Goal: Task Accomplishment & Management: Manage account settings

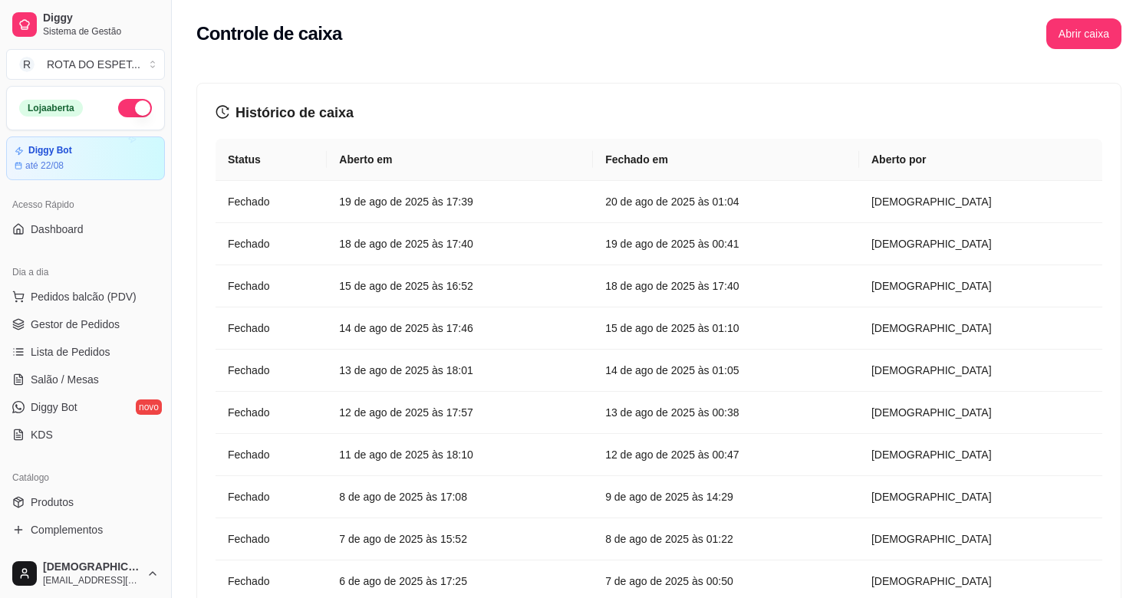
click at [1118, 0] on div "Controle de caixa Abrir caixa" at bounding box center [659, 29] width 974 height 58
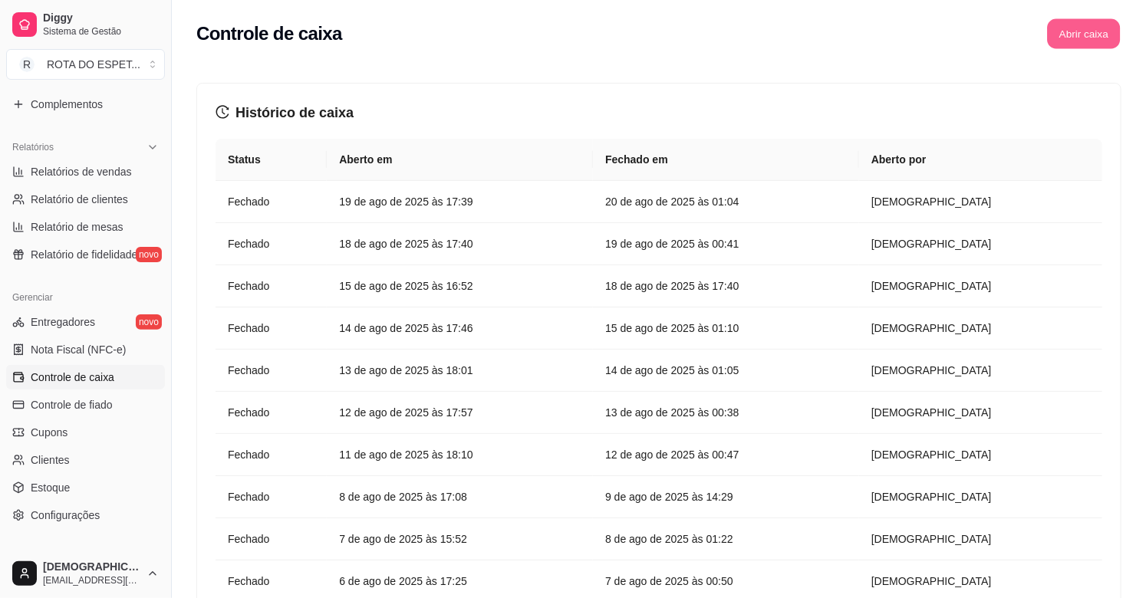
click at [1106, 28] on button "Abrir caixa" at bounding box center [1083, 34] width 73 height 30
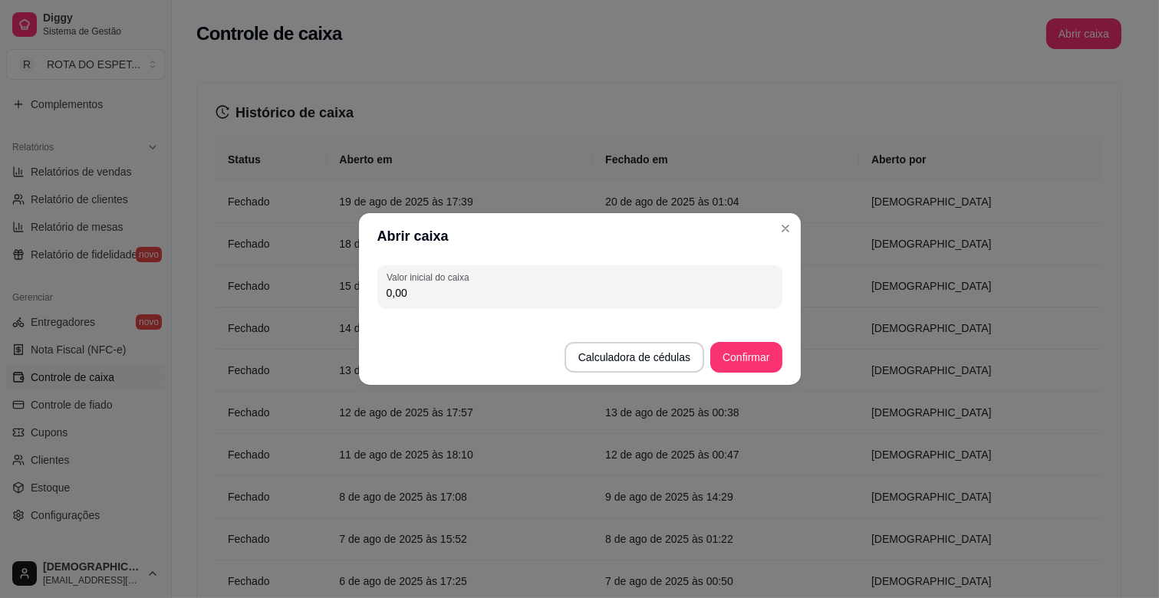
click at [469, 291] on input "0,00" at bounding box center [580, 292] width 387 height 15
type input "200,00"
click at [736, 345] on button "Confirmar" at bounding box center [746, 358] width 70 height 30
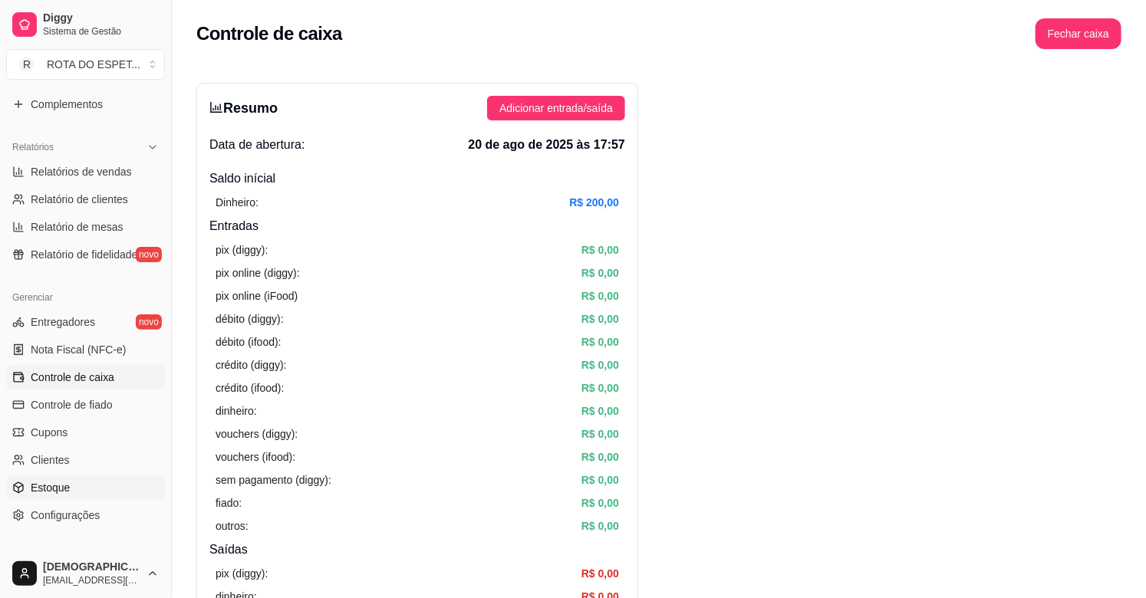
click at [70, 486] on link "Estoque" at bounding box center [85, 488] width 159 height 25
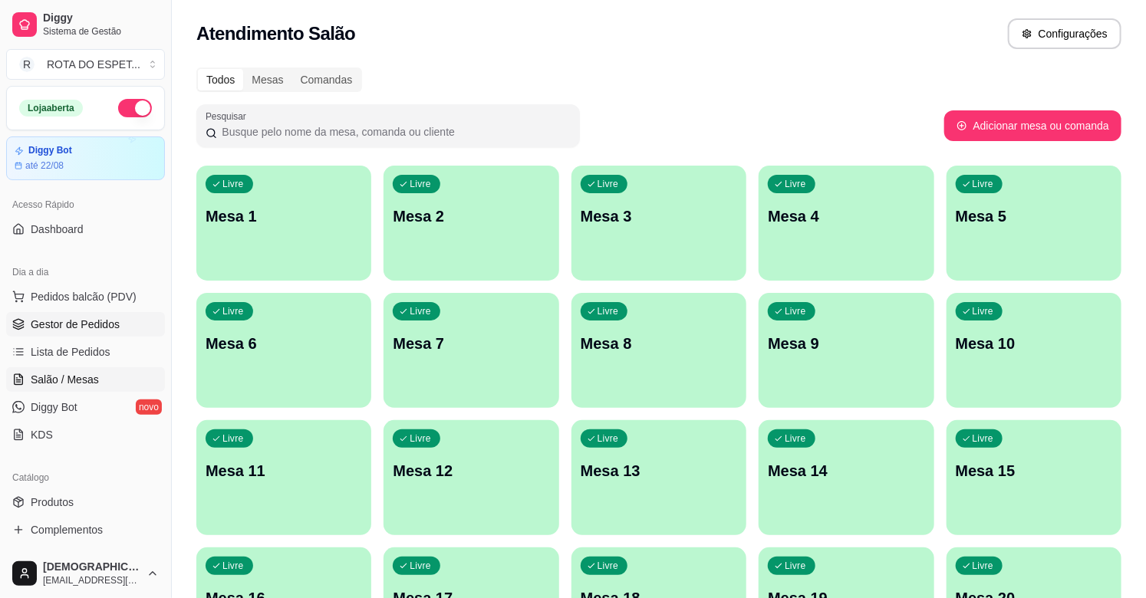
click at [78, 322] on span "Gestor de Pedidos" at bounding box center [75, 324] width 89 height 15
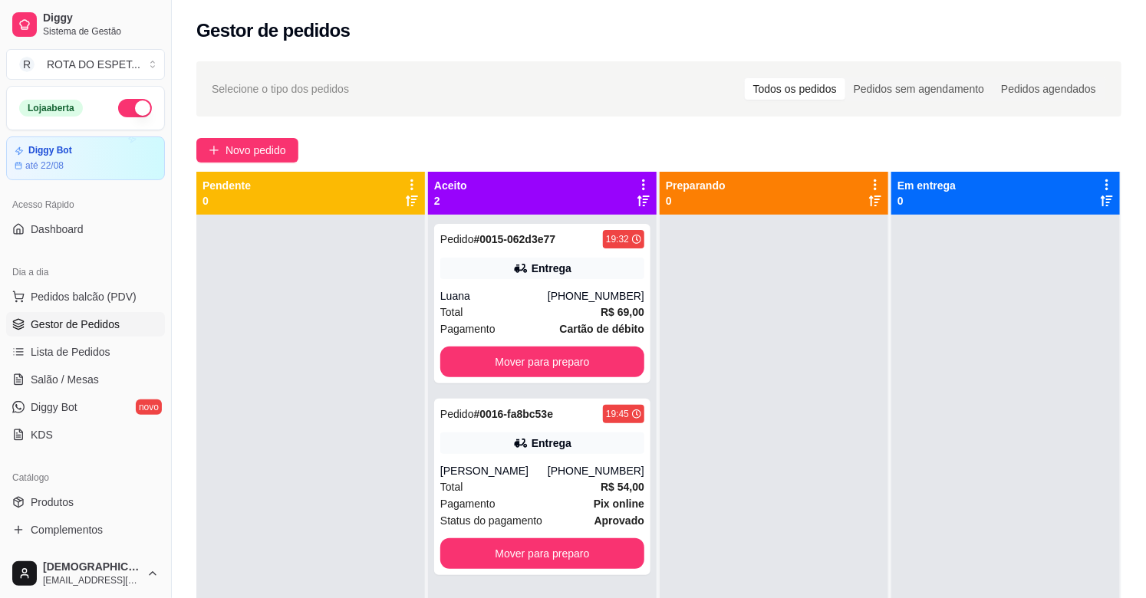
click at [569, 384] on div "Pedido # 0015-062d3e77 19:32 Entrega Luana [PHONE_NUMBER] Total R$ 69,00 Pagame…" at bounding box center [542, 514] width 229 height 598
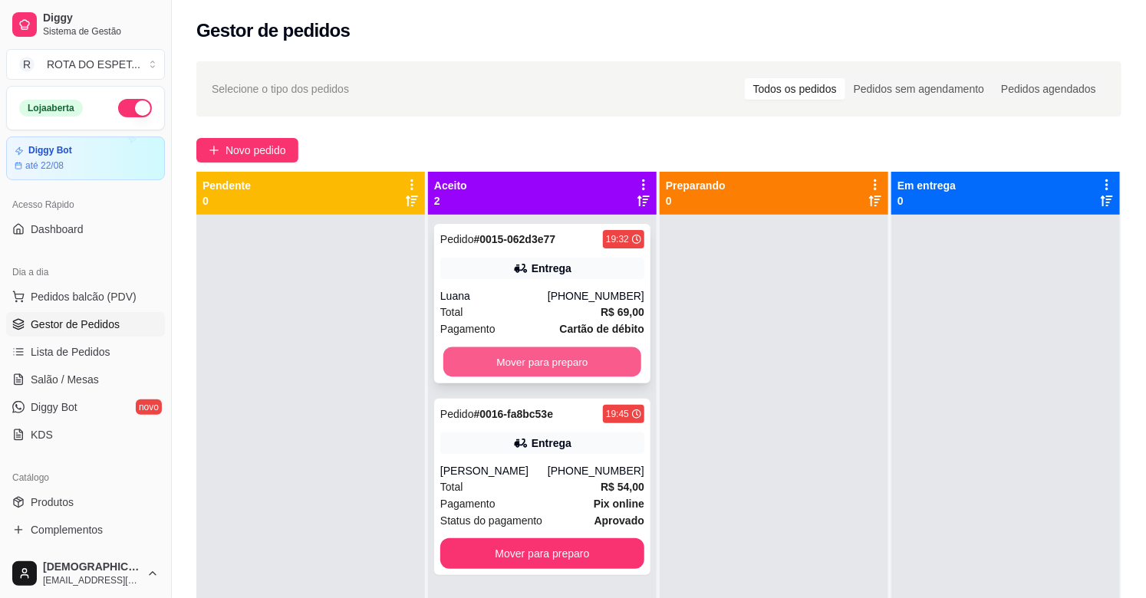
click at [569, 362] on button "Mover para preparo" at bounding box center [542, 362] width 198 height 30
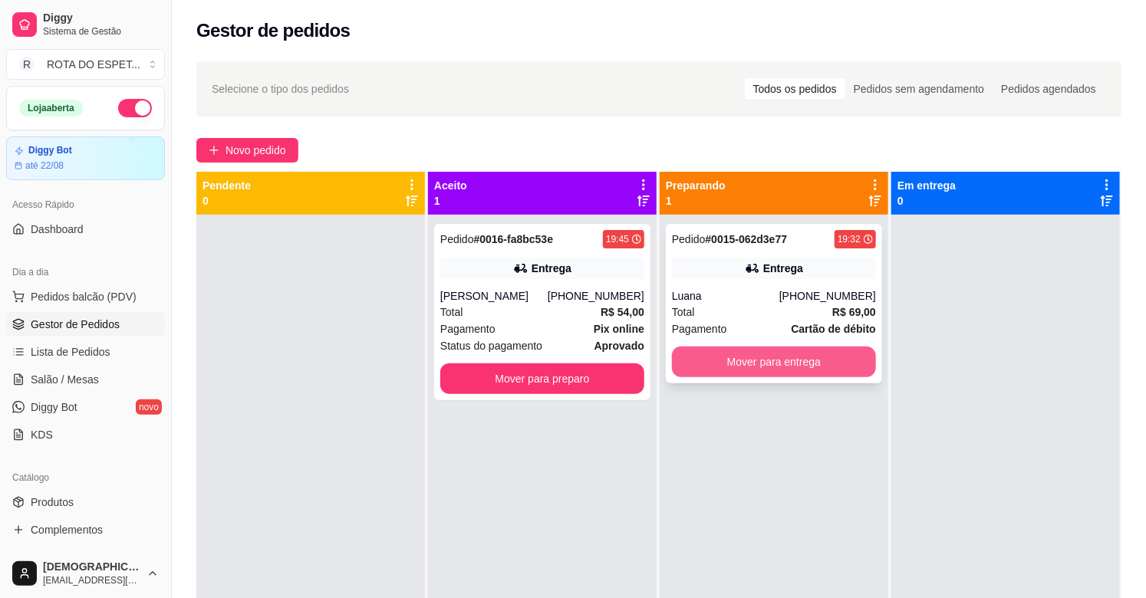
click at [809, 361] on button "Mover para entrega" at bounding box center [774, 362] width 204 height 31
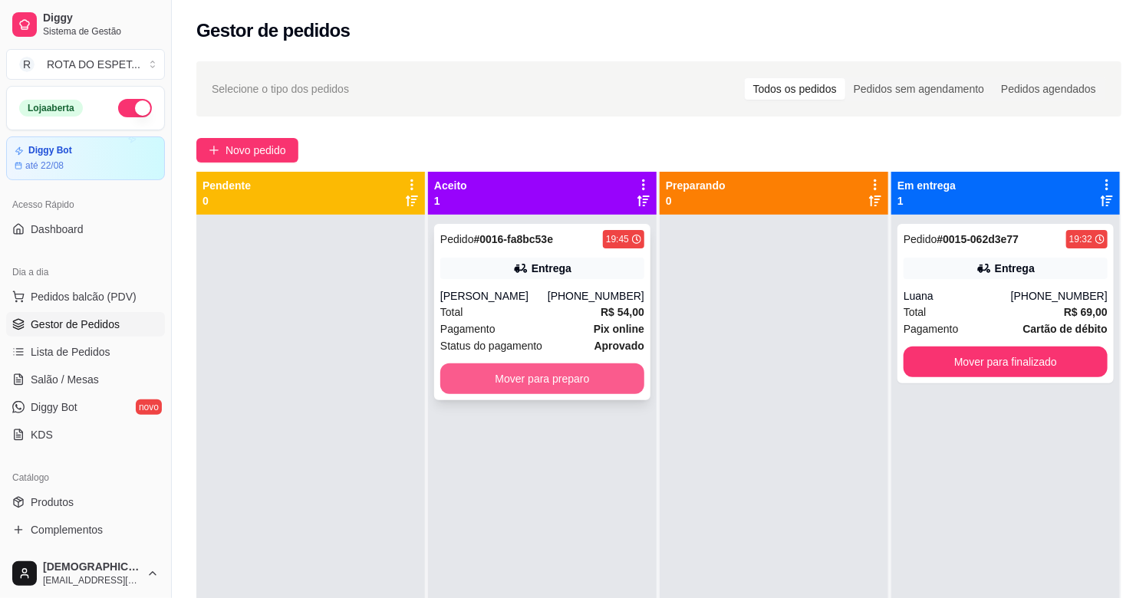
click at [568, 393] on div "Mover para preparo" at bounding box center [542, 379] width 204 height 31
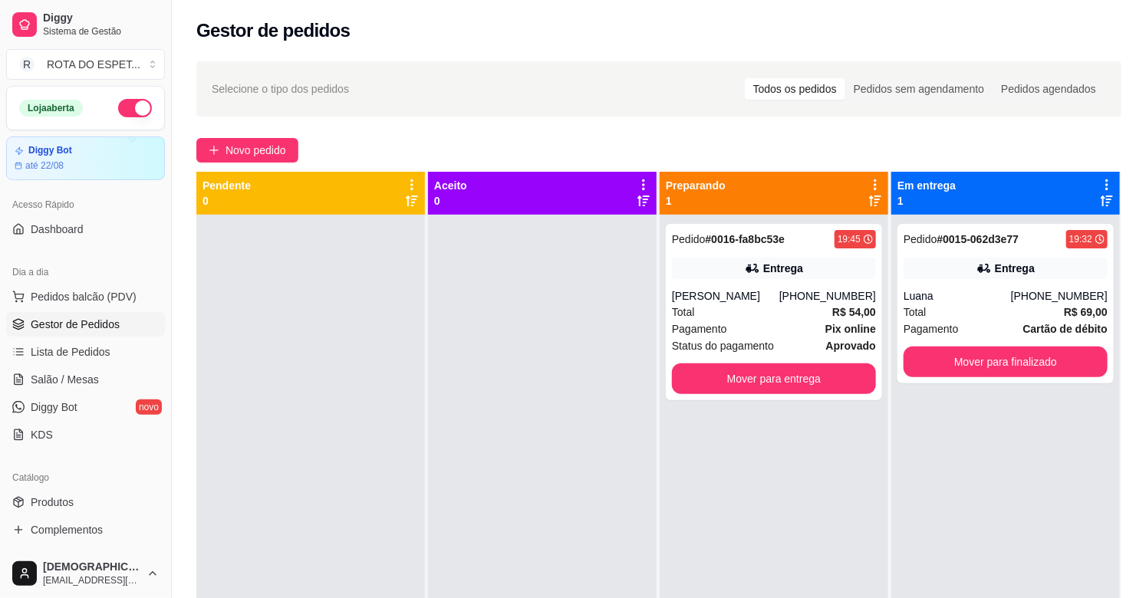
click at [519, 489] on div at bounding box center [542, 514] width 229 height 598
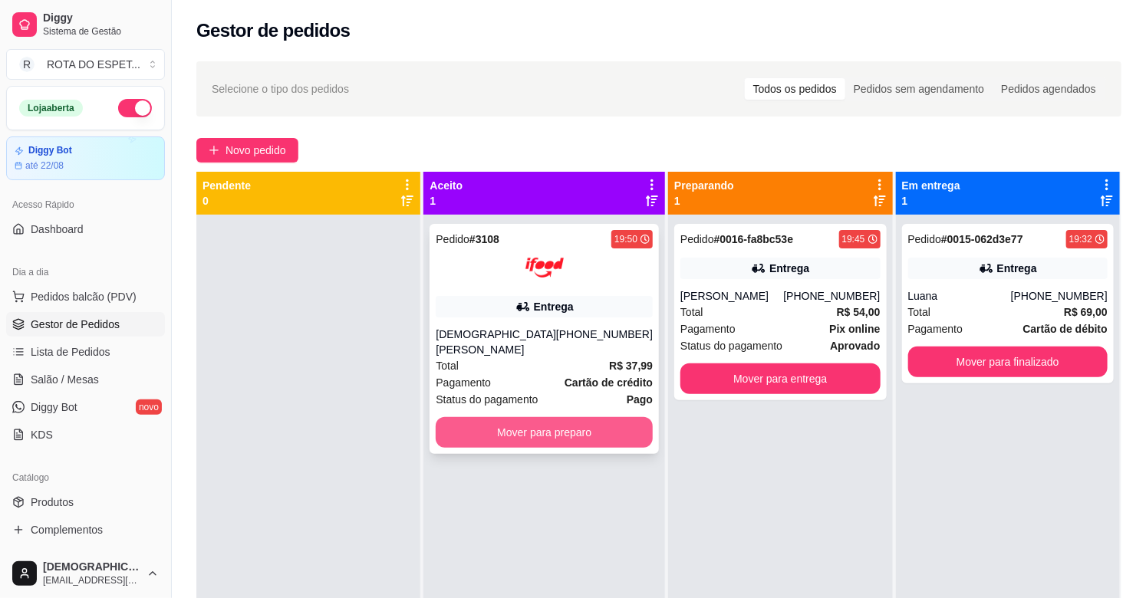
click at [534, 420] on button "Mover para preparo" at bounding box center [544, 432] width 217 height 31
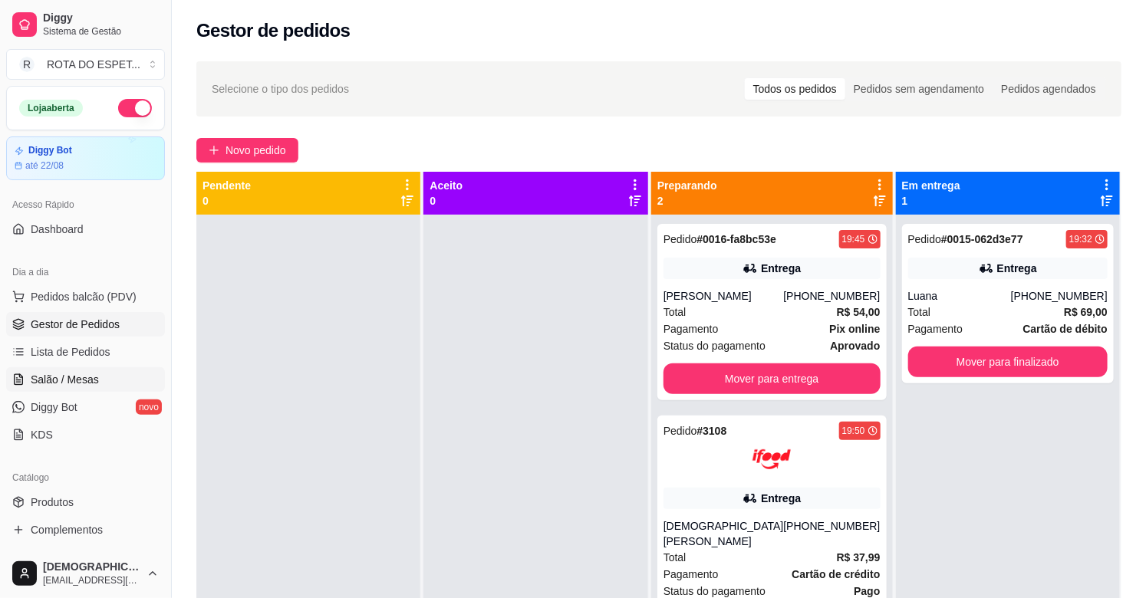
click at [61, 385] on span "Salão / Mesas" at bounding box center [65, 379] width 68 height 15
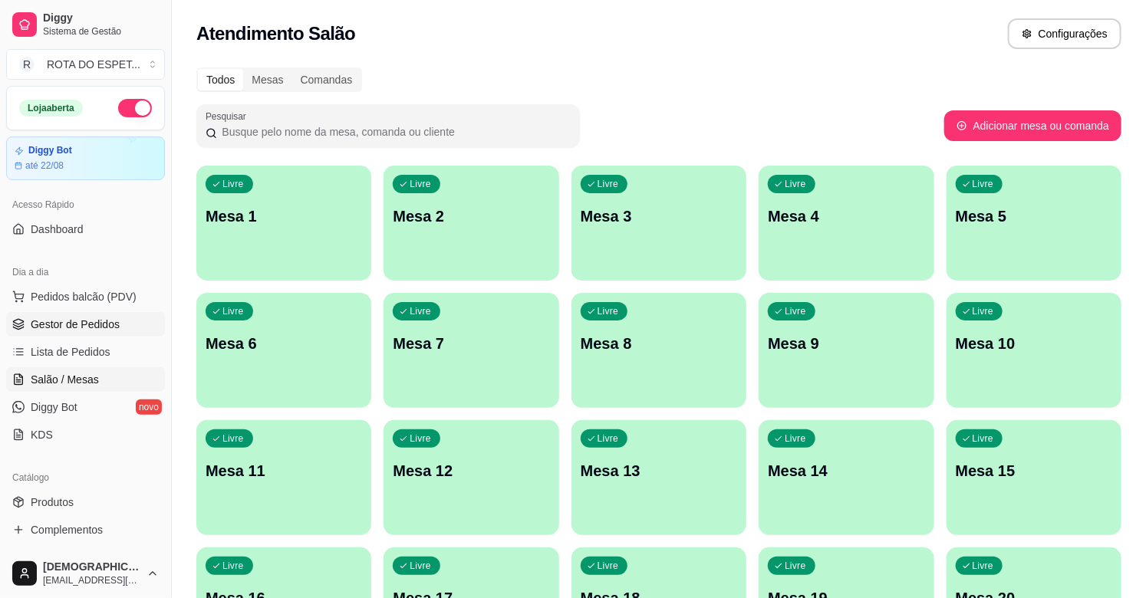
click at [85, 322] on span "Gestor de Pedidos" at bounding box center [75, 324] width 89 height 15
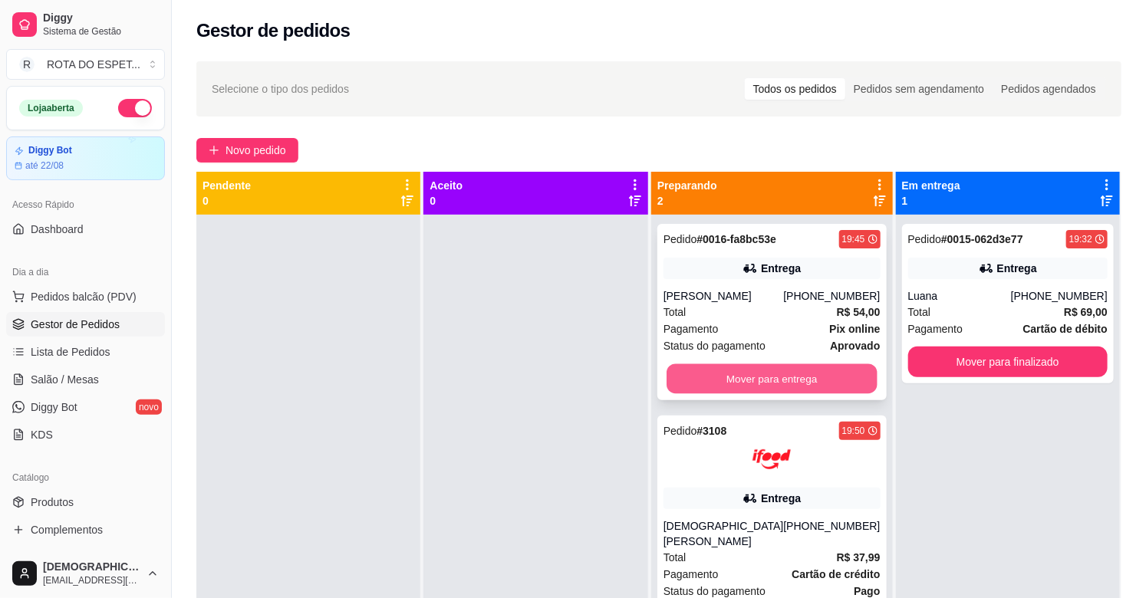
click at [775, 377] on button "Mover para entrega" at bounding box center [772, 379] width 210 height 30
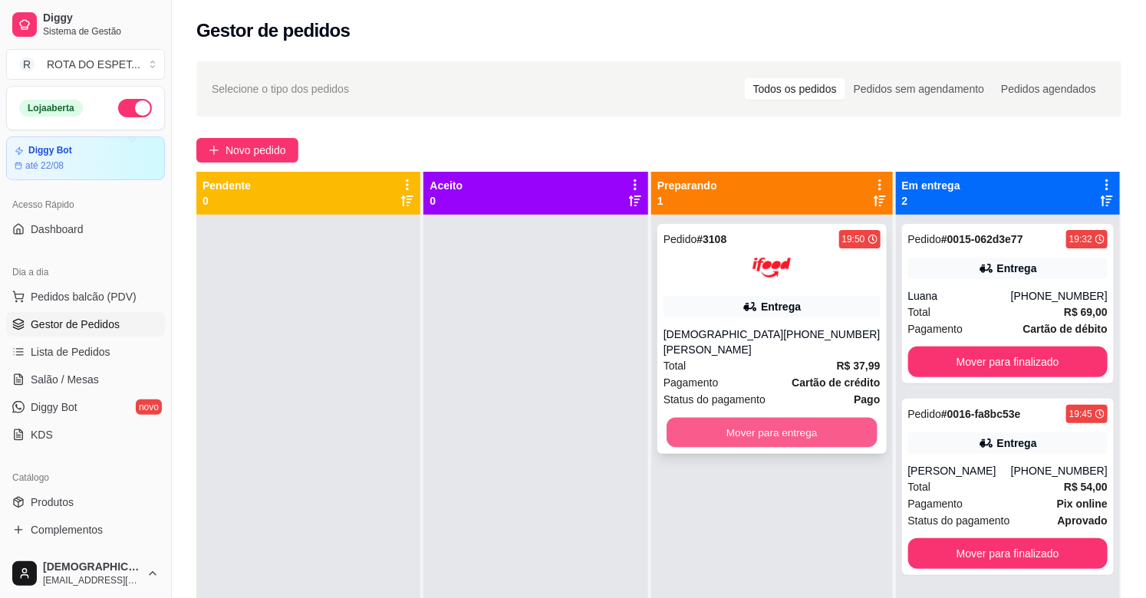
click at [772, 419] on button "Mover para entrega" at bounding box center [772, 433] width 210 height 30
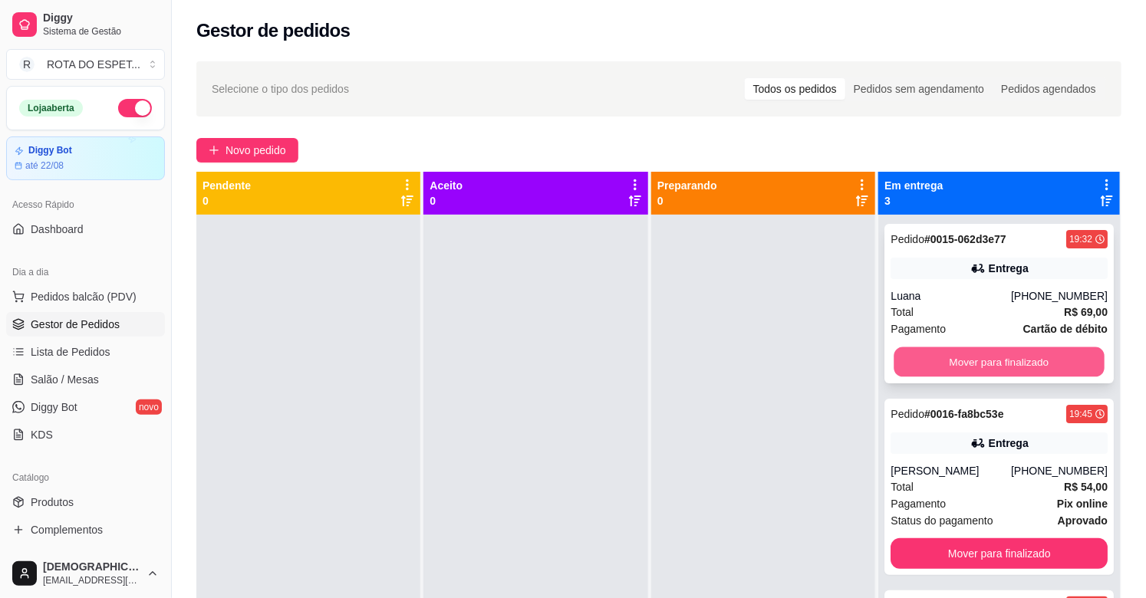
click at [993, 357] on button "Mover para finalizado" at bounding box center [999, 362] width 210 height 30
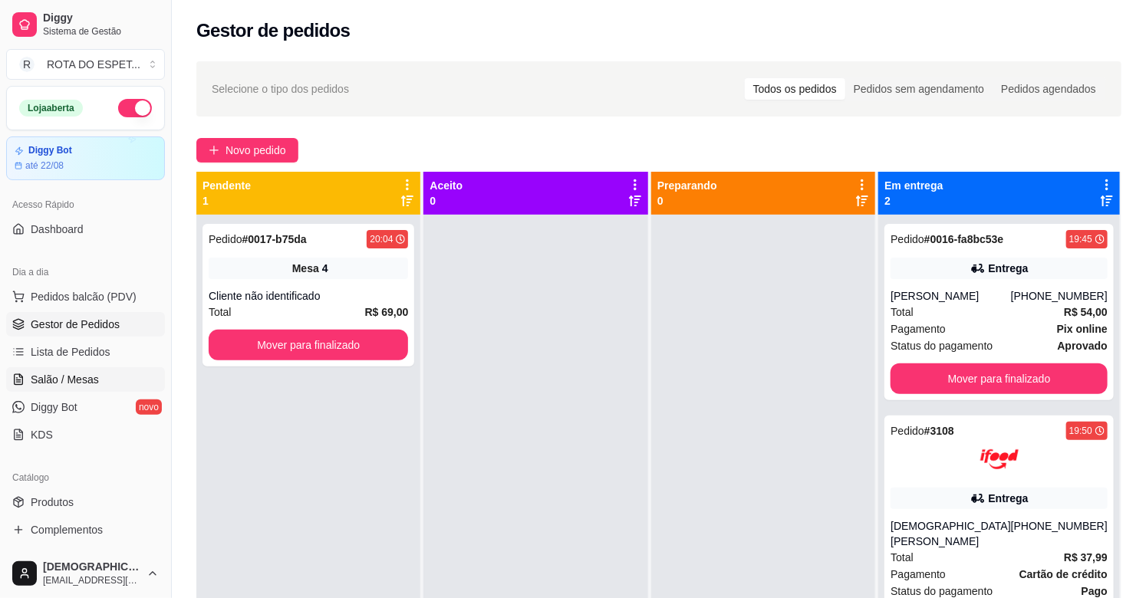
click at [57, 389] on link "Salão / Mesas" at bounding box center [85, 379] width 159 height 25
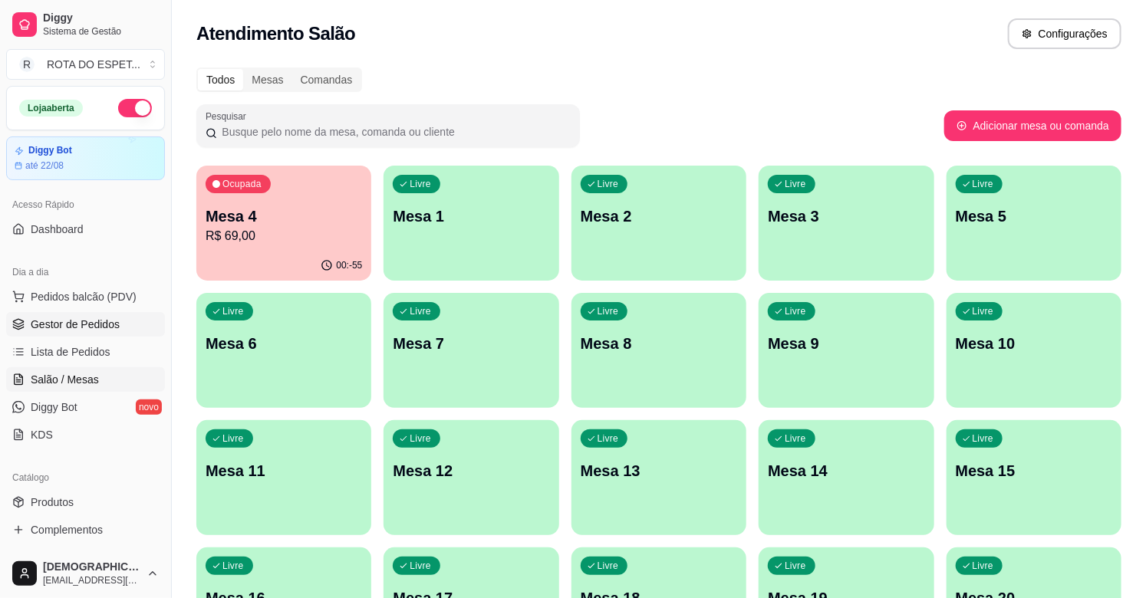
click at [102, 326] on span "Gestor de Pedidos" at bounding box center [75, 324] width 89 height 15
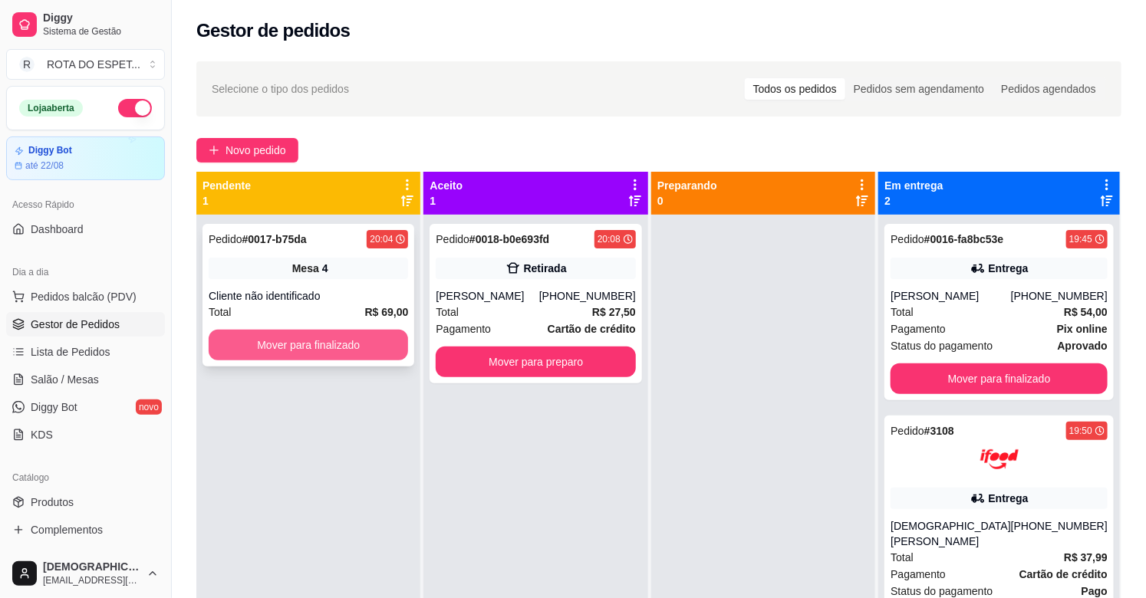
click at [354, 341] on button "Mover para finalizado" at bounding box center [308, 345] width 199 height 31
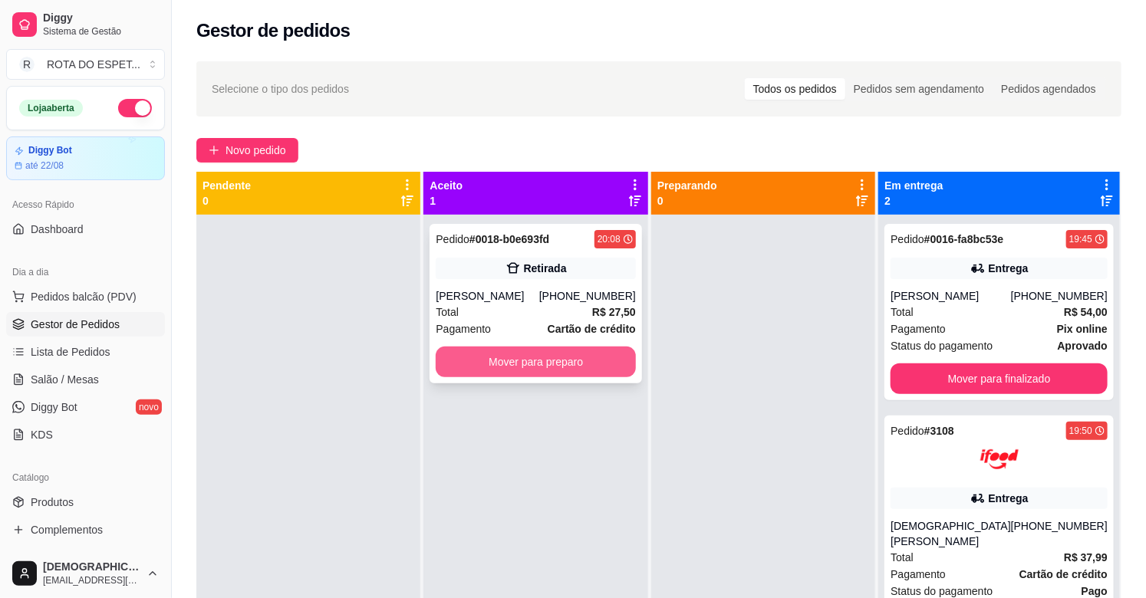
click at [522, 357] on button "Mover para preparo" at bounding box center [535, 362] width 199 height 31
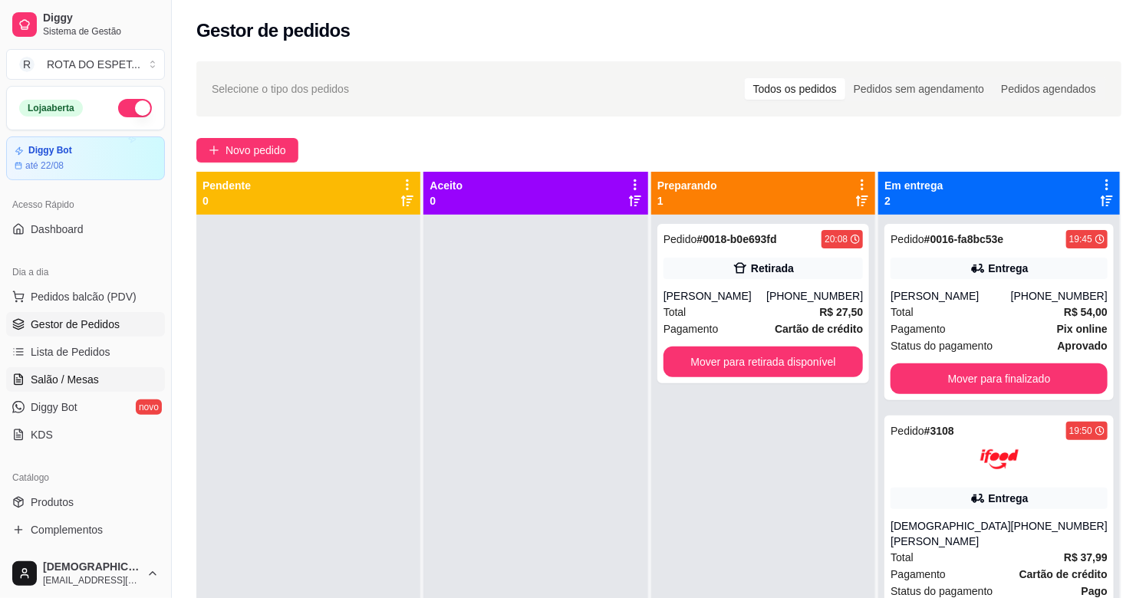
click at [97, 390] on link "Salão / Mesas" at bounding box center [85, 379] width 159 height 25
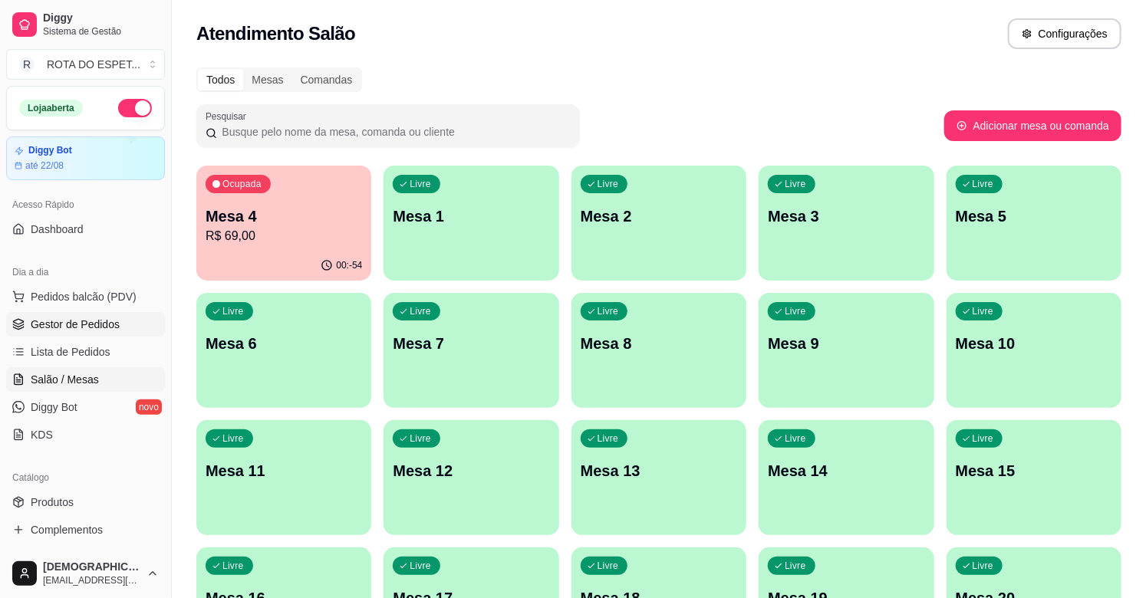
click at [92, 325] on span "Gestor de Pedidos" at bounding box center [75, 324] width 89 height 15
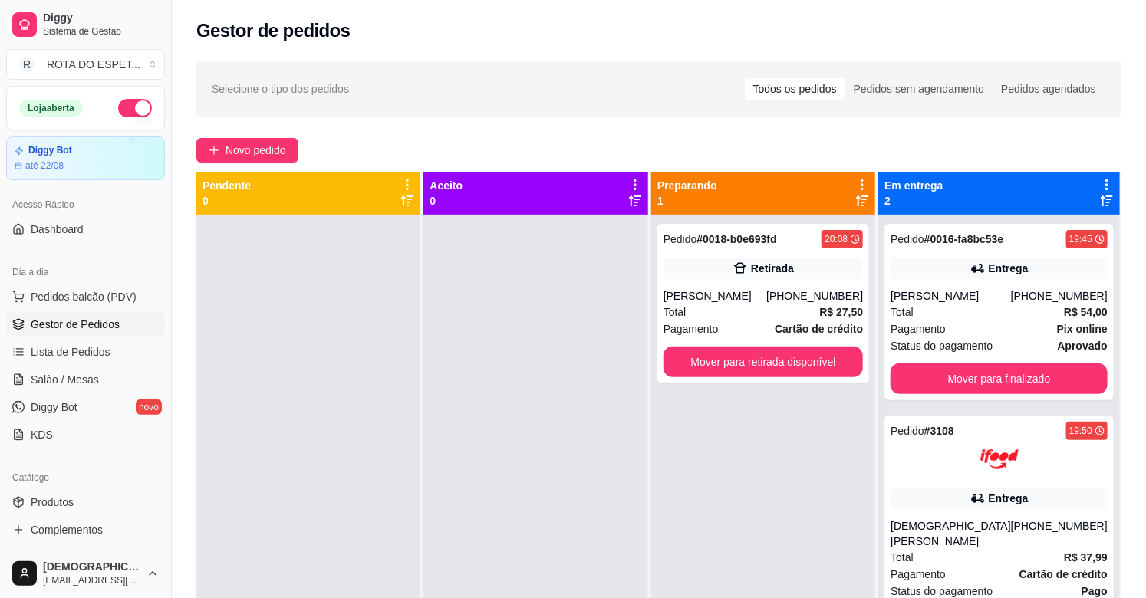
click at [612, 456] on div at bounding box center [535, 514] width 224 height 598
click at [627, 446] on div at bounding box center [535, 514] width 224 height 598
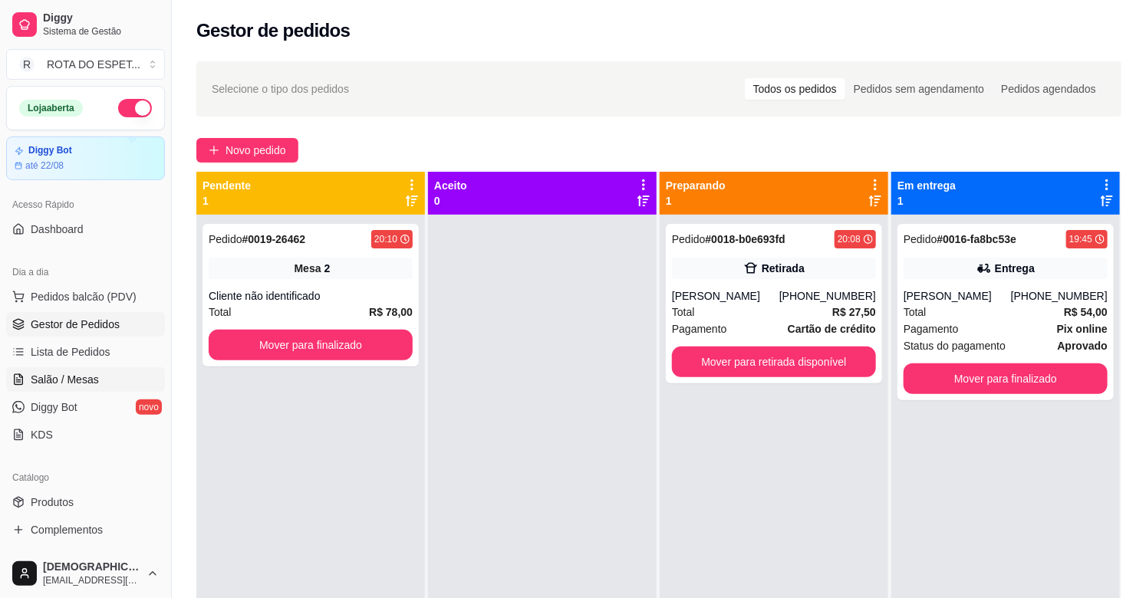
click at [108, 377] on link "Salão / Mesas" at bounding box center [85, 379] width 159 height 25
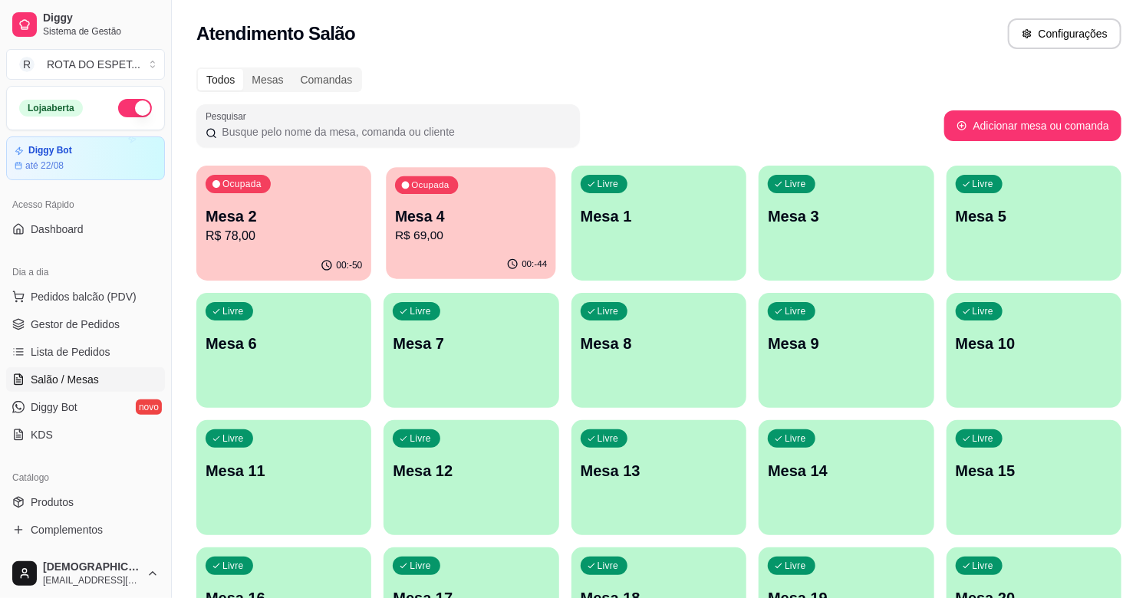
click at [466, 241] on p "R$ 69,00" at bounding box center [471, 236] width 152 height 18
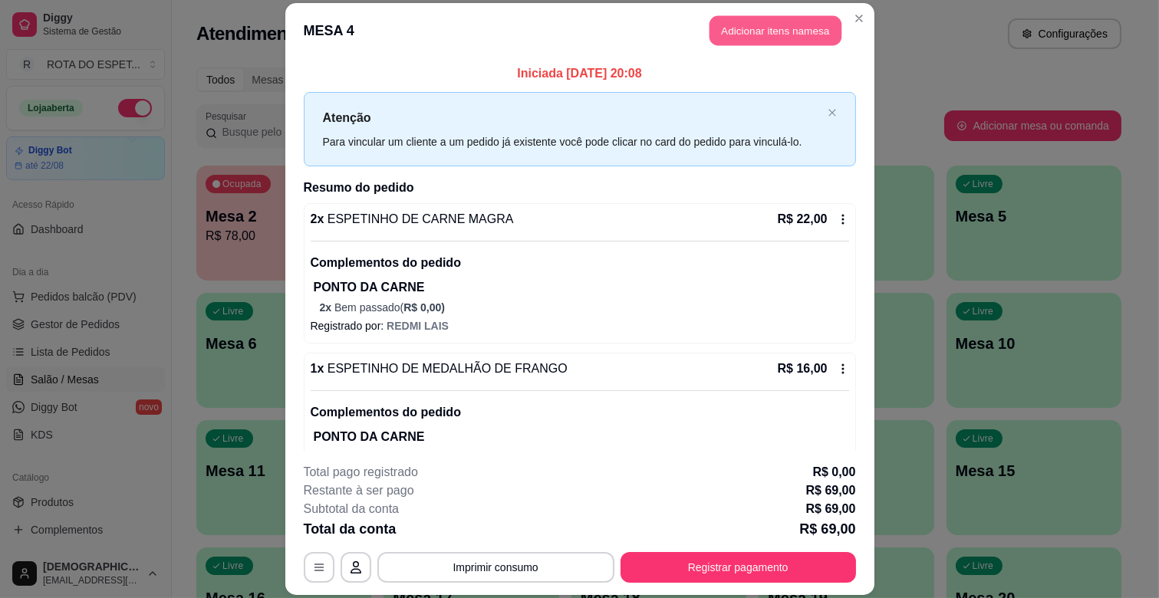
click at [740, 31] on button "Adicionar itens na mesa" at bounding box center [775, 31] width 132 height 30
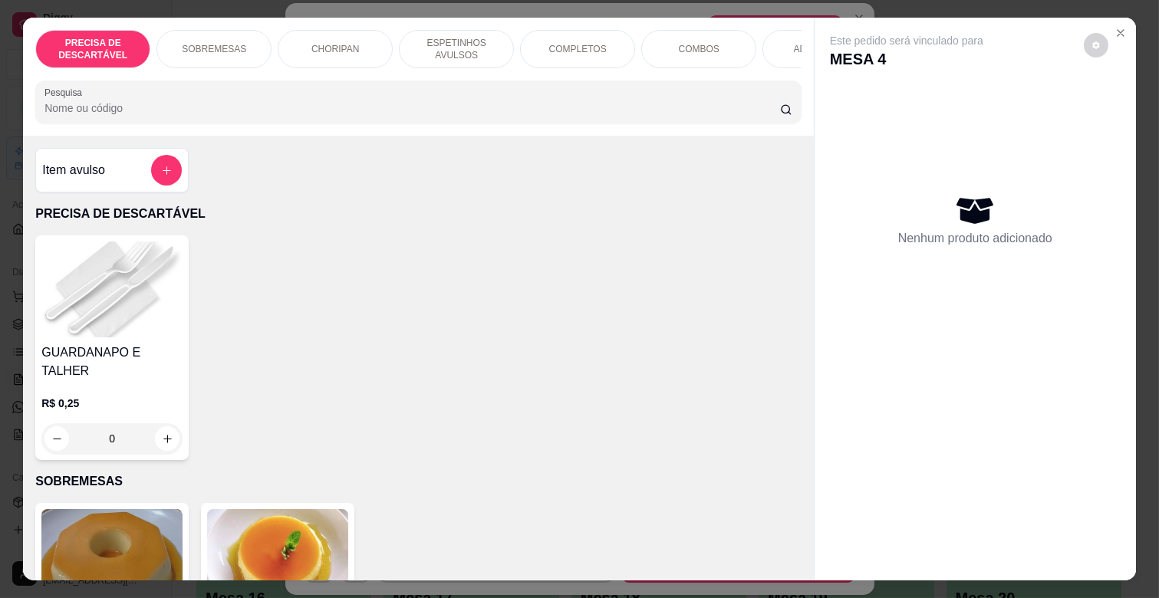
scroll to position [0, 440]
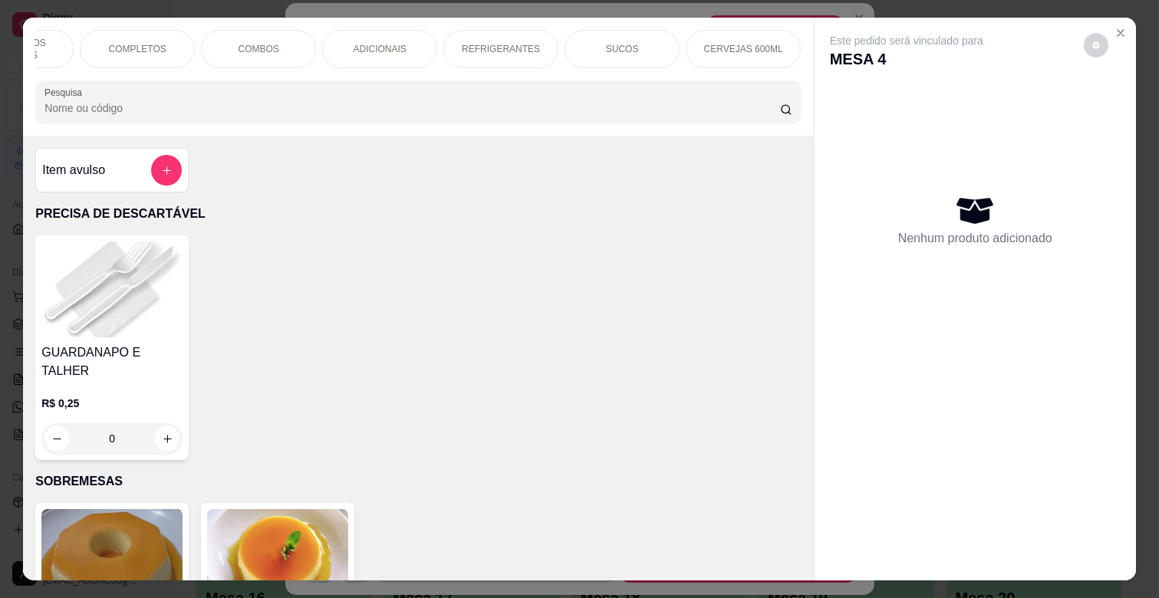
click at [492, 43] on p "REFRIGERANTES" at bounding box center [501, 49] width 78 height 12
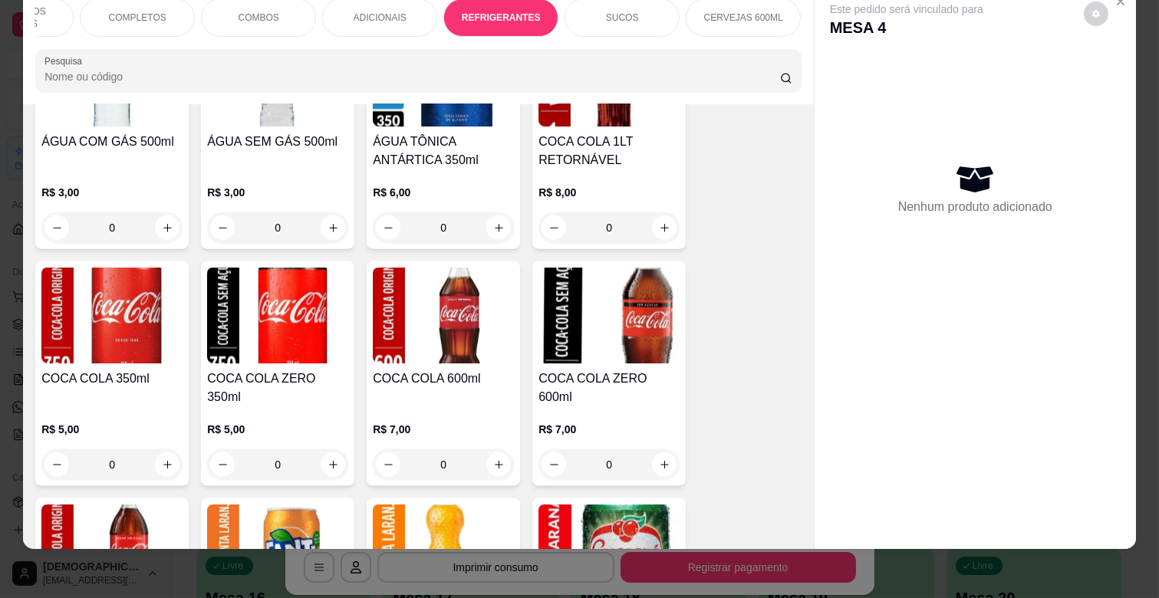
scroll to position [3778, 0]
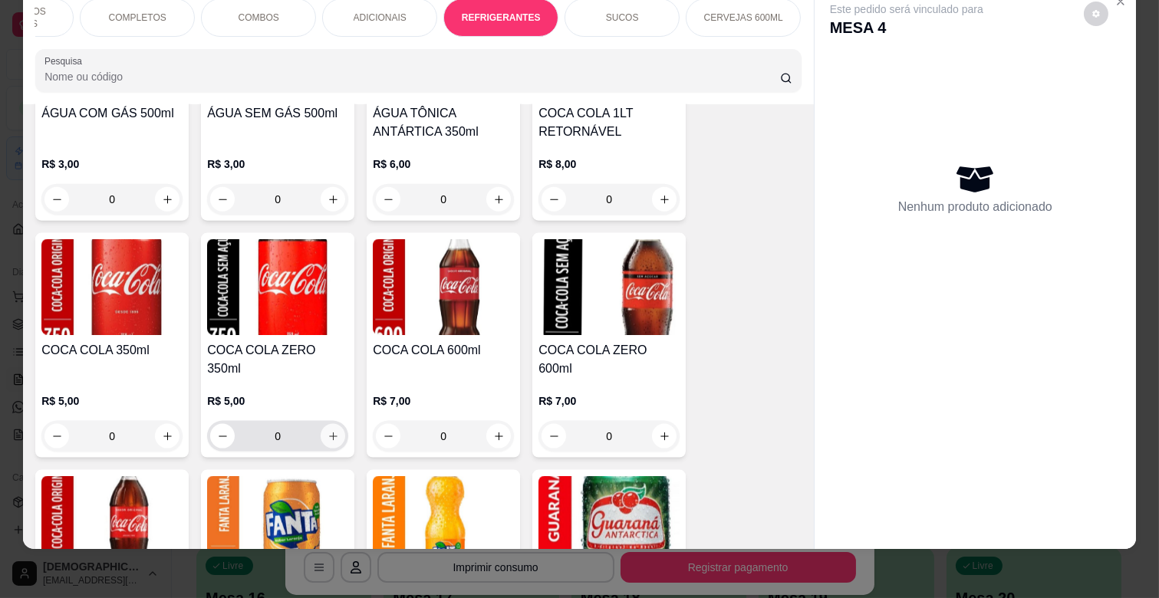
click at [328, 431] on icon "increase-product-quantity" at bounding box center [334, 437] width 12 height 12
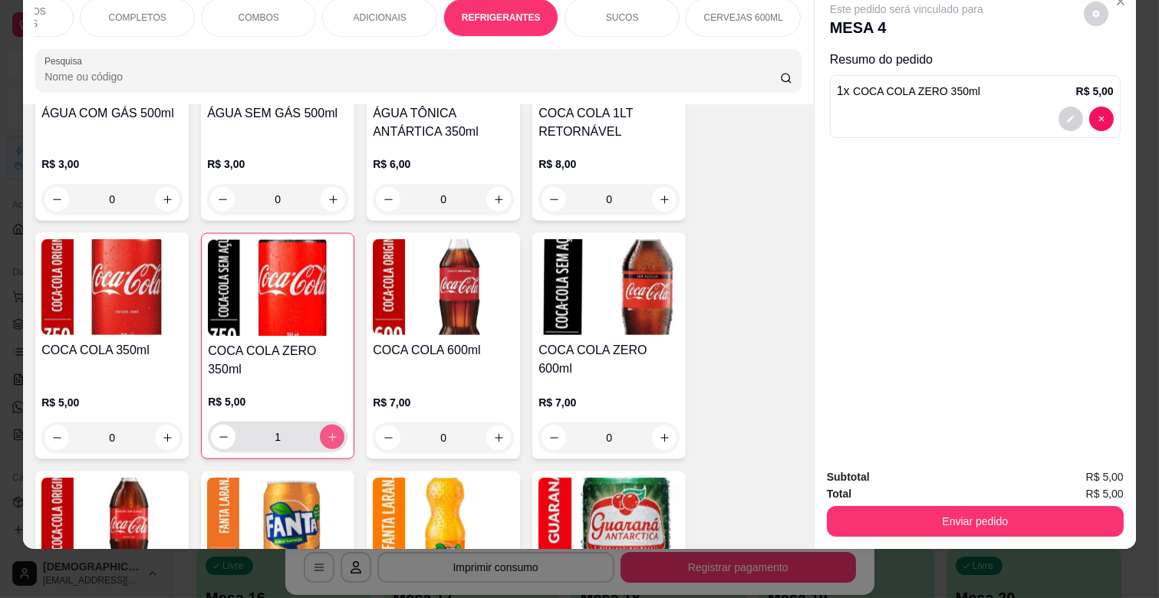
type input "1"
click at [910, 502] on div "Enviar pedido" at bounding box center [975, 519] width 297 height 35
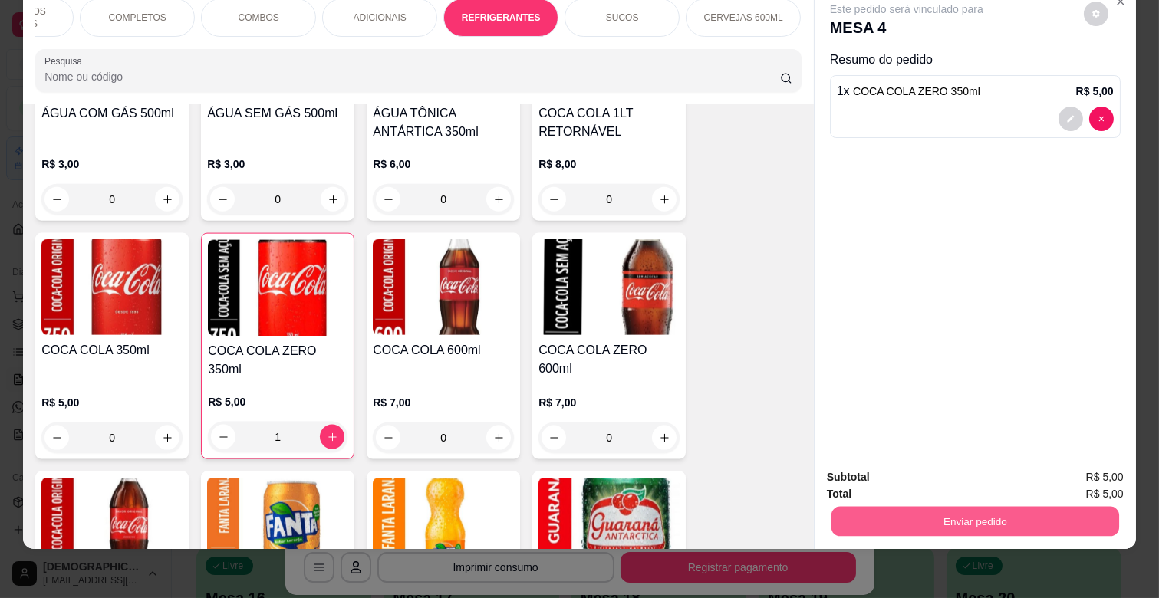
click at [917, 506] on button "Enviar pedido" at bounding box center [975, 521] width 288 height 30
click at [925, 463] on button "Não registrar e enviar pedido" at bounding box center [924, 470] width 155 height 28
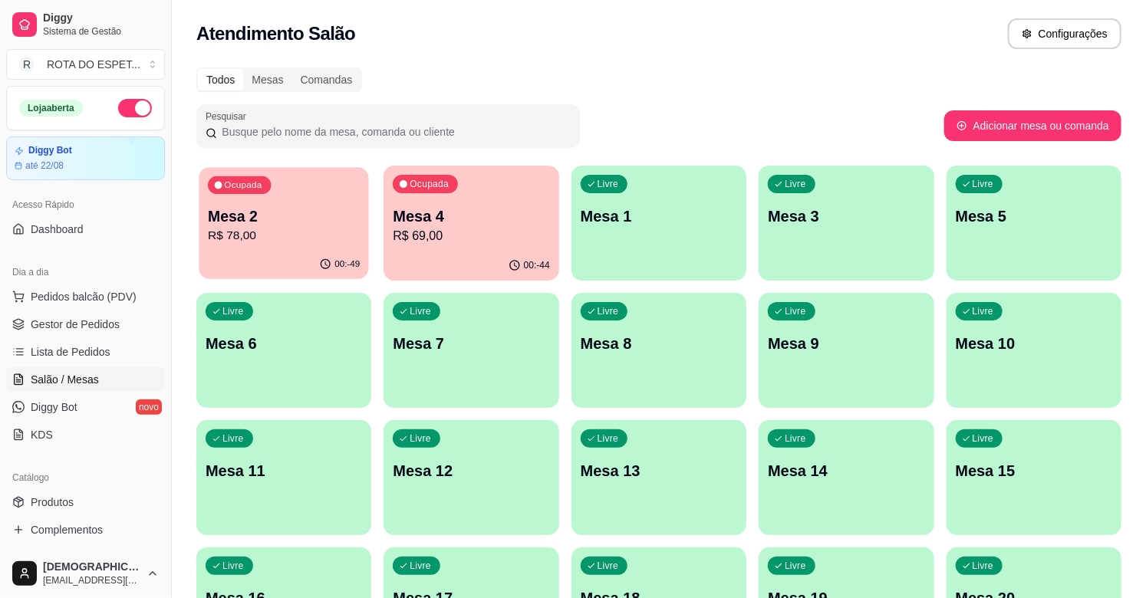
click at [249, 234] on p "R$ 78,00" at bounding box center [284, 236] width 152 height 18
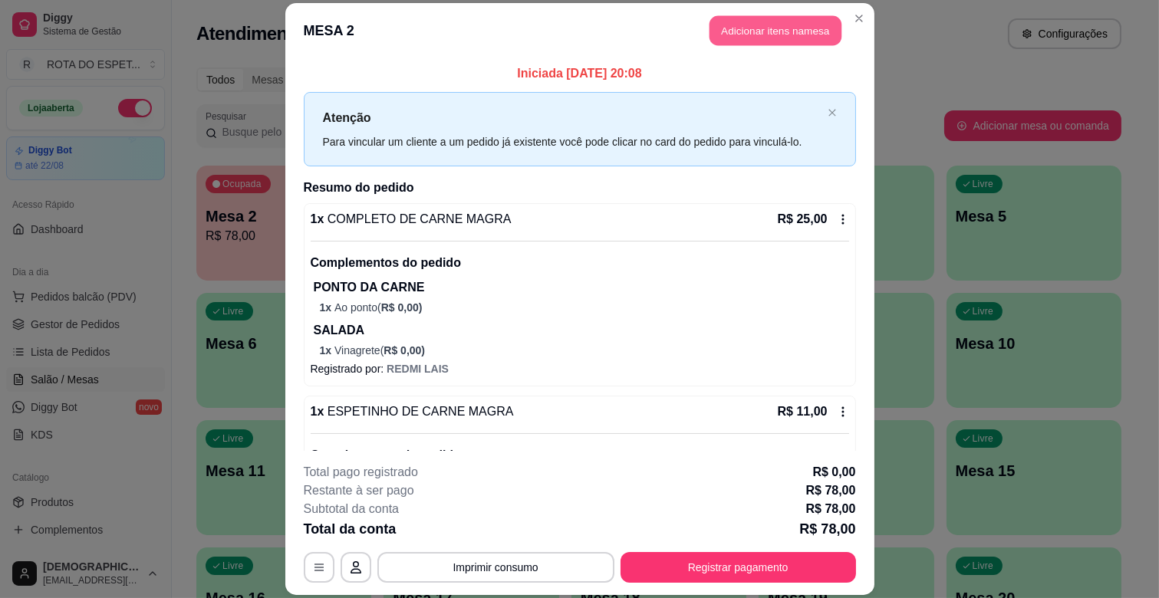
click at [790, 23] on button "Adicionar itens na mesa" at bounding box center [775, 31] width 132 height 30
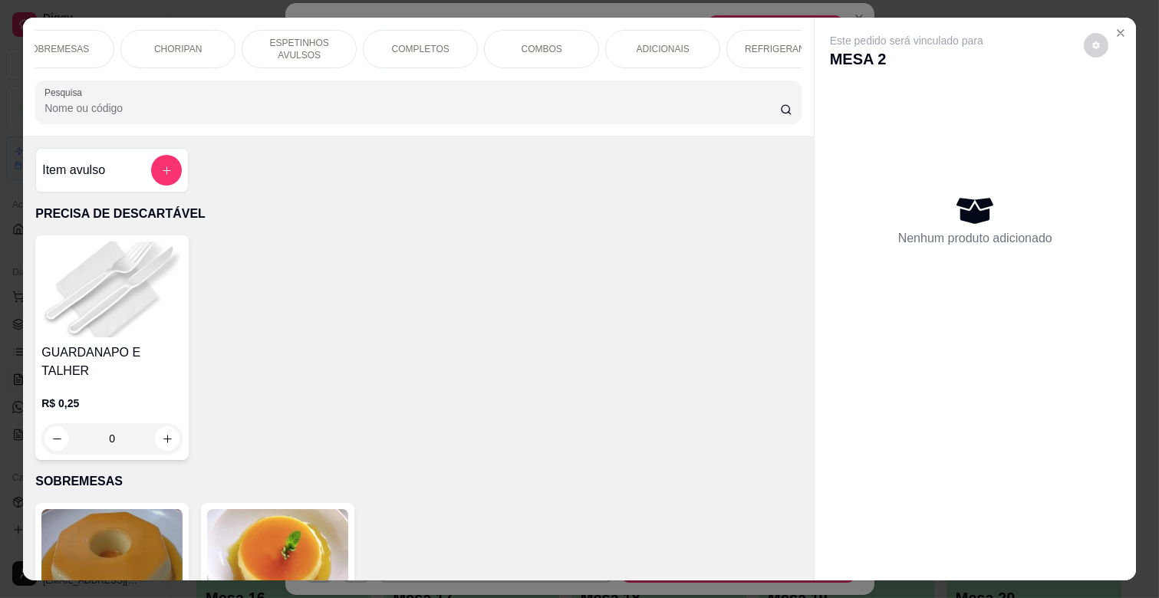
scroll to position [0, 249]
click at [554, 35] on div "ADICIONAIS" at bounding box center [571, 49] width 115 height 38
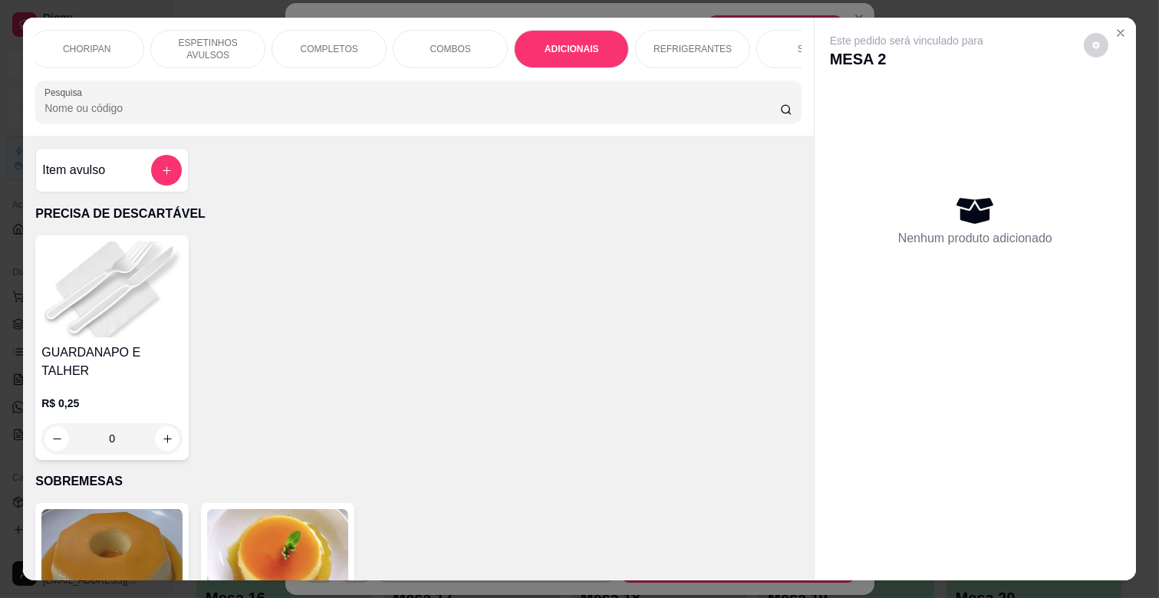
scroll to position [37, 0]
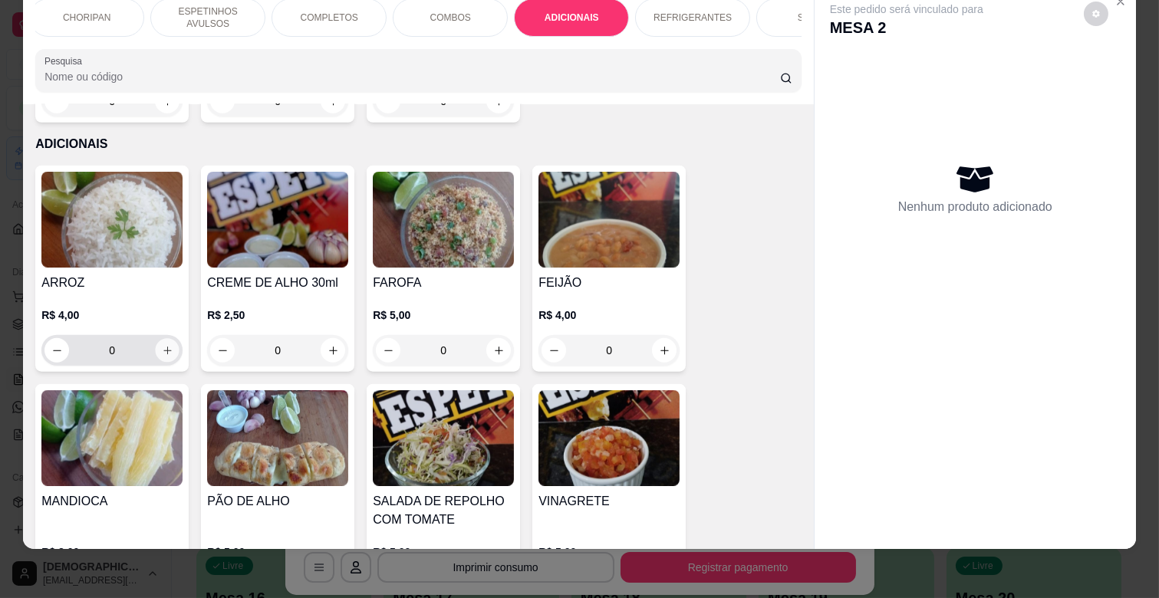
click at [162, 345] on icon "increase-product-quantity" at bounding box center [168, 351] width 12 height 12
type input "1"
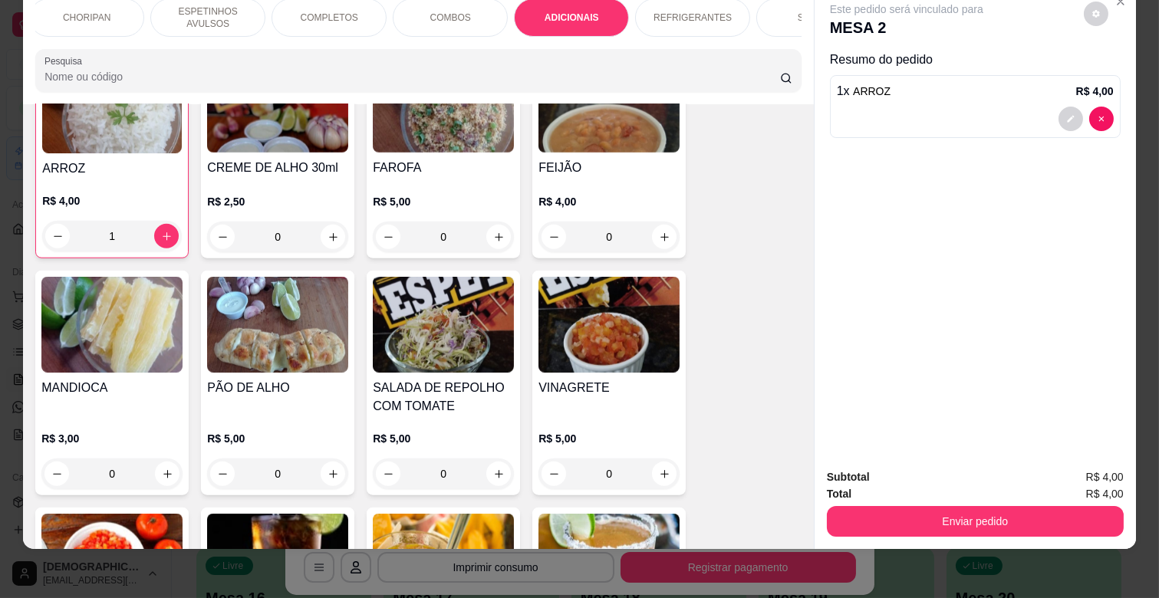
scroll to position [3055, 0]
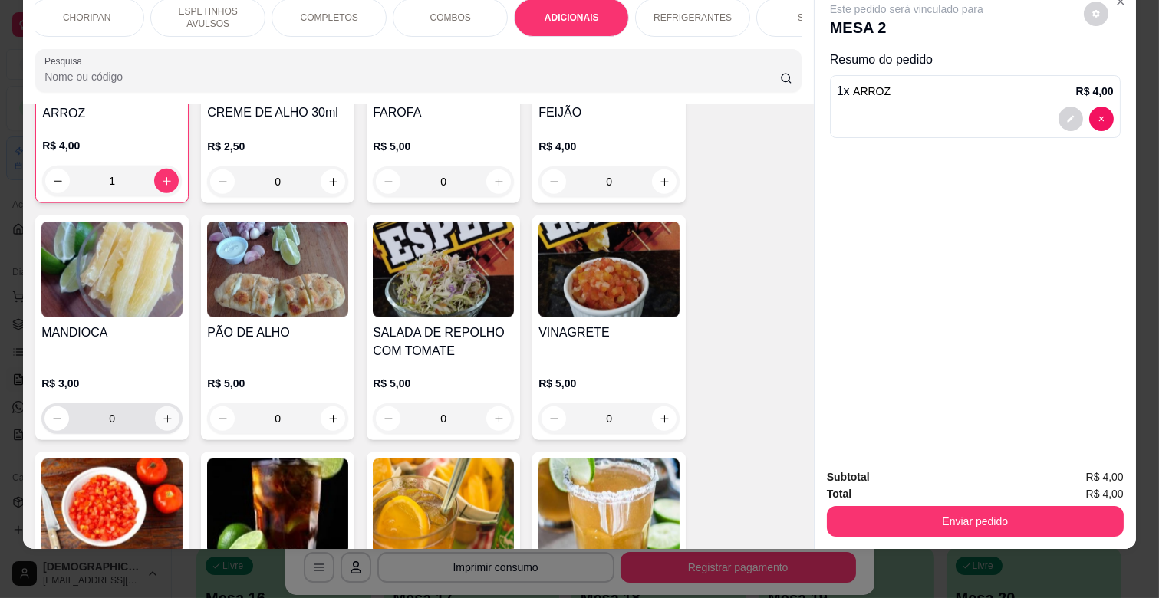
click at [162, 407] on button "increase-product-quantity" at bounding box center [167, 419] width 25 height 25
type input "1"
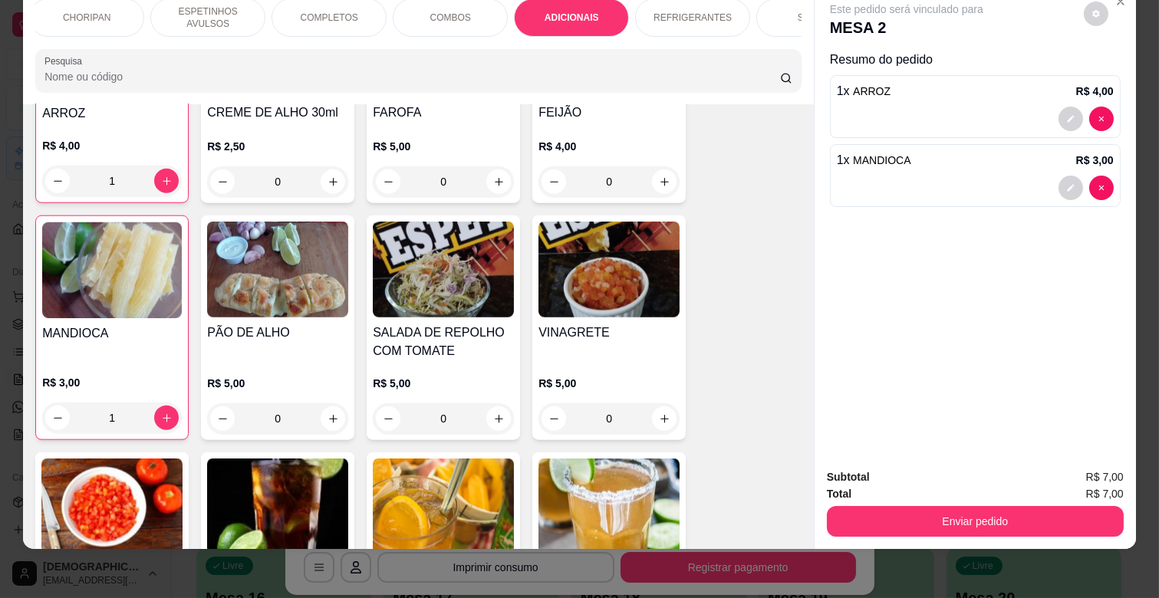
scroll to position [2885, 0]
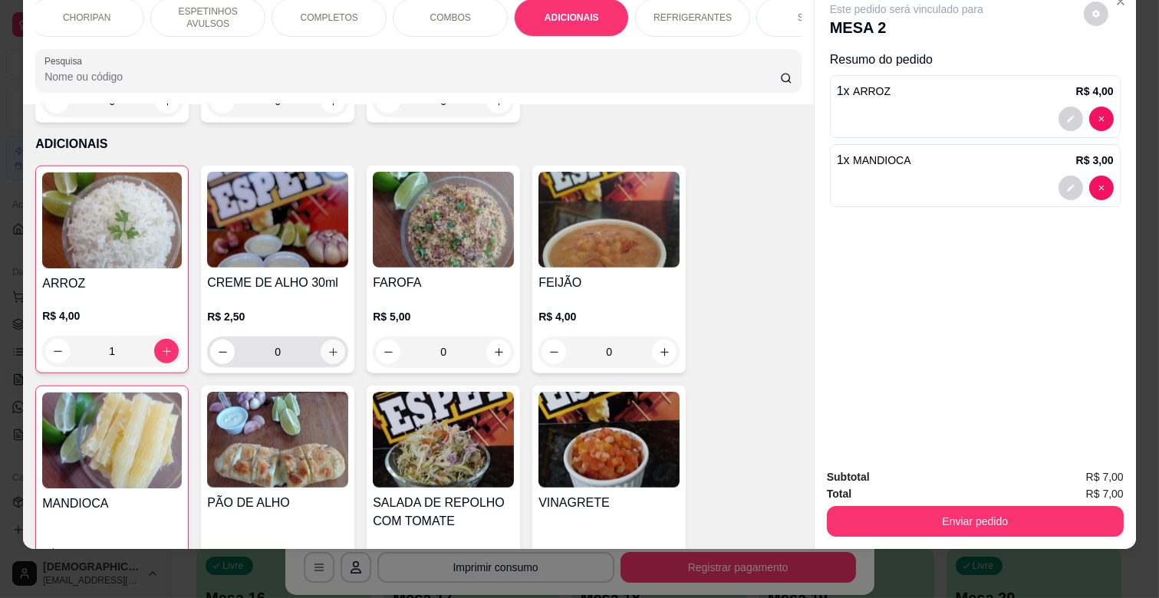
click at [328, 340] on button "increase-product-quantity" at bounding box center [333, 352] width 25 height 25
type input "1"
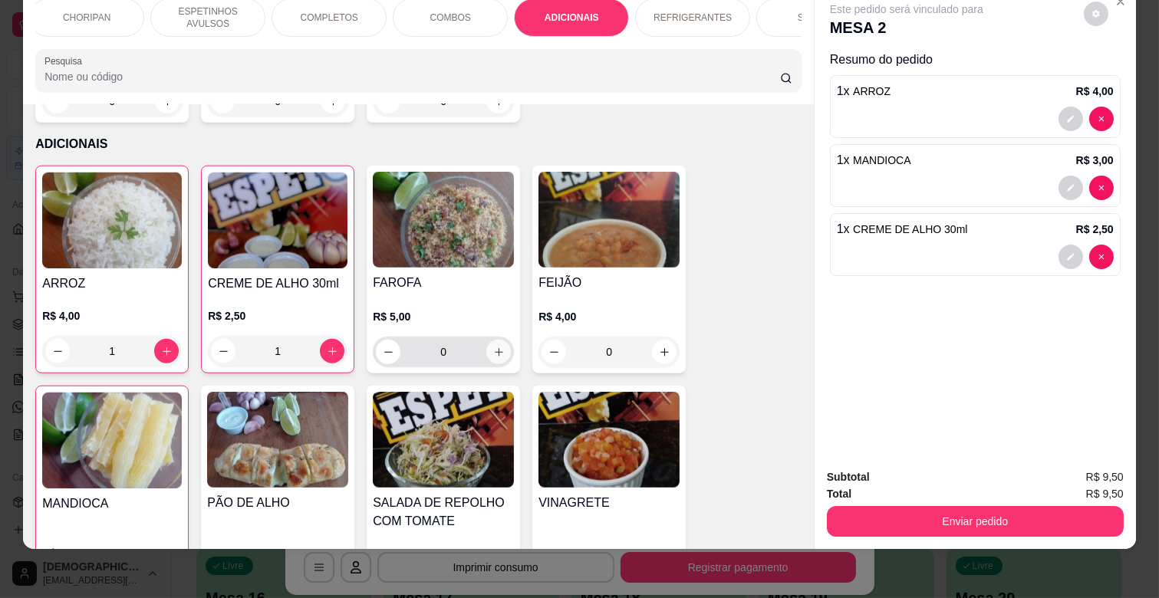
click at [496, 347] on icon "increase-product-quantity" at bounding box center [499, 353] width 12 height 12
type input "1"
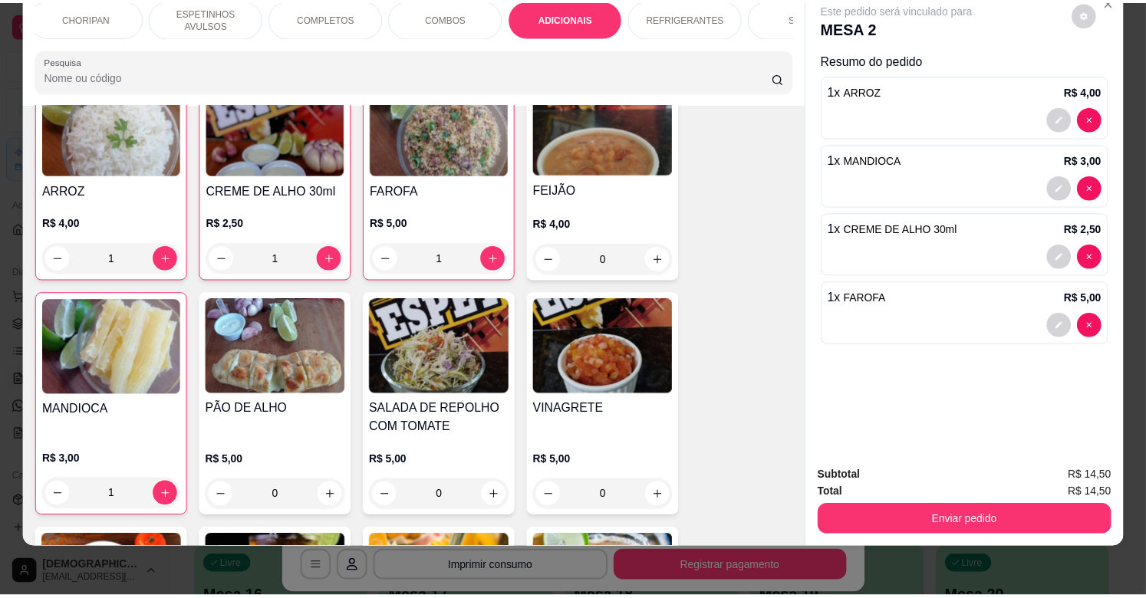
scroll to position [3055, 0]
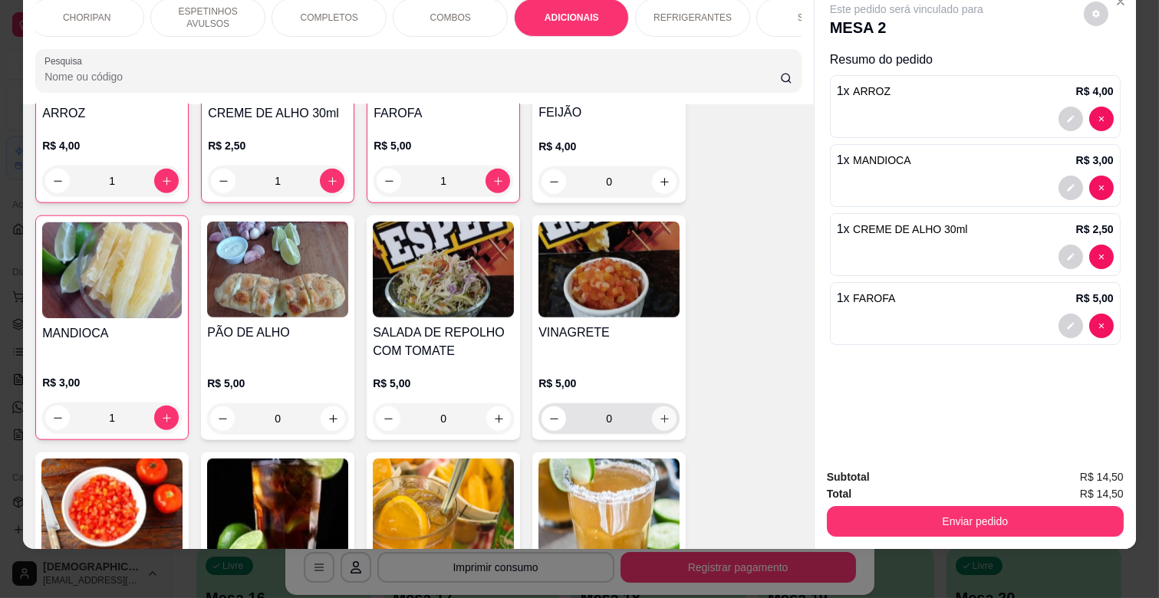
click at [659, 413] on icon "increase-product-quantity" at bounding box center [665, 419] width 12 height 12
type input "1"
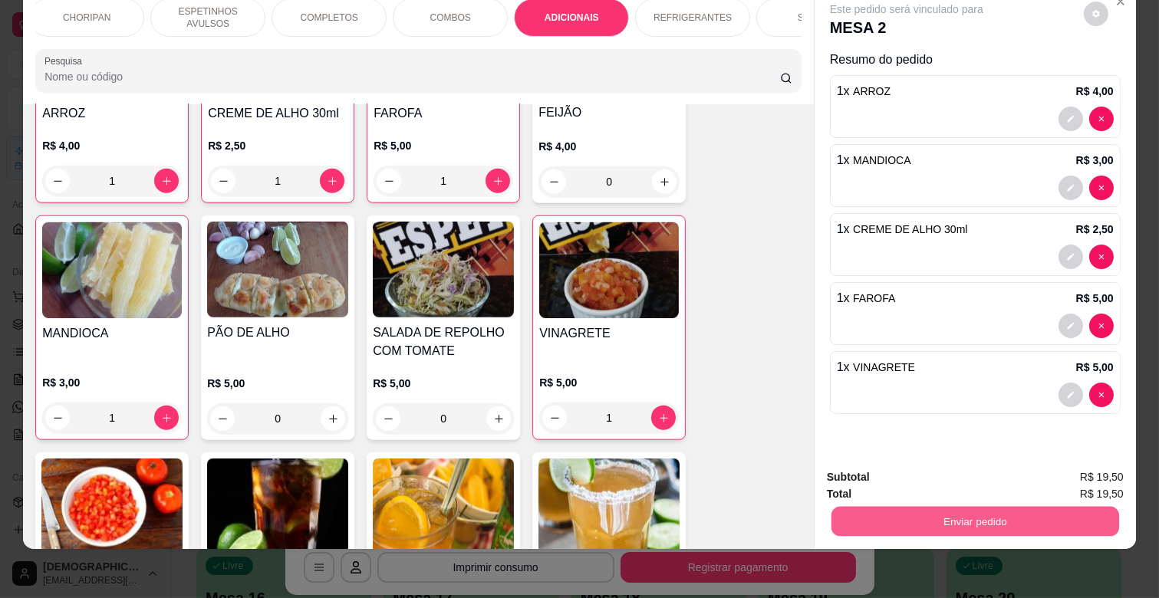
click at [924, 515] on button "Enviar pedido" at bounding box center [975, 521] width 288 height 30
click at [932, 472] on button "Não registrar e enviar pedido" at bounding box center [924, 470] width 155 height 28
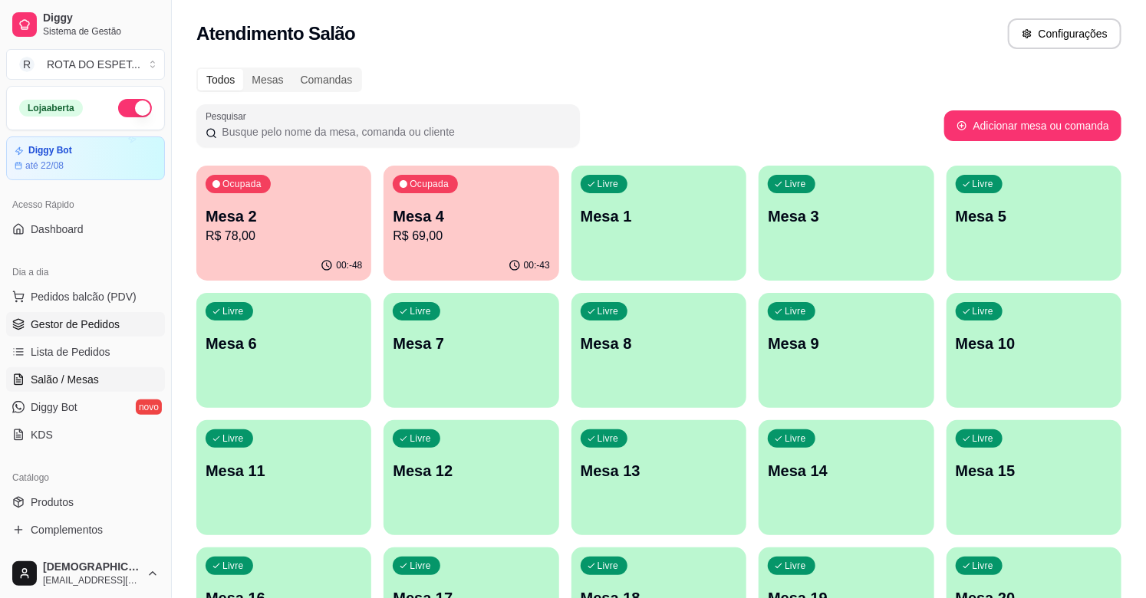
click at [94, 334] on link "Gestor de Pedidos" at bounding box center [85, 324] width 159 height 25
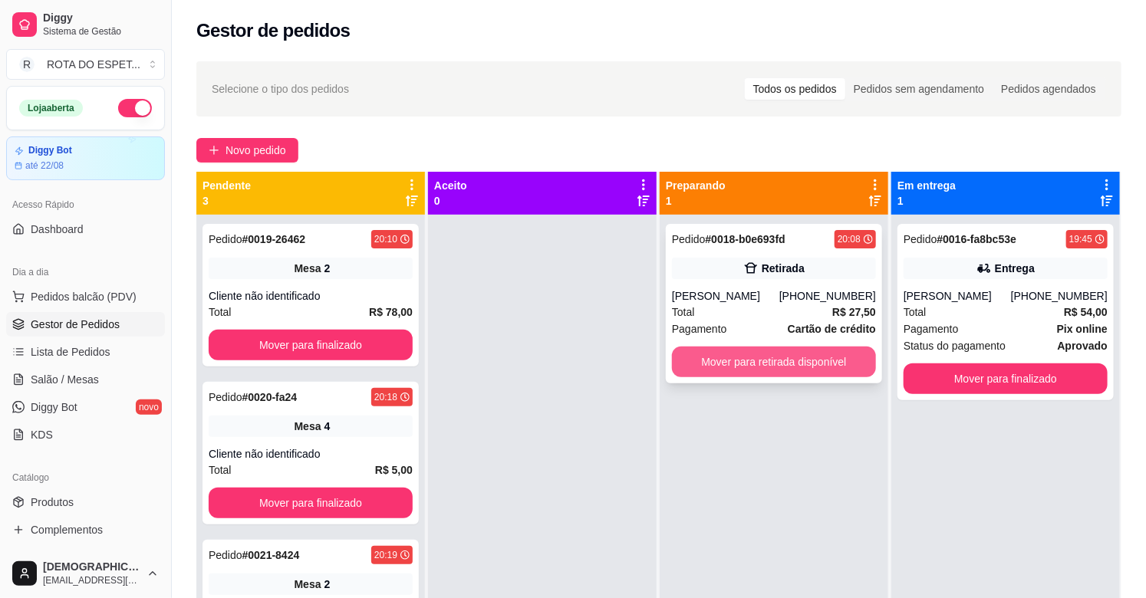
click at [753, 359] on button "Mover para retirada disponível" at bounding box center [774, 362] width 204 height 31
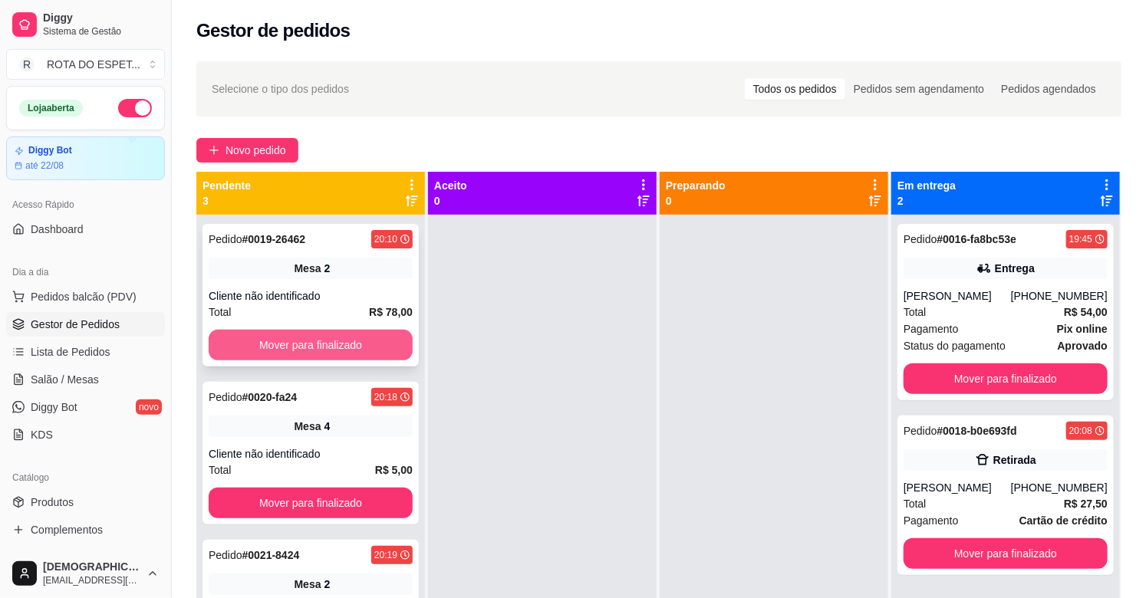
click at [301, 337] on button "Mover para finalizado" at bounding box center [311, 345] width 204 height 31
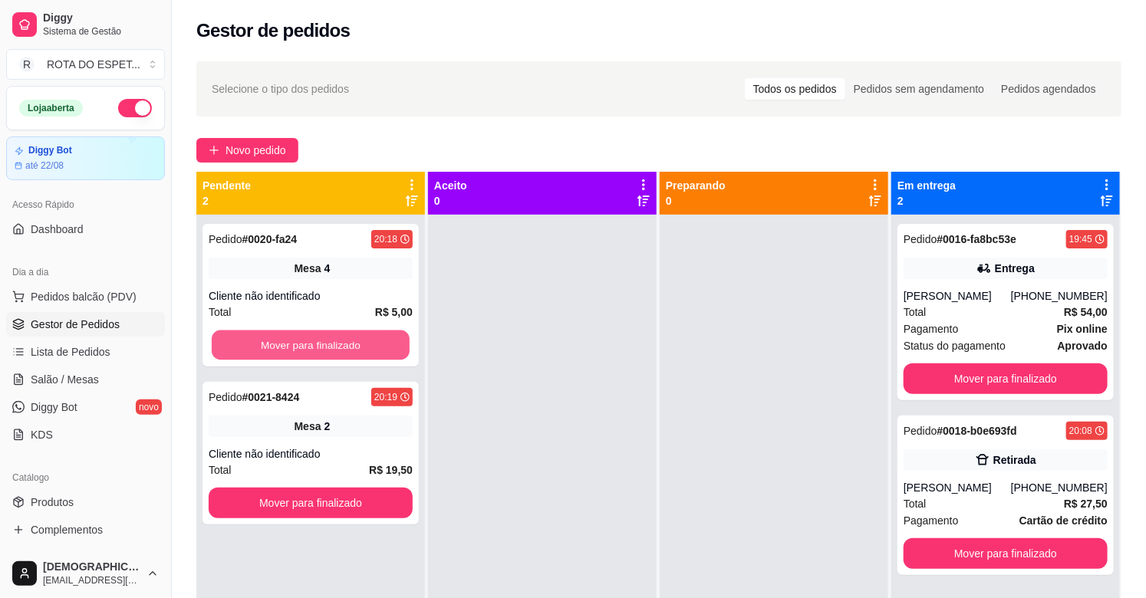
click at [301, 337] on button "Mover para finalizado" at bounding box center [311, 346] width 198 height 30
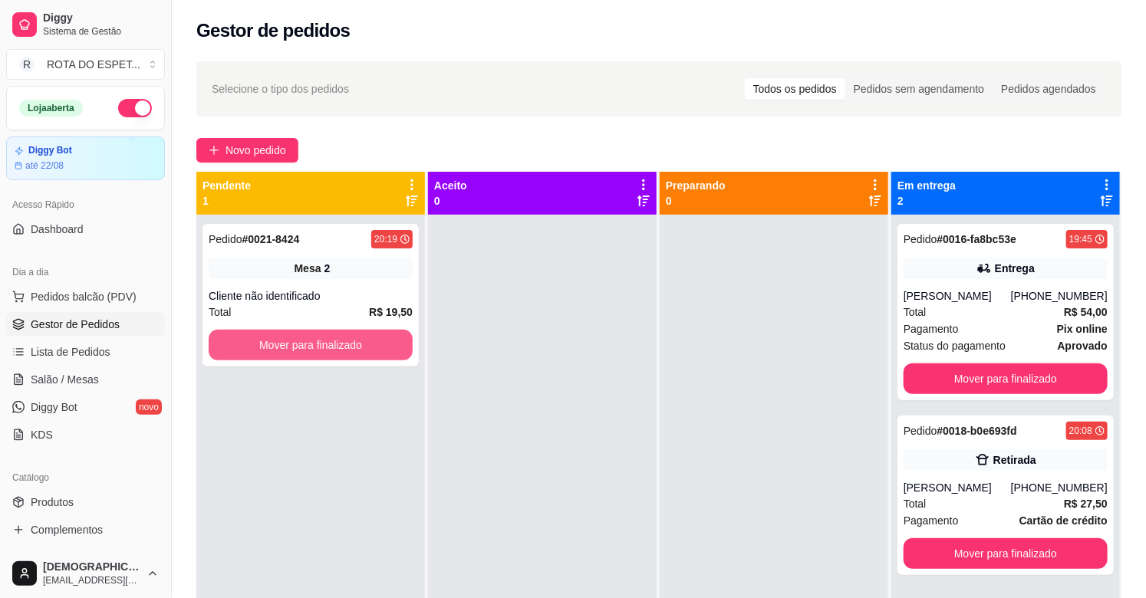
click at [301, 337] on button "Mover para finalizado" at bounding box center [311, 345] width 204 height 31
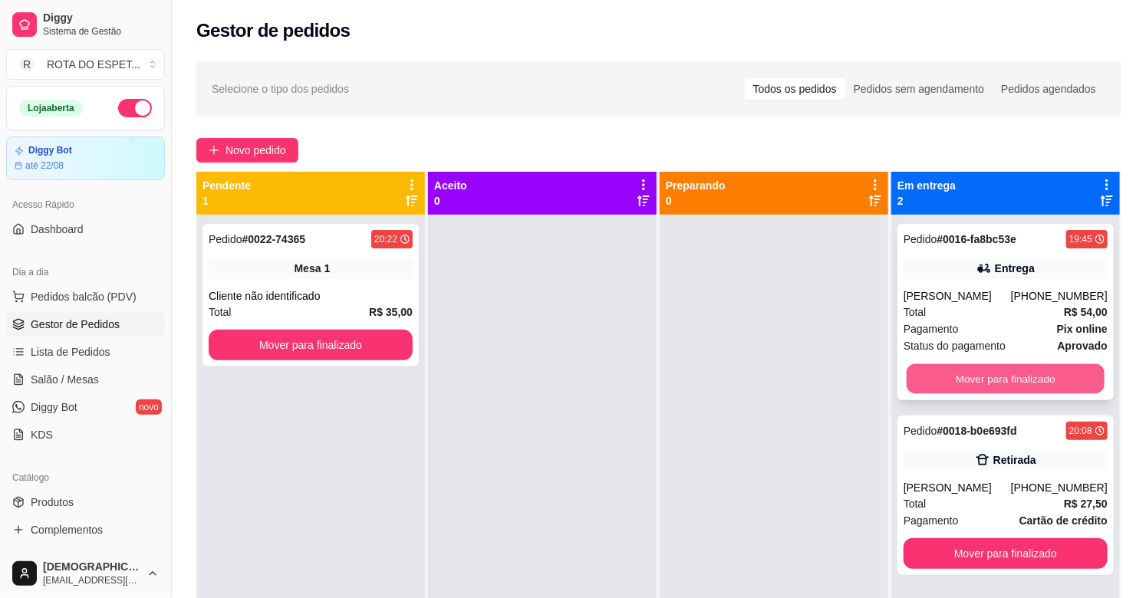
click at [1043, 374] on button "Mover para finalizado" at bounding box center [1006, 379] width 198 height 30
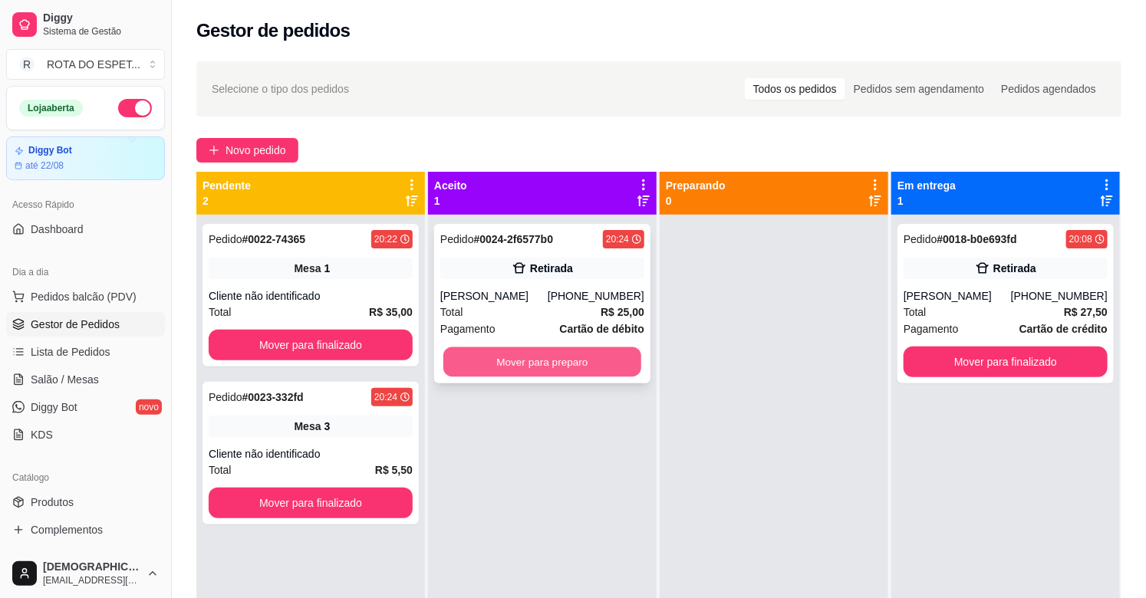
click at [579, 358] on button "Mover para preparo" at bounding box center [542, 362] width 198 height 30
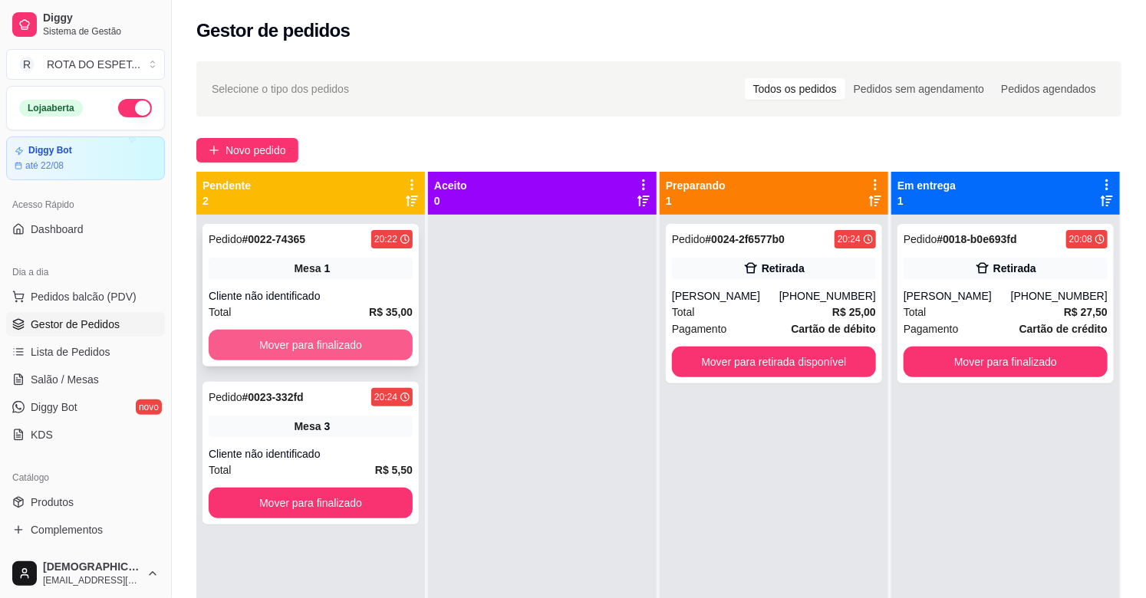
click at [308, 344] on button "Mover para finalizado" at bounding box center [311, 345] width 204 height 31
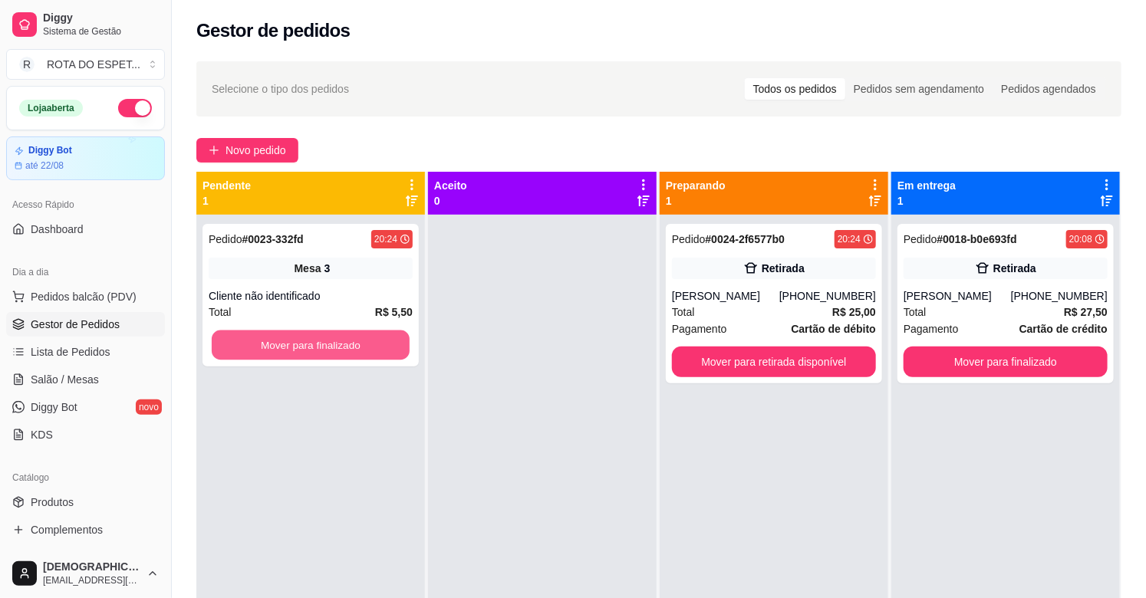
click at [308, 344] on button "Mover para finalizado" at bounding box center [311, 346] width 198 height 30
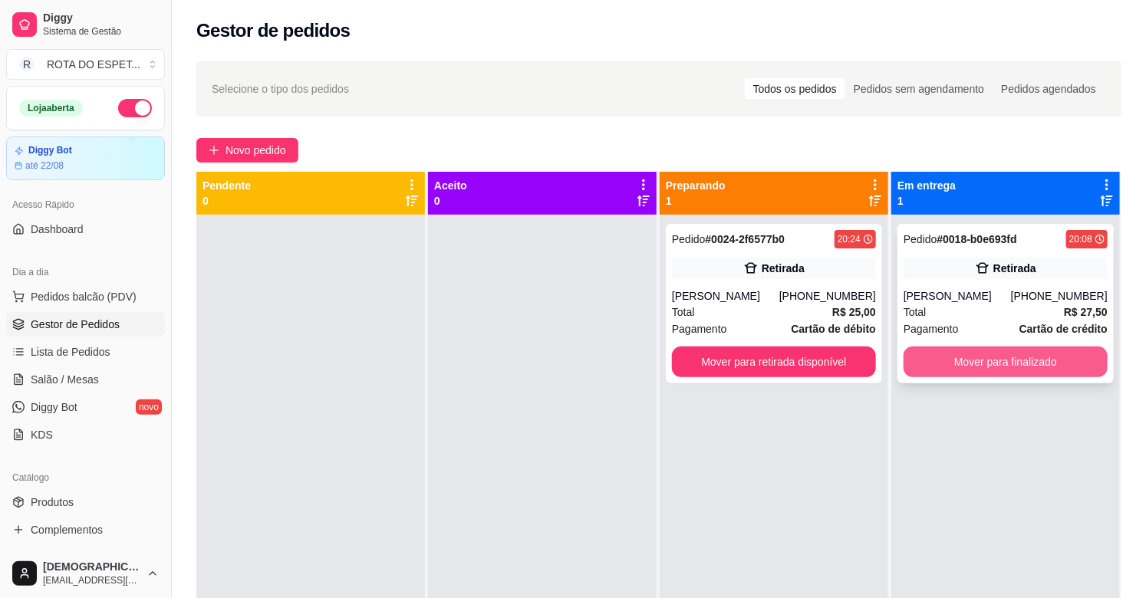
click at [1067, 360] on button "Mover para finalizado" at bounding box center [1006, 362] width 204 height 31
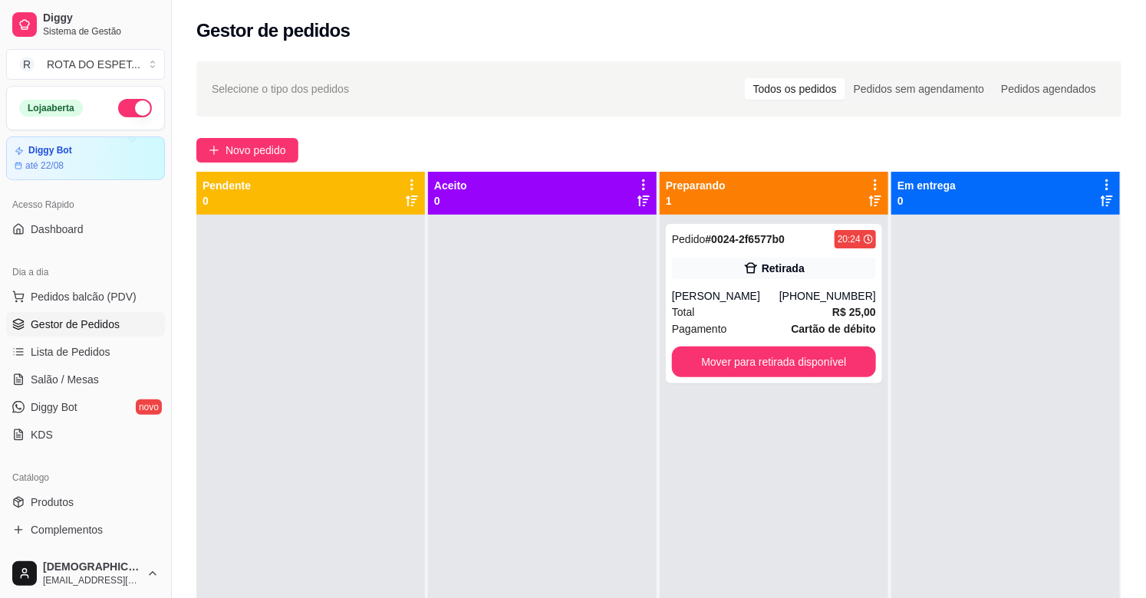
click at [986, 482] on div at bounding box center [1005, 514] width 229 height 598
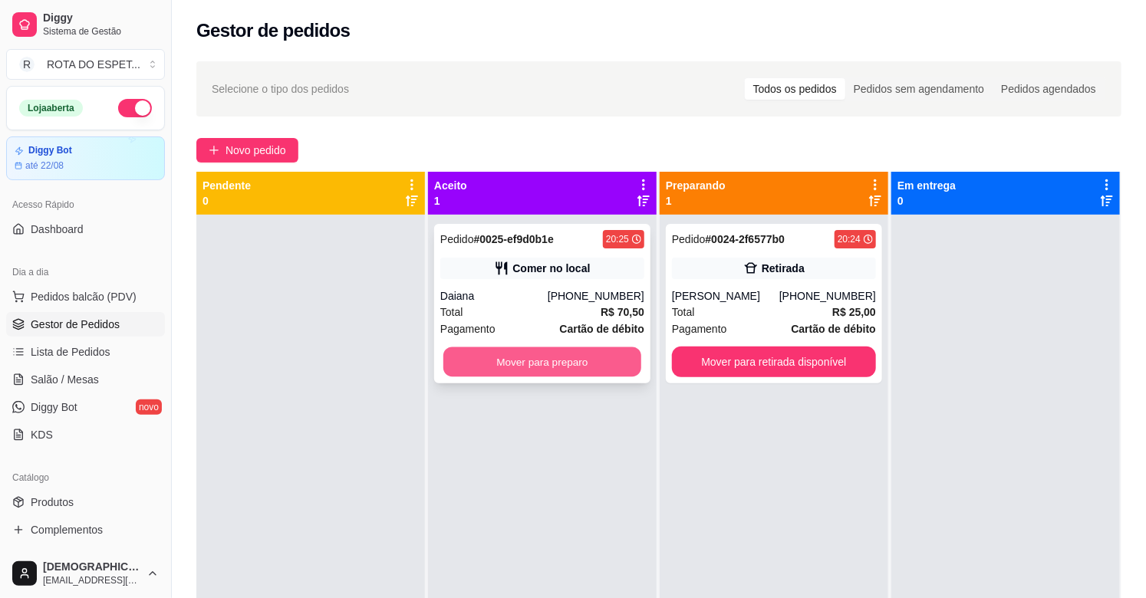
click at [546, 355] on button "Mover para preparo" at bounding box center [542, 362] width 198 height 30
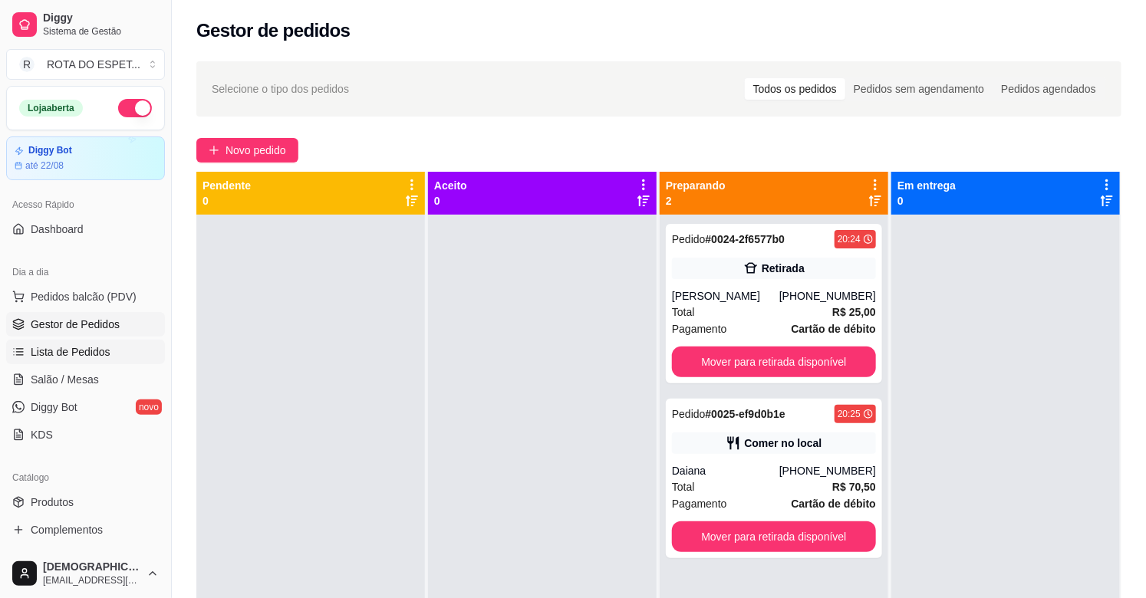
click at [94, 354] on span "Lista de Pedidos" at bounding box center [71, 351] width 80 height 15
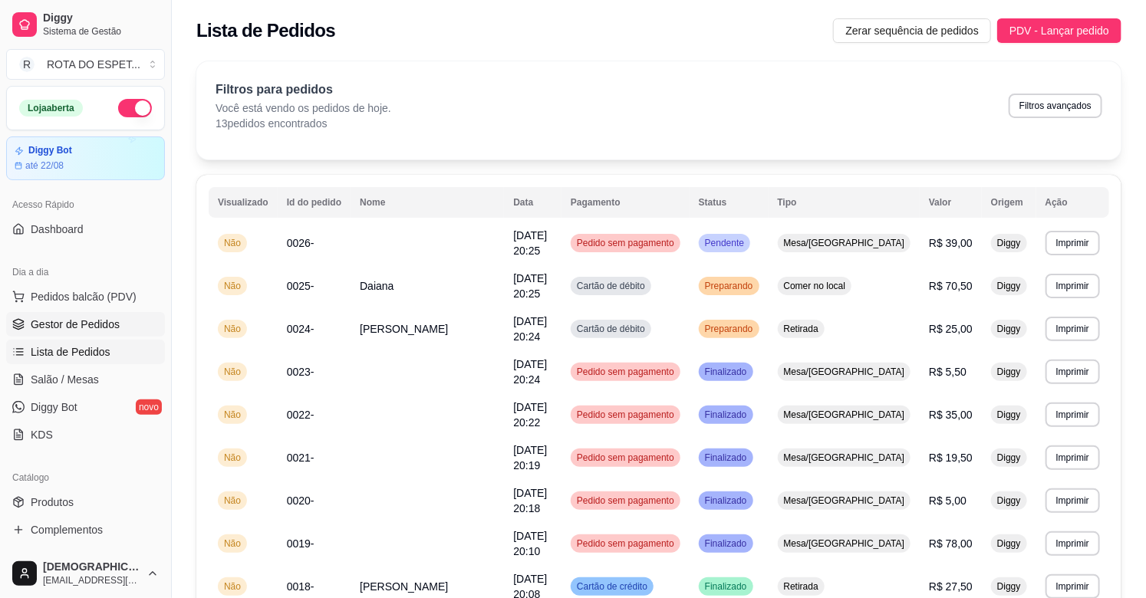
click at [70, 330] on span "Gestor de Pedidos" at bounding box center [75, 324] width 89 height 15
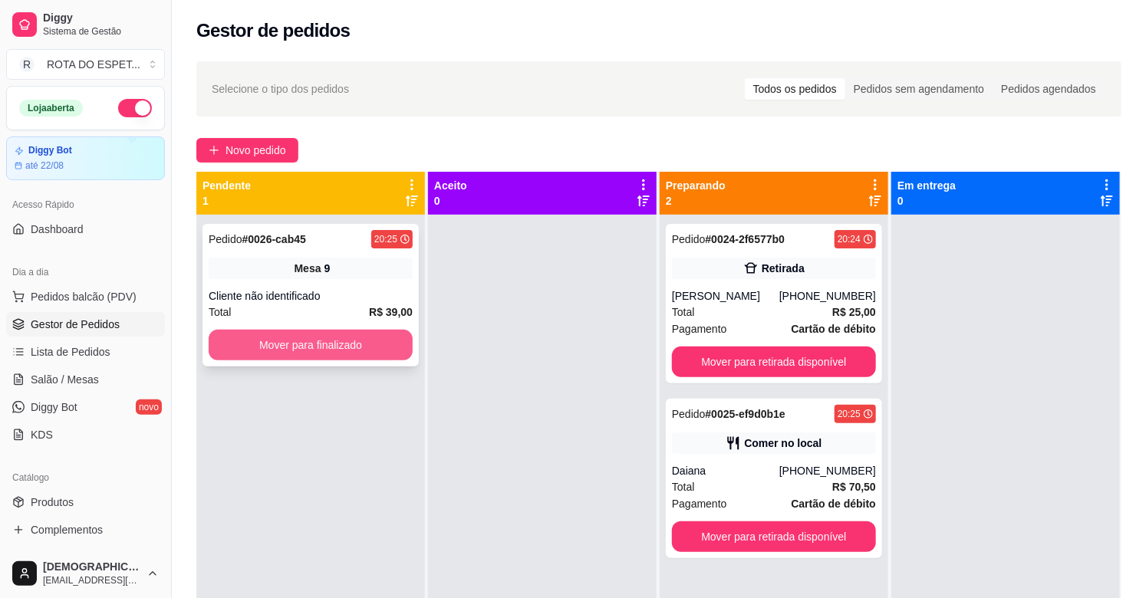
click at [356, 346] on button "Mover para finalizado" at bounding box center [311, 345] width 204 height 31
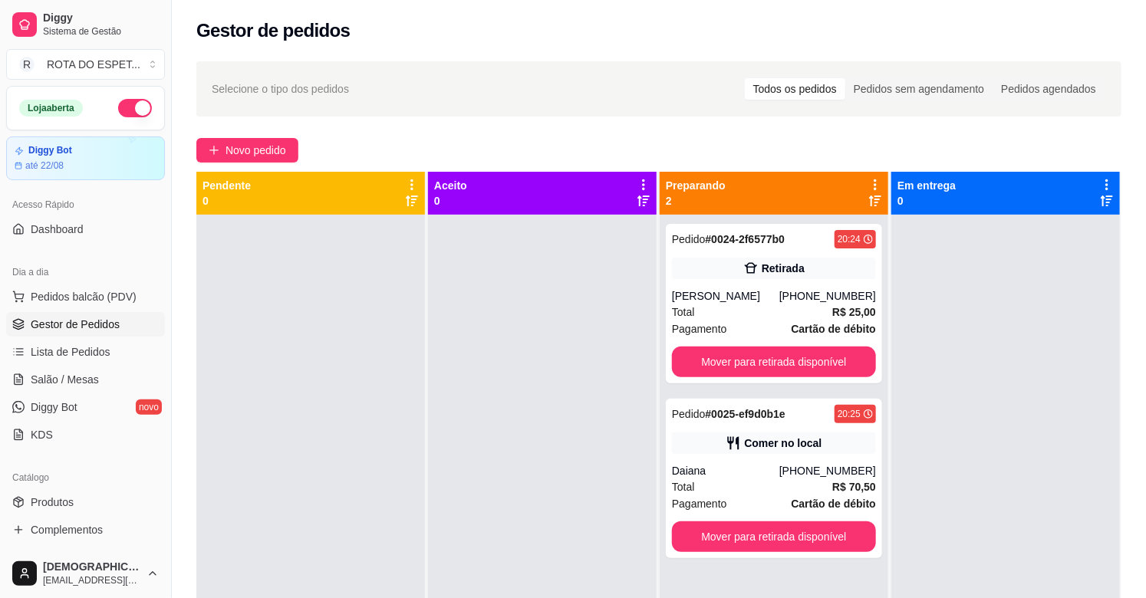
click at [514, 485] on div at bounding box center [542, 514] width 229 height 598
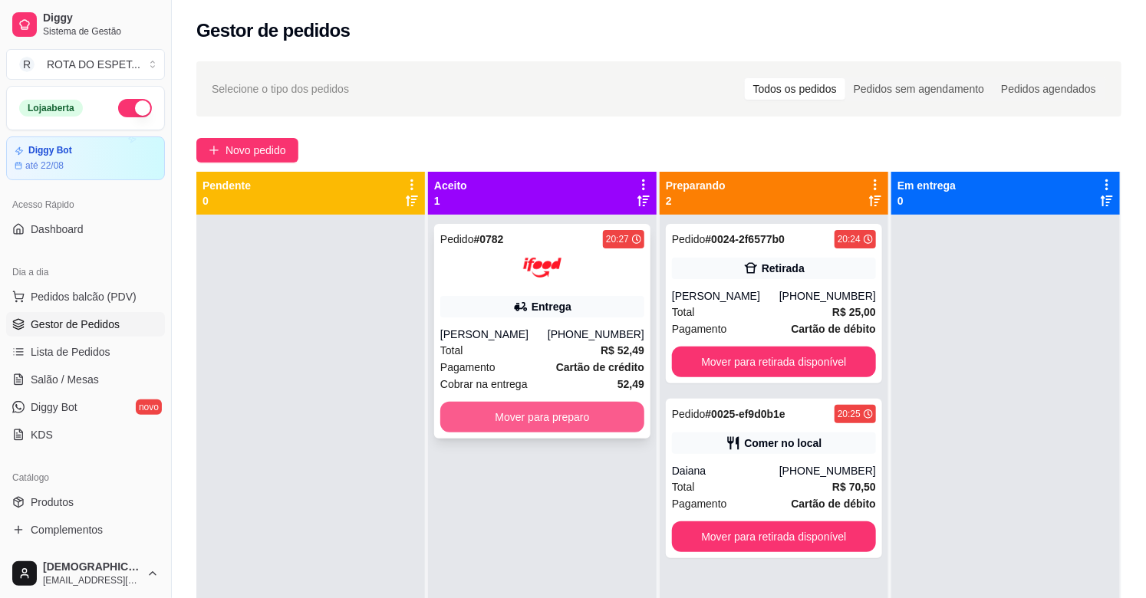
click at [588, 416] on button "Mover para preparo" at bounding box center [542, 417] width 204 height 31
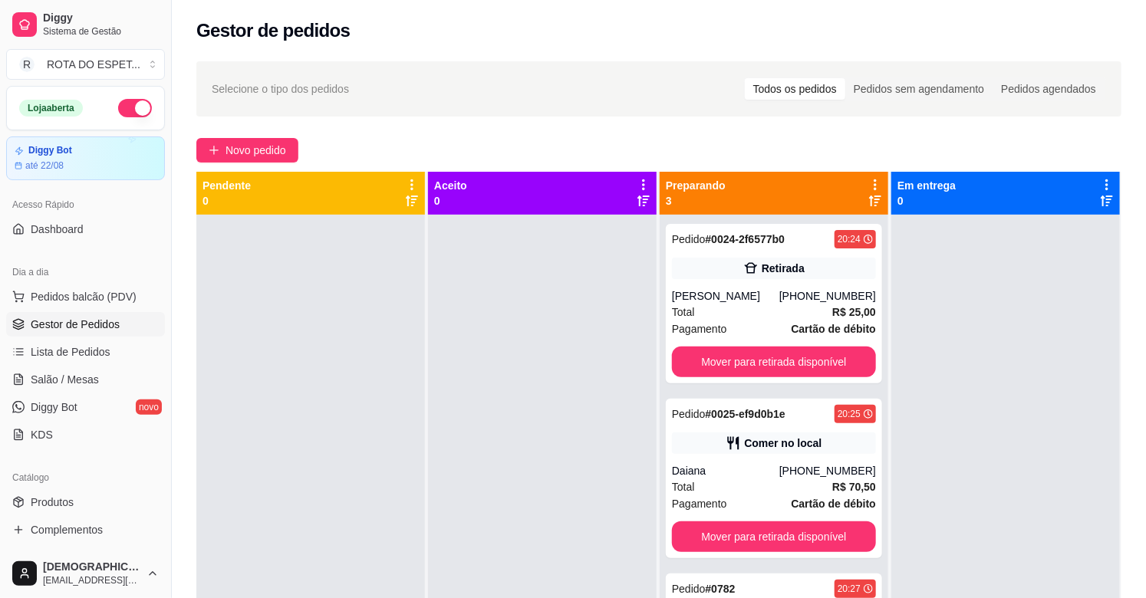
click at [527, 472] on div at bounding box center [542, 514] width 229 height 598
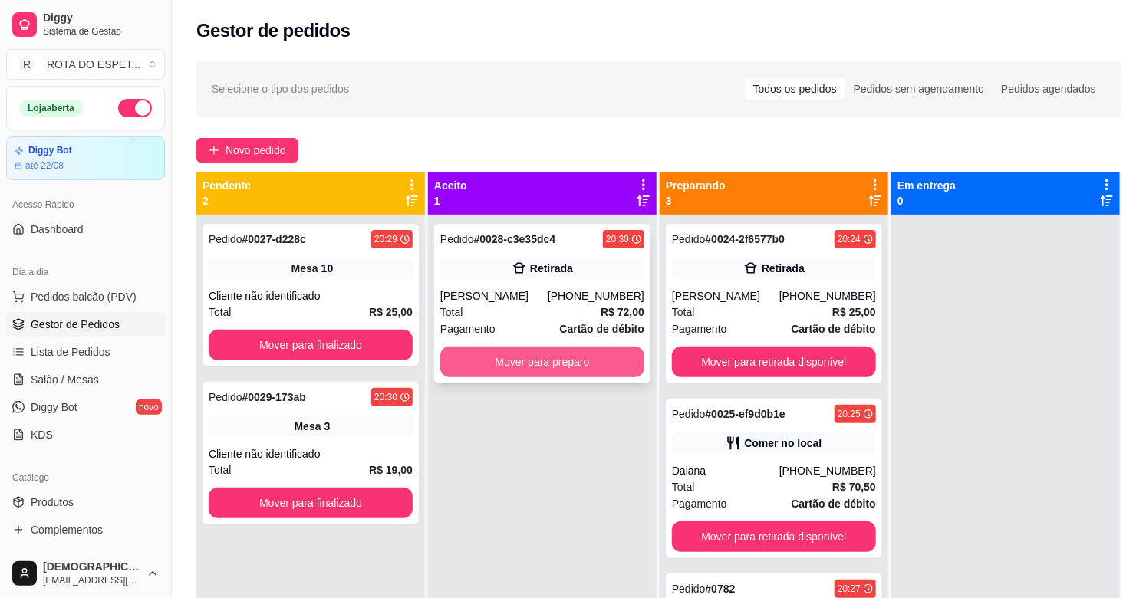
click at [548, 373] on button "Mover para preparo" at bounding box center [542, 362] width 204 height 31
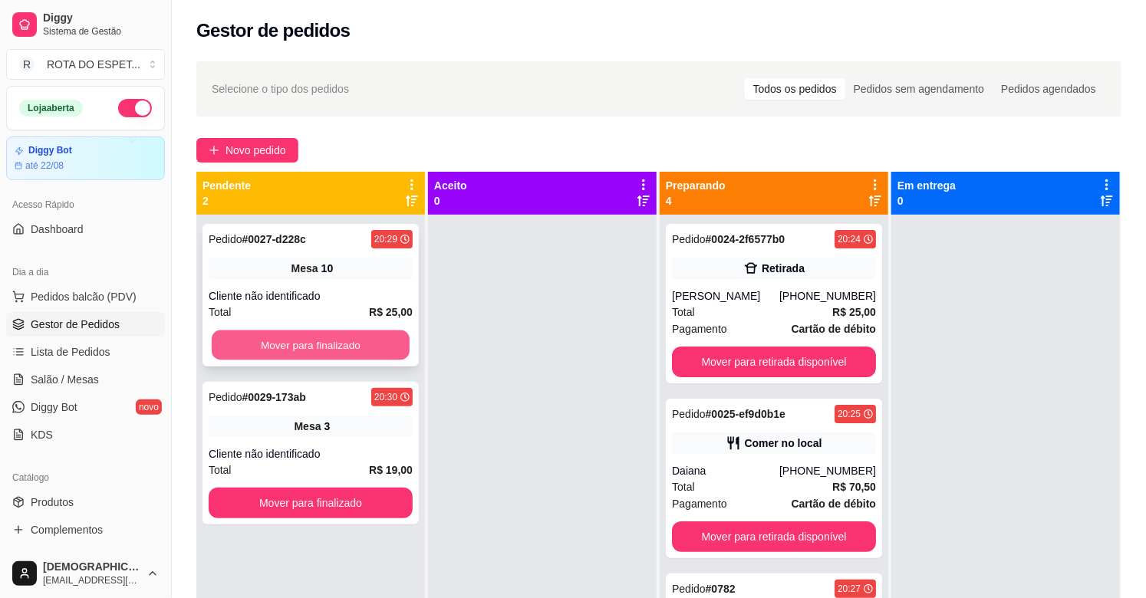
click at [359, 354] on button "Mover para finalizado" at bounding box center [311, 346] width 198 height 30
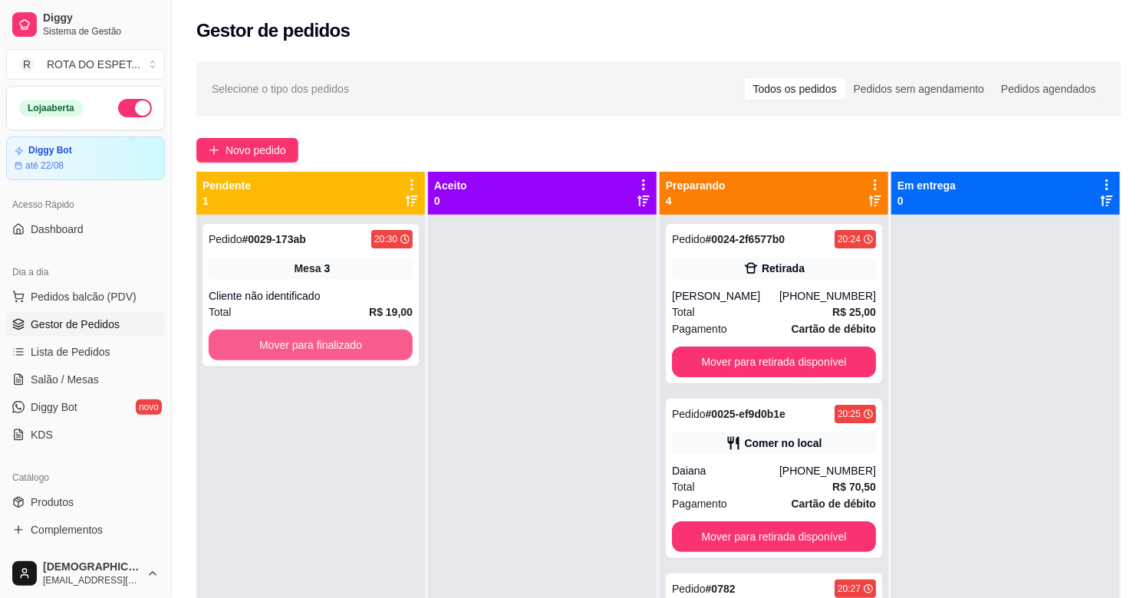
click at [359, 351] on button "Mover para finalizado" at bounding box center [311, 345] width 204 height 31
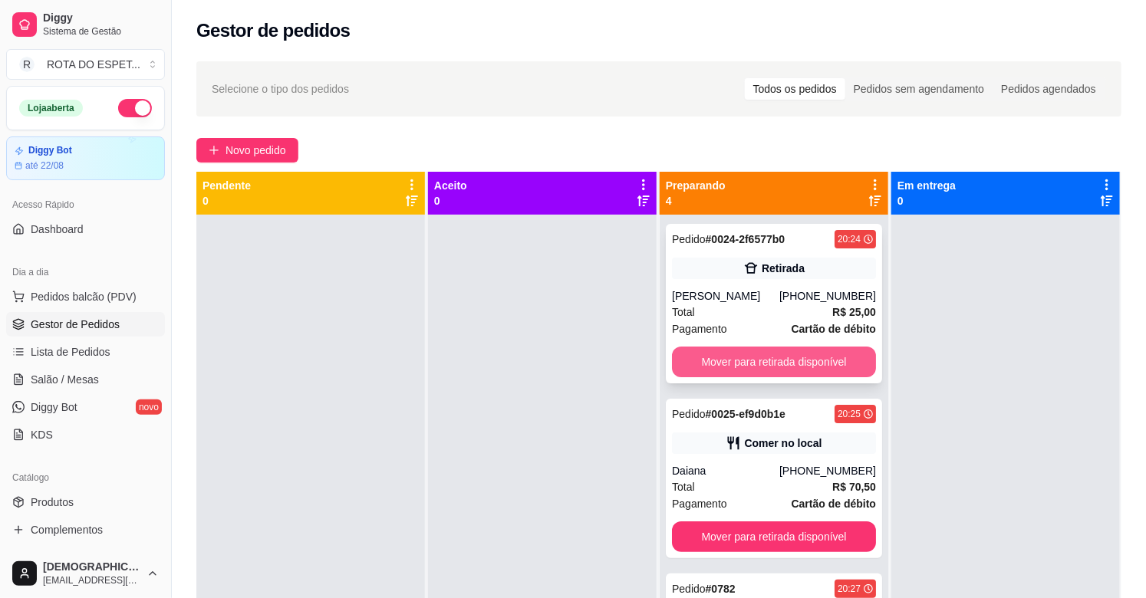
click at [772, 354] on button "Mover para retirada disponível" at bounding box center [774, 362] width 204 height 31
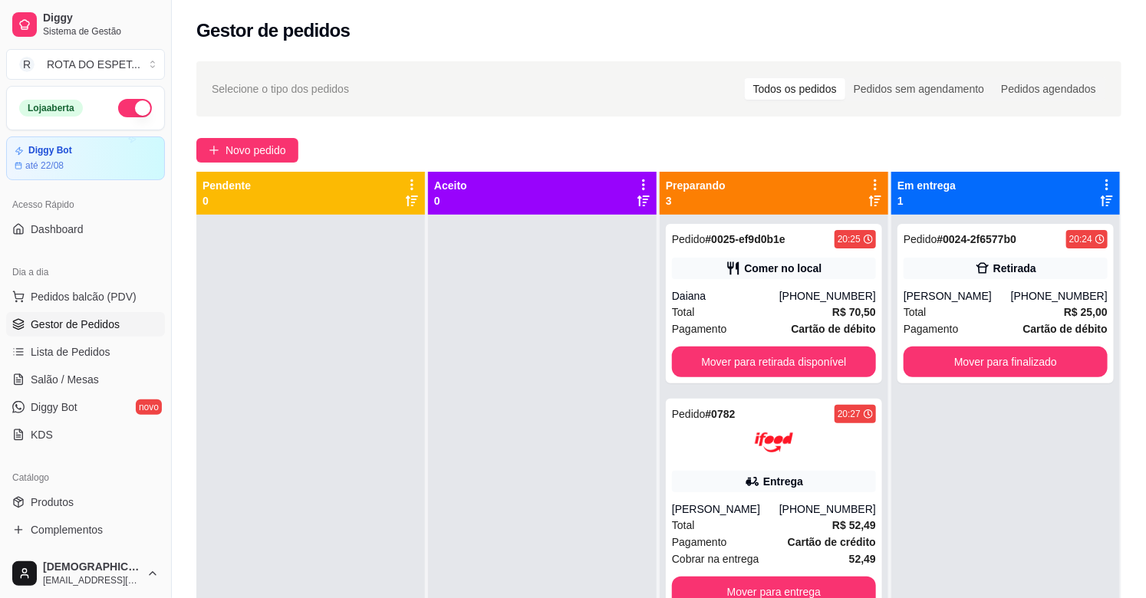
click at [500, 453] on div at bounding box center [542, 514] width 229 height 598
click at [478, 510] on div at bounding box center [542, 514] width 229 height 598
click at [92, 388] on link "Salão / Mesas" at bounding box center [85, 379] width 159 height 25
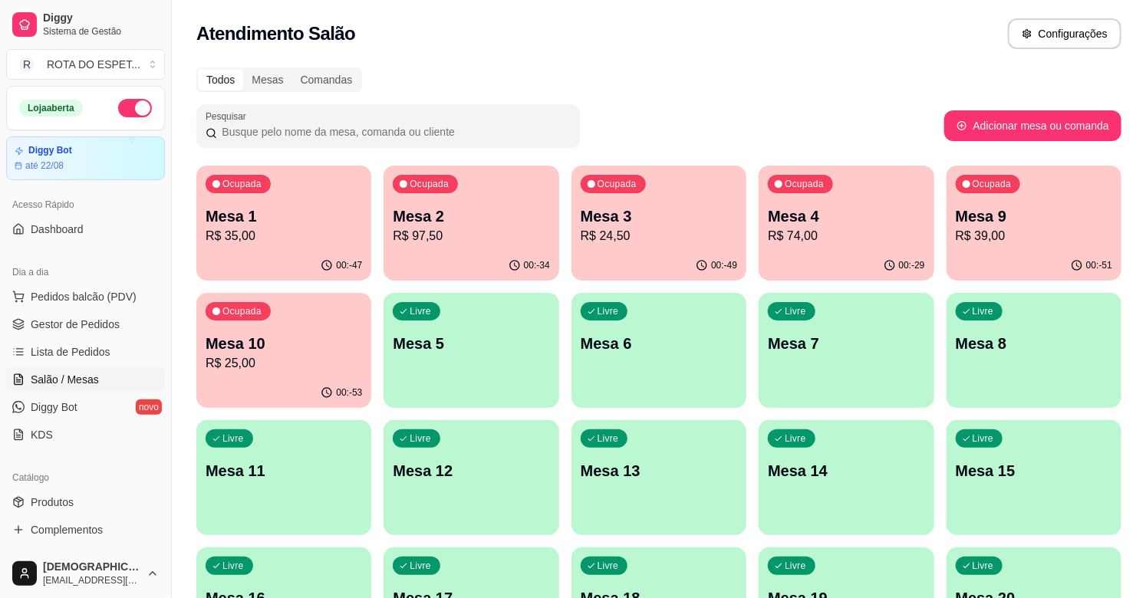
click at [493, 225] on p "Mesa 2" at bounding box center [471, 216] width 156 height 21
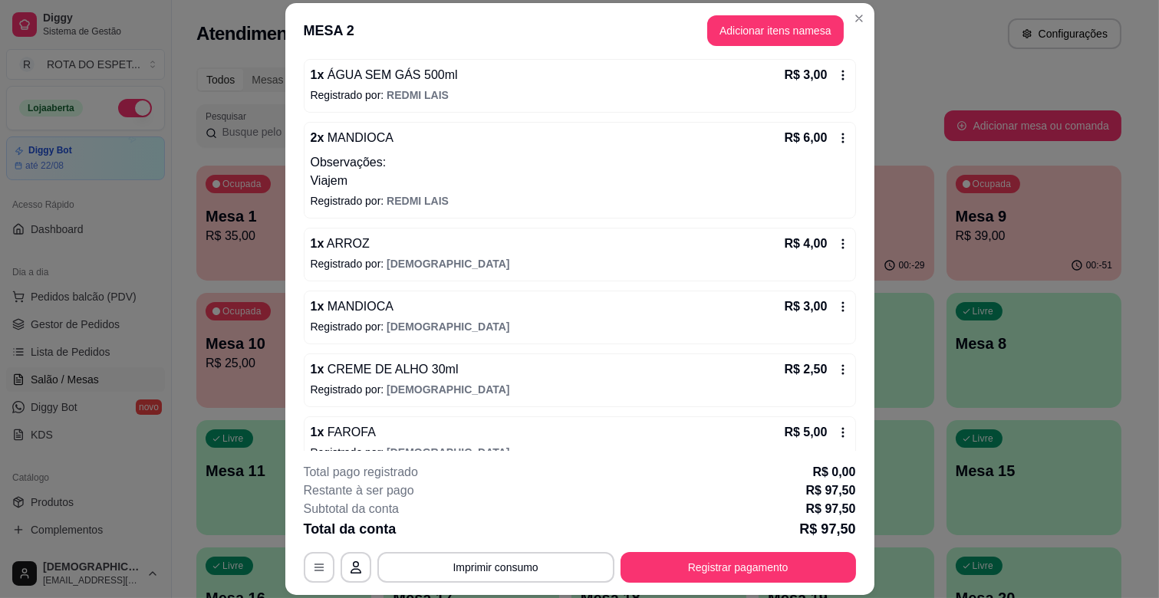
scroll to position [769, 0]
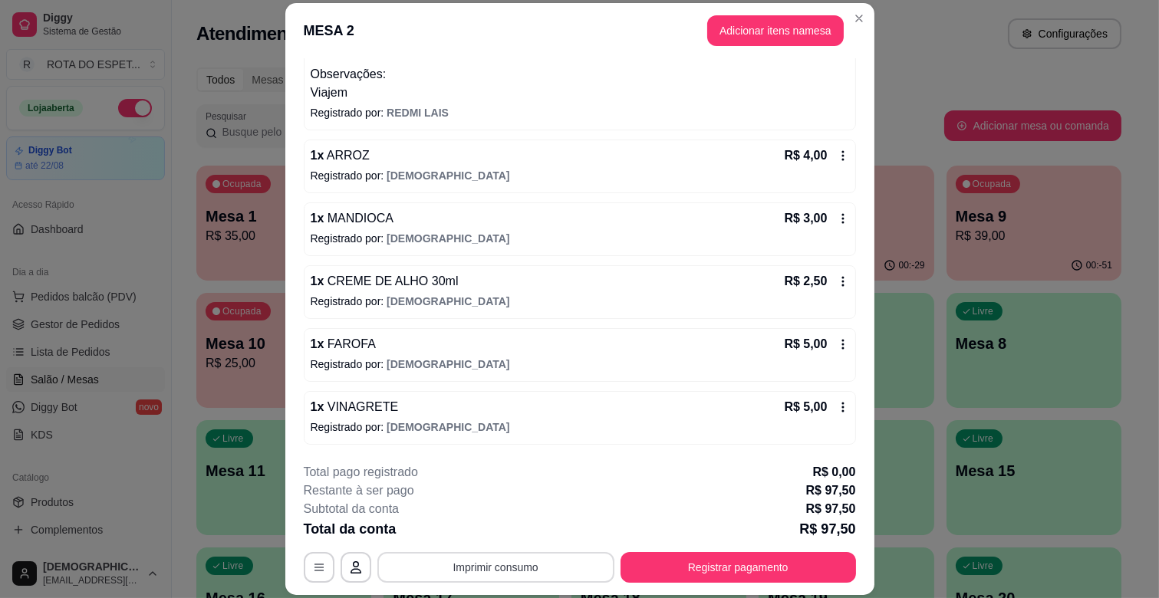
click at [492, 575] on button "Imprimir consumo" at bounding box center [495, 567] width 237 height 31
click at [492, 526] on button "IMPRESSORA CAIXA" at bounding box center [494, 532] width 127 height 25
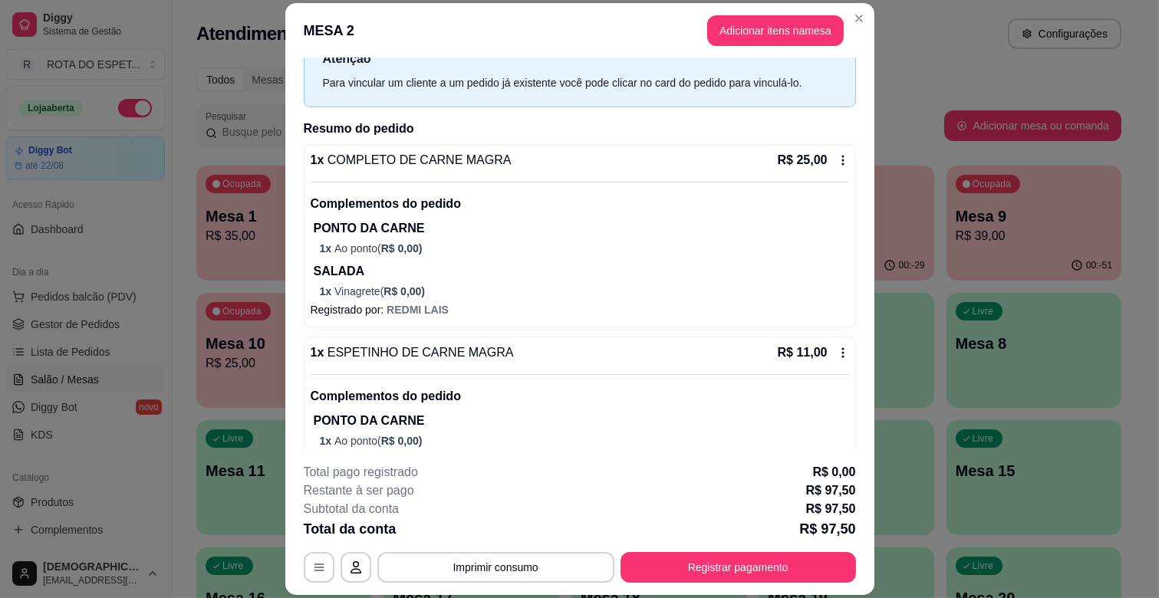
scroll to position [172, 0]
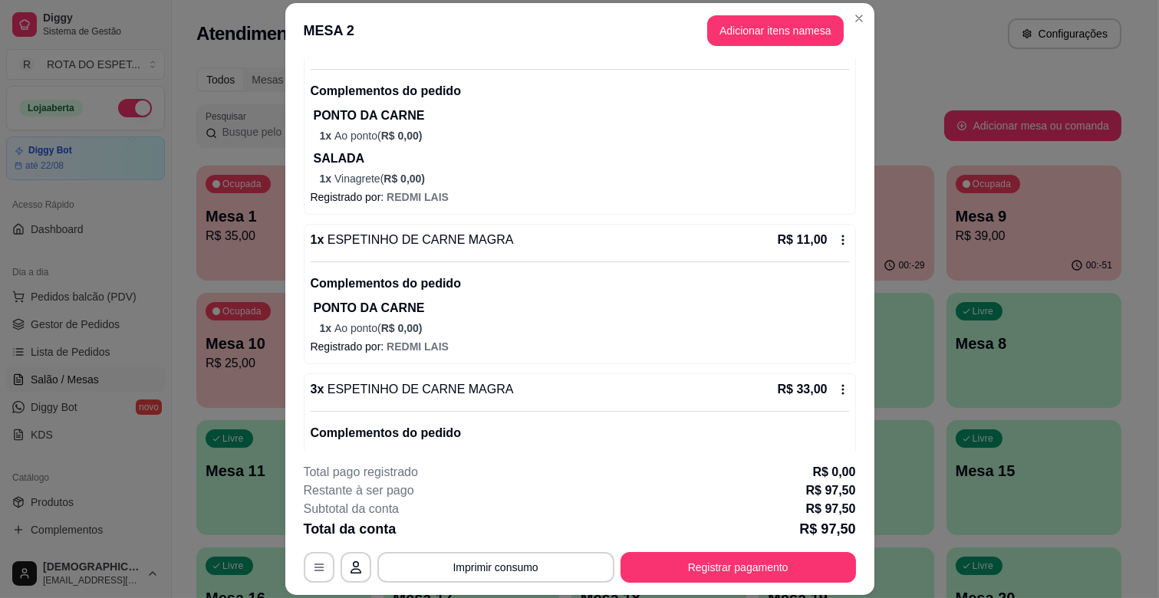
click at [837, 235] on icon at bounding box center [843, 240] width 12 height 12
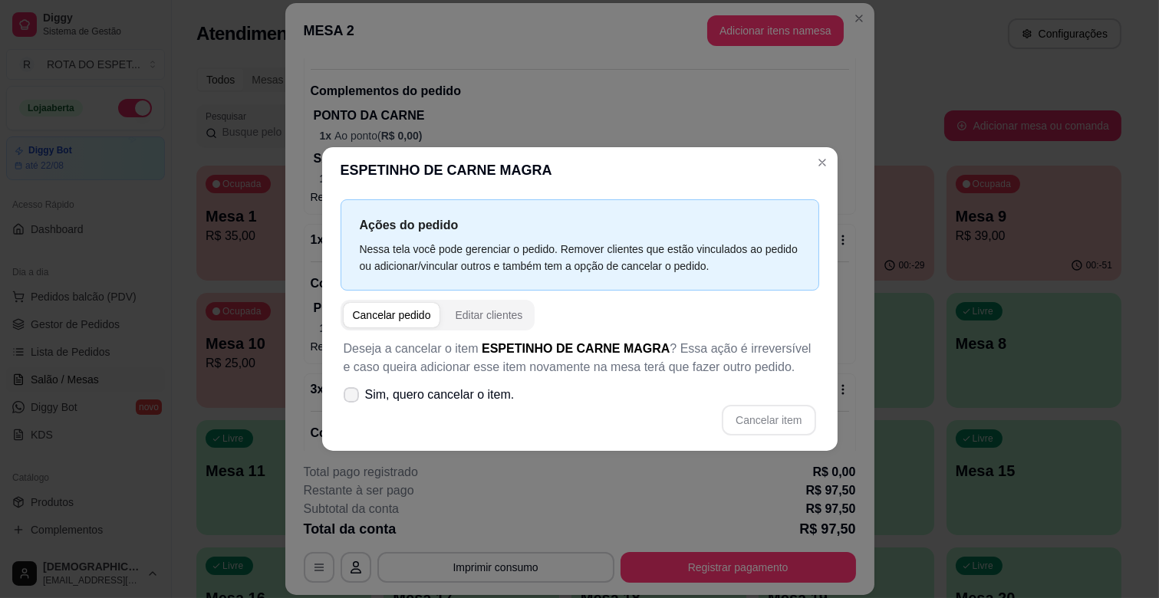
click at [365, 389] on span "Sim, quero cancelar o item." at bounding box center [440, 395] width 150 height 18
click at [353, 398] on input "Sim, quero cancelar o item." at bounding box center [348, 403] width 10 height 10
checkbox input "true"
click at [772, 418] on button "Cancelar item" at bounding box center [769, 420] width 94 height 31
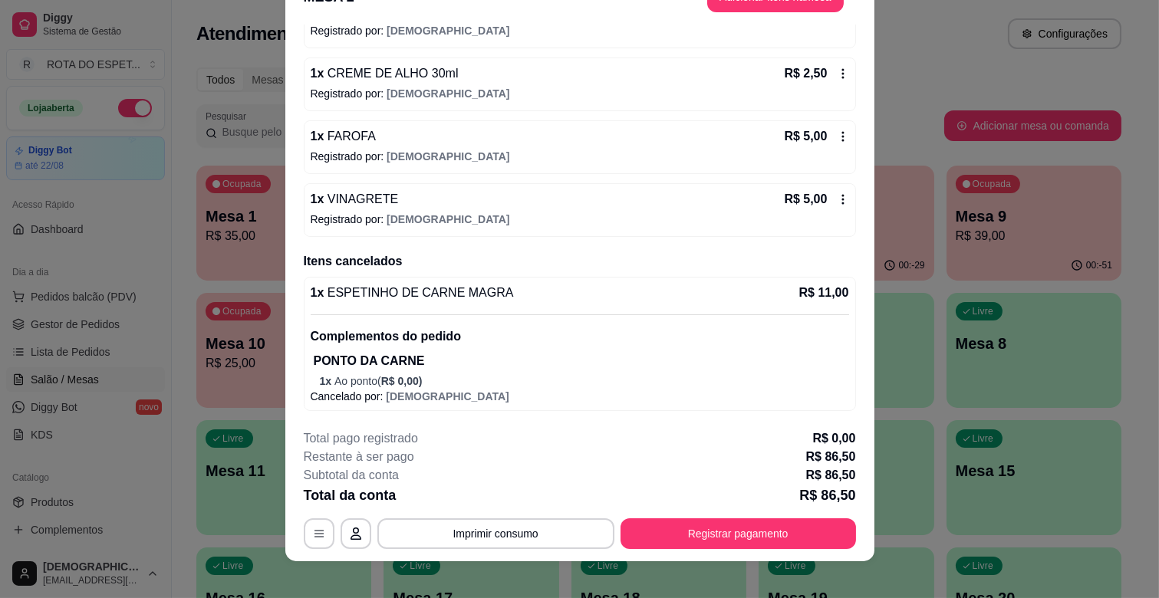
scroll to position [46, 0]
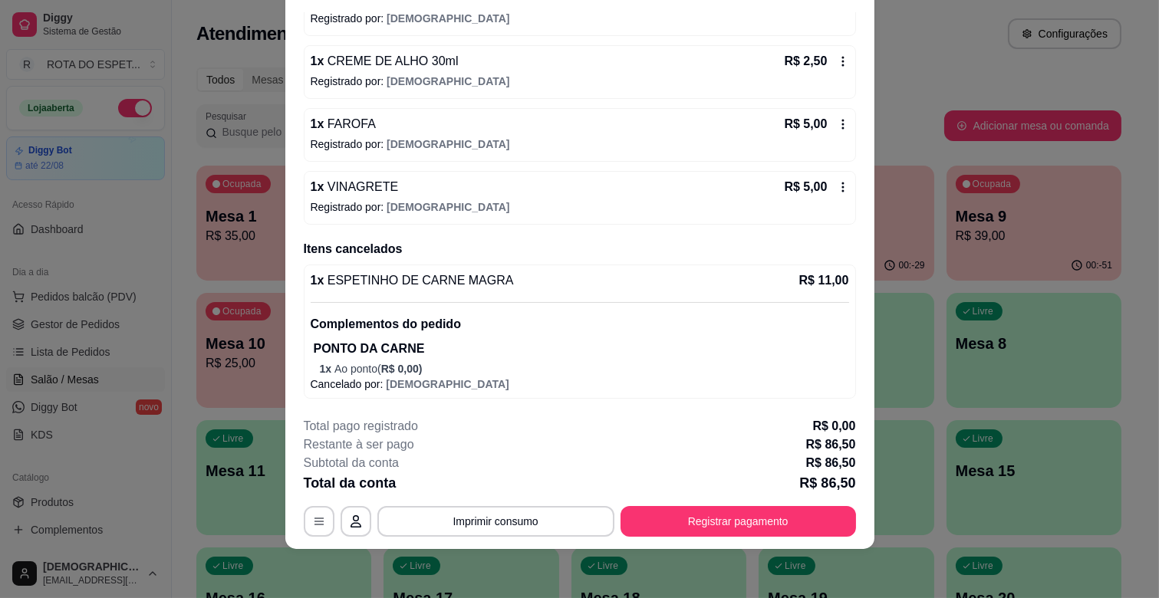
click at [837, 187] on icon at bounding box center [843, 187] width 12 height 12
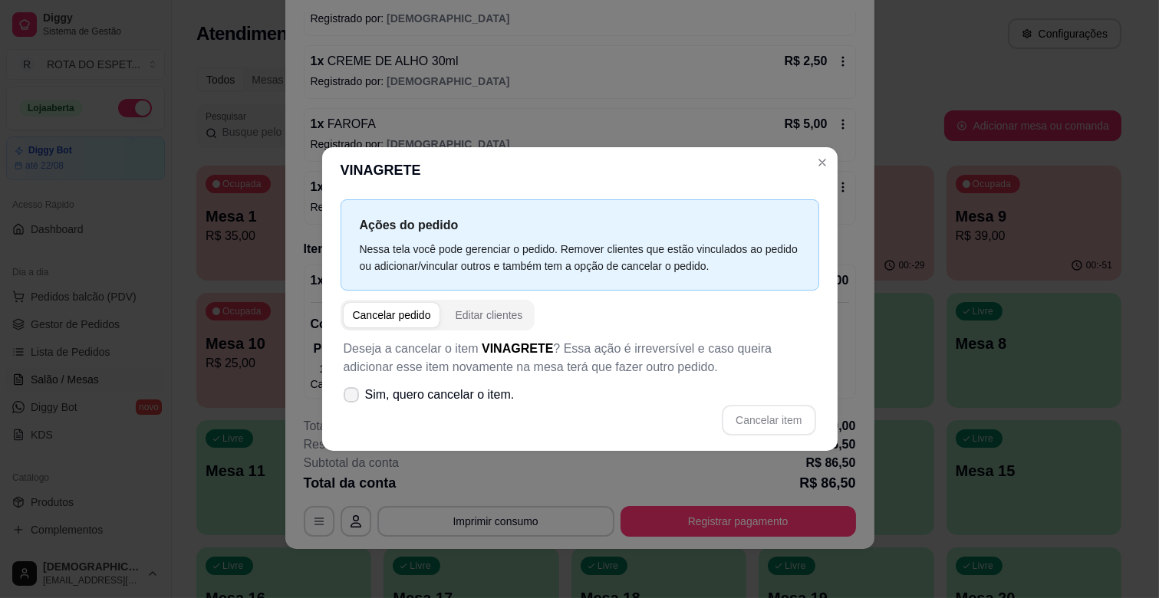
click at [361, 396] on label "Sim, quero cancelar o item." at bounding box center [428, 395] width 183 height 31
click at [353, 398] on input "Sim, quero cancelar o item." at bounding box center [348, 403] width 10 height 10
checkbox input "true"
click at [758, 425] on button "Cancelar item" at bounding box center [768, 421] width 91 height 30
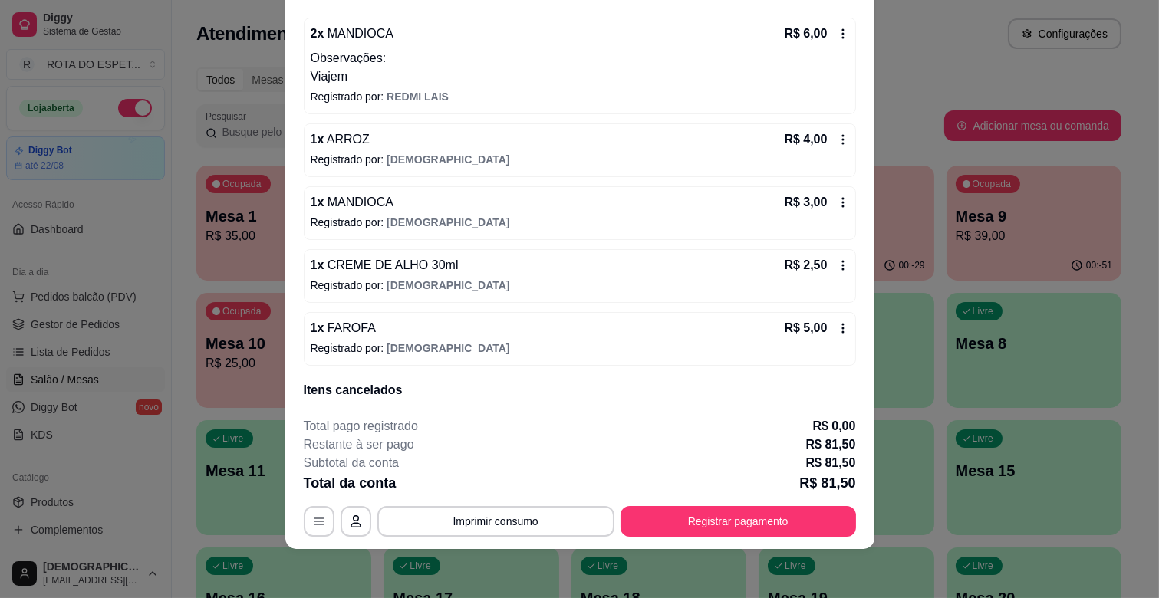
scroll to position [616, 0]
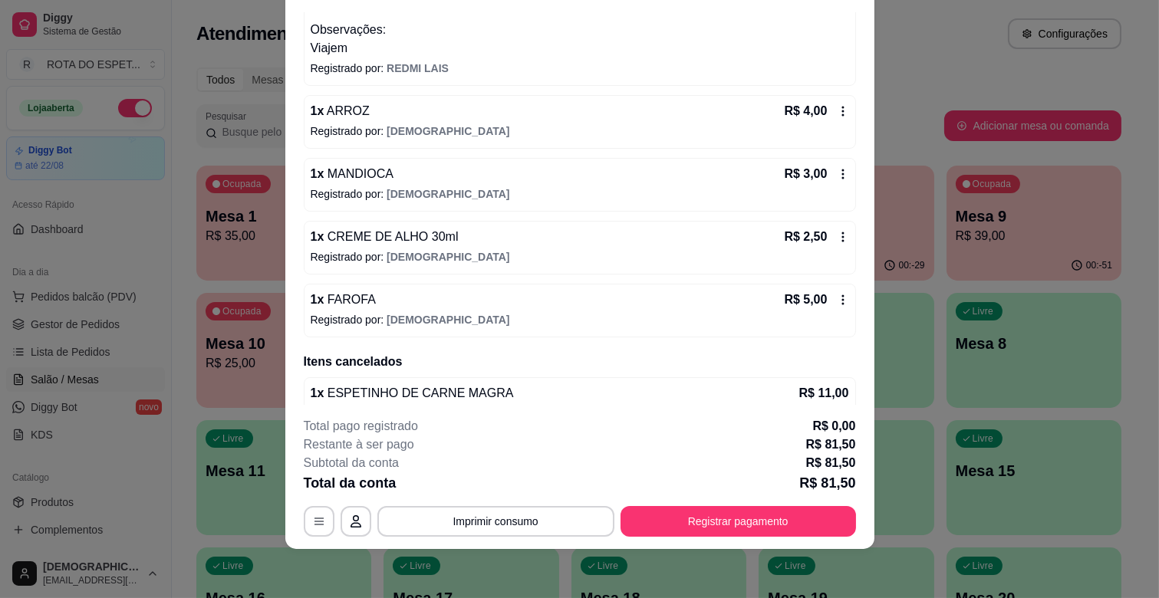
click at [841, 301] on icon at bounding box center [842, 300] width 2 height 10
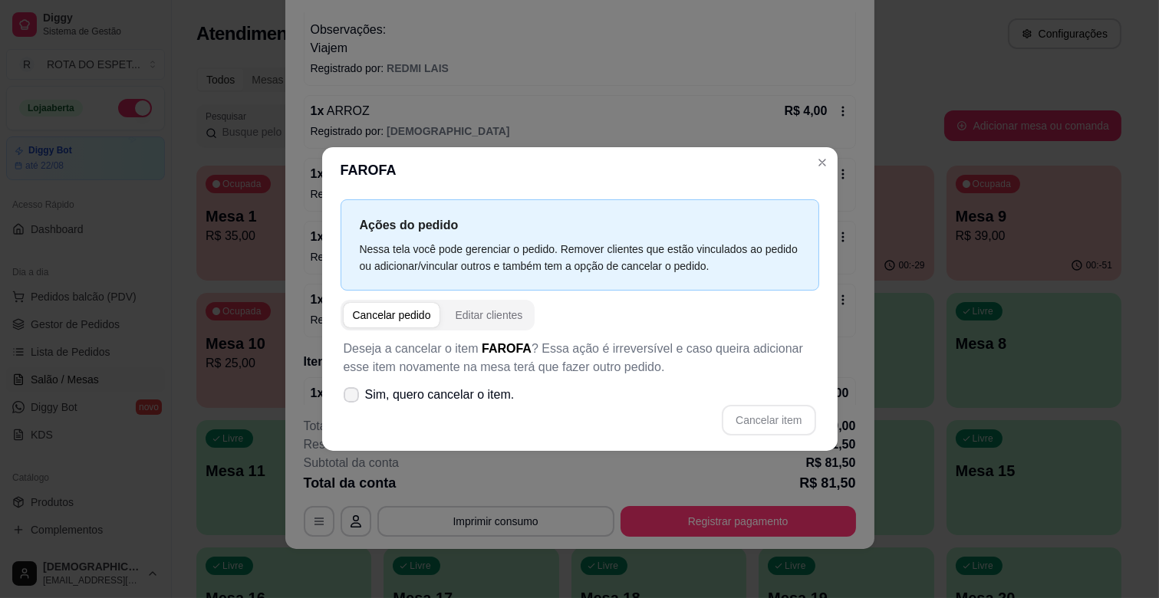
click at [412, 403] on span "Sim, quero cancelar o item." at bounding box center [440, 395] width 150 height 18
click at [353, 403] on input "Sim, quero cancelar o item." at bounding box center [348, 403] width 10 height 10
checkbox input "true"
click at [750, 416] on button "Cancelar item" at bounding box center [769, 420] width 94 height 31
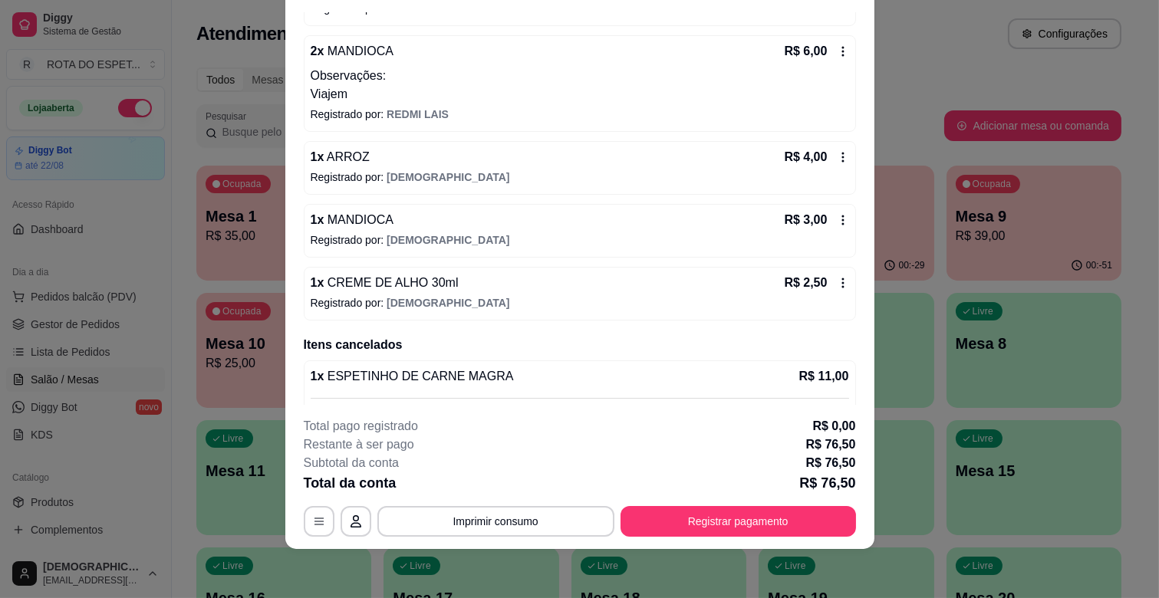
scroll to position [531, 0]
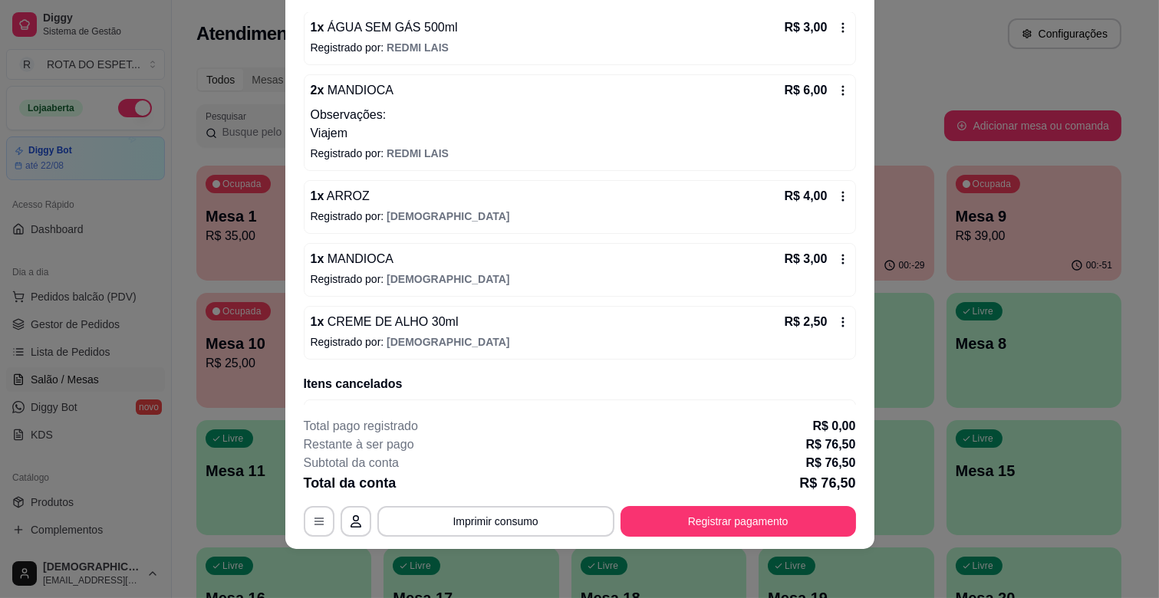
click at [837, 322] on icon at bounding box center [843, 322] width 12 height 12
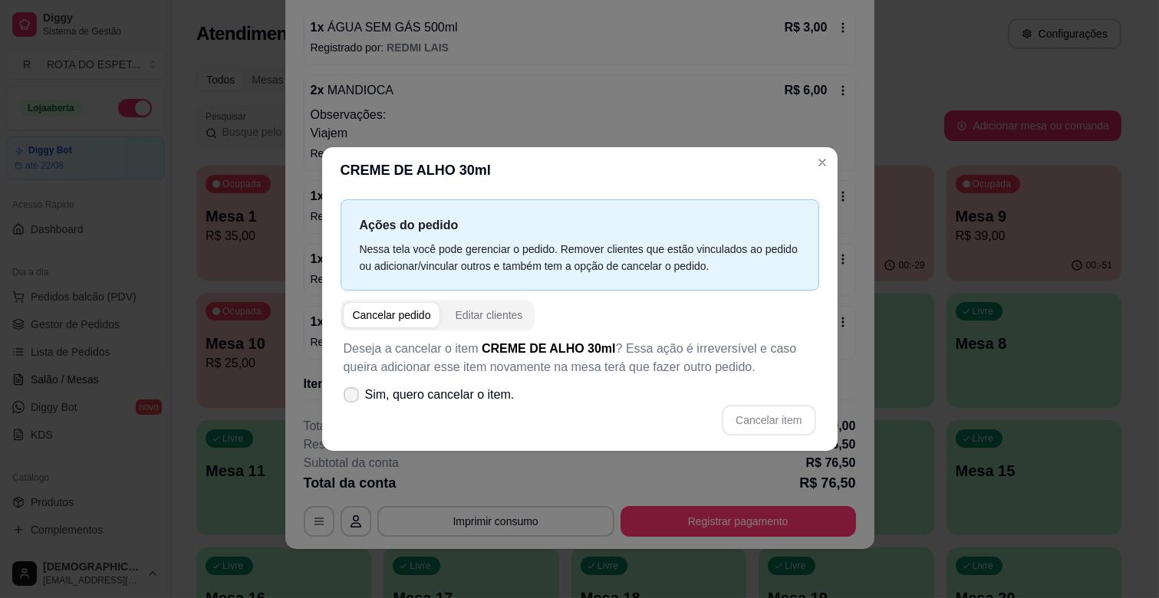
click at [351, 393] on icon at bounding box center [351, 394] width 12 height 9
click at [351, 398] on input "Sim, quero cancelar o item." at bounding box center [348, 403] width 10 height 10
checkbox input "true"
click at [793, 416] on button "Cancelar item" at bounding box center [768, 421] width 91 height 30
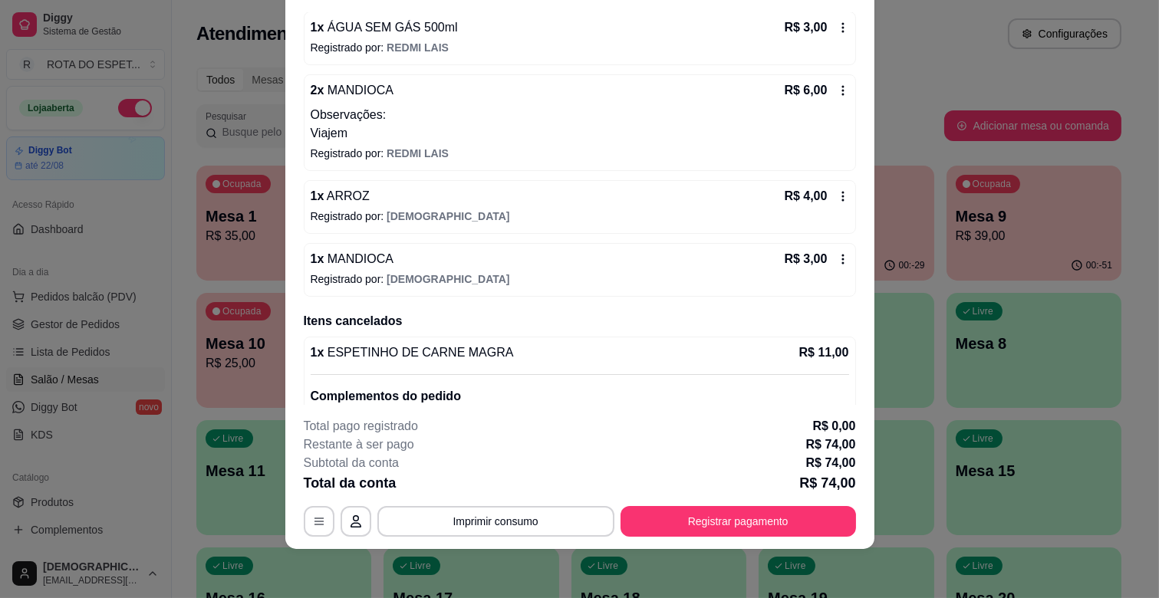
click at [837, 258] on icon at bounding box center [843, 259] width 12 height 12
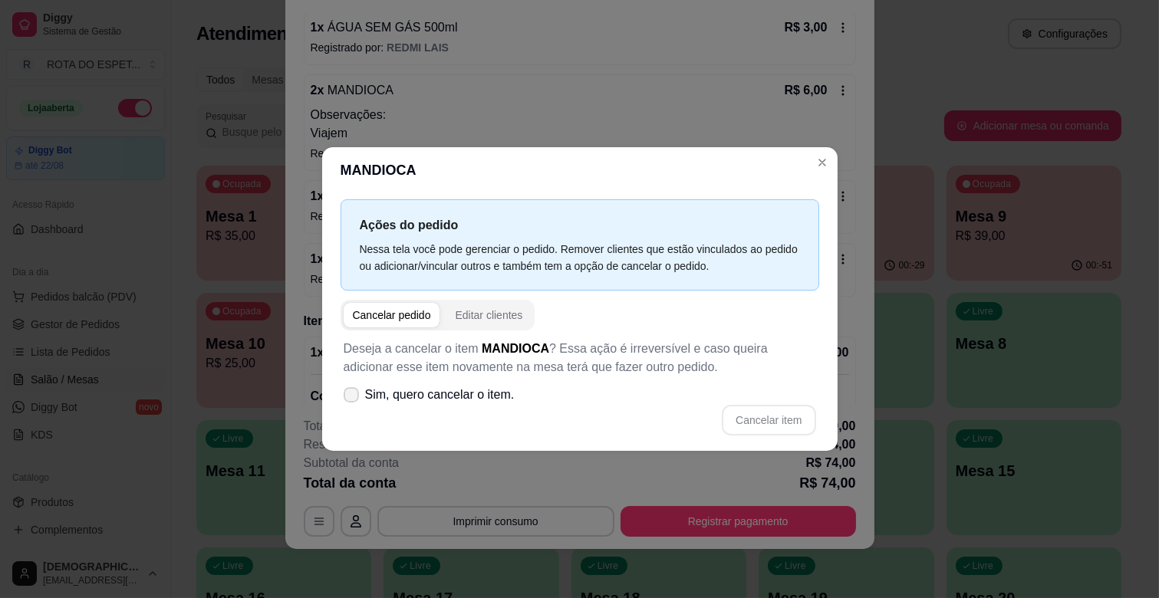
click at [389, 393] on span "Sim, quero cancelar o item." at bounding box center [440, 395] width 150 height 18
click at [353, 398] on input "Sim, quero cancelar o item." at bounding box center [348, 403] width 10 height 10
checkbox input "true"
click at [762, 417] on button "Cancelar item" at bounding box center [769, 420] width 94 height 31
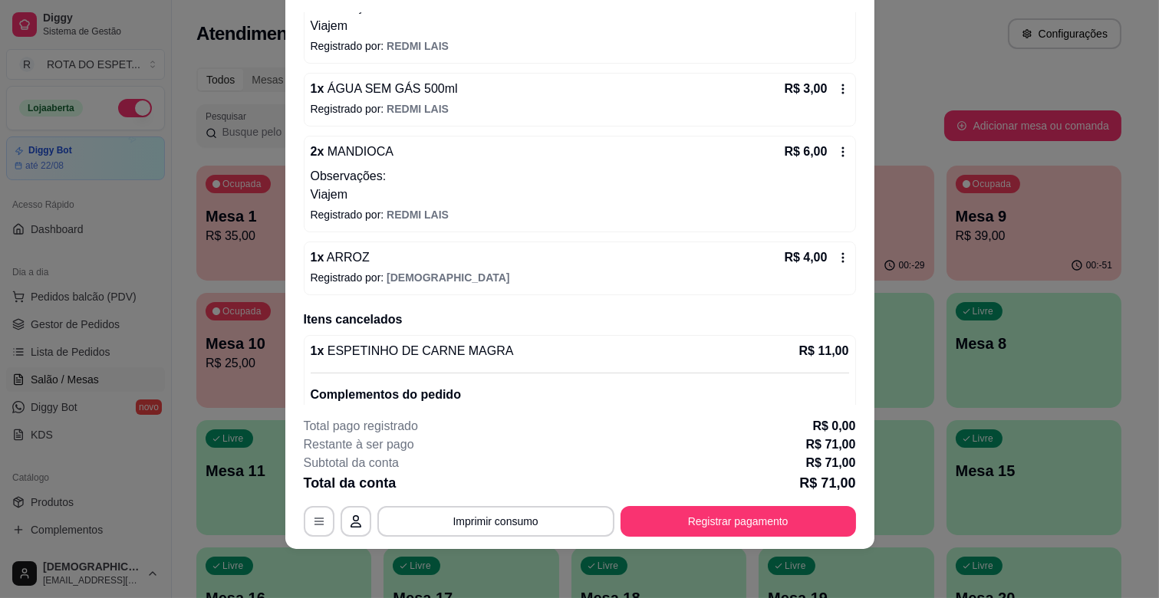
scroll to position [446, 0]
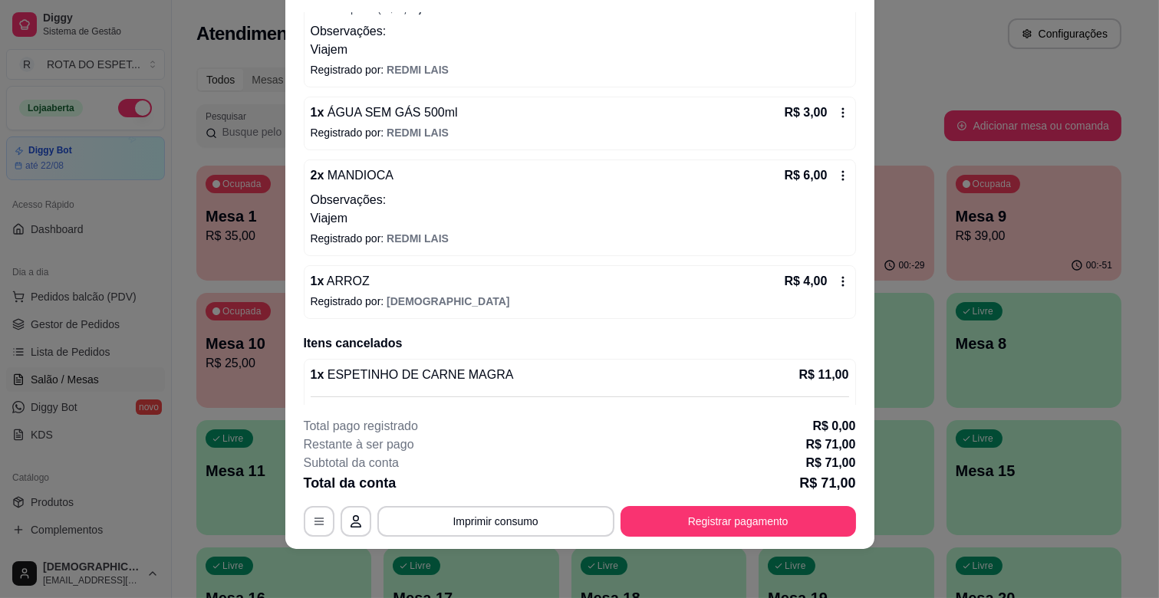
click at [837, 277] on icon at bounding box center [843, 281] width 12 height 12
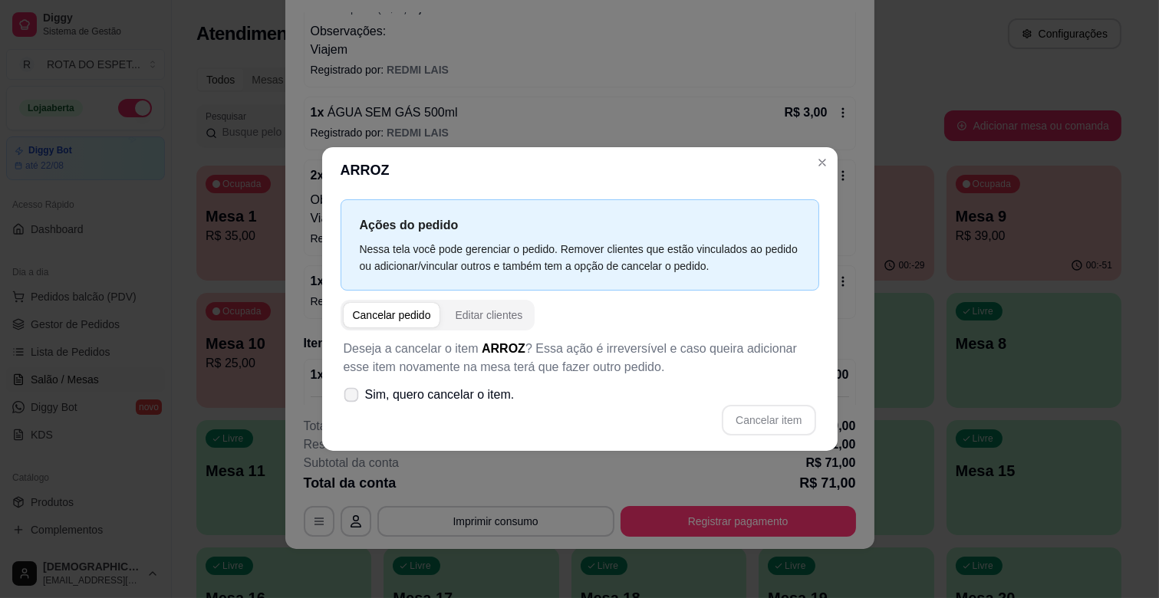
click at [377, 395] on span "Sim, quero cancelar o item." at bounding box center [440, 395] width 150 height 18
click at [353, 398] on input "Sim, quero cancelar o item." at bounding box center [348, 403] width 10 height 10
checkbox input "true"
click at [792, 410] on button "Cancelar item" at bounding box center [768, 421] width 91 height 30
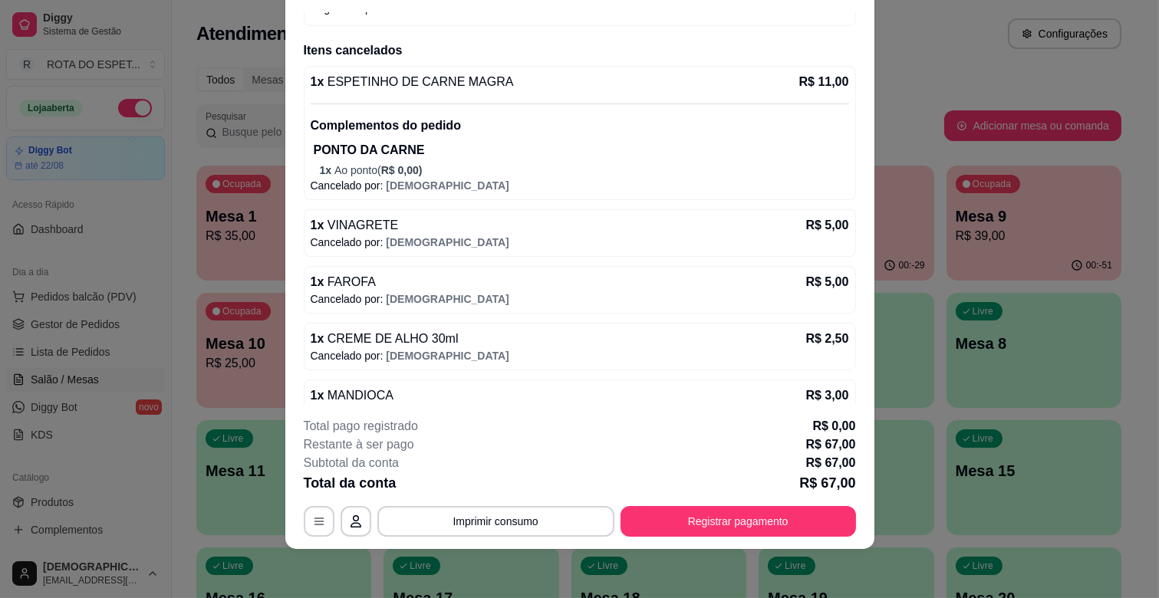
scroll to position [677, 0]
click at [541, 515] on button "Imprimir consumo" at bounding box center [495, 521] width 237 height 31
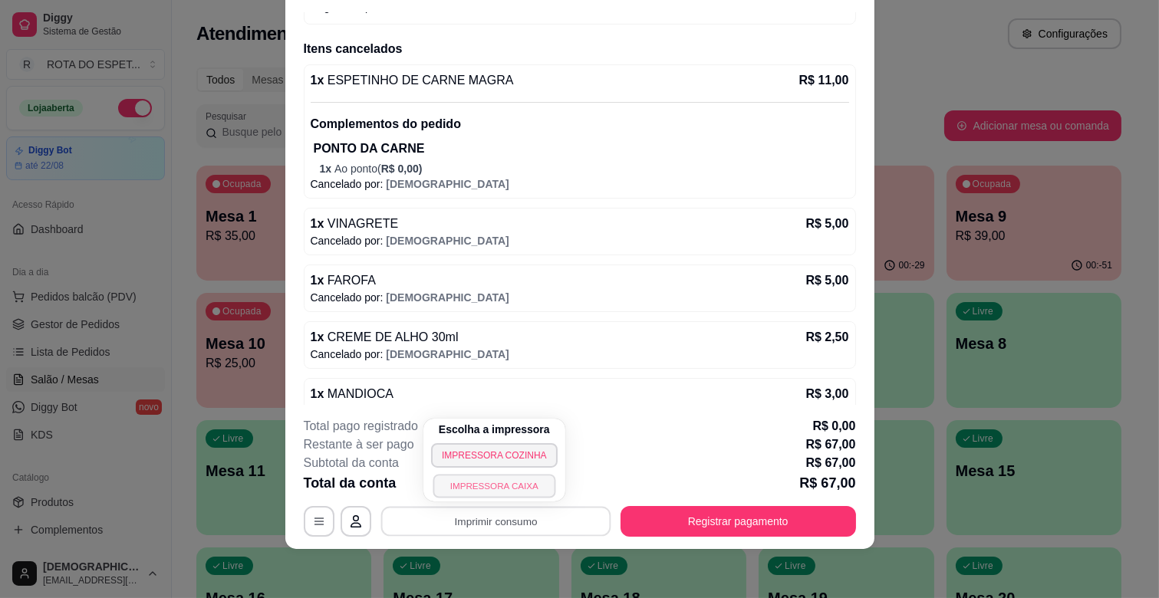
click at [529, 474] on button "IMPRESSORA CAIXA" at bounding box center [494, 486] width 123 height 24
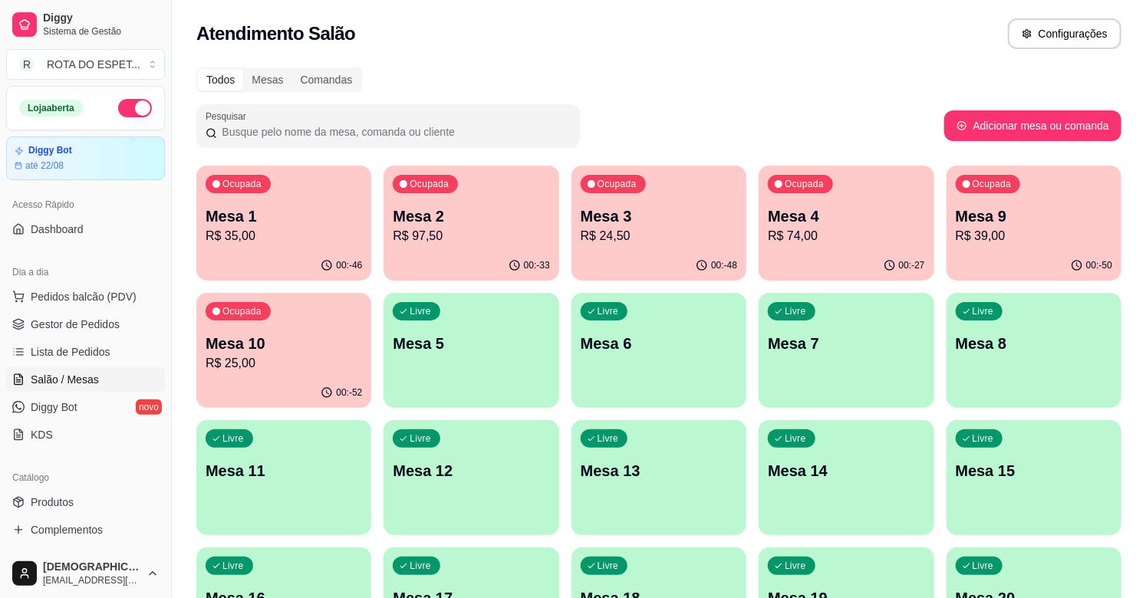
click at [503, 244] on p "R$ 97,50" at bounding box center [471, 236] width 156 height 18
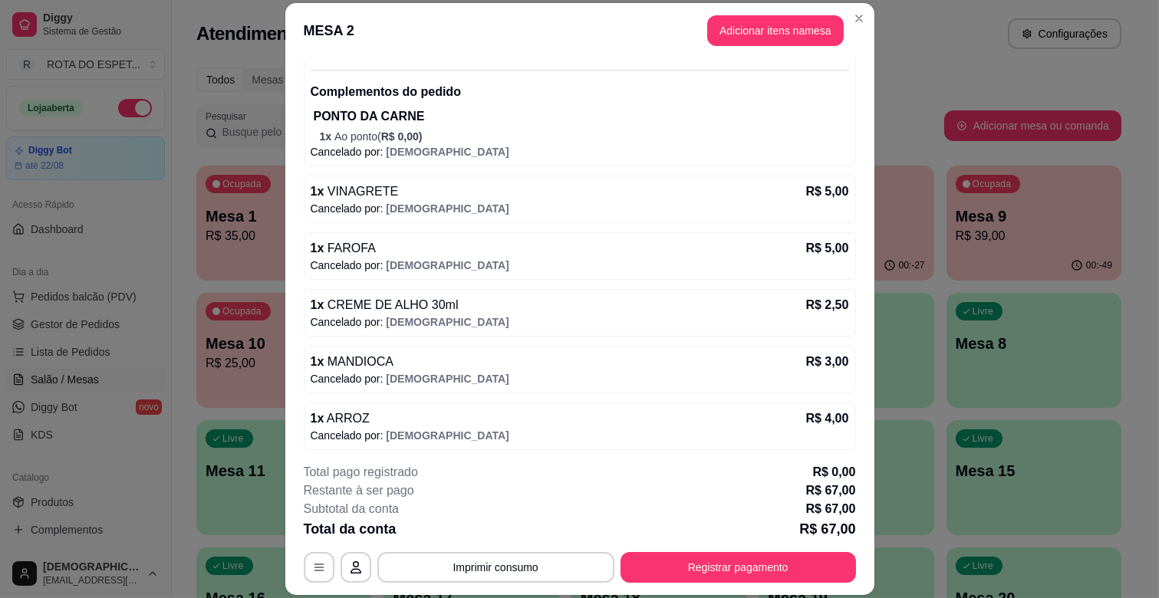
scroll to position [762, 0]
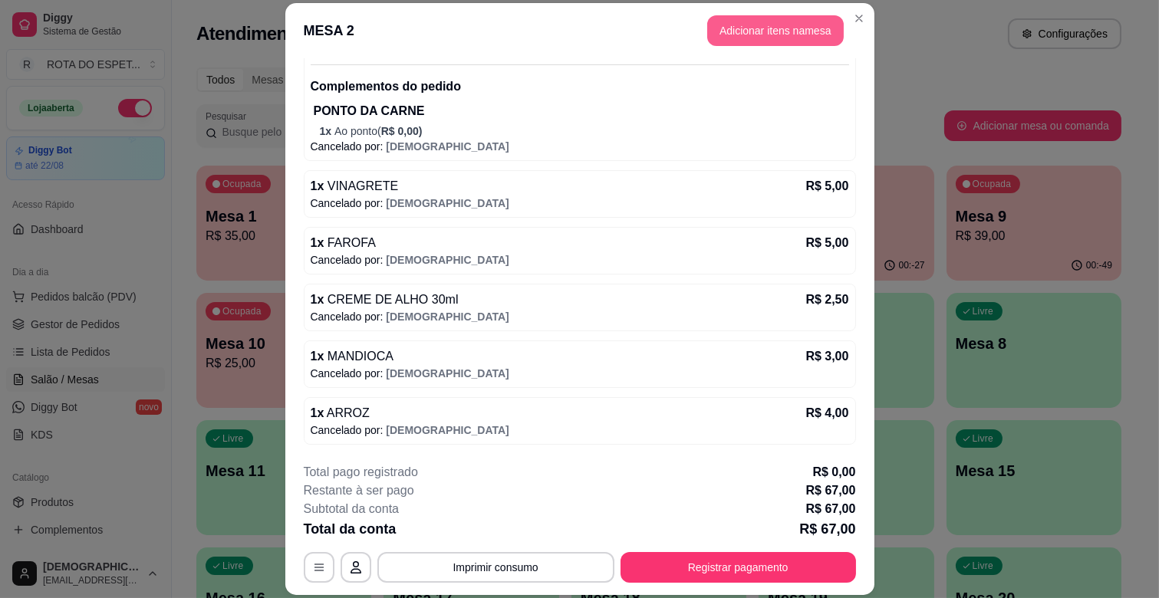
click at [788, 40] on button "Adicionar itens na mesa" at bounding box center [775, 30] width 137 height 31
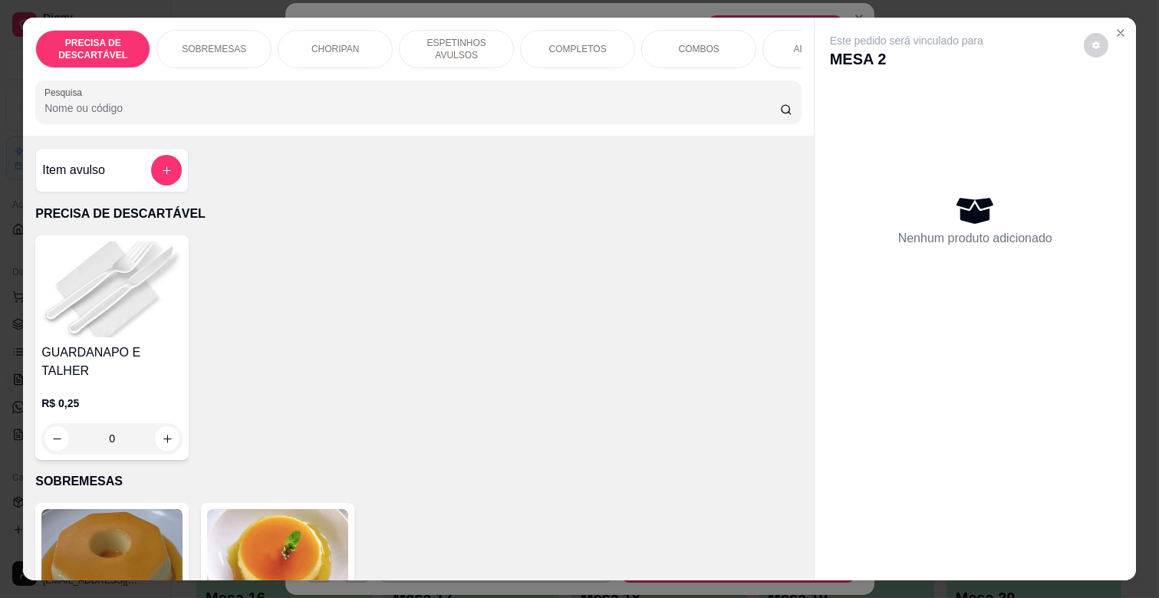
click at [560, 46] on p "COMPLETOS" at bounding box center [578, 49] width 58 height 12
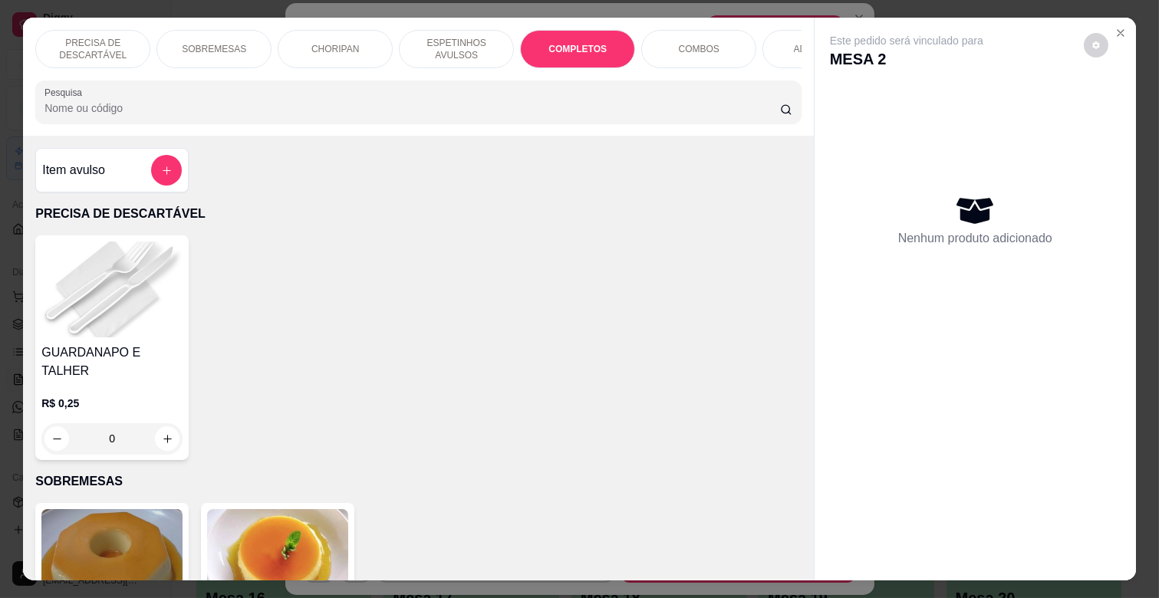
scroll to position [37, 0]
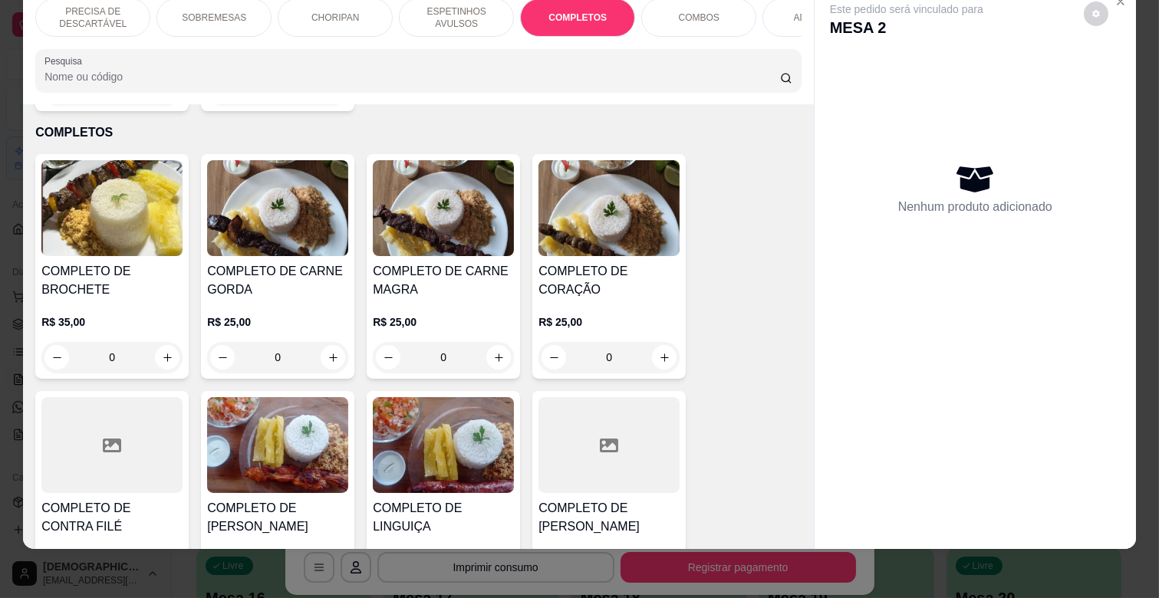
click at [463, 275] on h4 "COMPLETO DE CARNE MAGRA" at bounding box center [443, 280] width 141 height 37
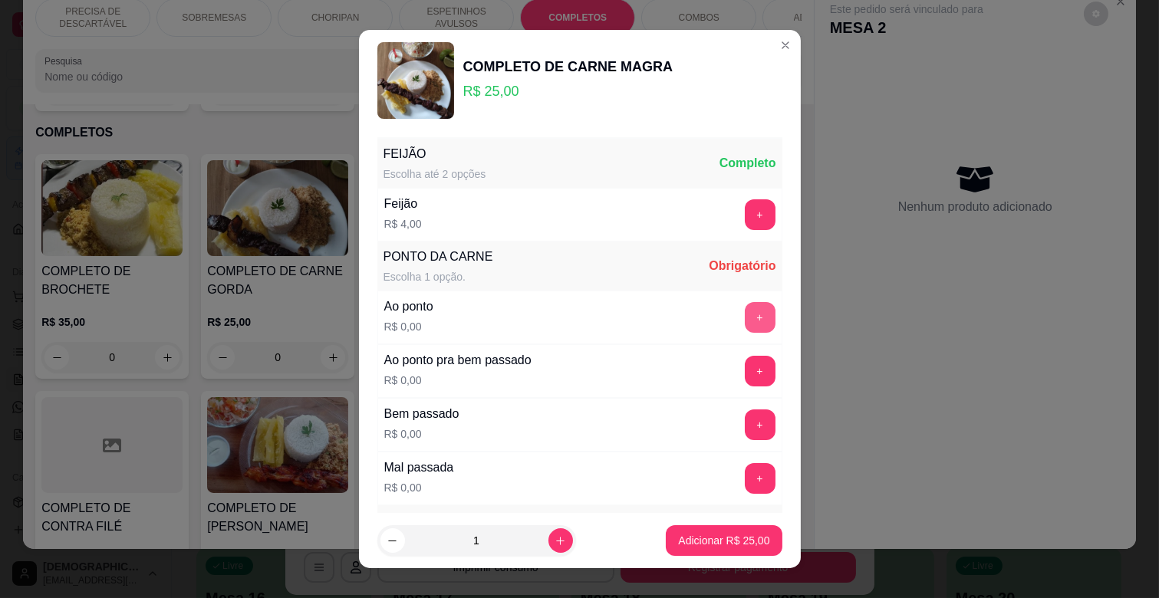
click at [745, 324] on button "+" at bounding box center [760, 317] width 31 height 31
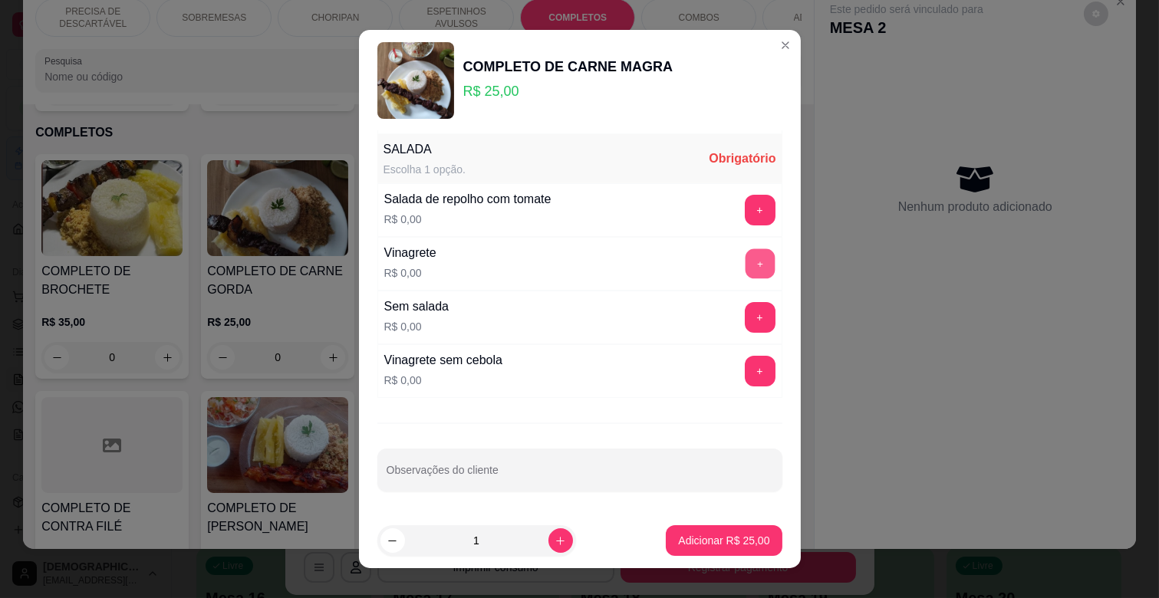
click at [745, 255] on button "+" at bounding box center [760, 264] width 30 height 30
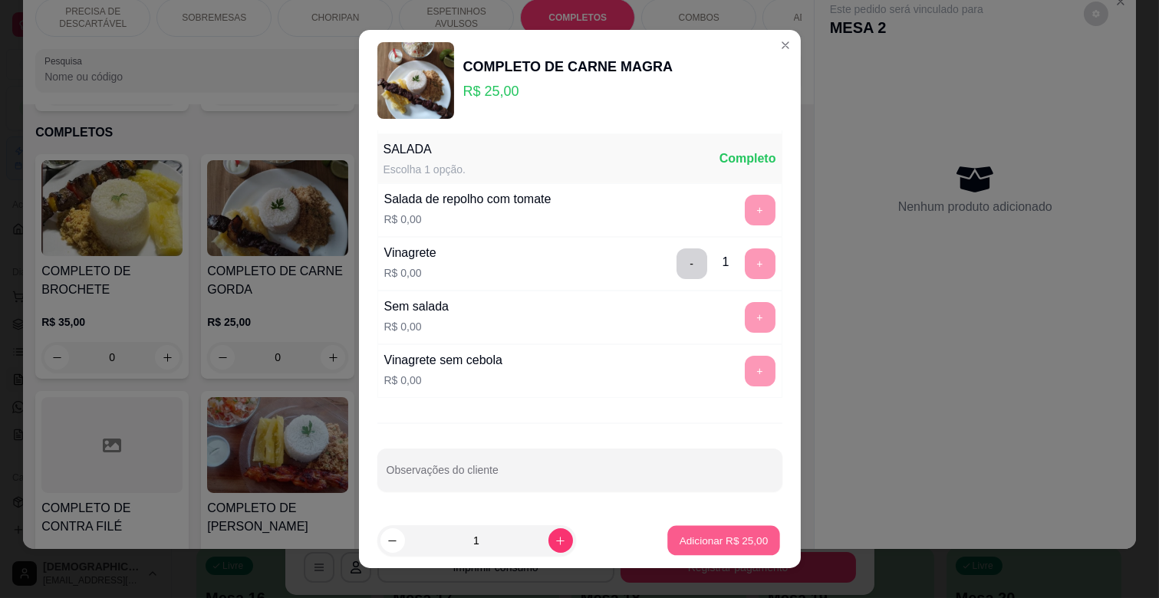
click at [722, 539] on p "Adicionar R$ 25,00" at bounding box center [724, 540] width 89 height 15
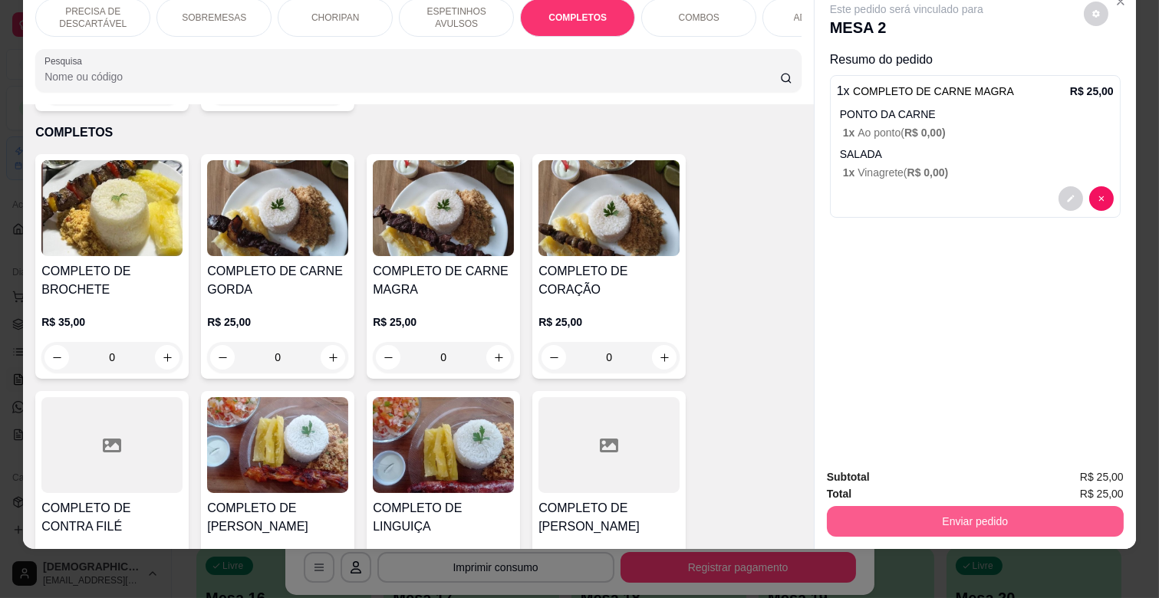
click at [895, 506] on button "Enviar pedido" at bounding box center [975, 521] width 297 height 31
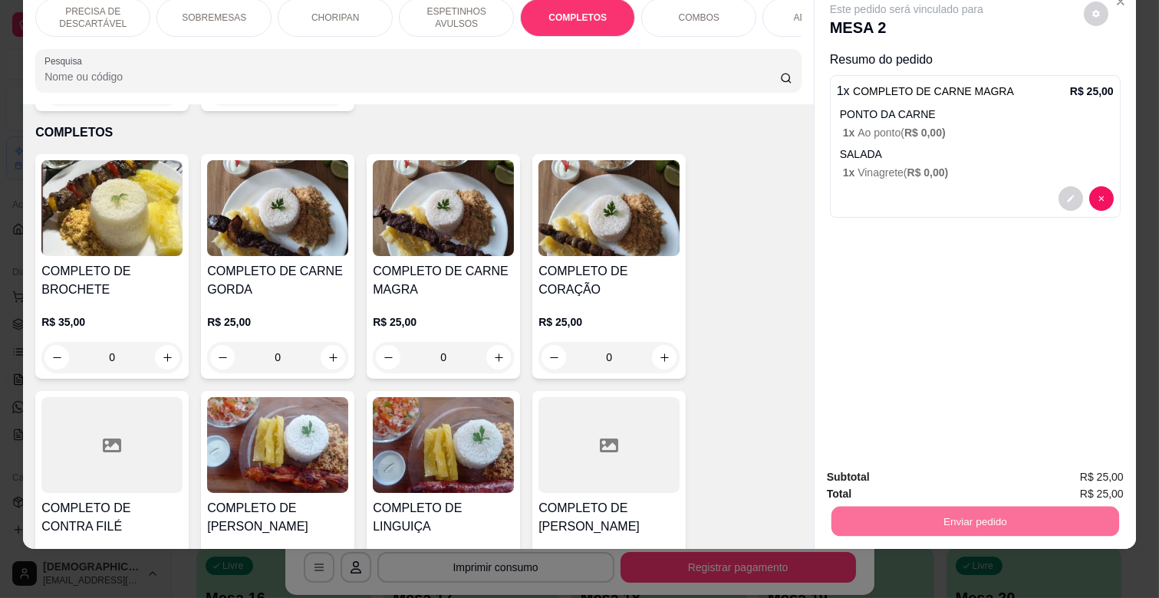
click at [933, 465] on button "Não registrar e enviar pedido" at bounding box center [924, 470] width 160 height 29
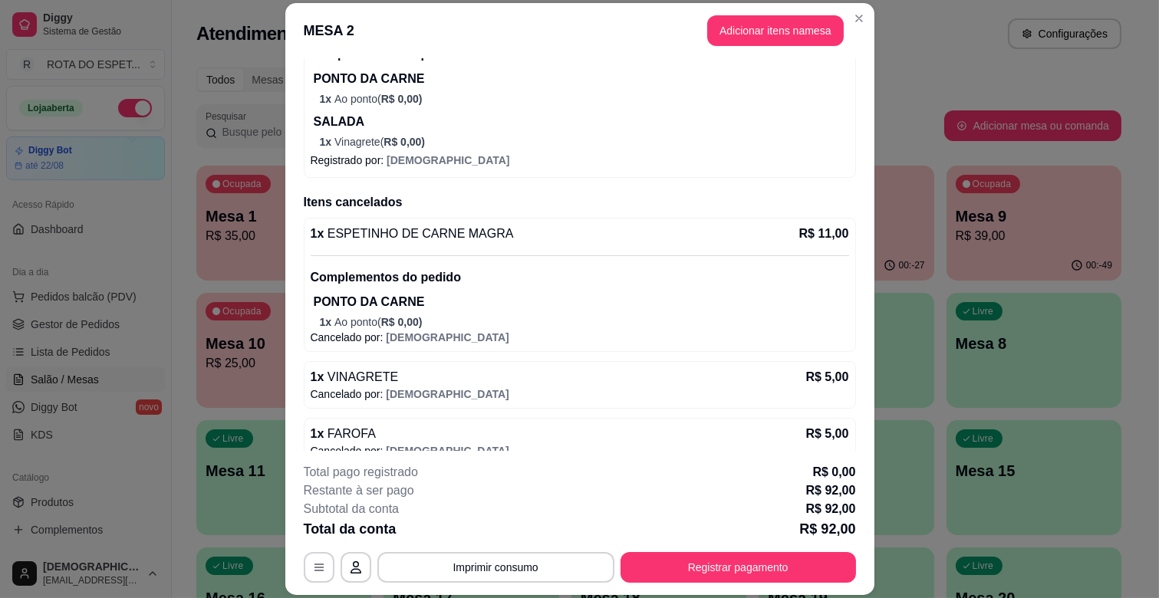
scroll to position [955, 0]
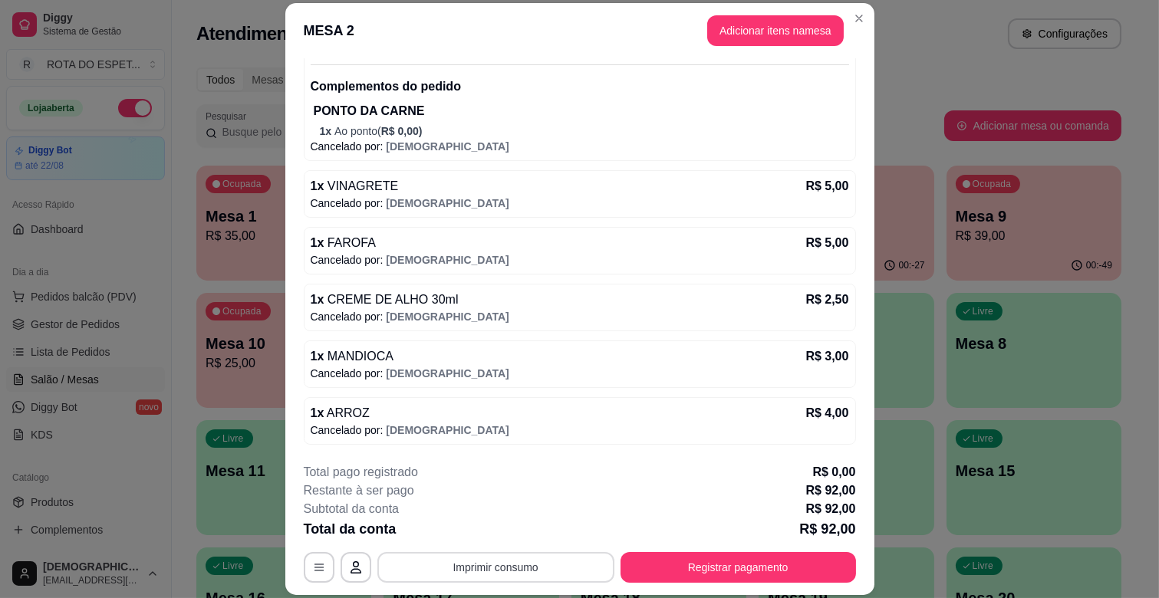
click at [543, 566] on button "Imprimir consumo" at bounding box center [495, 567] width 237 height 31
click at [527, 524] on button "IMPRESSORA CAIXA" at bounding box center [494, 532] width 127 height 25
click at [744, 561] on button "Registrar pagamento" at bounding box center [738, 568] width 229 height 30
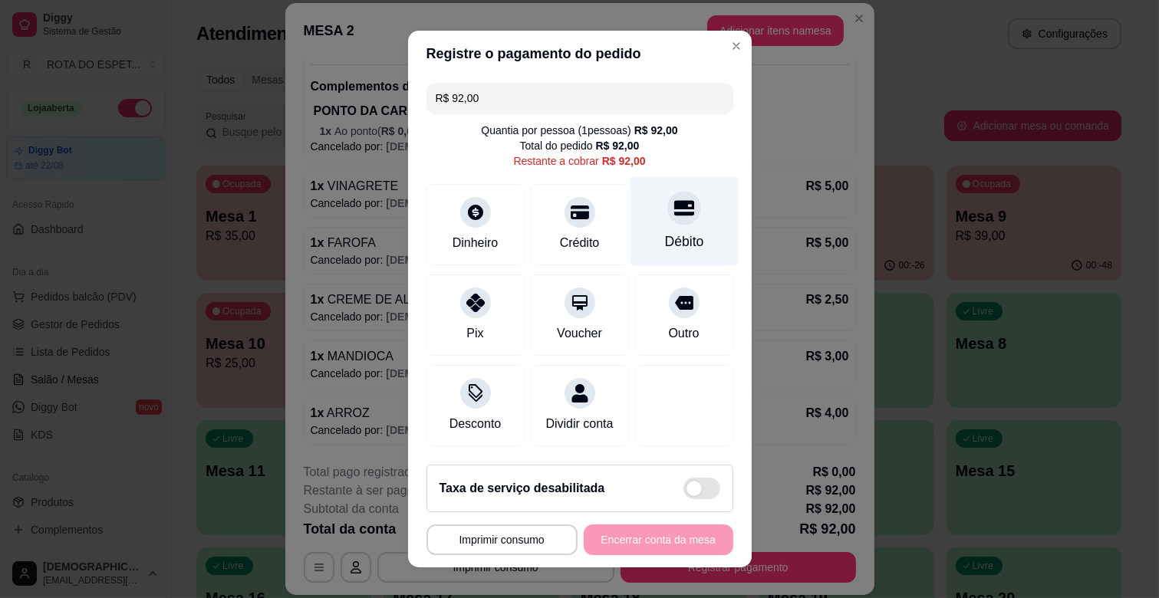
click at [673, 226] on div "Débito" at bounding box center [684, 222] width 108 height 90
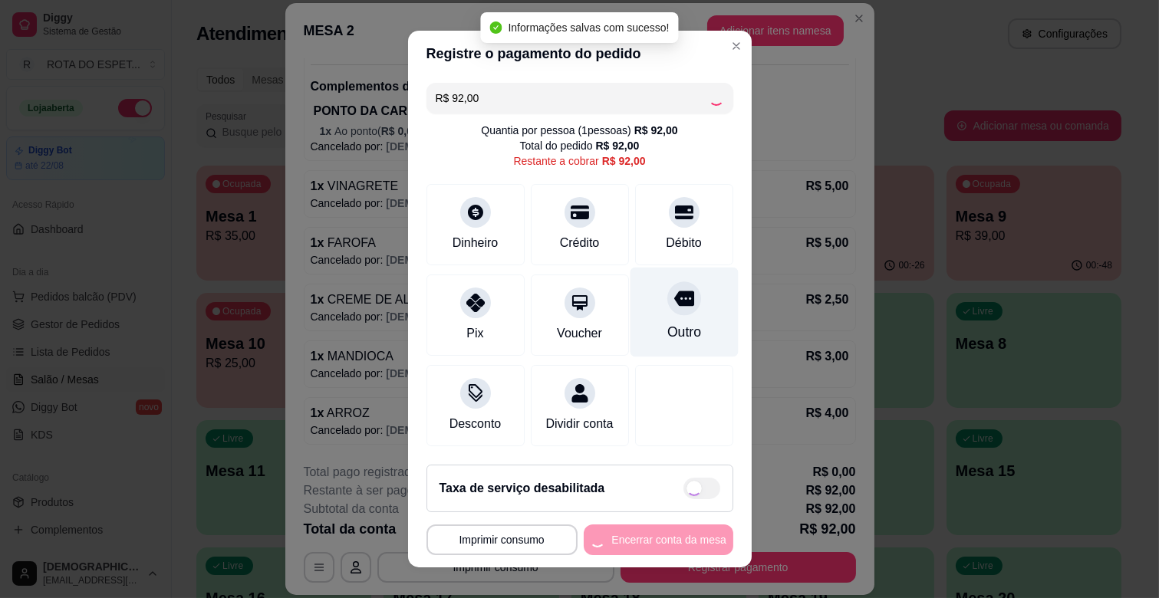
type input "R$ 0,00"
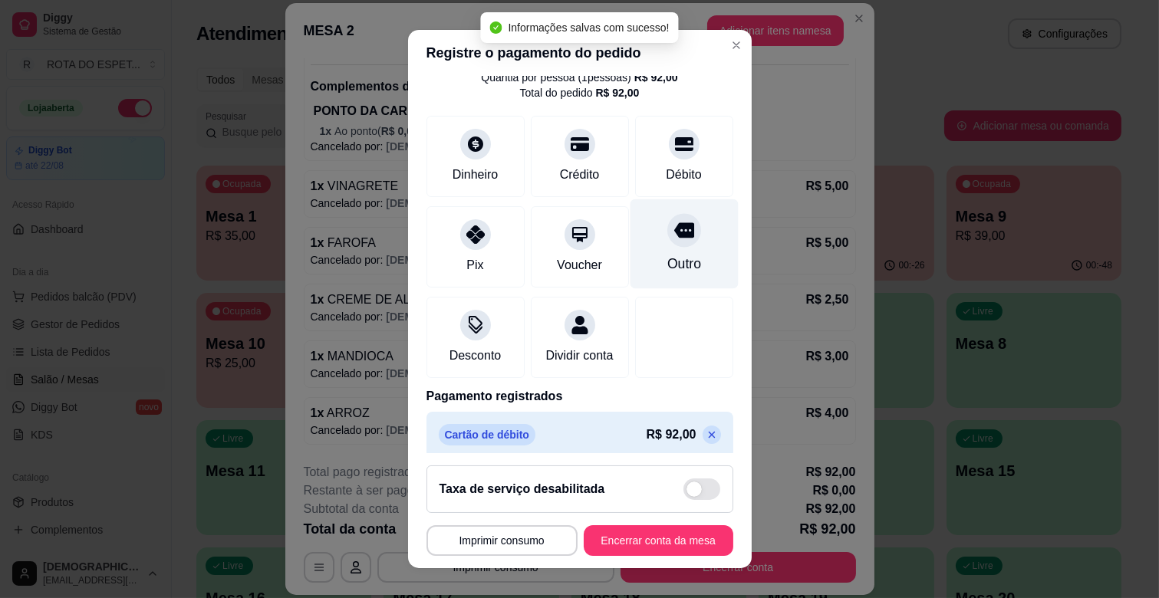
scroll to position [81, 0]
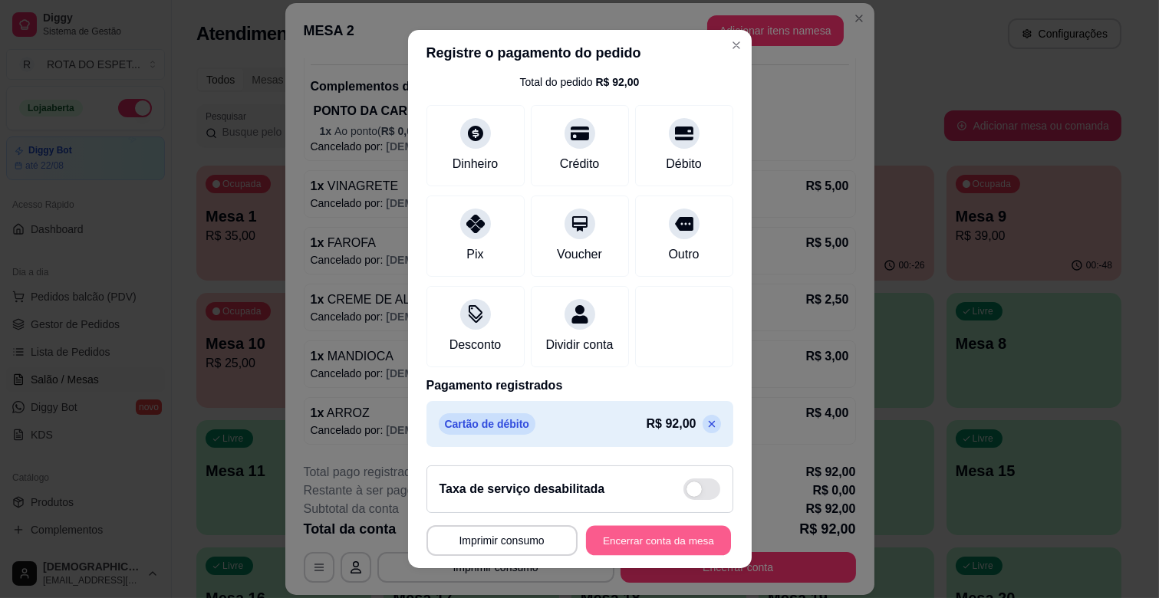
click at [655, 537] on button "Encerrar conta da mesa" at bounding box center [658, 541] width 145 height 30
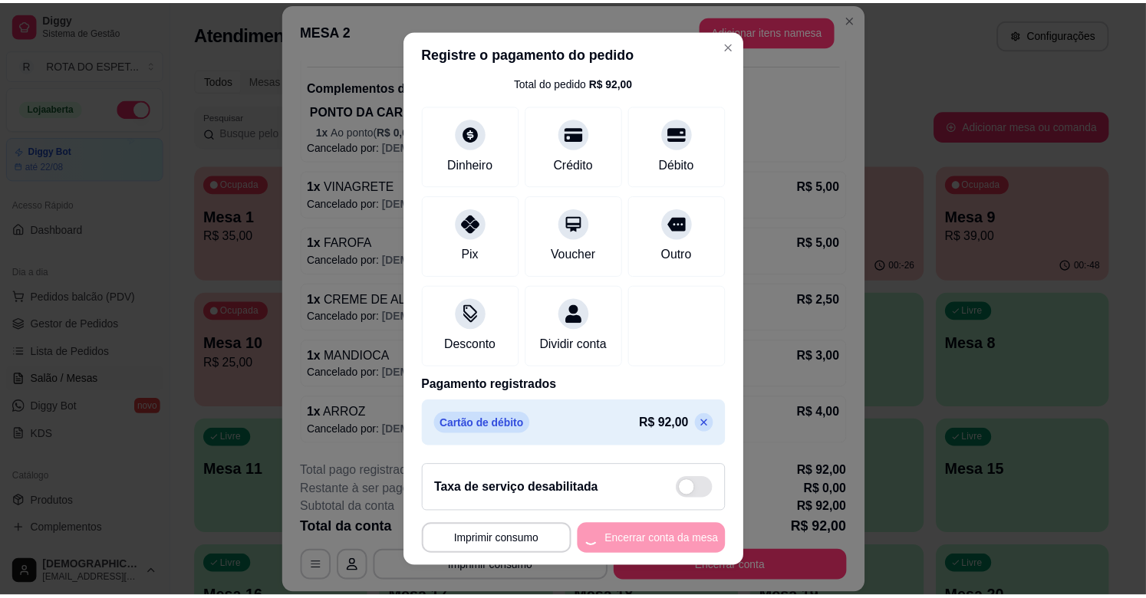
scroll to position [0, 0]
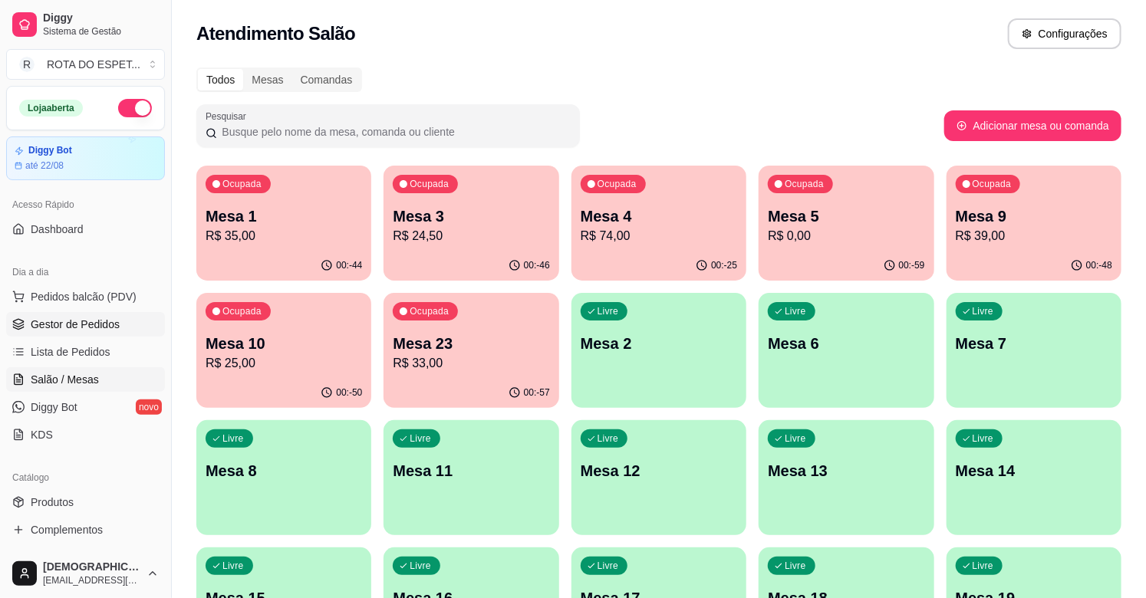
click at [73, 328] on span "Gestor de Pedidos" at bounding box center [75, 324] width 89 height 15
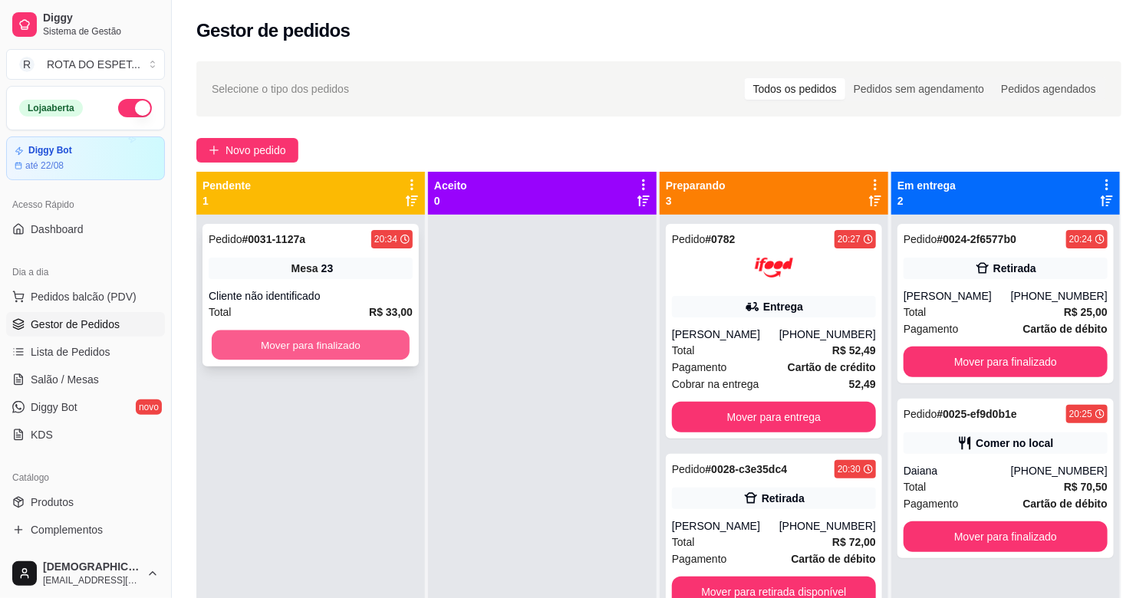
click at [358, 345] on button "Mover para finalizado" at bounding box center [311, 346] width 198 height 30
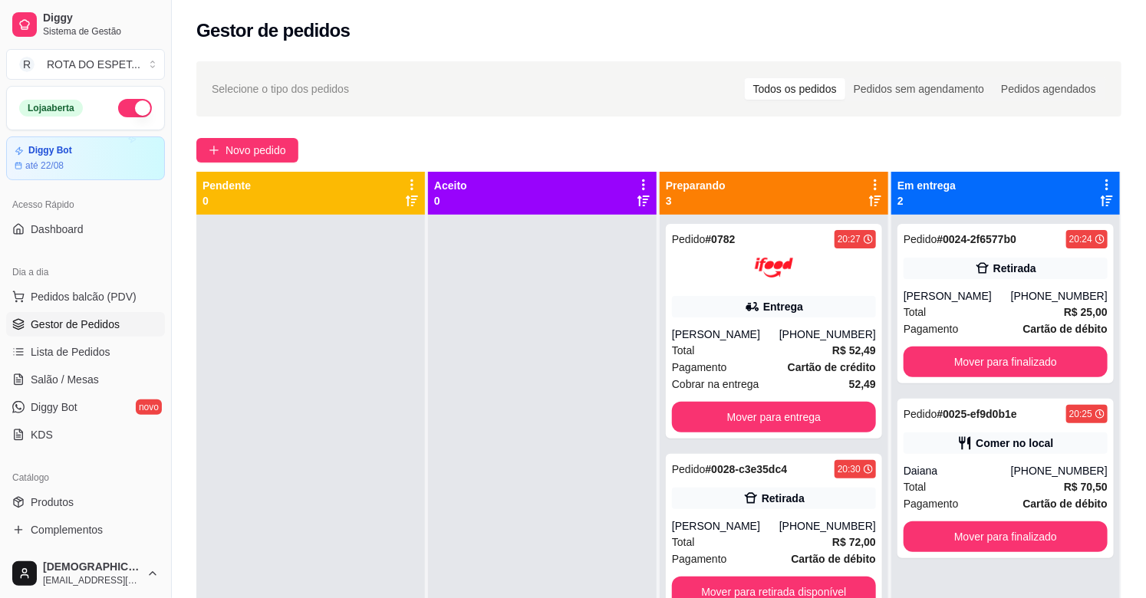
click at [358, 345] on div at bounding box center [310, 514] width 229 height 598
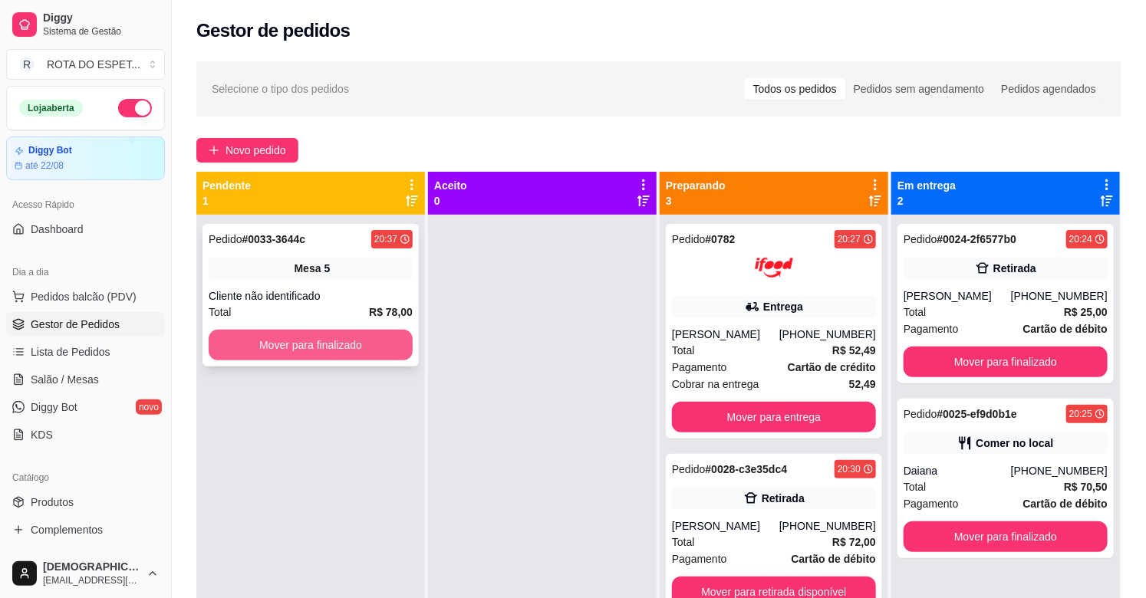
click at [304, 344] on button "Mover para finalizado" at bounding box center [311, 345] width 204 height 31
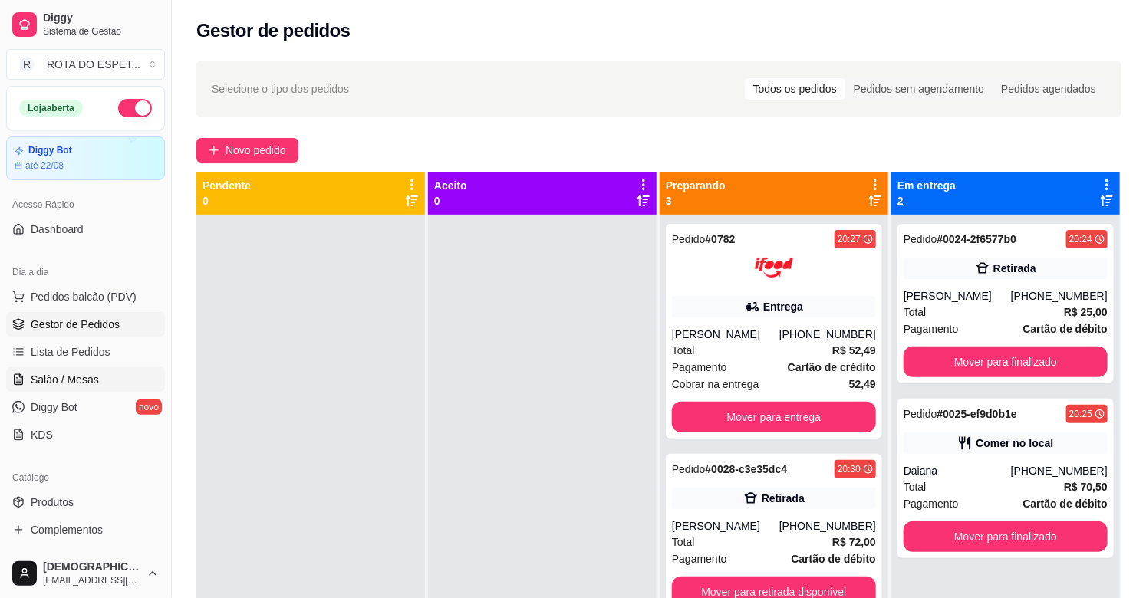
click at [74, 384] on span "Salão / Mesas" at bounding box center [65, 379] width 68 height 15
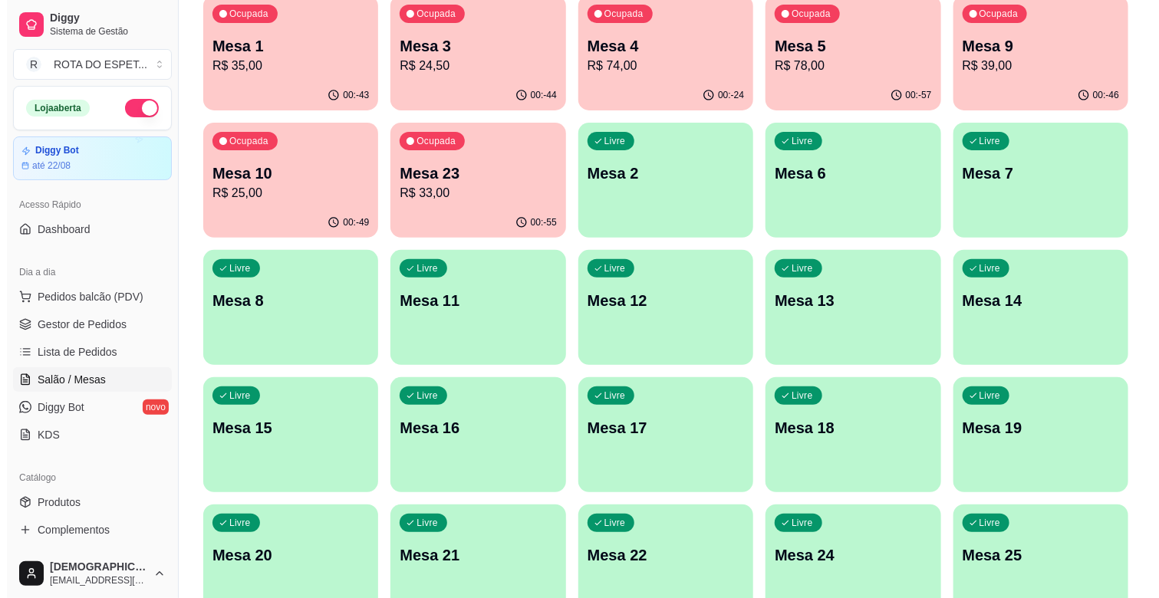
scroll to position [255, 0]
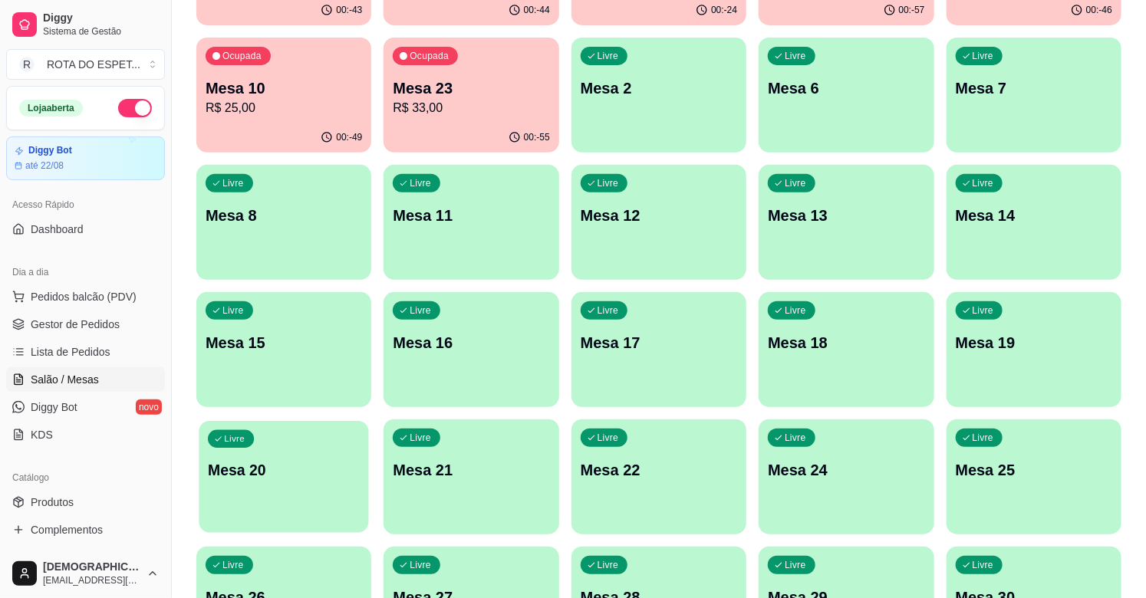
click at [361, 491] on div "Livre Mesa 20" at bounding box center [284, 468] width 170 height 94
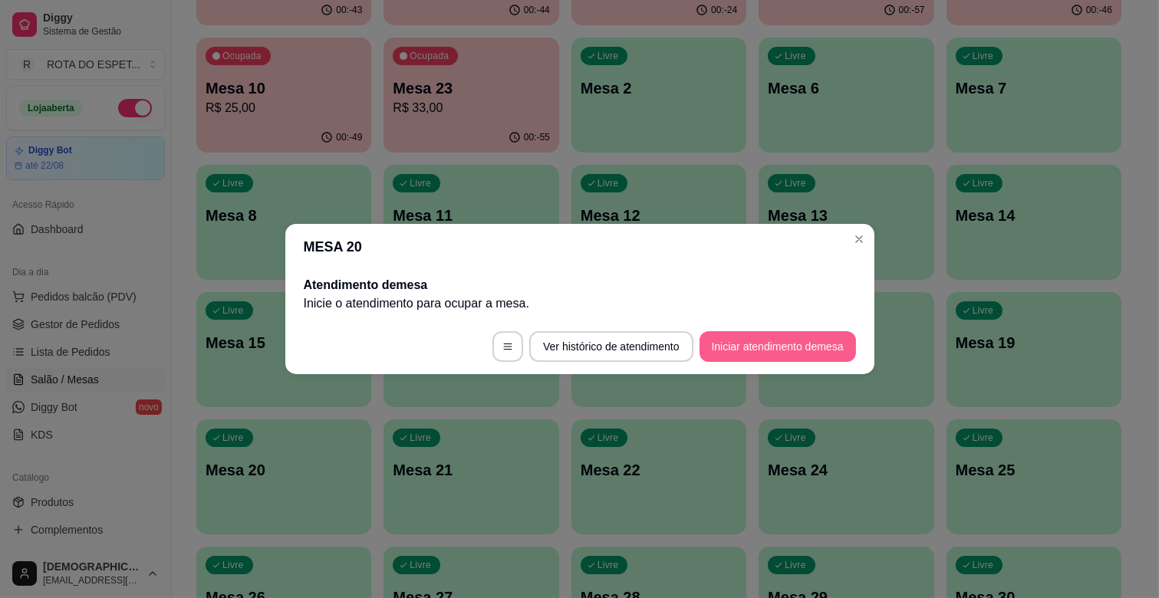
click at [809, 334] on button "Iniciar atendimento de mesa" at bounding box center [778, 346] width 156 height 31
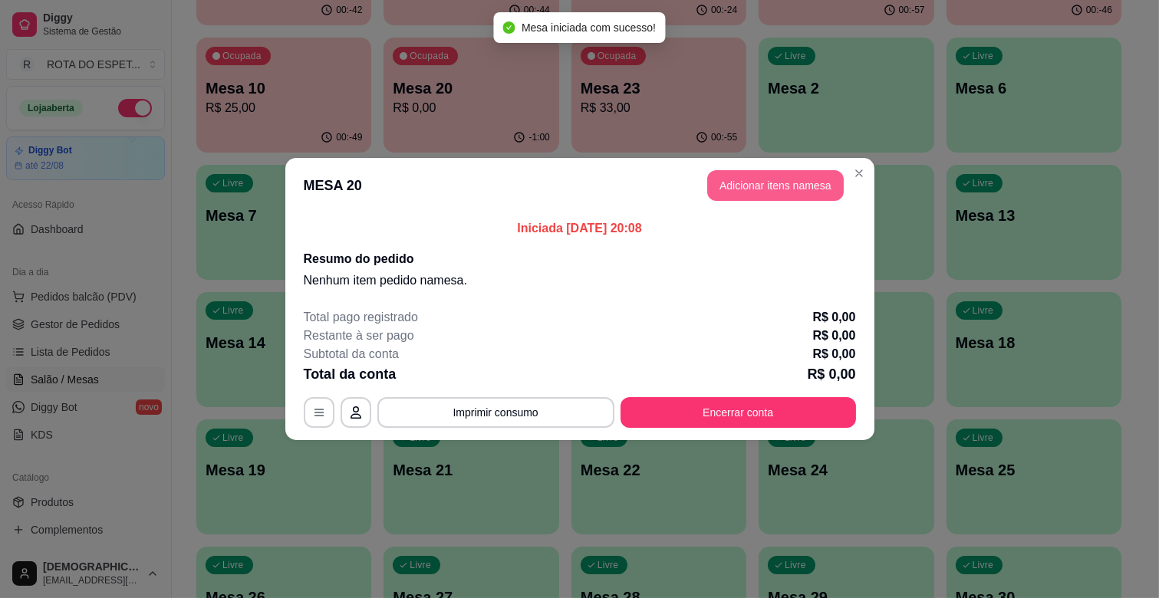
click at [768, 184] on button "Adicionar itens na mesa" at bounding box center [775, 185] width 137 height 31
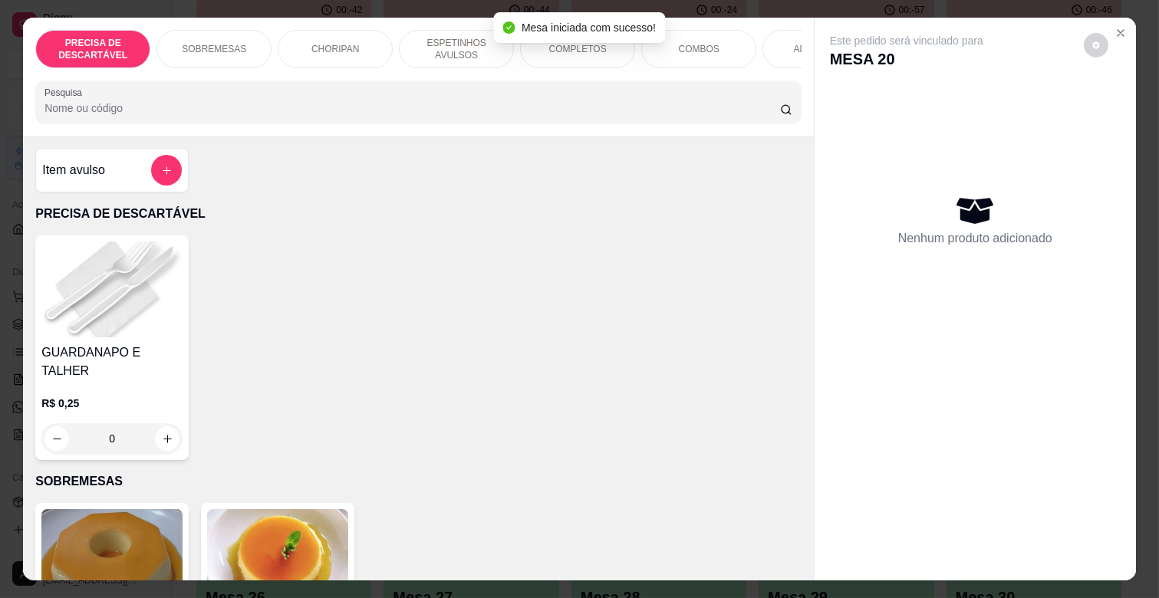
click at [572, 55] on div "COMPLETOS" at bounding box center [577, 49] width 115 height 38
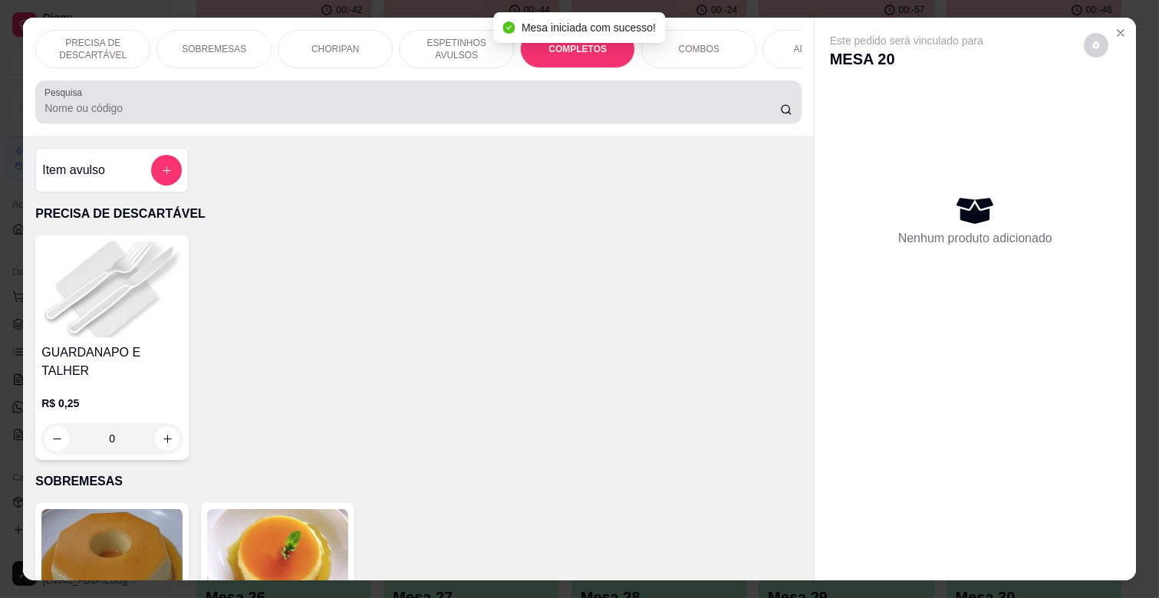
scroll to position [37, 0]
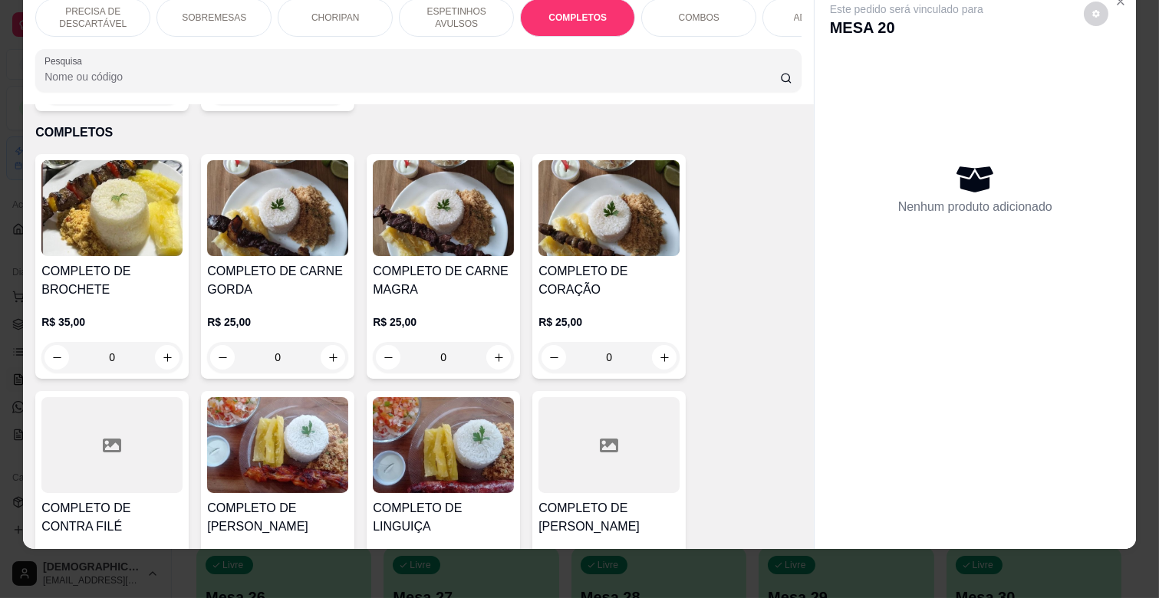
click at [325, 272] on h4 "COMPLETO DE CARNE GORDA" at bounding box center [277, 280] width 141 height 37
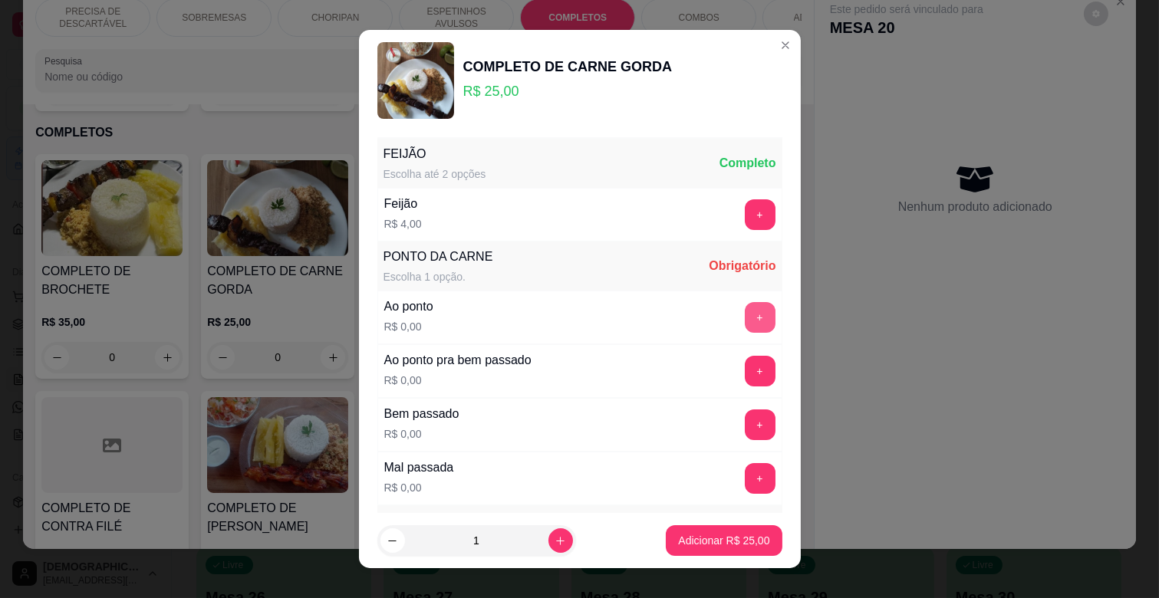
click at [745, 322] on button "+" at bounding box center [760, 317] width 31 height 31
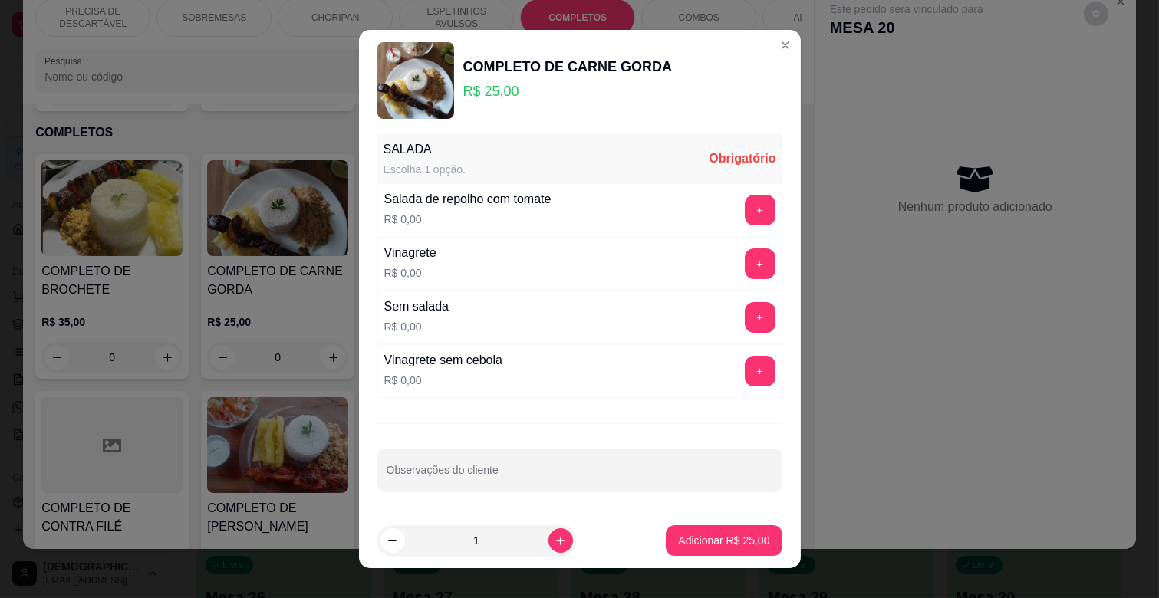
scroll to position [373, 0]
click at [745, 255] on button "+" at bounding box center [760, 264] width 30 height 30
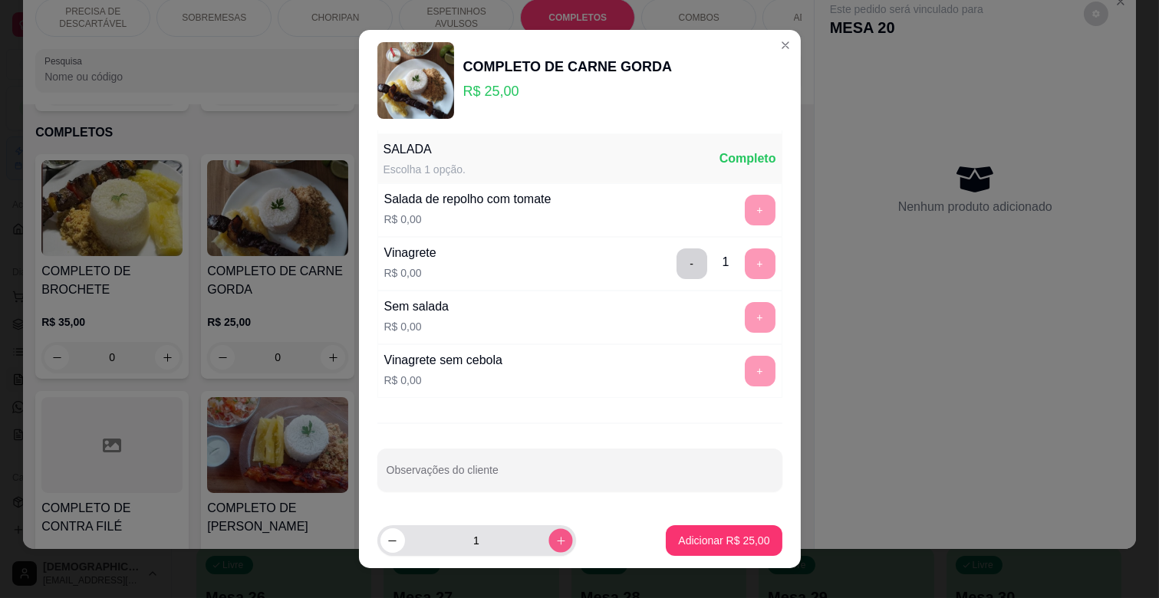
click at [555, 540] on icon "increase-product-quantity" at bounding box center [561, 541] width 12 height 12
type input "2"
click at [713, 539] on p "Adicionar R$ 50,00" at bounding box center [723, 540] width 91 height 15
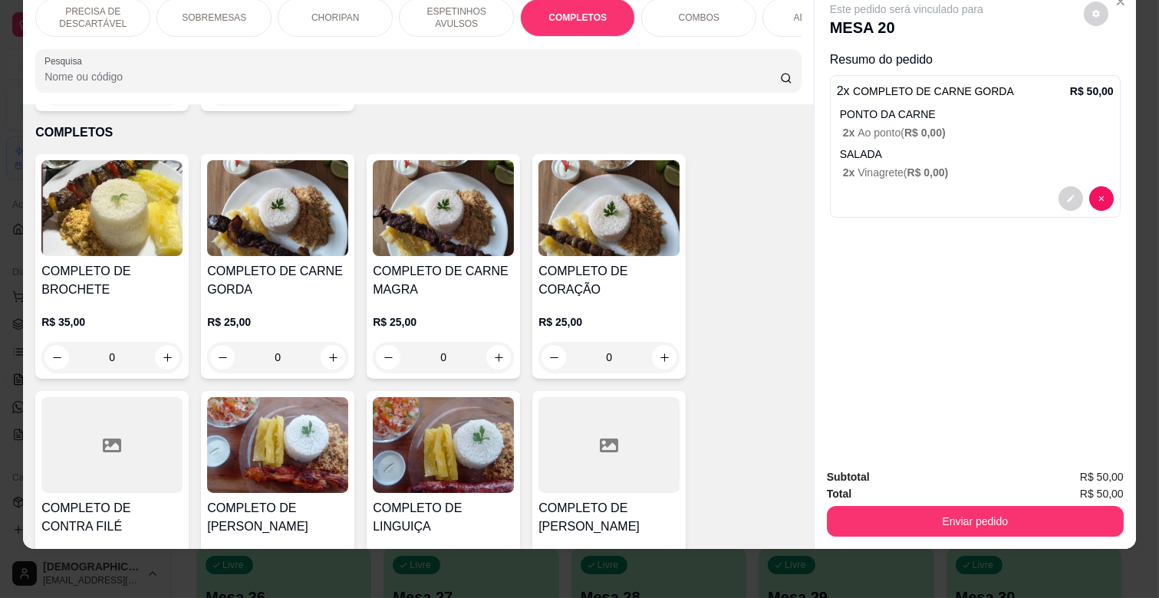
click at [494, 12] on p "ESPETINHOS AVULSOS" at bounding box center [456, 17] width 89 height 25
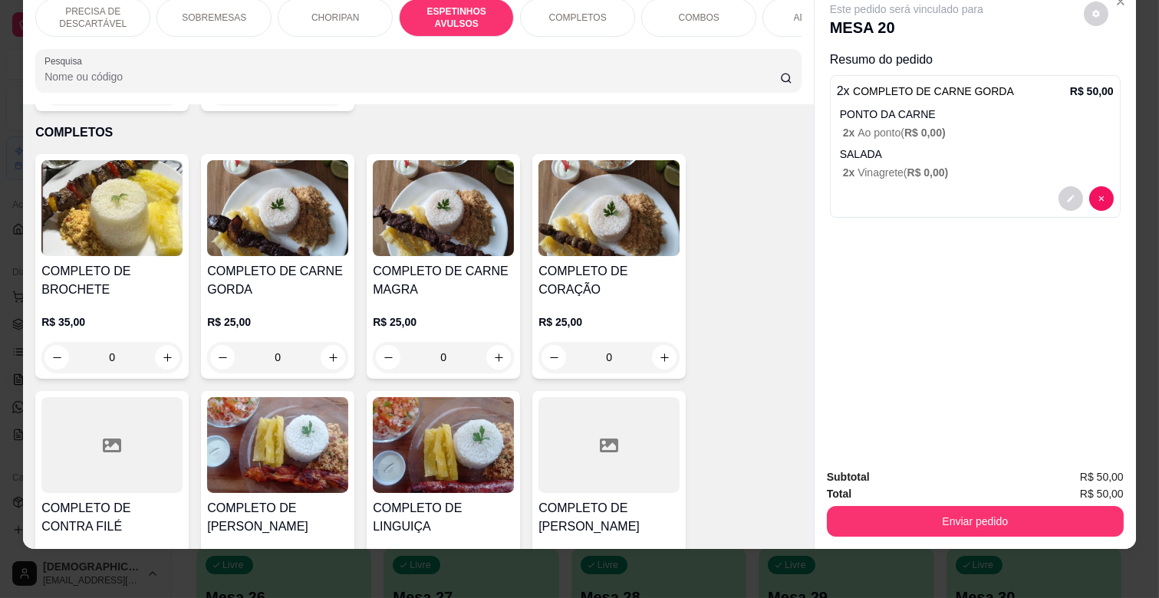
scroll to position [847, 0]
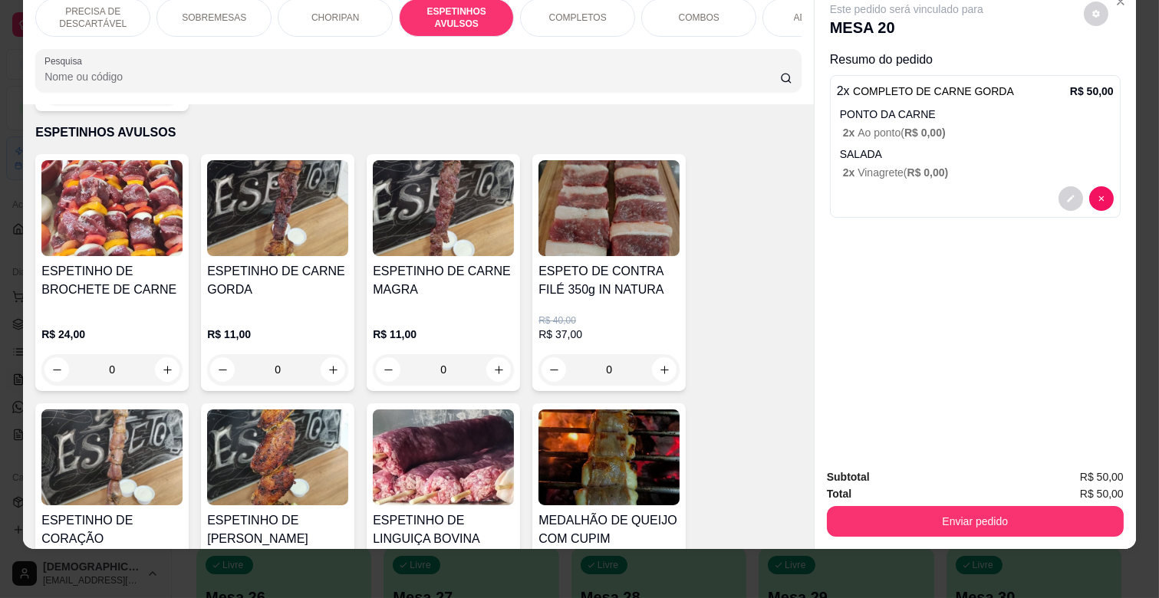
click at [261, 281] on div "ESPETINHO DE CARNE GORDA" at bounding box center [277, 286] width 141 height 49
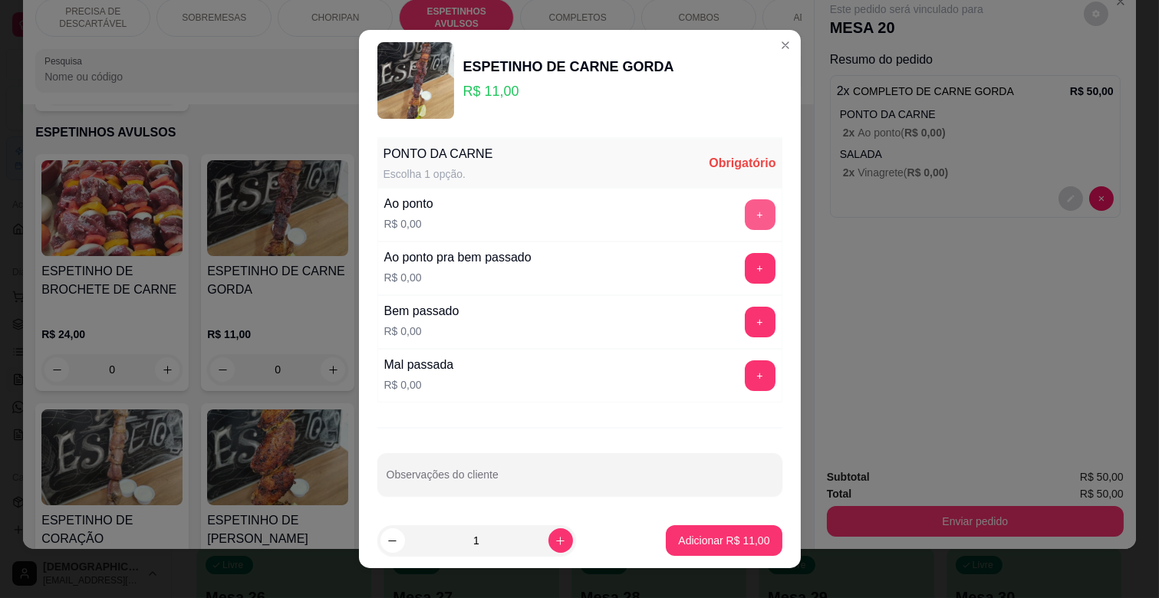
click at [745, 212] on button "+" at bounding box center [760, 214] width 31 height 31
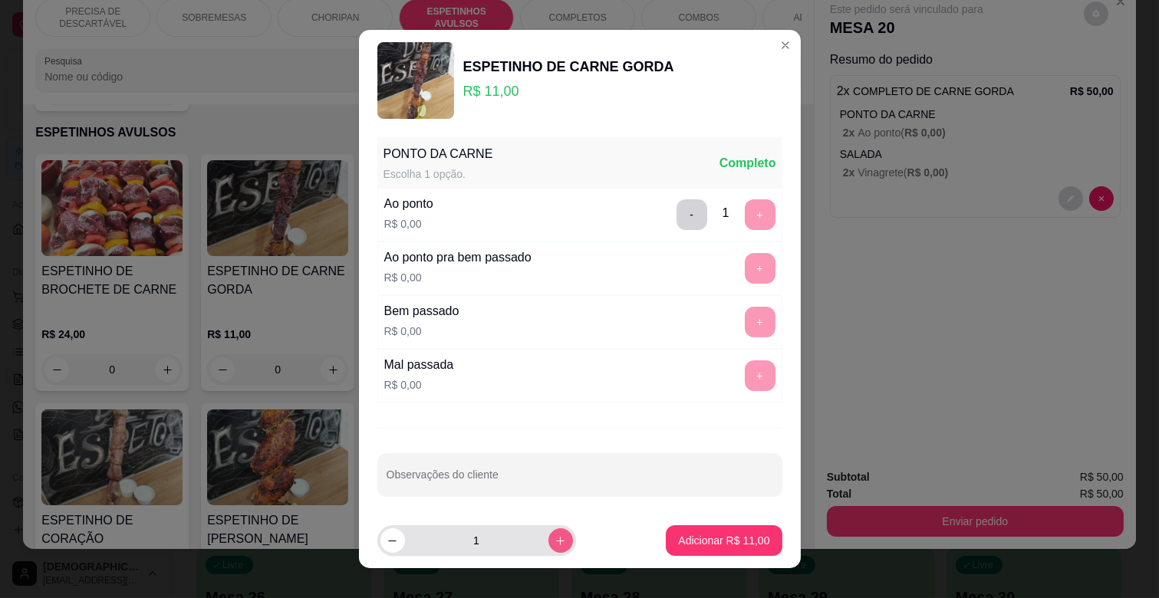
click at [553, 540] on button "increase-product-quantity" at bounding box center [560, 540] width 25 height 25
type input "3"
click at [686, 539] on p "Adicionar R$ 33,00" at bounding box center [723, 540] width 91 height 15
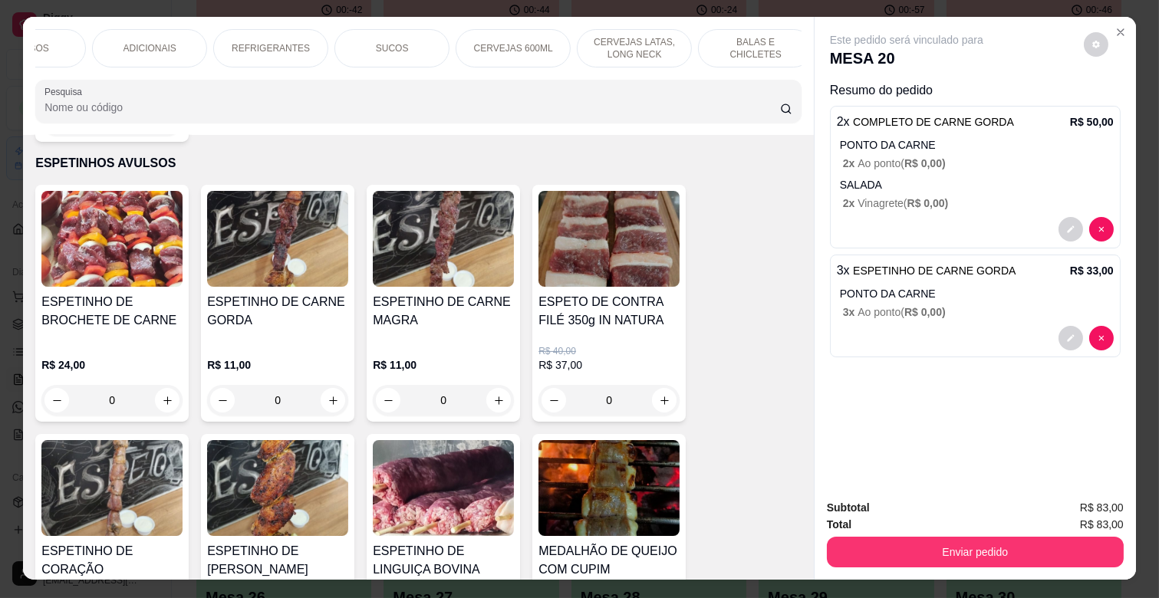
scroll to position [0, 0]
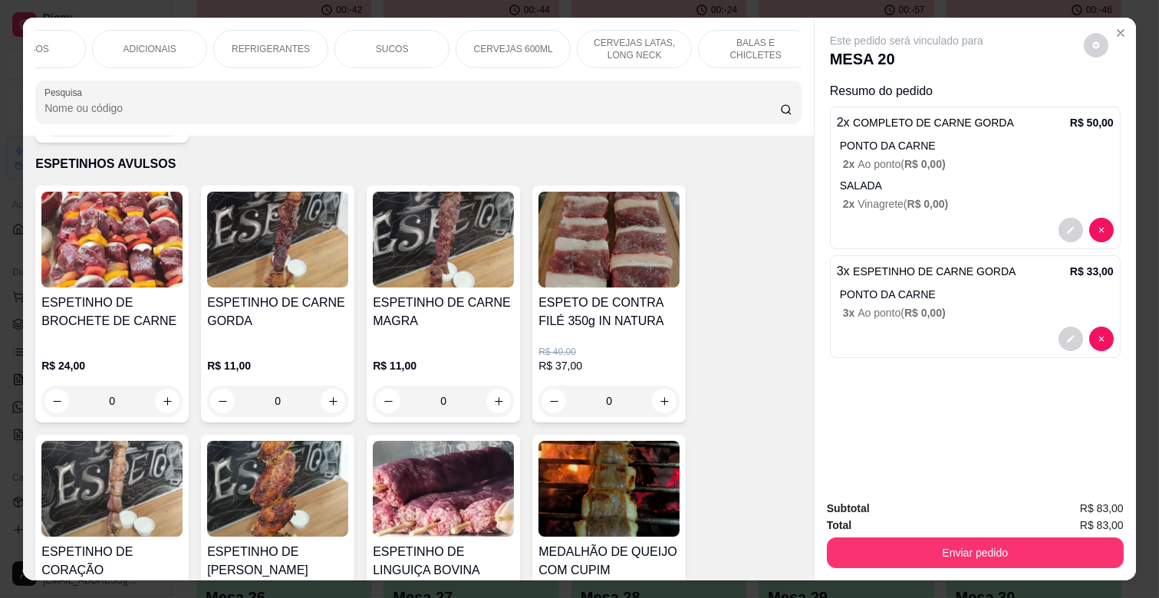
click at [520, 48] on p "CERVEJAS 600ML" at bounding box center [513, 49] width 79 height 12
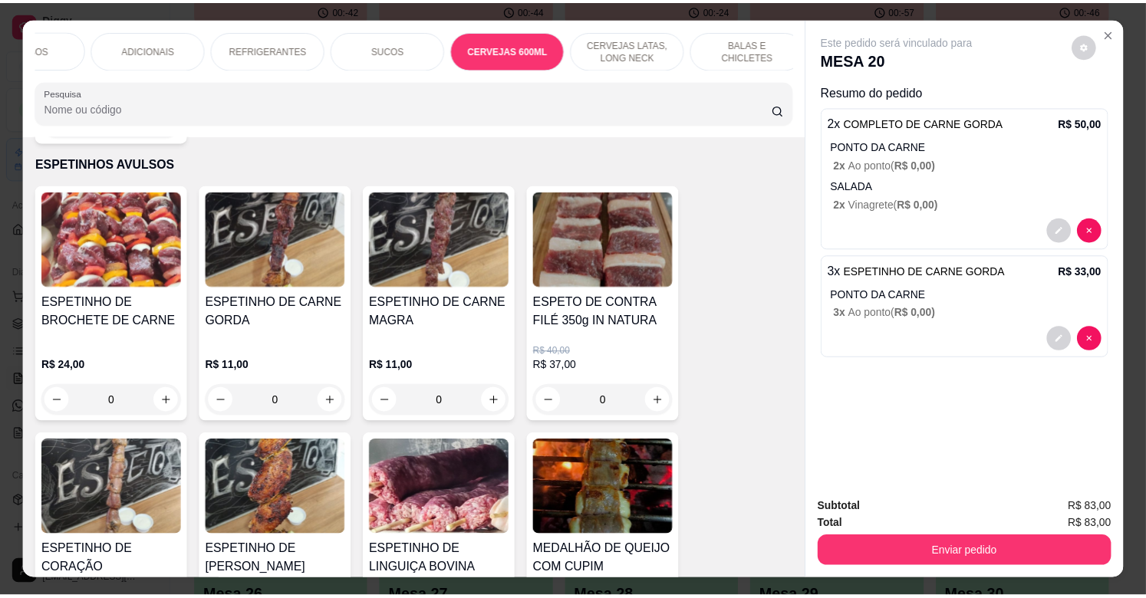
scroll to position [37, 0]
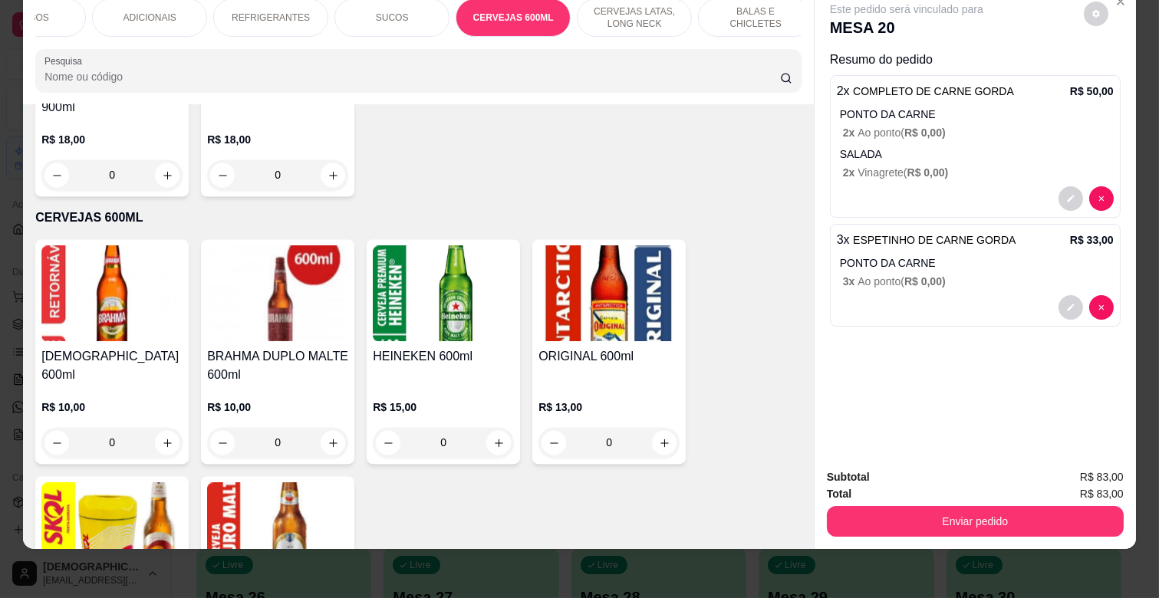
click at [614, 385] on div "R$ 13,00 0" at bounding box center [608, 422] width 141 height 74
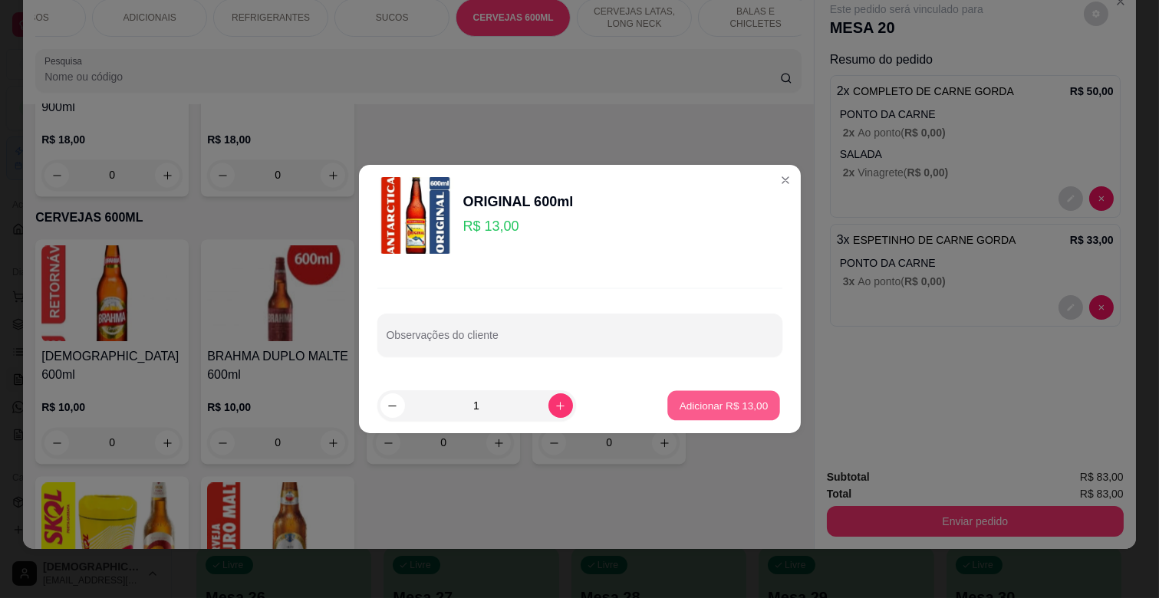
click at [702, 397] on button "Adicionar R$ 13,00" at bounding box center [724, 406] width 113 height 30
type input "1"
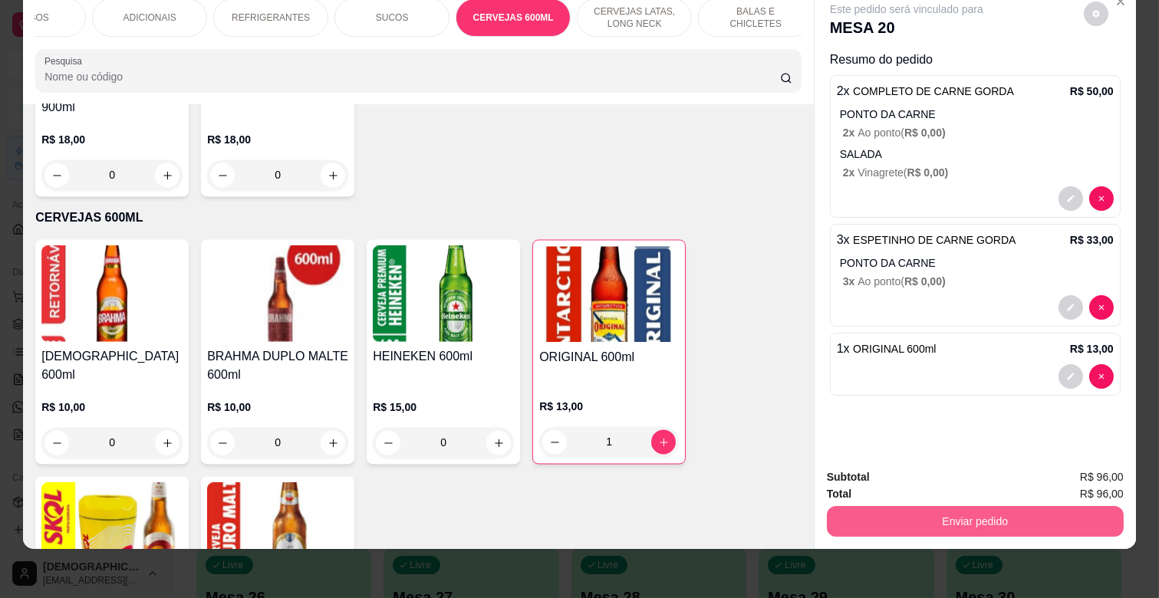
click at [986, 506] on button "Enviar pedido" at bounding box center [975, 521] width 297 height 31
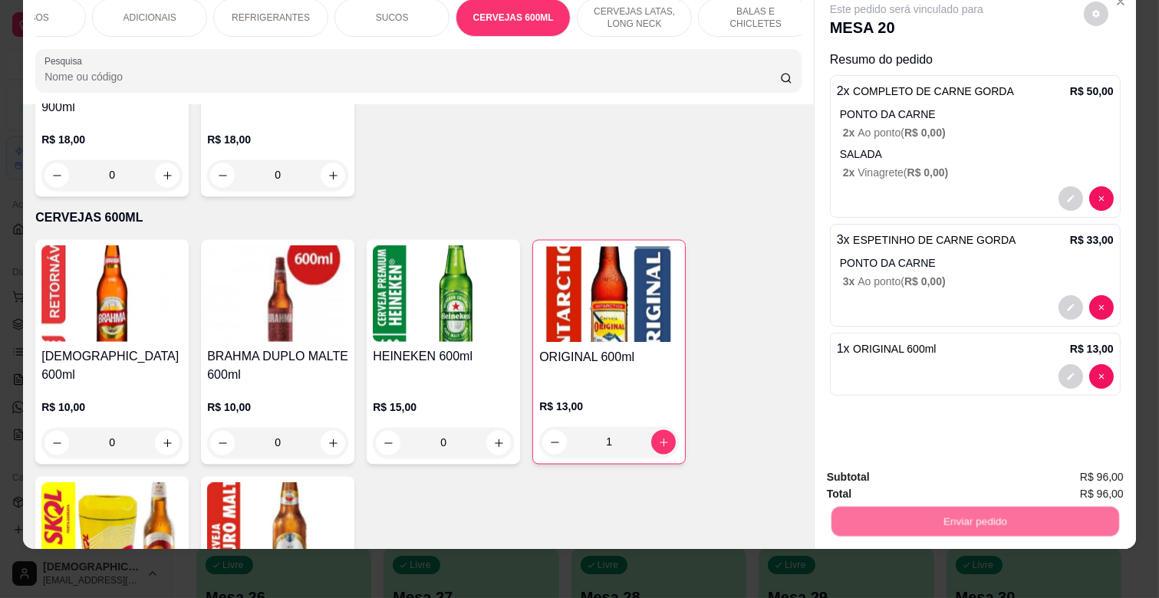
click at [964, 479] on button "Não registrar e enviar pedido" at bounding box center [924, 471] width 160 height 29
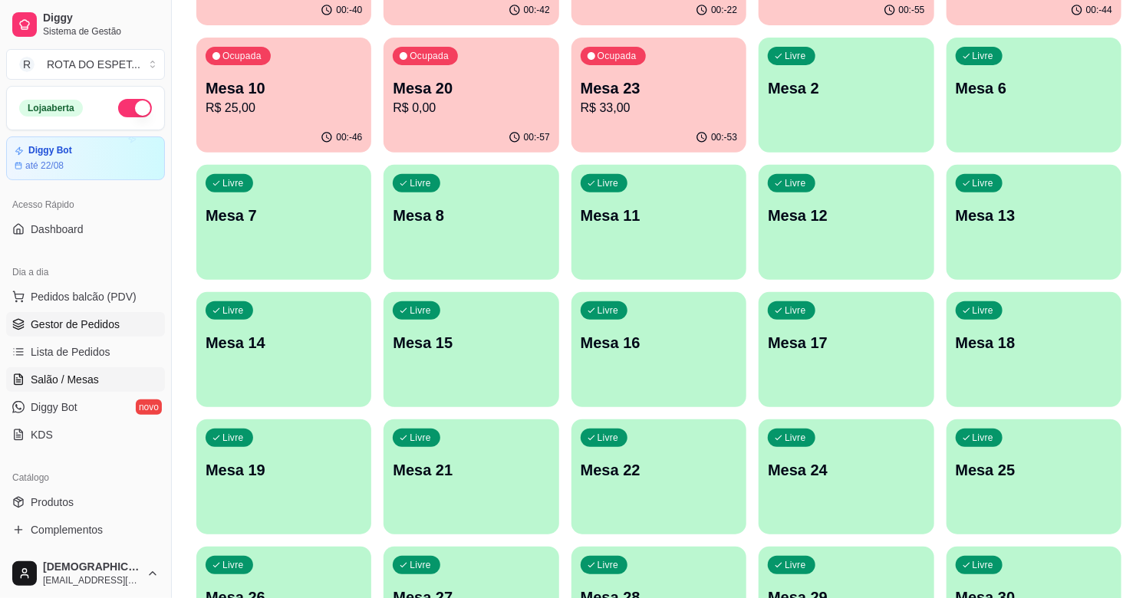
click at [115, 322] on span "Gestor de Pedidos" at bounding box center [75, 324] width 89 height 15
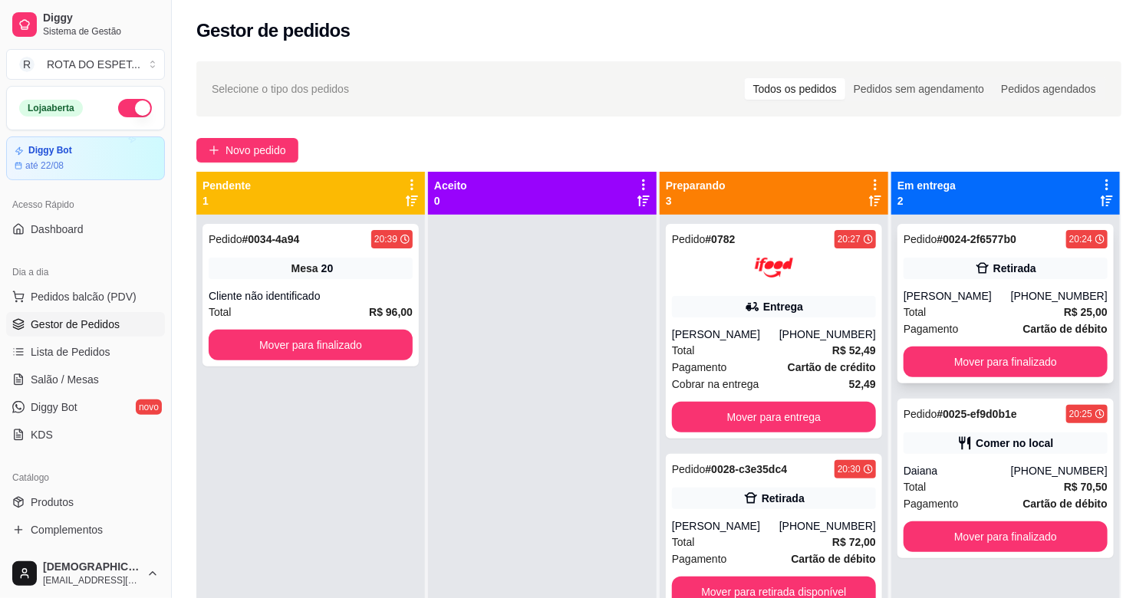
click at [986, 303] on div "[PERSON_NAME]" at bounding box center [957, 295] width 107 height 15
click at [1018, 354] on button "Mover para finalizado" at bounding box center [1006, 362] width 198 height 30
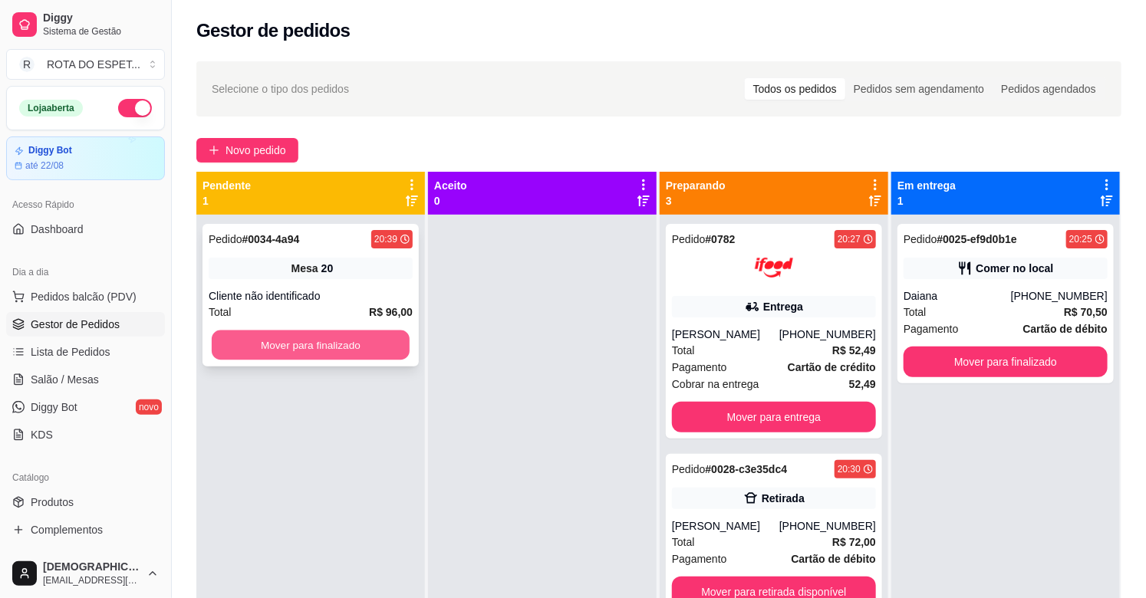
click at [312, 347] on button "Mover para finalizado" at bounding box center [311, 346] width 198 height 30
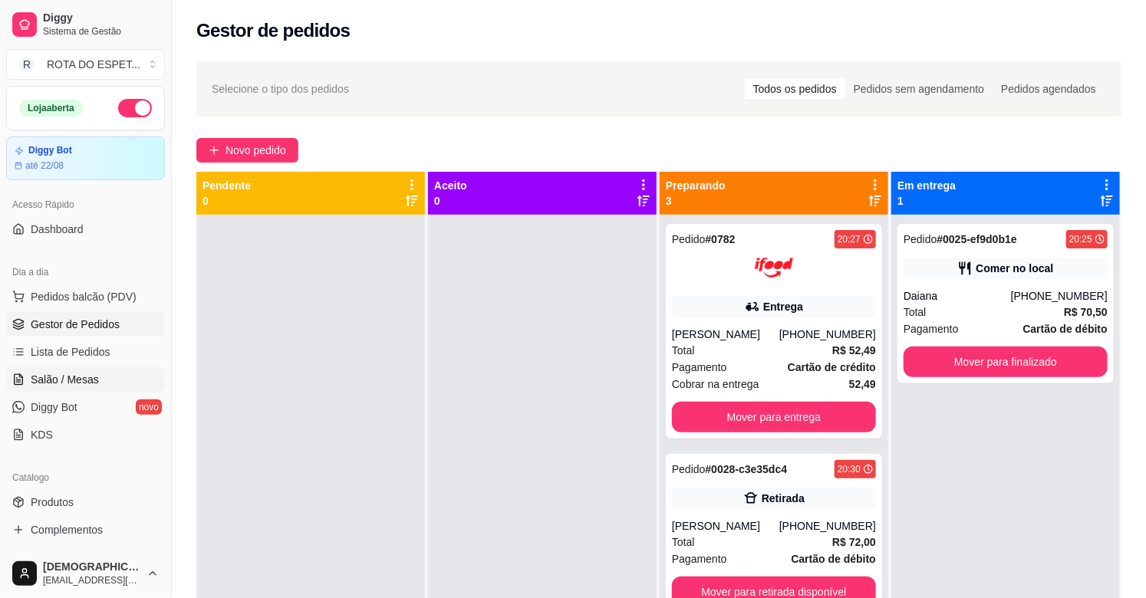
click at [81, 380] on span "Salão / Mesas" at bounding box center [65, 379] width 68 height 15
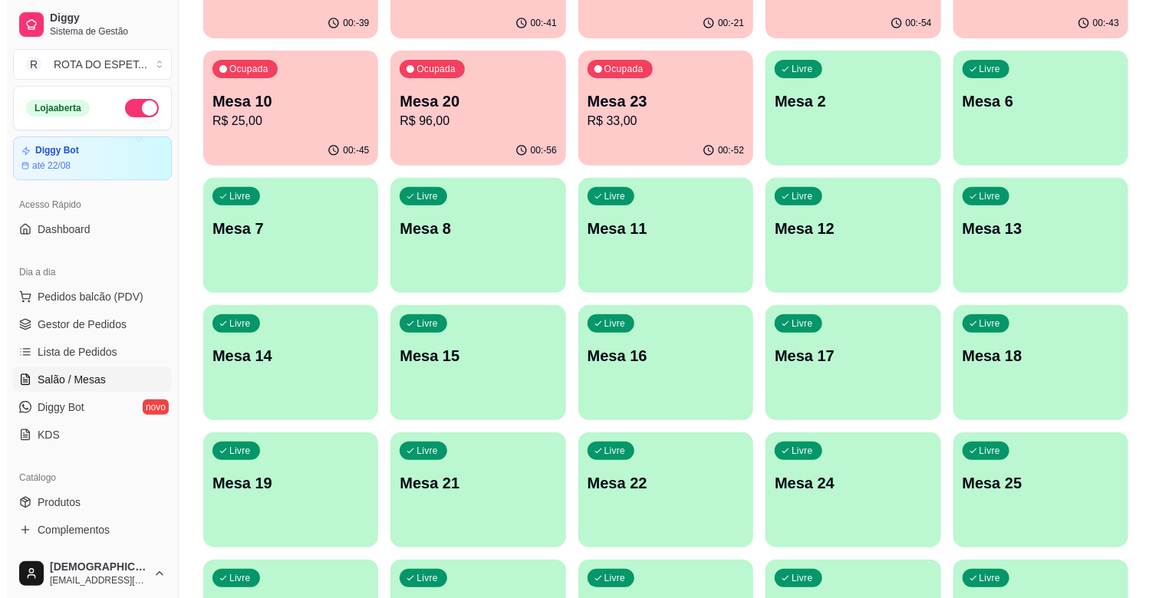
scroll to position [255, 0]
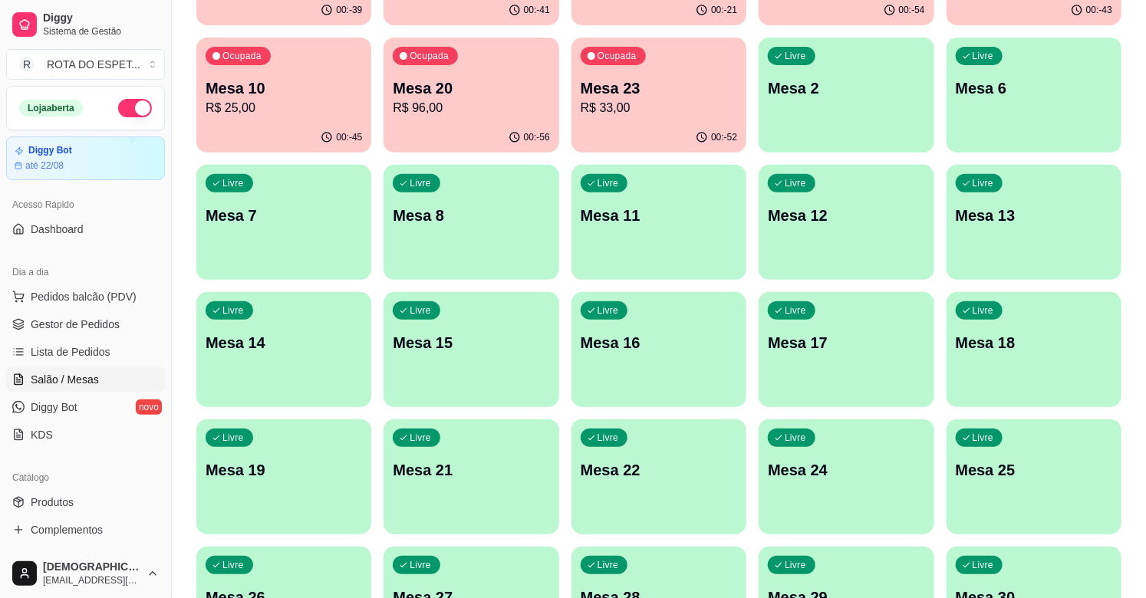
click at [1053, 371] on div "Livre Mesa 18" at bounding box center [1033, 340] width 175 height 97
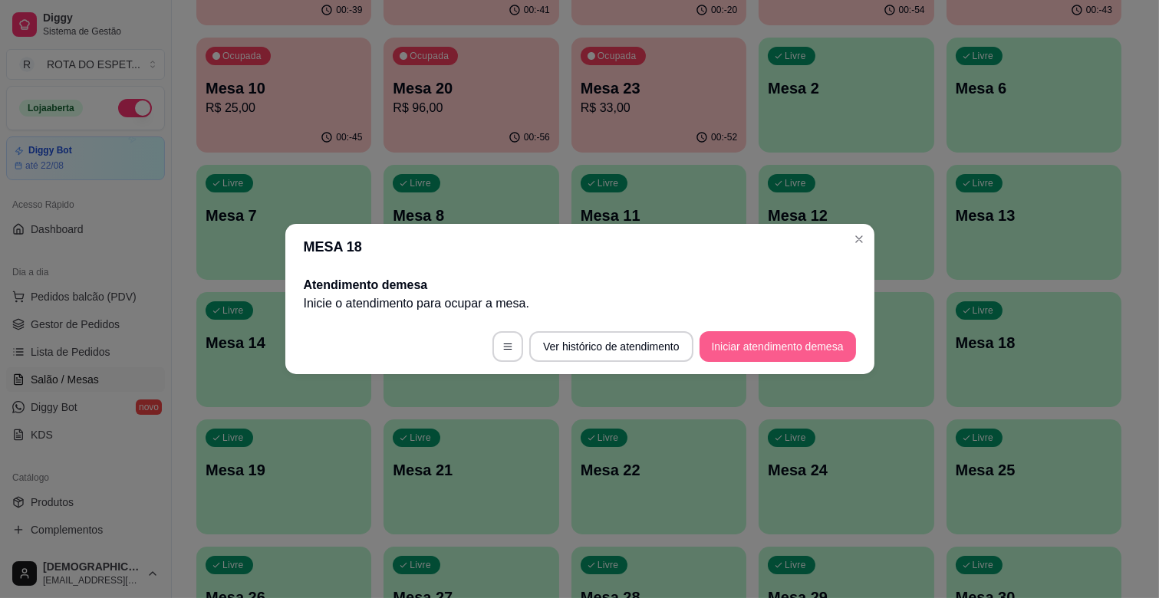
click at [807, 348] on button "Iniciar atendimento de mesa" at bounding box center [778, 346] width 156 height 31
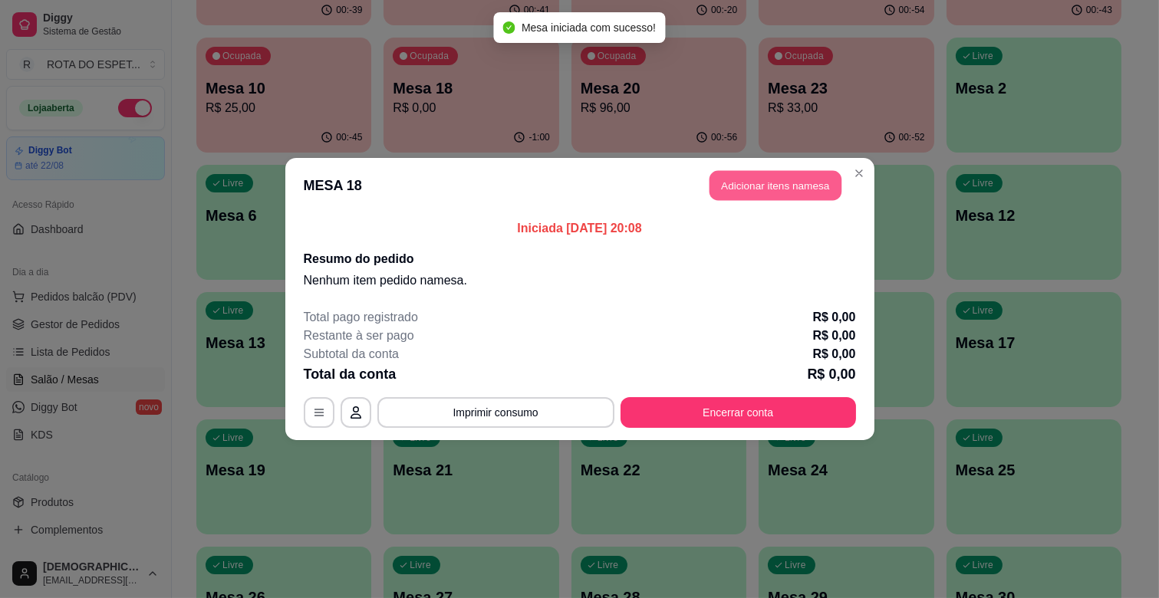
click at [814, 179] on button "Adicionar itens na mesa" at bounding box center [775, 186] width 132 height 30
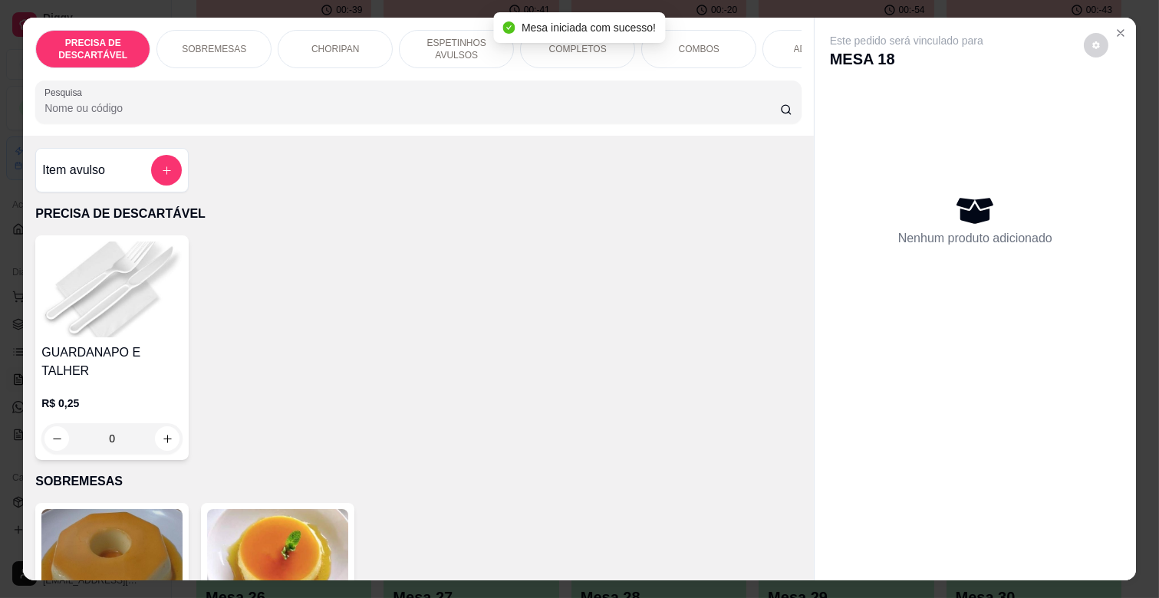
scroll to position [0, 670]
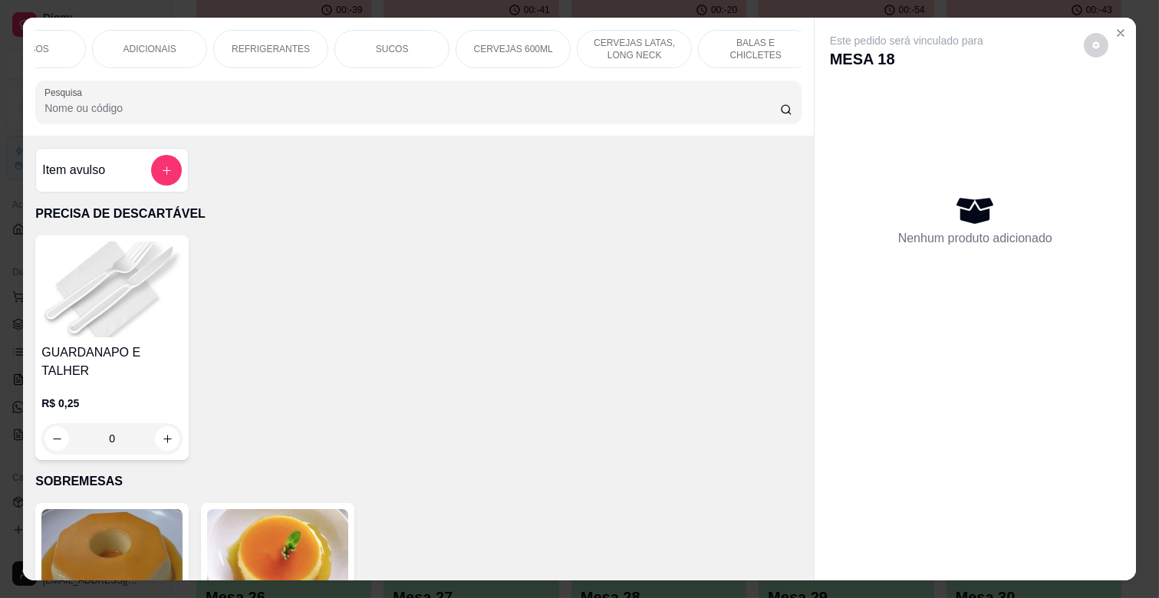
click at [289, 43] on p "REFRIGERANTES" at bounding box center [271, 49] width 78 height 12
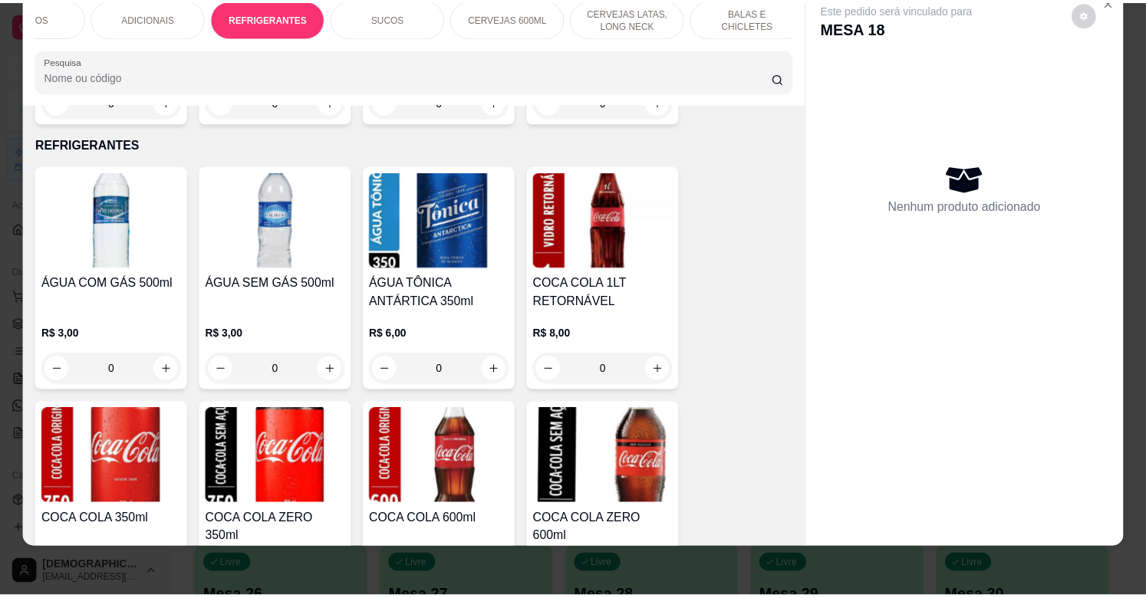
scroll to position [3863, 0]
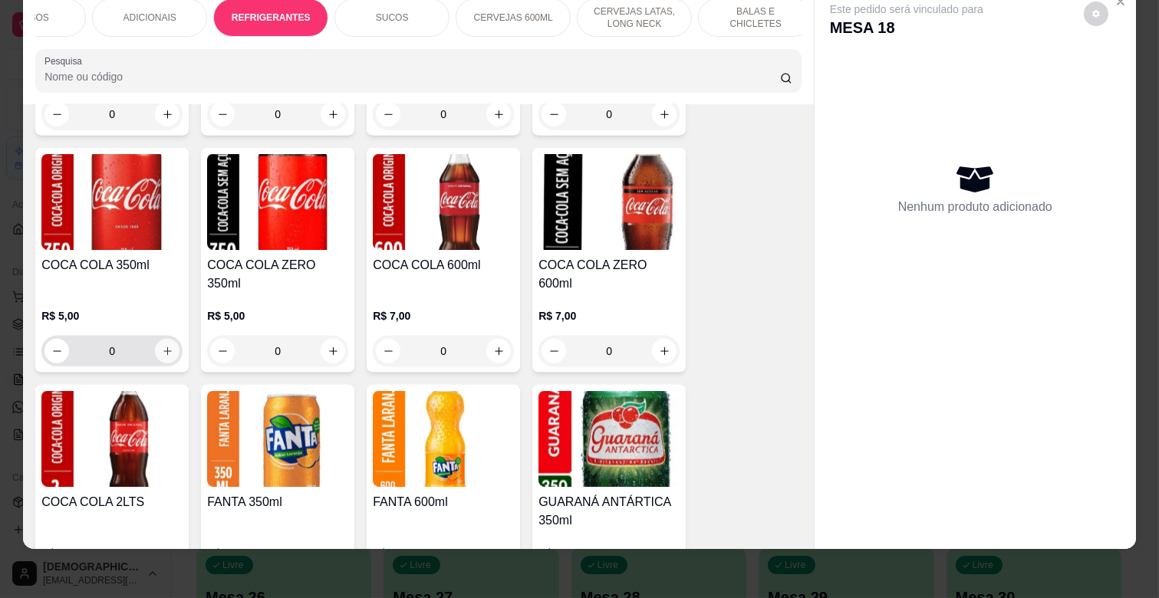
click at [163, 346] on icon "increase-product-quantity" at bounding box center [168, 352] width 12 height 12
type input "1"
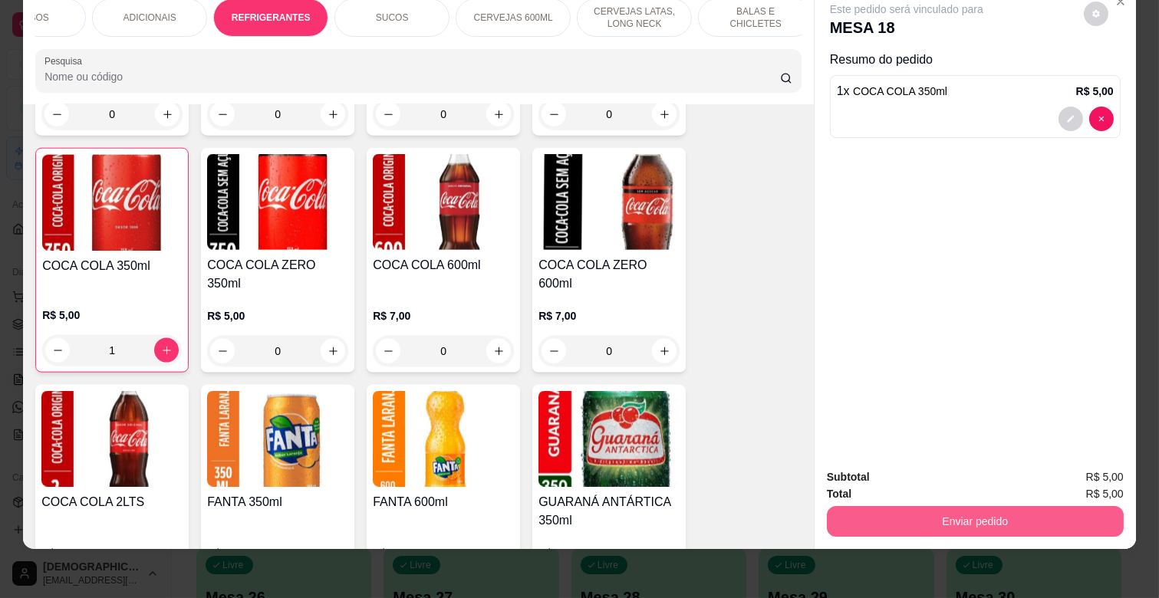
click at [1030, 506] on button "Enviar pedido" at bounding box center [975, 521] width 297 height 31
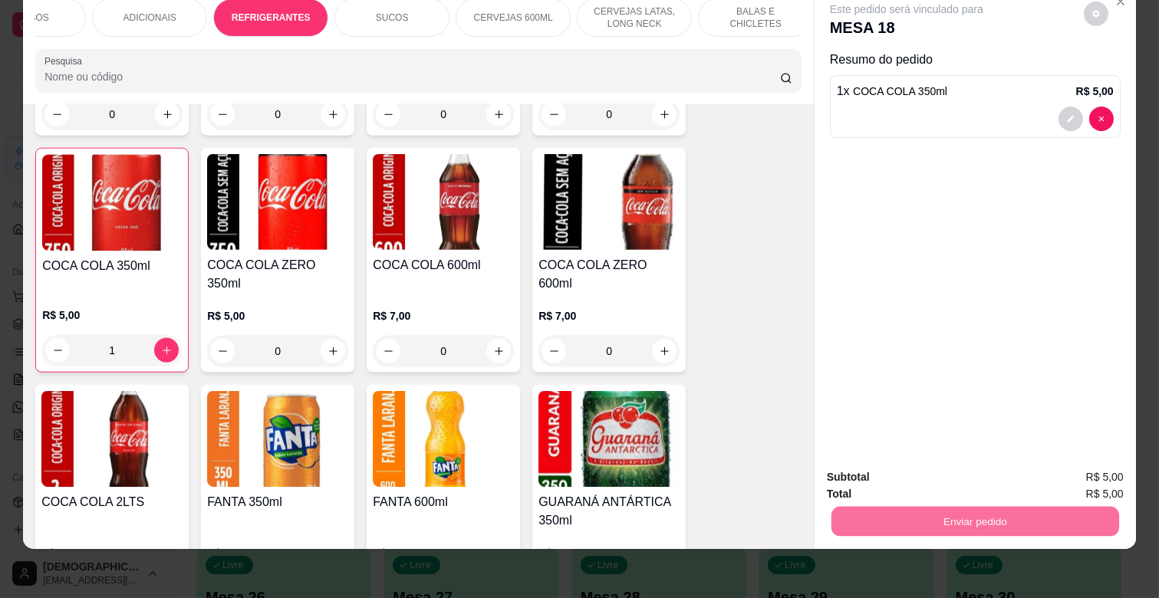
click at [947, 463] on button "Não registrar e enviar pedido" at bounding box center [924, 471] width 160 height 29
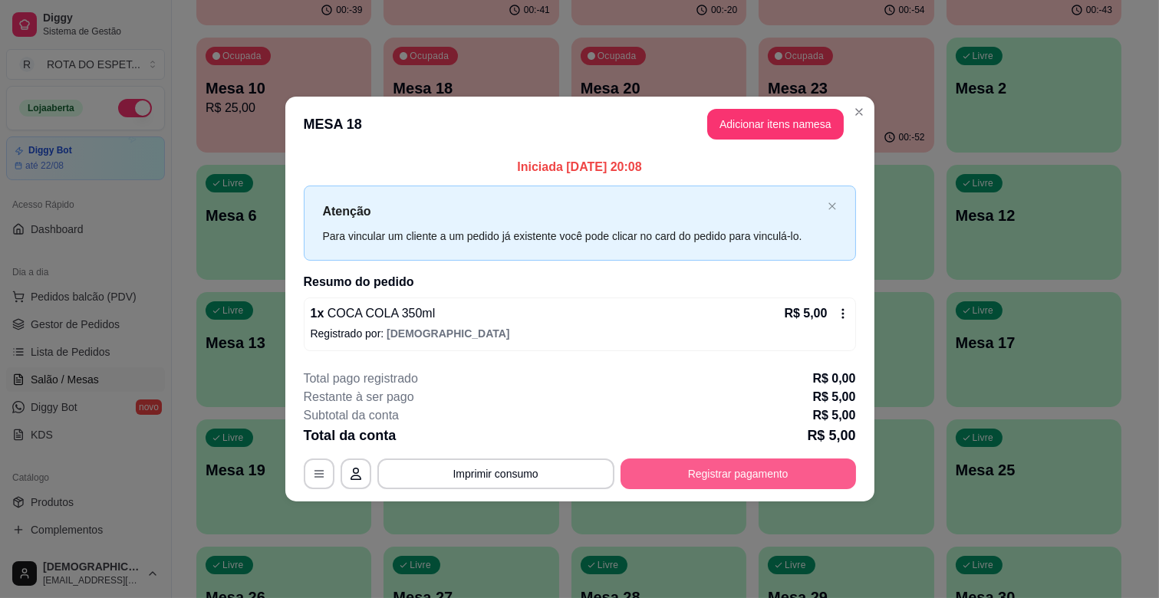
click at [701, 471] on button "Registrar pagamento" at bounding box center [738, 474] width 235 height 31
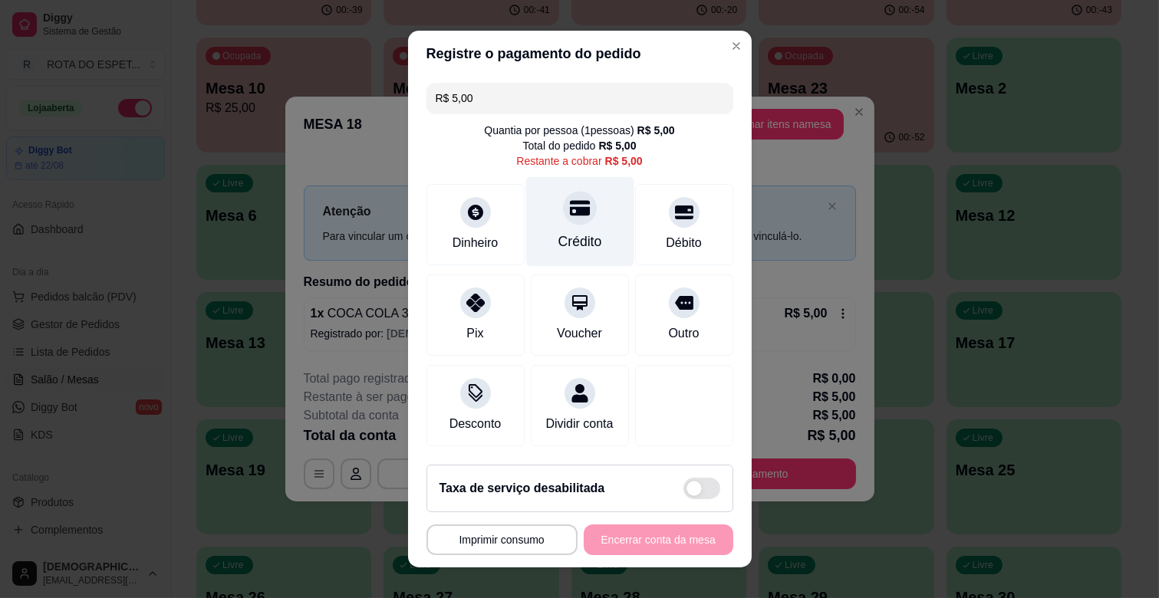
click at [558, 232] on div "Crédito" at bounding box center [580, 242] width 44 height 20
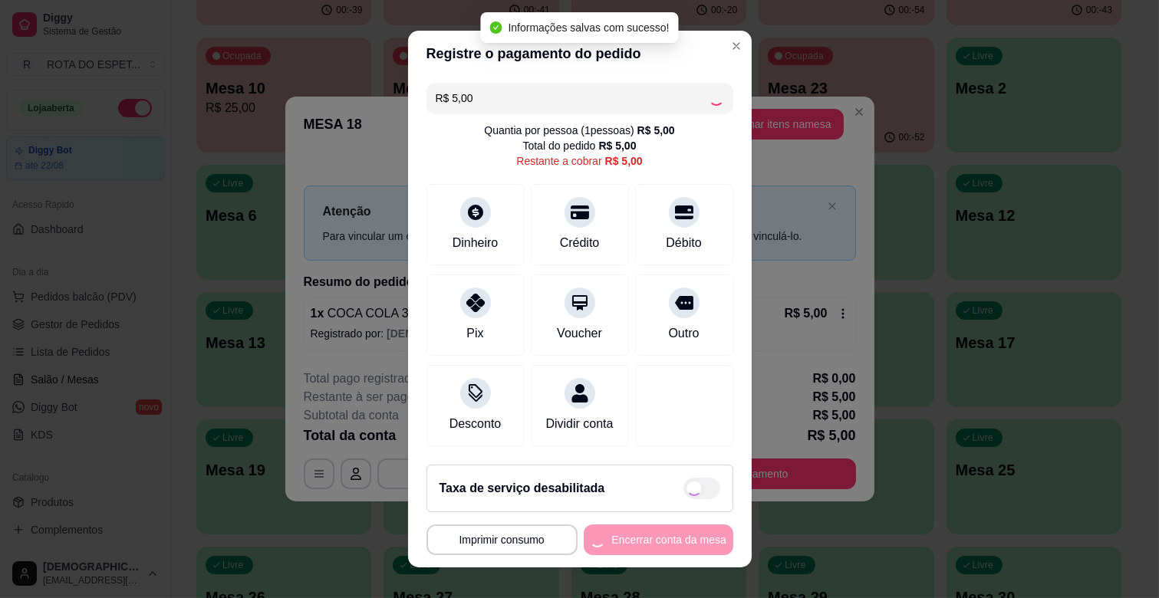
type input "R$ 0,00"
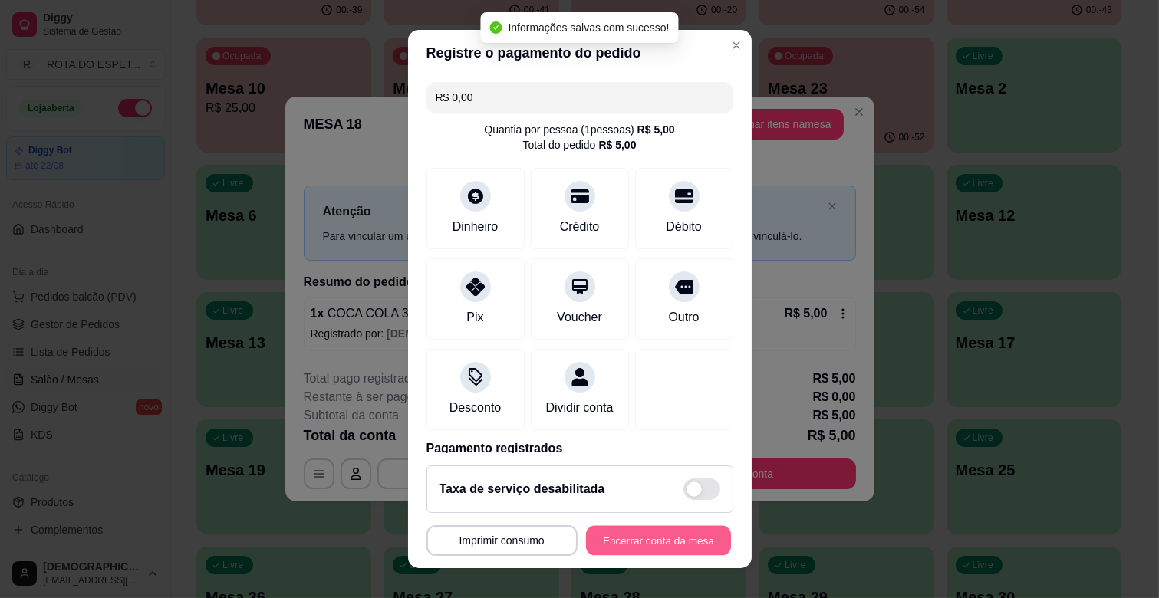
click at [668, 547] on button "Encerrar conta da mesa" at bounding box center [658, 541] width 145 height 30
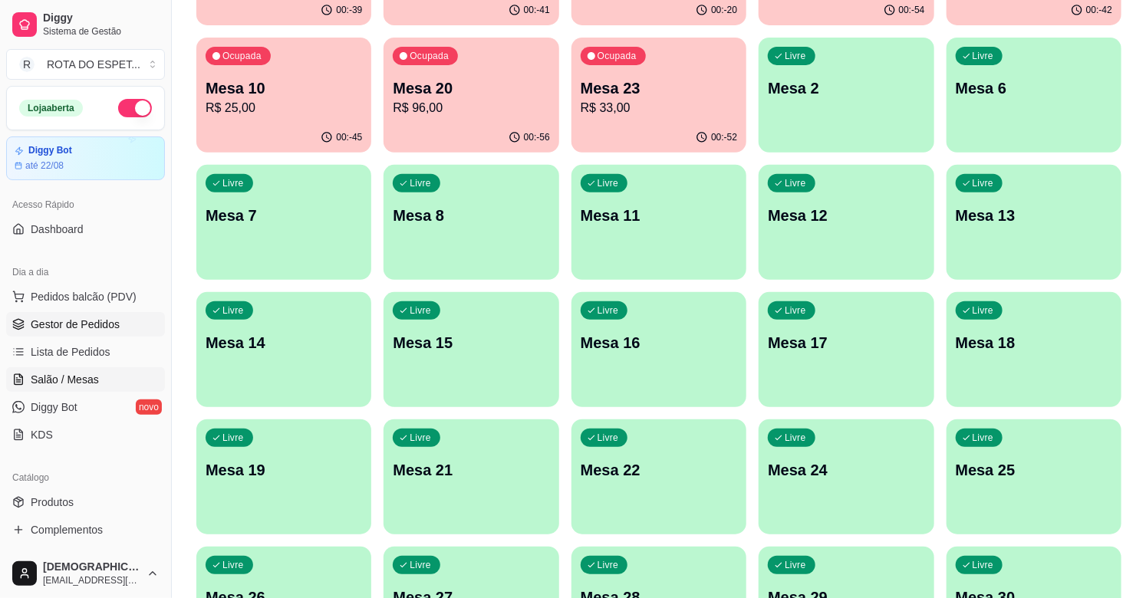
click at [103, 331] on span "Gestor de Pedidos" at bounding box center [75, 324] width 89 height 15
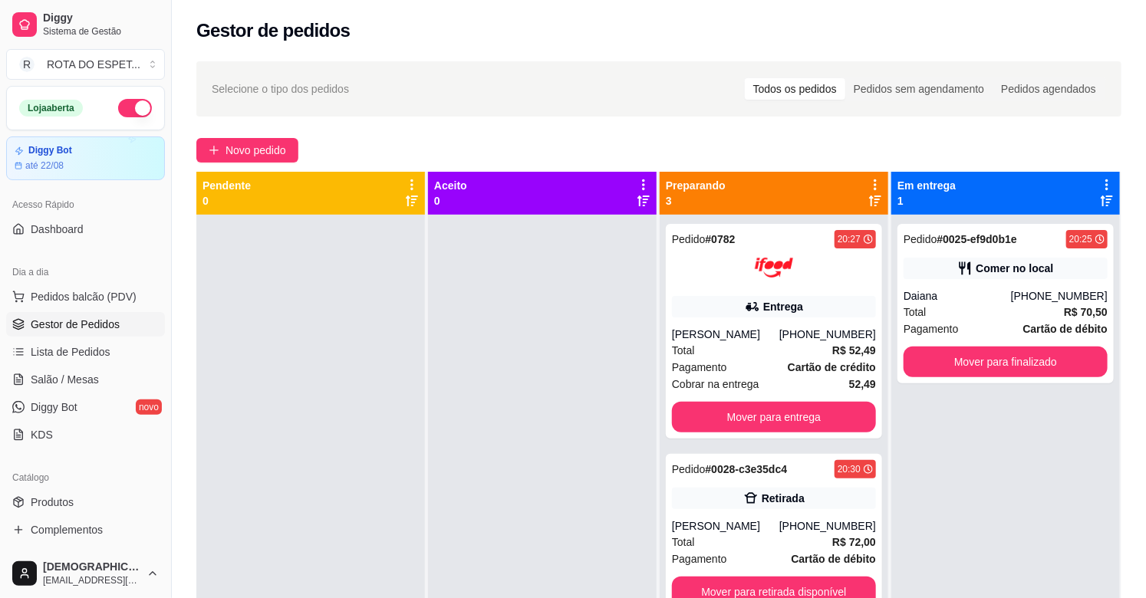
drag, startPoint x: 596, startPoint y: 321, endPoint x: 0, endPoint y: 423, distance: 604.8
click at [594, 321] on div at bounding box center [542, 514] width 229 height 598
click at [47, 366] on ul "Pedidos balcão (PDV) Gestor de Pedidos Lista de Pedidos Salão / Mesas Diggy Bot…" at bounding box center [85, 366] width 159 height 163
click at [59, 377] on span "Salão / Mesas" at bounding box center [65, 379] width 68 height 15
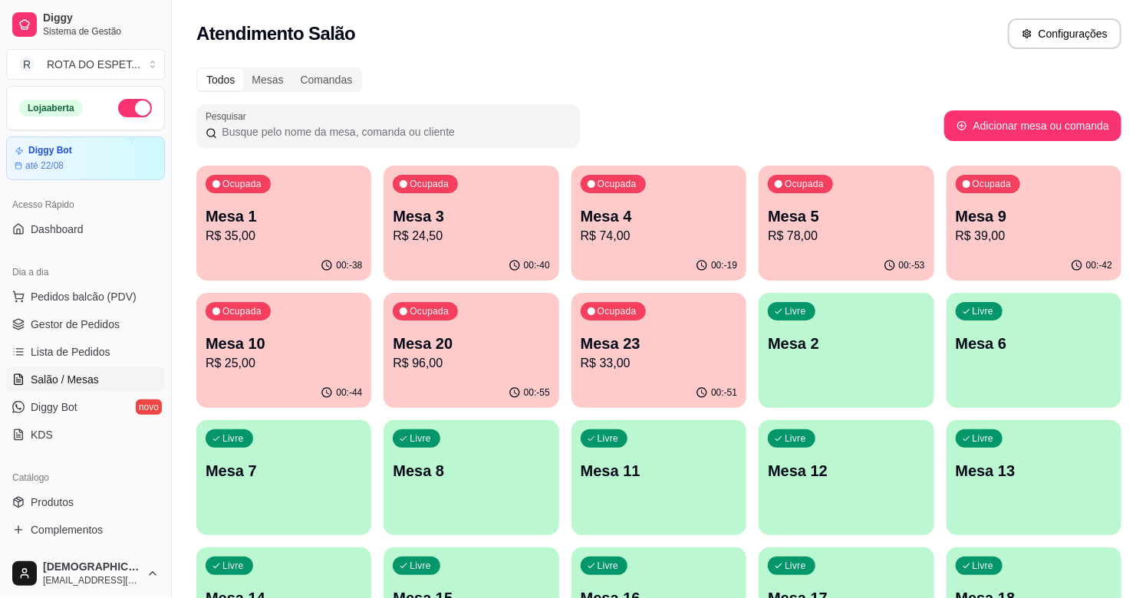
click at [1011, 215] on p "Mesa 9" at bounding box center [1034, 216] width 156 height 21
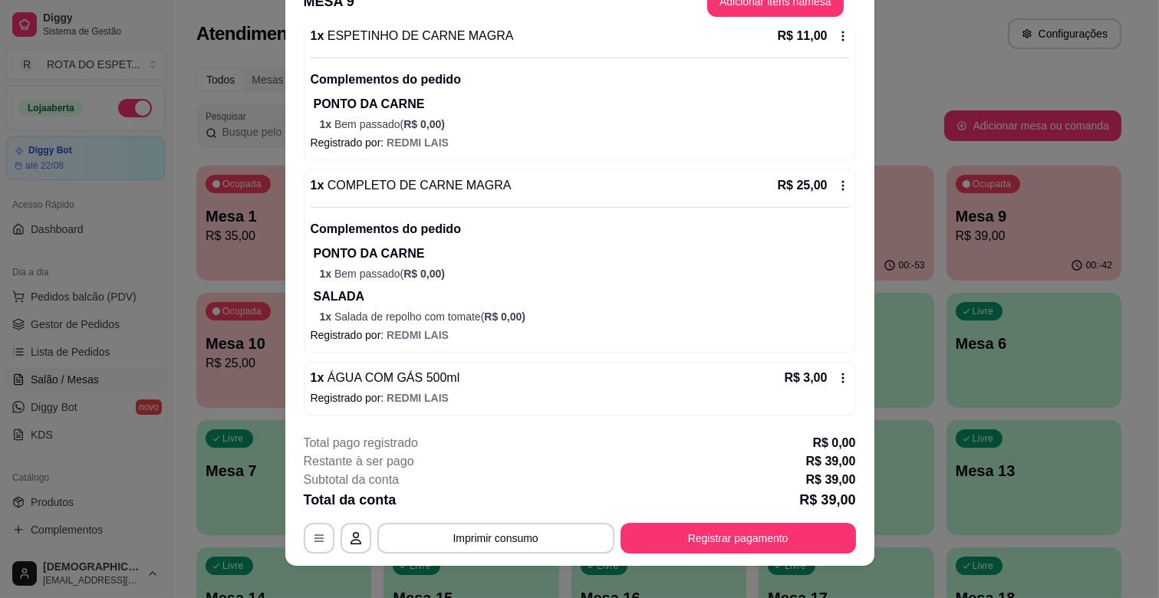
scroll to position [46, 0]
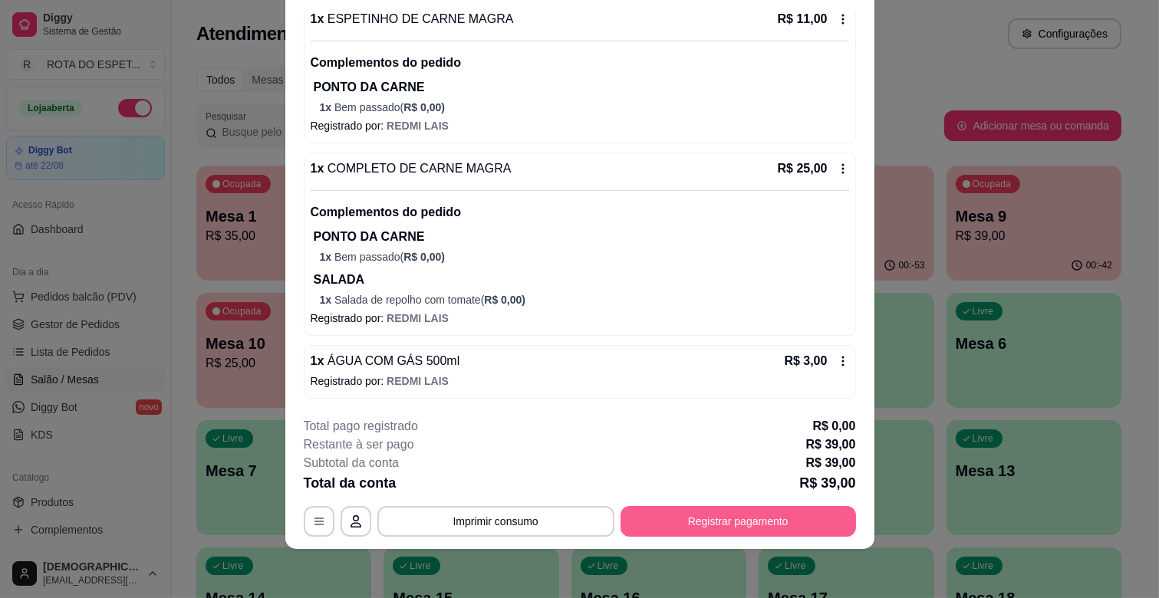
click at [776, 525] on button "Registrar pagamento" at bounding box center [738, 521] width 235 height 31
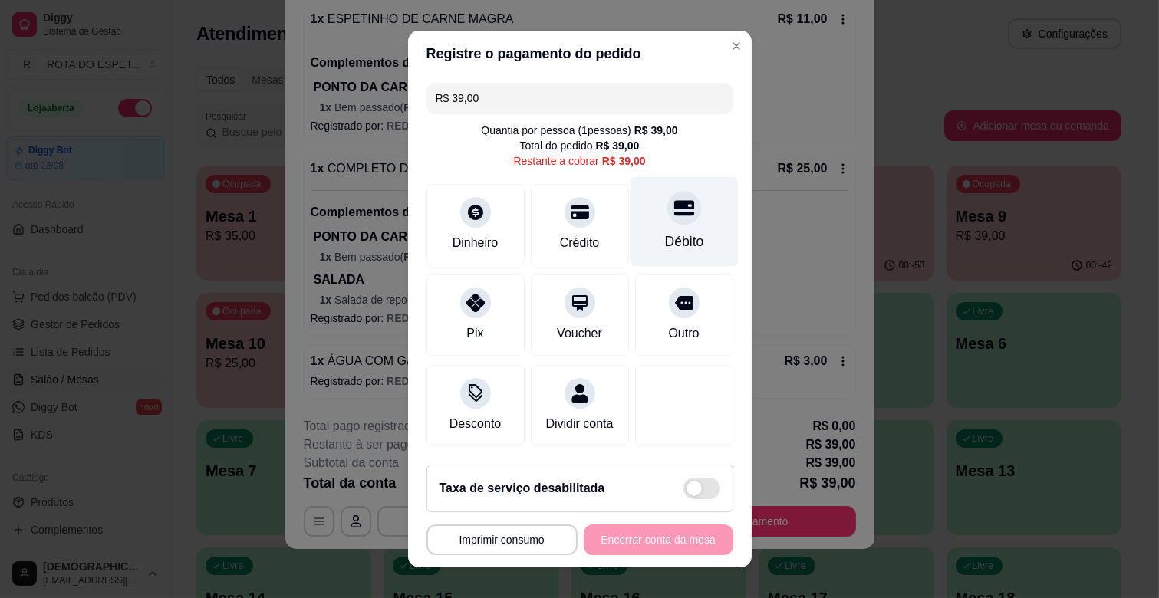
click at [667, 221] on div "Débito" at bounding box center [684, 222] width 108 height 90
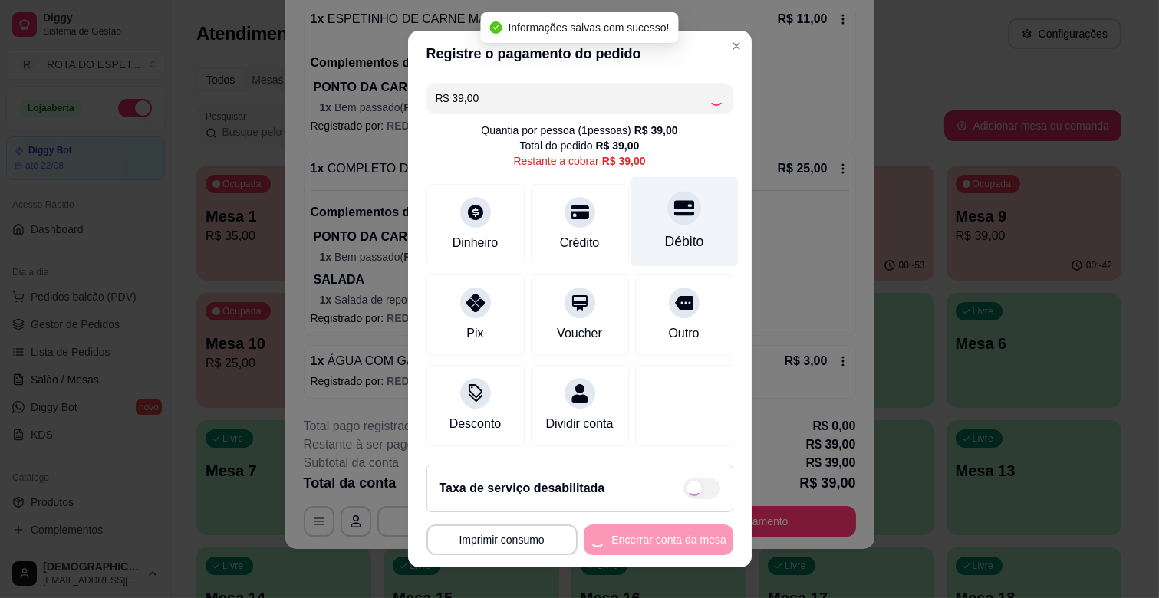
type input "R$ 0,00"
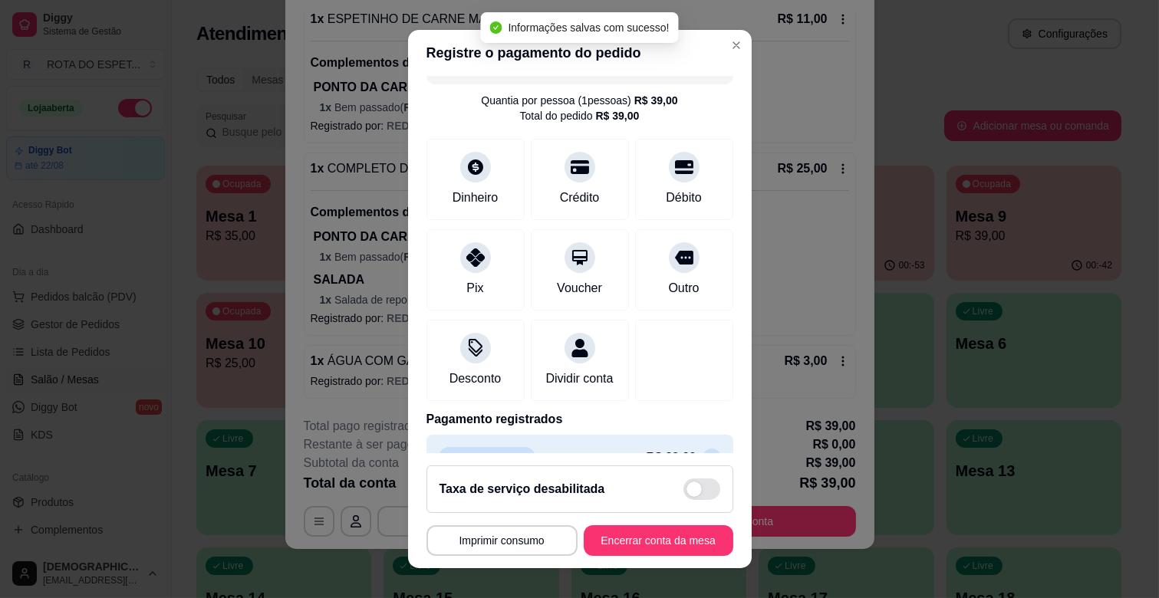
scroll to position [81, 0]
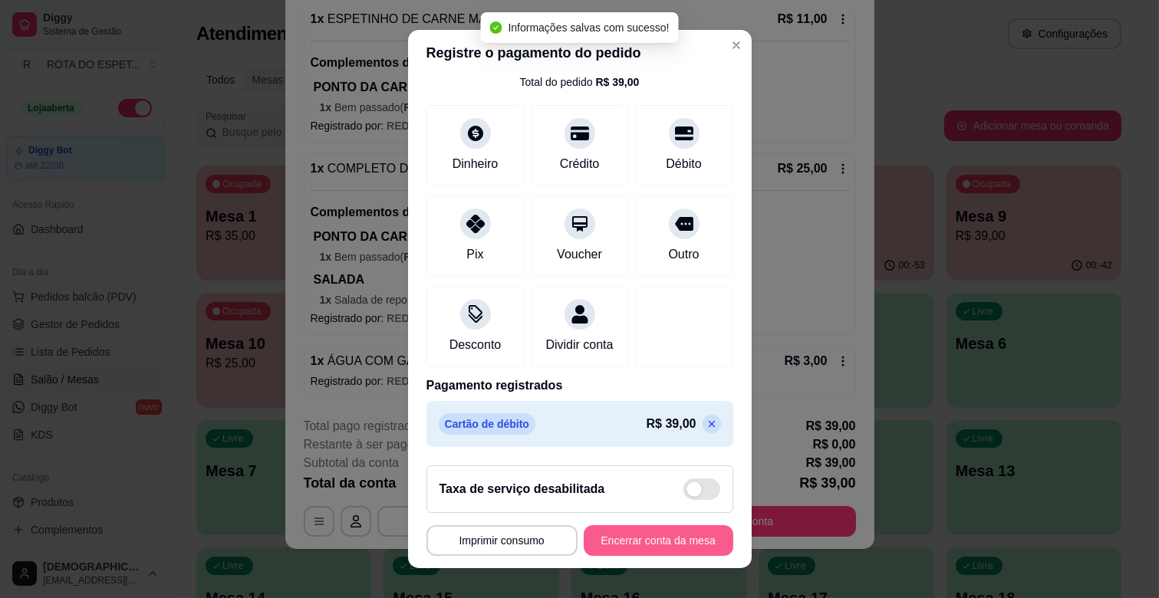
click at [662, 542] on button "Encerrar conta da mesa" at bounding box center [659, 540] width 150 height 31
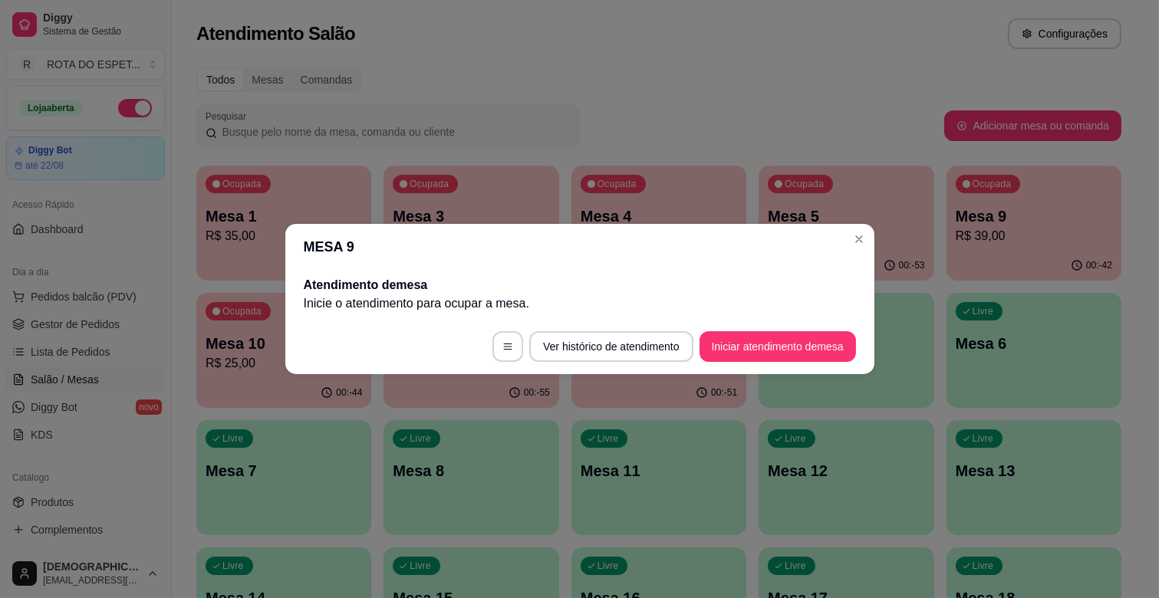
scroll to position [0, 0]
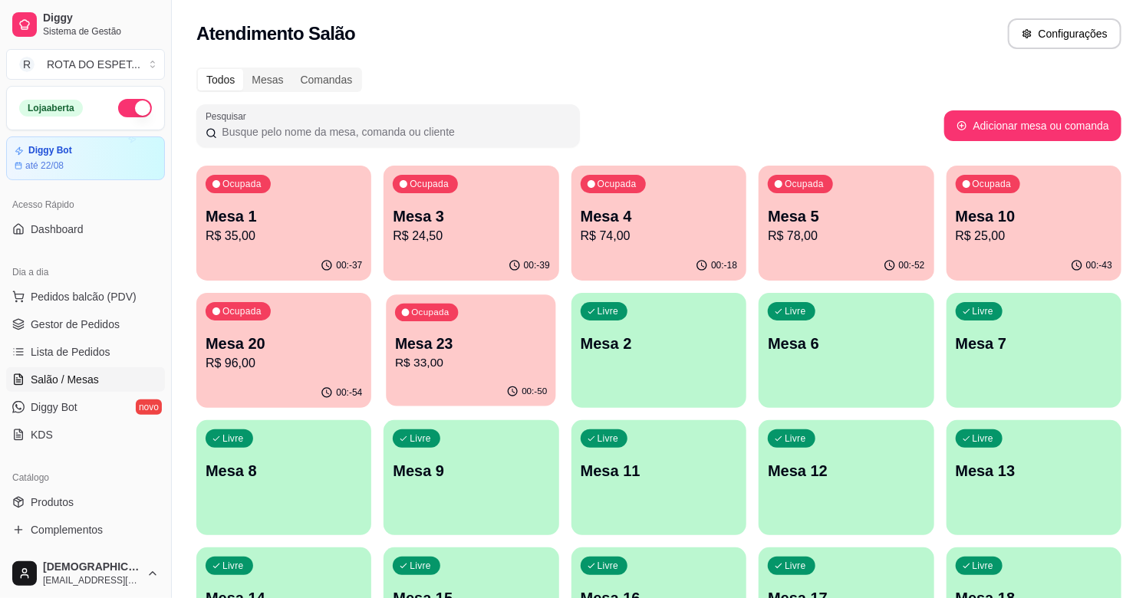
click at [491, 346] on p "Mesa 23" at bounding box center [471, 344] width 152 height 21
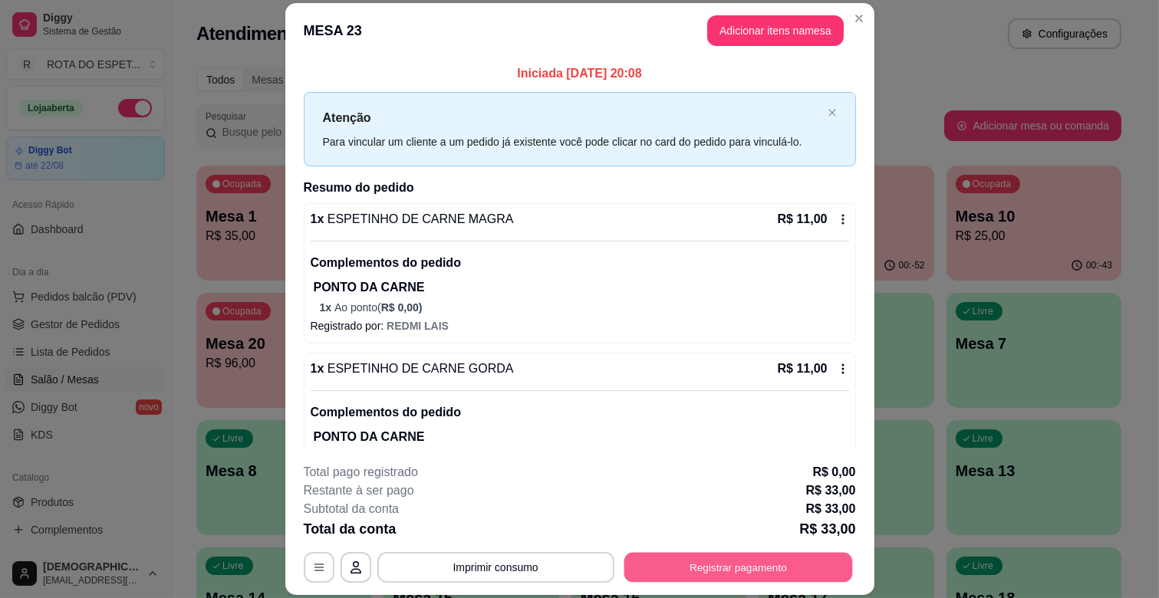
click at [750, 558] on button "Registrar pagamento" at bounding box center [738, 568] width 229 height 30
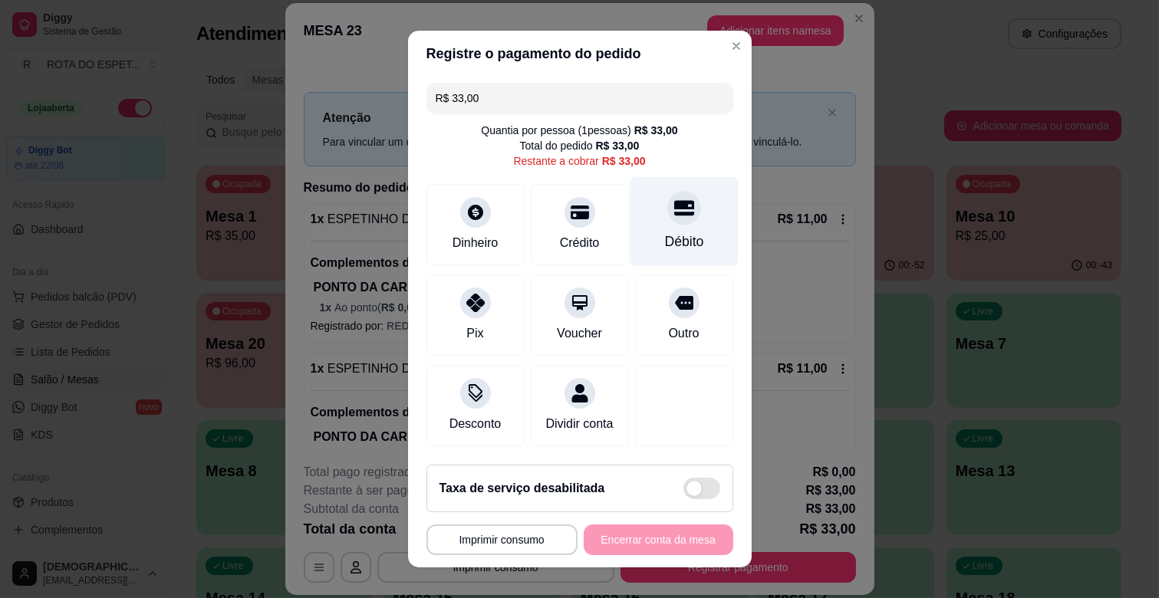
click at [673, 202] on icon at bounding box center [683, 208] width 20 height 15
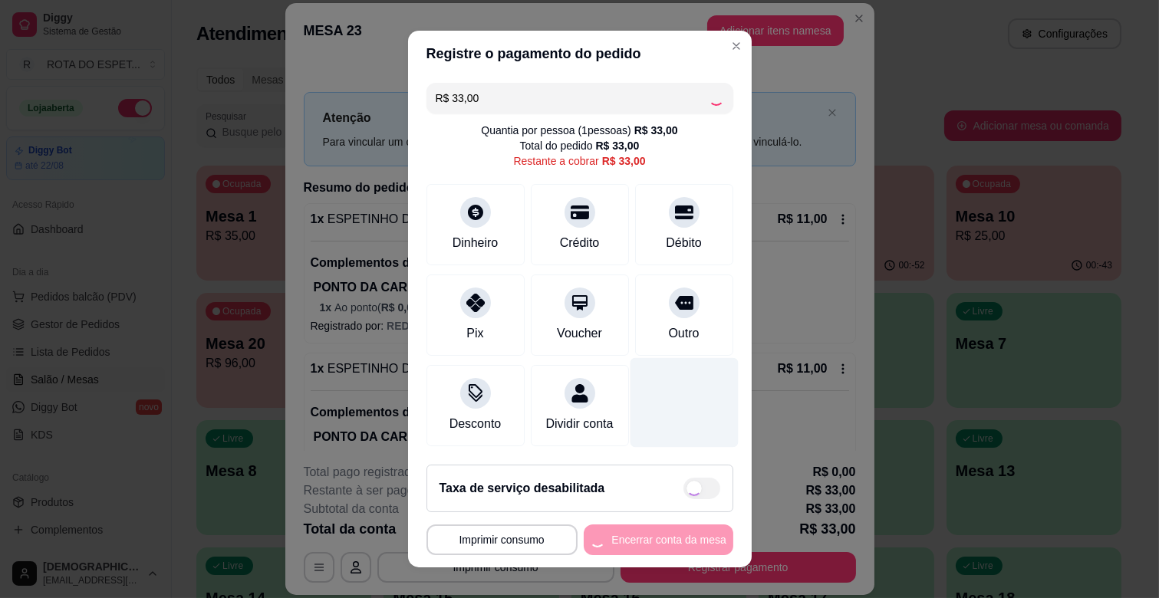
type input "R$ 0,00"
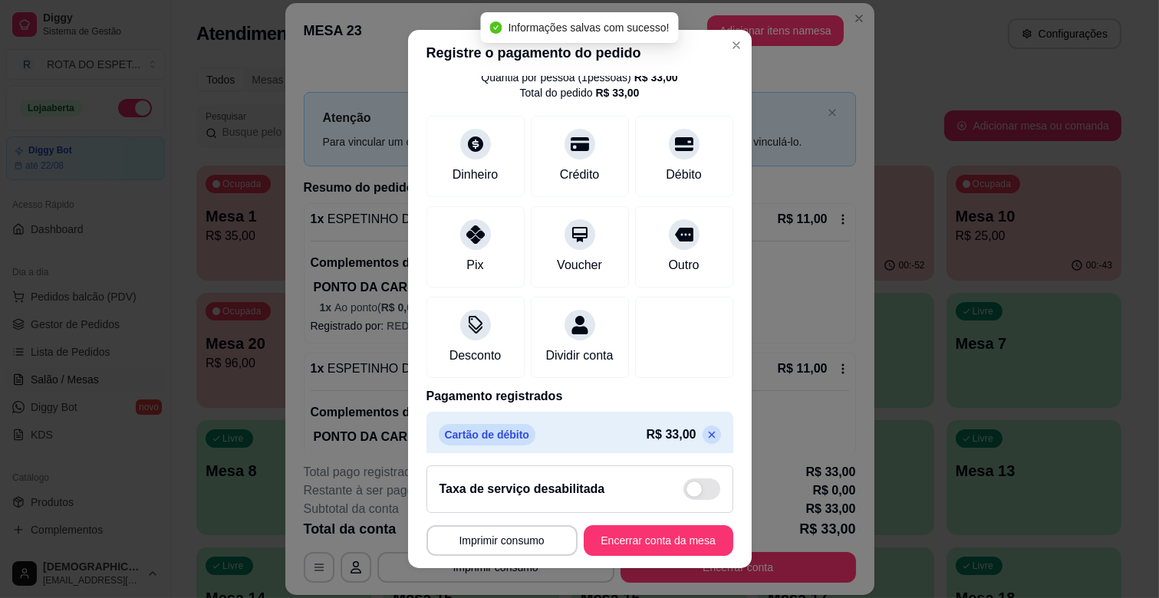
scroll to position [81, 0]
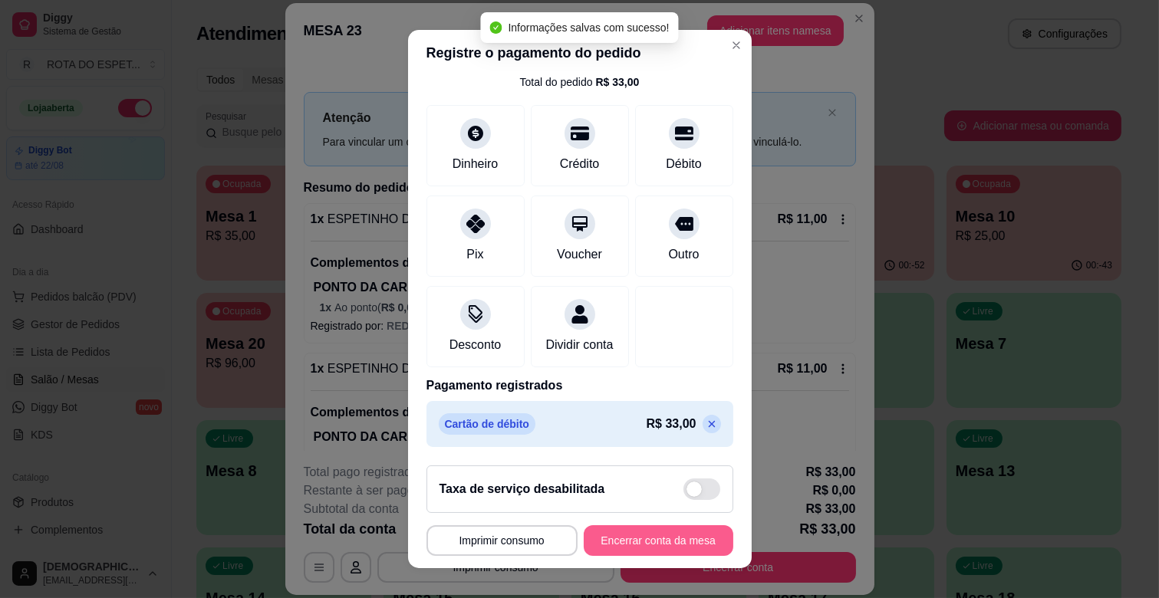
click at [661, 538] on button "Encerrar conta da mesa" at bounding box center [659, 540] width 150 height 31
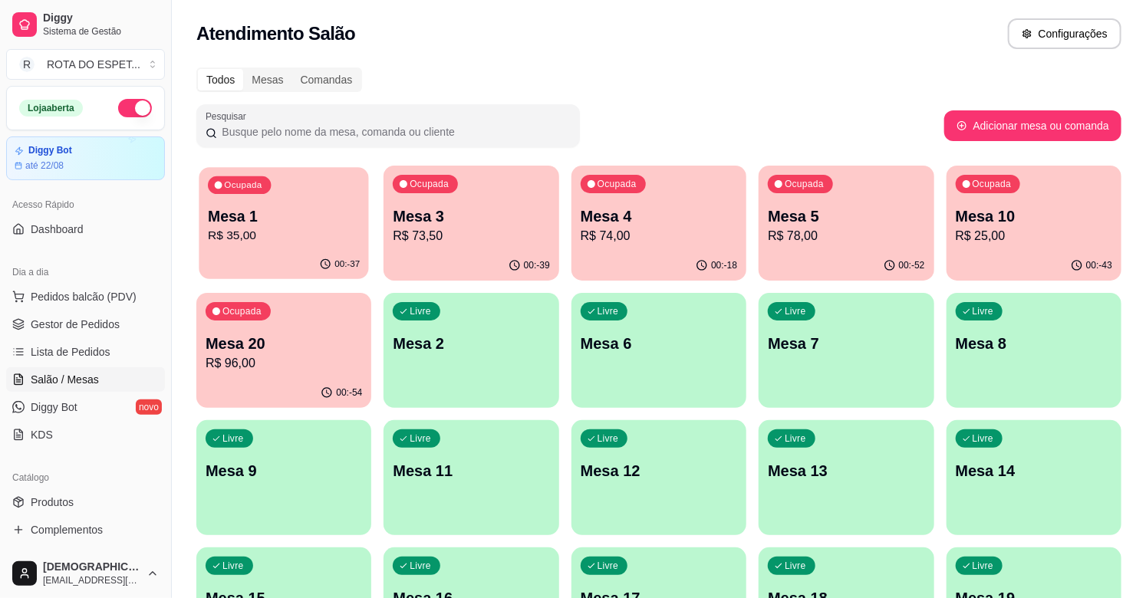
click at [262, 227] on p "R$ 35,00" at bounding box center [284, 236] width 152 height 18
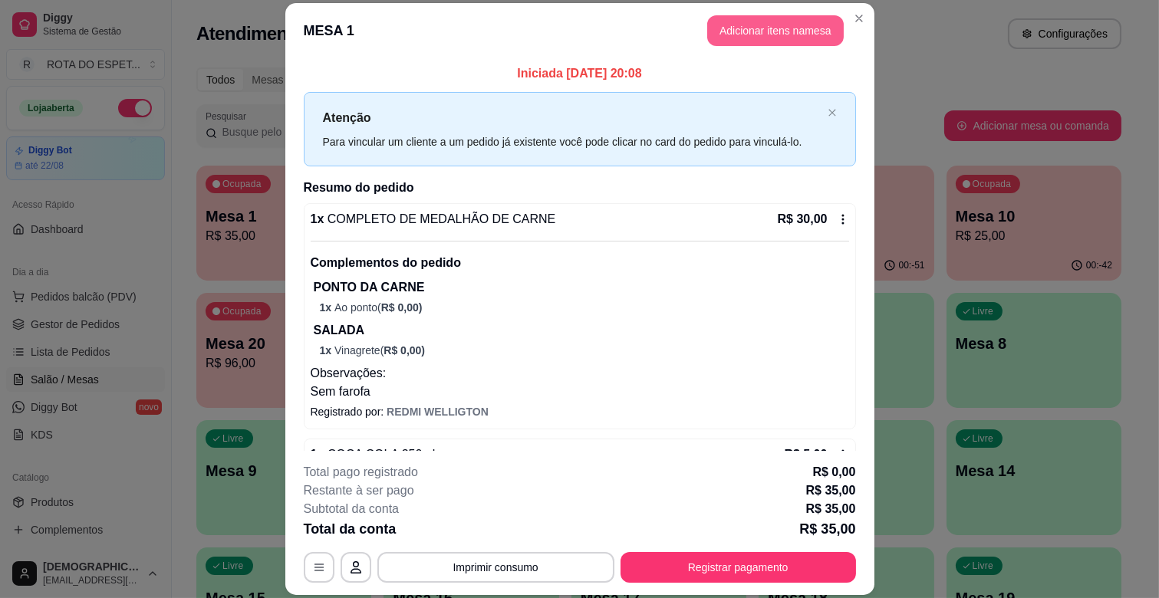
click at [792, 38] on button "Adicionar itens na mesa" at bounding box center [775, 30] width 137 height 31
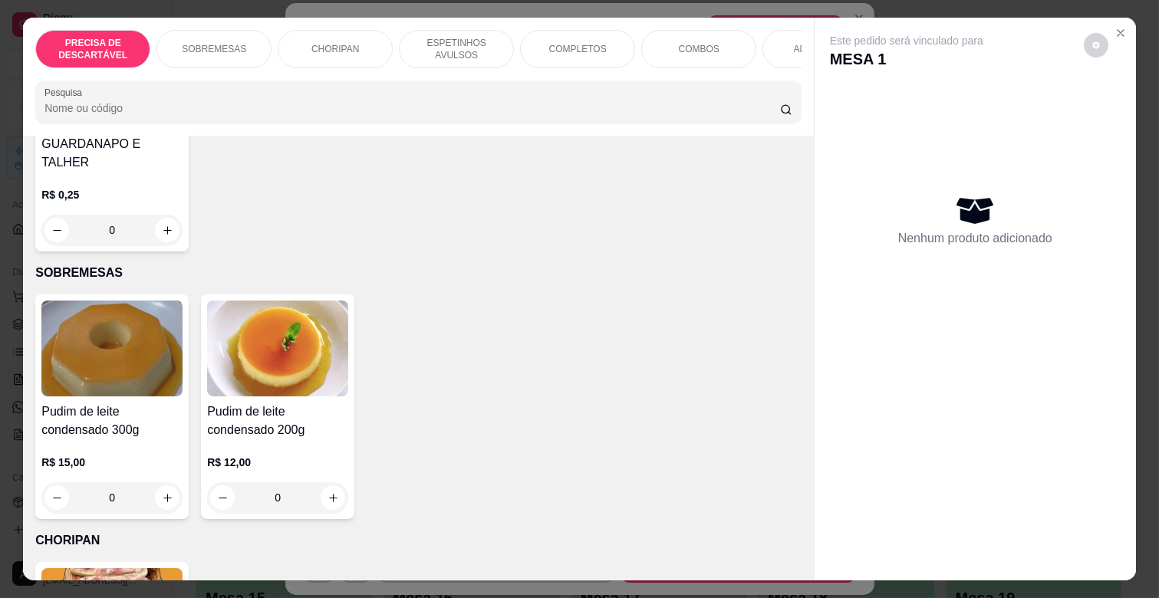
scroll to position [255, 0]
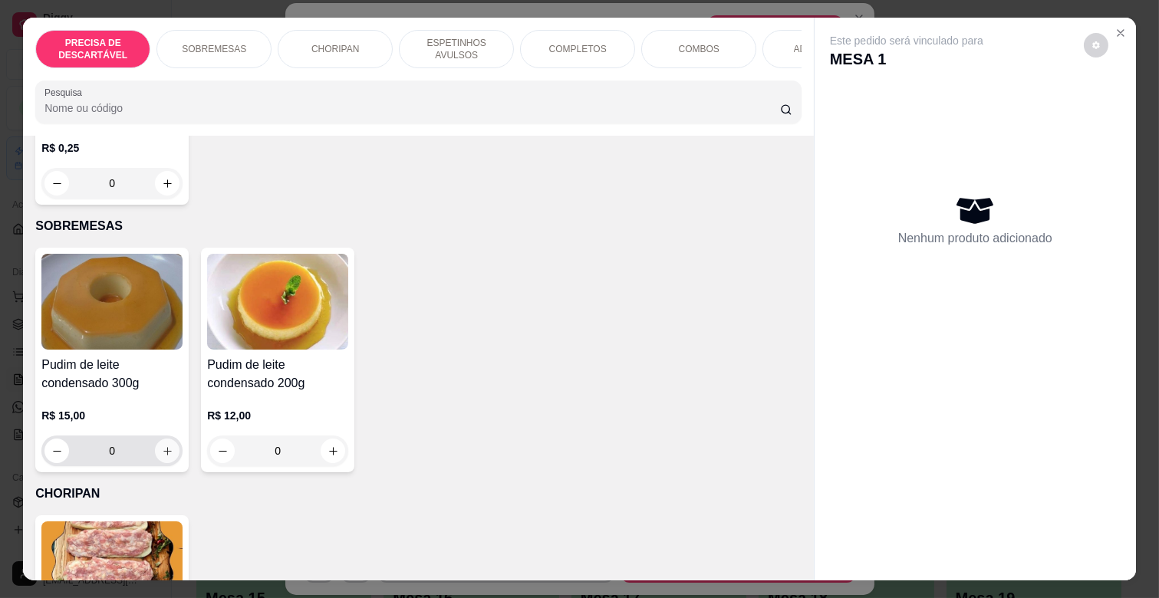
click at [165, 439] on button "increase-product-quantity" at bounding box center [167, 451] width 25 height 25
type input "1"
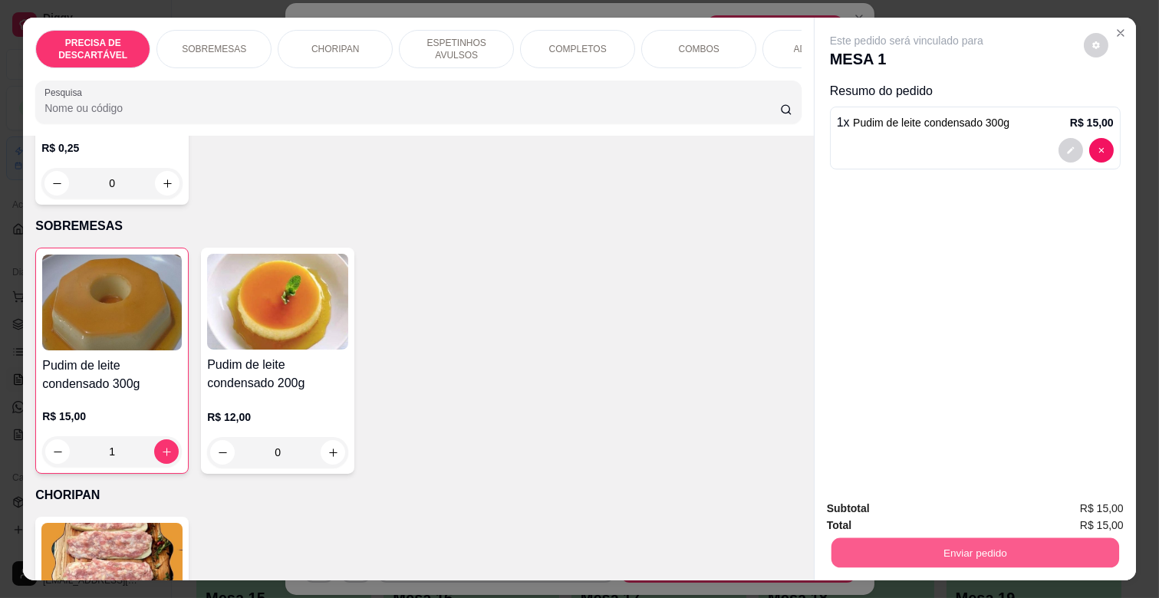
click at [978, 548] on button "Enviar pedido" at bounding box center [975, 553] width 288 height 30
click at [901, 515] on button "Não registrar e enviar pedido" at bounding box center [924, 508] width 155 height 28
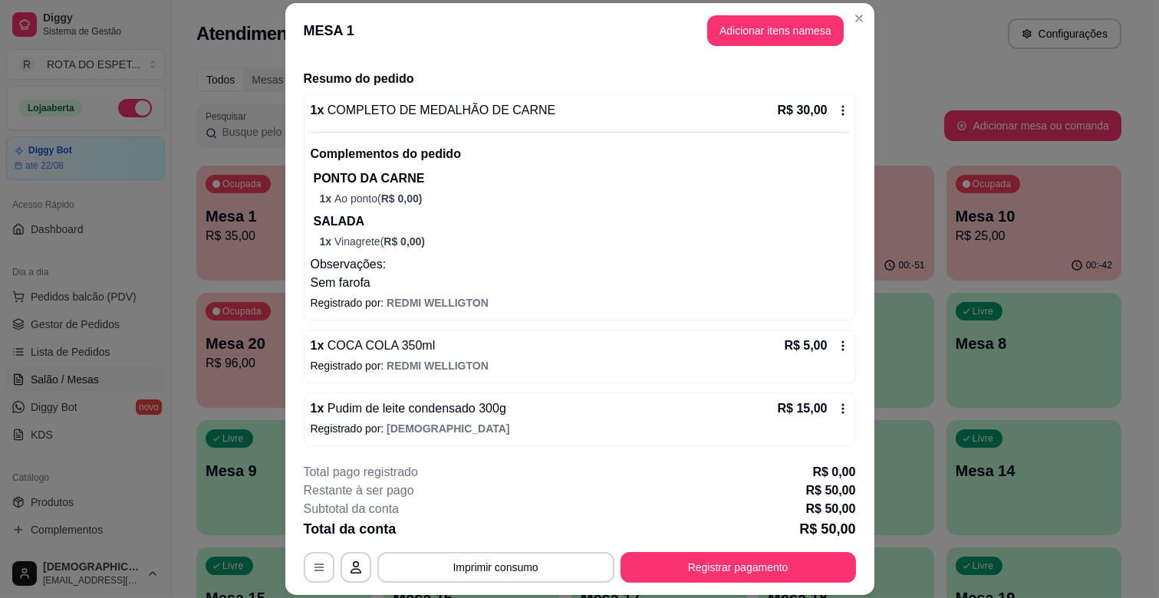
scroll to position [110, 0]
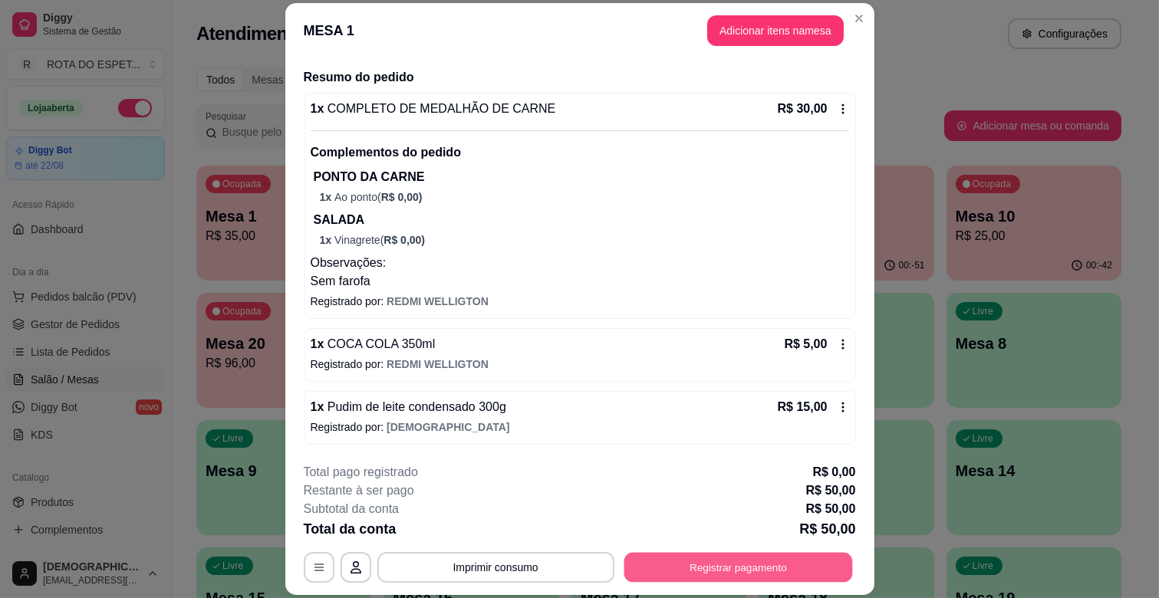
click at [745, 578] on button "Registrar pagamento" at bounding box center [738, 568] width 229 height 30
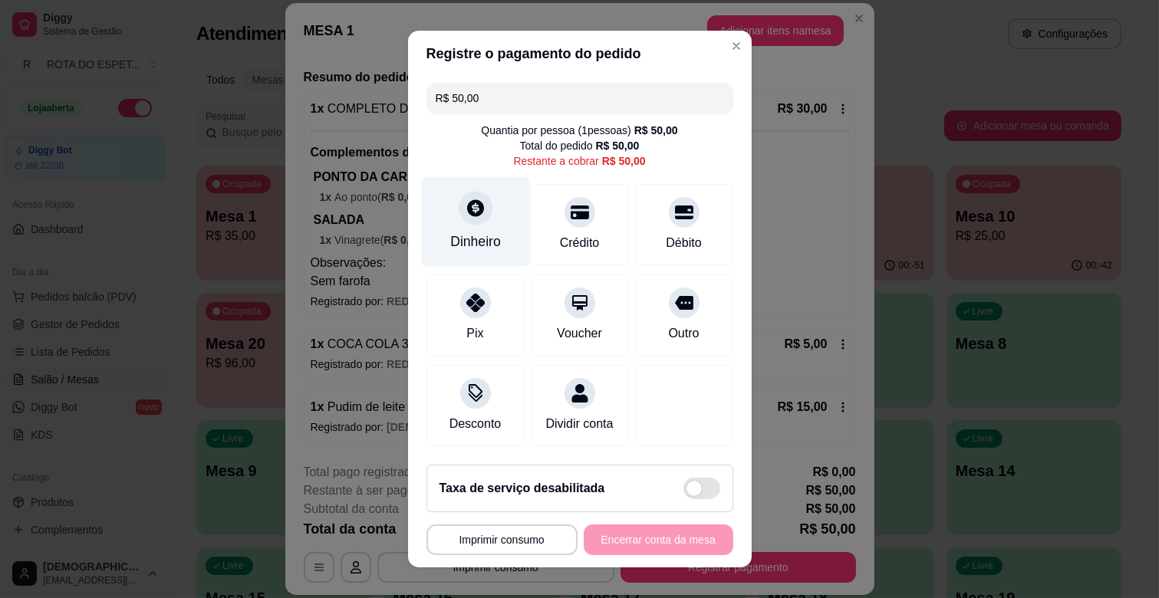
click at [476, 215] on div at bounding box center [476, 208] width 34 height 34
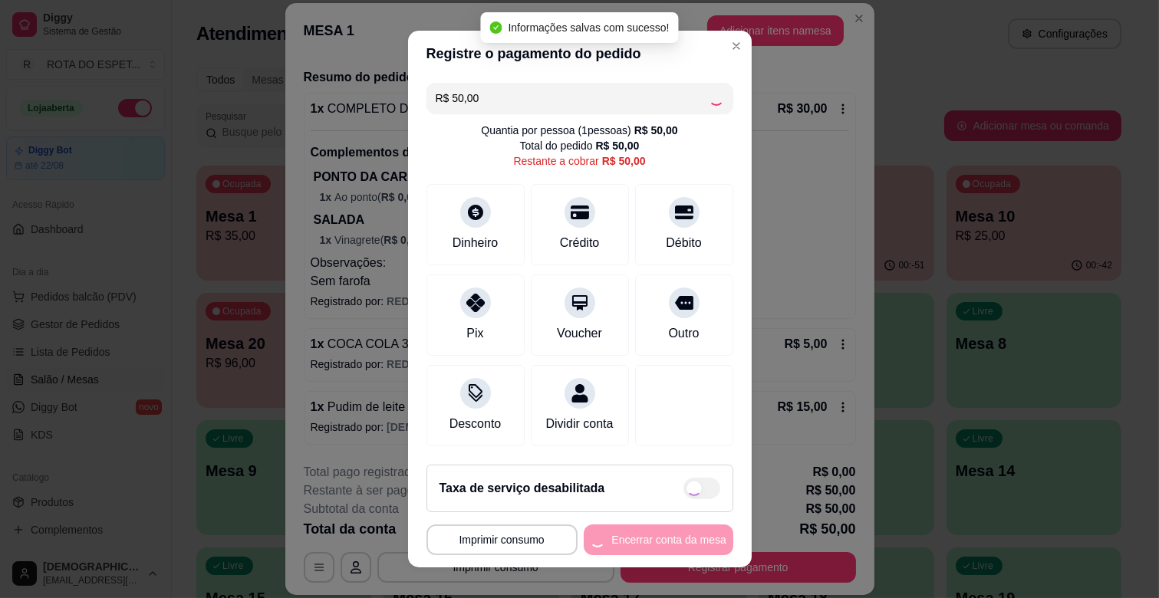
type input "R$ 0,00"
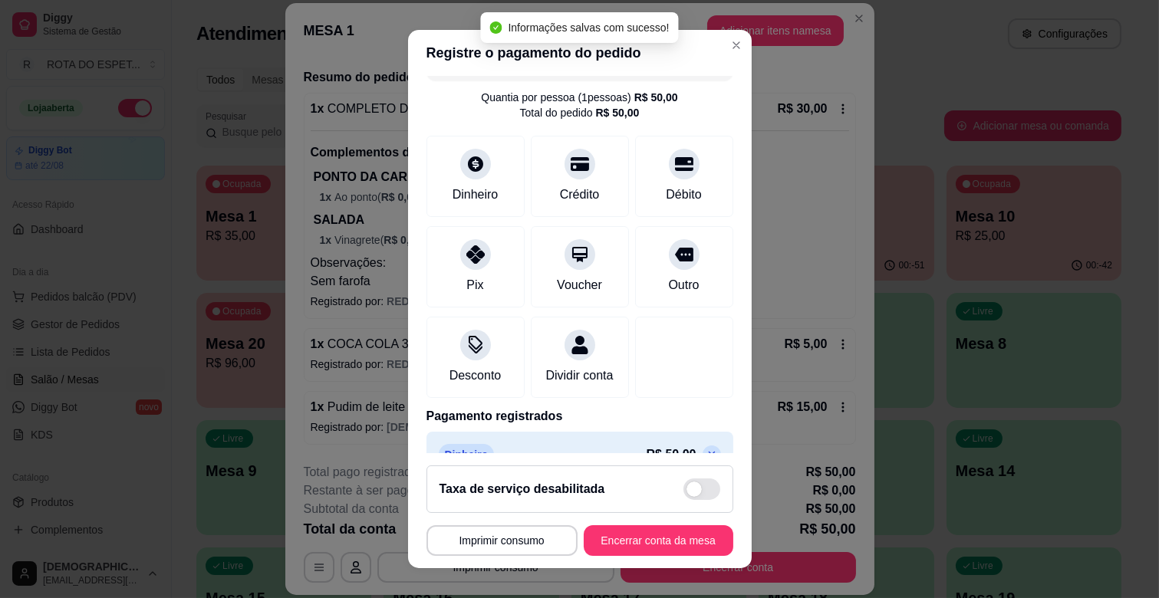
scroll to position [81, 0]
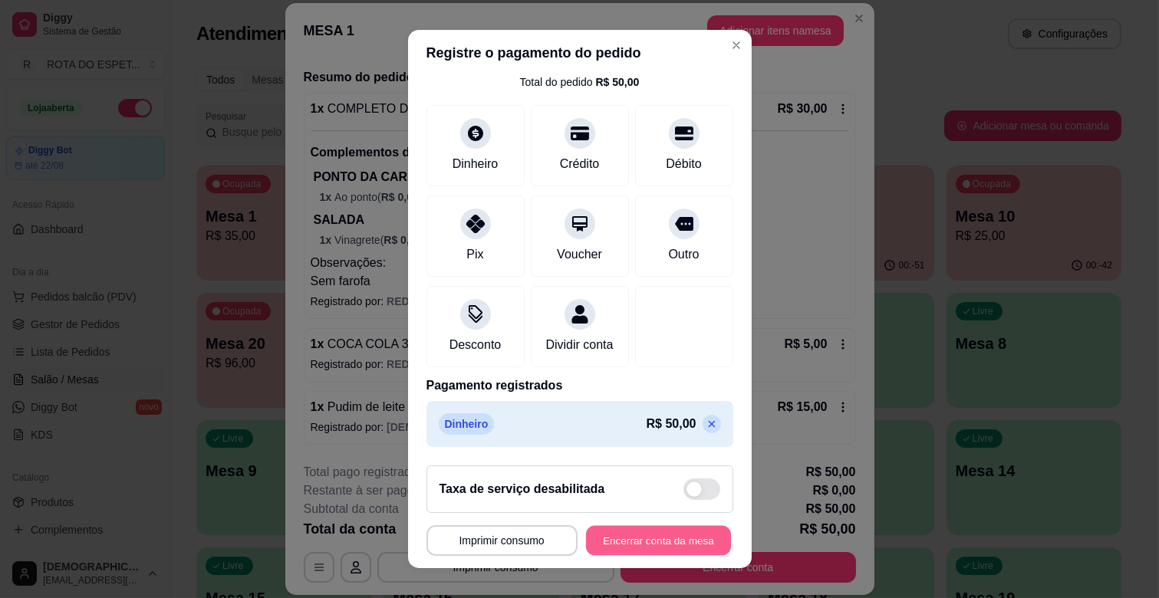
click at [640, 537] on button "Encerrar conta da mesa" at bounding box center [658, 541] width 145 height 30
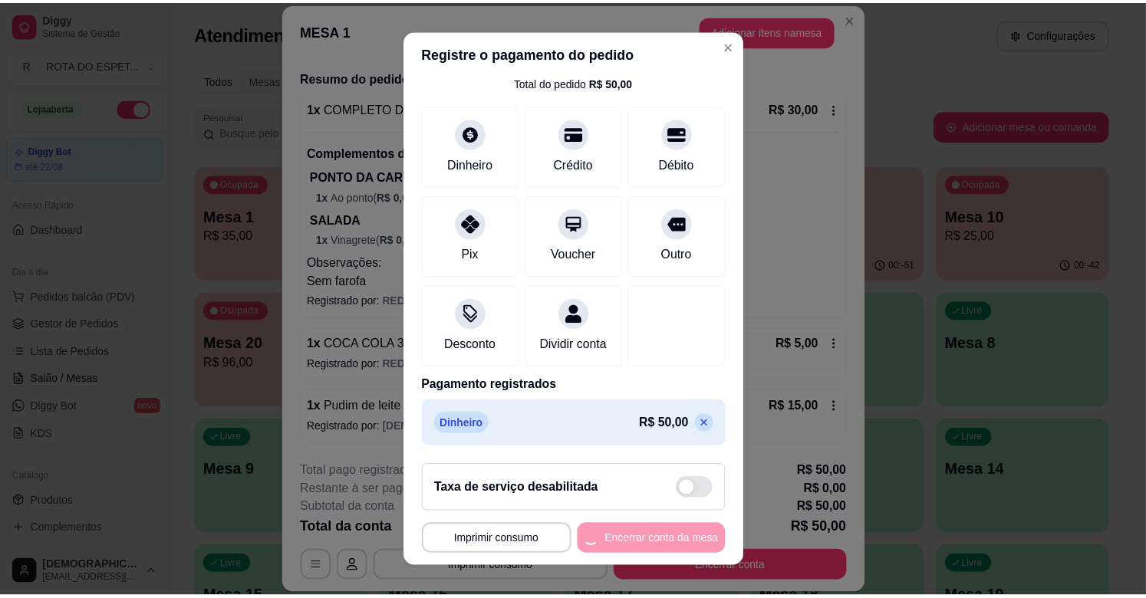
scroll to position [0, 0]
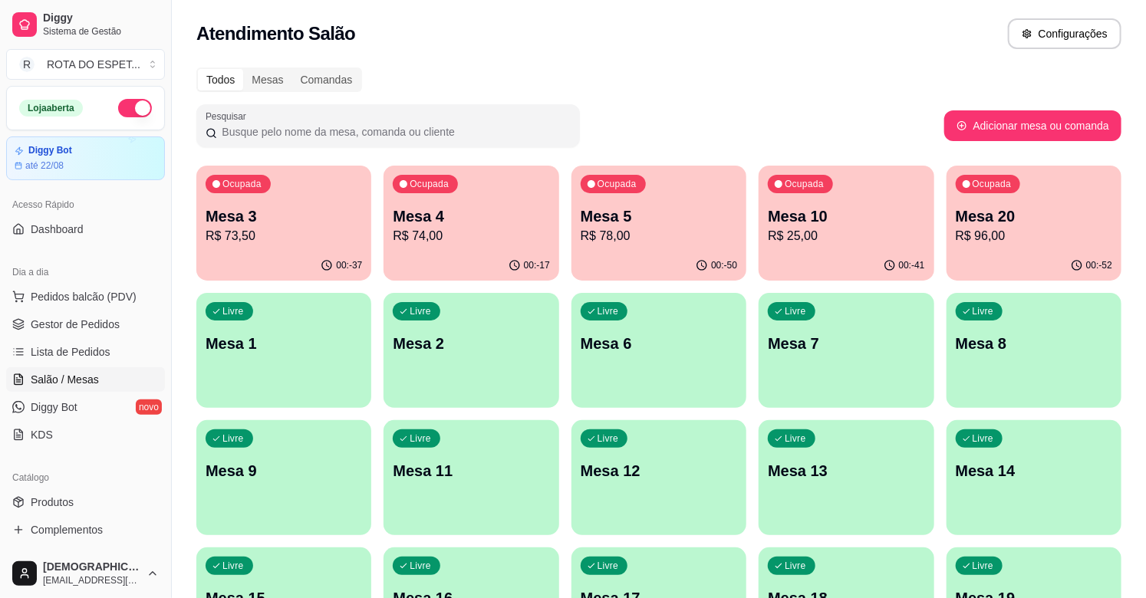
click at [1051, 238] on p "R$ 96,00" at bounding box center [1034, 236] width 156 height 18
click at [64, 321] on span "Gestor de Pedidos" at bounding box center [75, 324] width 89 height 15
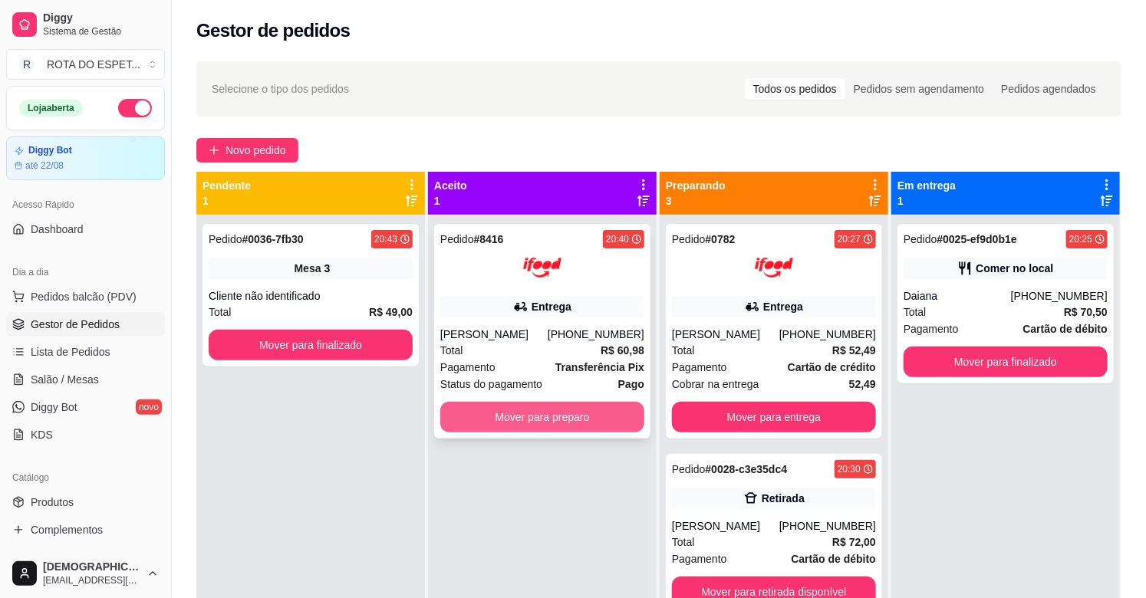
click at [494, 410] on button "Mover para preparo" at bounding box center [542, 417] width 204 height 31
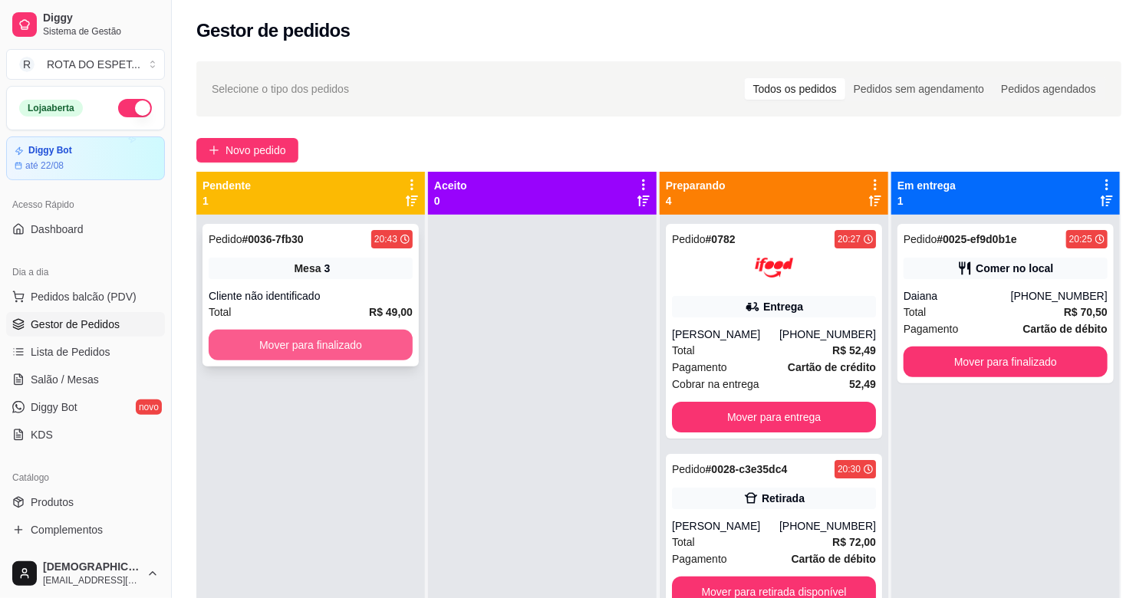
click at [323, 347] on button "Mover para finalizado" at bounding box center [311, 345] width 204 height 31
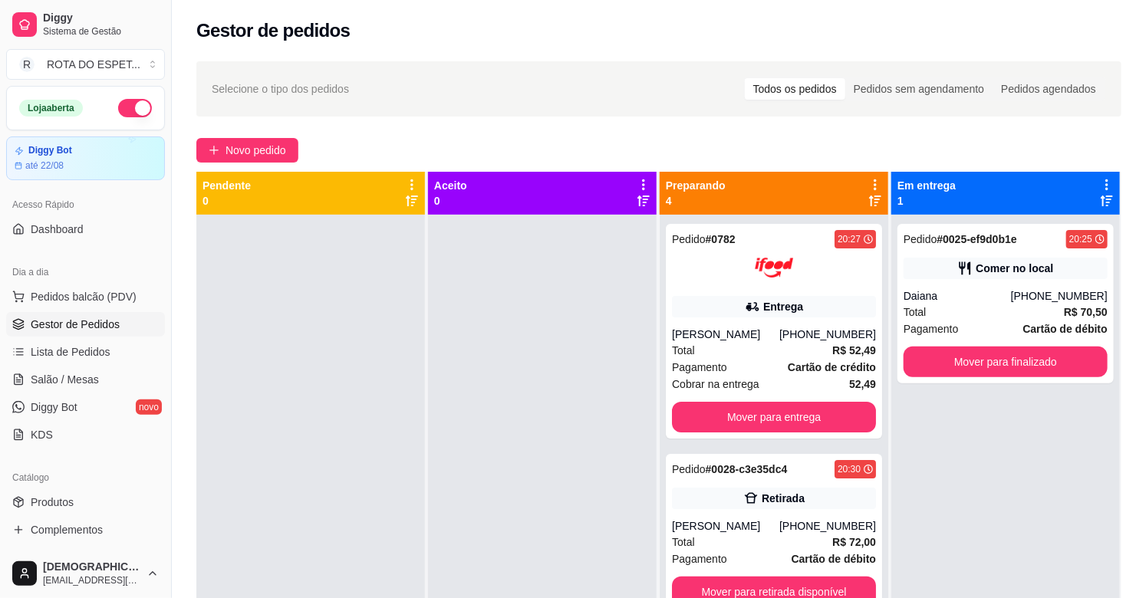
click at [438, 469] on div at bounding box center [542, 514] width 229 height 598
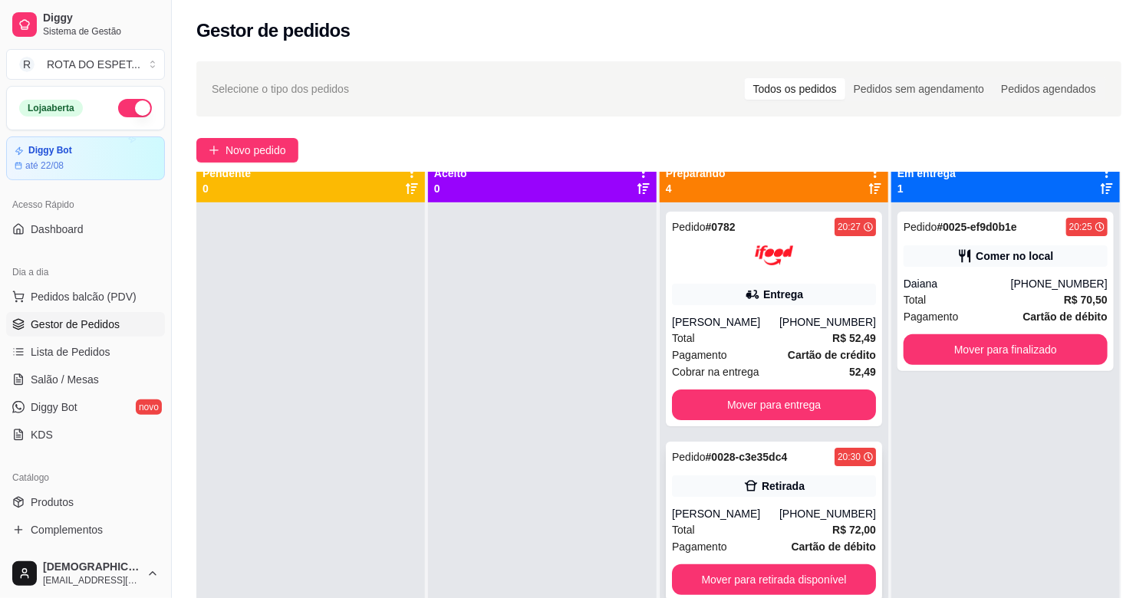
scroll to position [42, 0]
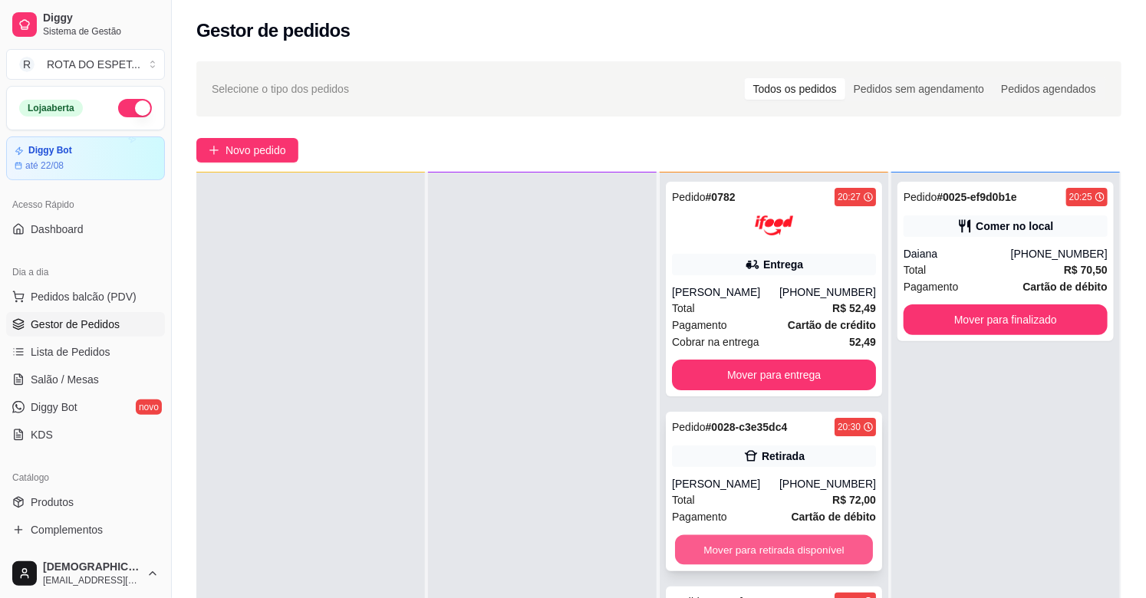
click at [764, 541] on button "Mover para retirada disponível" at bounding box center [774, 550] width 198 height 30
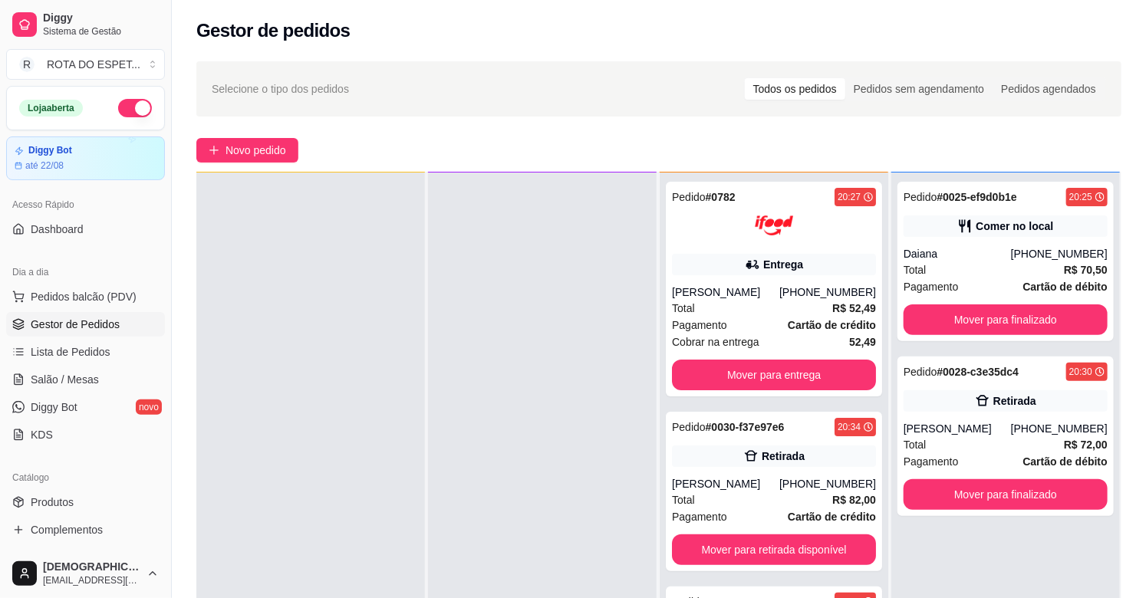
click at [509, 474] on div at bounding box center [542, 472] width 229 height 598
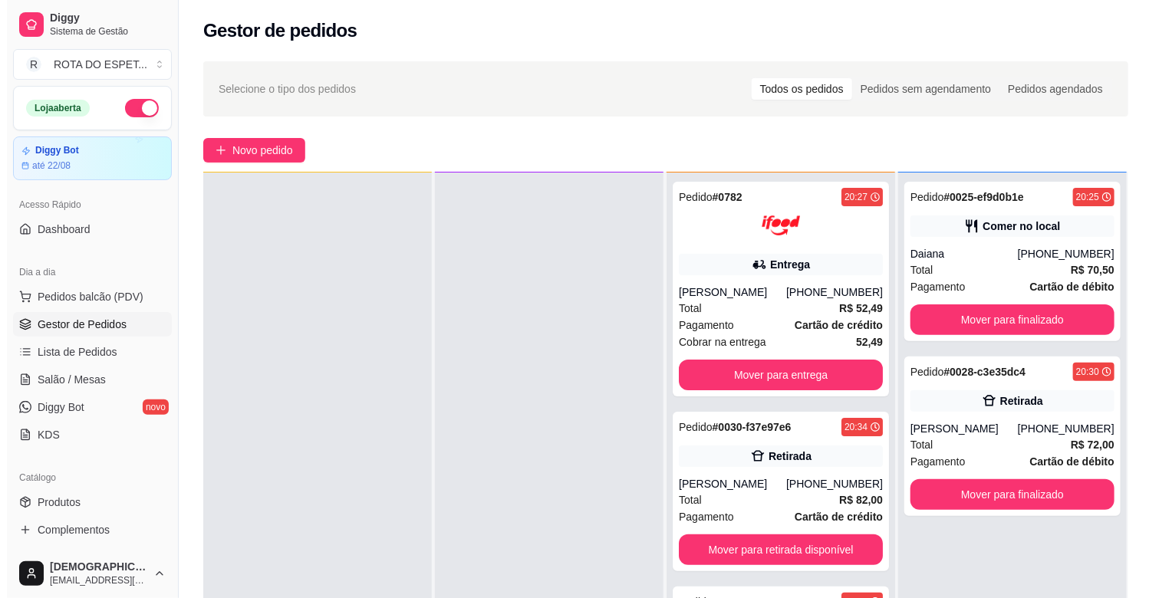
scroll to position [0, 0]
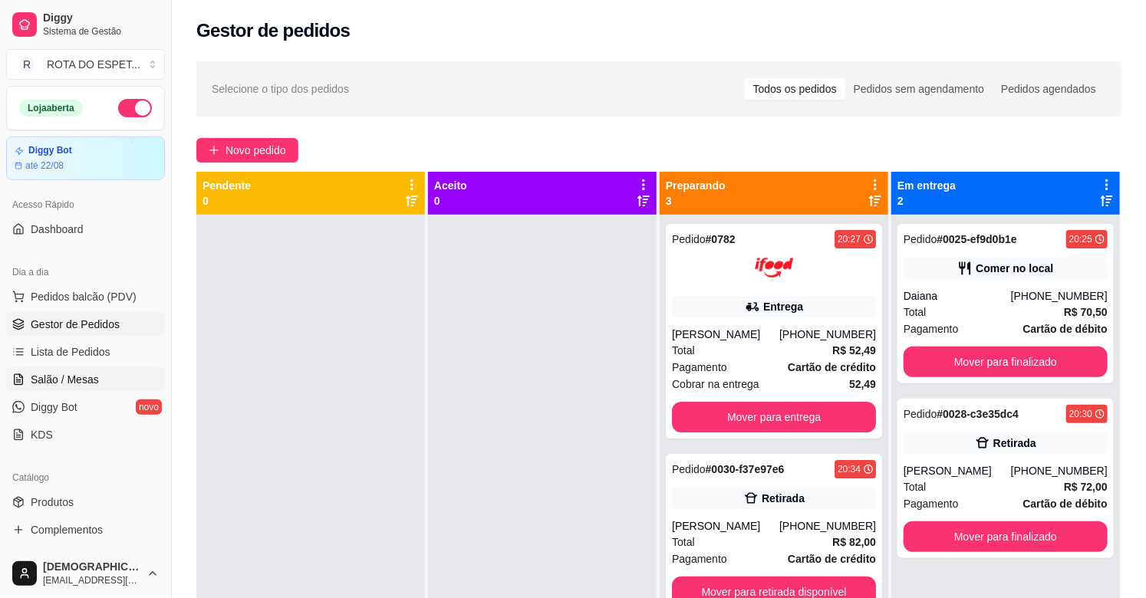
click at [81, 388] on link "Salão / Mesas" at bounding box center [85, 379] width 159 height 25
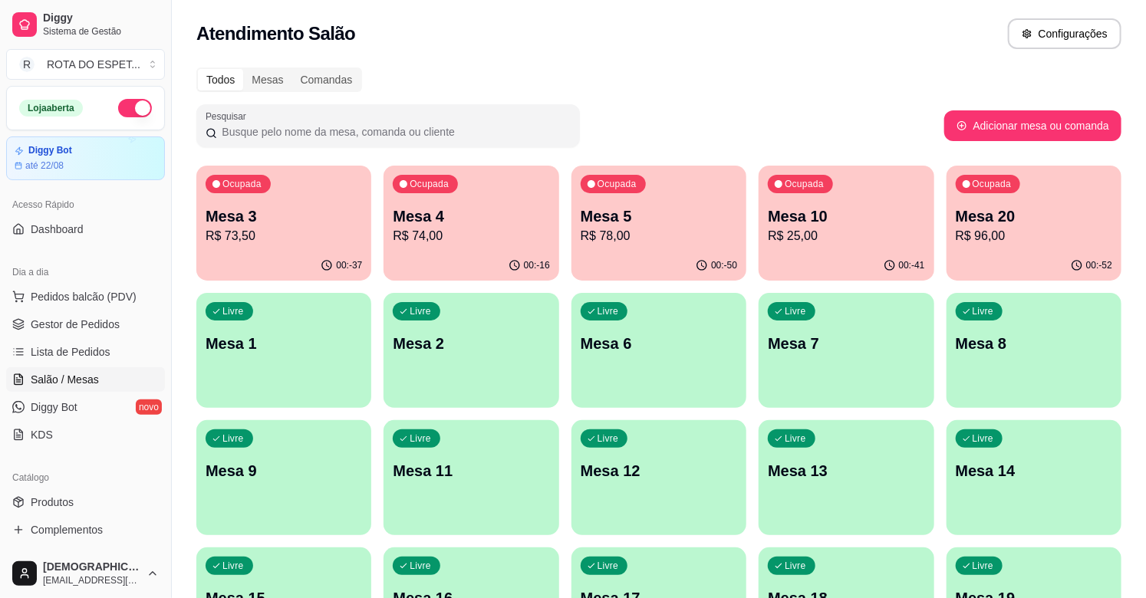
click at [484, 195] on div "Ocupada Mesa 4 R$ 74,00" at bounding box center [471, 208] width 175 height 85
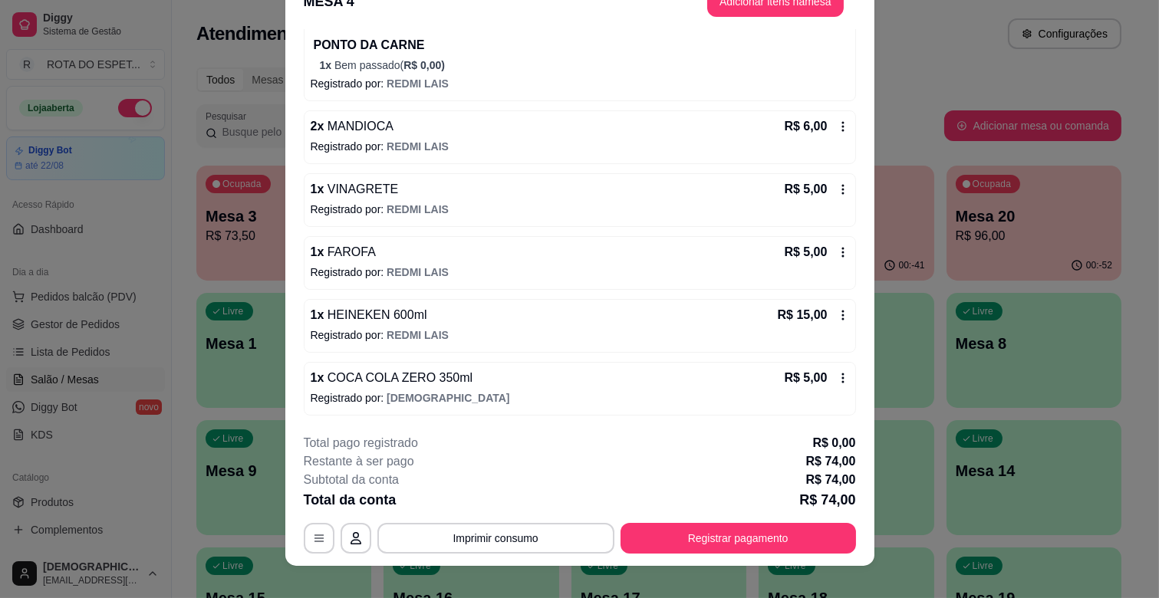
scroll to position [46, 0]
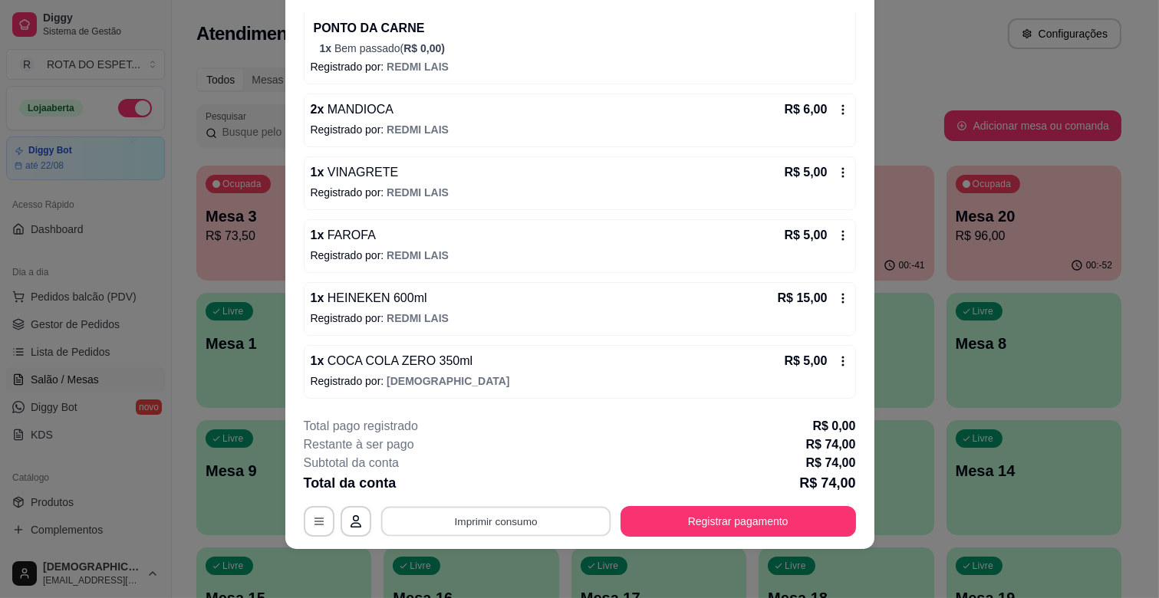
click at [523, 514] on button "Imprimir consumo" at bounding box center [495, 522] width 230 height 30
click at [528, 482] on button "IMPRESSORA CAIXA" at bounding box center [494, 486] width 127 height 25
click at [654, 516] on button "Registrar pagamento" at bounding box center [738, 521] width 235 height 31
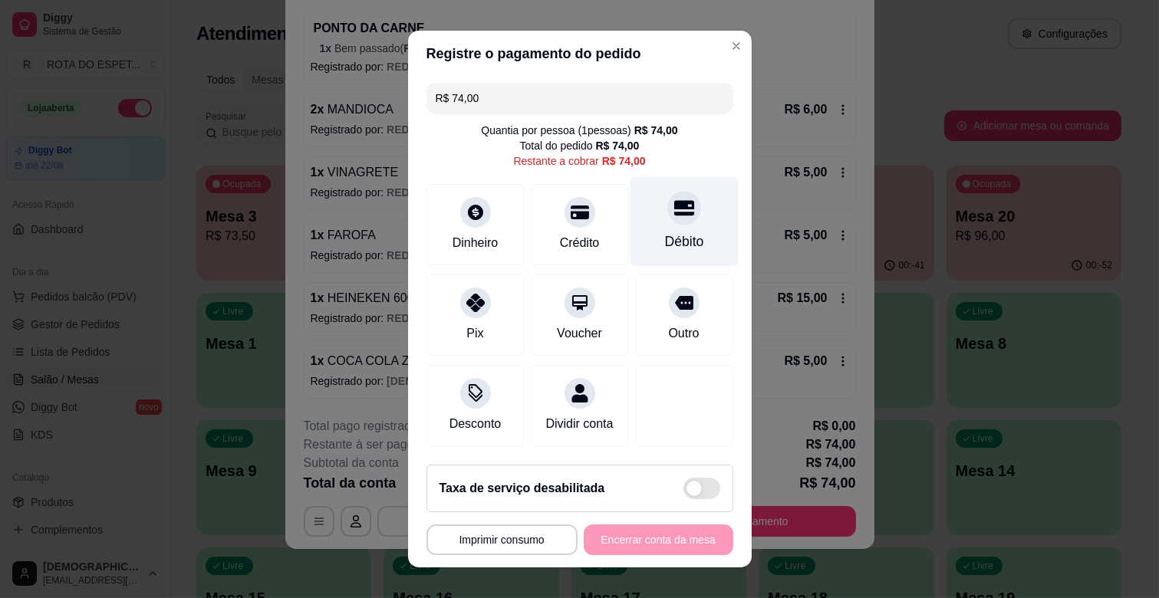
click at [667, 198] on div at bounding box center [684, 208] width 34 height 34
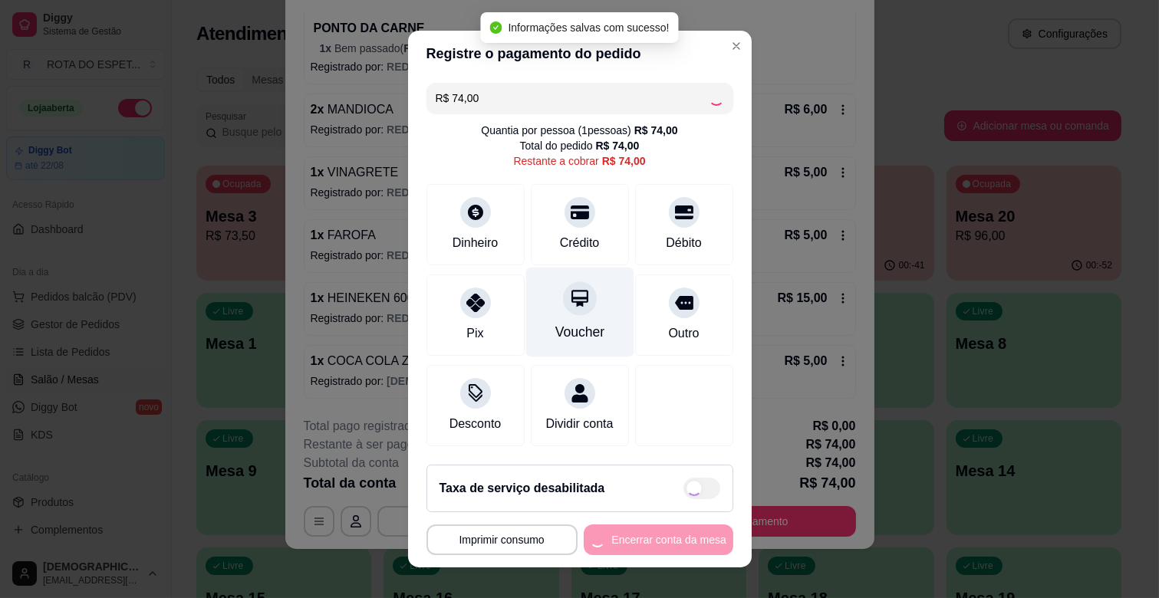
type input "R$ 0,00"
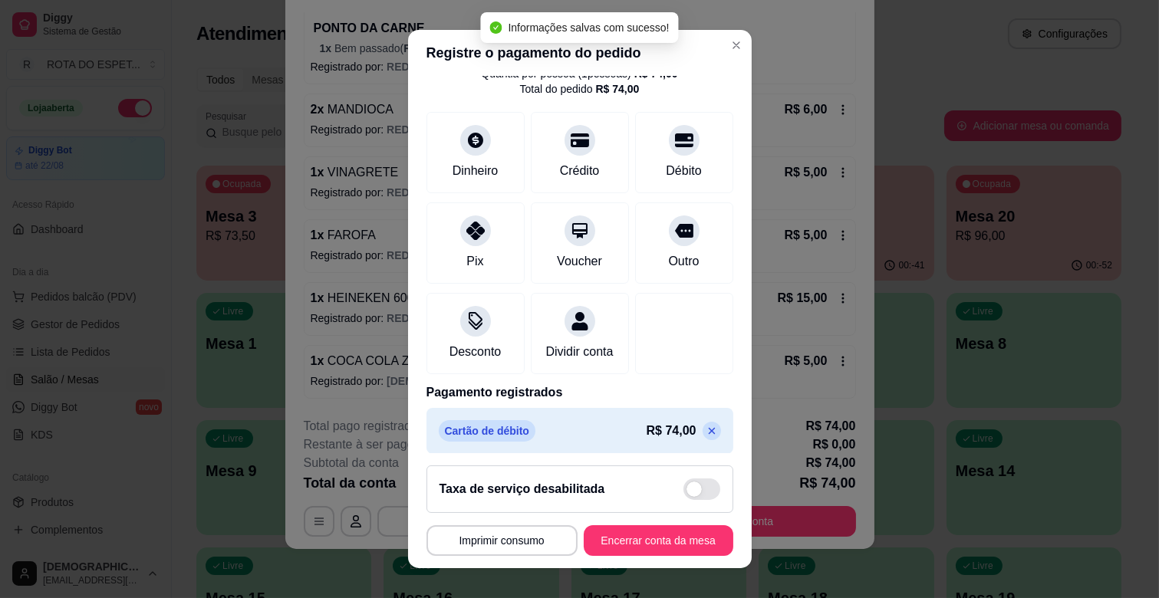
scroll to position [81, 0]
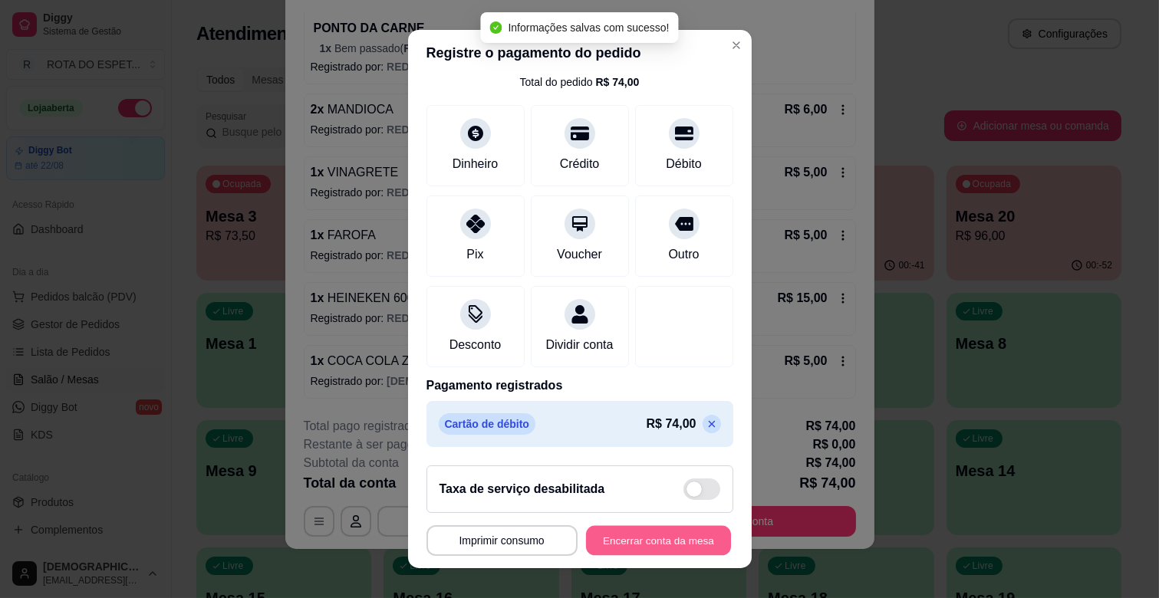
click at [650, 549] on button "Encerrar conta da mesa" at bounding box center [658, 541] width 145 height 30
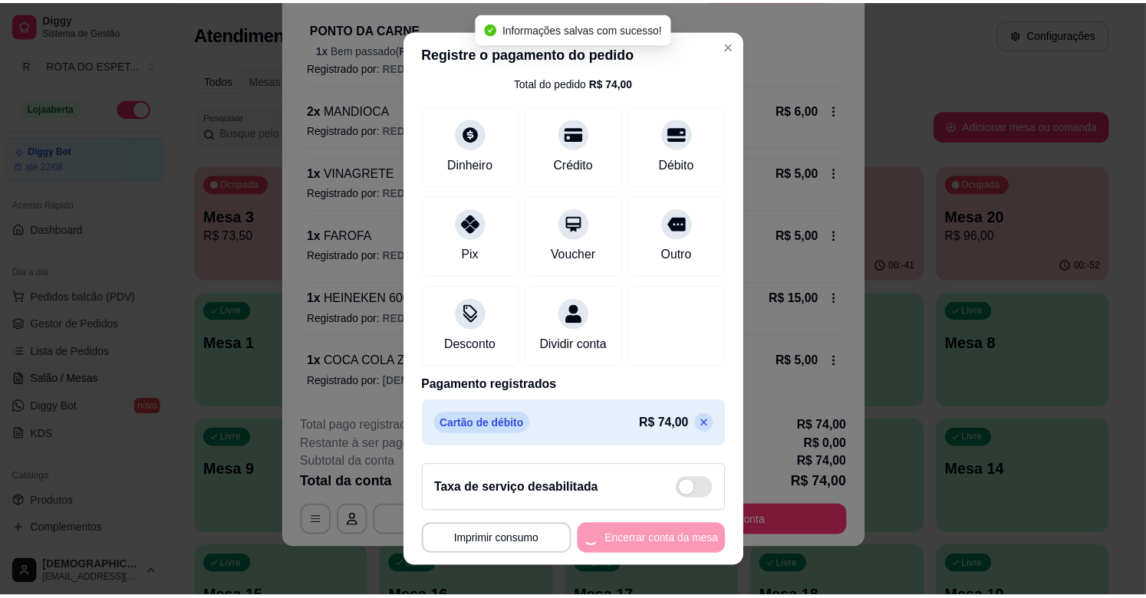
scroll to position [0, 0]
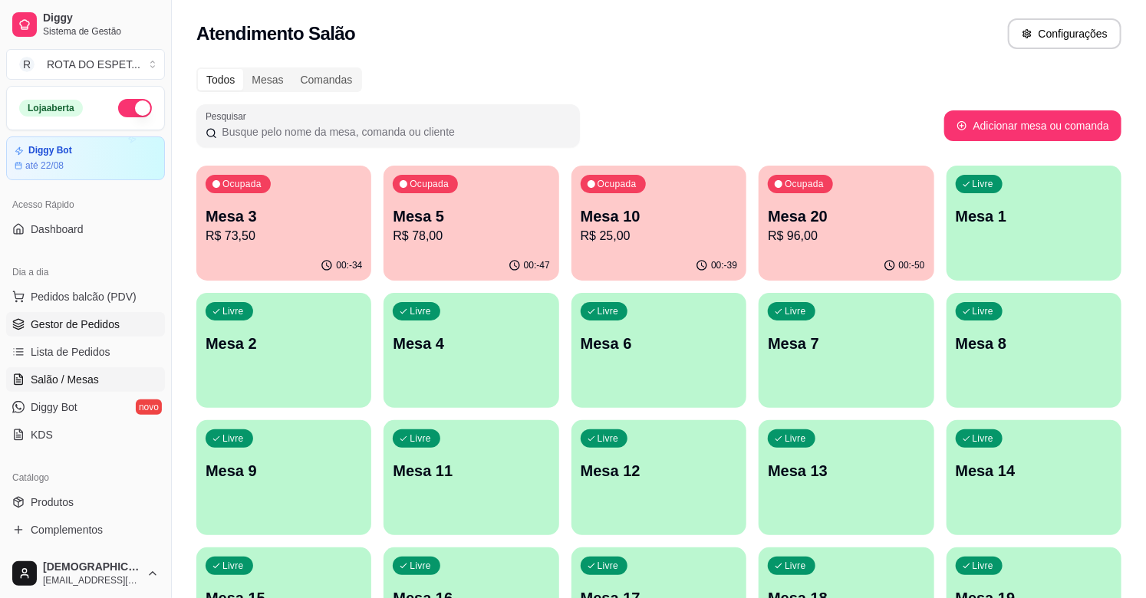
click at [80, 325] on span "Gestor de Pedidos" at bounding box center [75, 324] width 89 height 15
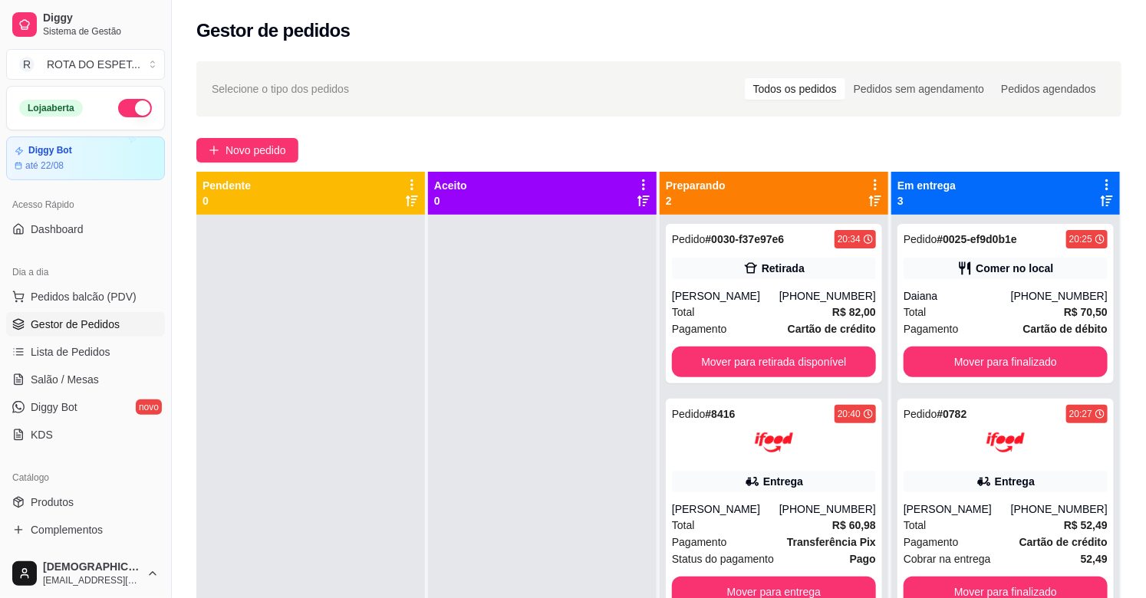
click at [455, 522] on div at bounding box center [542, 514] width 229 height 598
click at [808, 353] on button "Mover para retirada disponível" at bounding box center [774, 362] width 198 height 30
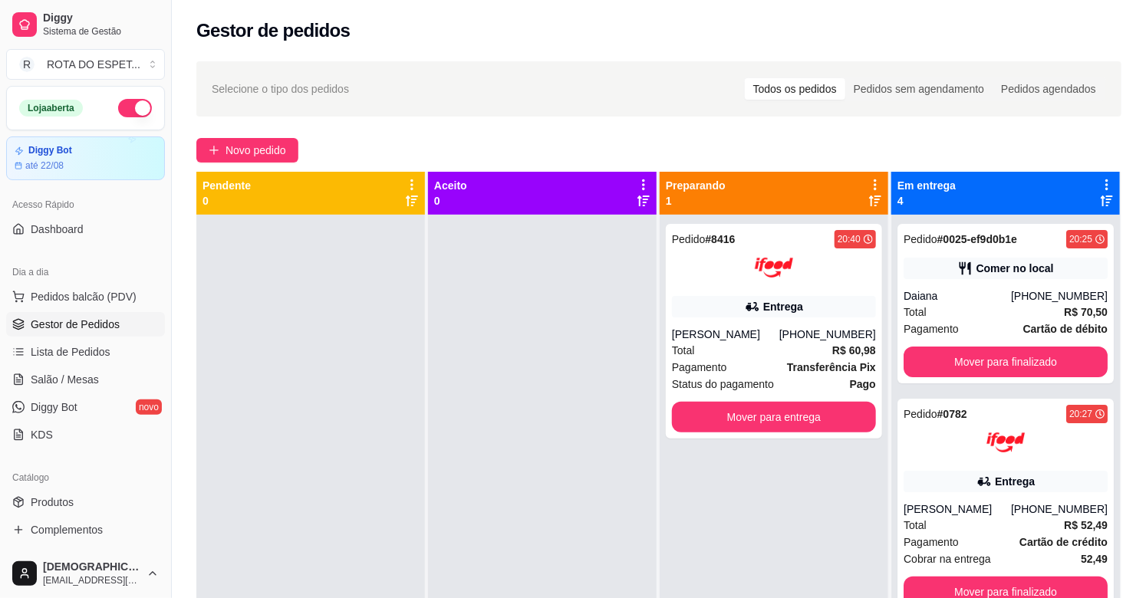
click at [468, 393] on div at bounding box center [542, 514] width 229 height 598
click at [474, 441] on div at bounding box center [542, 514] width 229 height 598
click at [64, 384] on span "Salão / Mesas" at bounding box center [65, 379] width 68 height 15
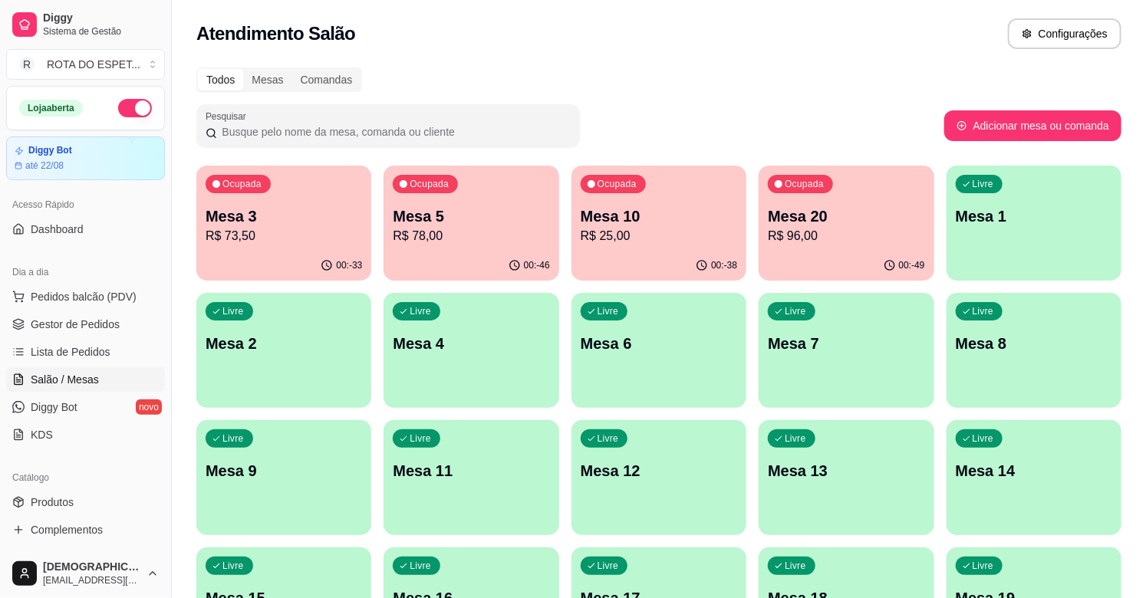
click at [644, 222] on p "Mesa 10" at bounding box center [659, 216] width 156 height 21
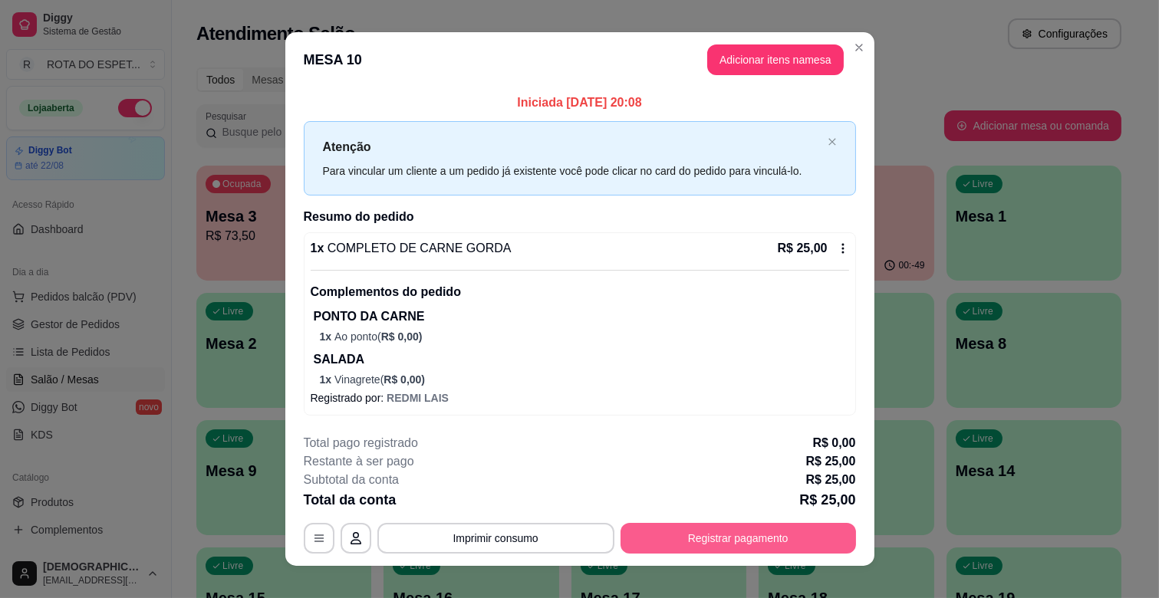
click at [738, 532] on button "Registrar pagamento" at bounding box center [738, 538] width 235 height 31
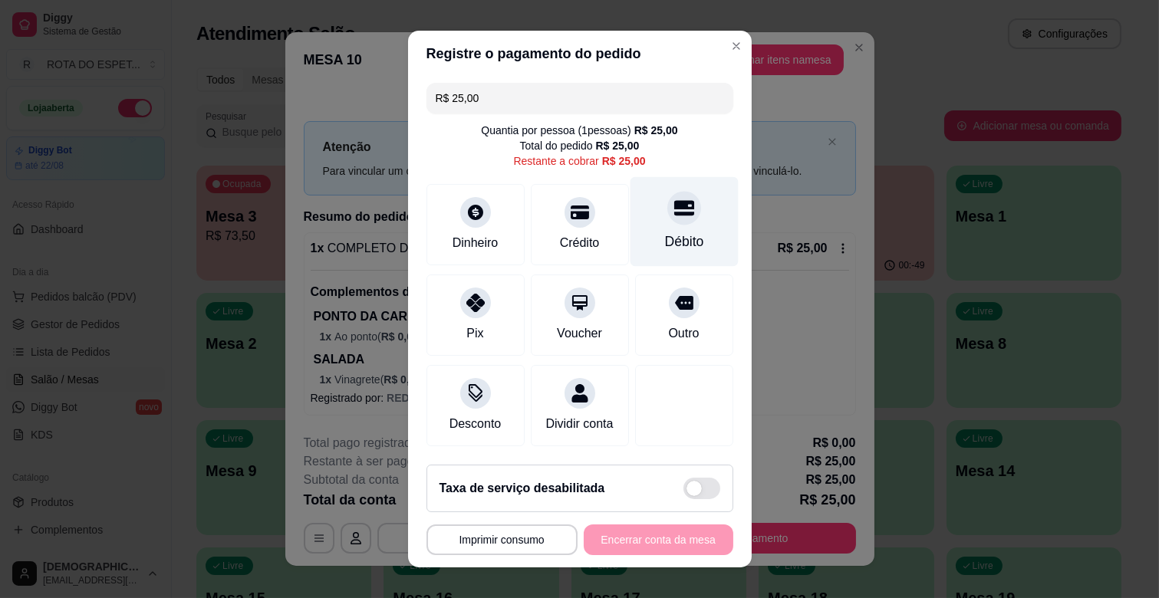
click at [664, 240] on div "Débito" at bounding box center [683, 242] width 39 height 20
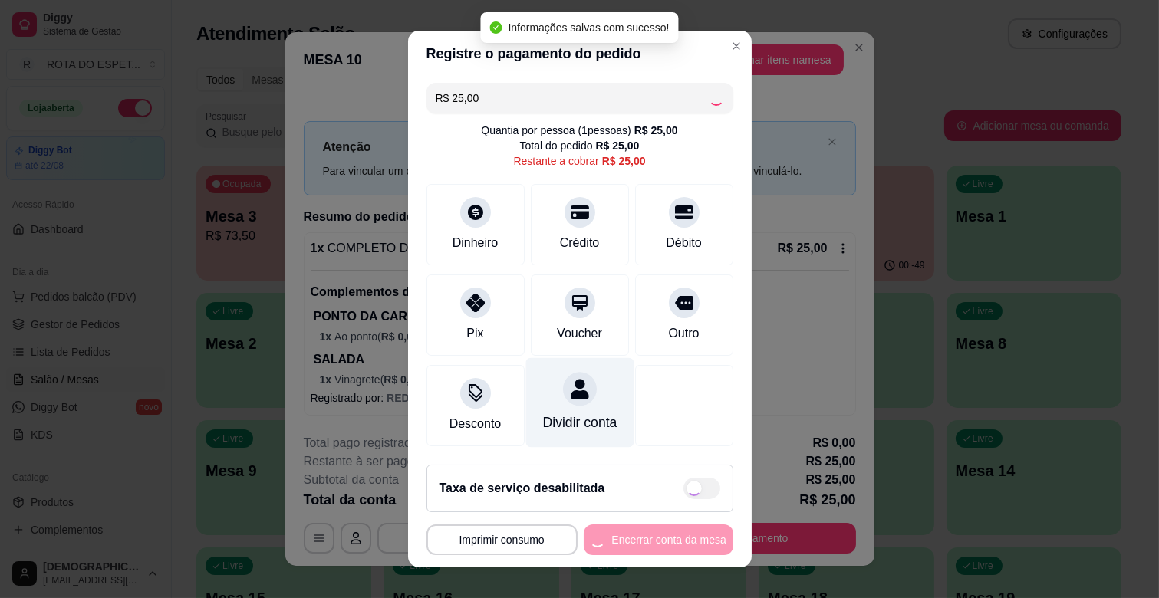
type input "R$ 0,00"
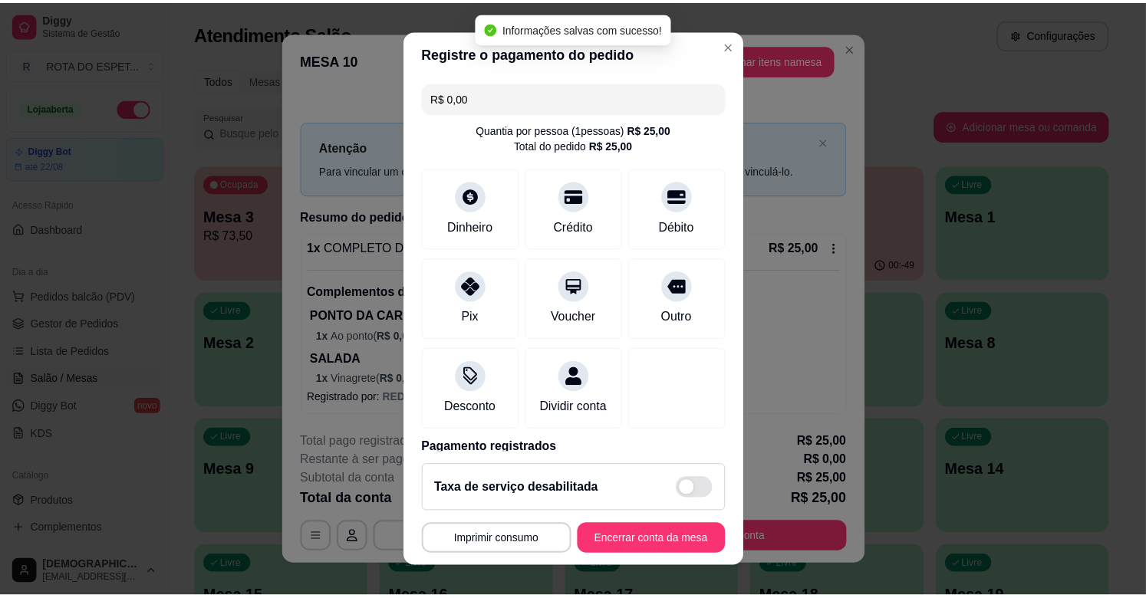
scroll to position [81, 0]
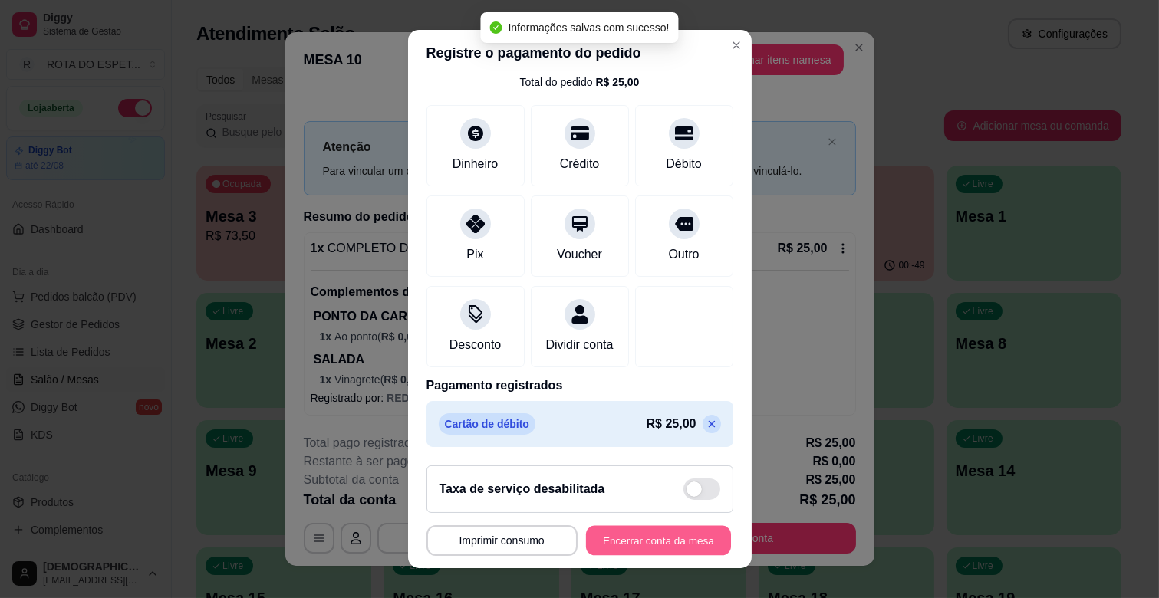
click at [657, 532] on button "Encerrar conta da mesa" at bounding box center [658, 541] width 145 height 30
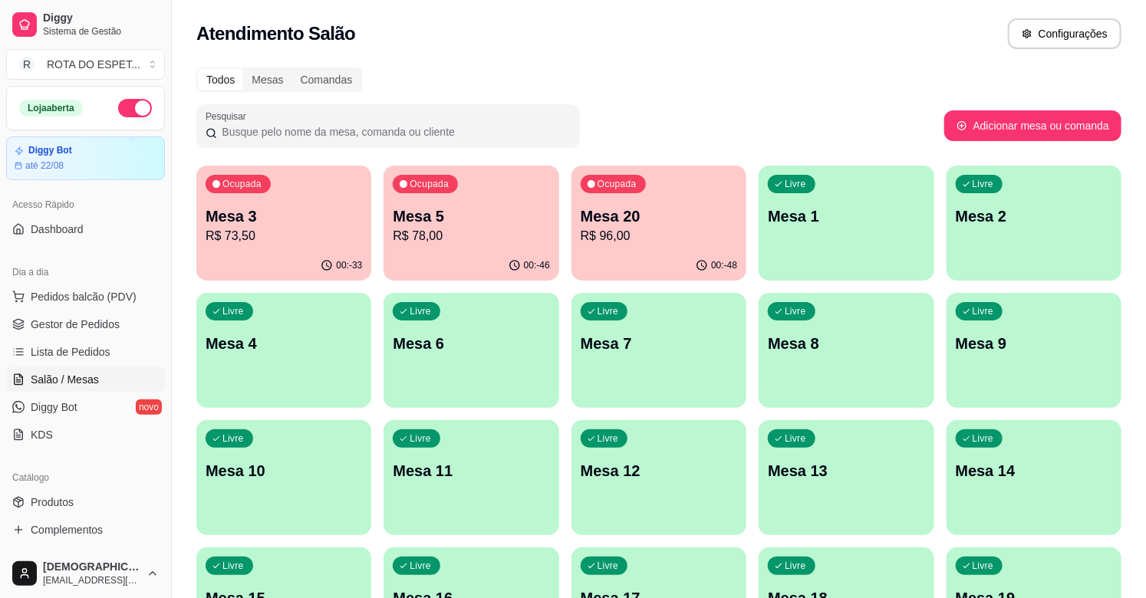
click at [693, 71] on div "Todos Mesas Comandas" at bounding box center [658, 79] width 925 height 25
click at [94, 327] on span "Gestor de Pedidos" at bounding box center [75, 324] width 89 height 15
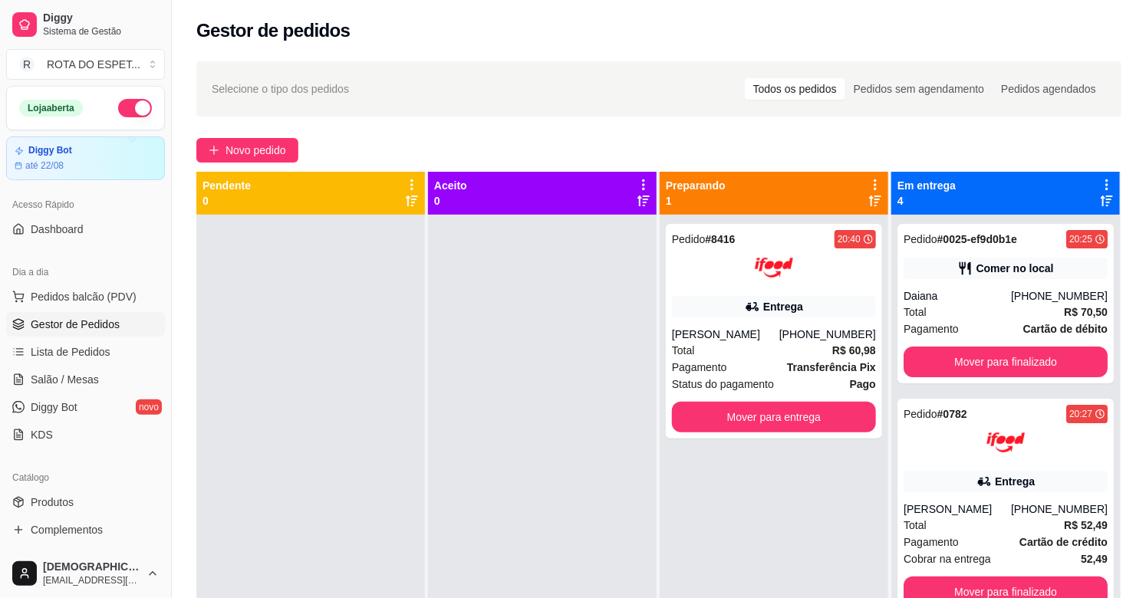
click at [420, 463] on div at bounding box center [310, 514] width 229 height 598
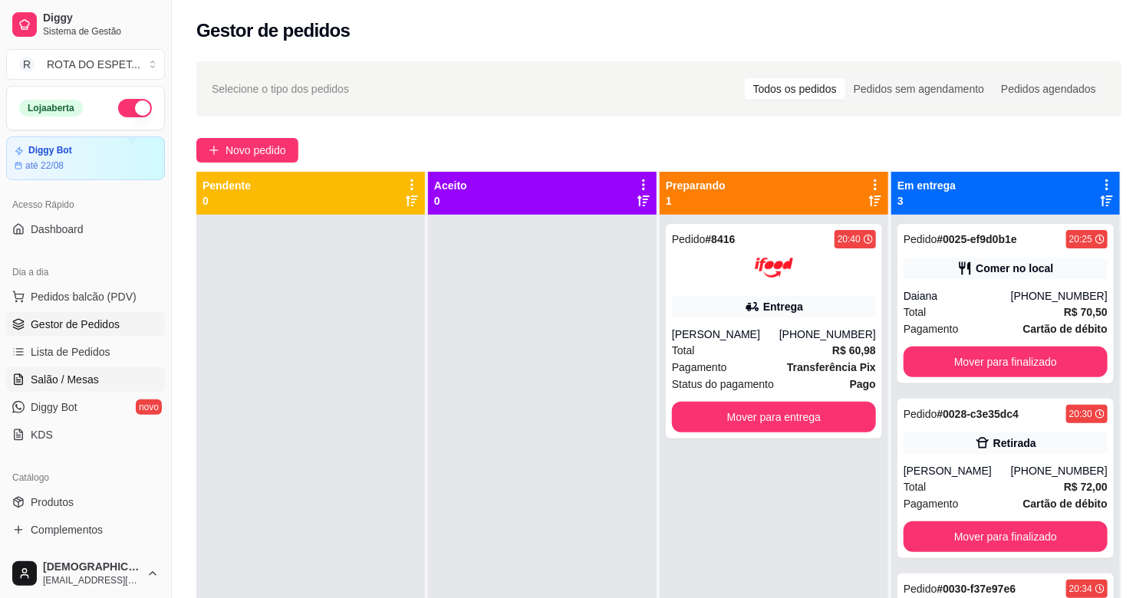
click at [97, 379] on link "Salão / Mesas" at bounding box center [85, 379] width 159 height 25
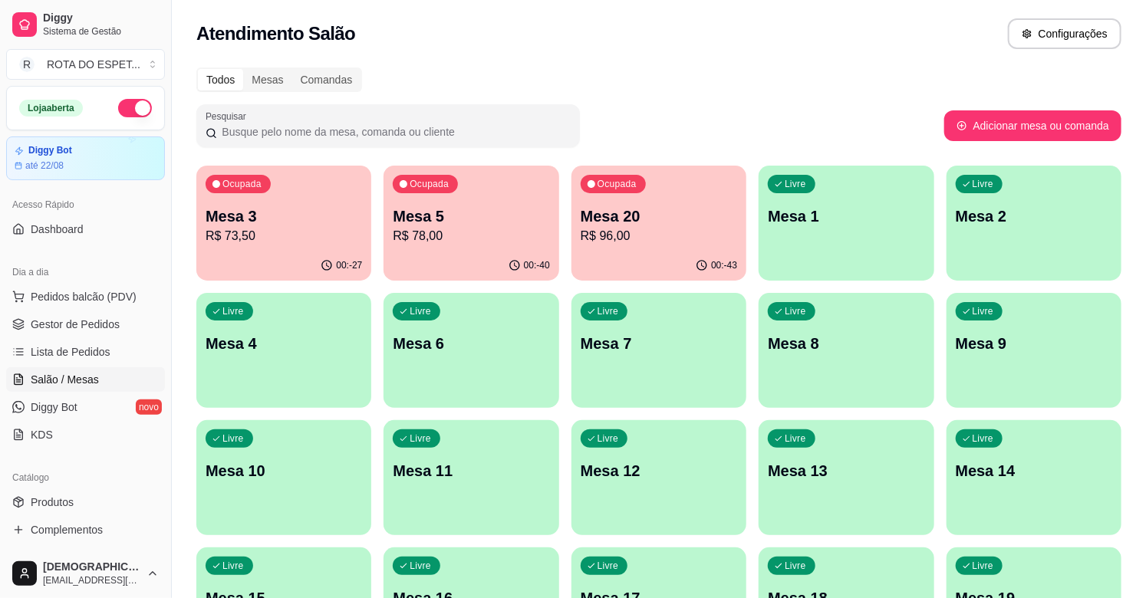
click at [660, 219] on p "Mesa 20" at bounding box center [659, 216] width 156 height 21
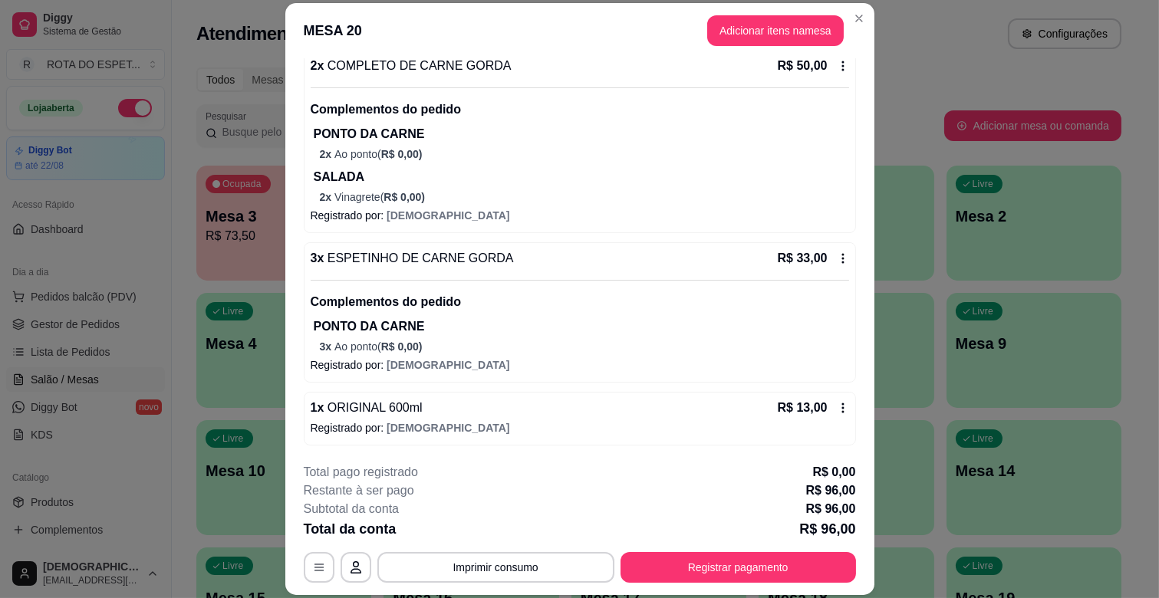
scroll to position [154, 0]
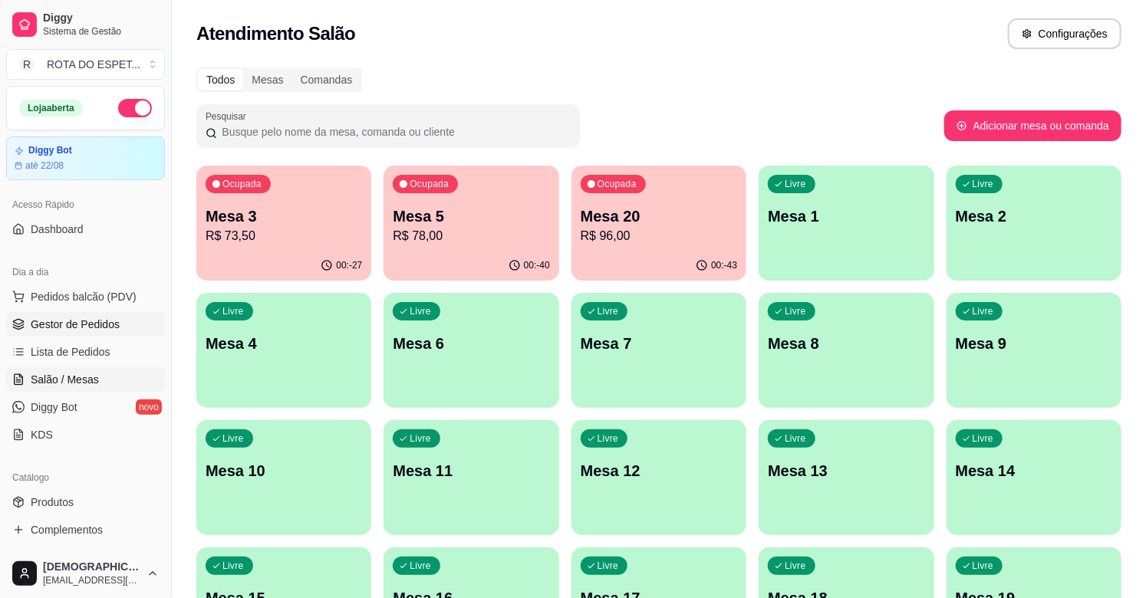
click at [86, 324] on span "Gestor de Pedidos" at bounding box center [75, 324] width 89 height 15
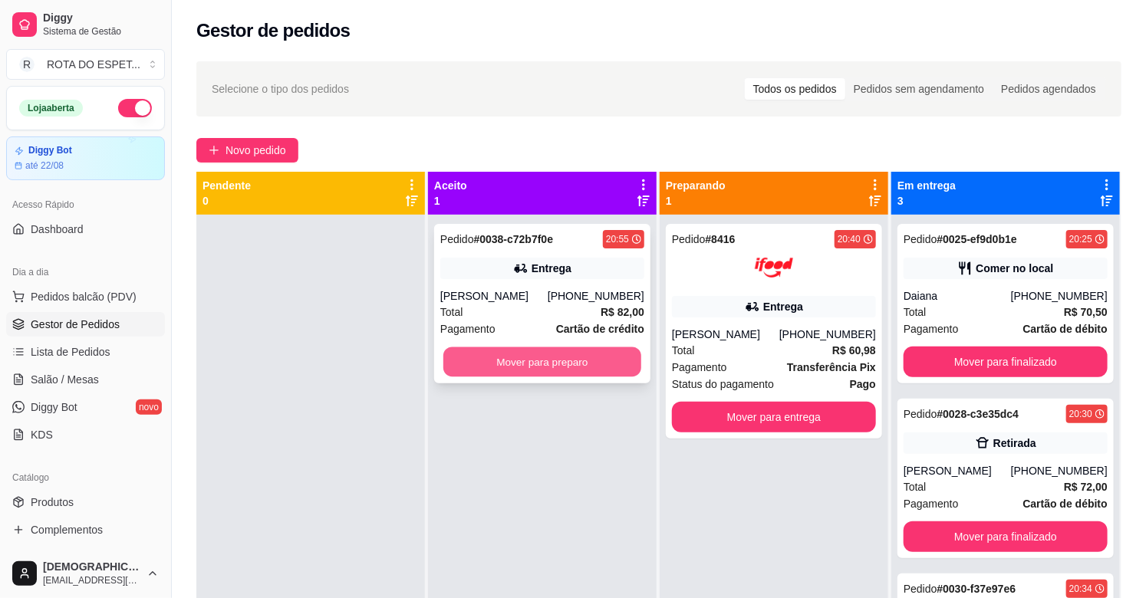
click at [527, 357] on button "Mover para preparo" at bounding box center [542, 362] width 198 height 30
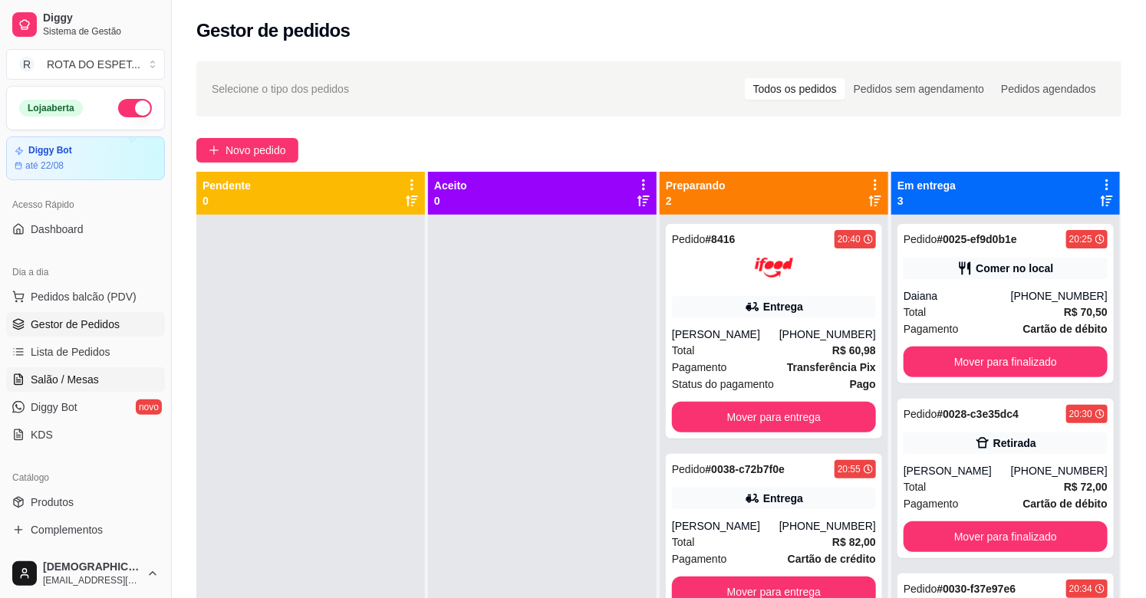
click at [72, 372] on span "Salão / Mesas" at bounding box center [65, 379] width 68 height 15
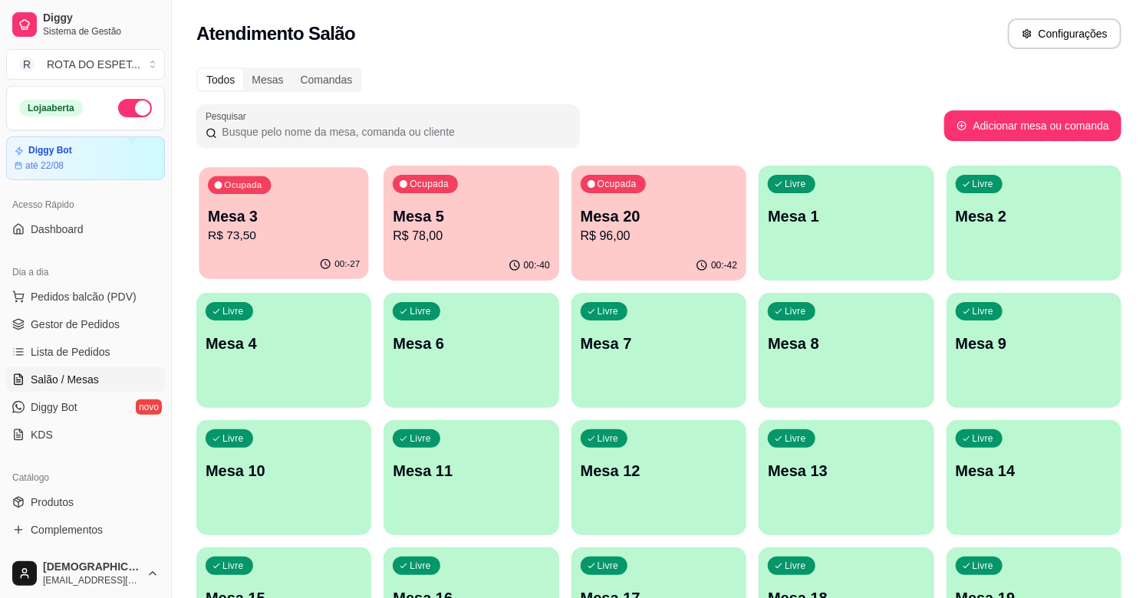
click at [279, 239] on p "R$ 73,50" at bounding box center [284, 236] width 152 height 18
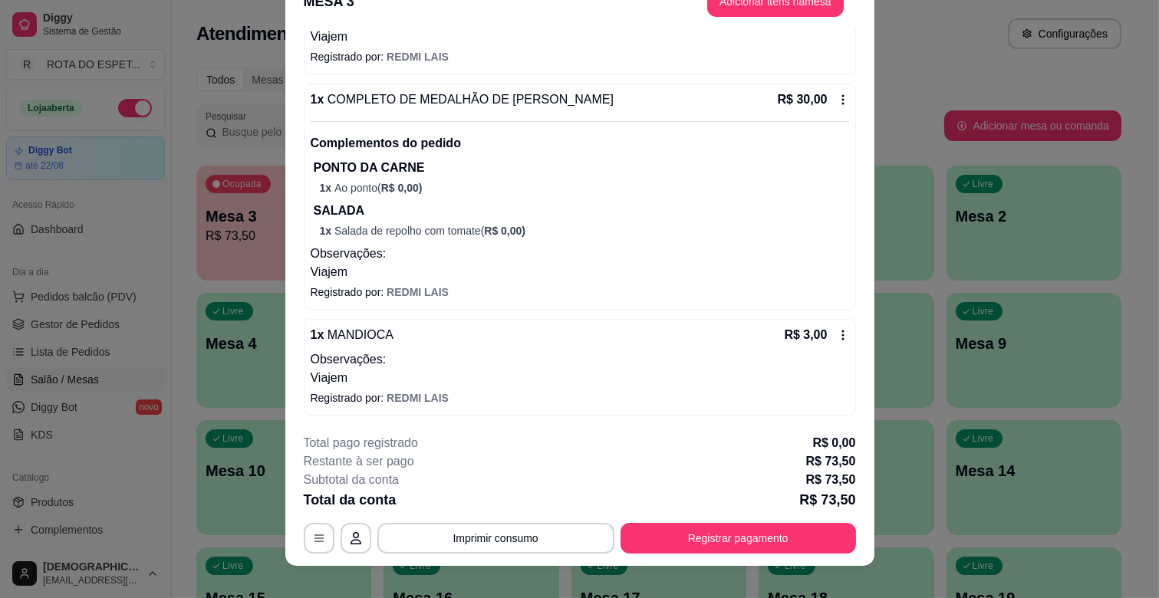
scroll to position [46, 0]
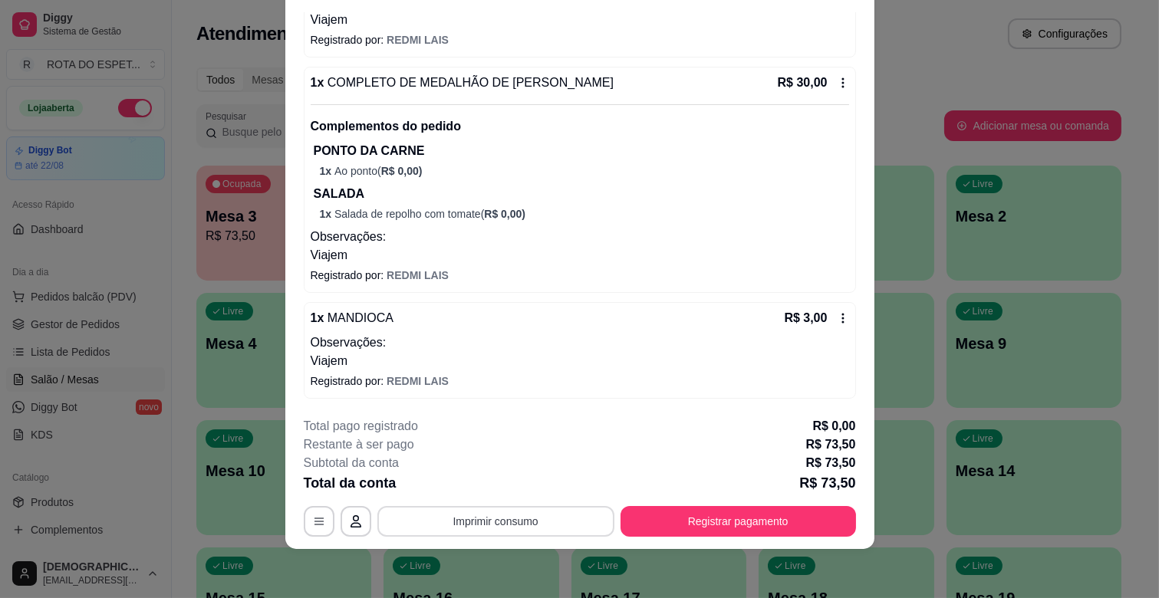
click at [535, 518] on button "Imprimir consumo" at bounding box center [495, 521] width 237 height 31
click at [530, 480] on button "IMPRESSORA CAIXA" at bounding box center [494, 486] width 127 height 25
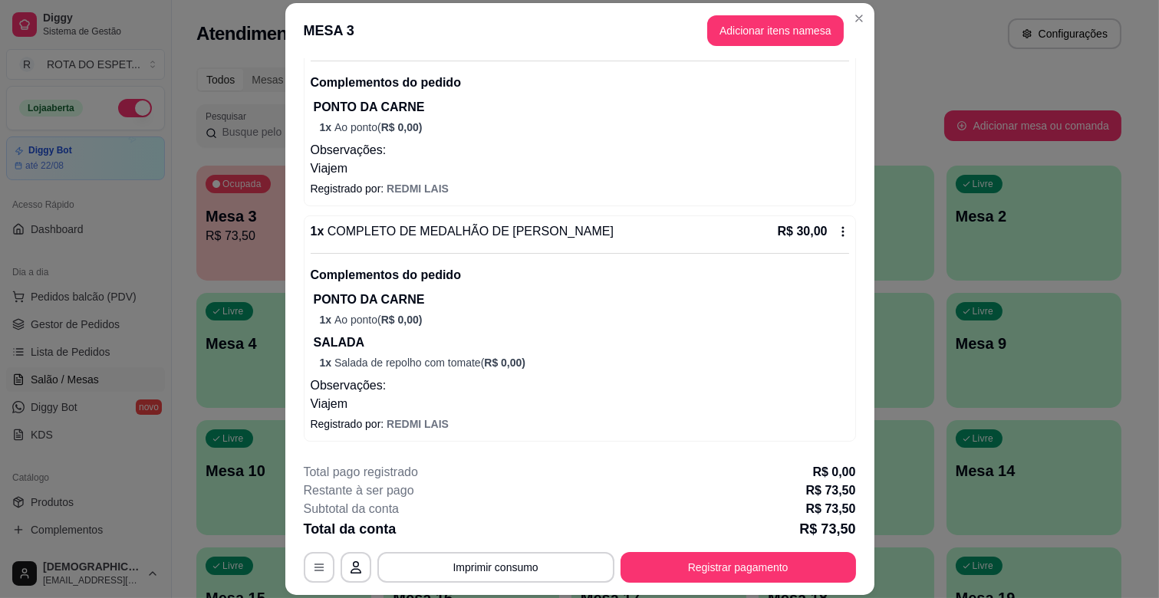
scroll to position [430, 0]
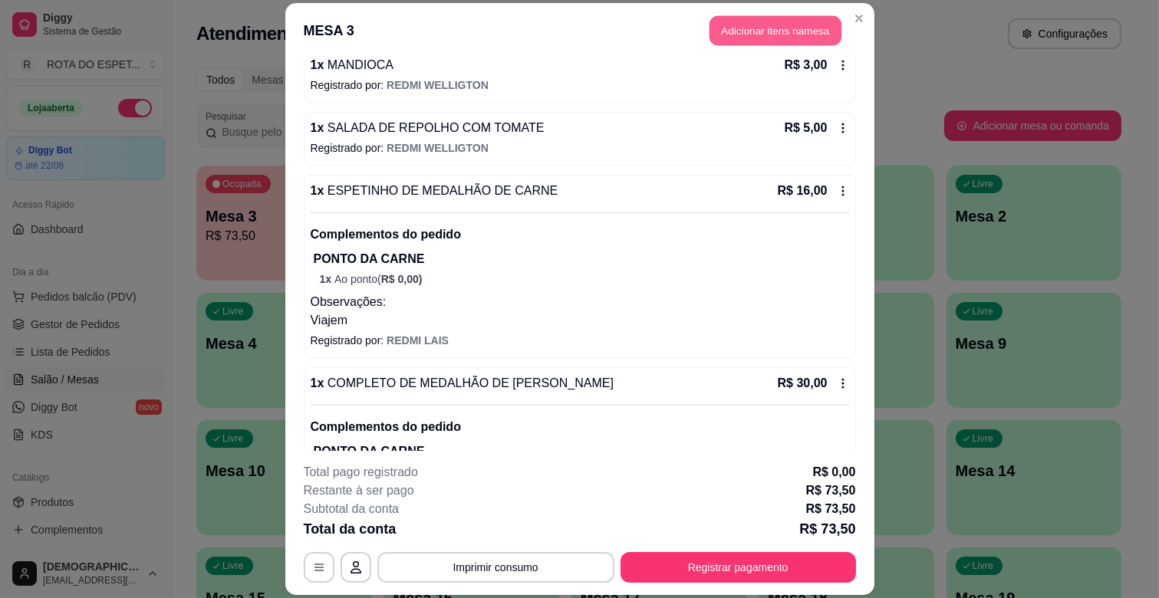
click at [765, 33] on button "Adicionar itens na mesa" at bounding box center [775, 31] width 132 height 30
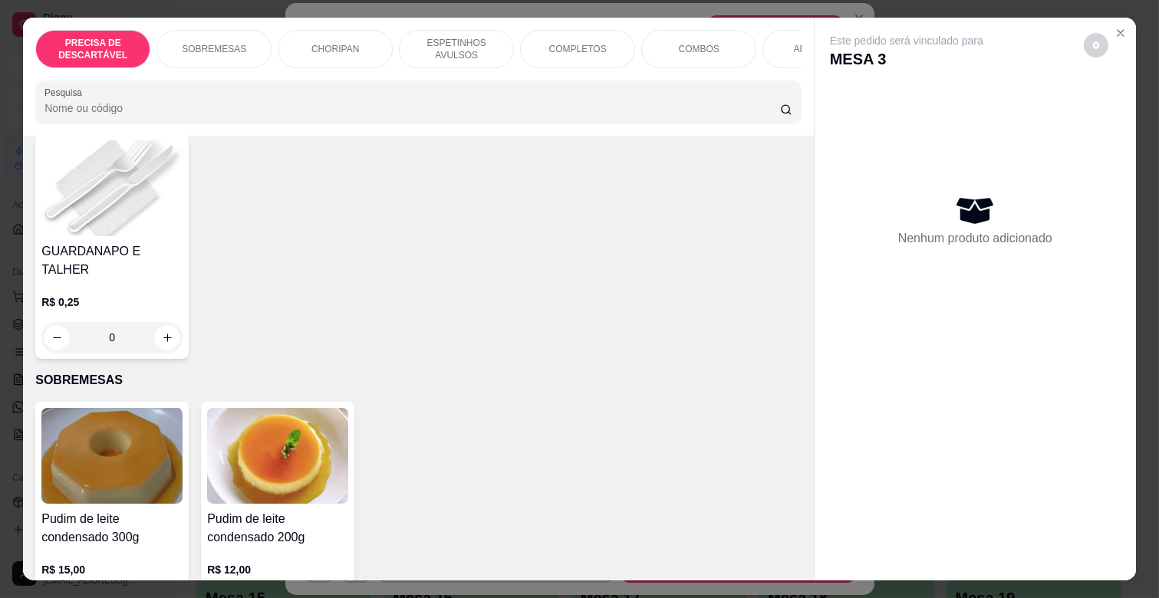
scroll to position [255, 0]
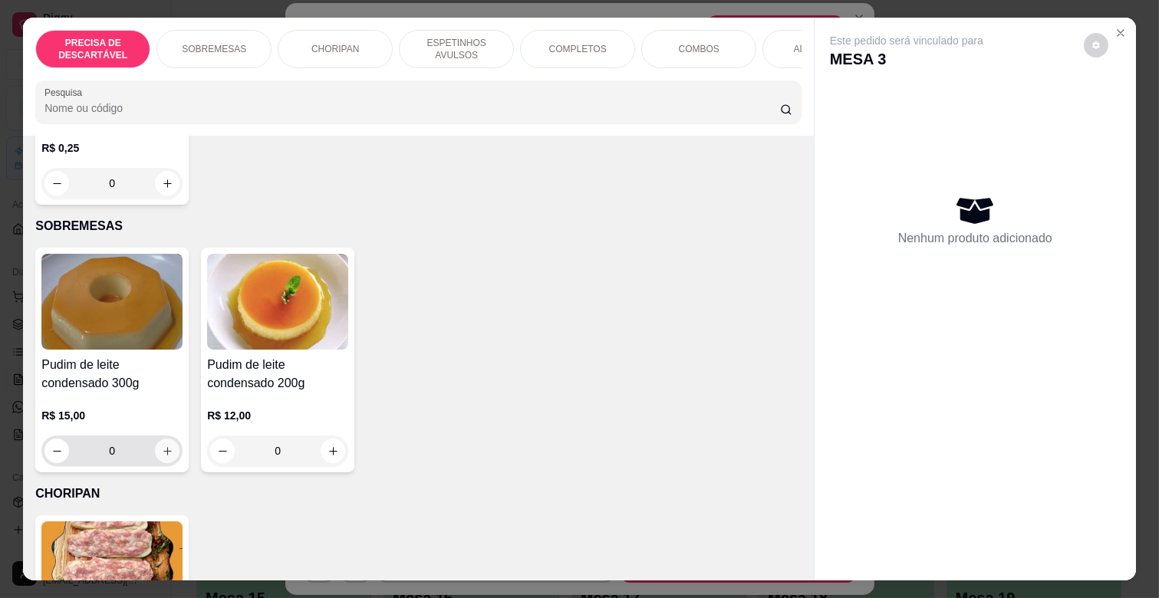
click at [162, 446] on icon "increase-product-quantity" at bounding box center [168, 452] width 12 height 12
type input "1"
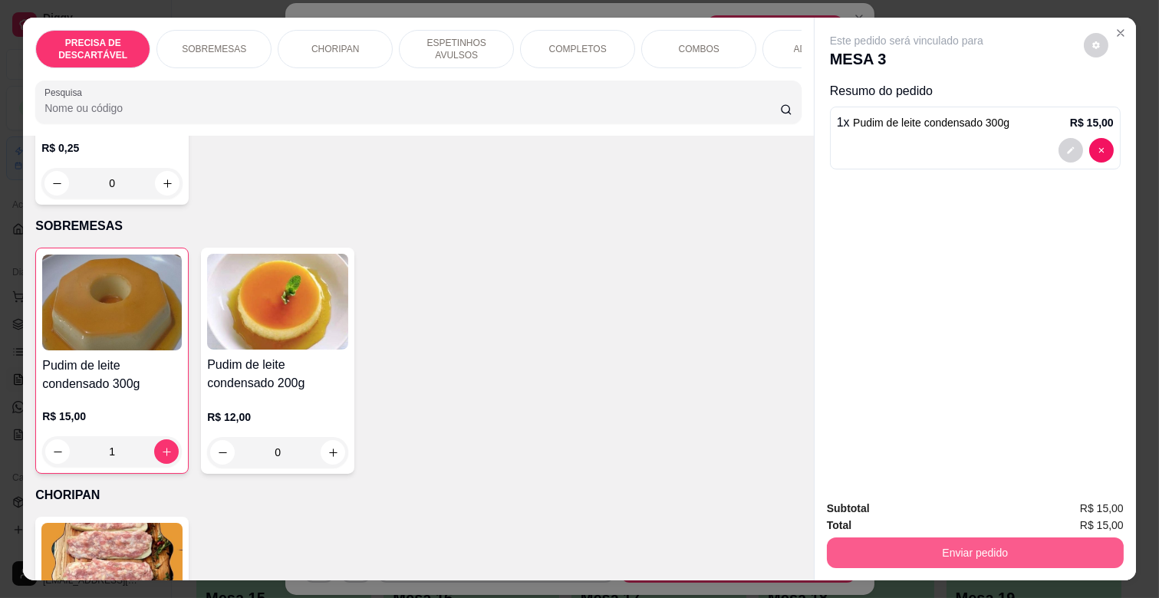
click at [998, 550] on button "Enviar pedido" at bounding box center [975, 553] width 297 height 31
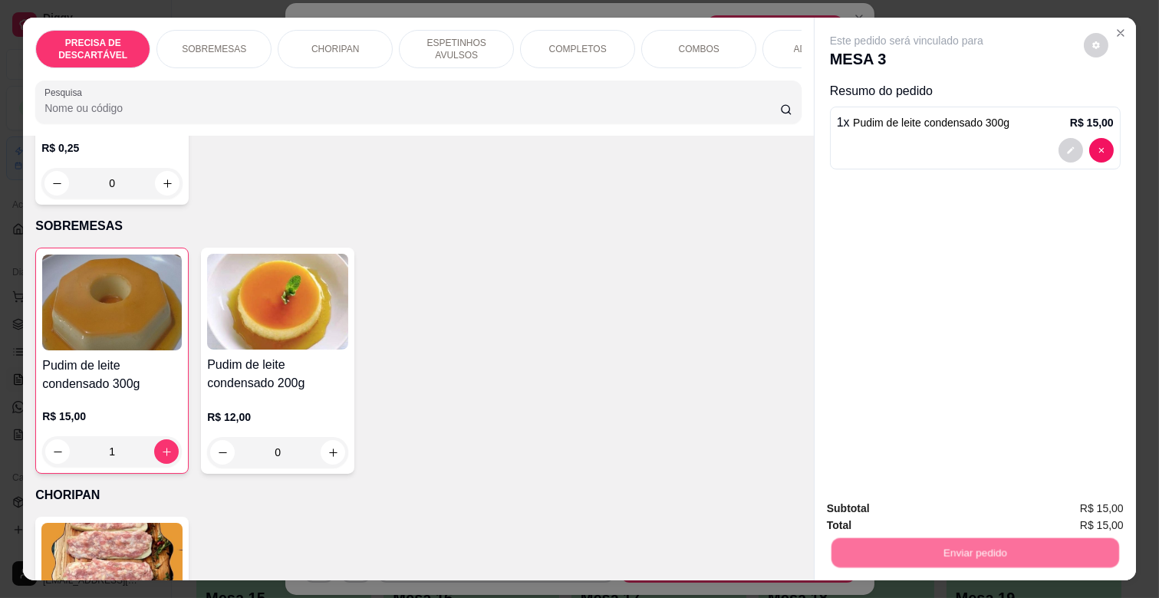
click at [929, 509] on button "Não registrar e enviar pedido" at bounding box center [924, 508] width 160 height 29
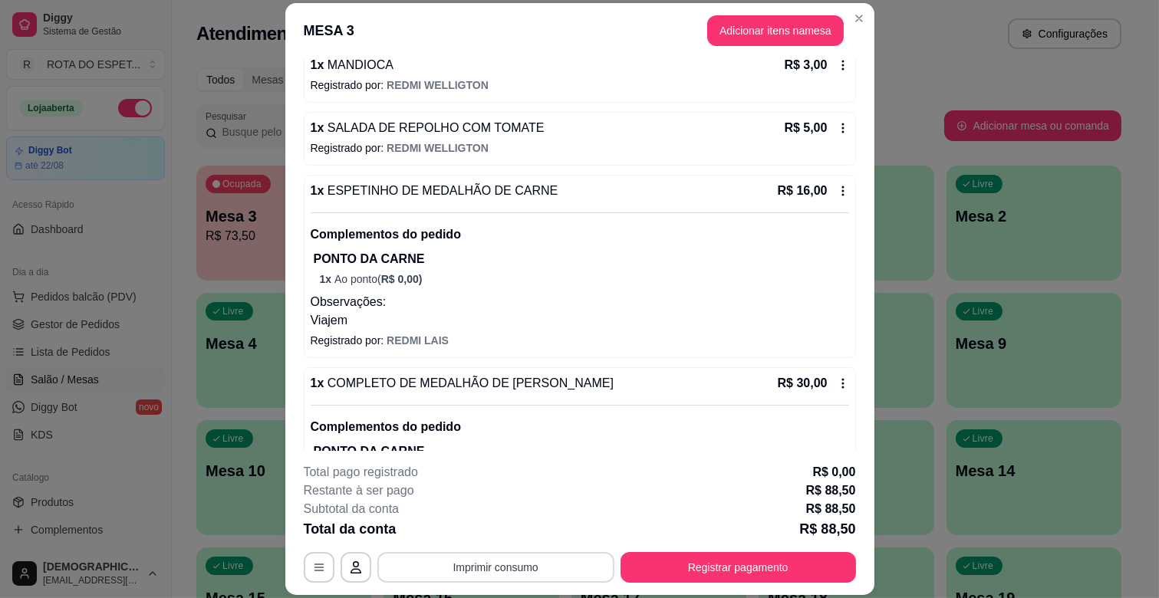
click at [545, 555] on button "Imprimir consumo" at bounding box center [495, 567] width 237 height 31
click at [739, 561] on button "Registrar pagamento" at bounding box center [738, 567] width 235 height 31
click at [723, 568] on button "Registrar pagamento" at bounding box center [738, 567] width 235 height 31
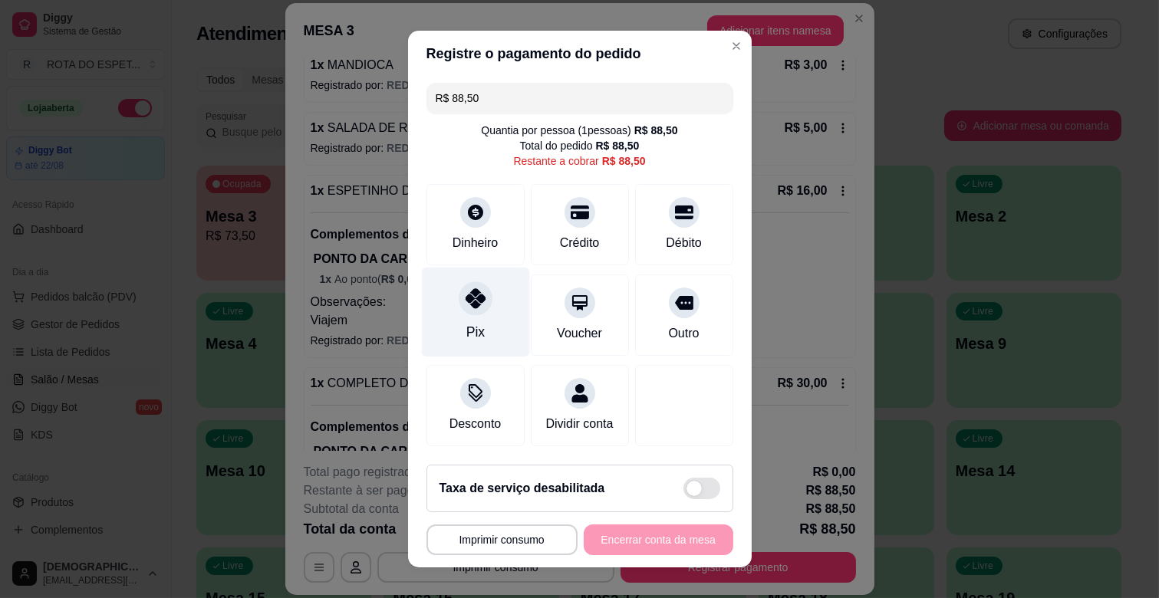
click at [486, 315] on div "Pix" at bounding box center [475, 313] width 108 height 90
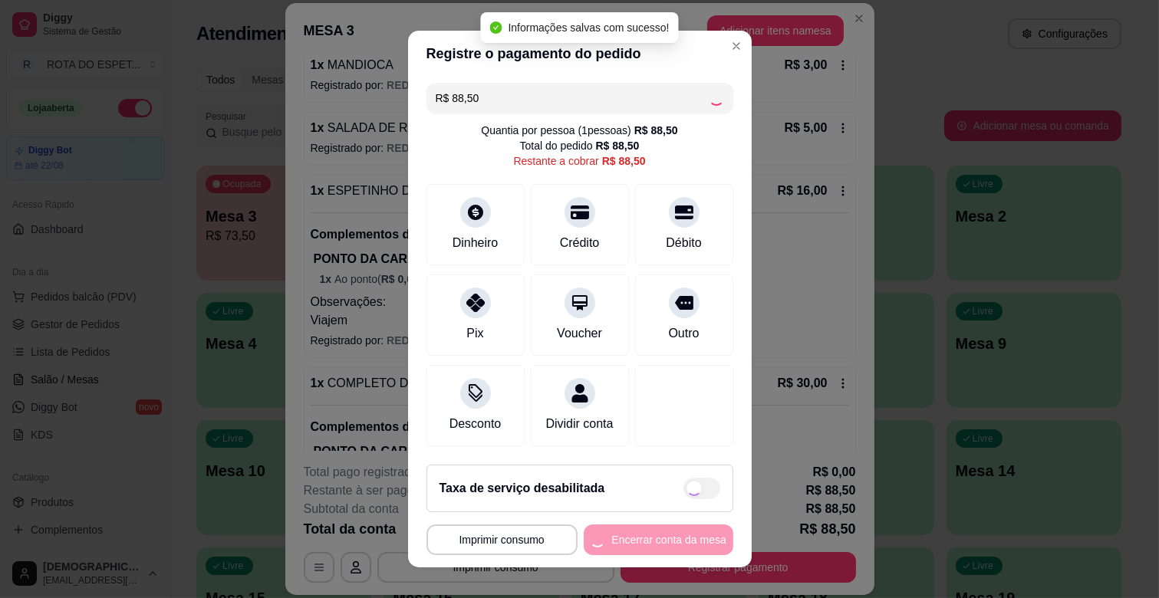
type input "R$ 0,00"
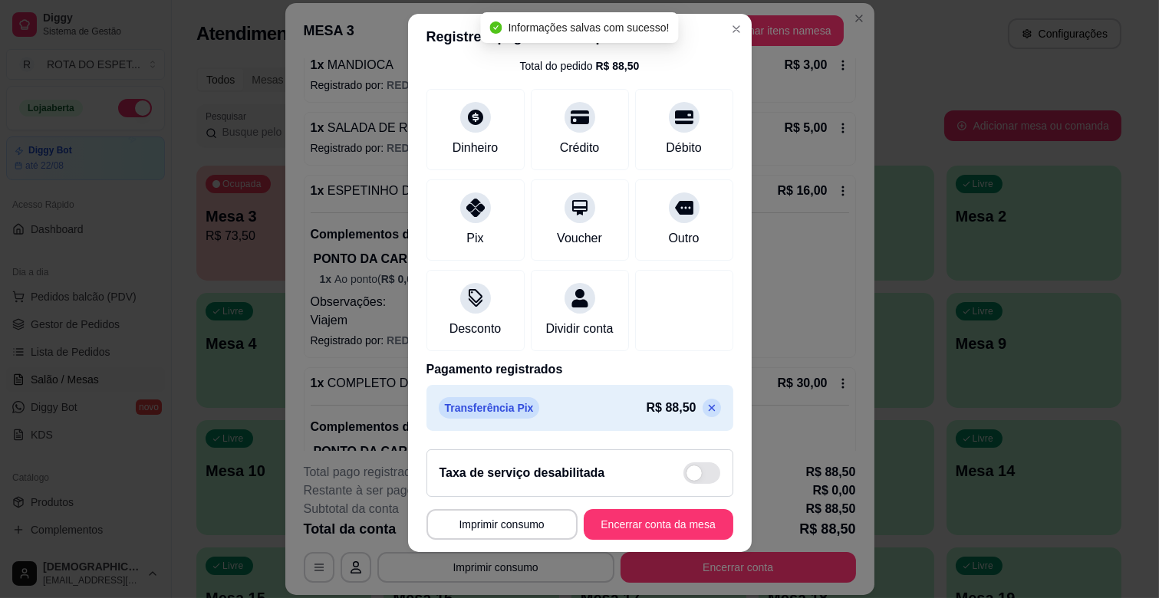
scroll to position [19, 0]
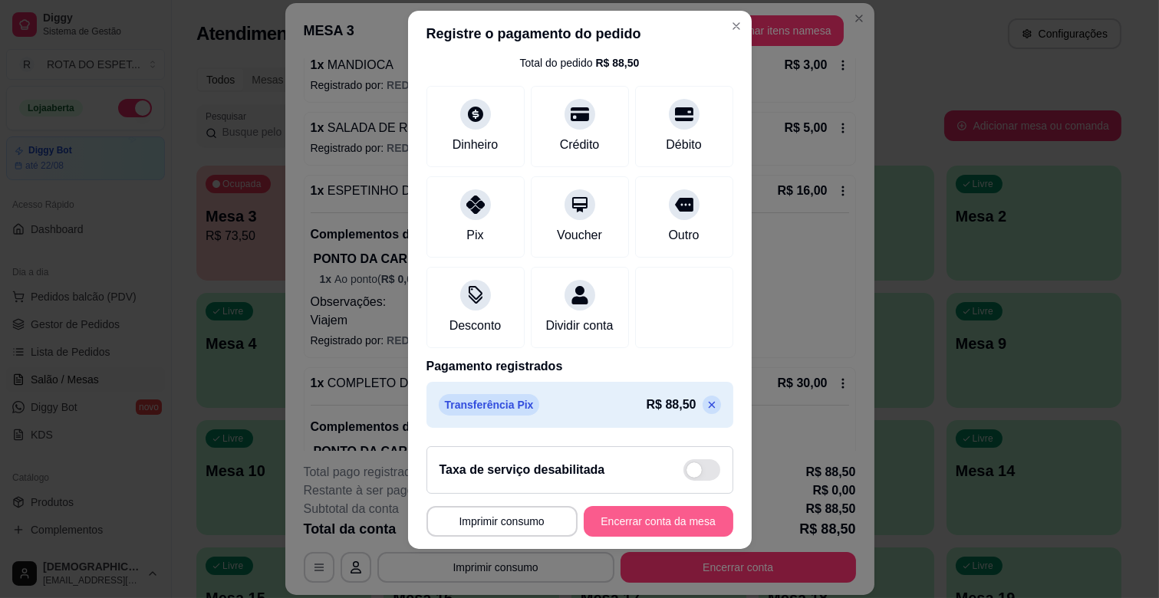
click at [663, 532] on button "Encerrar conta da mesa" at bounding box center [659, 521] width 150 height 31
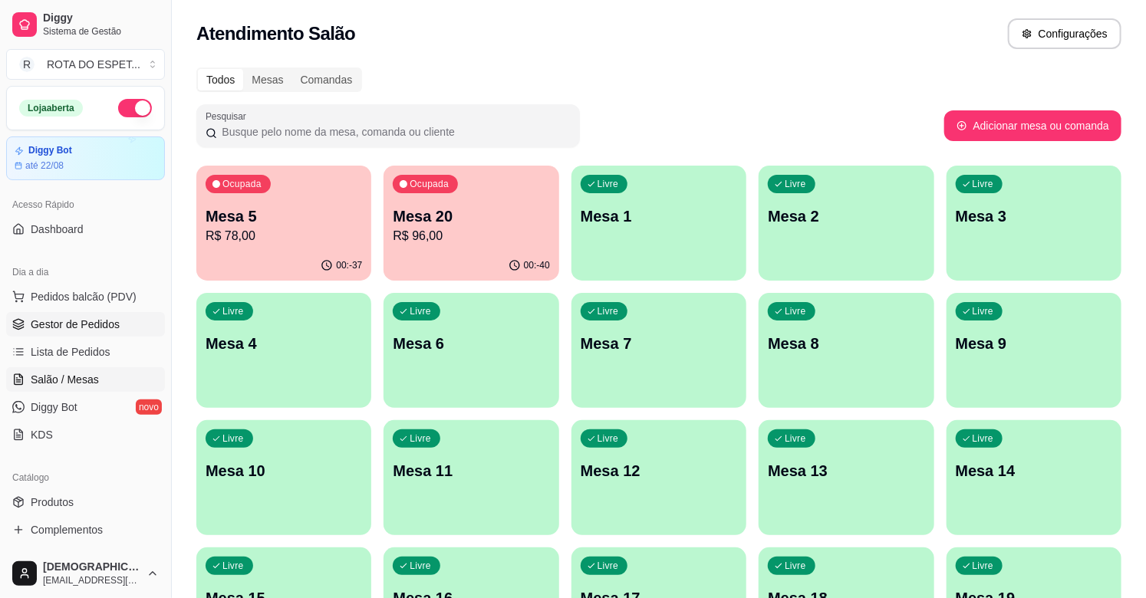
click at [125, 323] on link "Gestor de Pedidos" at bounding box center [85, 324] width 159 height 25
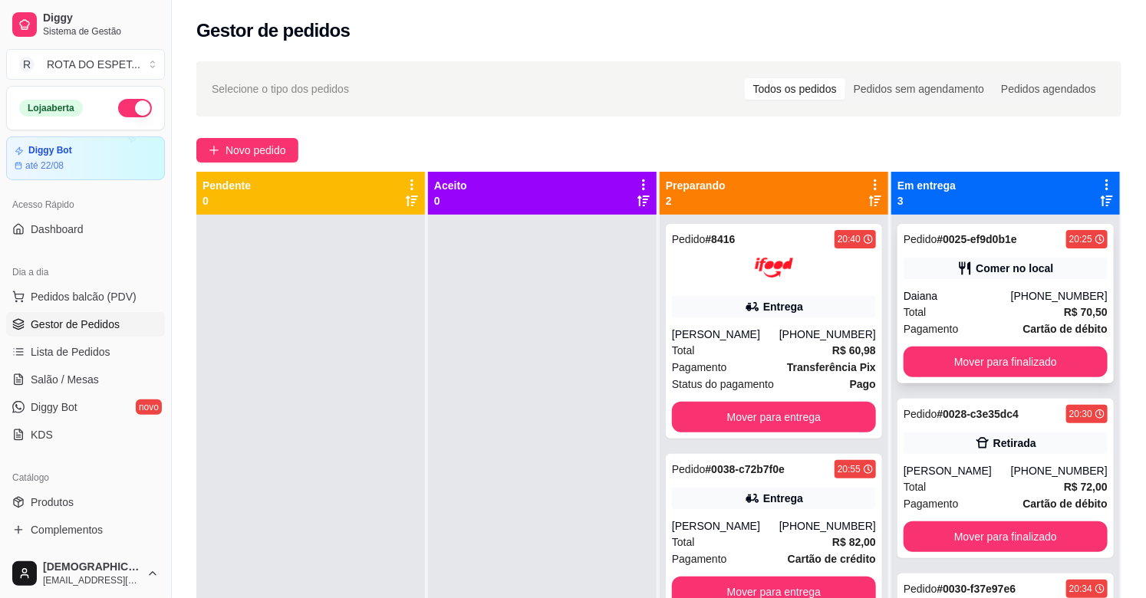
click at [978, 308] on div "Total R$ 70,50" at bounding box center [1006, 312] width 204 height 17
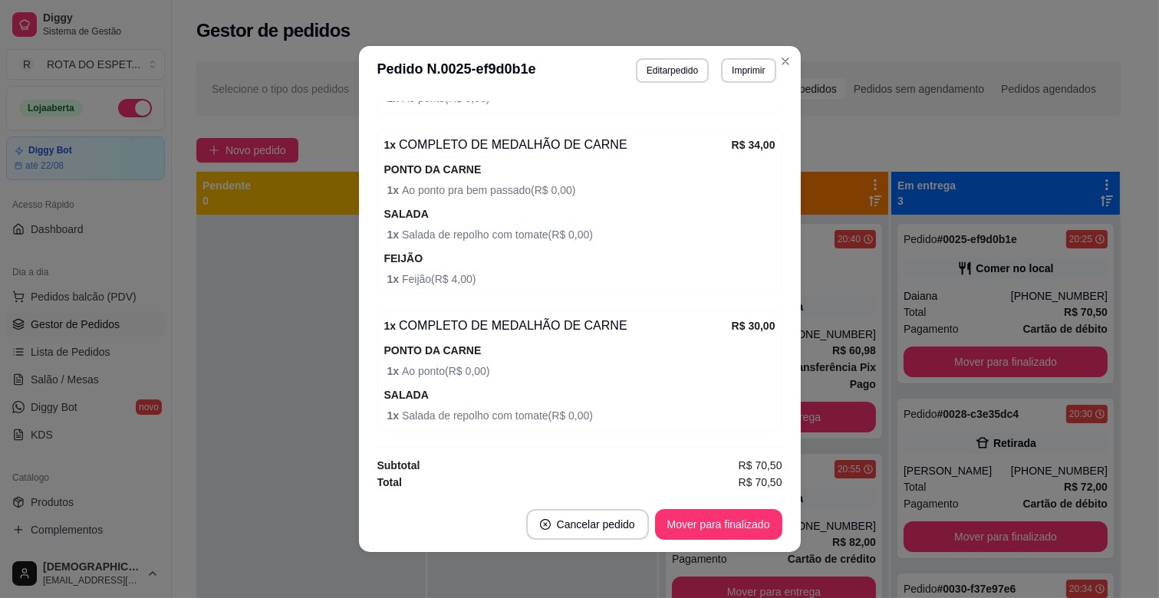
scroll to position [3, 0]
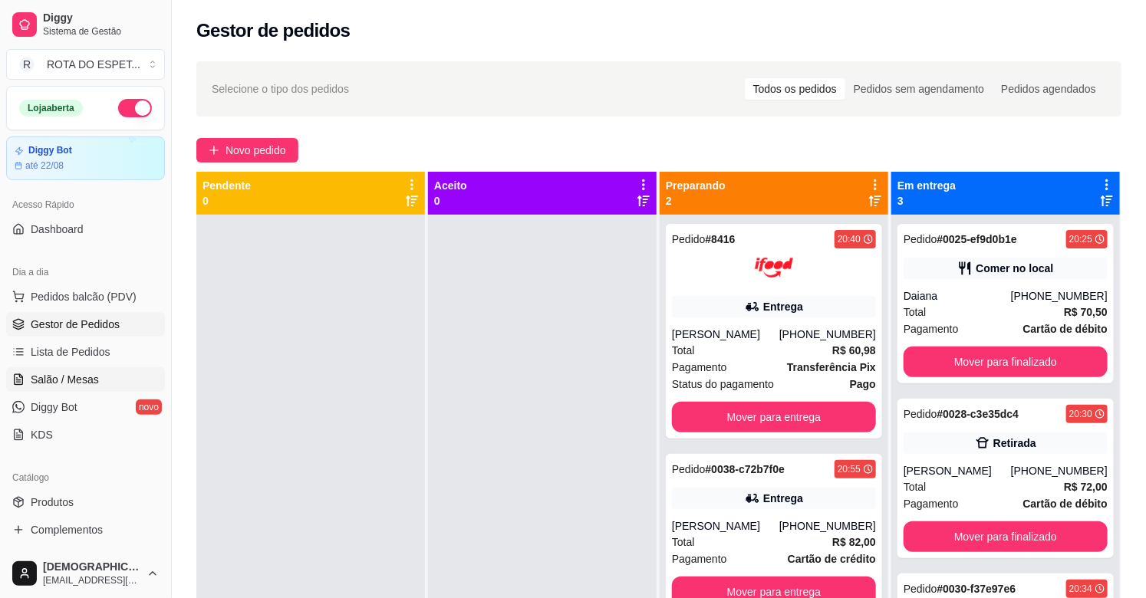
click at [79, 384] on span "Salão / Mesas" at bounding box center [65, 379] width 68 height 15
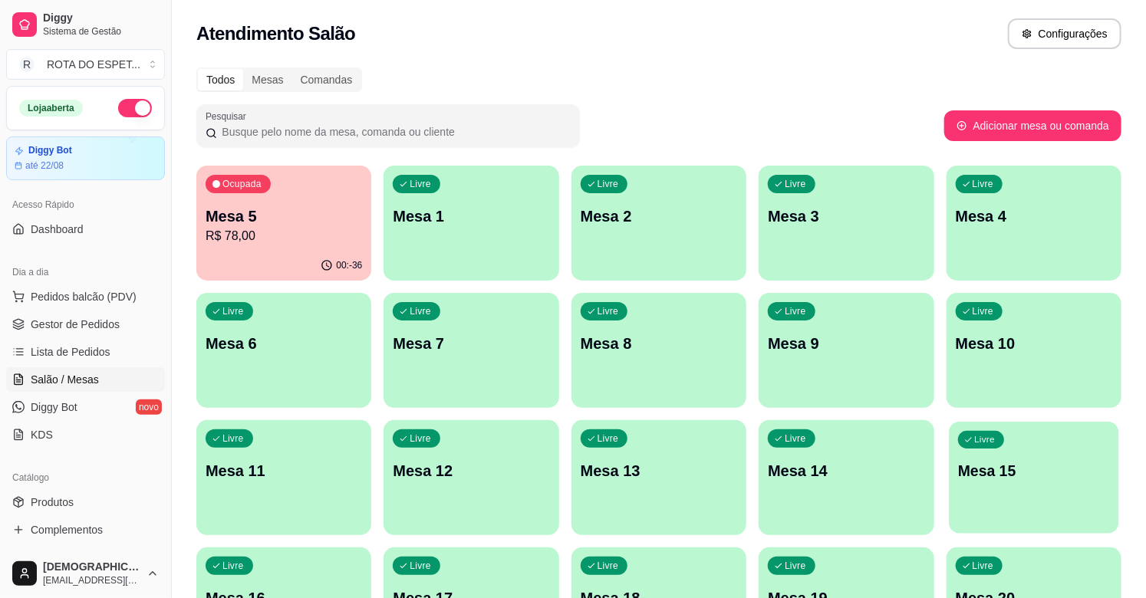
click at [1019, 473] on p "Mesa 15" at bounding box center [1034, 471] width 152 height 21
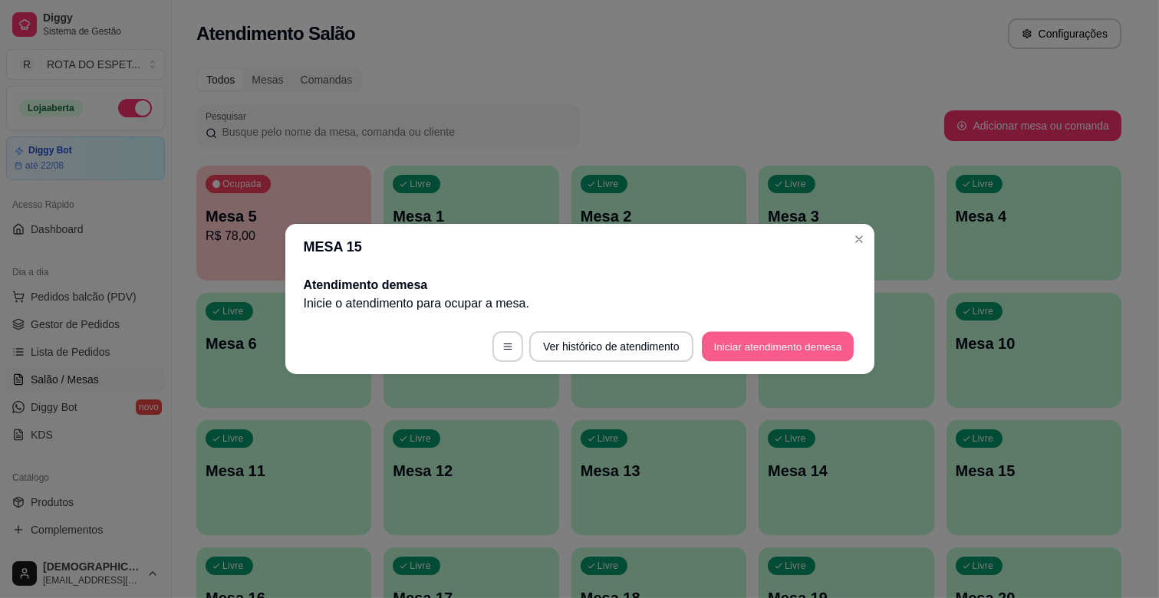
click at [769, 347] on button "Iniciar atendimento de mesa" at bounding box center [778, 347] width 152 height 30
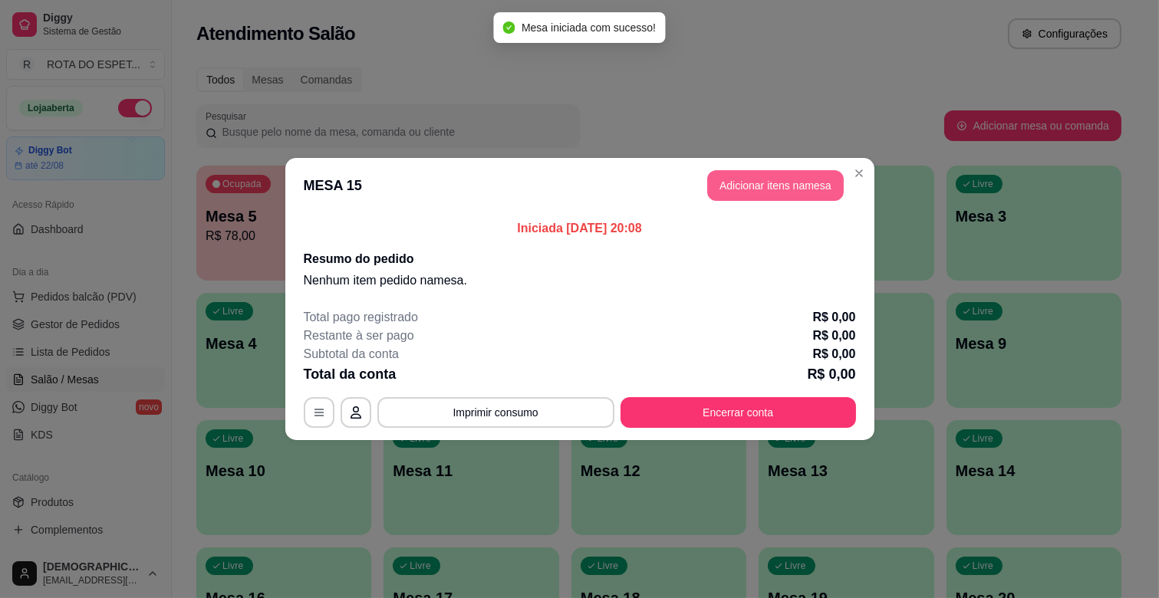
click at [775, 194] on button "Adicionar itens na mesa" at bounding box center [775, 185] width 137 height 31
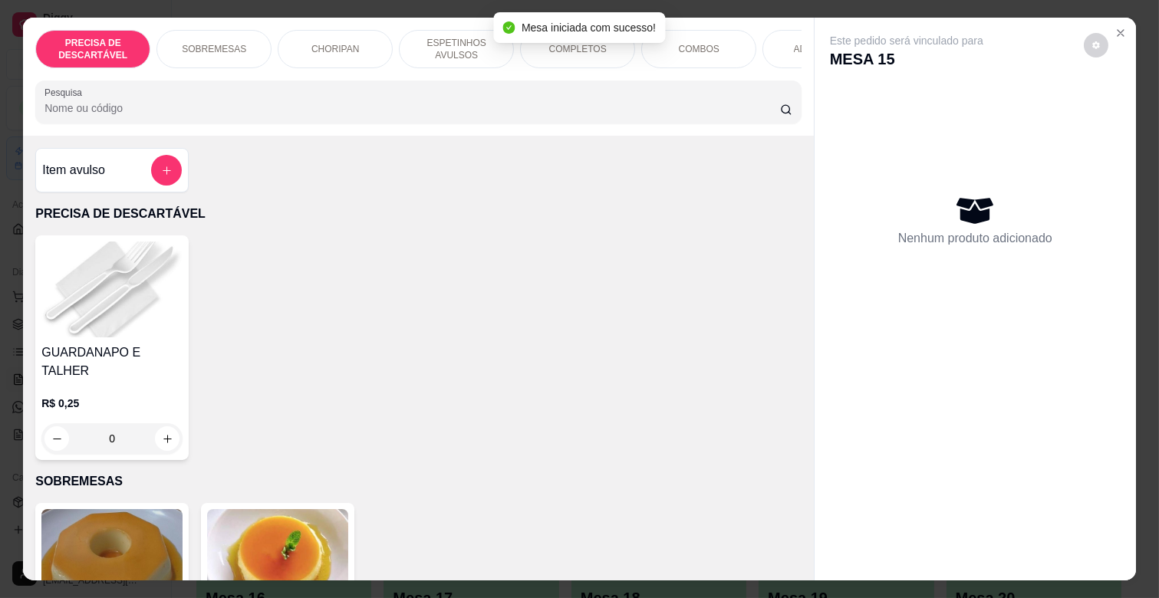
scroll to position [255, 0]
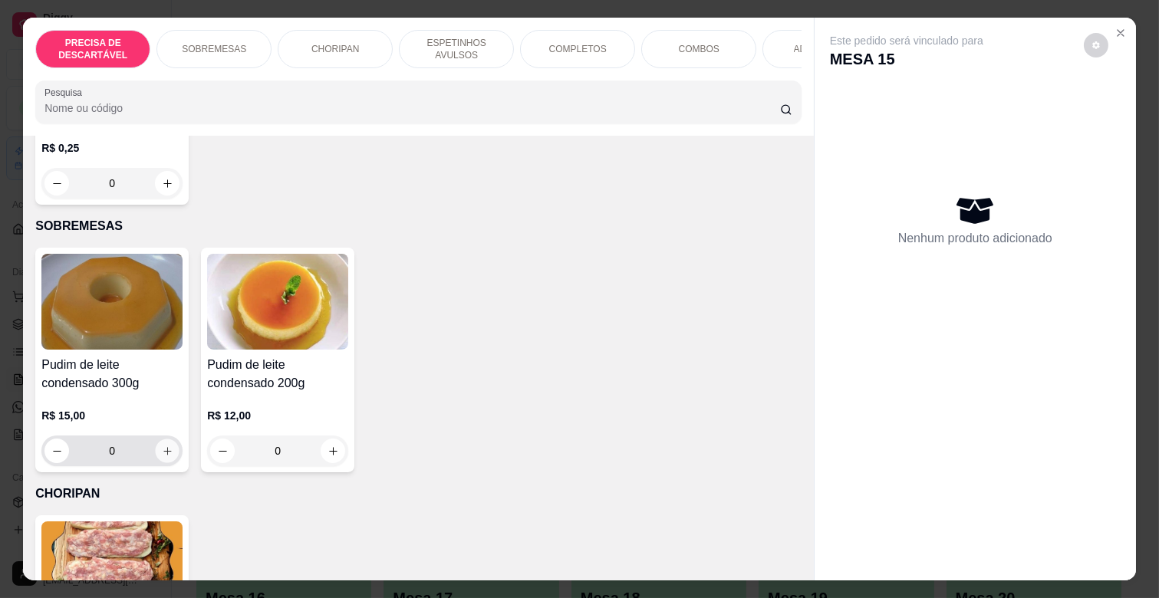
click at [163, 447] on icon "increase-product-quantity" at bounding box center [167, 451] width 8 height 8
type input "1"
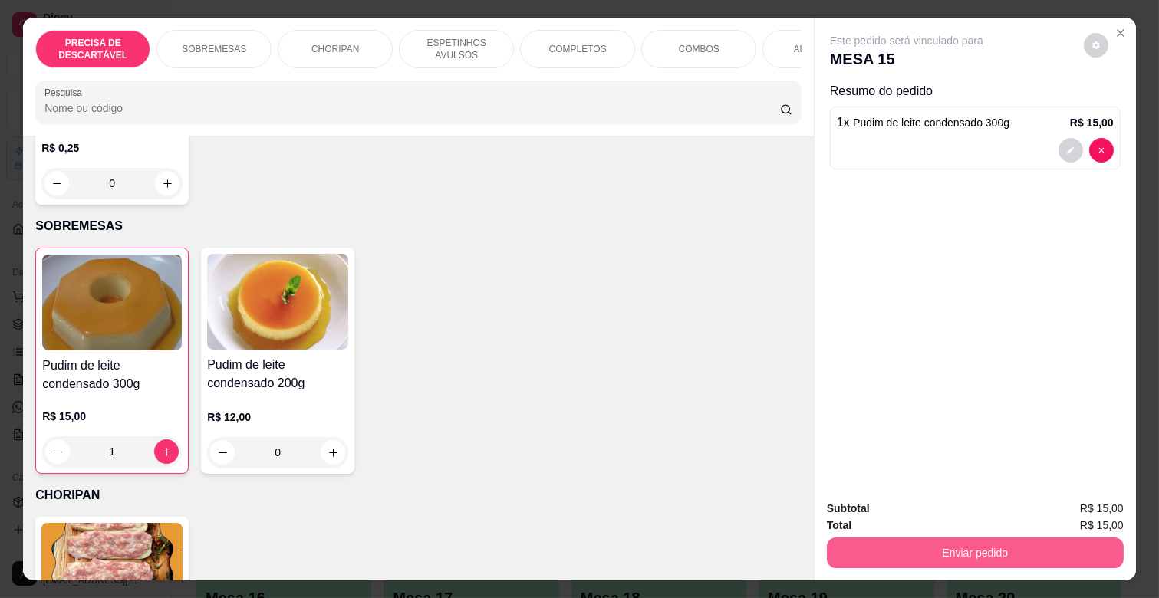
click at [962, 550] on button "Enviar pedido" at bounding box center [975, 553] width 297 height 31
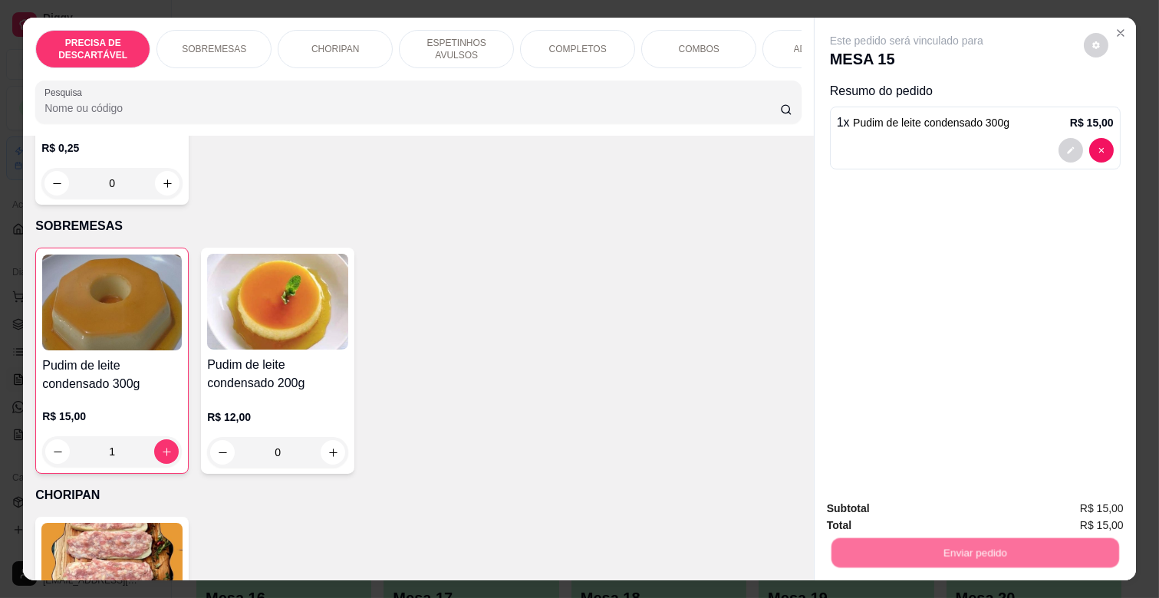
click at [929, 507] on button "Não registrar e enviar pedido" at bounding box center [924, 508] width 155 height 28
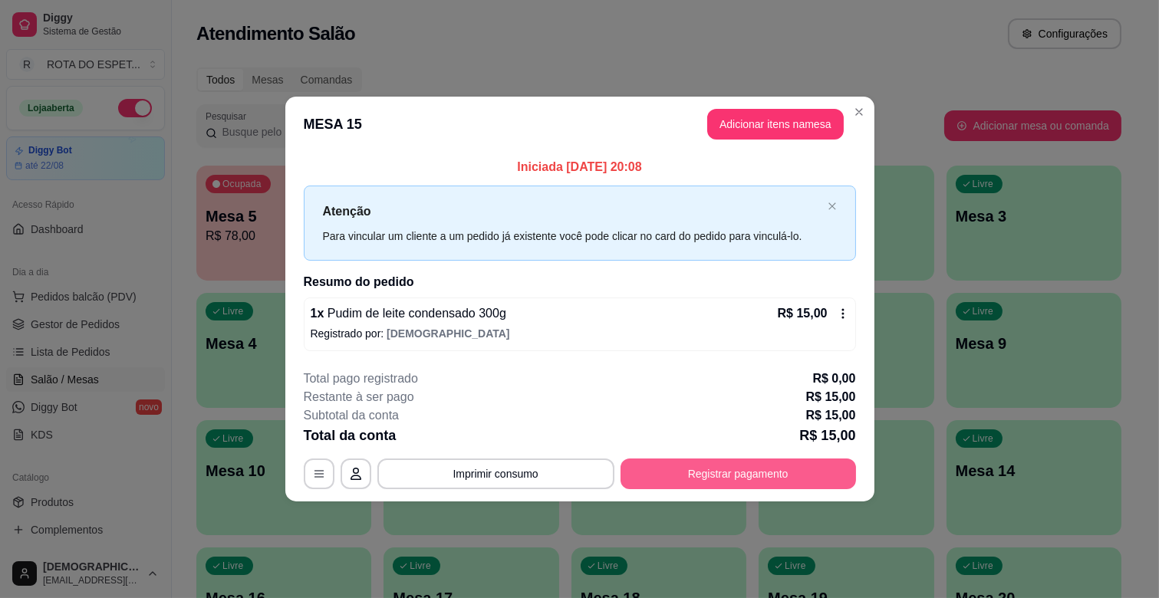
click at [786, 478] on button "Registrar pagamento" at bounding box center [738, 474] width 235 height 31
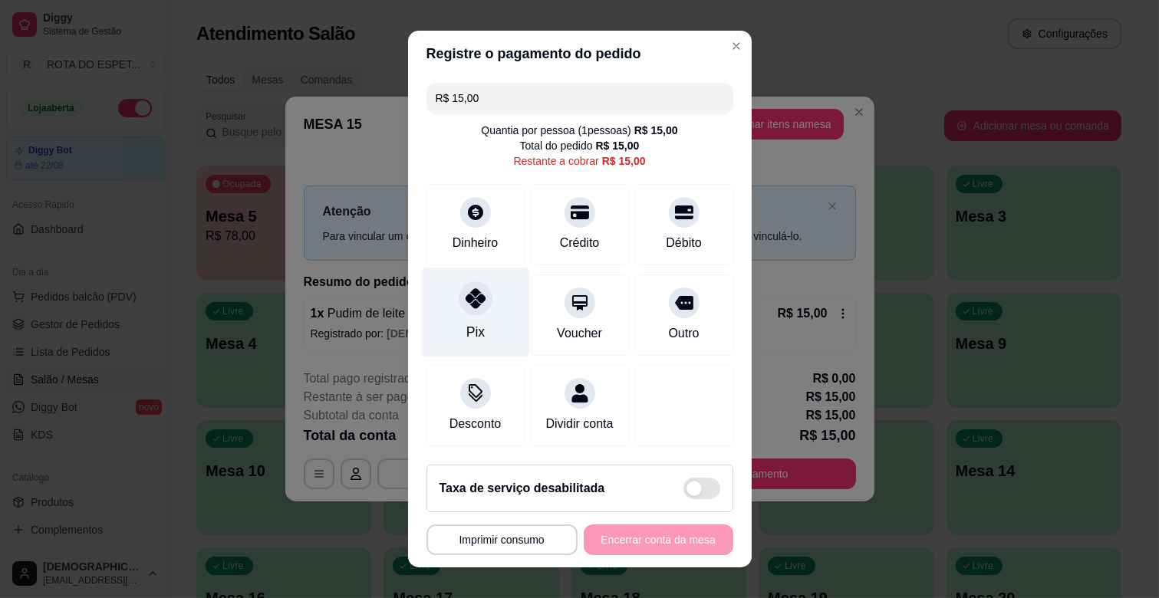
click at [466, 331] on div "Pix" at bounding box center [475, 332] width 18 height 20
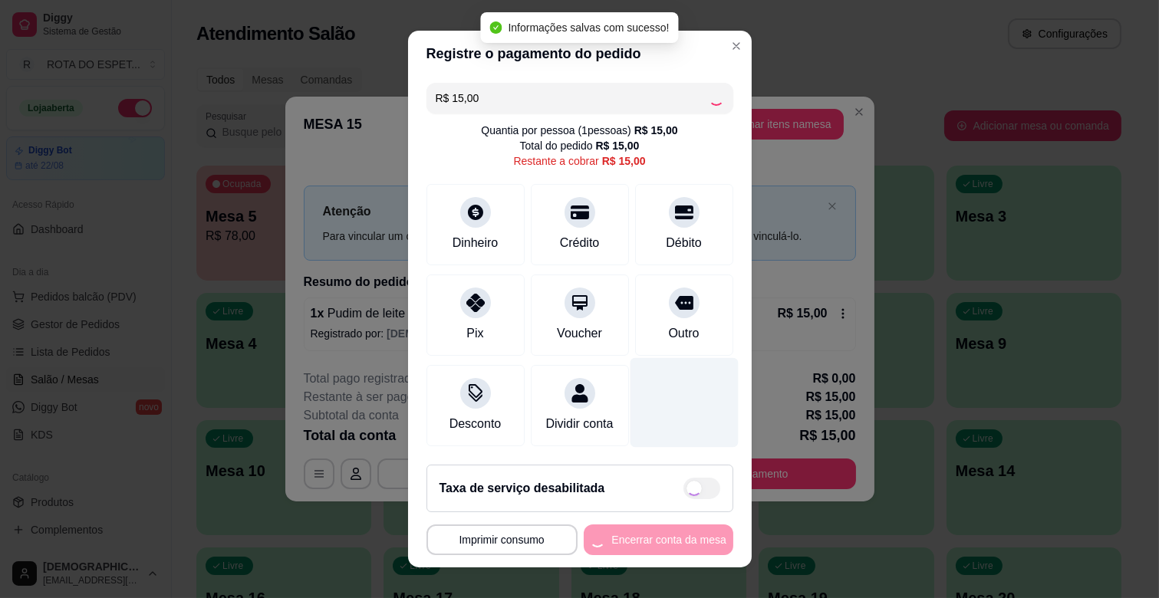
type input "R$ 0,00"
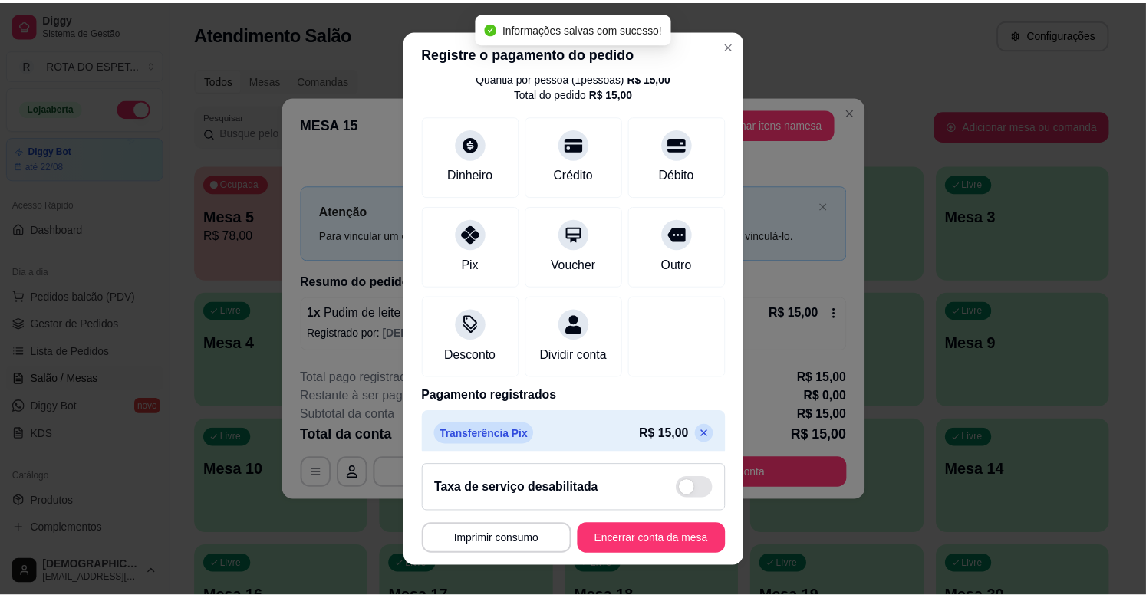
scroll to position [81, 0]
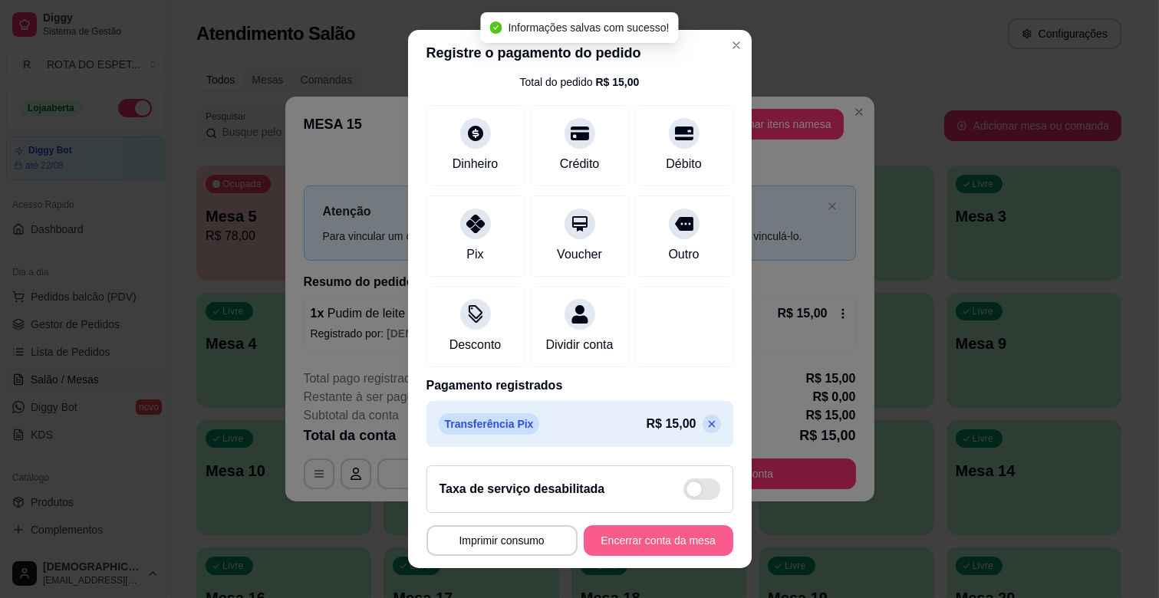
click at [649, 545] on button "Encerrar conta da mesa" at bounding box center [659, 540] width 150 height 31
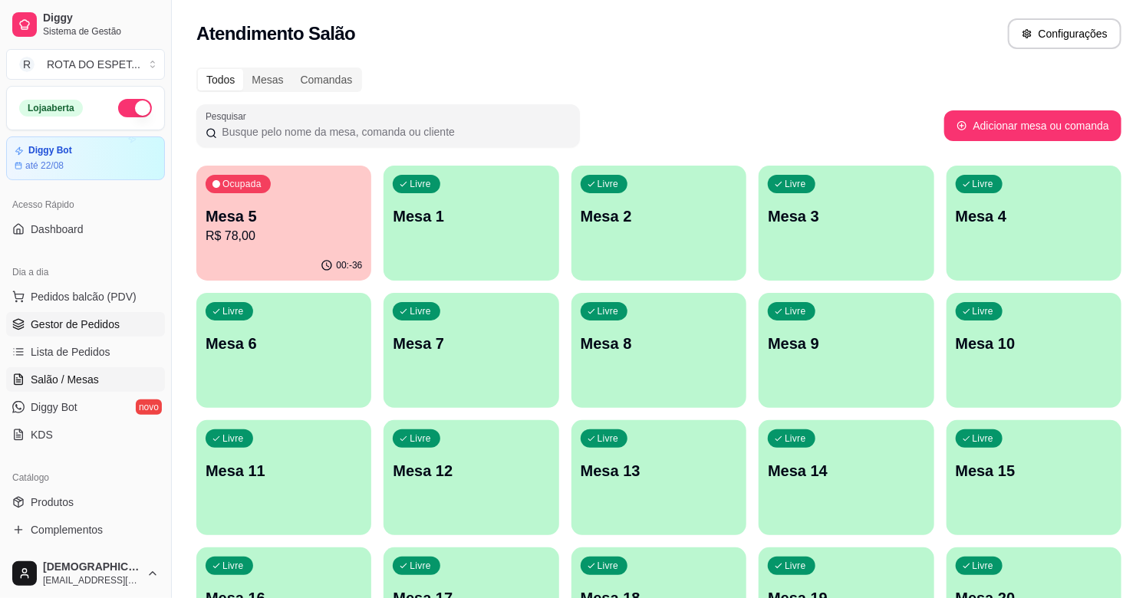
click at [81, 317] on span "Gestor de Pedidos" at bounding box center [75, 324] width 89 height 15
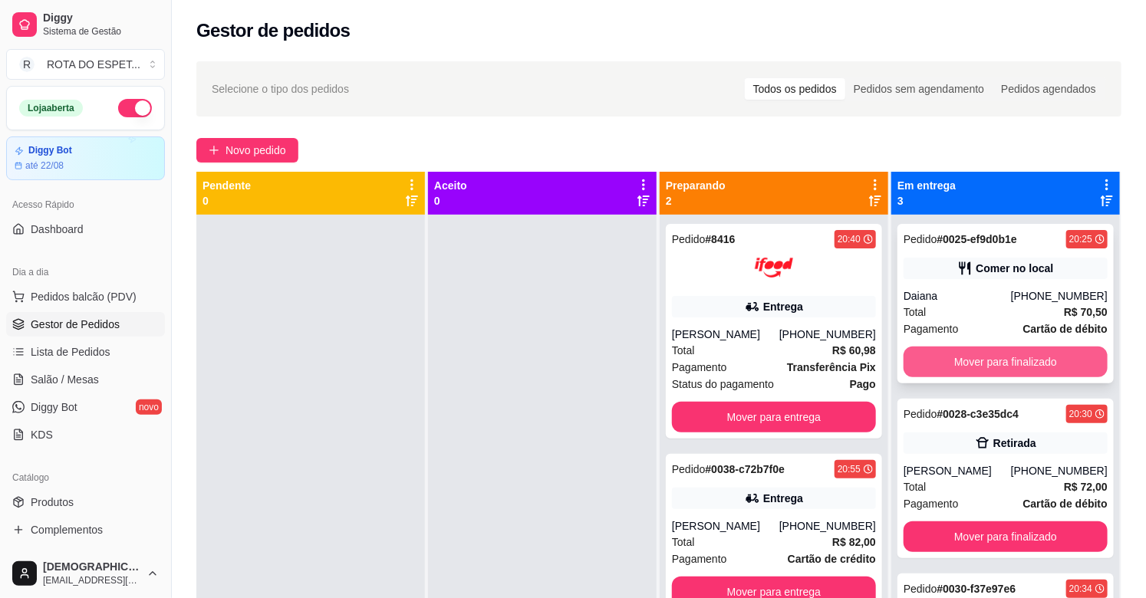
click at [1010, 353] on button "Mover para finalizado" at bounding box center [1006, 362] width 204 height 31
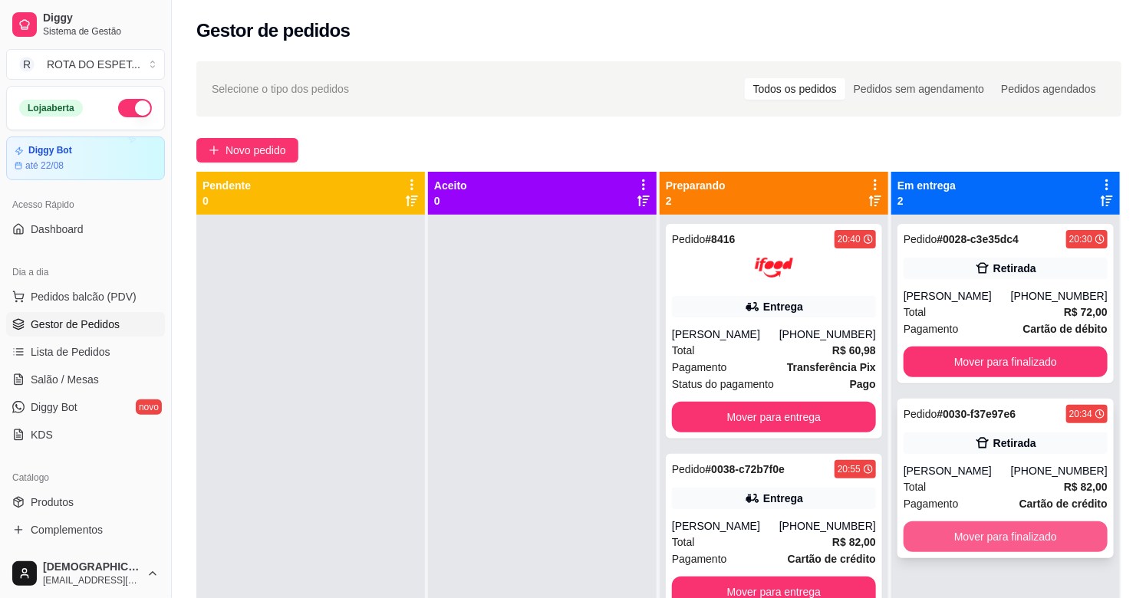
click at [1016, 533] on button "Mover para finalizado" at bounding box center [1006, 537] width 204 height 31
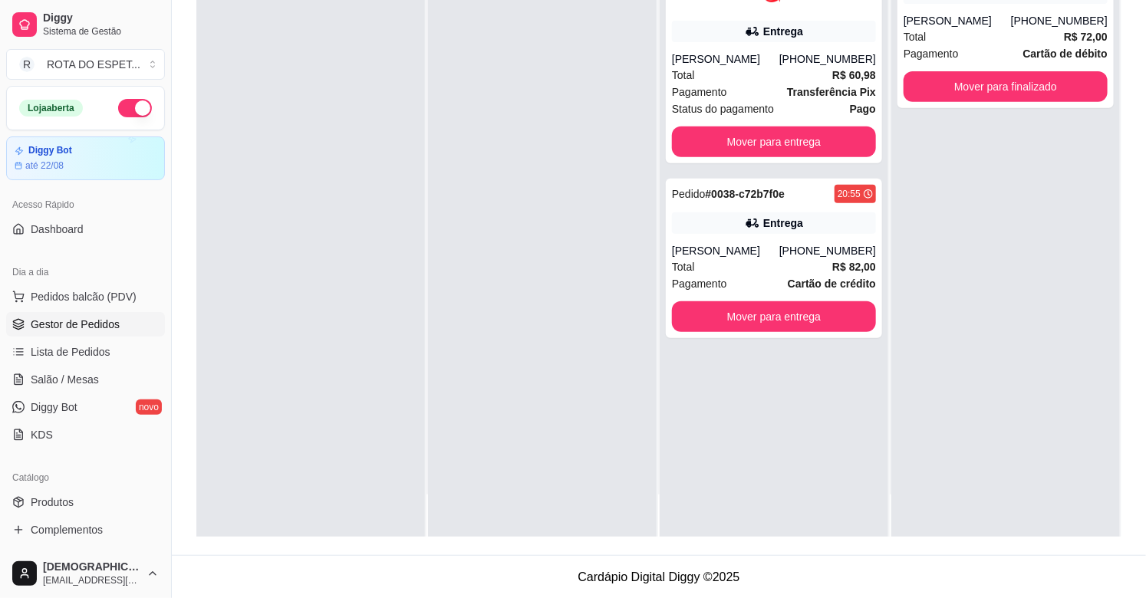
scroll to position [234, 0]
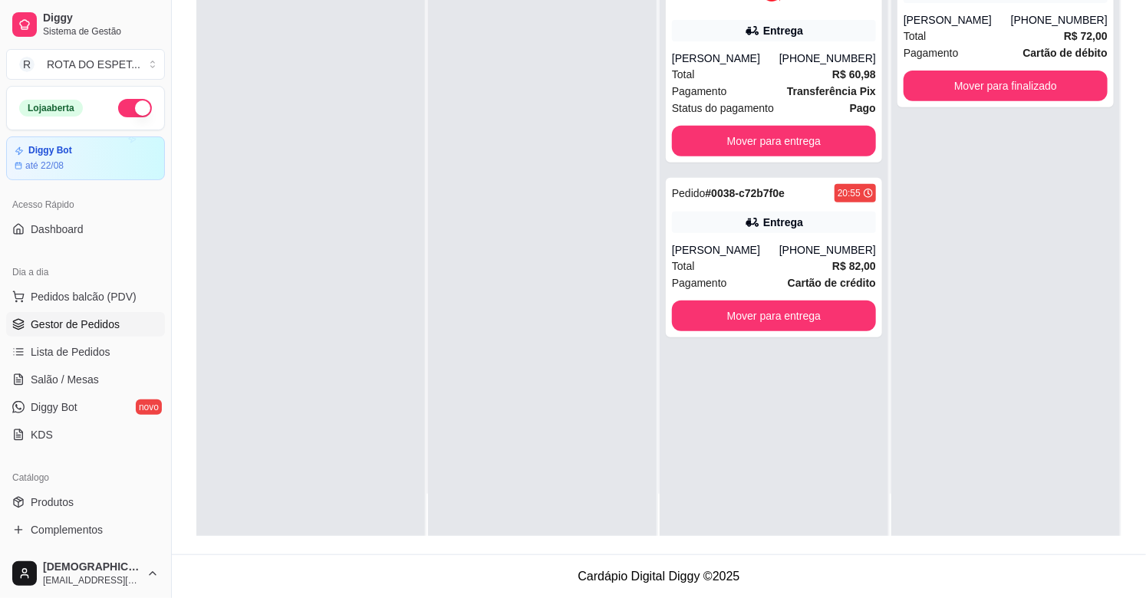
click at [525, 458] on div at bounding box center [542, 238] width 229 height 598
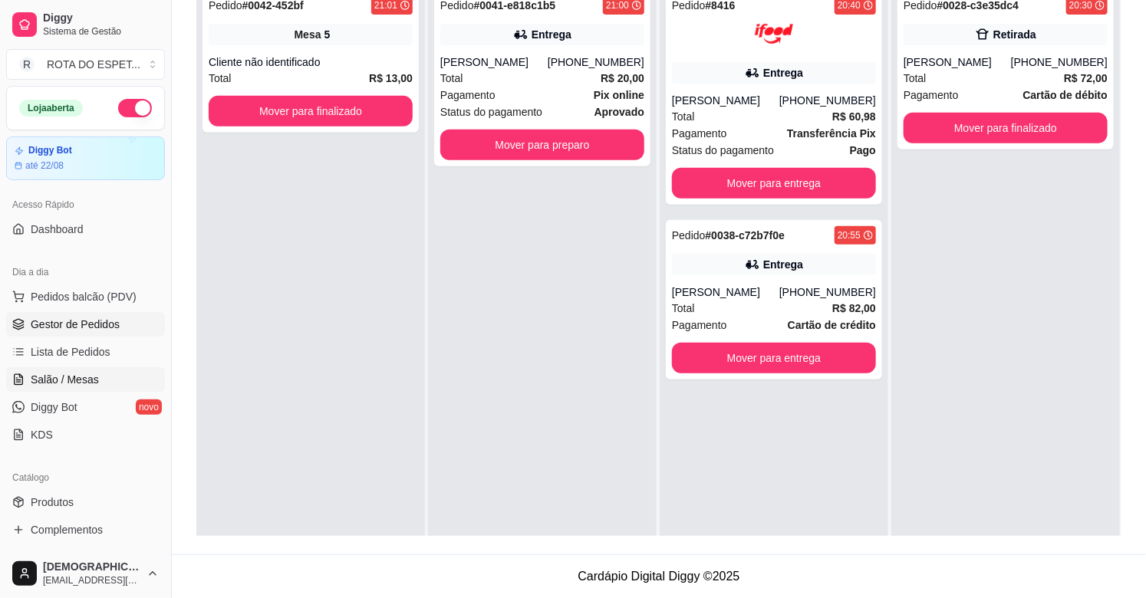
click at [79, 370] on link "Salão / Mesas" at bounding box center [85, 379] width 159 height 25
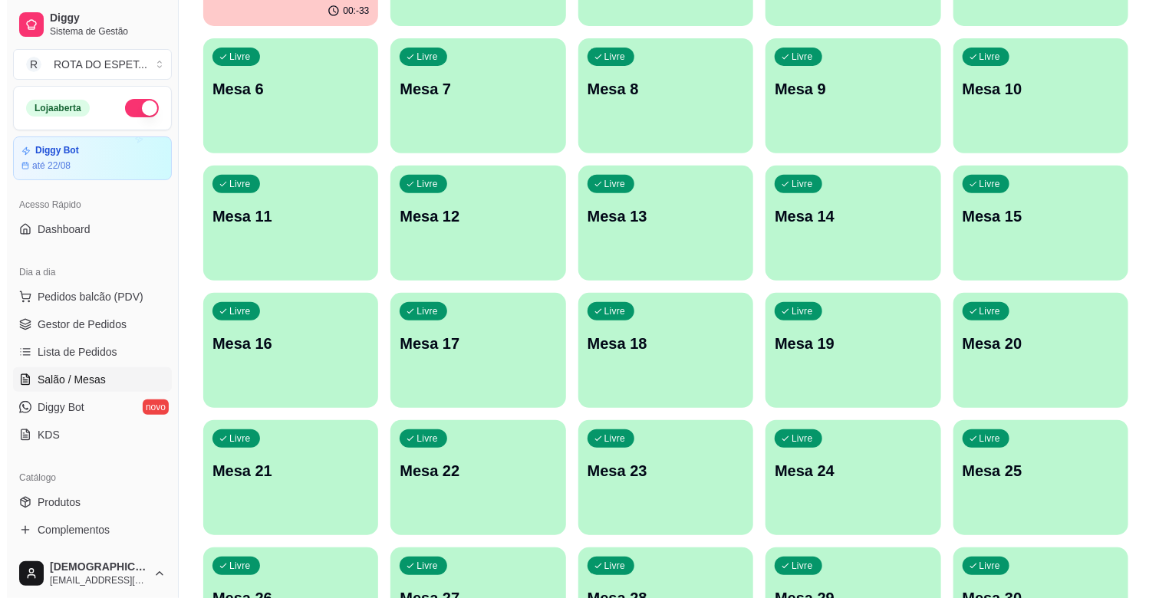
scroll to position [255, 0]
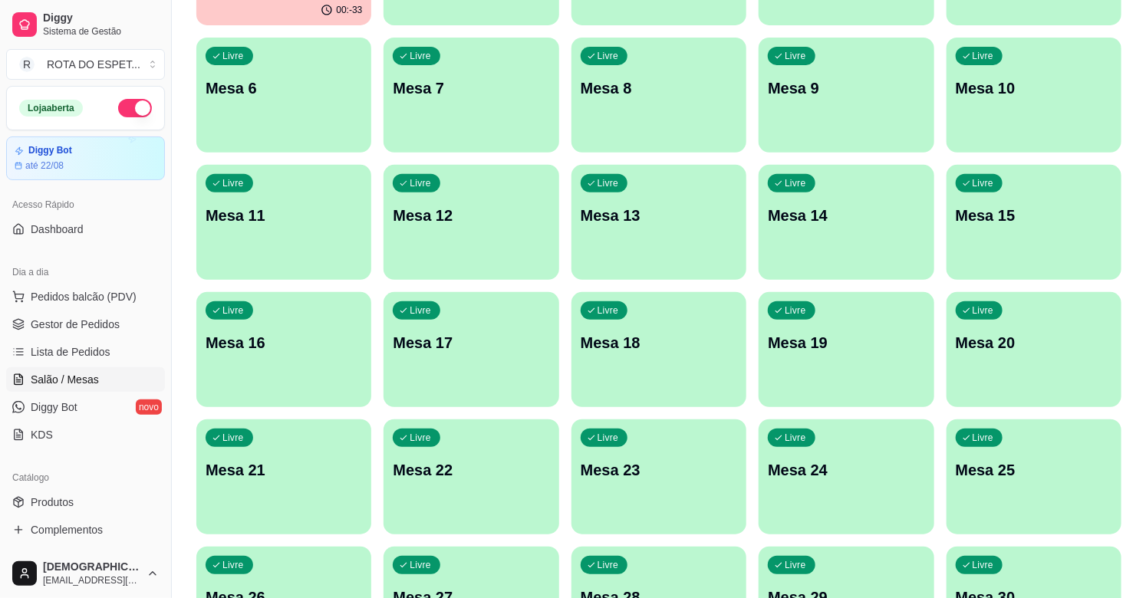
click at [995, 492] on div "Livre Mesa 25" at bounding box center [1033, 468] width 175 height 97
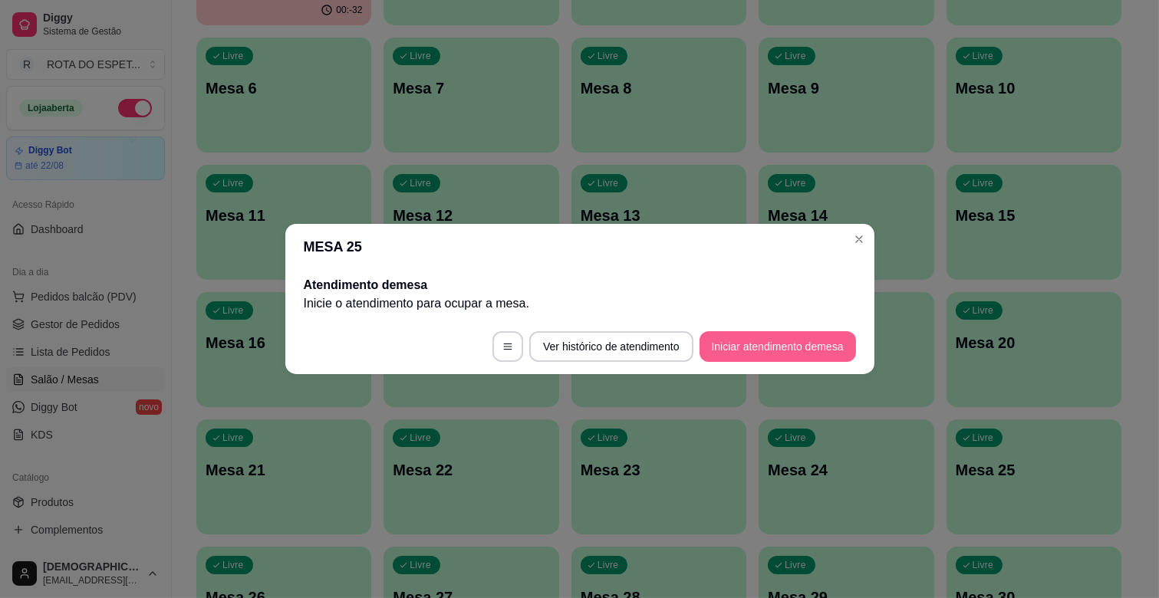
click at [770, 348] on button "Iniciar atendimento de mesa" at bounding box center [778, 346] width 156 height 31
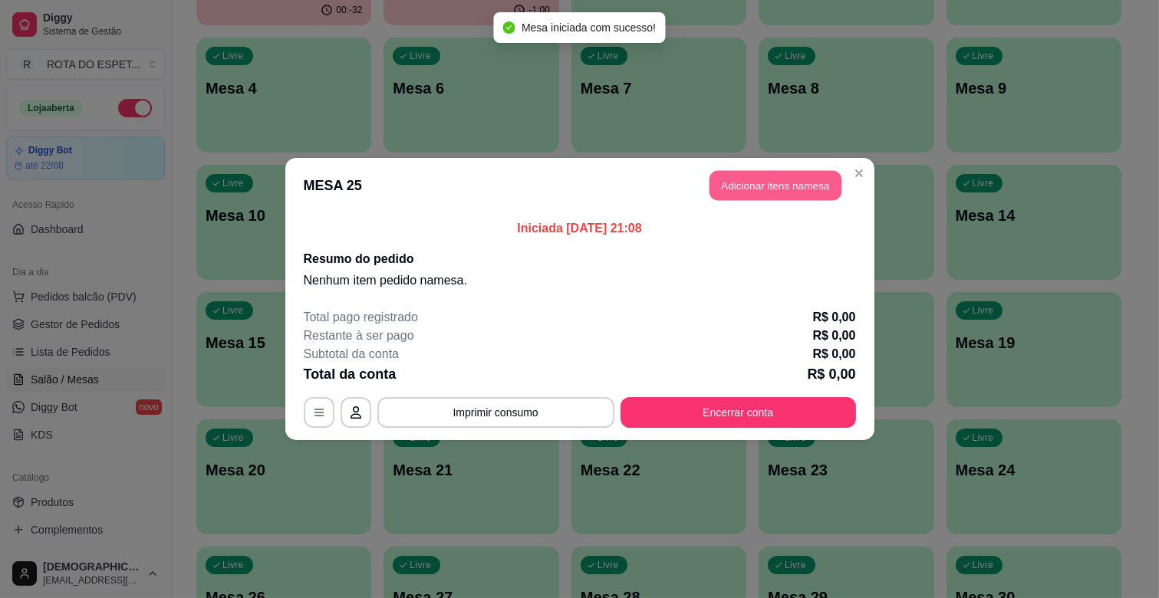
click at [756, 196] on button "Adicionar itens na mesa" at bounding box center [775, 186] width 132 height 30
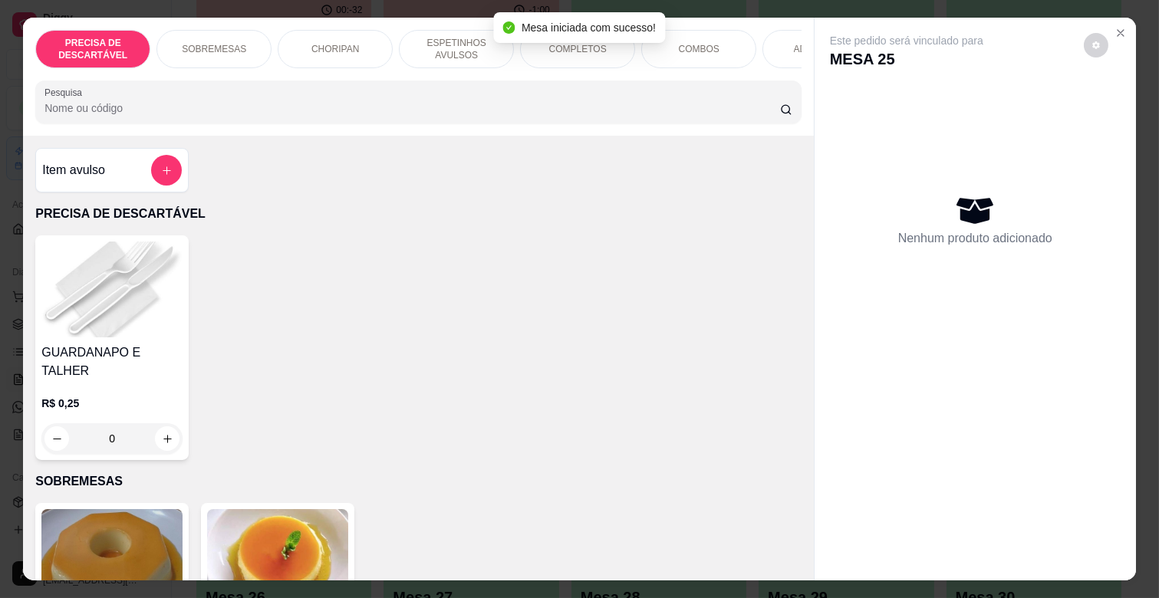
click at [603, 46] on div "COMPLETOS" at bounding box center [577, 49] width 115 height 38
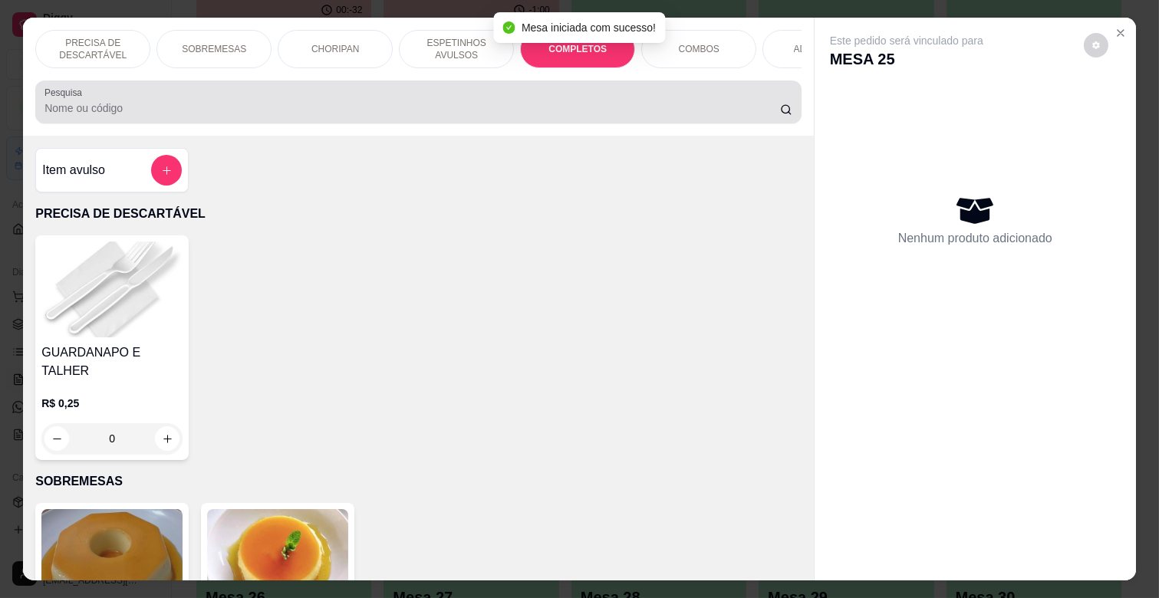
scroll to position [37, 0]
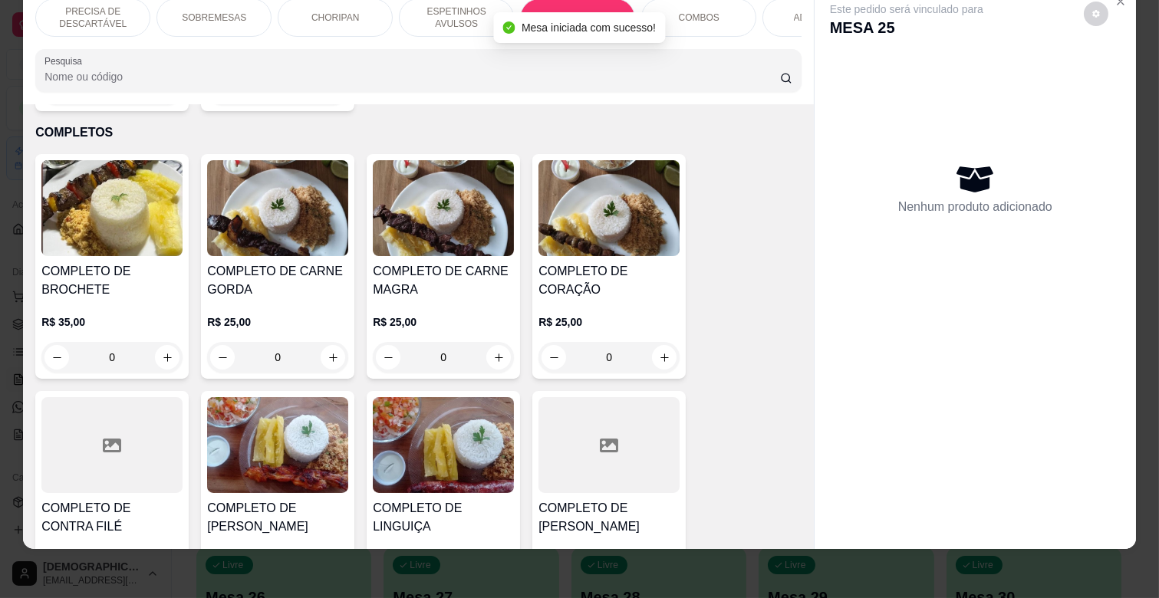
click at [486, 342] on div "0" at bounding box center [443, 357] width 141 height 31
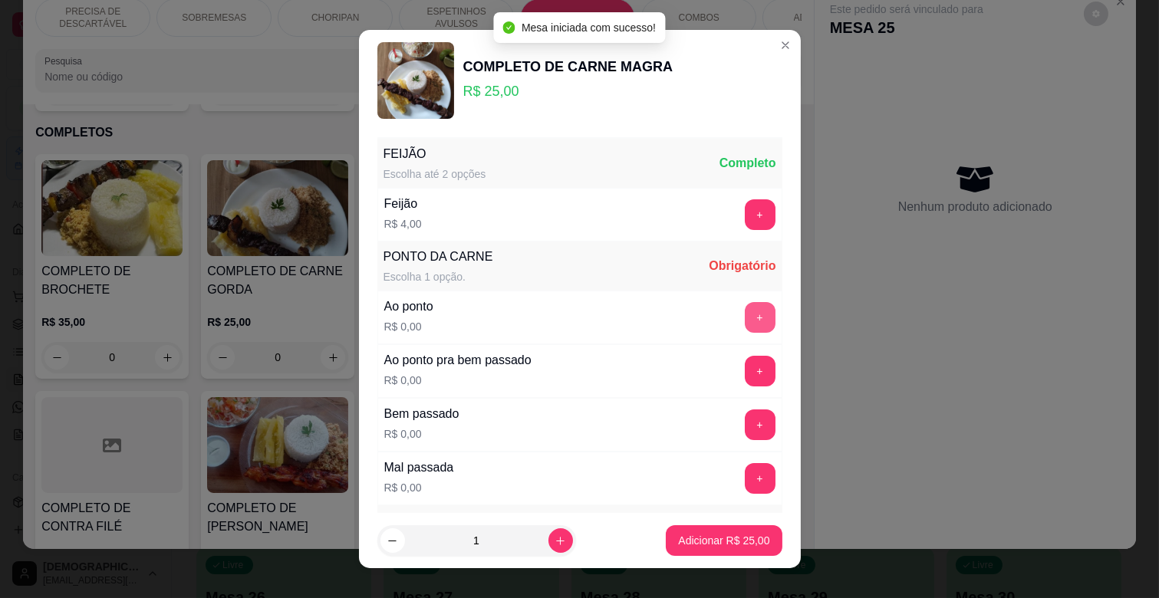
click at [745, 314] on button "+" at bounding box center [760, 317] width 31 height 31
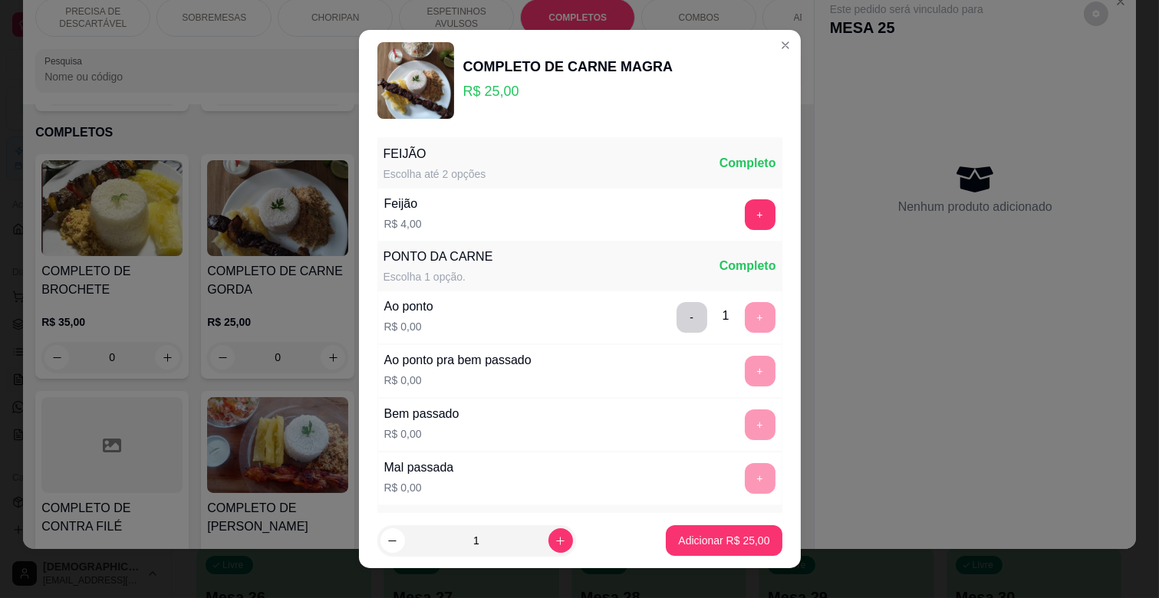
scroll to position [373, 0]
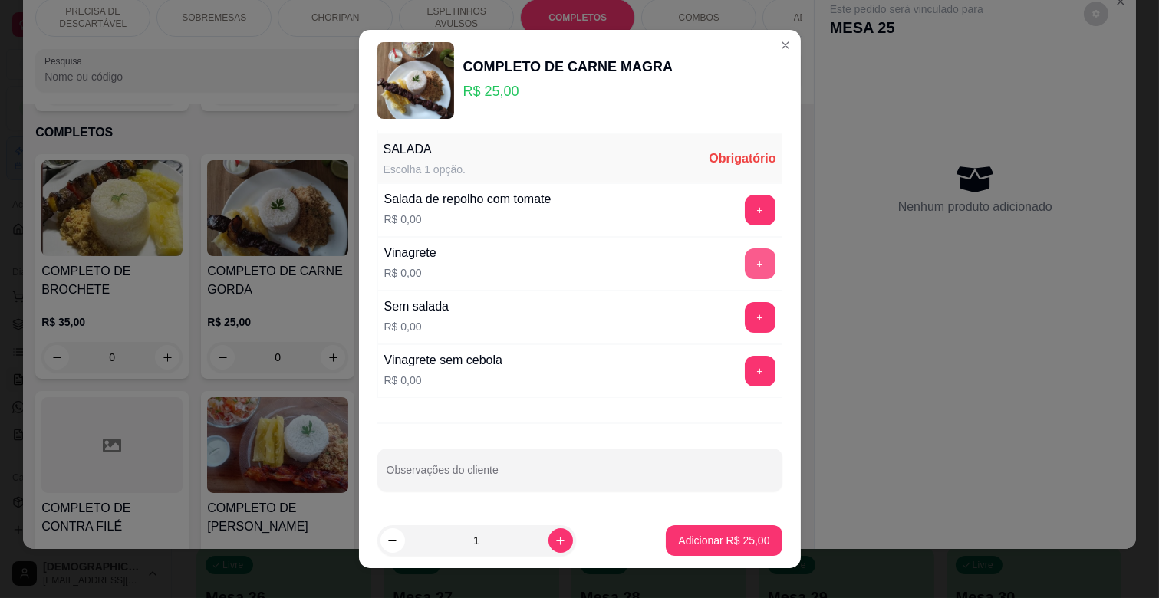
click at [745, 267] on button "+" at bounding box center [760, 264] width 31 height 31
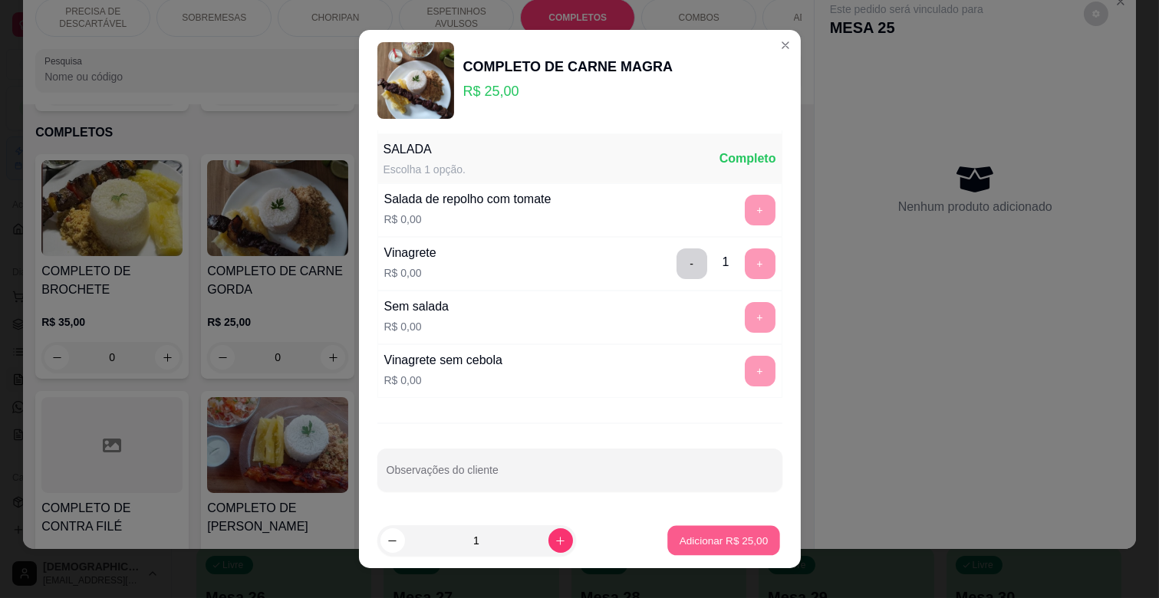
click at [723, 540] on p "Adicionar R$ 25,00" at bounding box center [724, 540] width 89 height 15
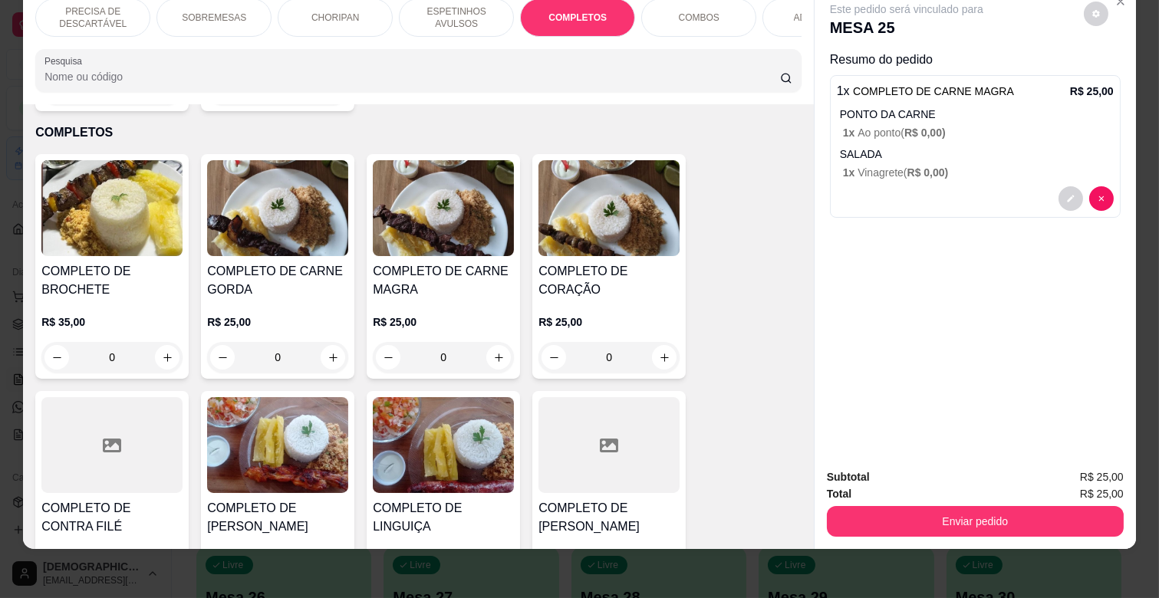
click at [464, 12] on p "ESPETINHOS AVULSOS" at bounding box center [456, 17] width 89 height 25
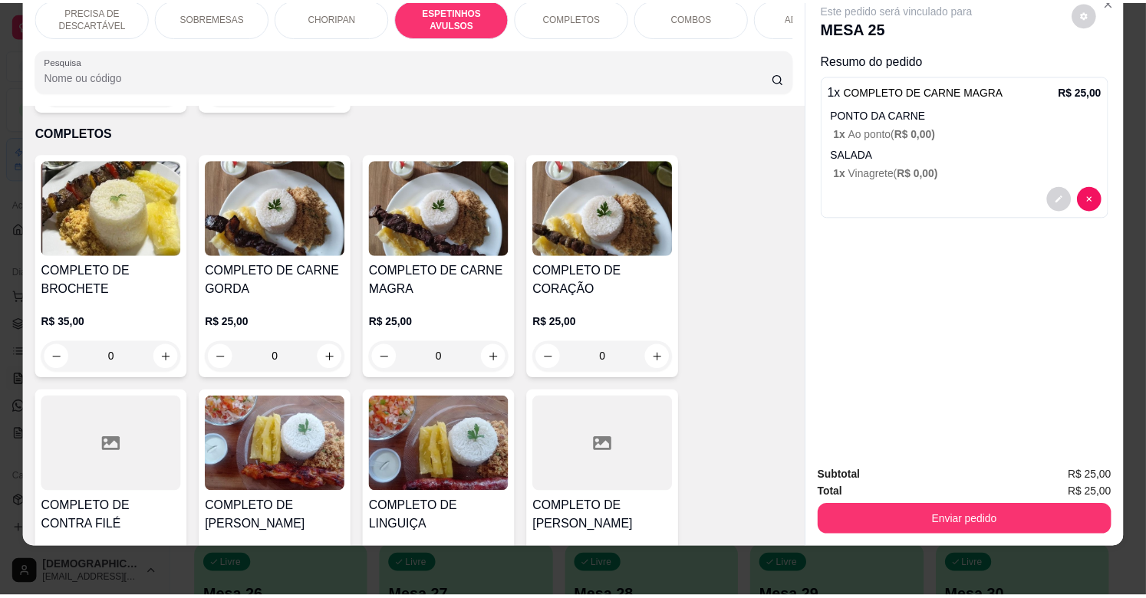
scroll to position [847, 0]
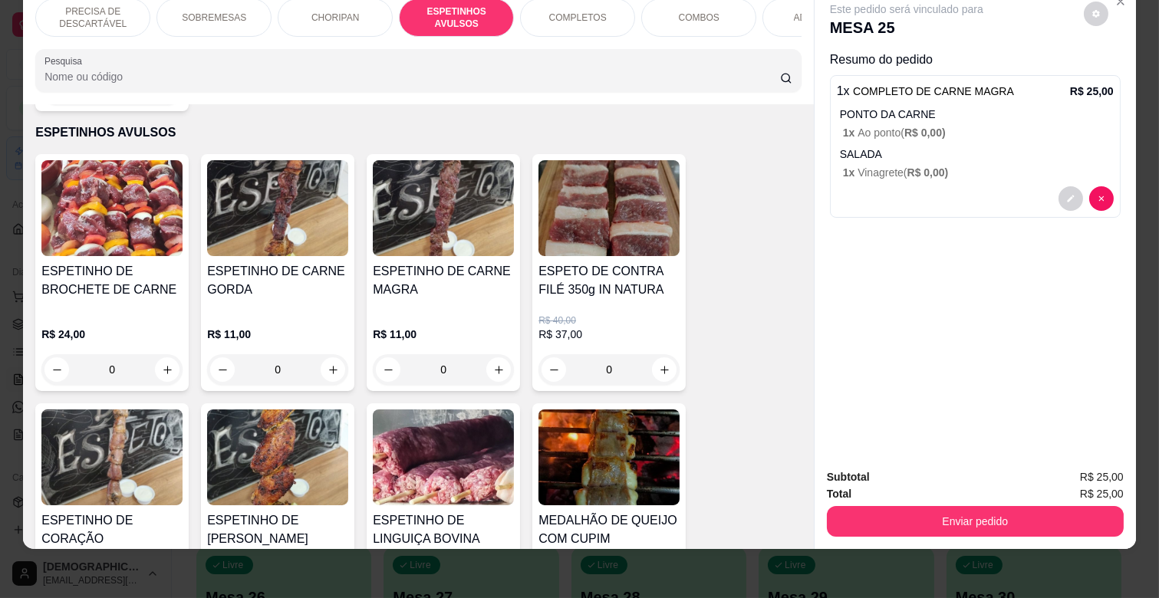
click at [489, 354] on div "0" at bounding box center [443, 369] width 141 height 31
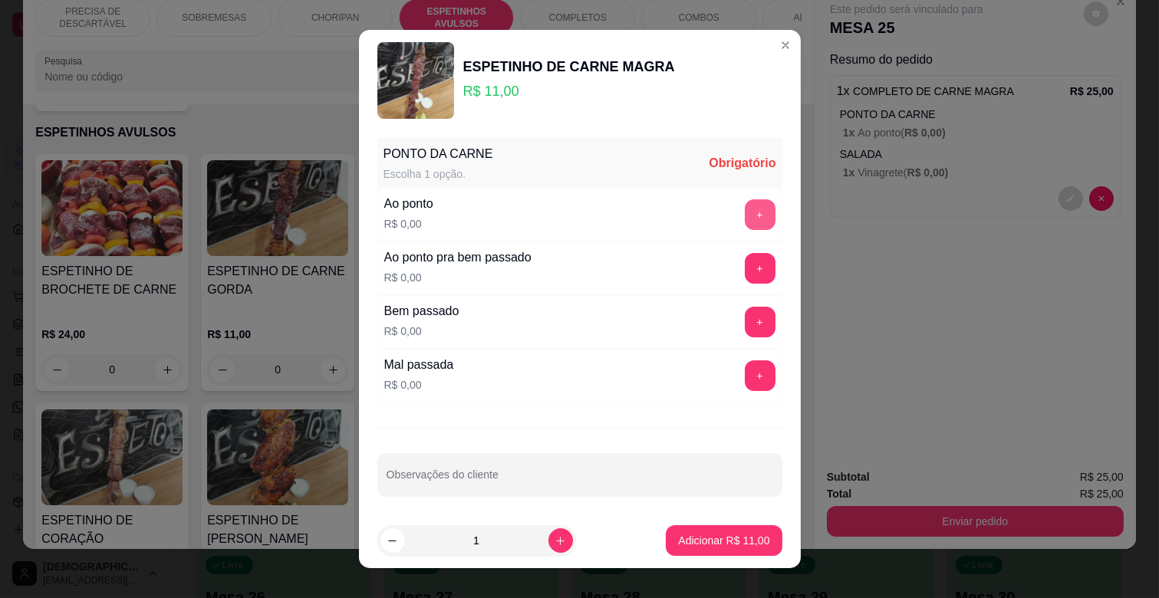
click at [745, 206] on button "+" at bounding box center [760, 214] width 31 height 31
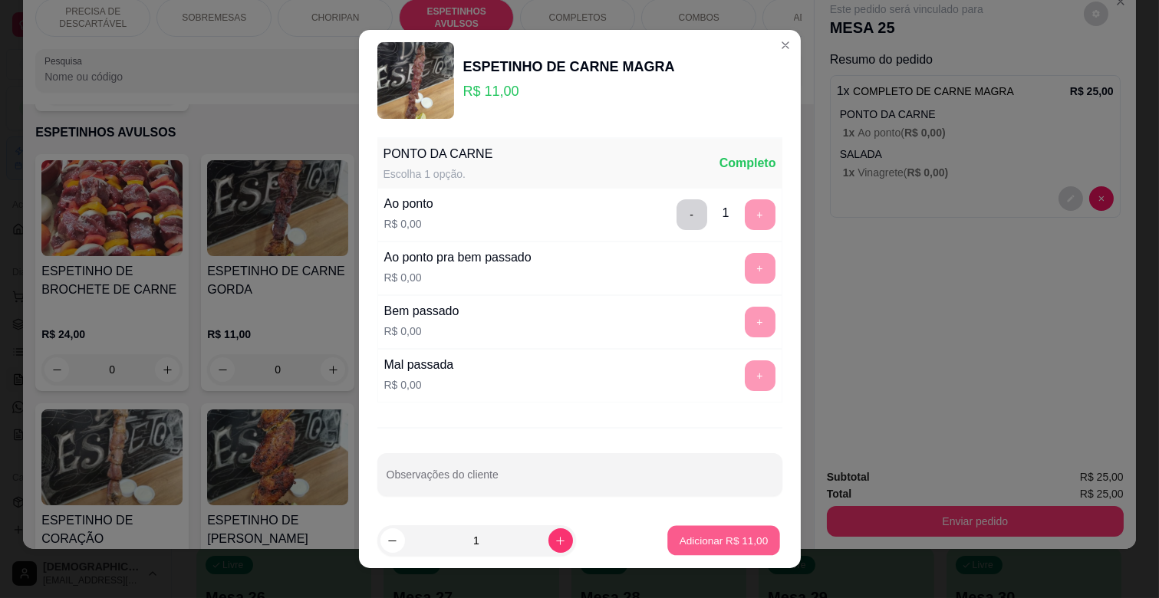
click at [683, 552] on button "Adicionar R$ 11,00" at bounding box center [724, 541] width 113 height 30
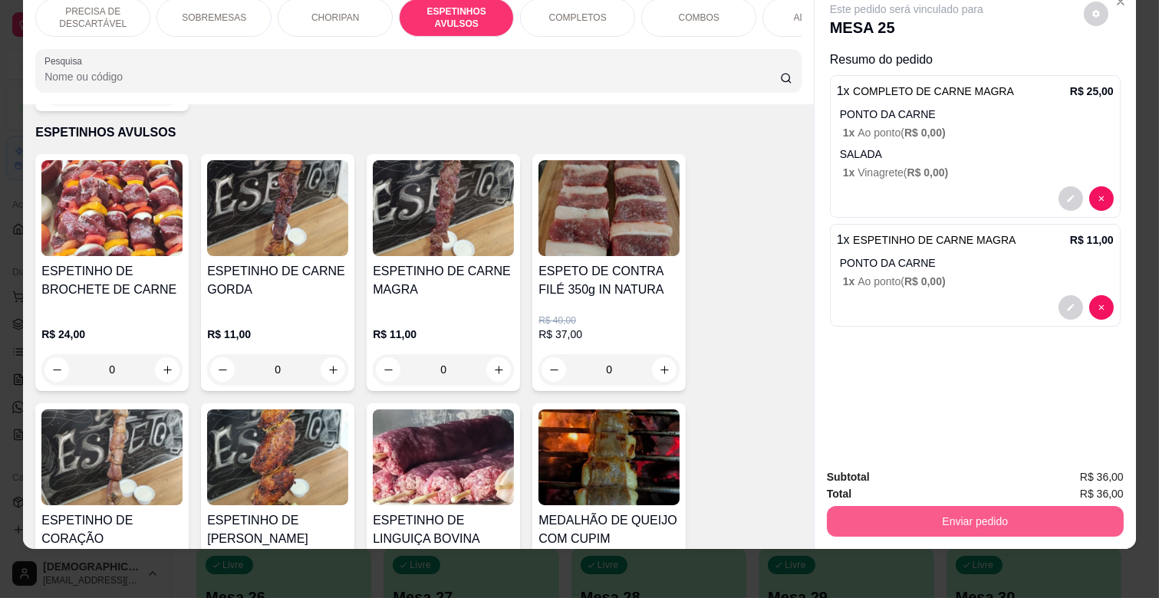
click at [969, 506] on button "Enviar pedido" at bounding box center [975, 521] width 297 height 31
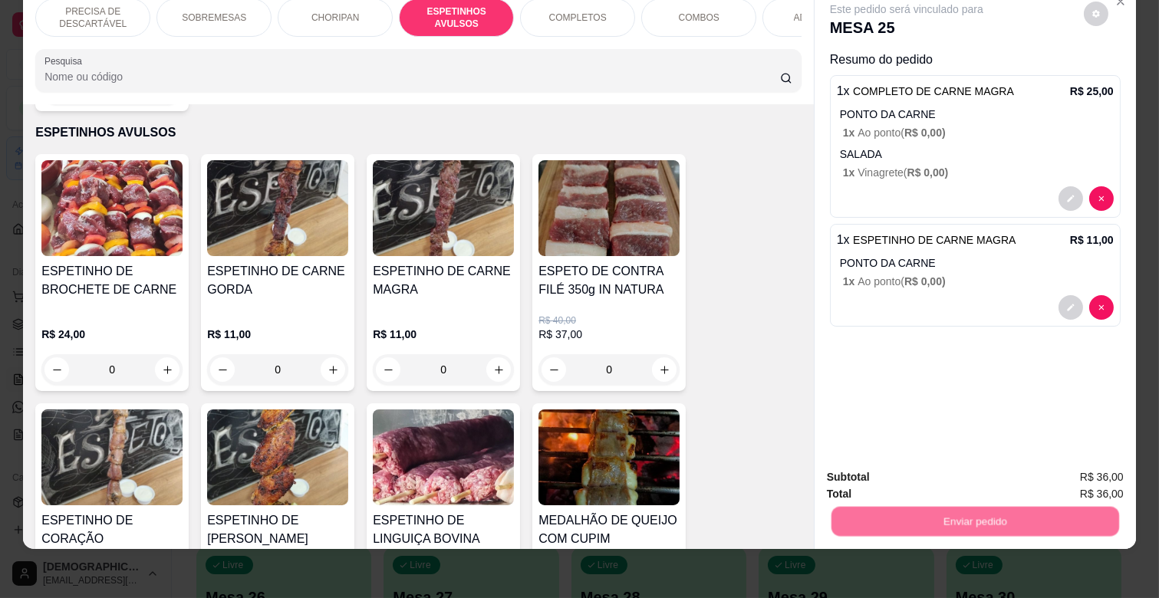
click at [955, 458] on button "Não registrar e enviar pedido" at bounding box center [924, 471] width 155 height 28
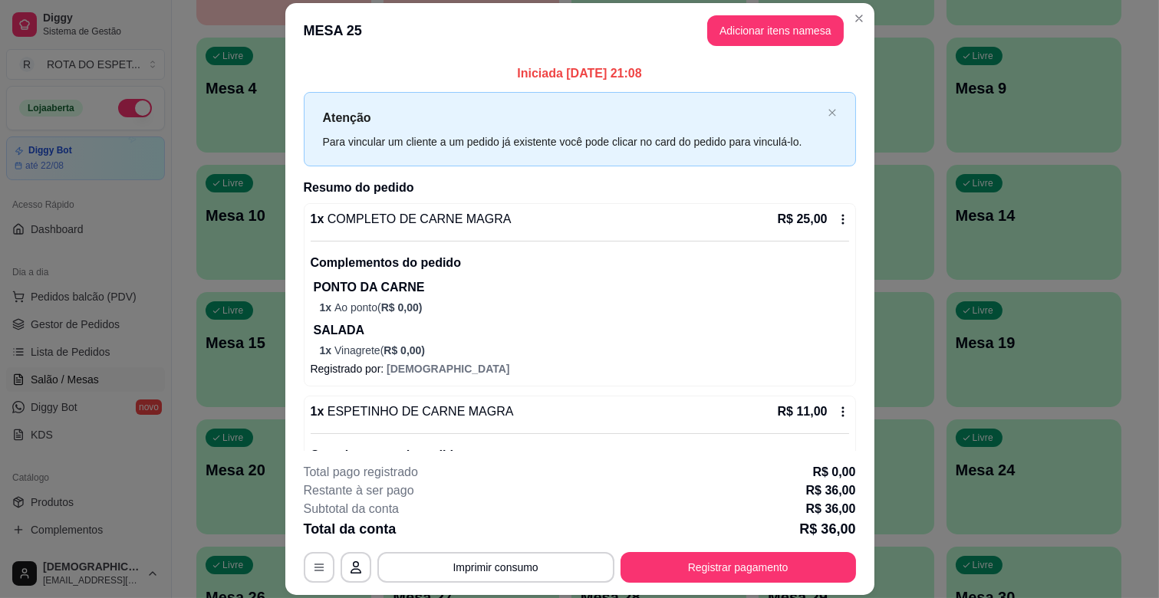
click at [800, 550] on div "**********" at bounding box center [580, 523] width 552 height 120
click at [785, 571] on button "Registrar pagamento" at bounding box center [738, 568] width 229 height 30
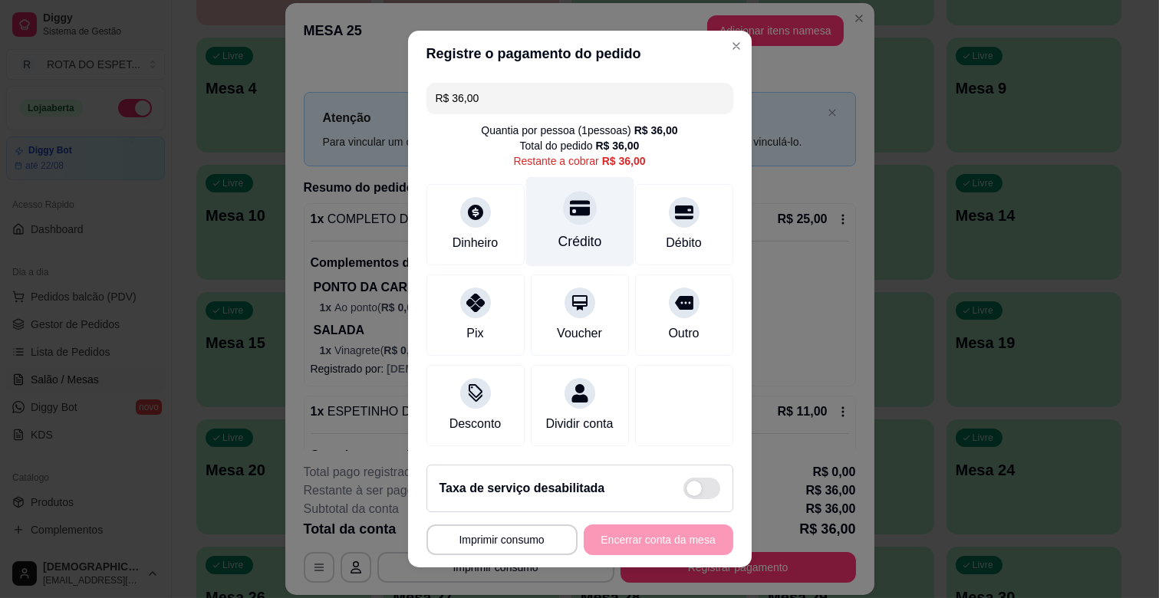
click at [539, 222] on div "Crédito" at bounding box center [579, 222] width 108 height 90
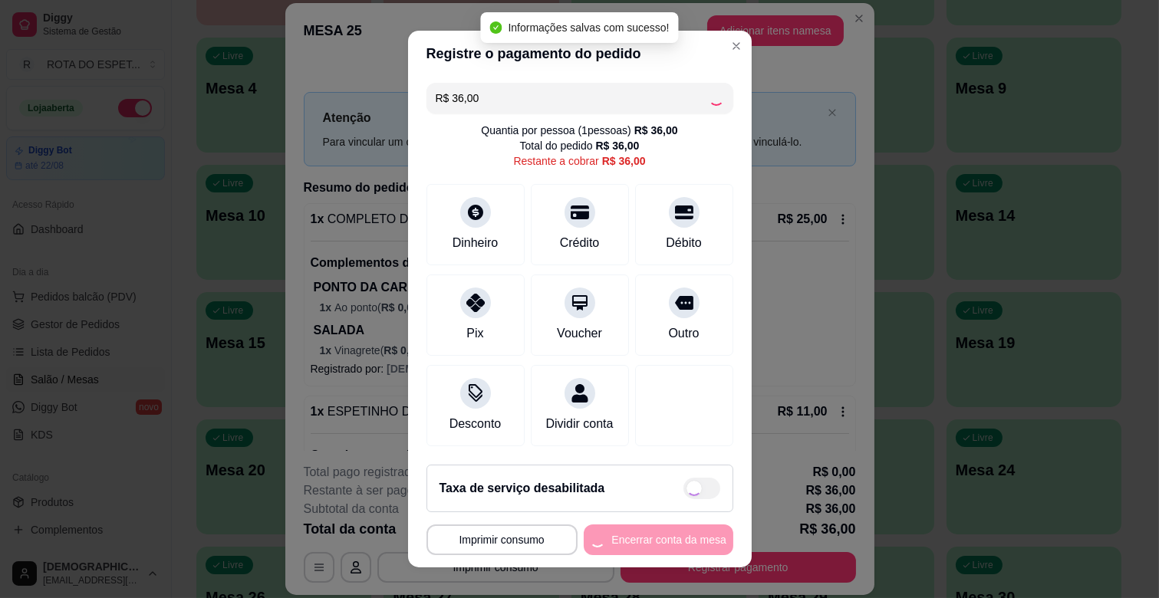
type input "R$ 0,00"
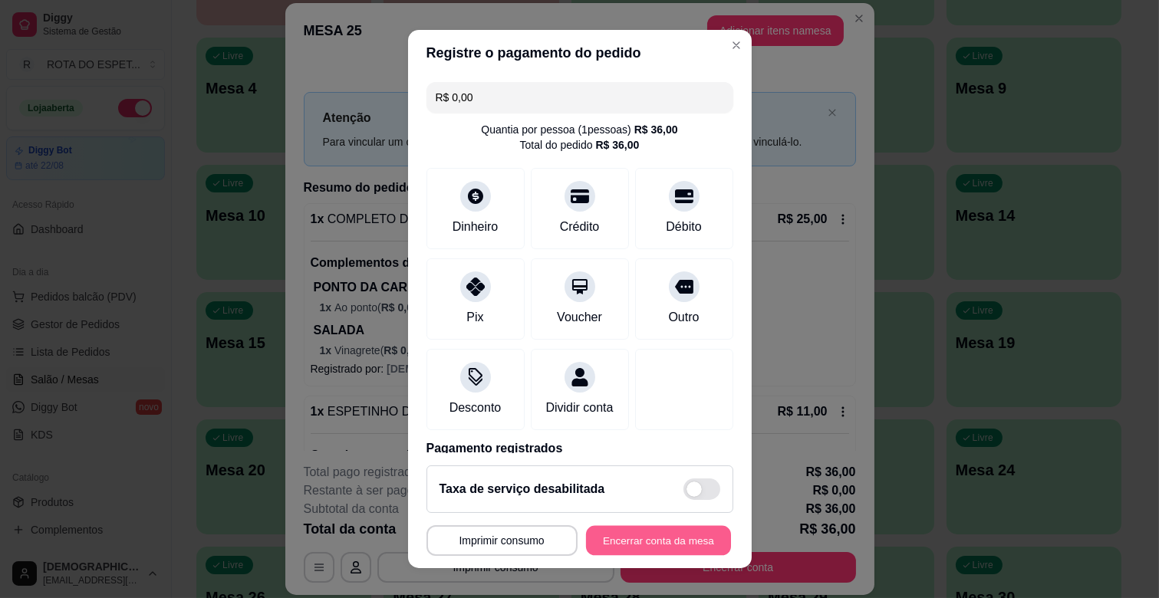
click at [658, 534] on button "Encerrar conta da mesa" at bounding box center [658, 541] width 145 height 30
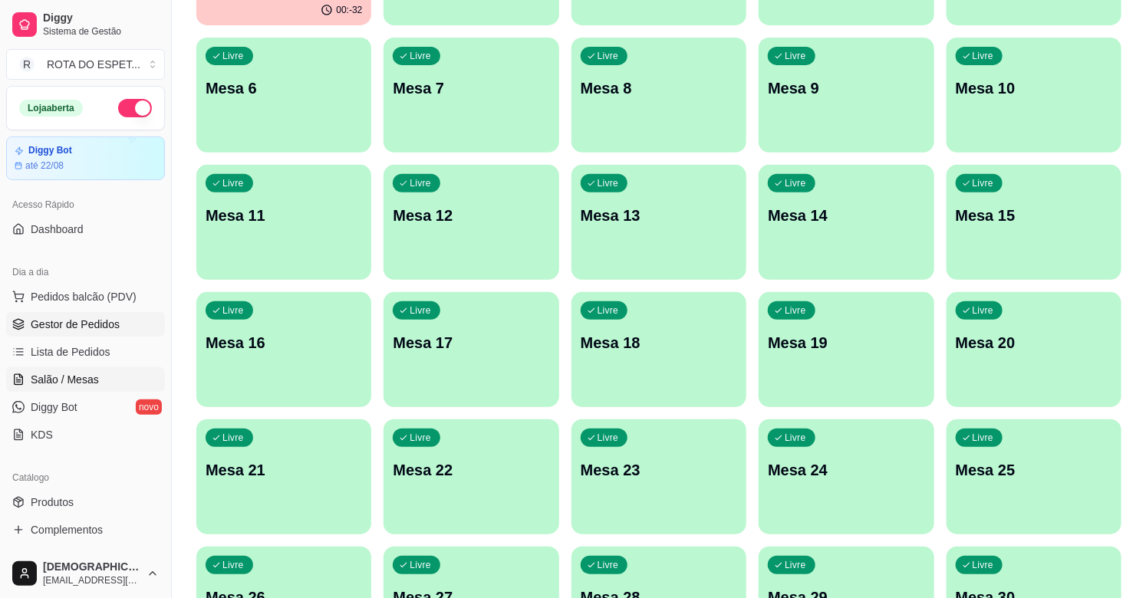
click at [94, 318] on span "Gestor de Pedidos" at bounding box center [75, 324] width 89 height 15
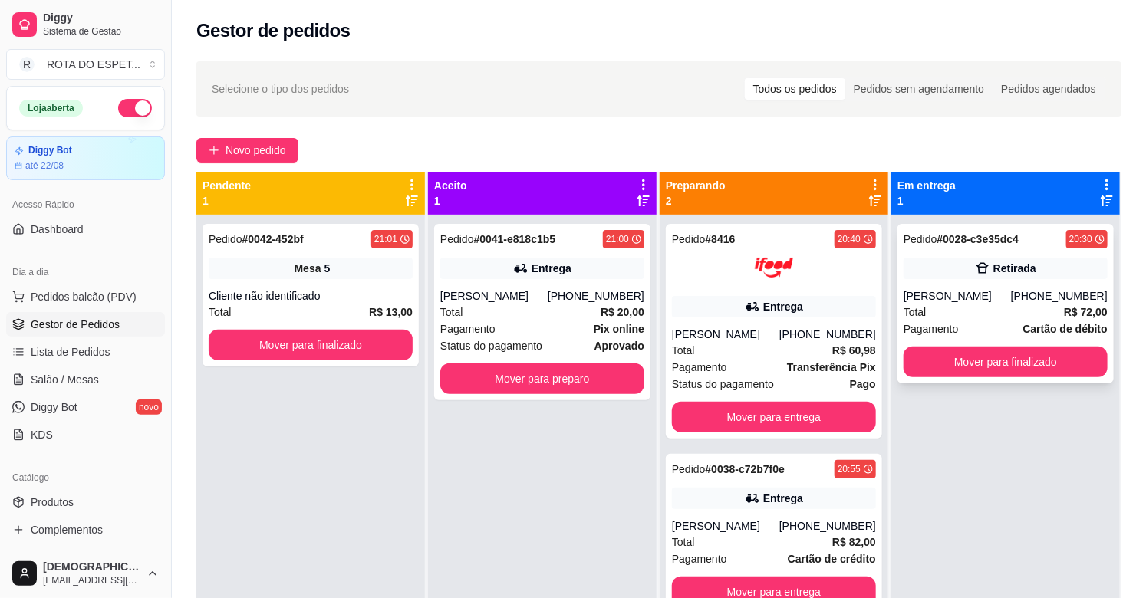
click at [921, 258] on div "Retirada" at bounding box center [1006, 268] width 204 height 21
click at [517, 248] on div "Pedido # 0041-e818c1b5" at bounding box center [497, 239] width 115 height 18
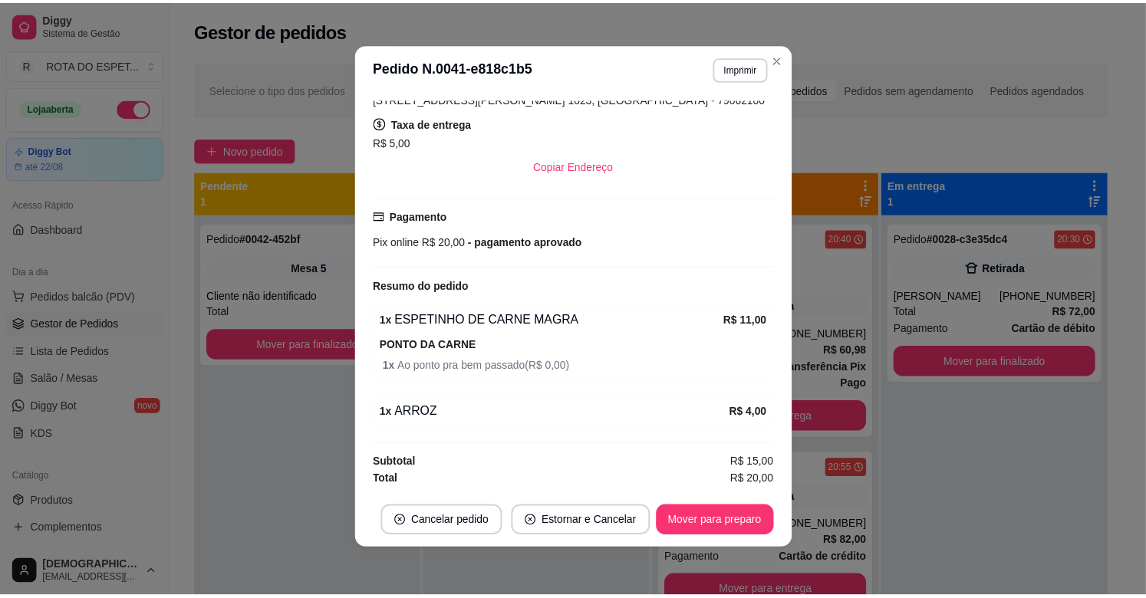
scroll to position [3, 0]
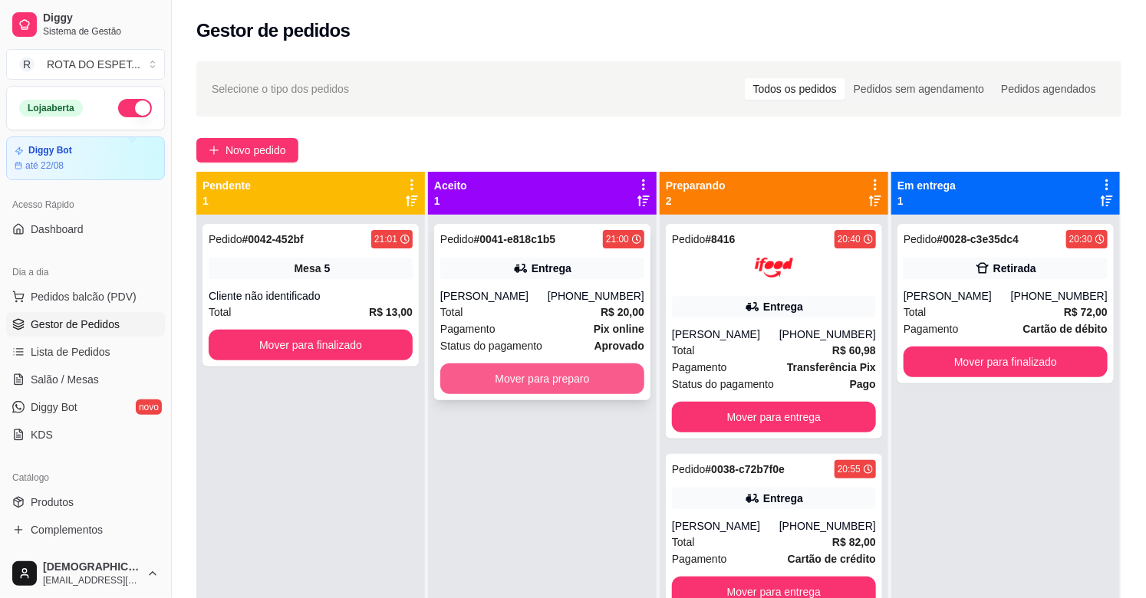
click at [459, 378] on button "Mover para preparo" at bounding box center [542, 379] width 204 height 31
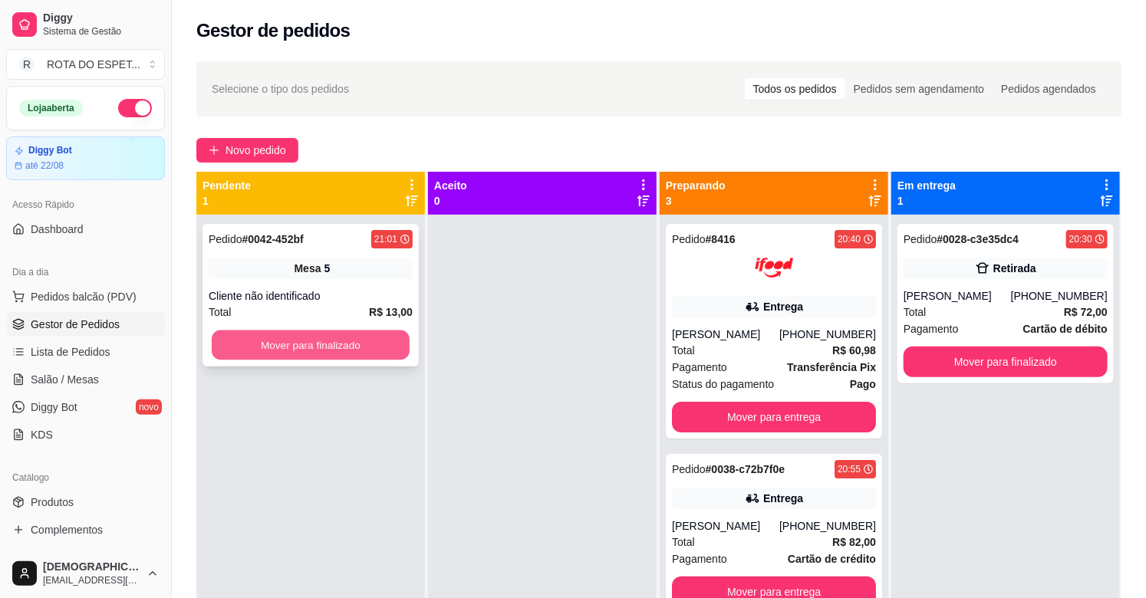
click at [335, 333] on button "Mover para finalizado" at bounding box center [311, 346] width 198 height 30
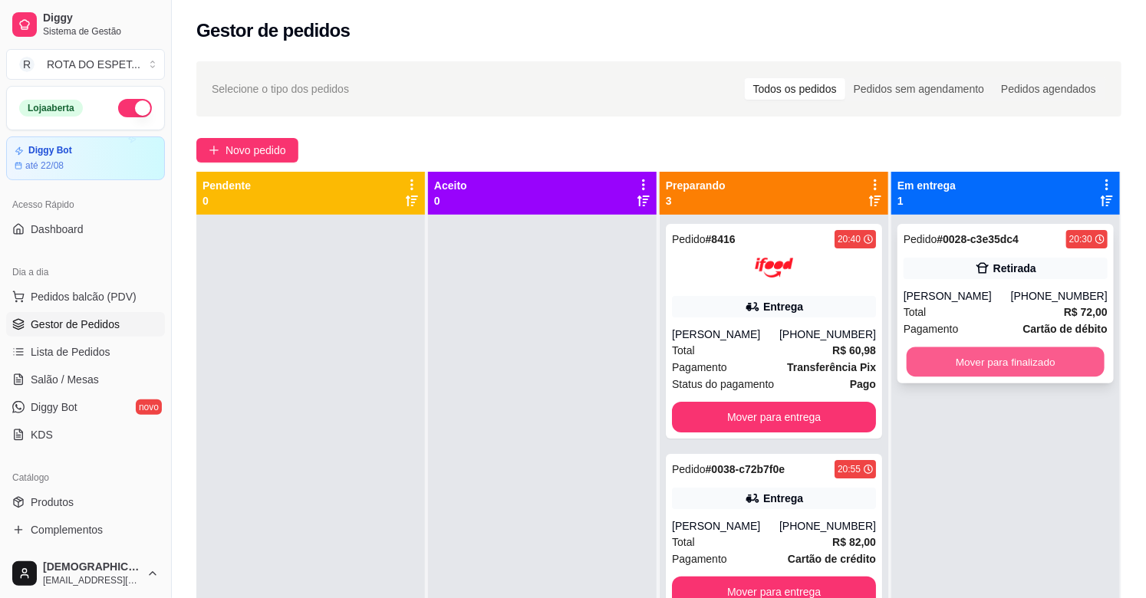
click at [1026, 359] on button "Mover para finalizado" at bounding box center [1006, 362] width 198 height 30
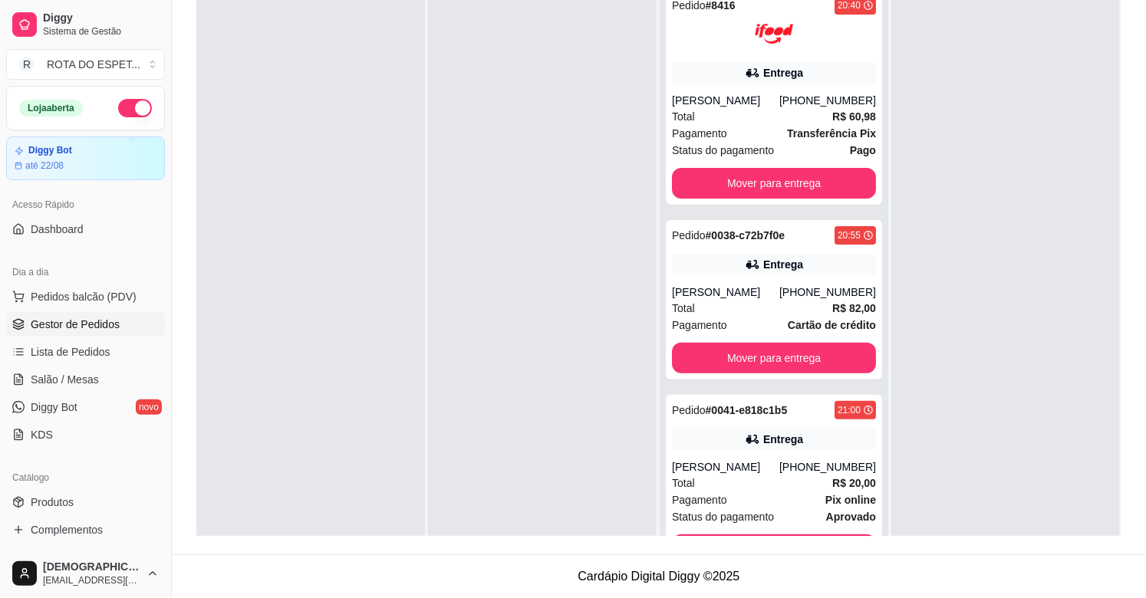
scroll to position [0, 0]
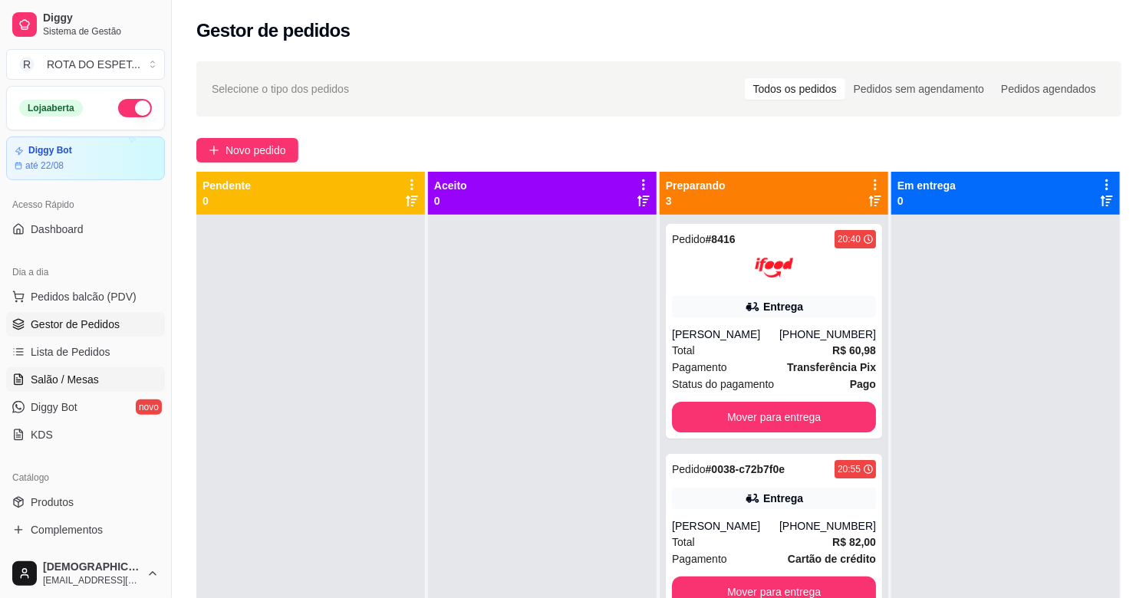
click at [95, 379] on span "Salão / Mesas" at bounding box center [65, 379] width 68 height 15
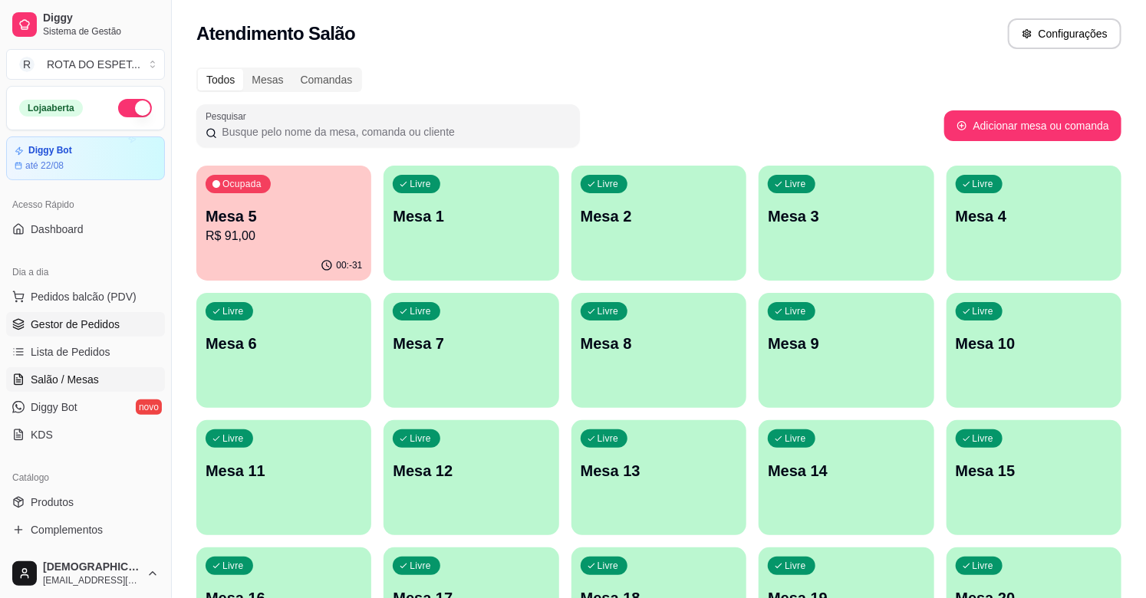
click at [89, 322] on span "Gestor de Pedidos" at bounding box center [75, 324] width 89 height 15
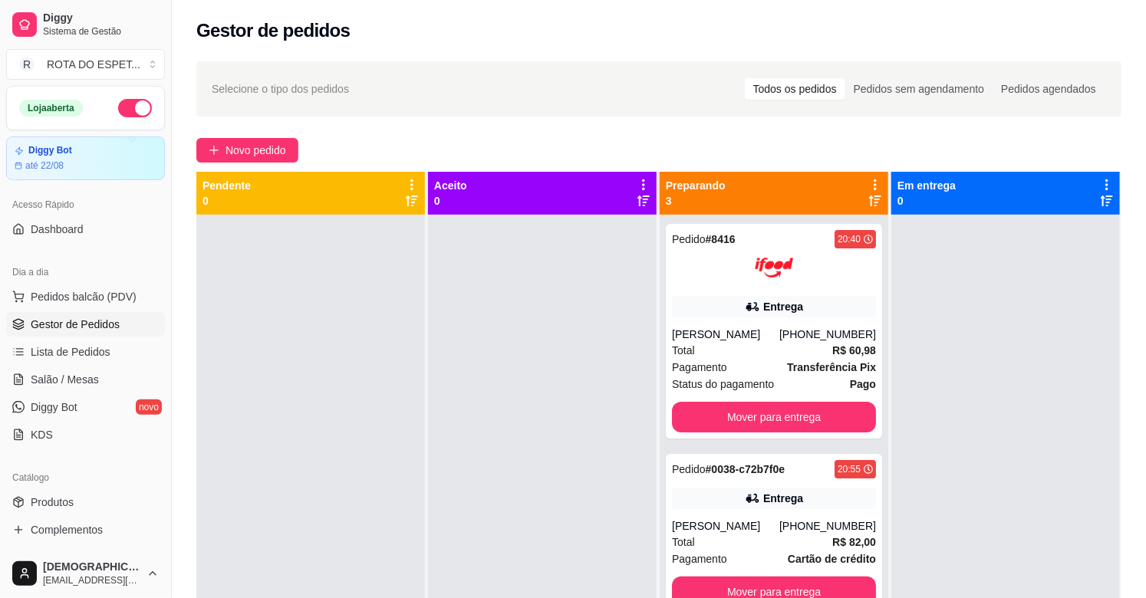
click at [344, 317] on div at bounding box center [310, 514] width 229 height 598
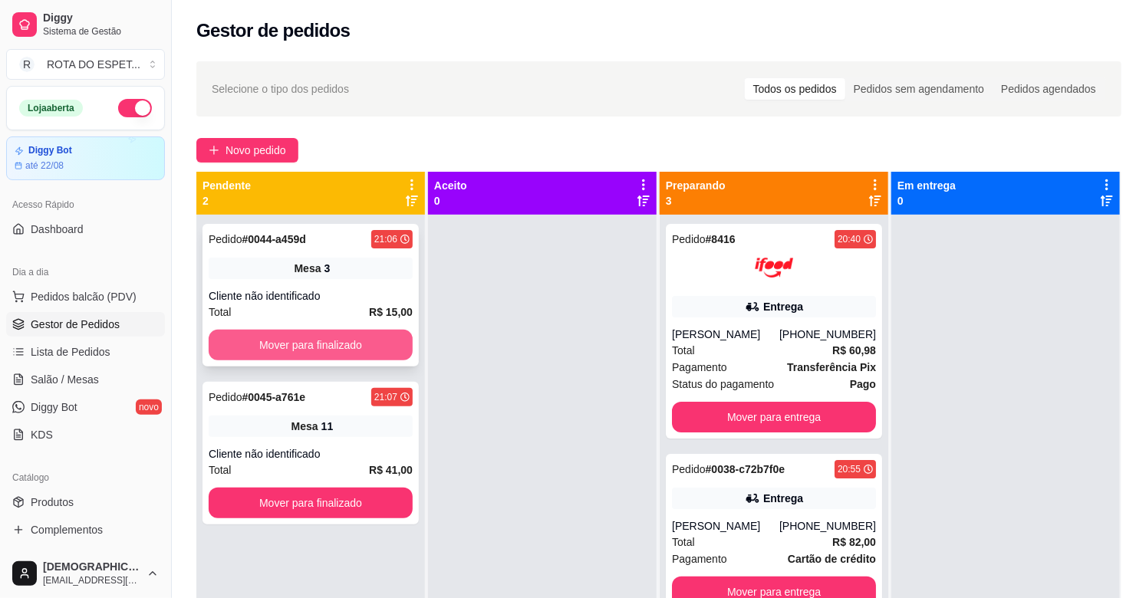
click at [332, 354] on button "Mover para finalizado" at bounding box center [311, 345] width 204 height 31
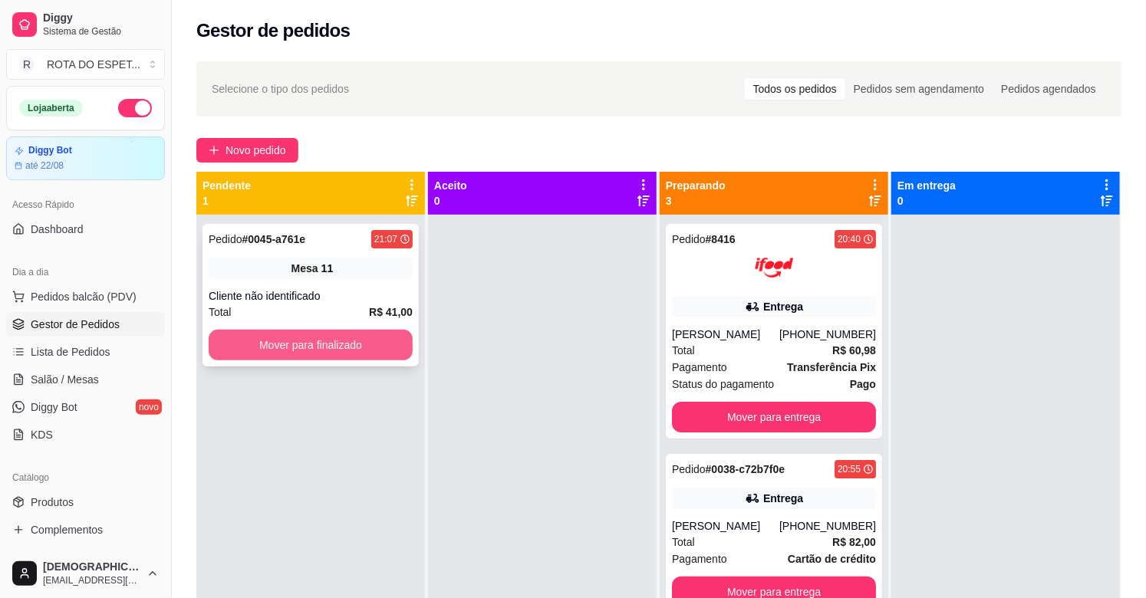
click at [344, 345] on button "Mover para finalizado" at bounding box center [311, 345] width 204 height 31
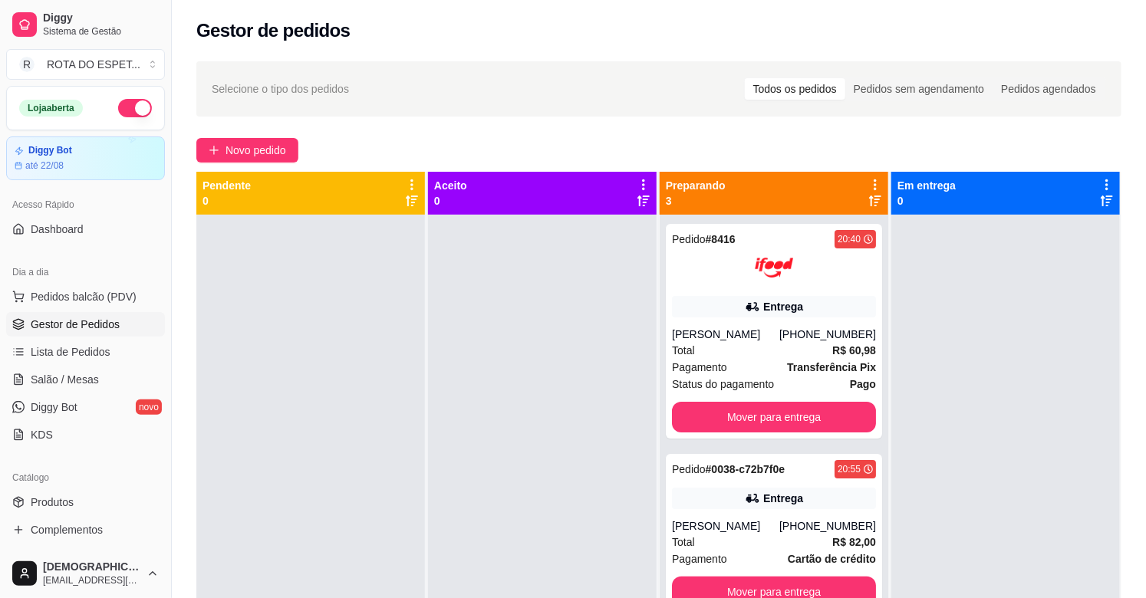
click at [462, 499] on div at bounding box center [542, 514] width 229 height 598
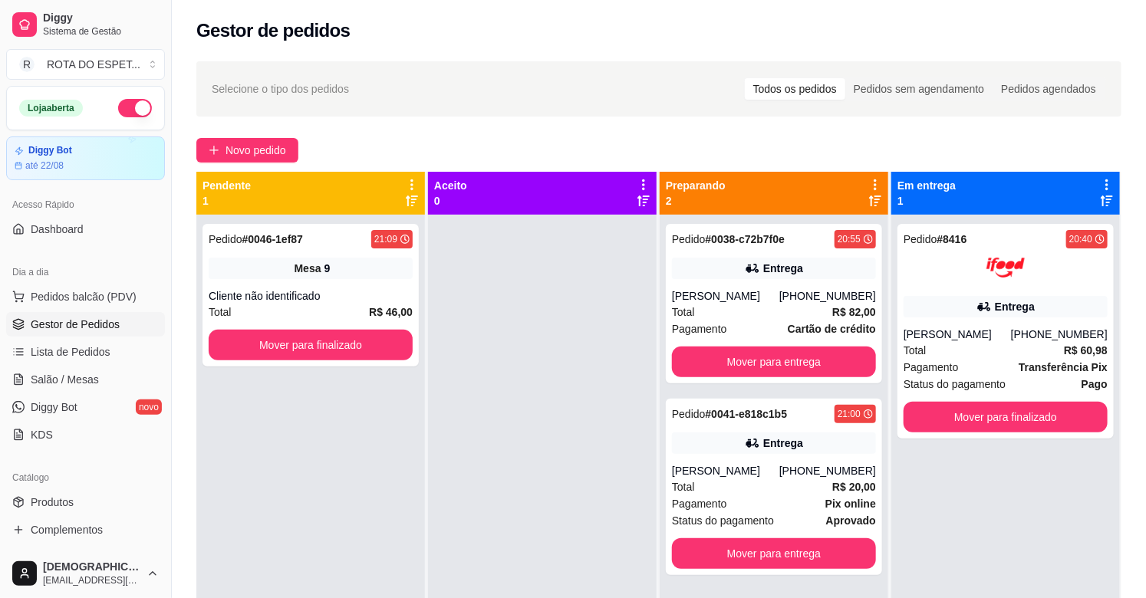
click at [534, 478] on div at bounding box center [542, 514] width 229 height 598
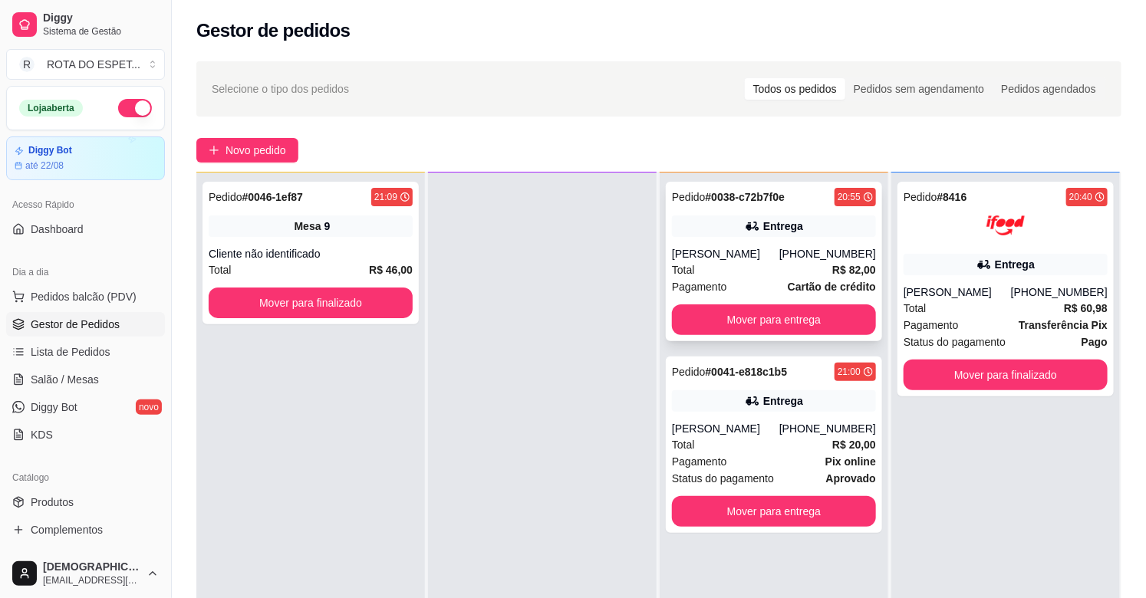
click at [746, 264] on div "Total R$ 82,00" at bounding box center [774, 270] width 204 height 17
click at [779, 310] on button "Mover para entrega" at bounding box center [774, 320] width 204 height 31
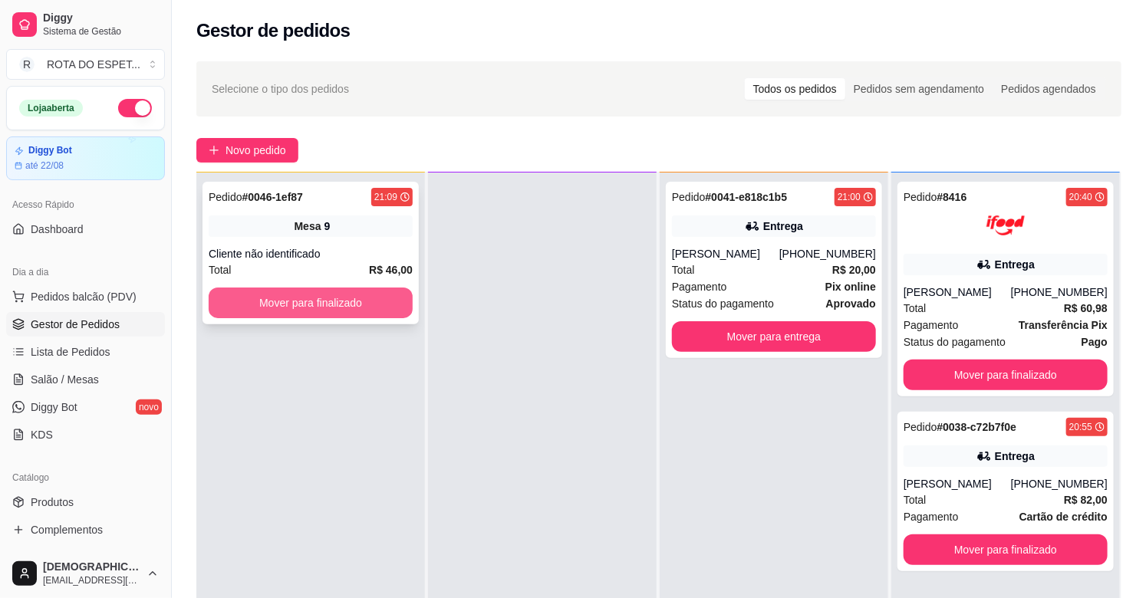
click at [351, 308] on button "Mover para finalizado" at bounding box center [311, 303] width 204 height 31
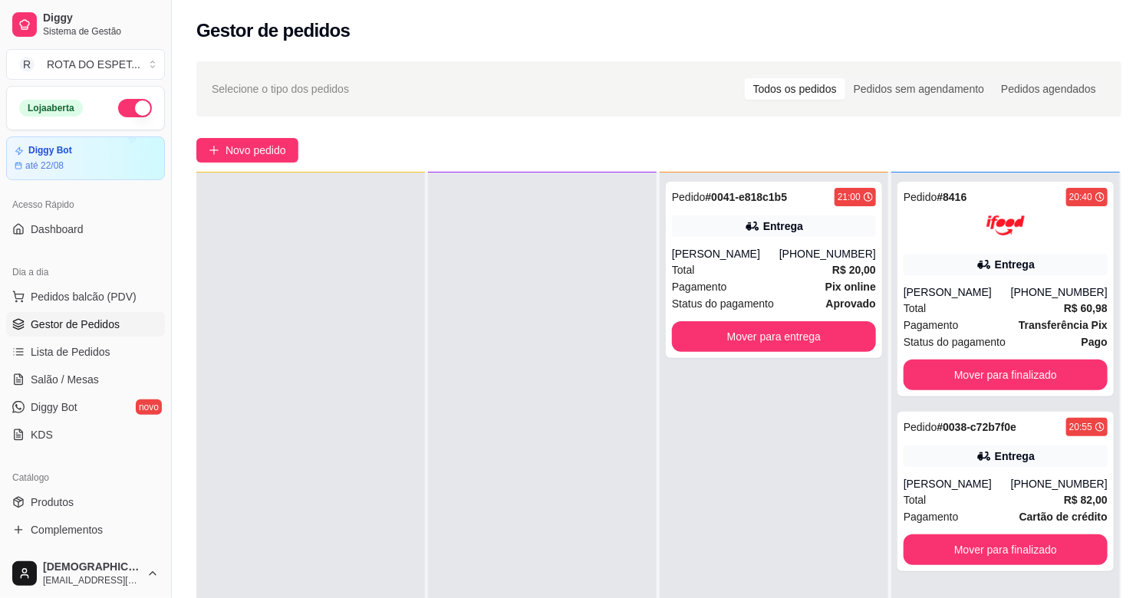
click at [492, 399] on div at bounding box center [542, 472] width 229 height 598
click at [486, 512] on div at bounding box center [542, 472] width 229 height 598
click at [786, 346] on button "Mover para entrega" at bounding box center [774, 337] width 198 height 30
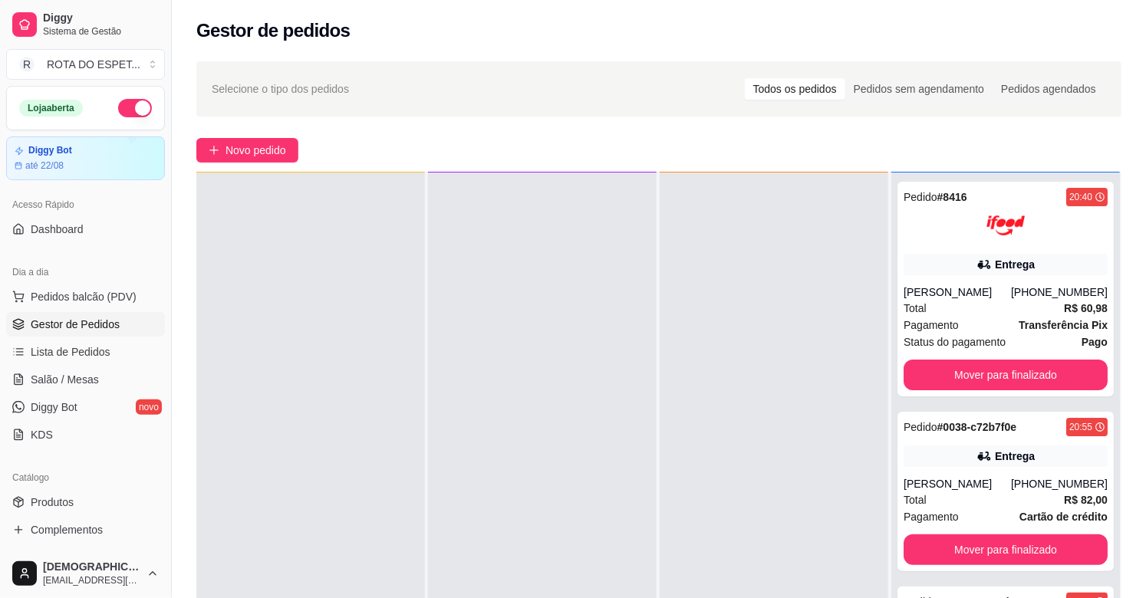
click at [554, 420] on div at bounding box center [542, 472] width 229 height 598
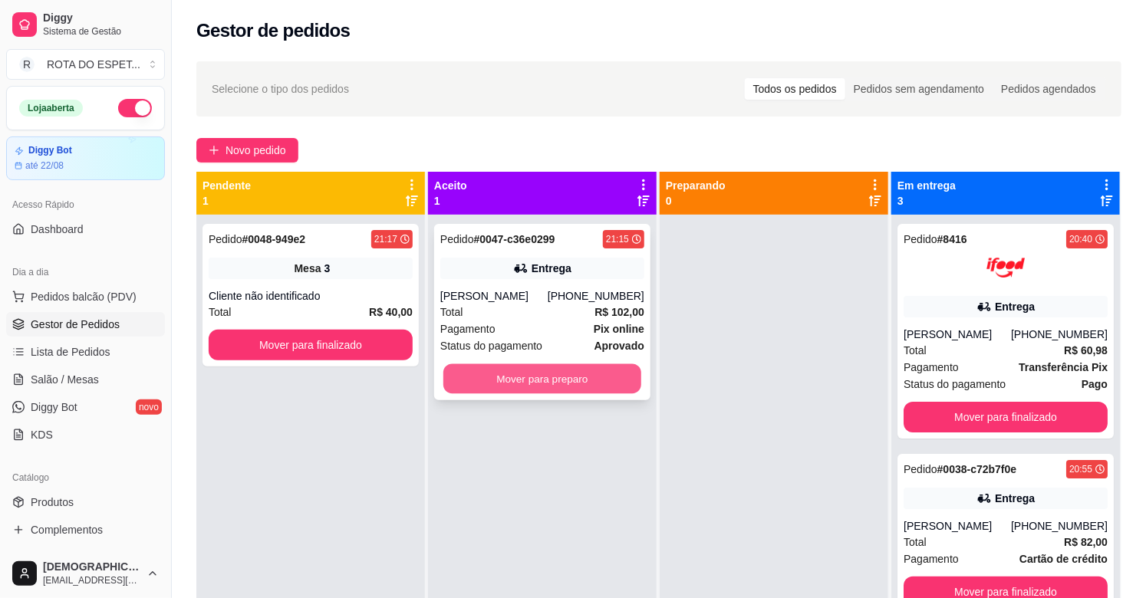
click at [572, 374] on button "Mover para preparo" at bounding box center [542, 379] width 198 height 30
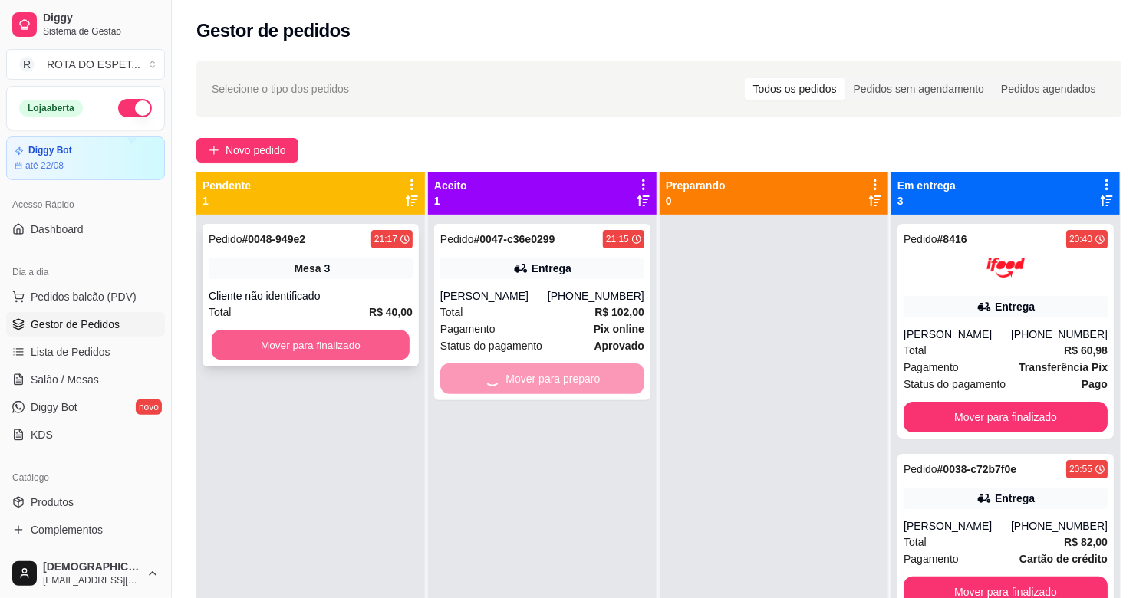
click at [355, 334] on button "Mover para finalizado" at bounding box center [311, 346] width 198 height 30
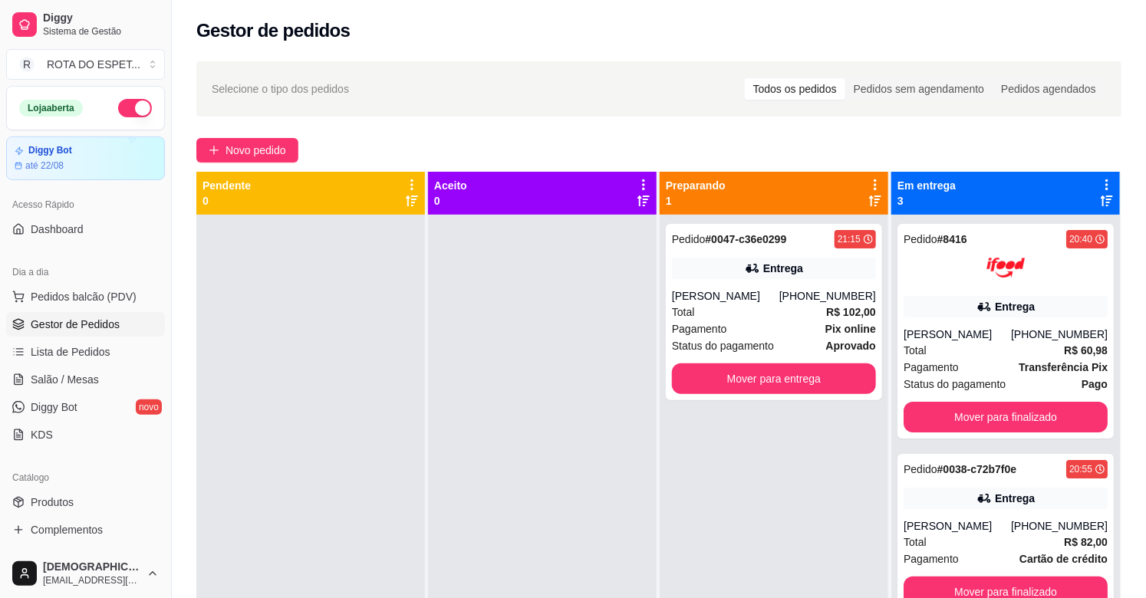
click at [491, 486] on div at bounding box center [542, 514] width 229 height 598
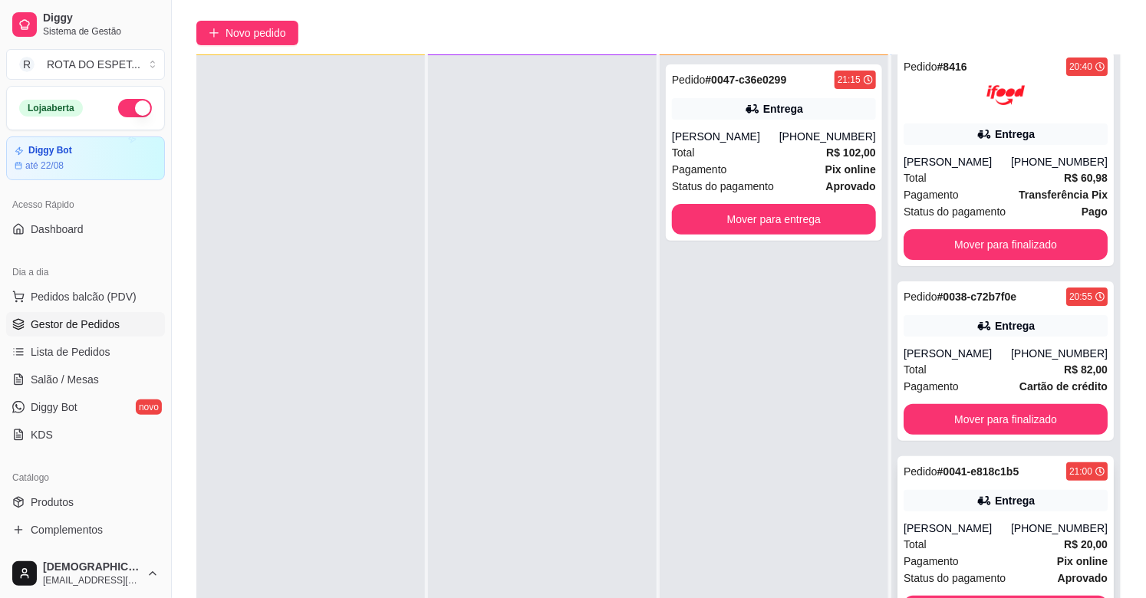
scroll to position [234, 0]
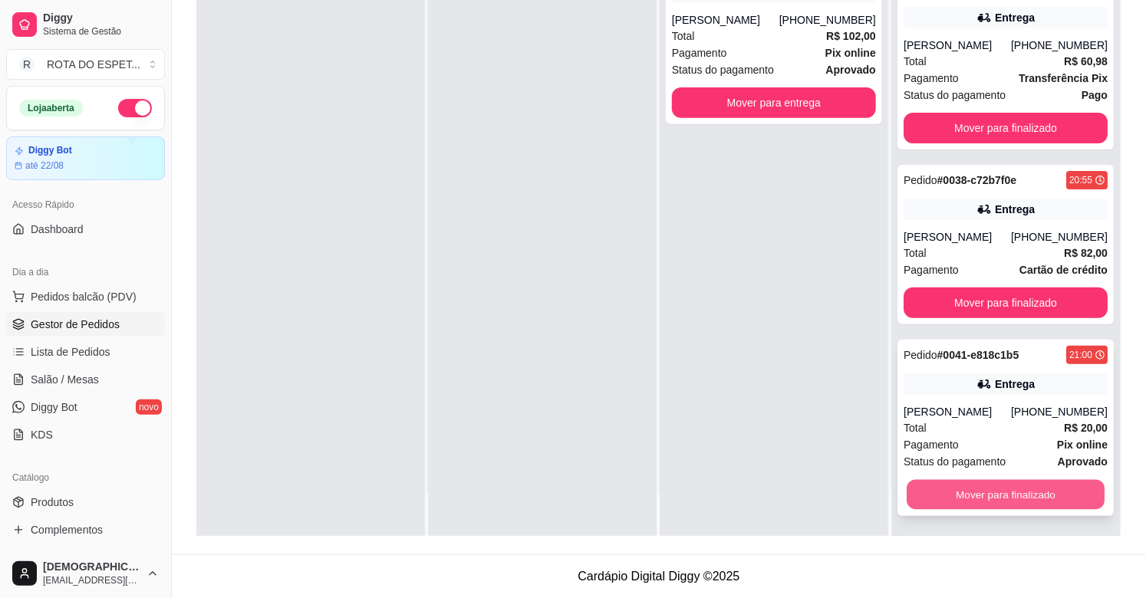
click at [995, 499] on button "Mover para finalizado" at bounding box center [1006, 495] width 198 height 30
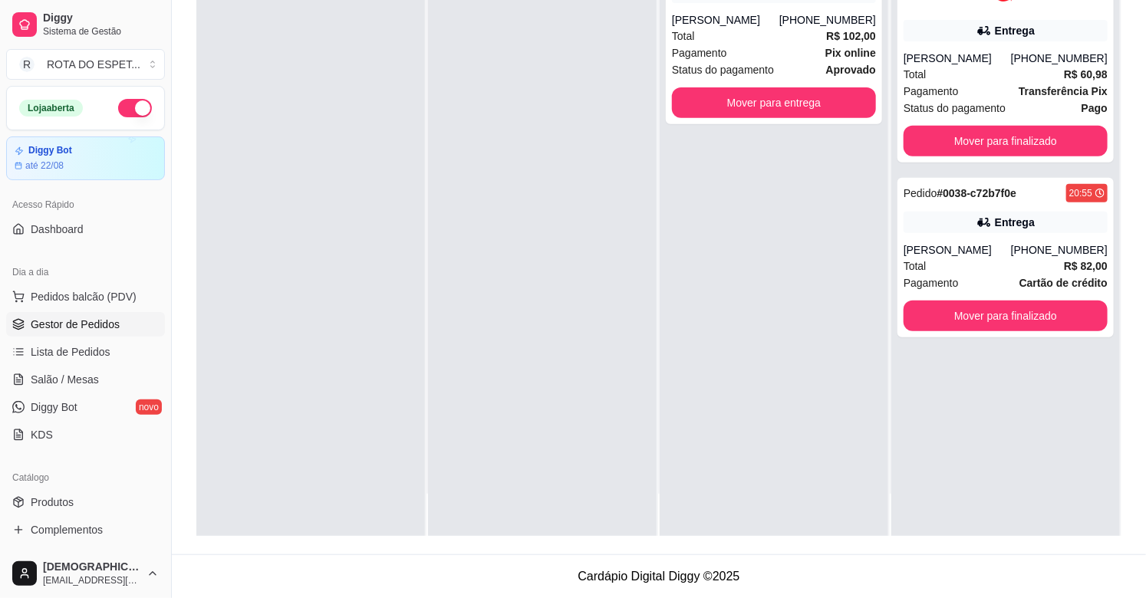
scroll to position [0, 0]
click at [767, 437] on div "Pedido # 0047-c36e0299 21:15 Entrega [PERSON_NAME] [PHONE_NUMBER] Total R$ 102,…" at bounding box center [774, 238] width 229 height 598
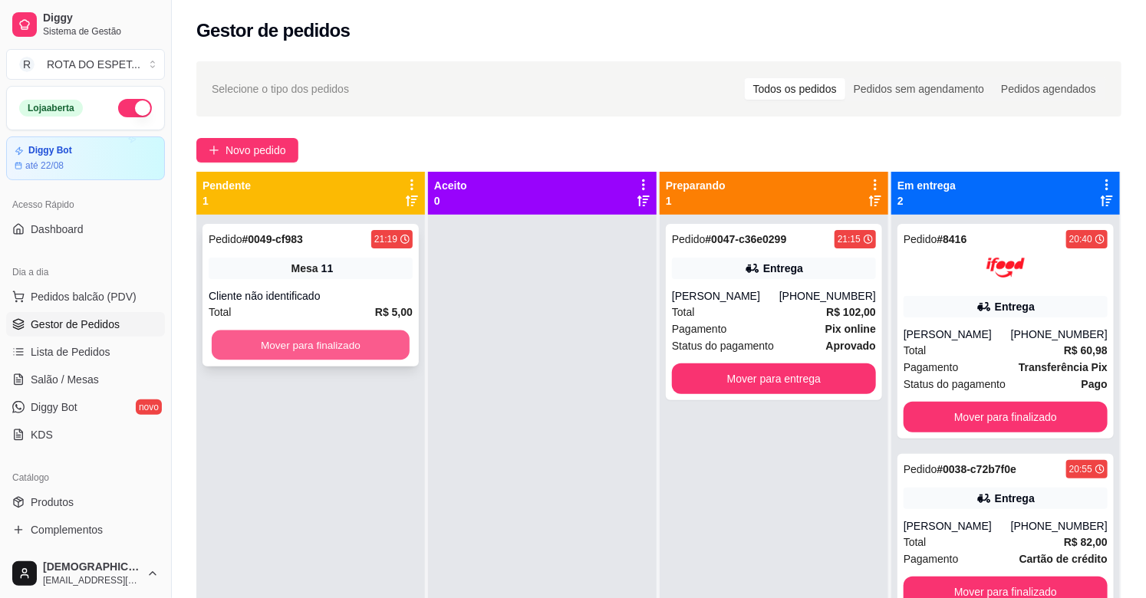
click at [301, 343] on button "Mover para finalizado" at bounding box center [311, 346] width 198 height 30
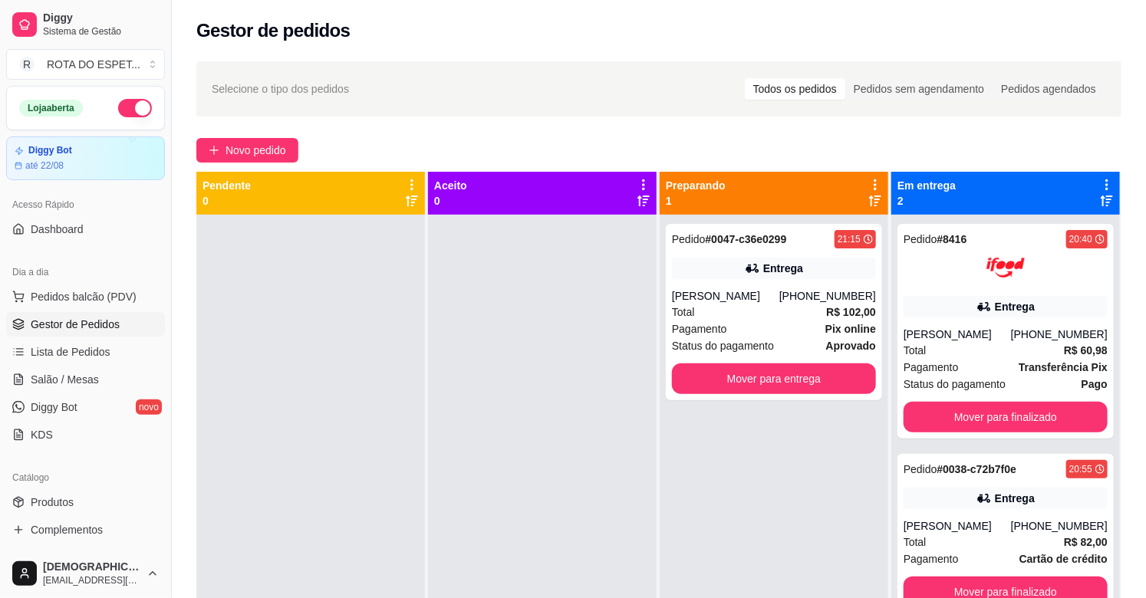
click at [476, 457] on div at bounding box center [542, 514] width 229 height 598
click at [1017, 586] on button "Mover para finalizado" at bounding box center [1006, 593] width 198 height 30
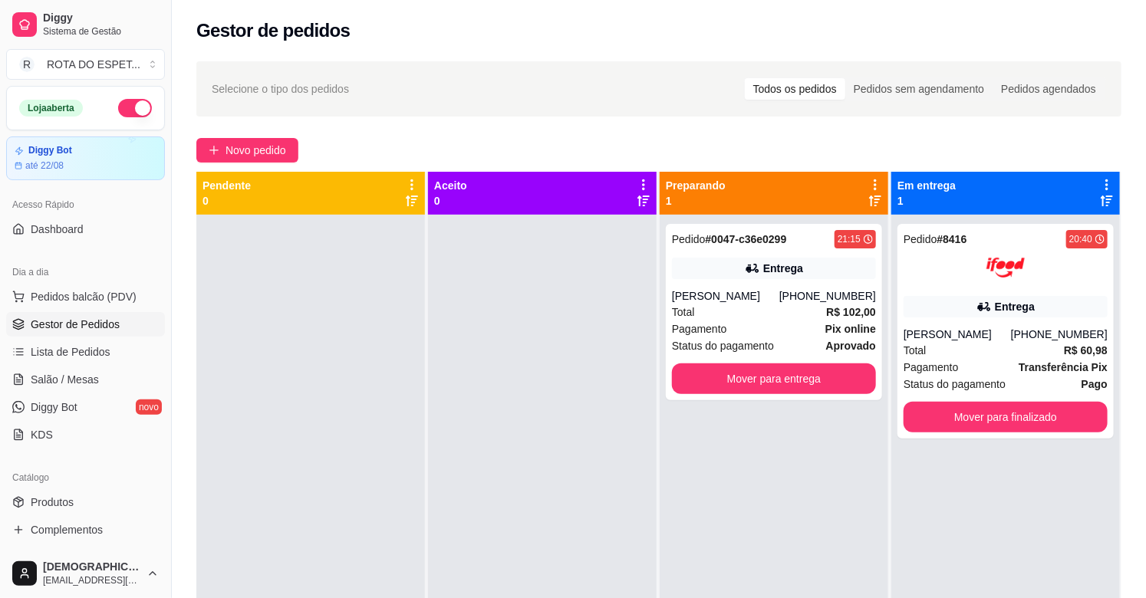
click at [724, 456] on div "Pedido # 0047-c36e0299 21:15 Entrega [PERSON_NAME] [PHONE_NUMBER] Total R$ 102,…" at bounding box center [774, 514] width 229 height 598
click at [81, 387] on span "Salão / Mesas" at bounding box center [65, 379] width 68 height 15
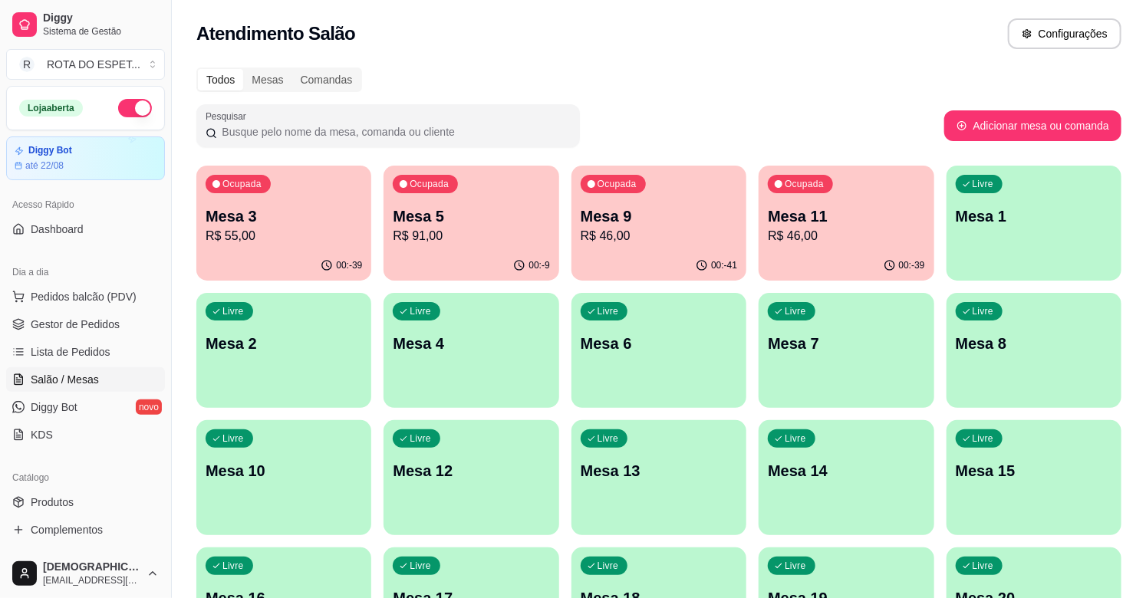
click at [486, 220] on p "Mesa 5" at bounding box center [471, 216] width 156 height 21
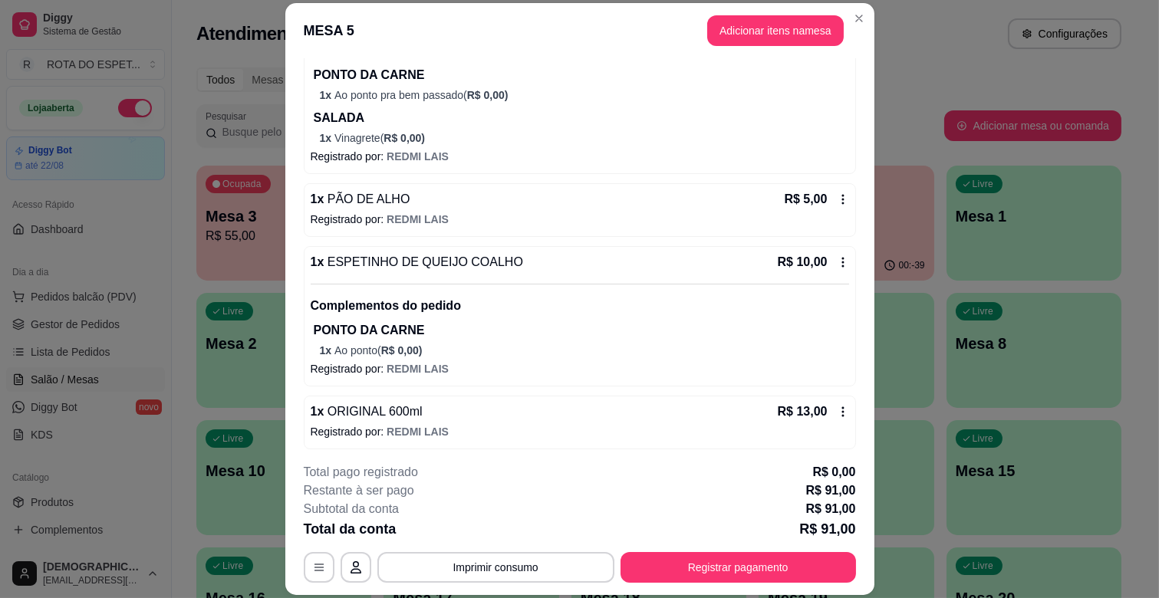
scroll to position [388, 0]
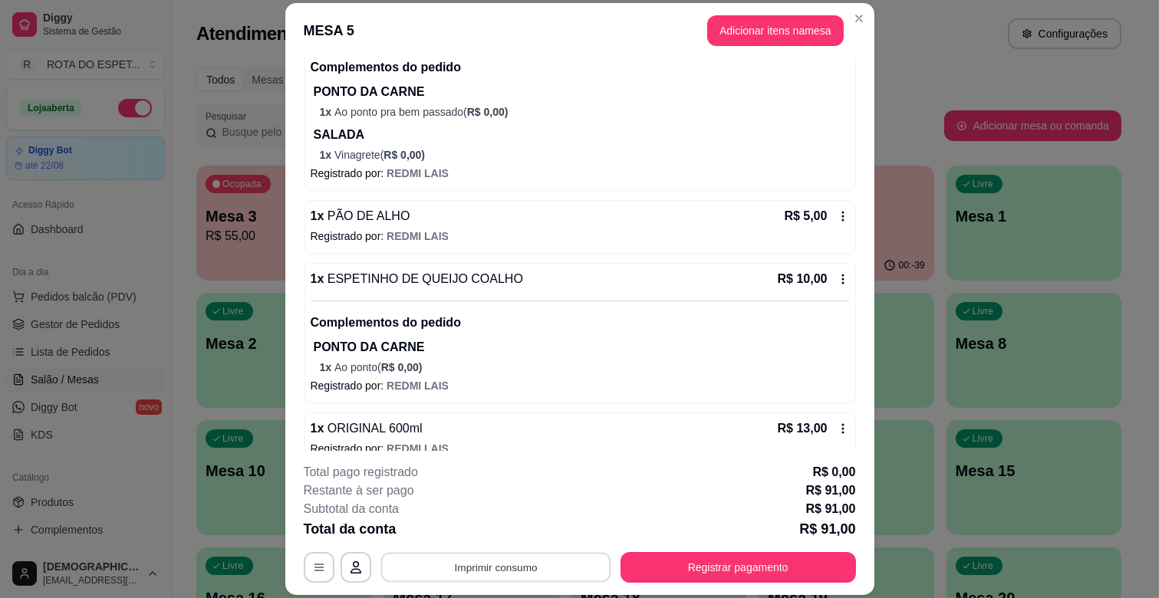
click at [479, 573] on button "Imprimir consumo" at bounding box center [495, 568] width 230 height 30
click at [499, 531] on button "IMPRESSORA CAIXA" at bounding box center [494, 532] width 123 height 24
click at [805, 25] on button "Adicionar itens na mesa" at bounding box center [775, 31] width 132 height 30
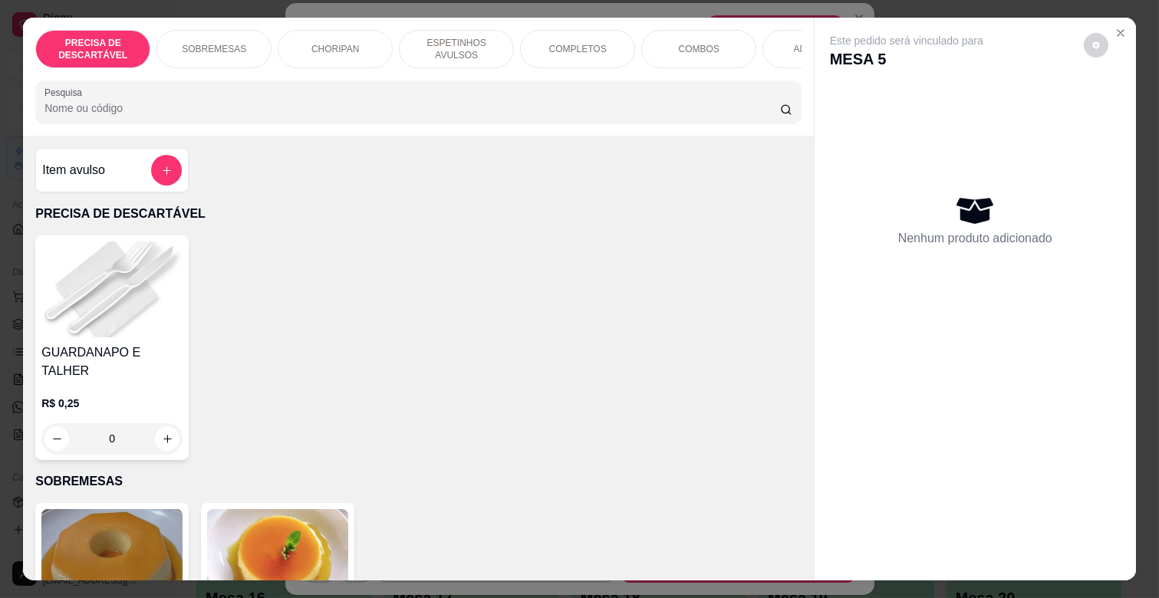
scroll to position [0, 670]
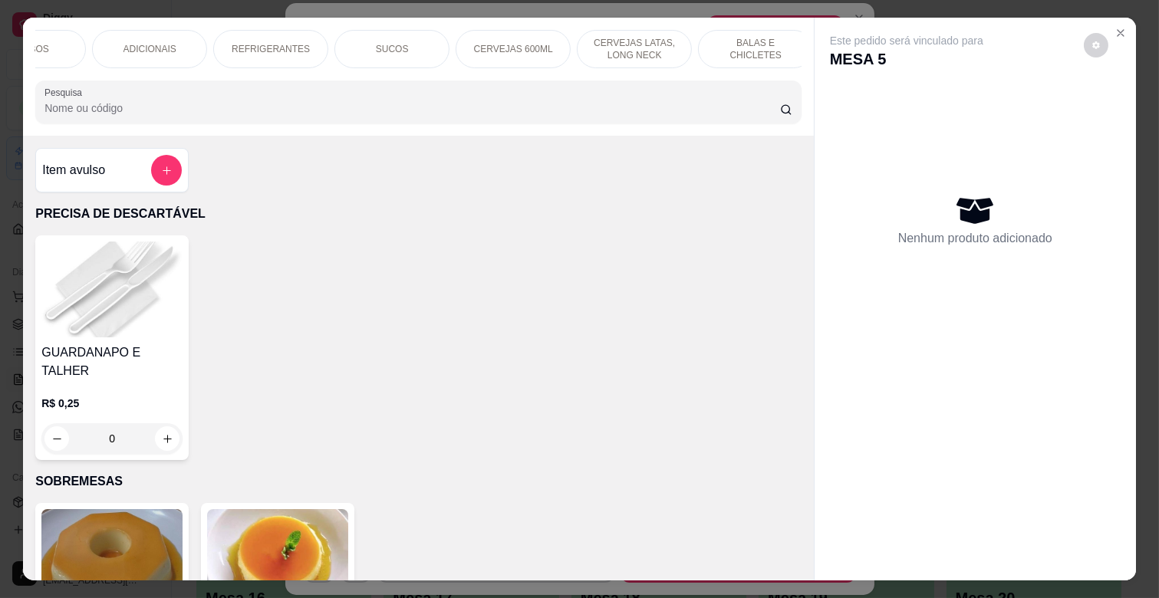
click at [760, 44] on p "BALAS E CHICLETES" at bounding box center [755, 49] width 89 height 25
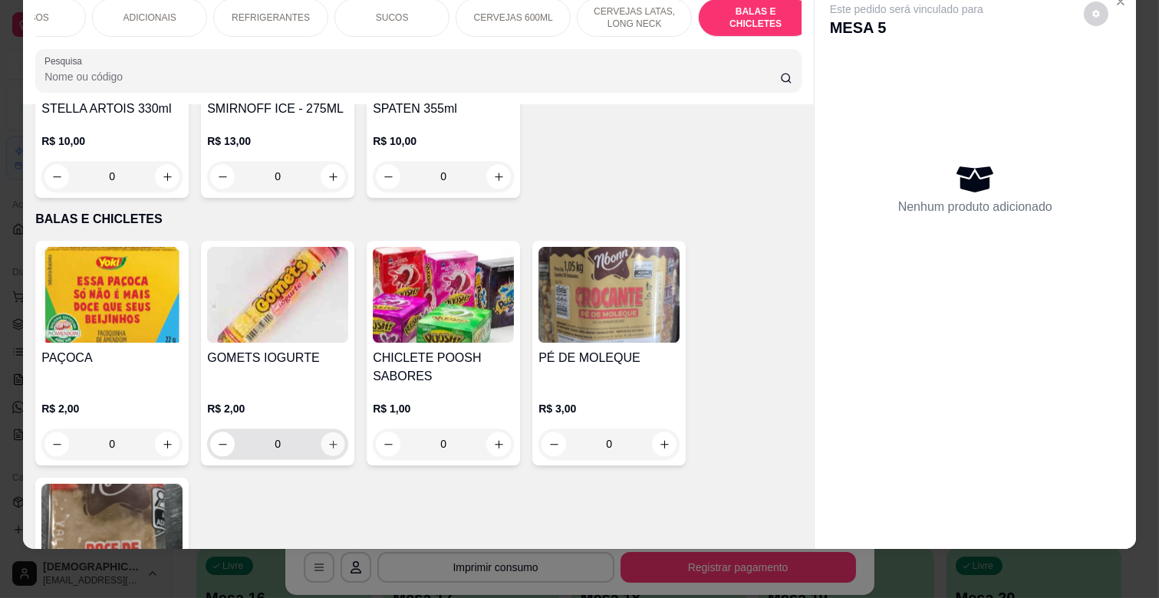
click at [332, 439] on icon "increase-product-quantity" at bounding box center [334, 445] width 12 height 12
click at [332, 433] on button "increase-product-quantity" at bounding box center [333, 445] width 24 height 24
type input "2"
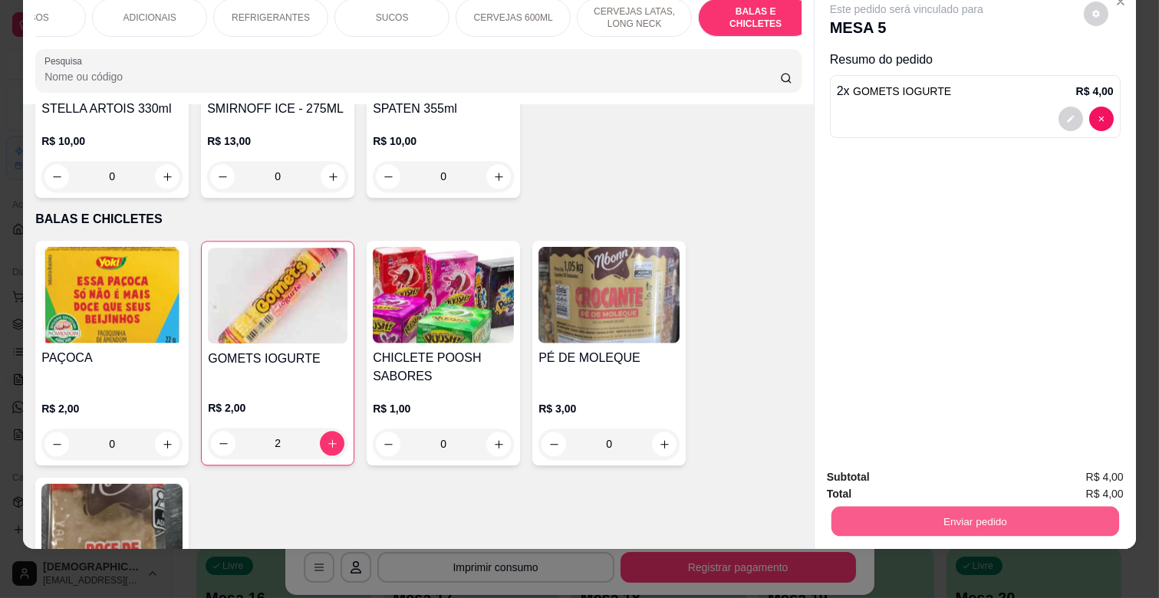
click at [1064, 507] on button "Enviar pedido" at bounding box center [975, 521] width 288 height 30
click at [960, 476] on button "Não registrar e enviar pedido" at bounding box center [924, 470] width 155 height 28
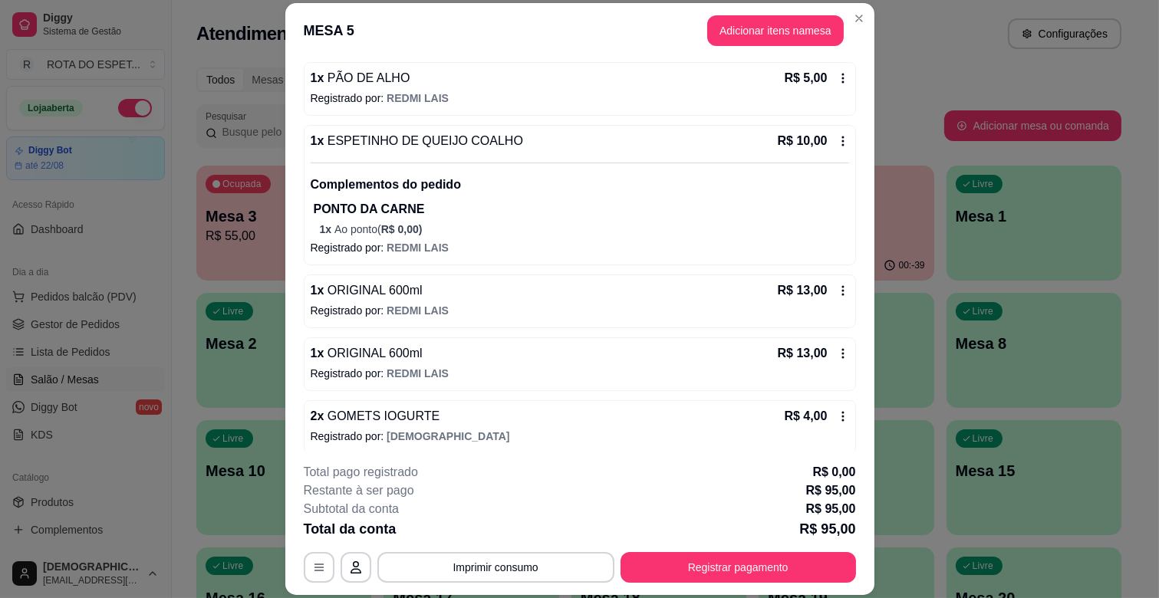
scroll to position [535, 0]
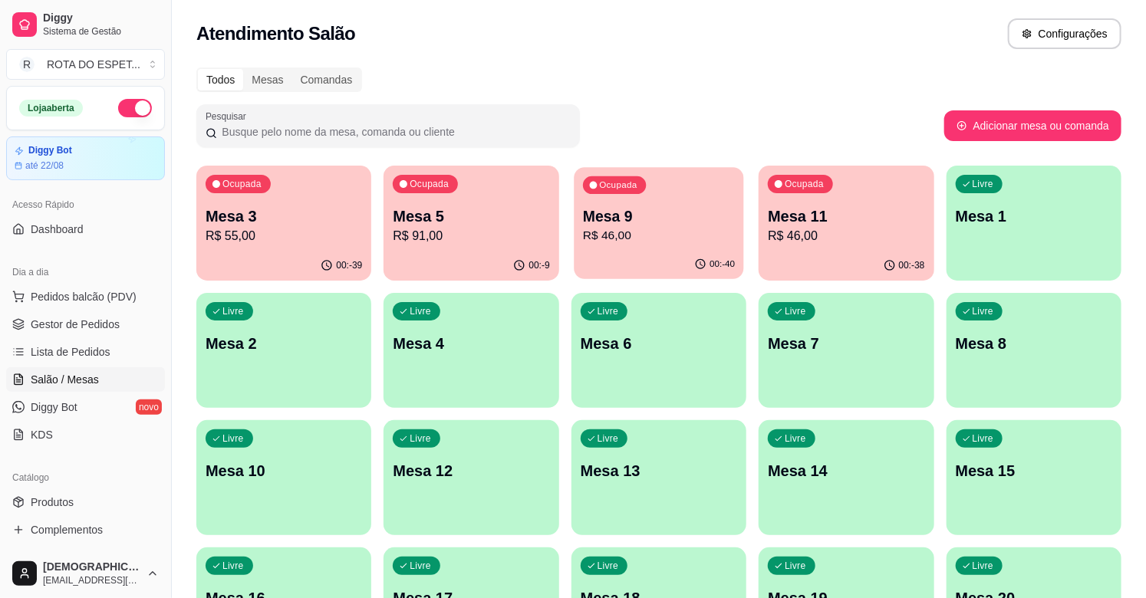
click at [691, 213] on p "Mesa 9" at bounding box center [659, 216] width 152 height 21
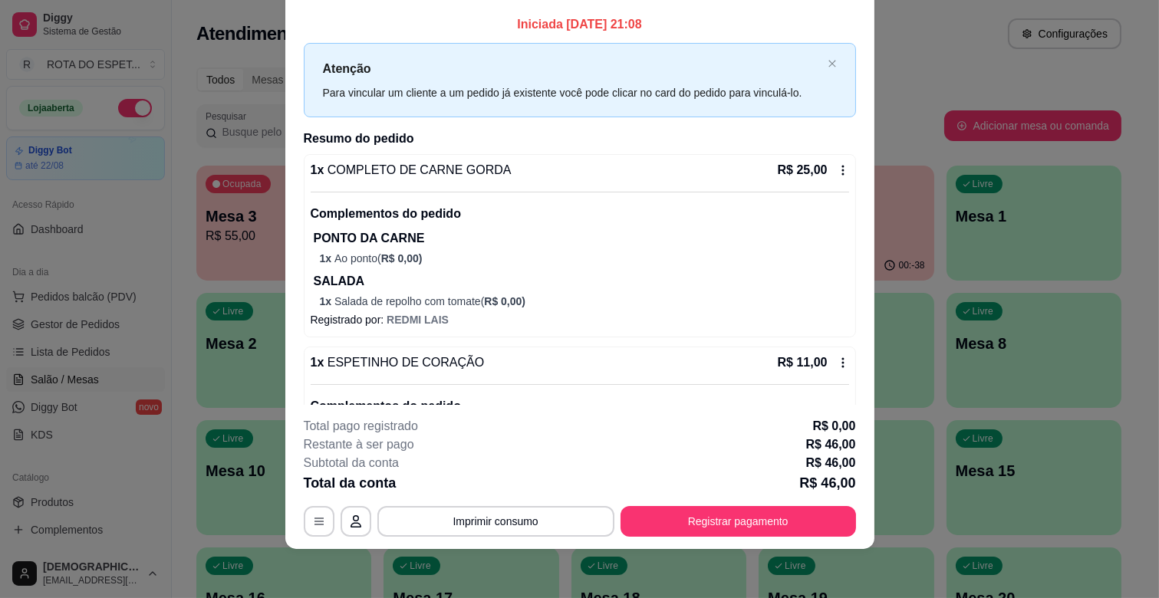
scroll to position [0, 0]
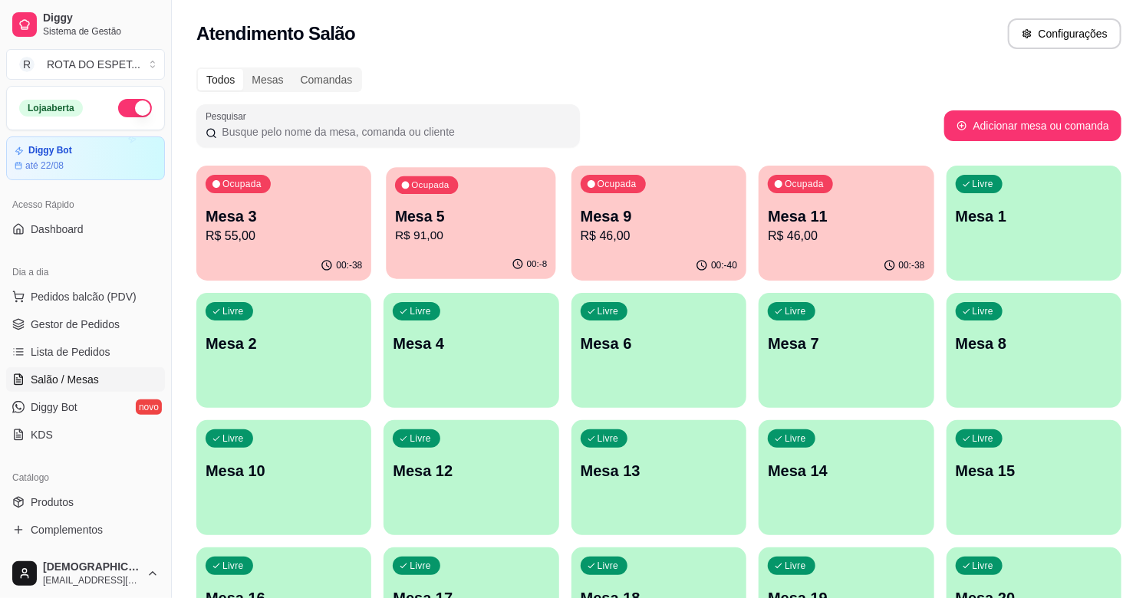
click at [495, 227] on p "R$ 91,00" at bounding box center [471, 236] width 152 height 18
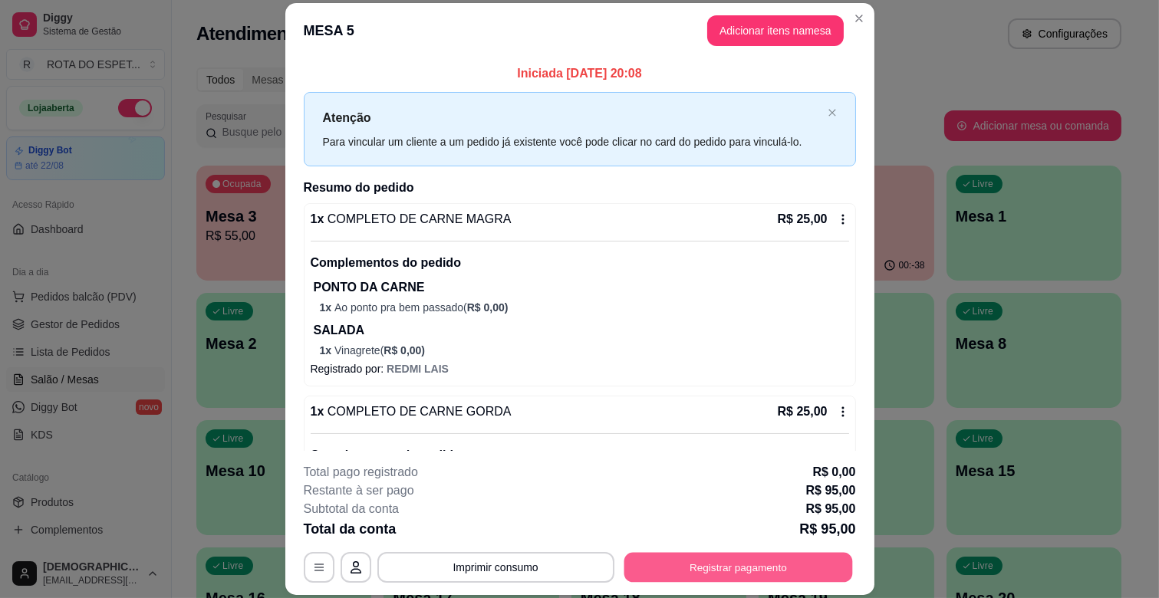
click at [719, 565] on button "Registrar pagamento" at bounding box center [738, 568] width 229 height 30
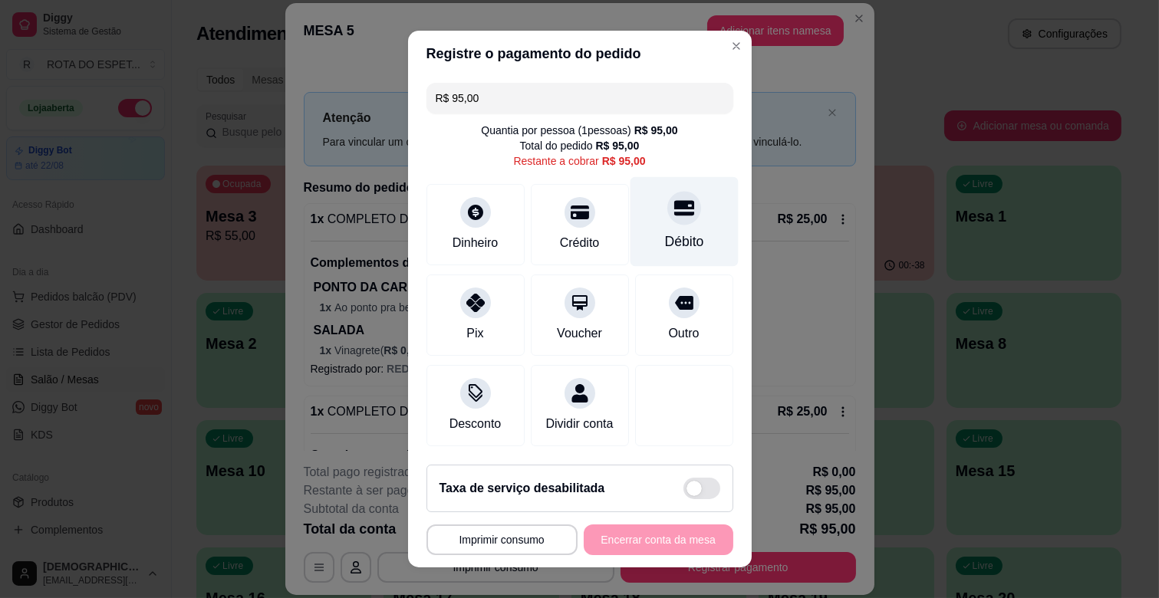
click at [654, 225] on div "Débito" at bounding box center [684, 222] width 108 height 90
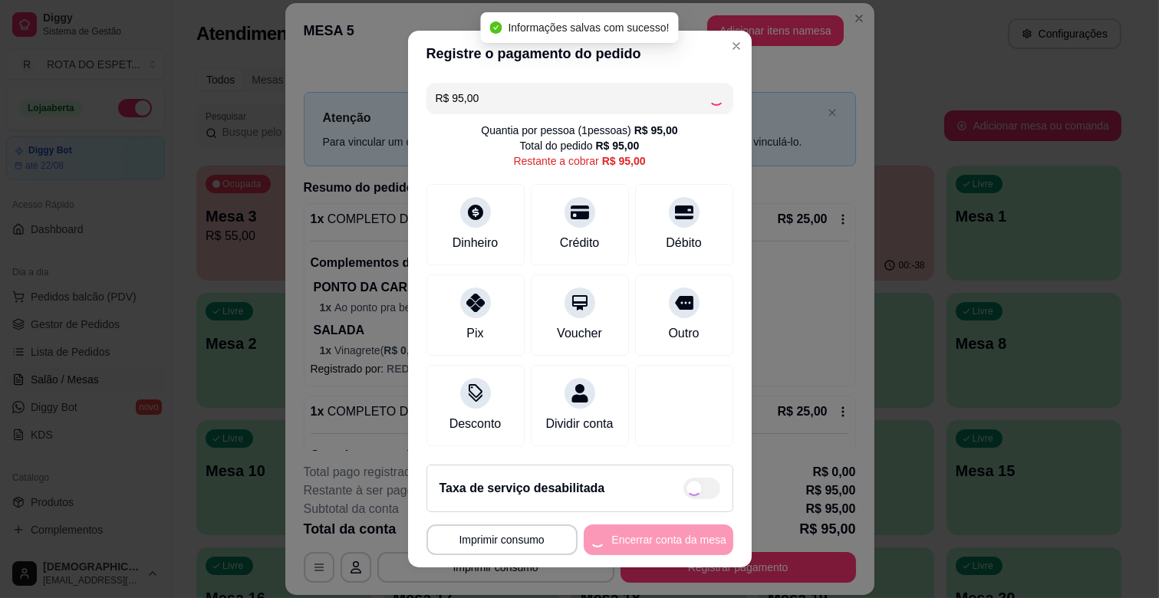
type input "R$ 0,00"
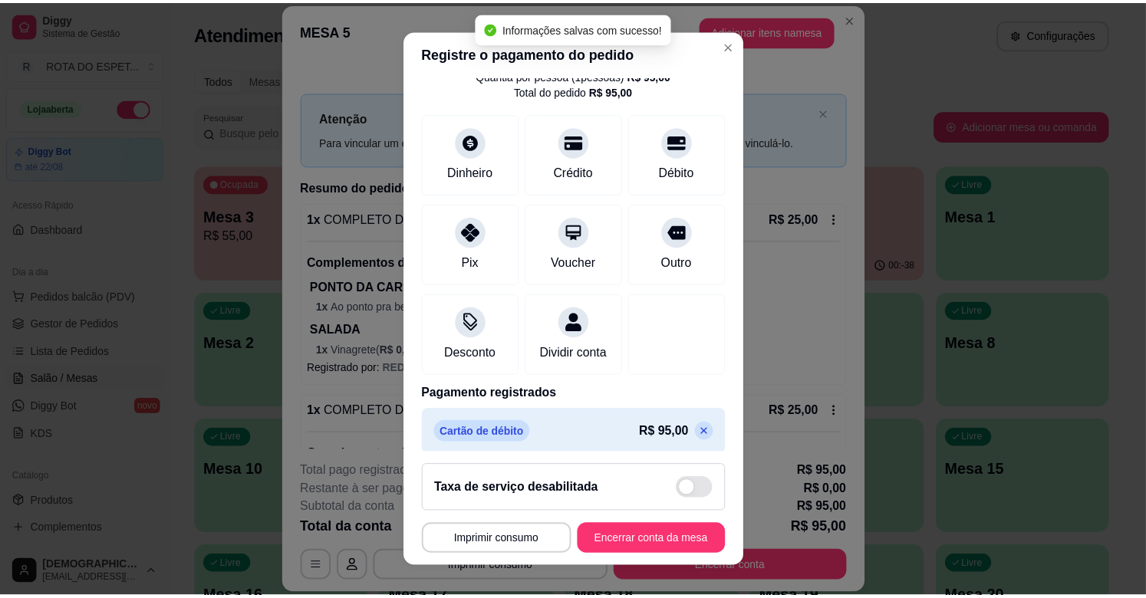
scroll to position [81, 0]
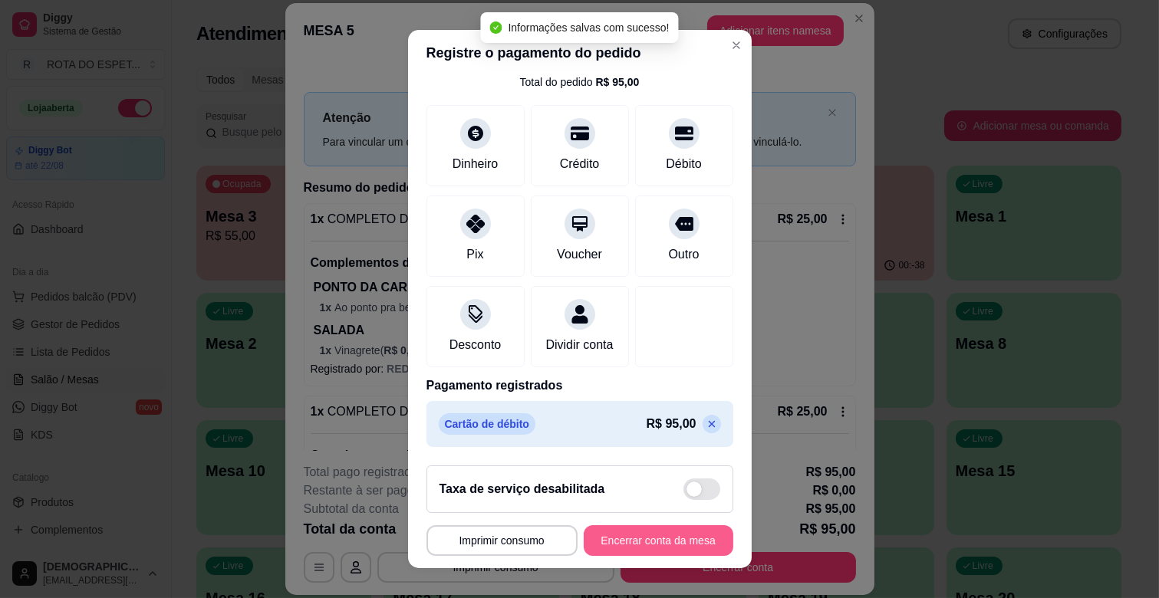
click at [672, 553] on button "Encerrar conta da mesa" at bounding box center [659, 540] width 150 height 31
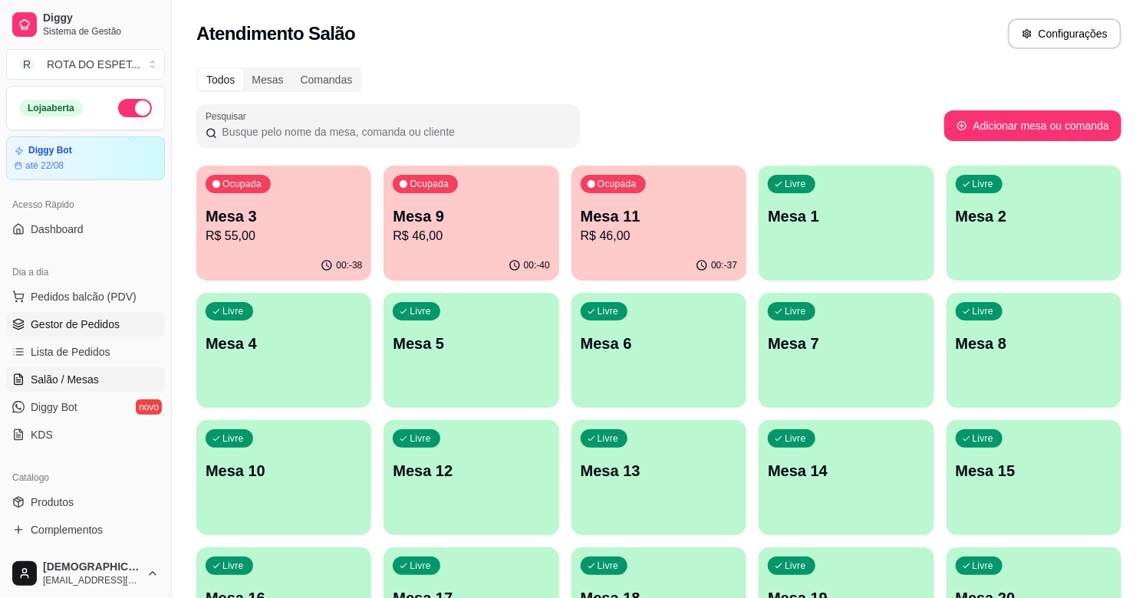
click at [87, 323] on span "Gestor de Pedidos" at bounding box center [75, 324] width 89 height 15
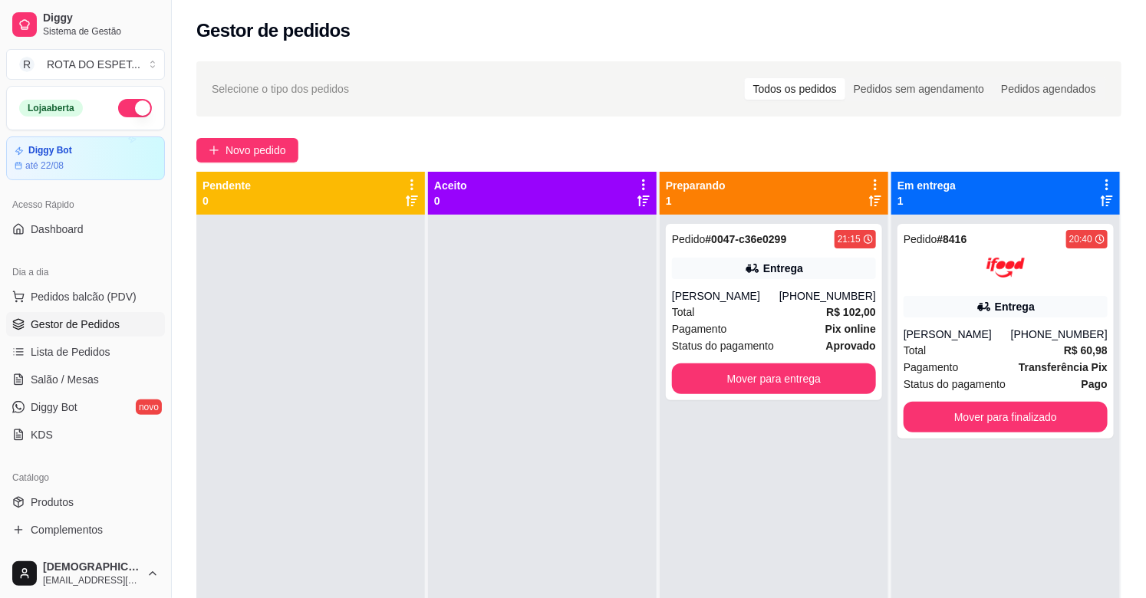
click at [500, 486] on div at bounding box center [542, 514] width 229 height 598
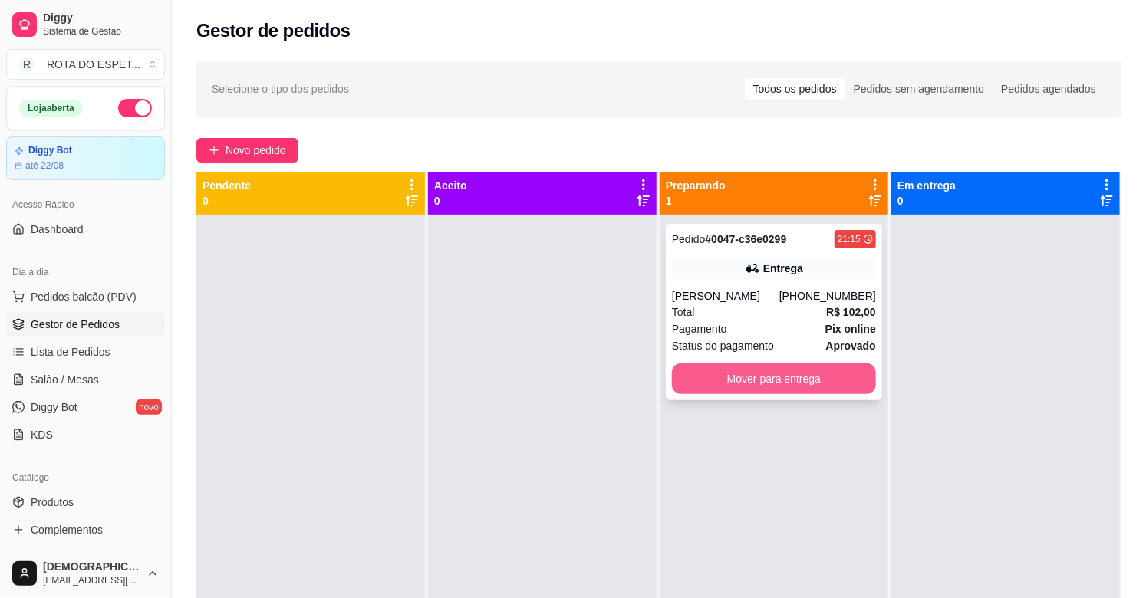
click at [834, 373] on button "Mover para entrega" at bounding box center [774, 379] width 204 height 31
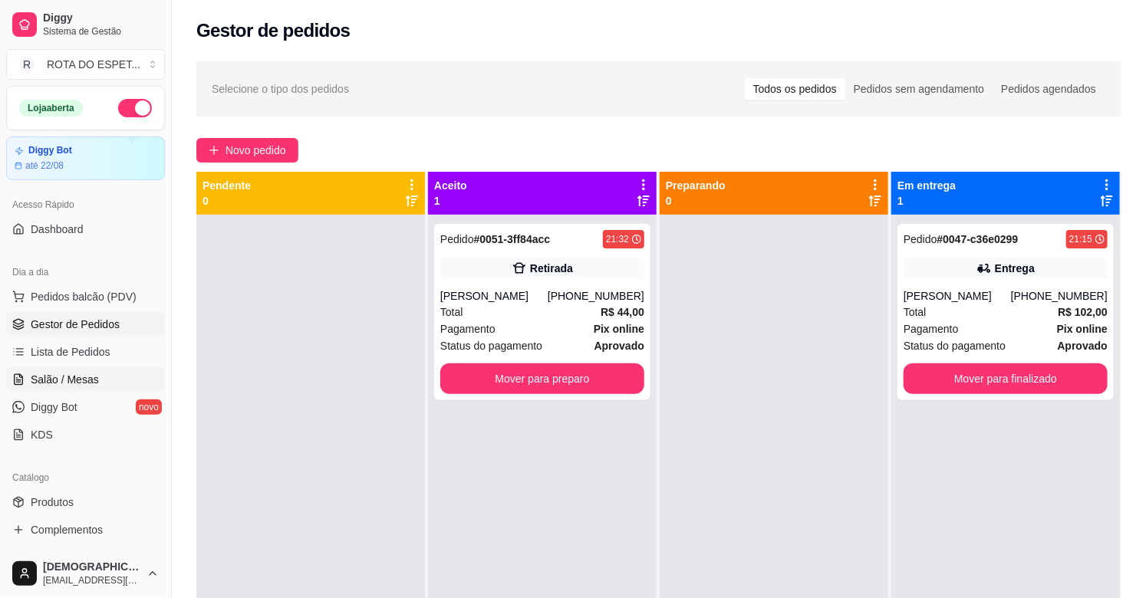
click at [108, 374] on link "Salão / Mesas" at bounding box center [85, 379] width 159 height 25
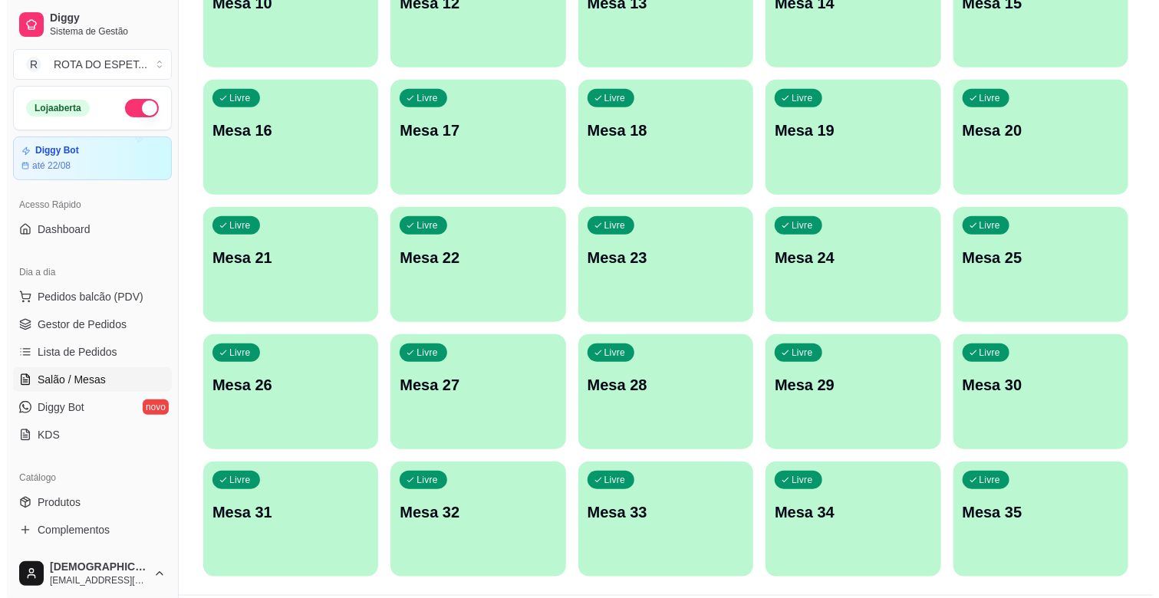
scroll to position [469, 0]
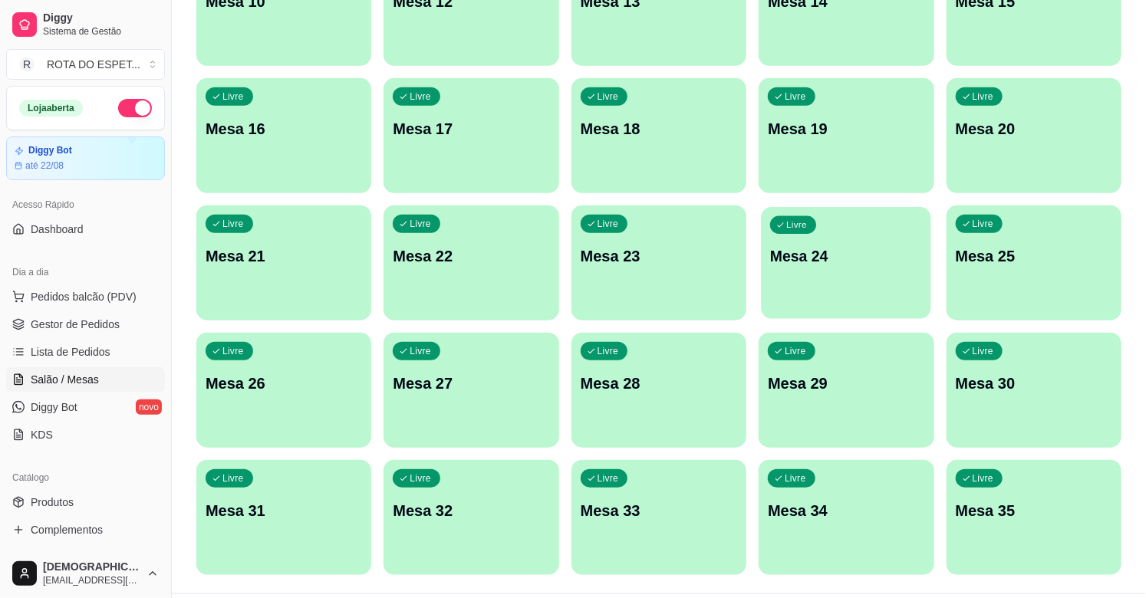
click at [825, 276] on div "Livre Mesa 24" at bounding box center [847, 254] width 170 height 94
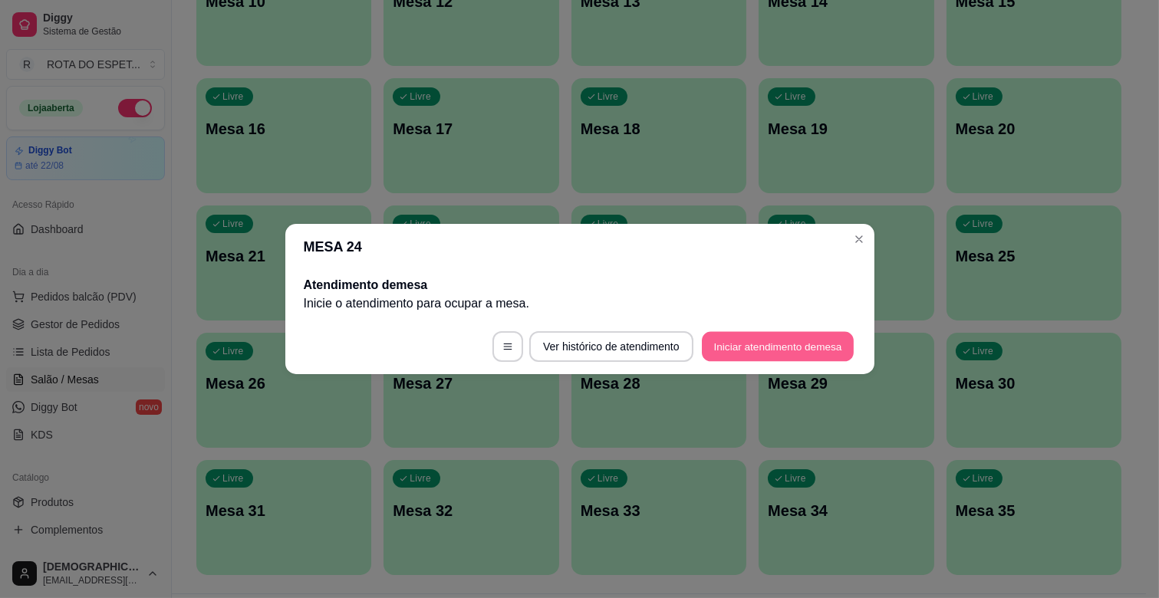
click at [747, 353] on button "Iniciar atendimento de mesa" at bounding box center [778, 347] width 152 height 30
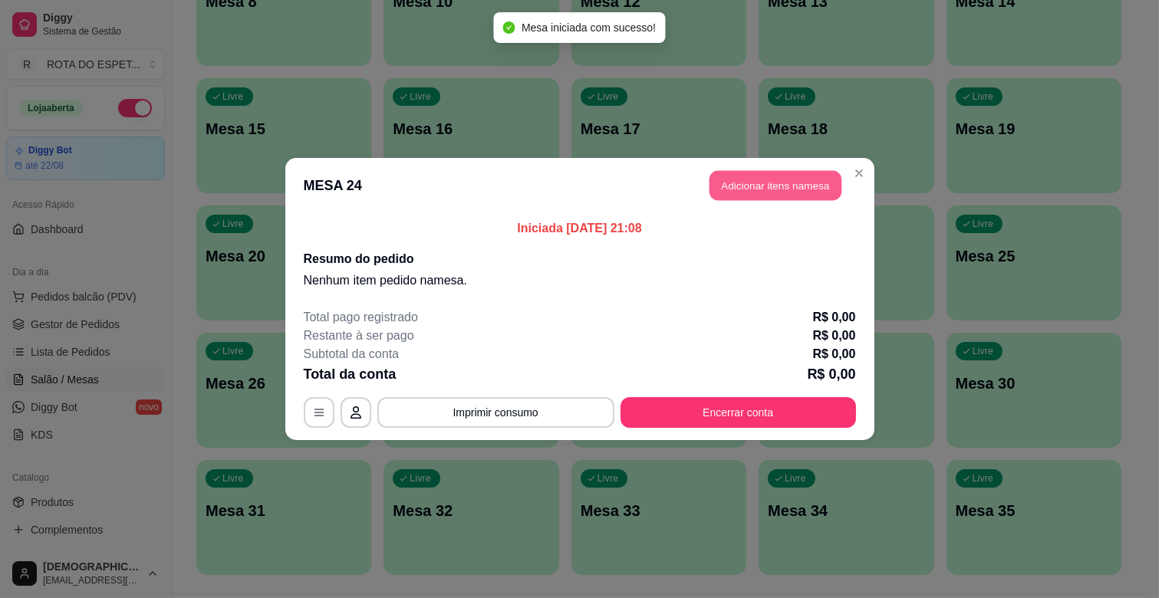
click at [787, 186] on button "Adicionar itens na mesa" at bounding box center [775, 186] width 132 height 30
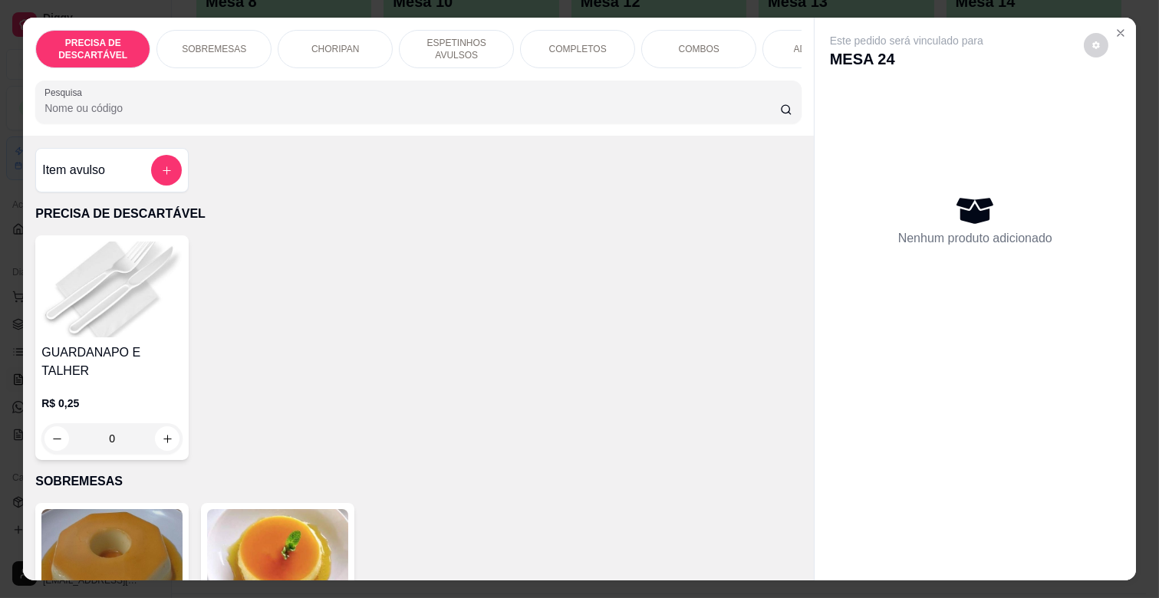
click at [453, 37] on p "ESPETINHOS AVULSOS" at bounding box center [456, 49] width 89 height 25
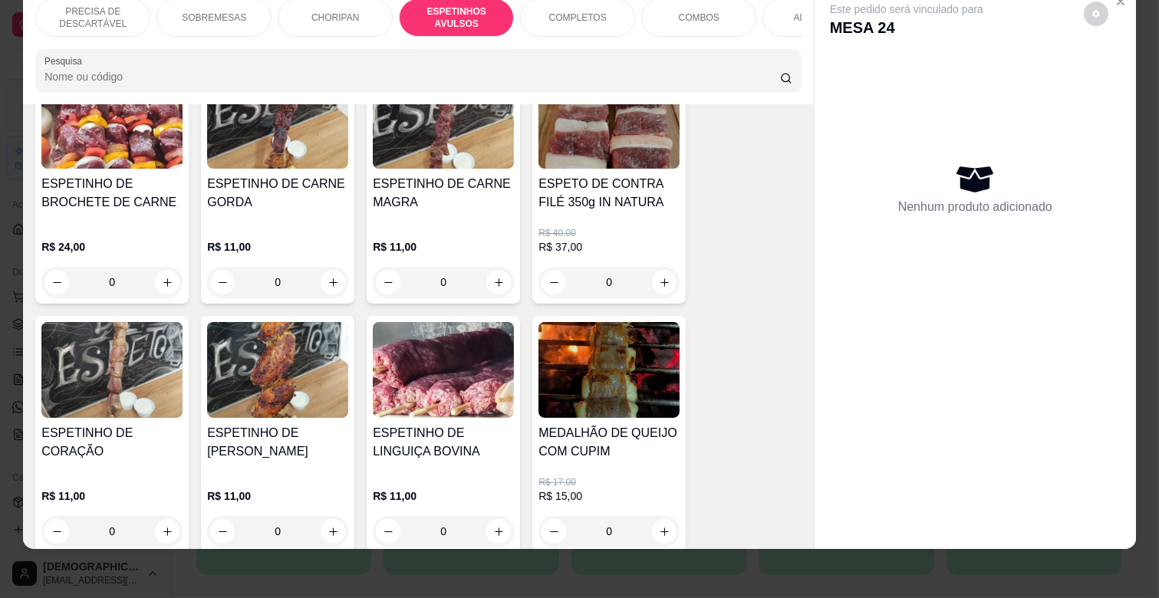
scroll to position [1017, 0]
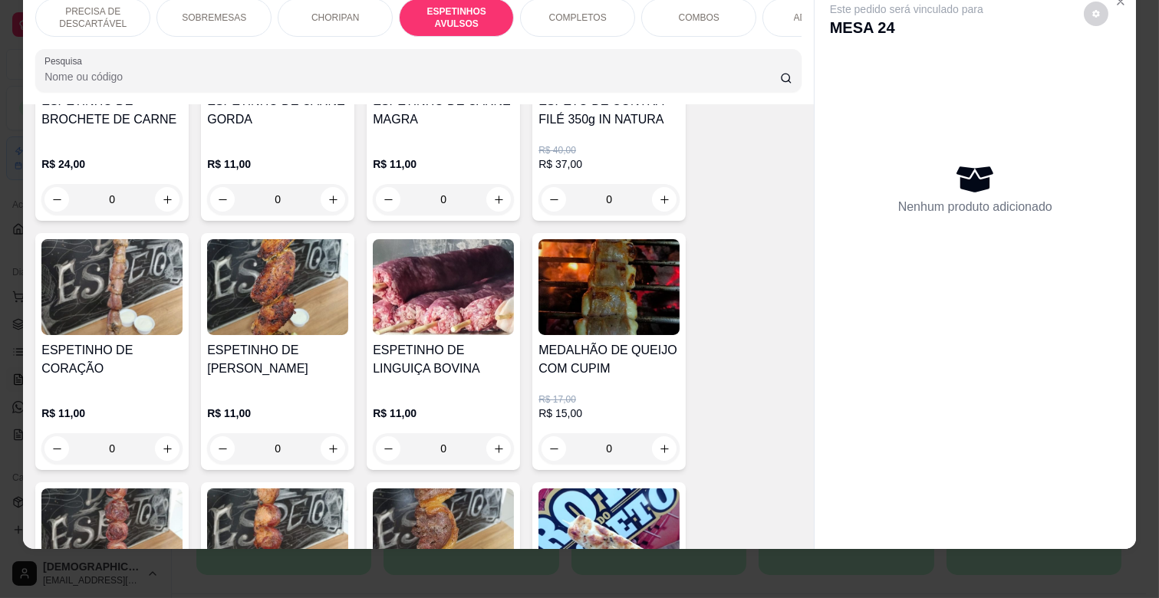
click at [332, 433] on div "0" at bounding box center [277, 448] width 141 height 31
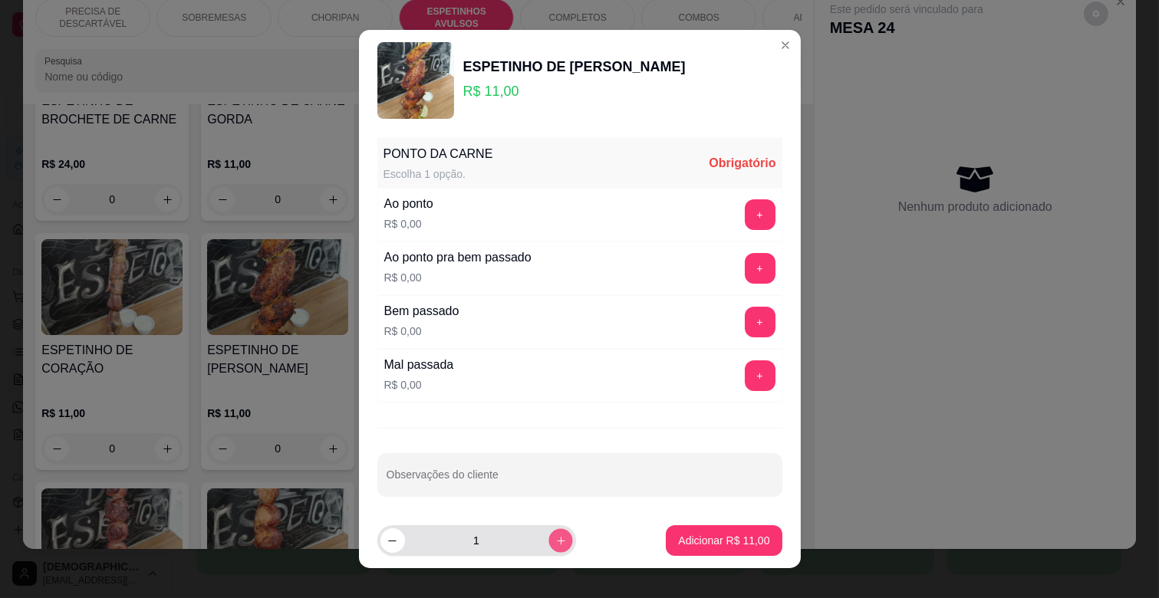
click at [555, 538] on icon "increase-product-quantity" at bounding box center [561, 541] width 12 height 12
type input "4"
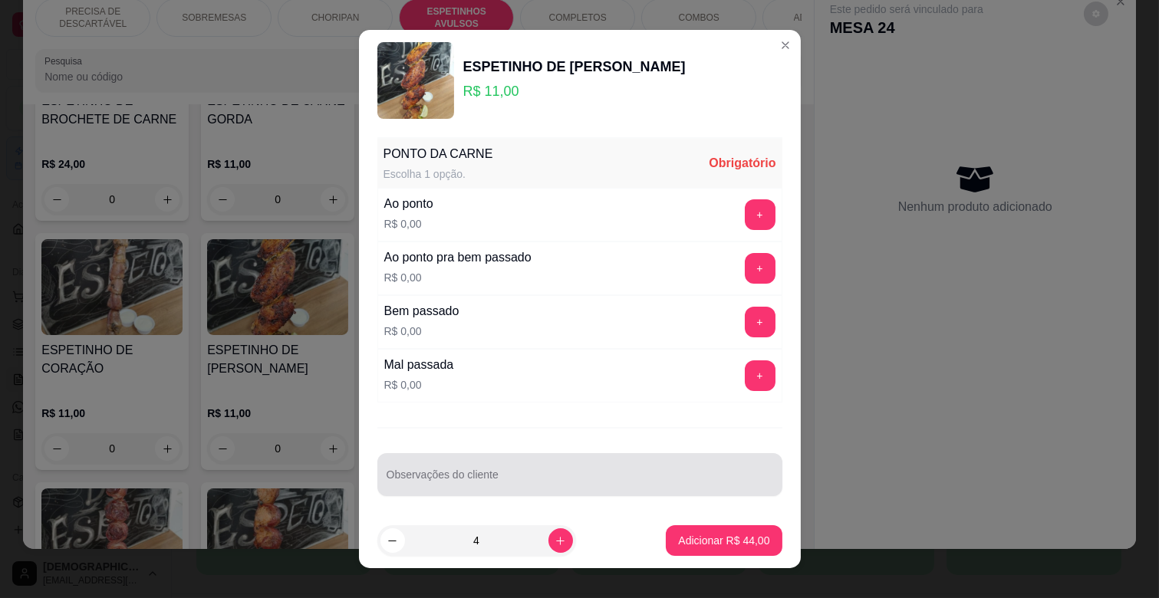
click at [456, 484] on input "Observações do cliente" at bounding box center [580, 480] width 387 height 15
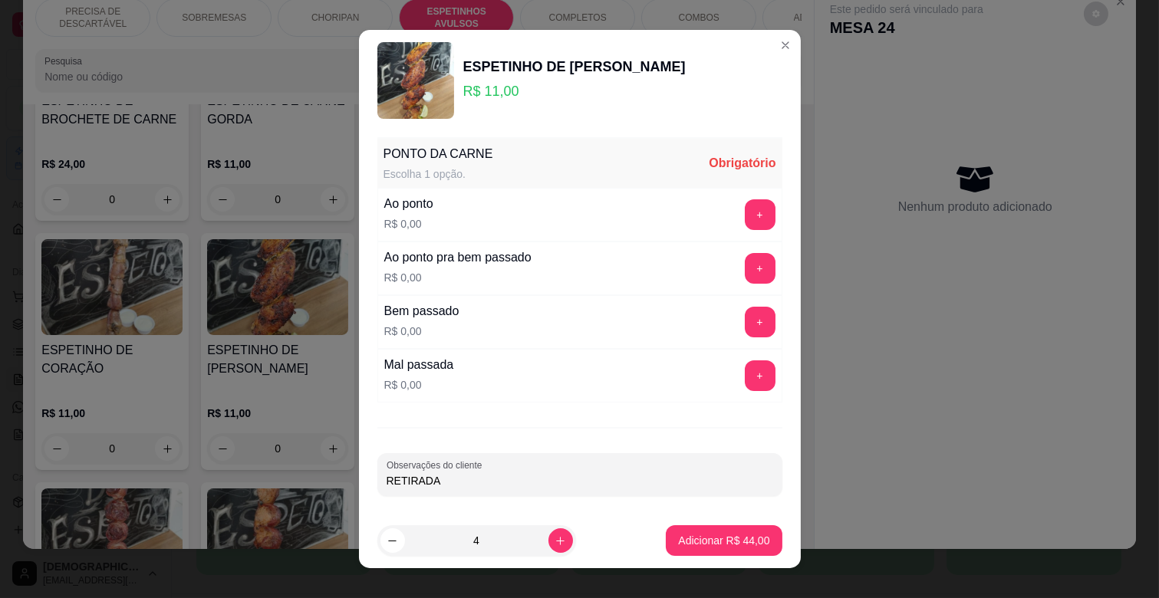
paste input "[PERSON_NAME]"
type input "RETIRADA [PERSON_NAME]"
click at [745, 215] on button "+" at bounding box center [760, 214] width 31 height 31
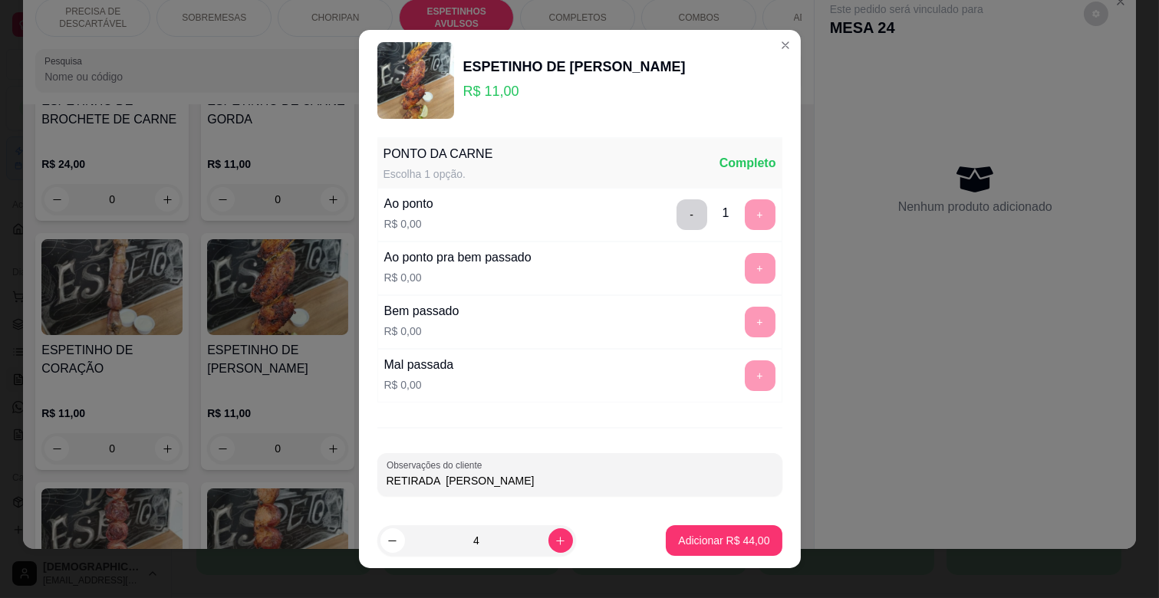
click at [742, 542] on p "Adicionar R$ 44,00" at bounding box center [723, 540] width 91 height 15
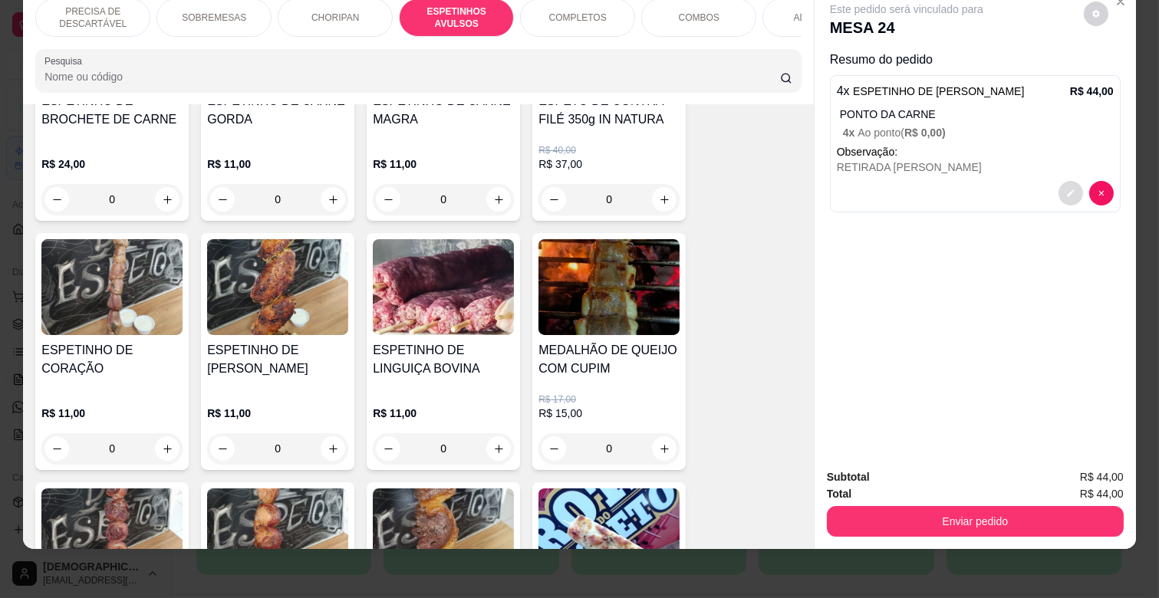
click at [1067, 189] on icon "decrease-product-quantity" at bounding box center [1070, 193] width 9 height 9
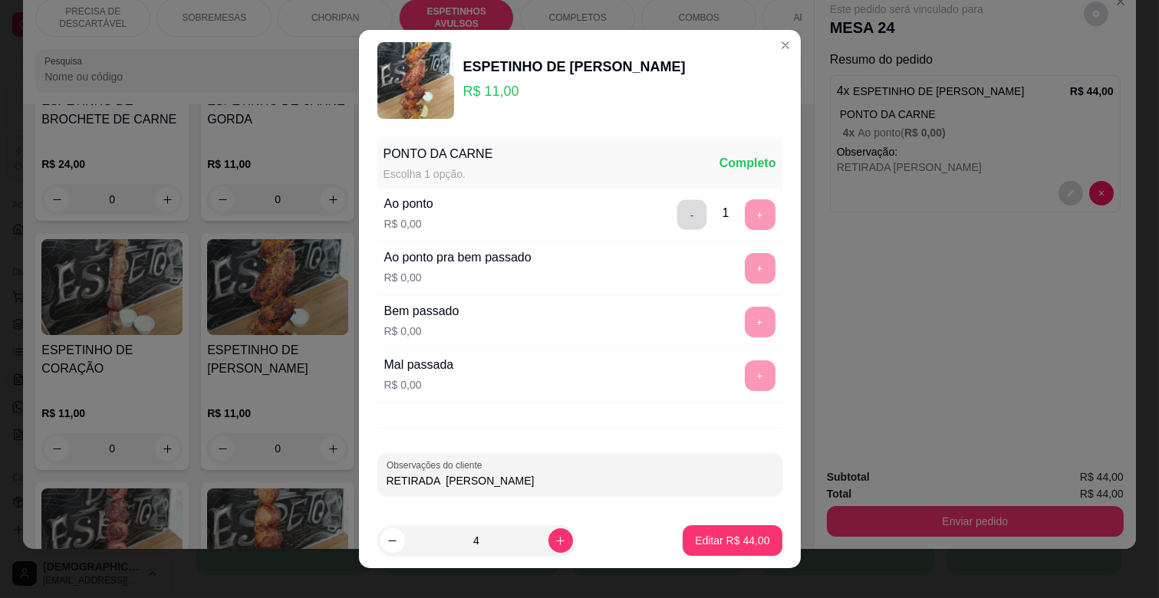
click at [677, 212] on button "-" at bounding box center [692, 215] width 30 height 30
click at [745, 265] on button "+" at bounding box center [760, 268] width 31 height 31
click at [730, 539] on p "Editar R$ 44,00" at bounding box center [732, 540] width 74 height 15
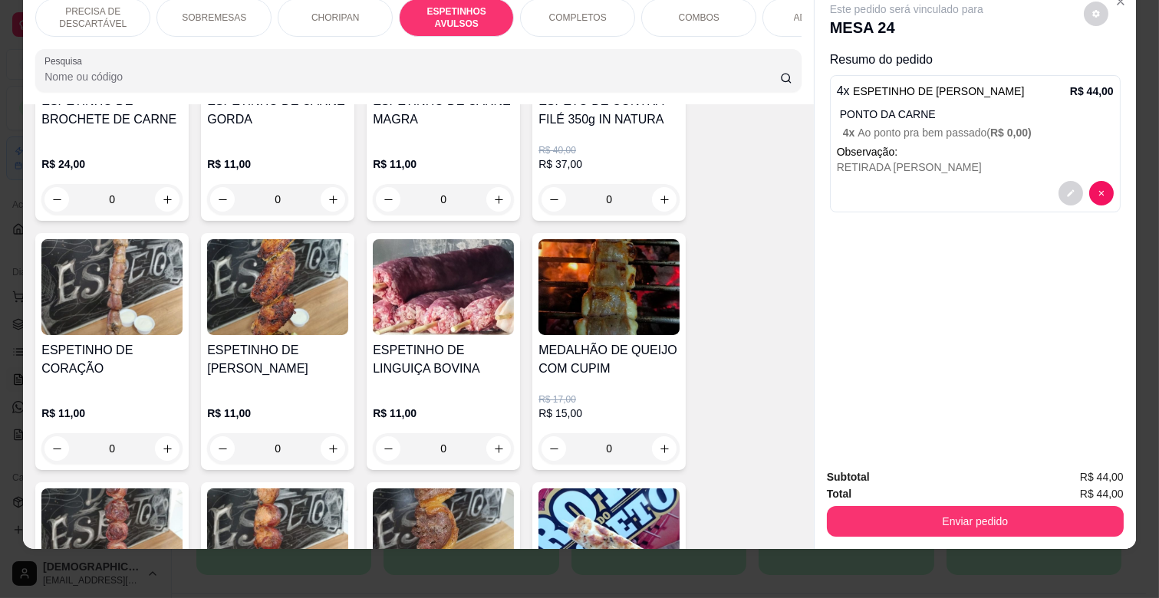
scroll to position [847, 0]
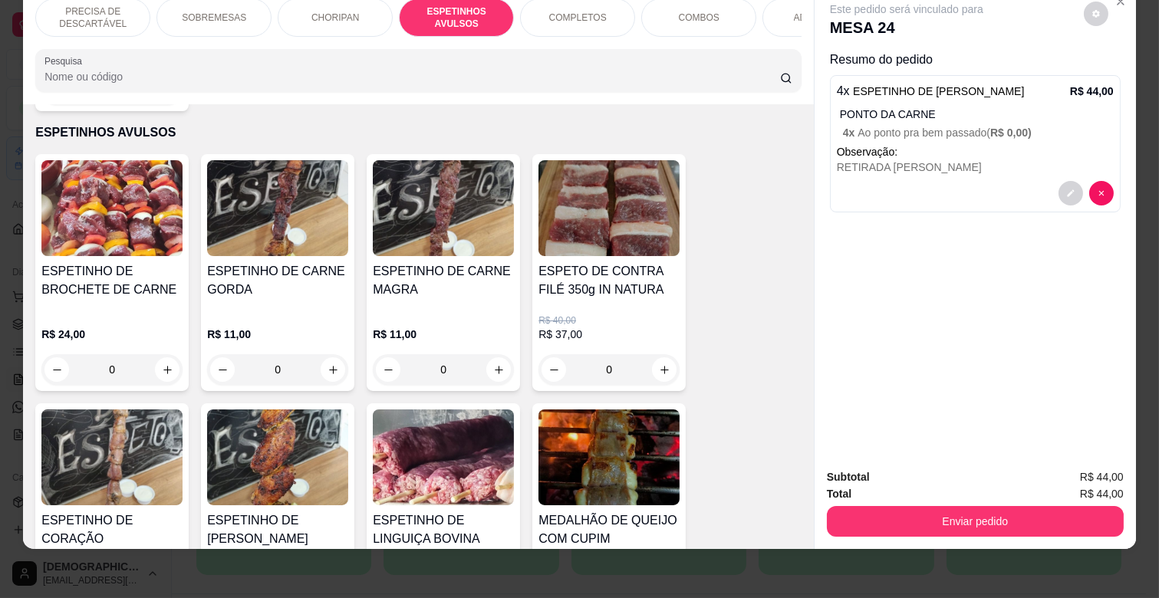
click at [320, 354] on div "0" at bounding box center [277, 369] width 141 height 31
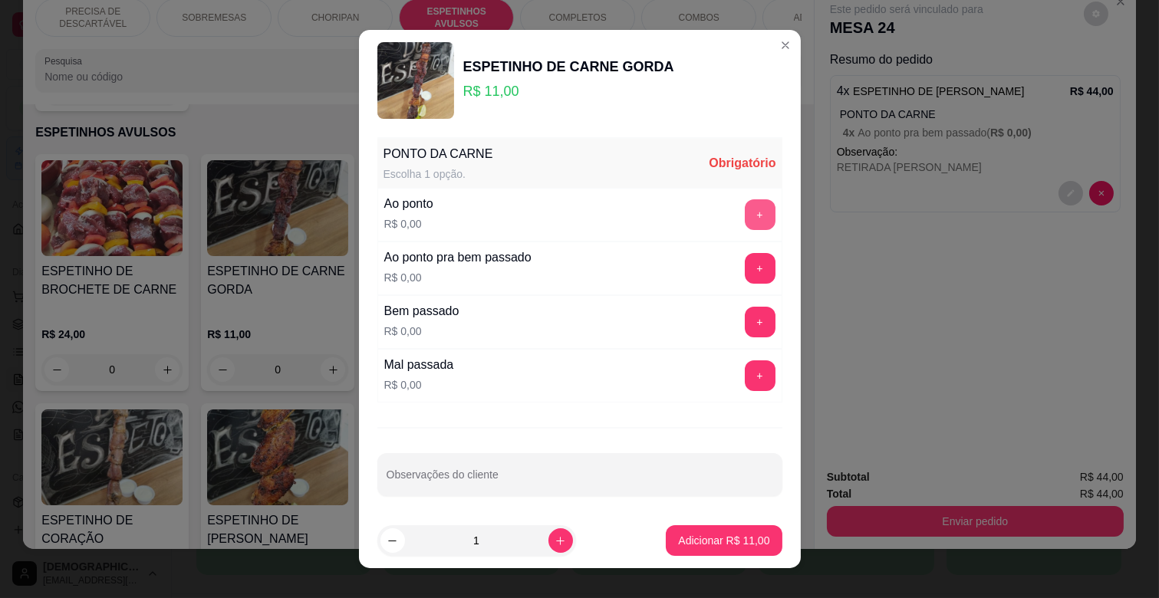
click at [745, 211] on button "+" at bounding box center [760, 214] width 31 height 31
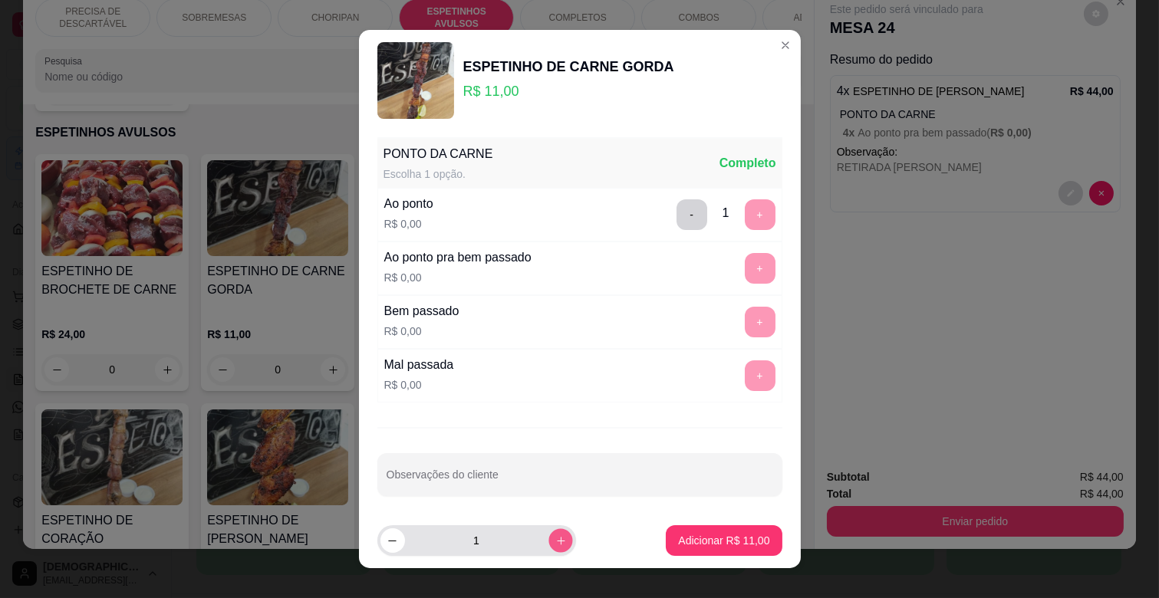
click at [548, 538] on button "increase-product-quantity" at bounding box center [560, 540] width 24 height 24
click at [555, 538] on icon "increase-product-quantity" at bounding box center [561, 541] width 12 height 12
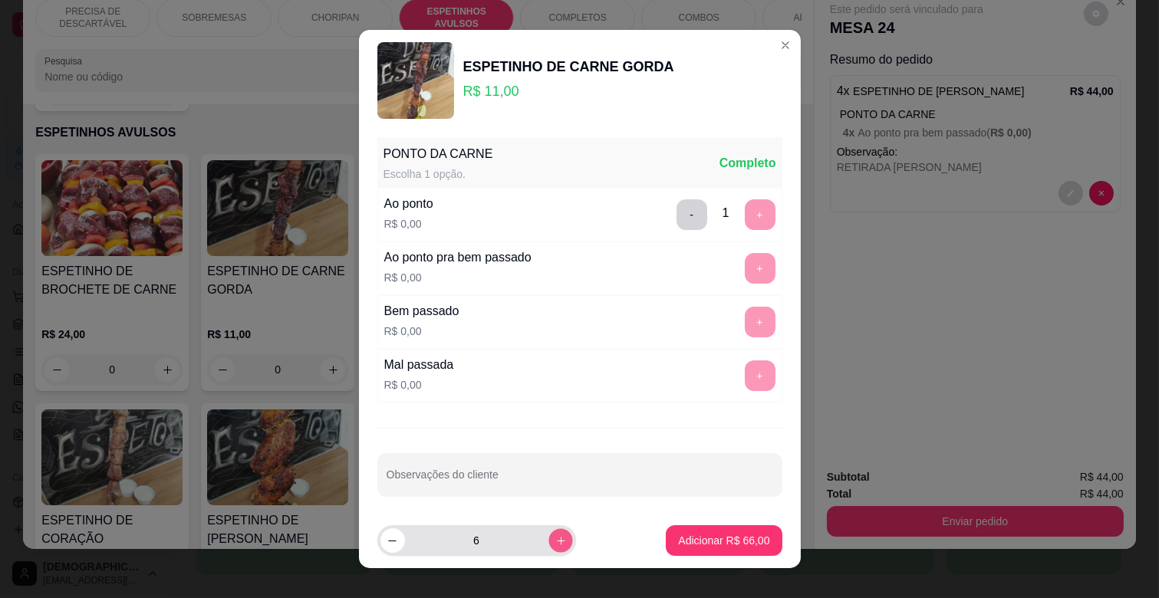
click at [555, 538] on icon "increase-product-quantity" at bounding box center [561, 541] width 12 height 12
click at [393, 545] on button "decrease-product-quantity" at bounding box center [392, 540] width 24 height 24
type input "6"
click at [712, 555] on button "Adicionar R$ 66,00" at bounding box center [724, 540] width 116 height 31
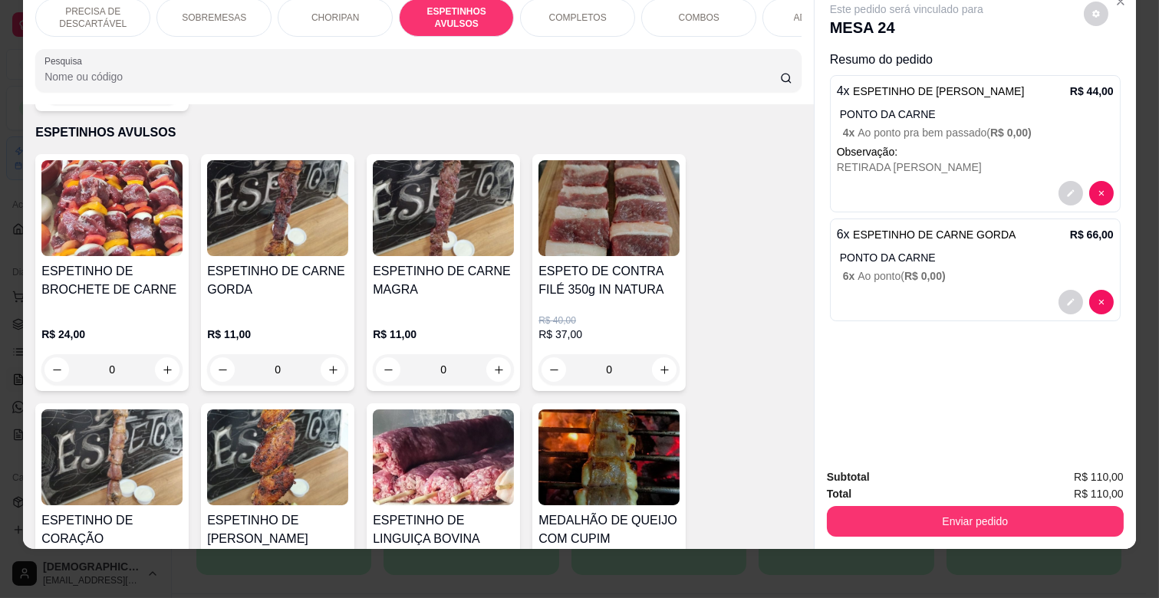
scroll to position [1017, 0]
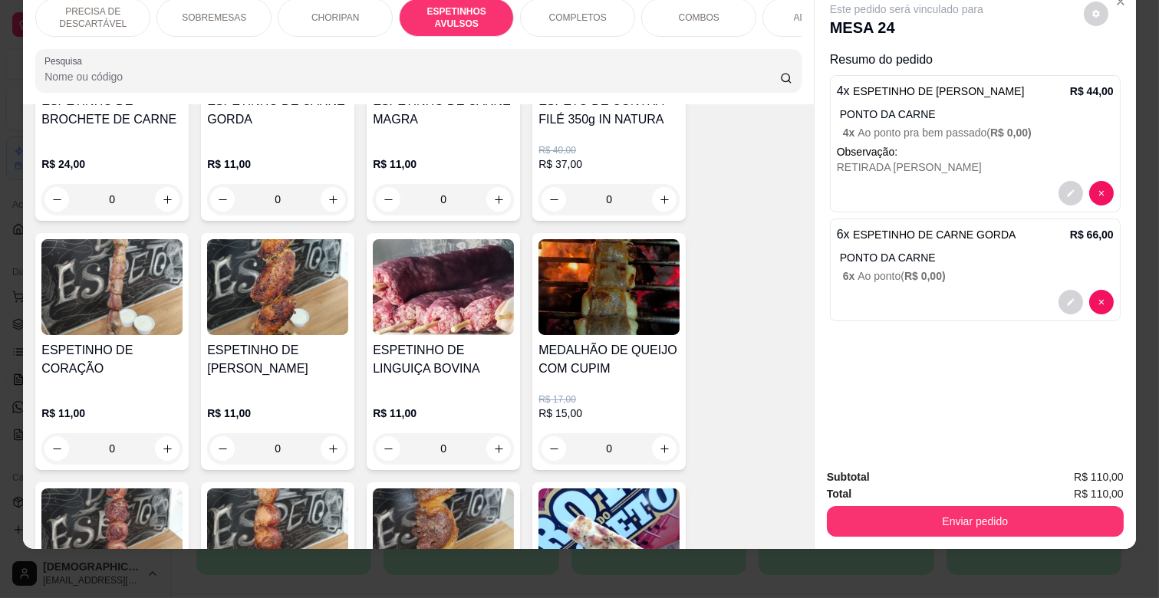
click at [494, 434] on div "0" at bounding box center [443, 448] width 141 height 31
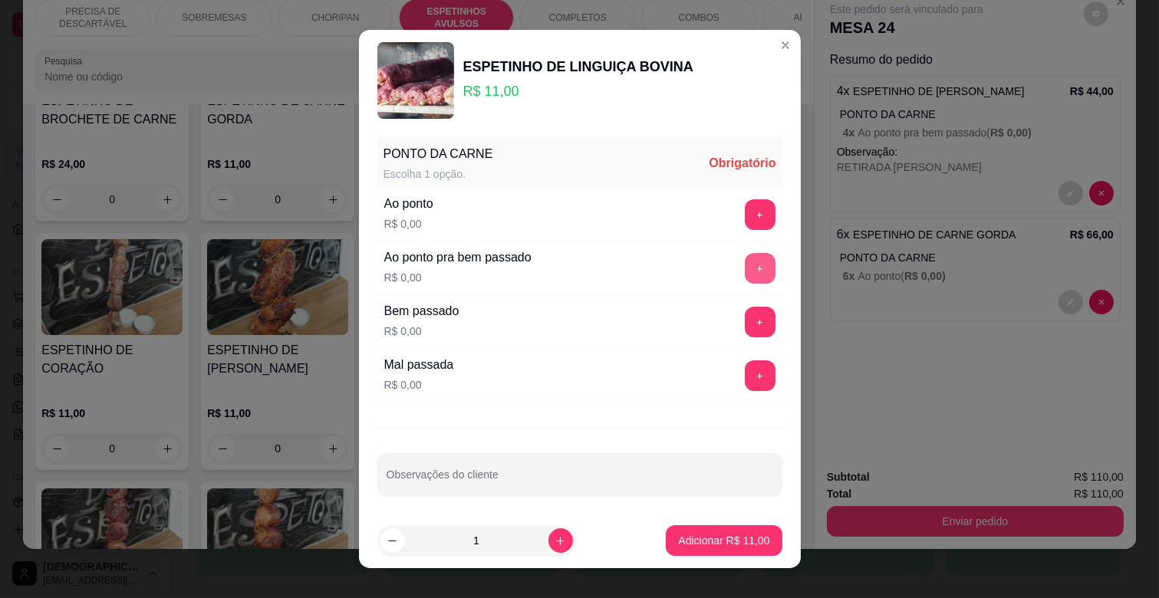
click at [745, 267] on button "+" at bounding box center [760, 268] width 31 height 31
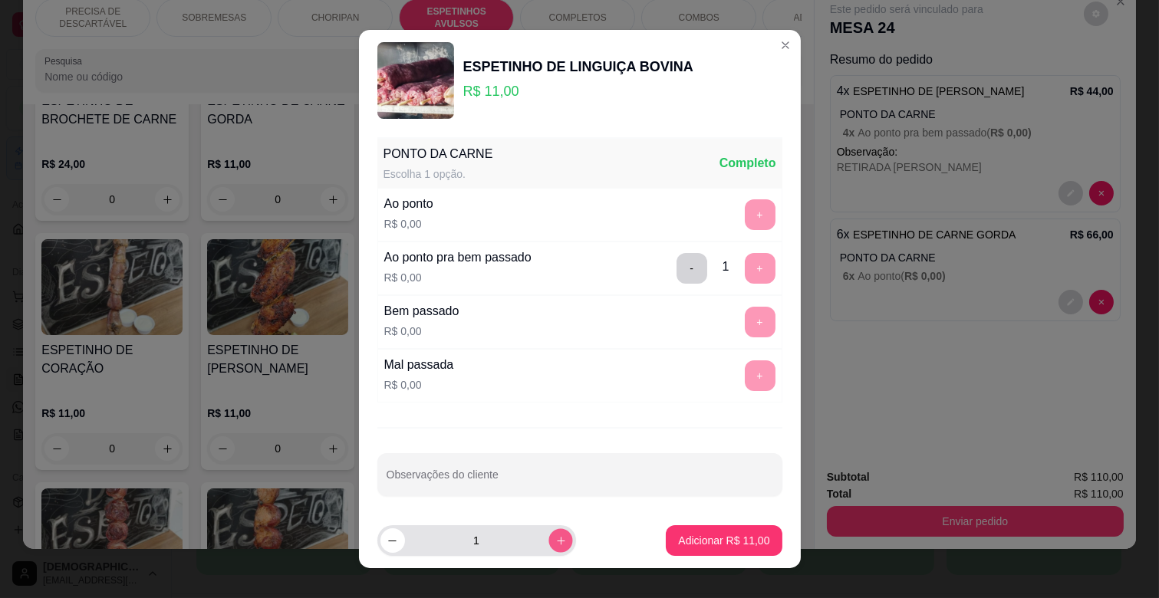
click at [555, 538] on icon "increase-product-quantity" at bounding box center [561, 541] width 12 height 12
type input "2"
click at [736, 533] on p "Adicionar R$ 22,00" at bounding box center [723, 540] width 91 height 15
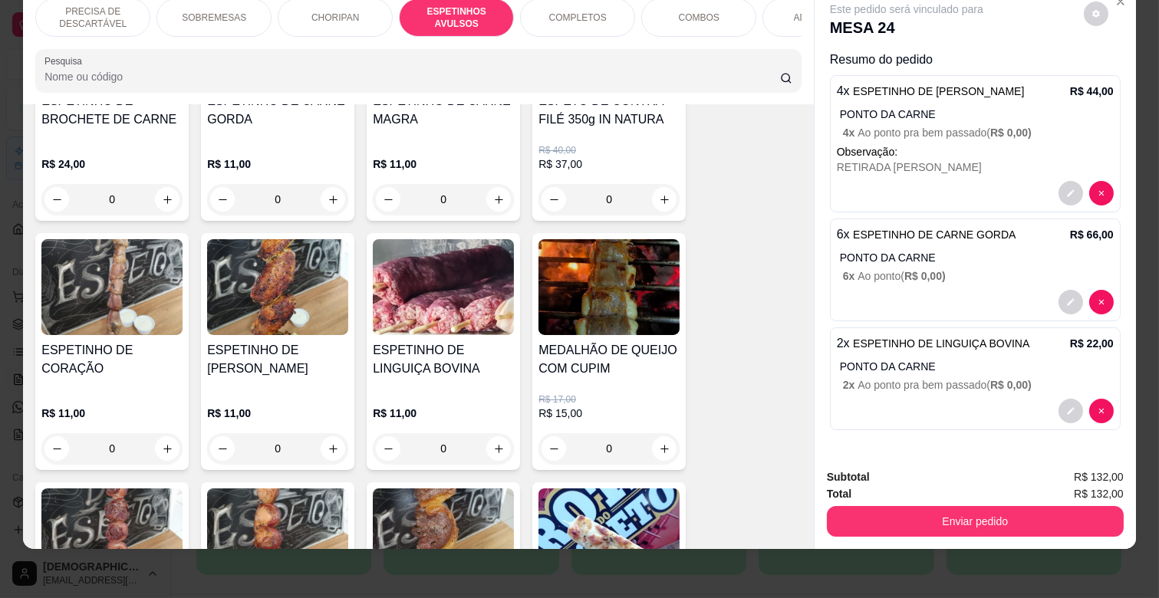
click at [772, 15] on div "ADICIONAIS" at bounding box center [819, 17] width 115 height 38
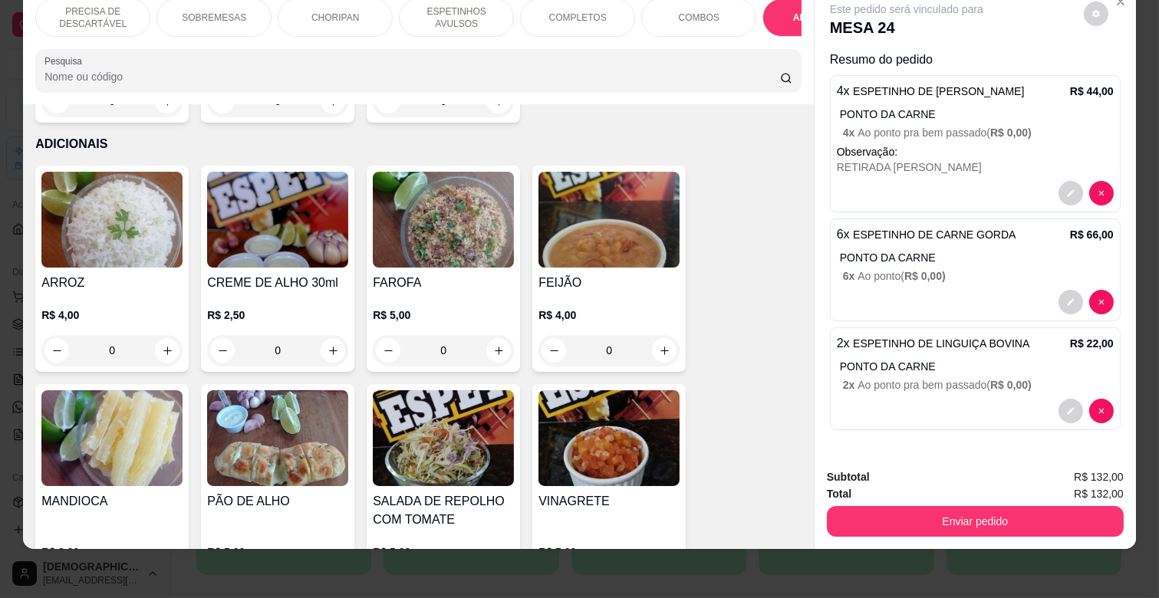
scroll to position [3055, 0]
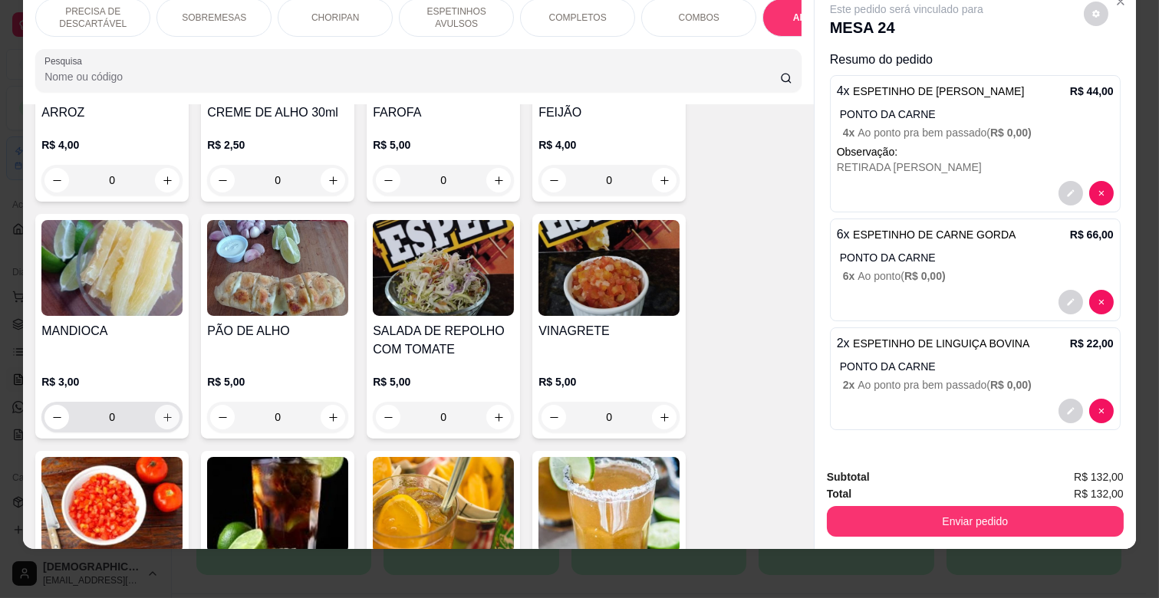
click at [163, 413] on icon "increase-product-quantity" at bounding box center [167, 417] width 8 height 8
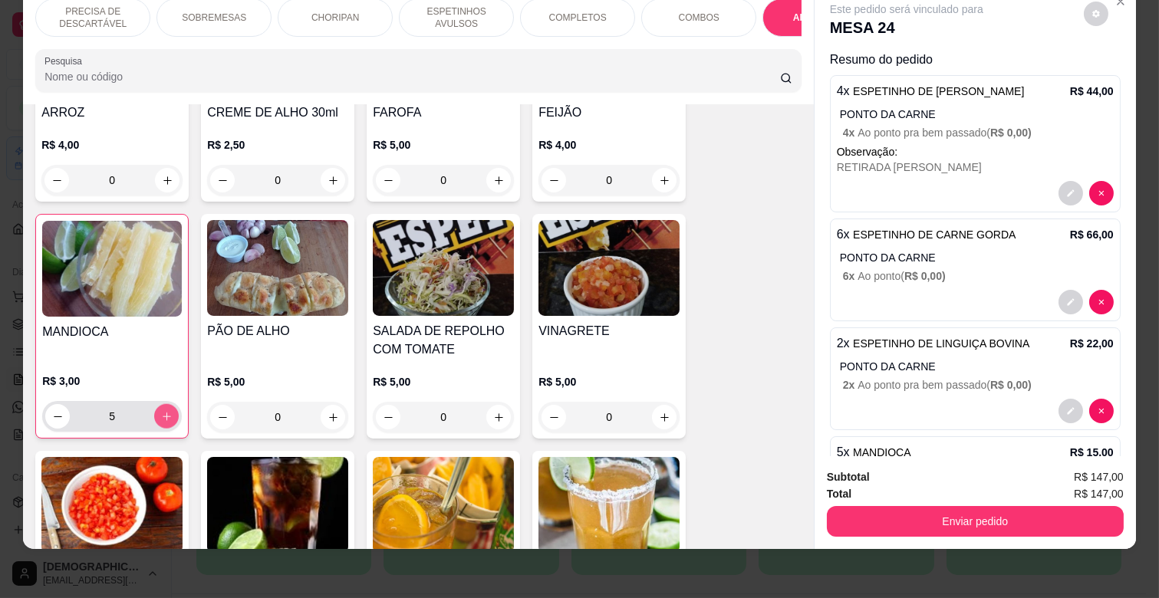
click at [163, 413] on icon "increase-product-quantity" at bounding box center [167, 417] width 8 height 8
type input "6"
click at [659, 412] on icon "increase-product-quantity" at bounding box center [665, 418] width 12 height 12
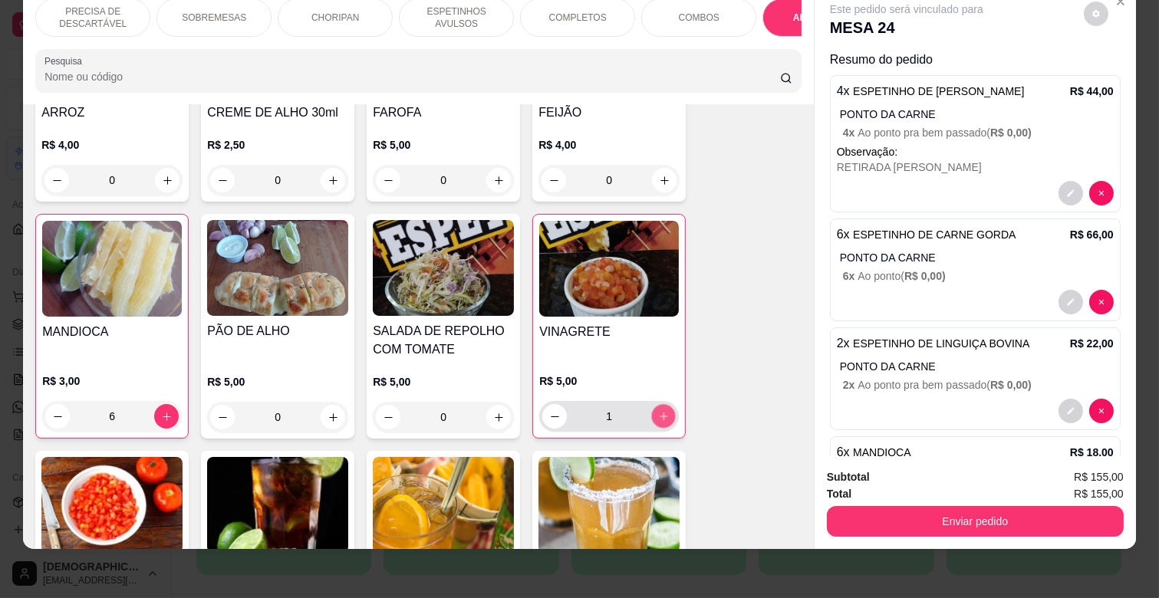
click at [658, 411] on icon "increase-product-quantity" at bounding box center [664, 417] width 12 height 12
type input "5"
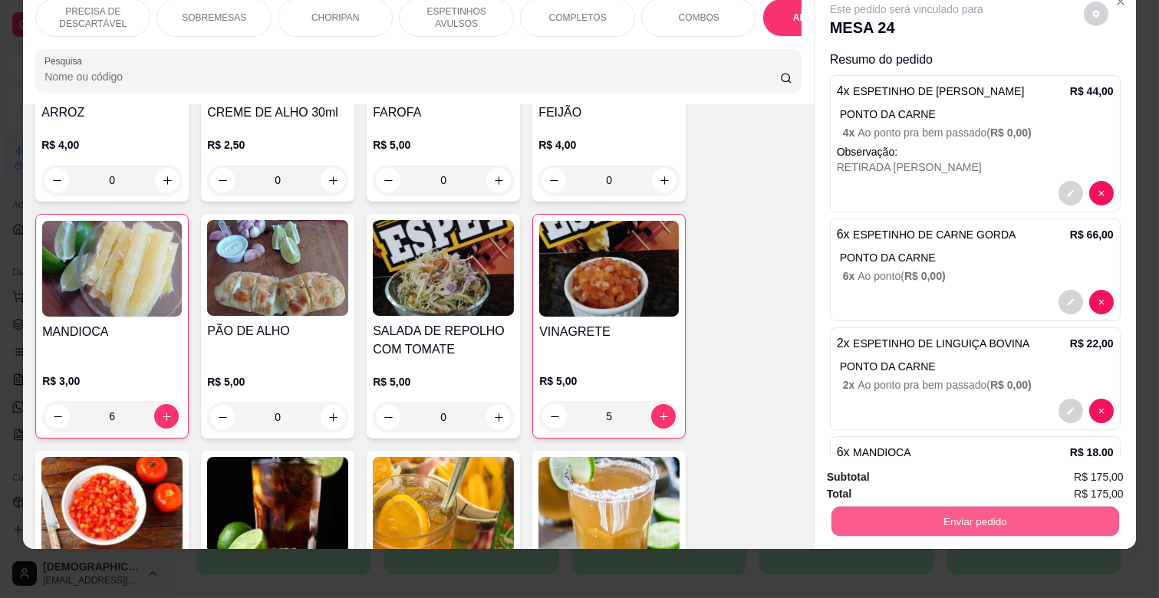
click at [962, 509] on button "Enviar pedido" at bounding box center [975, 521] width 288 height 30
click at [941, 468] on button "Não registrar e enviar pedido" at bounding box center [924, 471] width 155 height 28
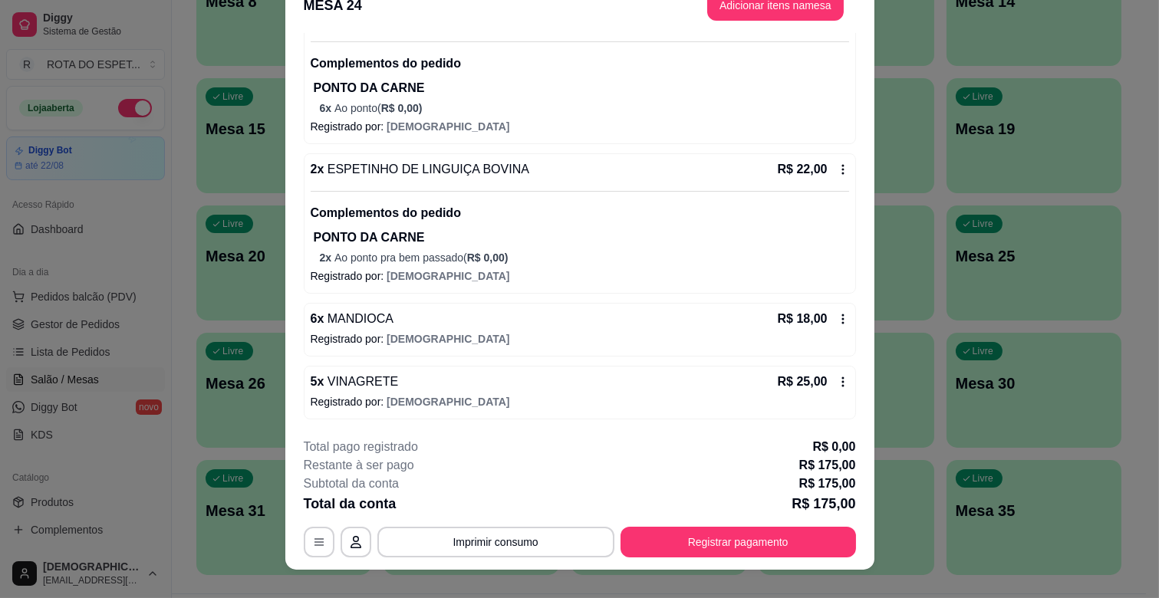
scroll to position [46, 0]
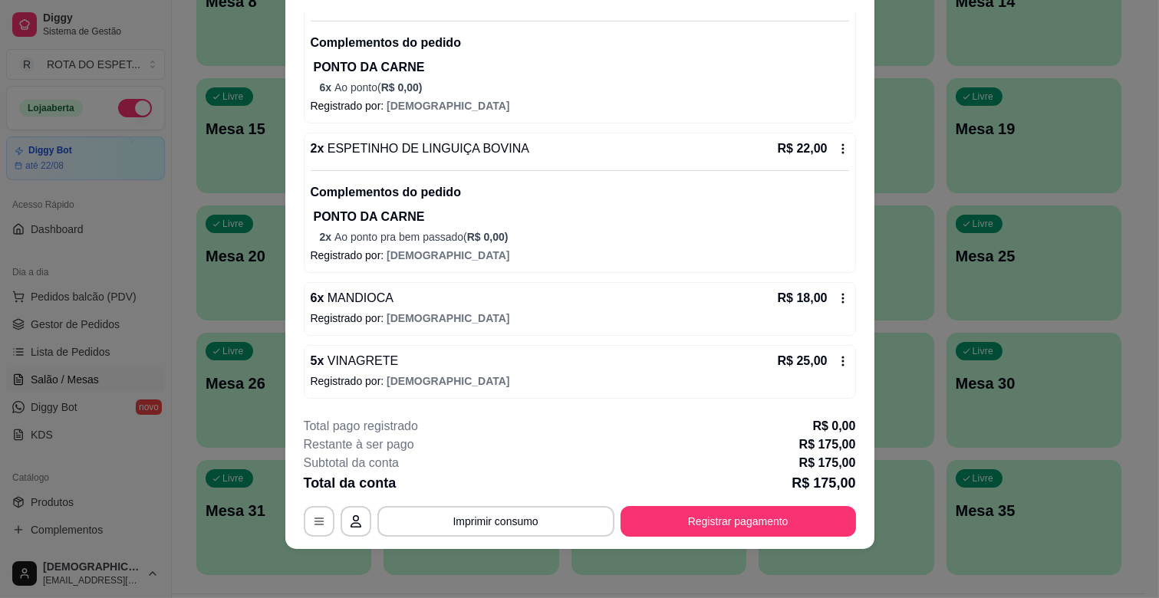
click at [837, 292] on icon at bounding box center [843, 298] width 12 height 12
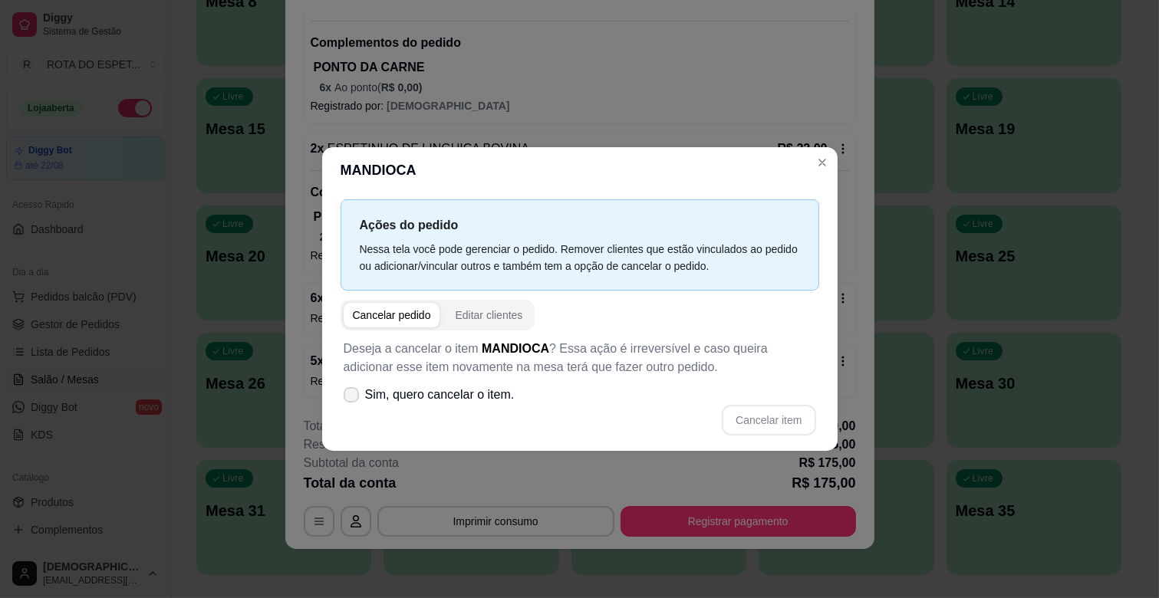
click at [474, 396] on span "Sim, quero cancelar o item." at bounding box center [440, 395] width 150 height 18
click at [353, 398] on input "Sim, quero cancelar o item." at bounding box center [348, 403] width 10 height 10
checkbox input "true"
click at [763, 423] on button "Cancelar item" at bounding box center [768, 421] width 91 height 30
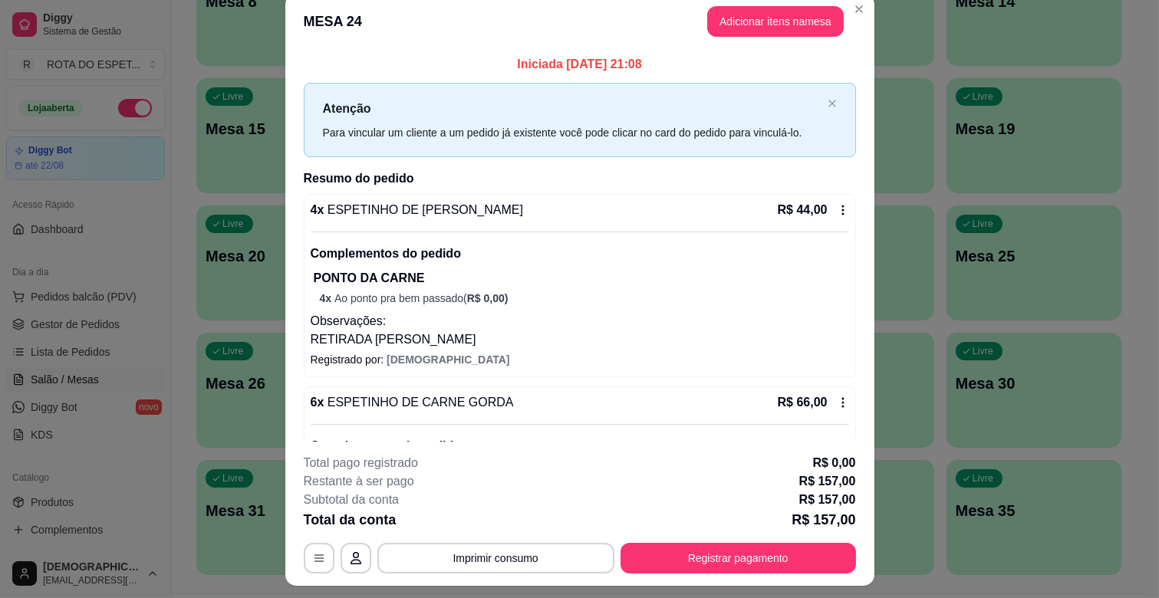
scroll to position [0, 0]
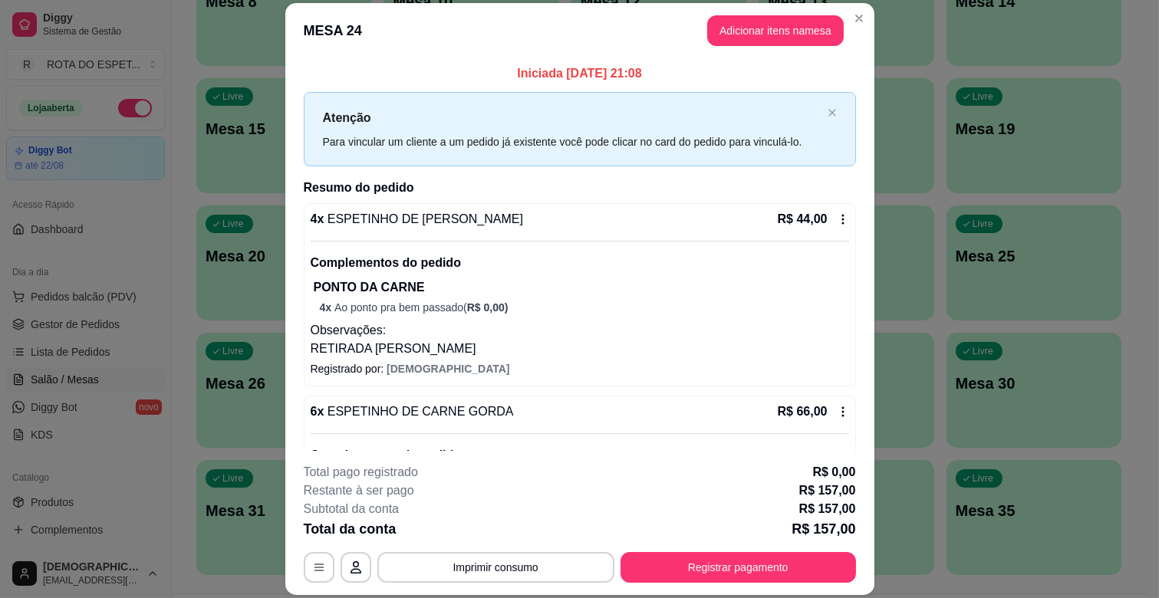
click at [779, 21] on button "Adicionar itens na mesa" at bounding box center [775, 30] width 137 height 31
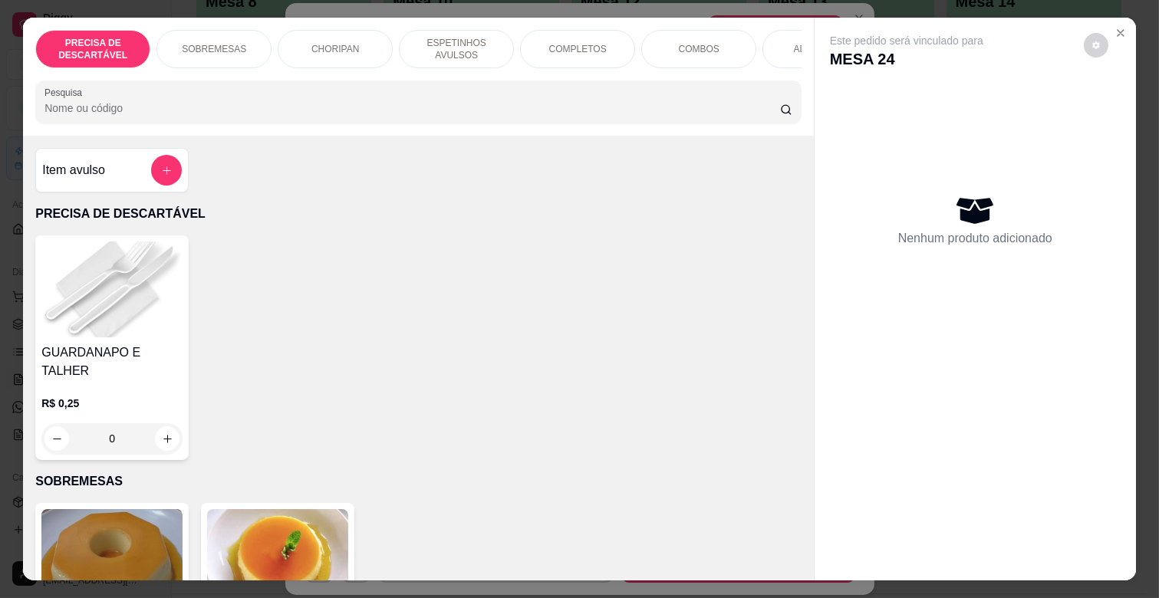
click at [770, 36] on div "ADICIONAIS" at bounding box center [819, 49] width 115 height 38
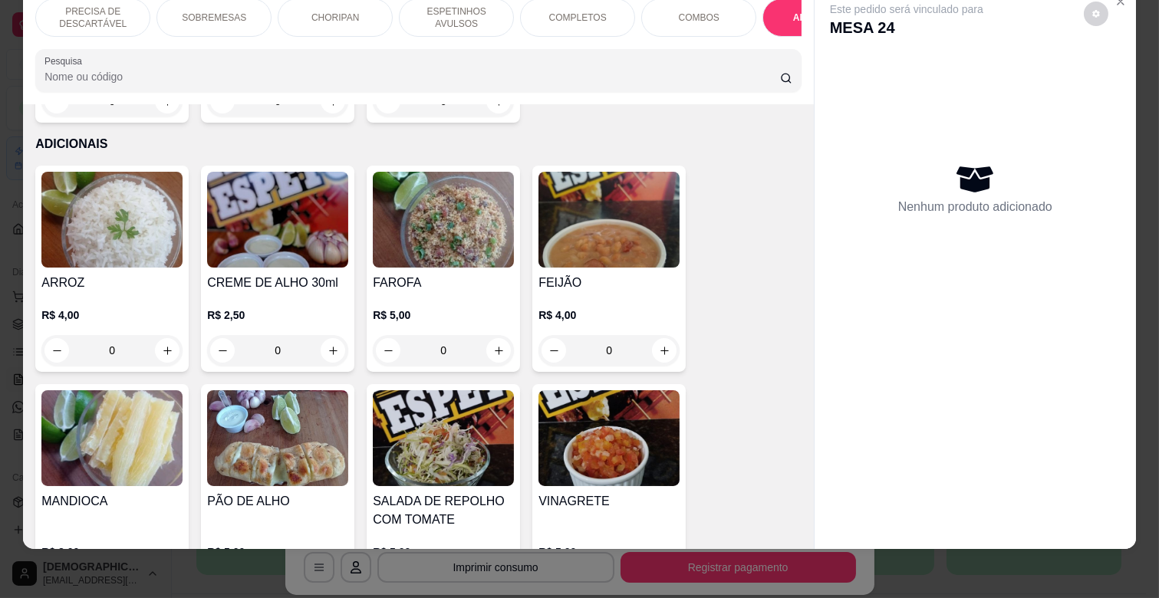
scroll to position [2970, 0]
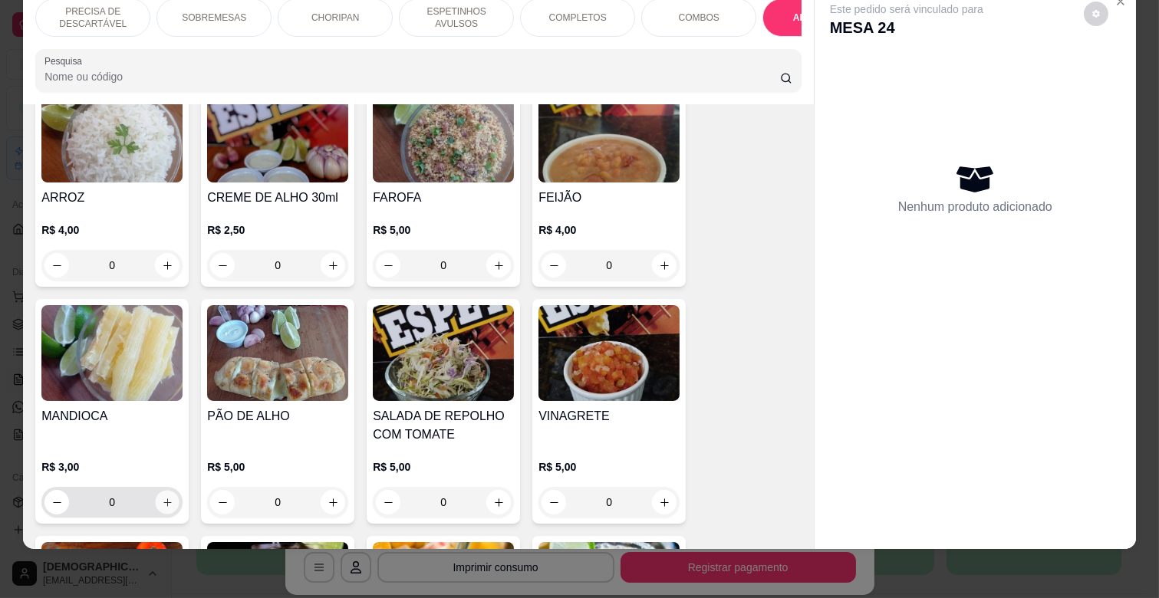
click at [163, 491] on button "increase-product-quantity" at bounding box center [168, 503] width 24 height 24
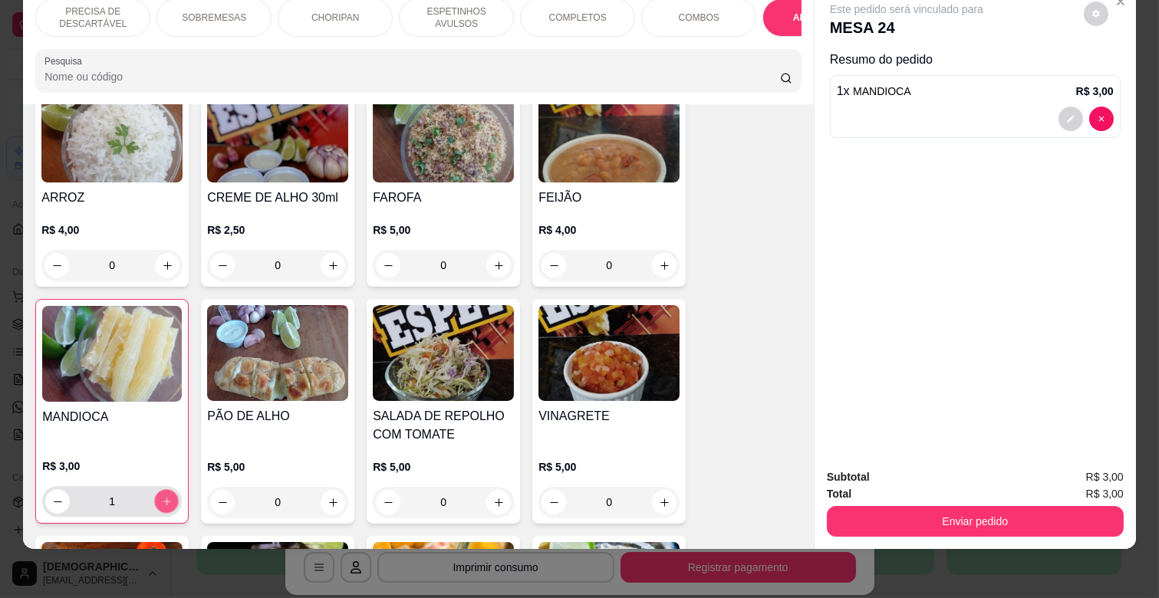
click at [163, 490] on button "increase-product-quantity" at bounding box center [167, 502] width 24 height 24
type input "5"
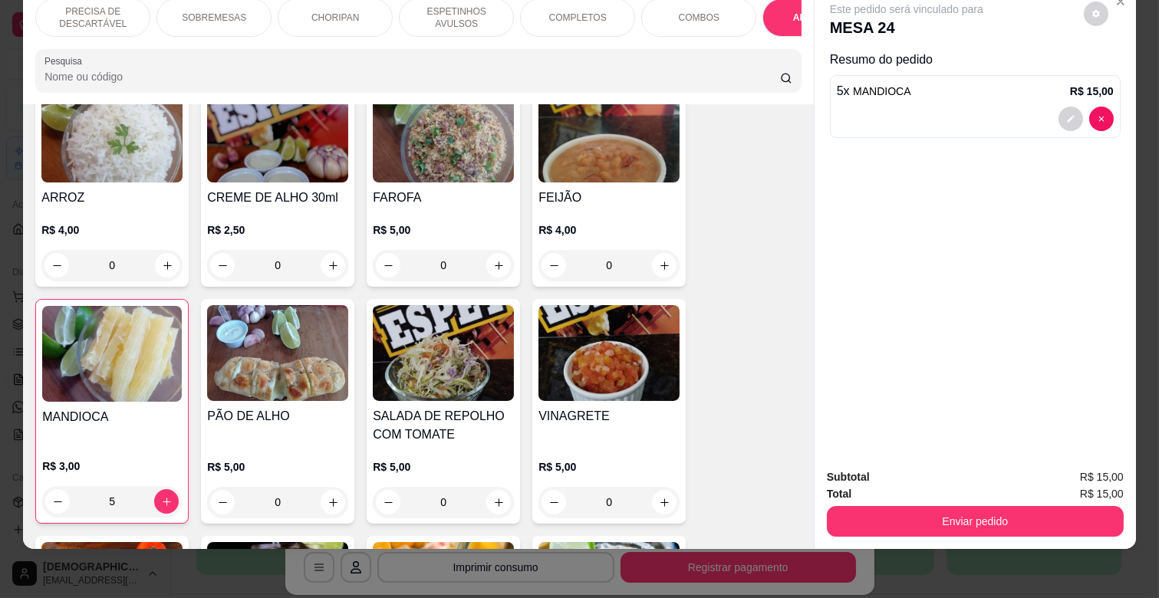
click at [908, 506] on button "Enviar pedido" at bounding box center [975, 521] width 297 height 31
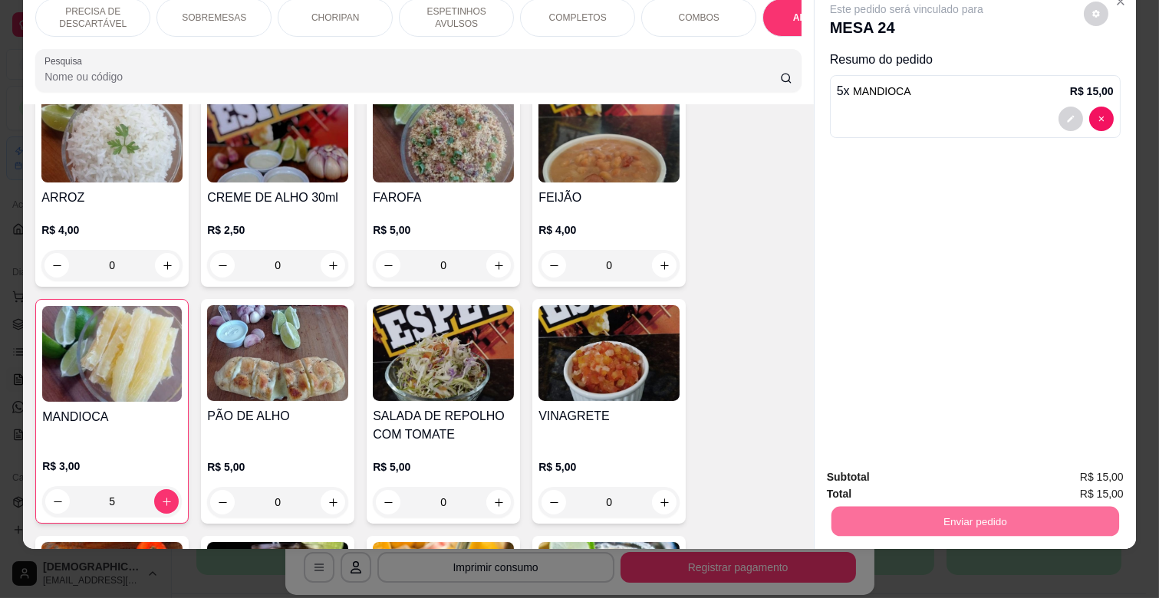
click at [920, 471] on button "Não registrar e enviar pedido" at bounding box center [924, 471] width 155 height 28
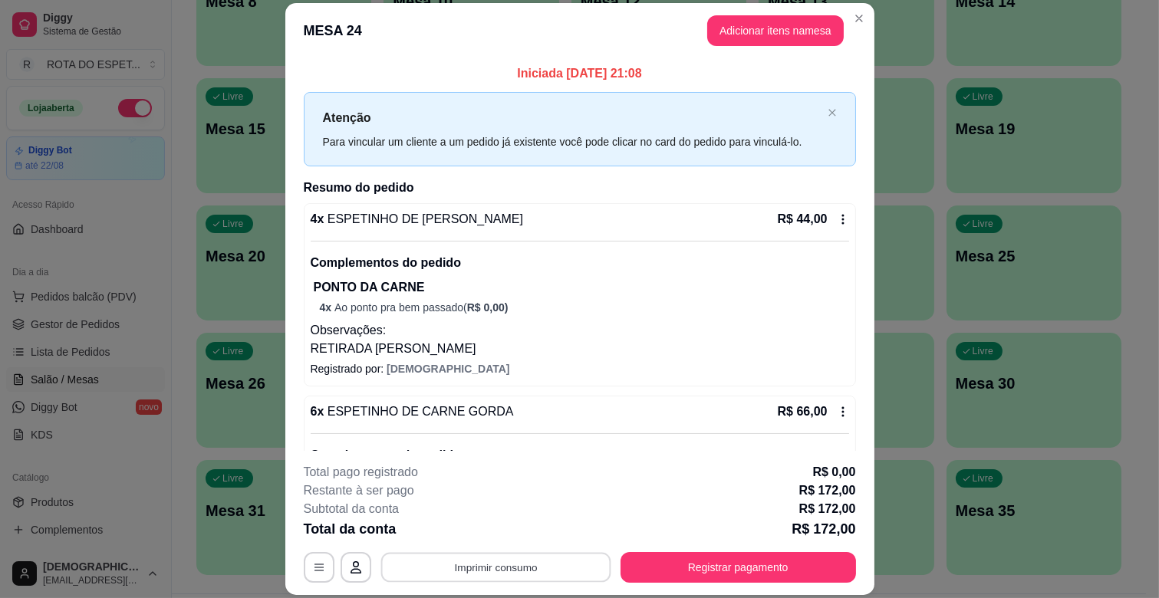
click at [532, 571] on button "Imprimir consumo" at bounding box center [495, 568] width 230 height 30
click at [533, 530] on button "IMPRESSORA CAIXA" at bounding box center [494, 532] width 123 height 24
click at [492, 565] on button "Imprimir consumo" at bounding box center [495, 568] width 230 height 30
click at [531, 496] on button "IMPRESSORA COZINHA" at bounding box center [494, 501] width 123 height 24
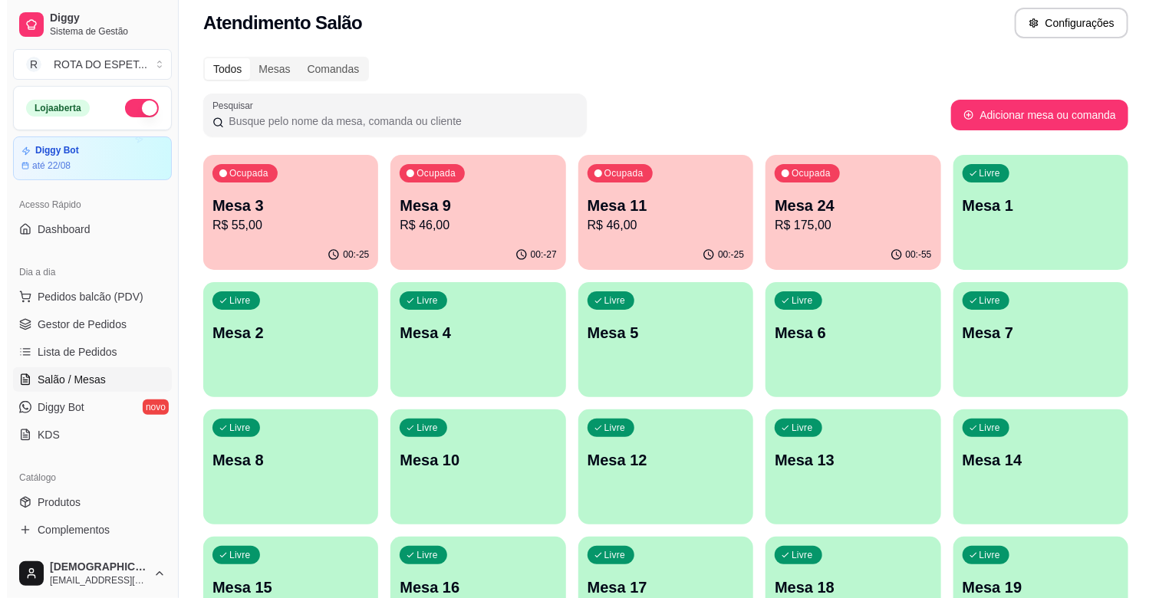
scroll to position [0, 0]
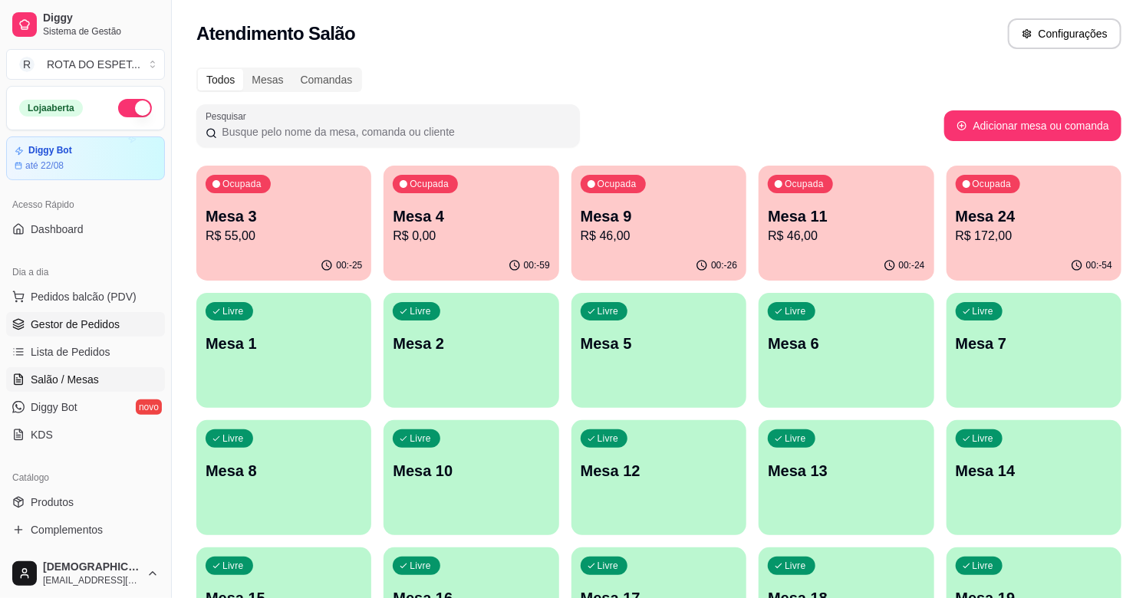
click at [87, 328] on span "Gestor de Pedidos" at bounding box center [75, 324] width 89 height 15
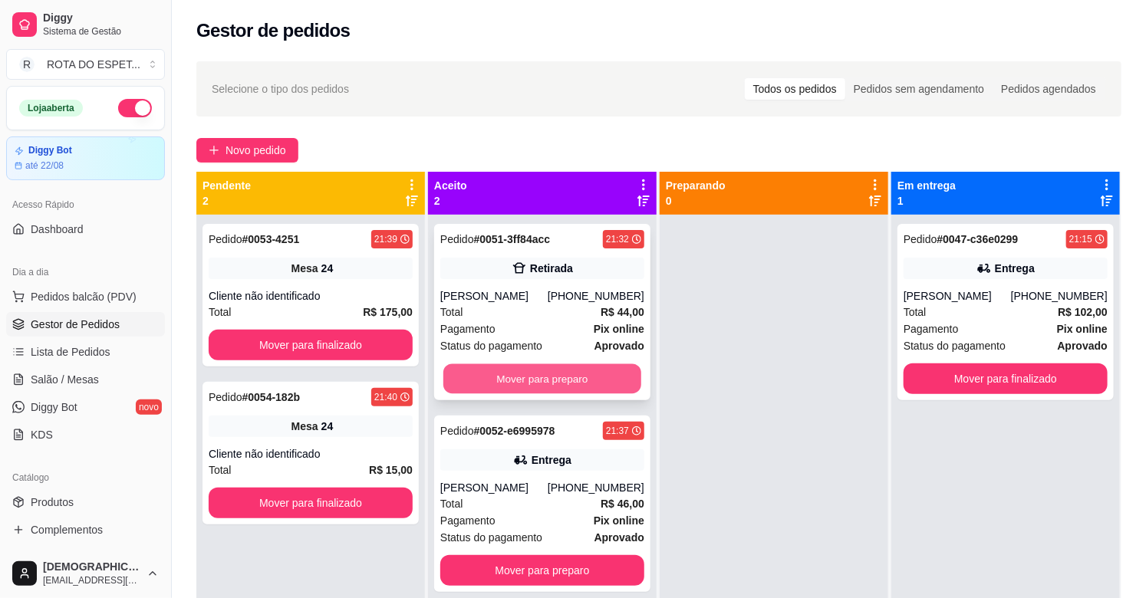
click at [569, 382] on button "Mover para preparo" at bounding box center [542, 379] width 198 height 30
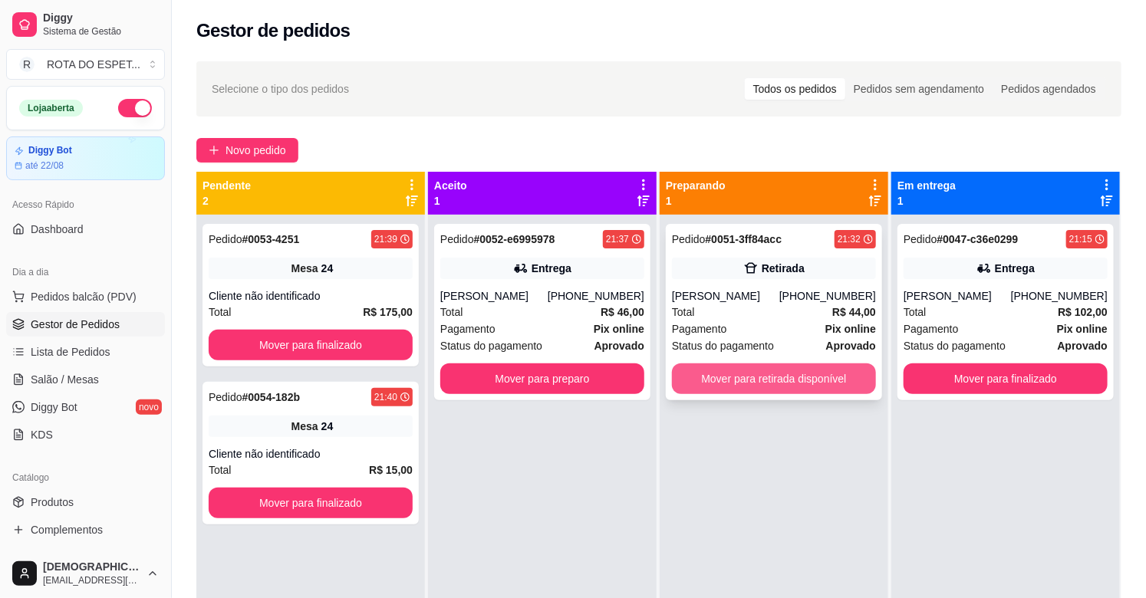
click at [748, 374] on button "Mover para retirada disponível" at bounding box center [774, 379] width 204 height 31
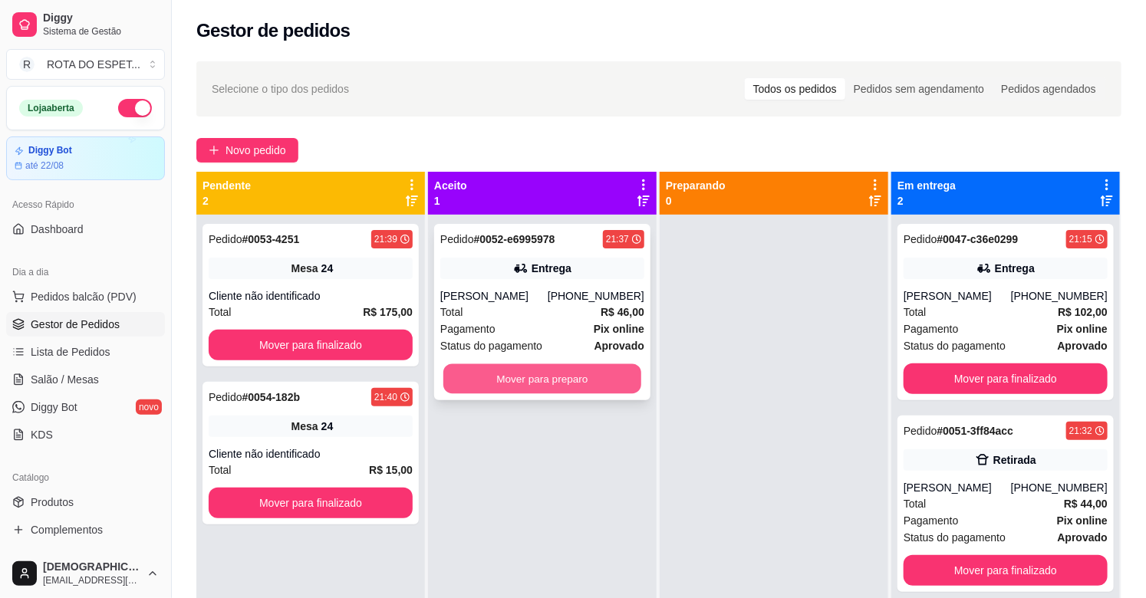
click at [554, 374] on button "Mover para preparo" at bounding box center [542, 379] width 198 height 30
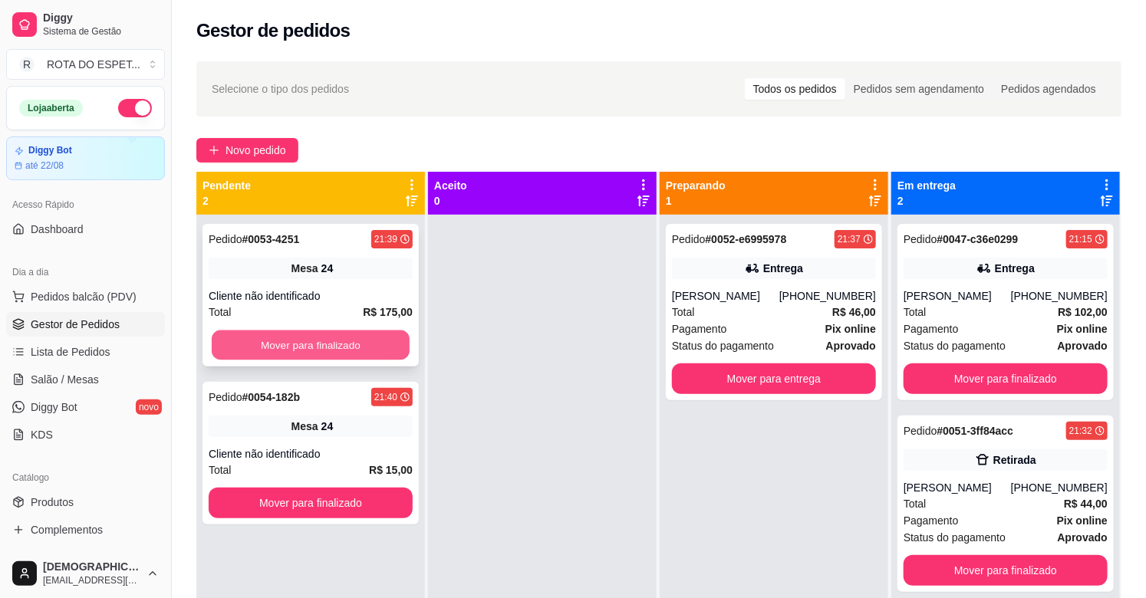
click at [344, 338] on button "Mover para finalizado" at bounding box center [311, 346] width 198 height 30
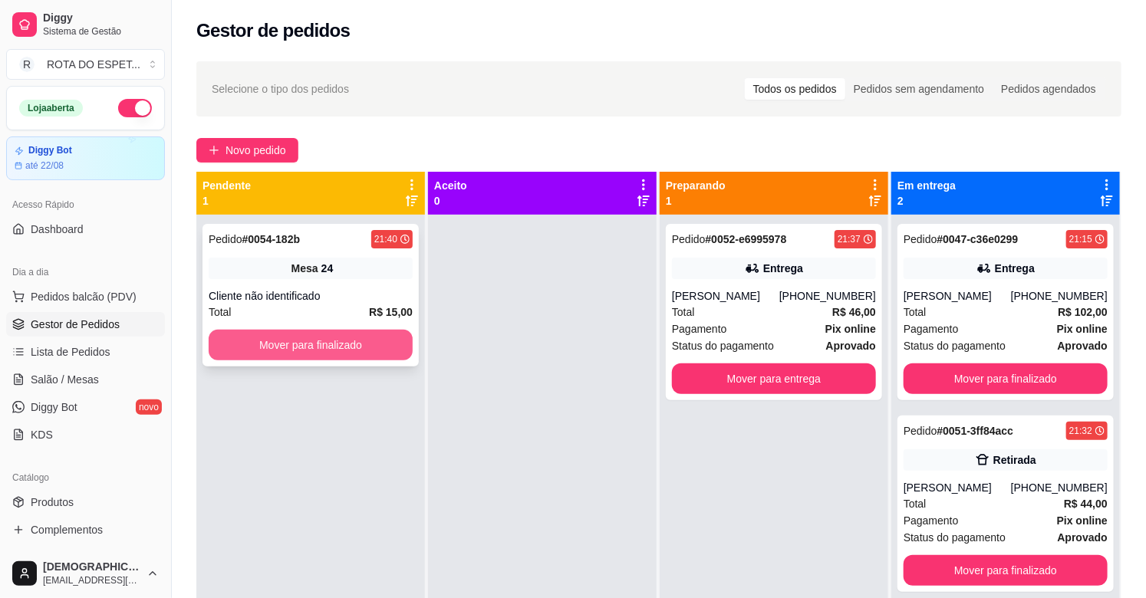
click at [348, 353] on button "Mover para finalizado" at bounding box center [311, 345] width 204 height 31
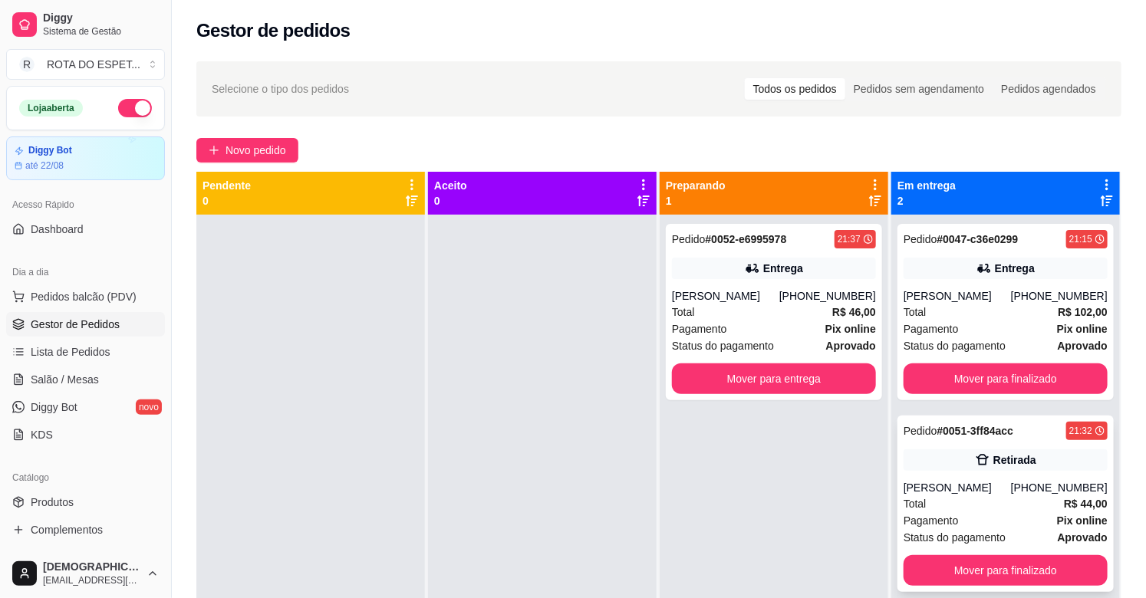
click at [1013, 495] on div "Total R$ 44,00" at bounding box center [1006, 503] width 204 height 17
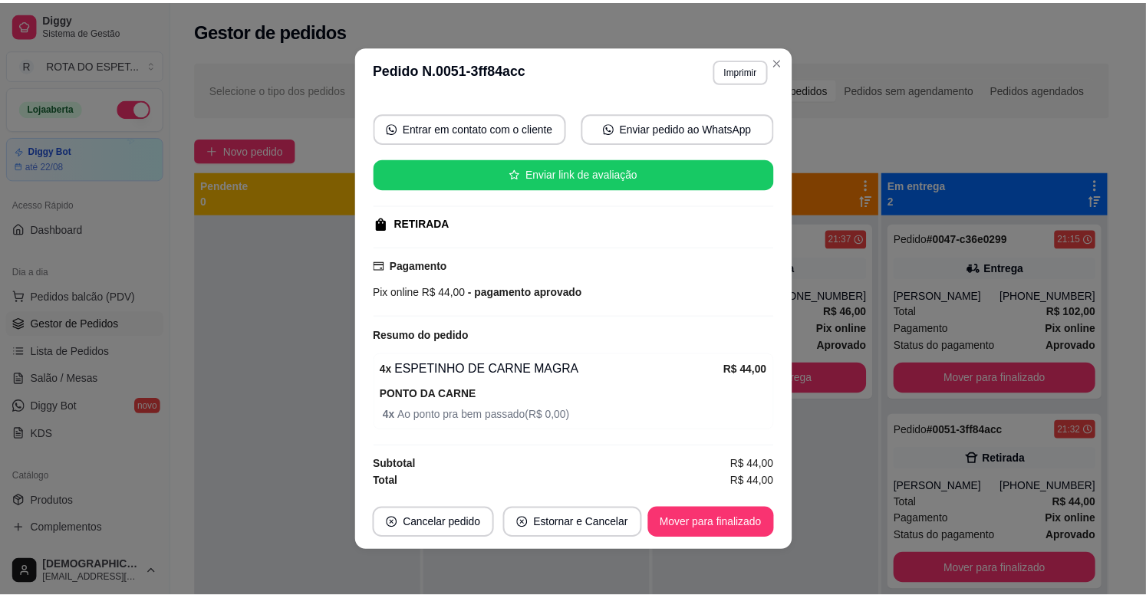
scroll to position [3, 0]
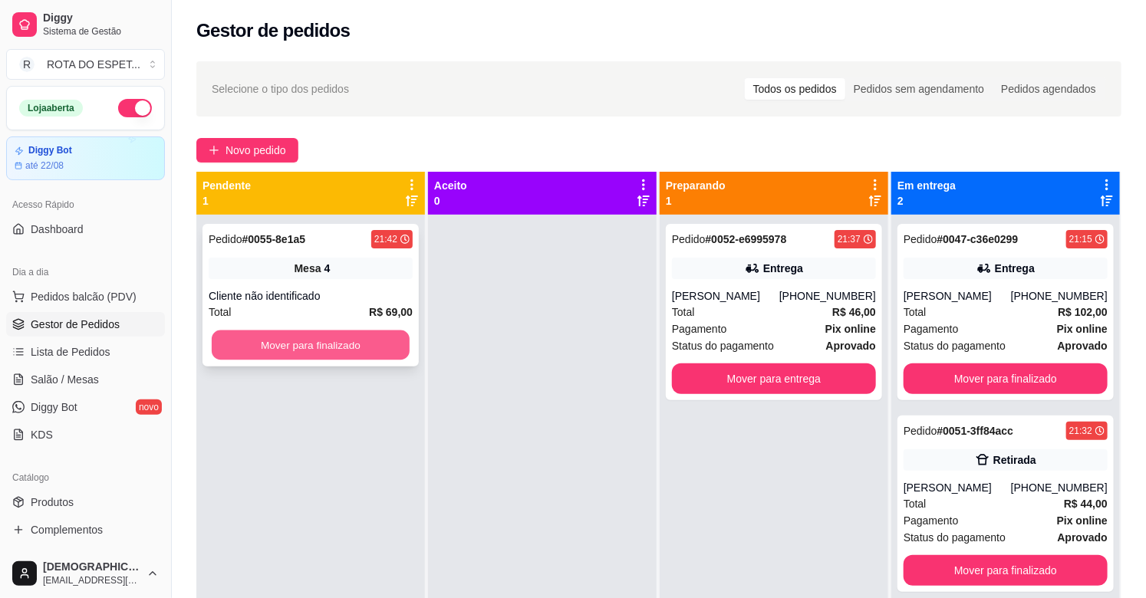
click at [303, 333] on button "Mover para finalizado" at bounding box center [311, 346] width 198 height 30
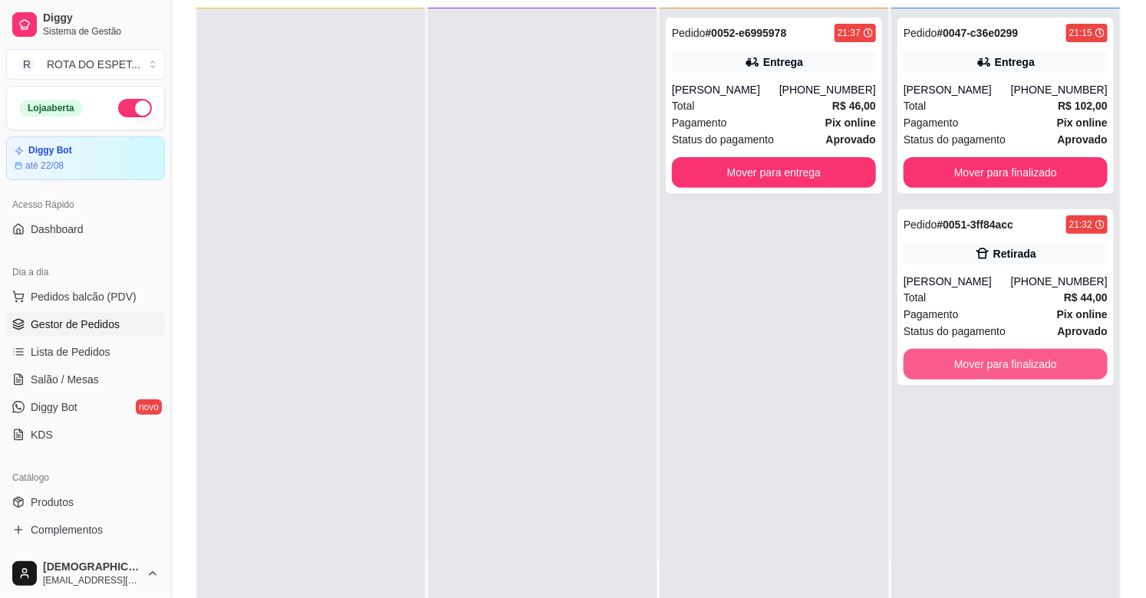
scroll to position [234, 0]
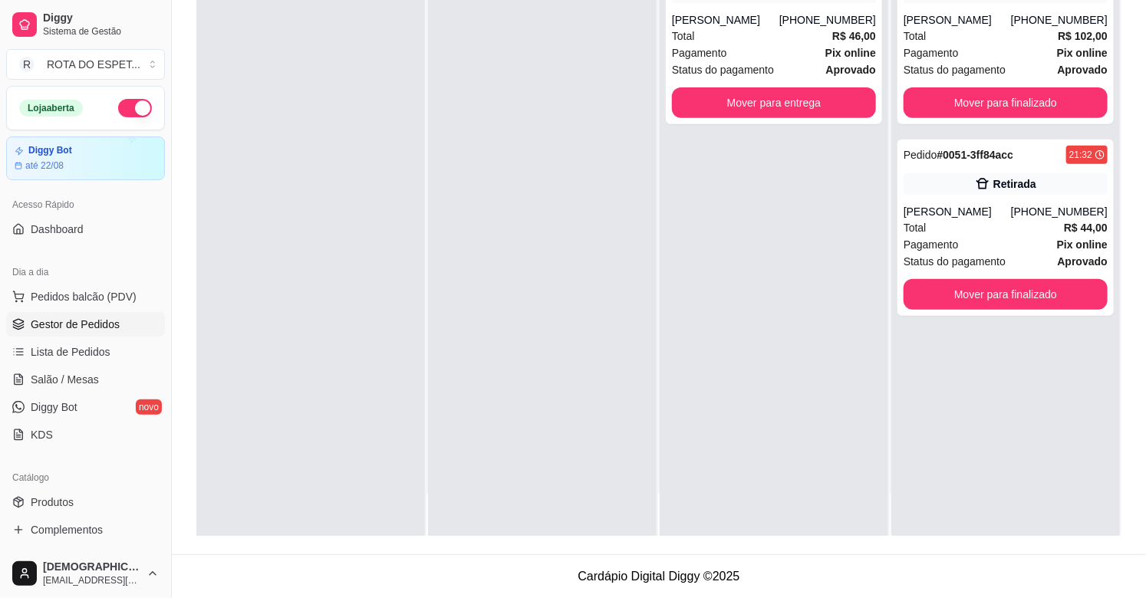
click at [495, 447] on div at bounding box center [542, 238] width 229 height 598
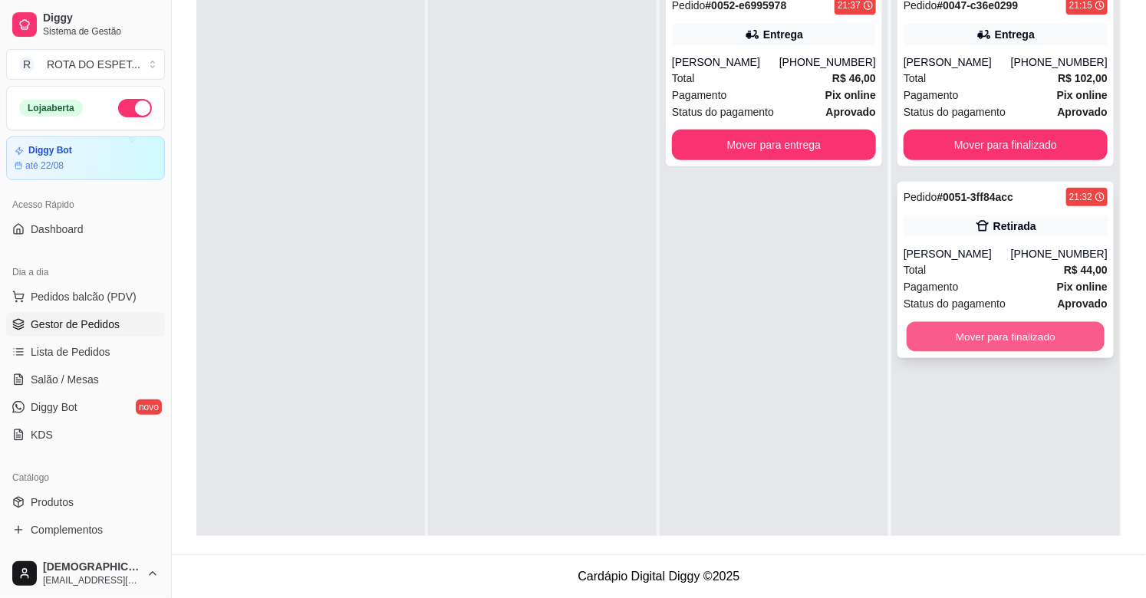
click at [1000, 336] on button "Mover para finalizado" at bounding box center [1006, 337] width 198 height 30
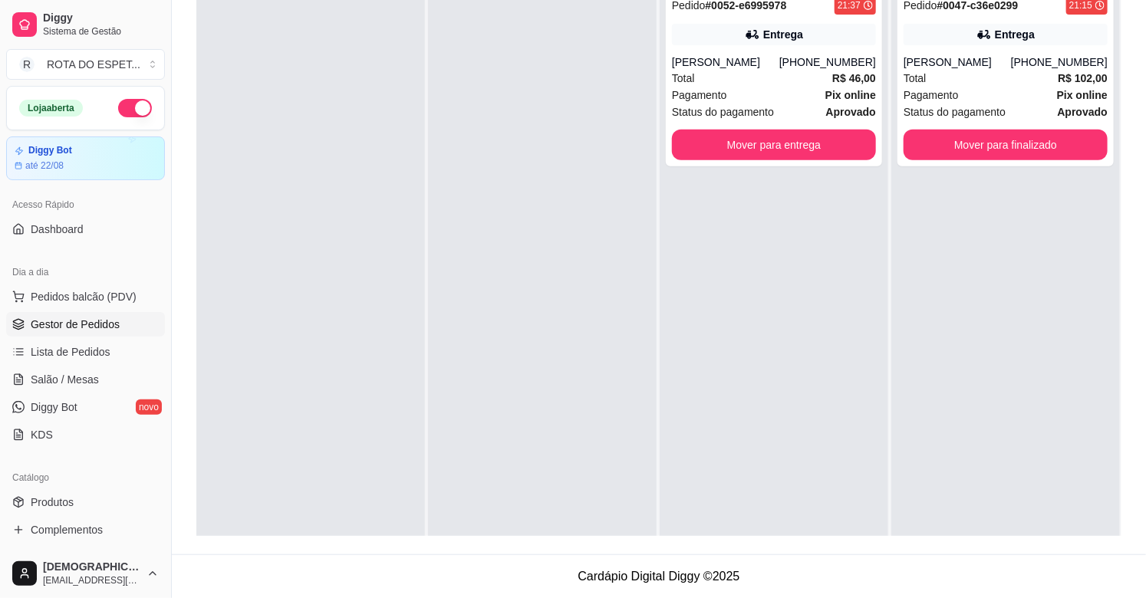
click at [770, 326] on div "Pedido # 0052-e6995978 21:37 Entrega Douglas [PHONE_NUMBER] Total R$ 46,00 Paga…" at bounding box center [774, 280] width 229 height 598
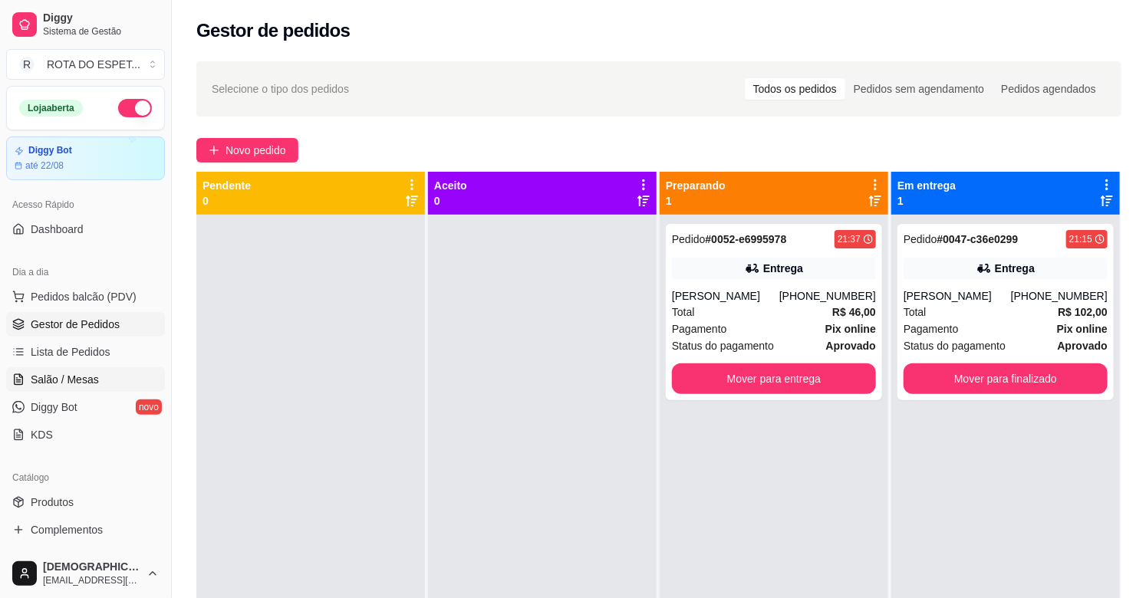
click at [64, 377] on span "Salão / Mesas" at bounding box center [65, 379] width 68 height 15
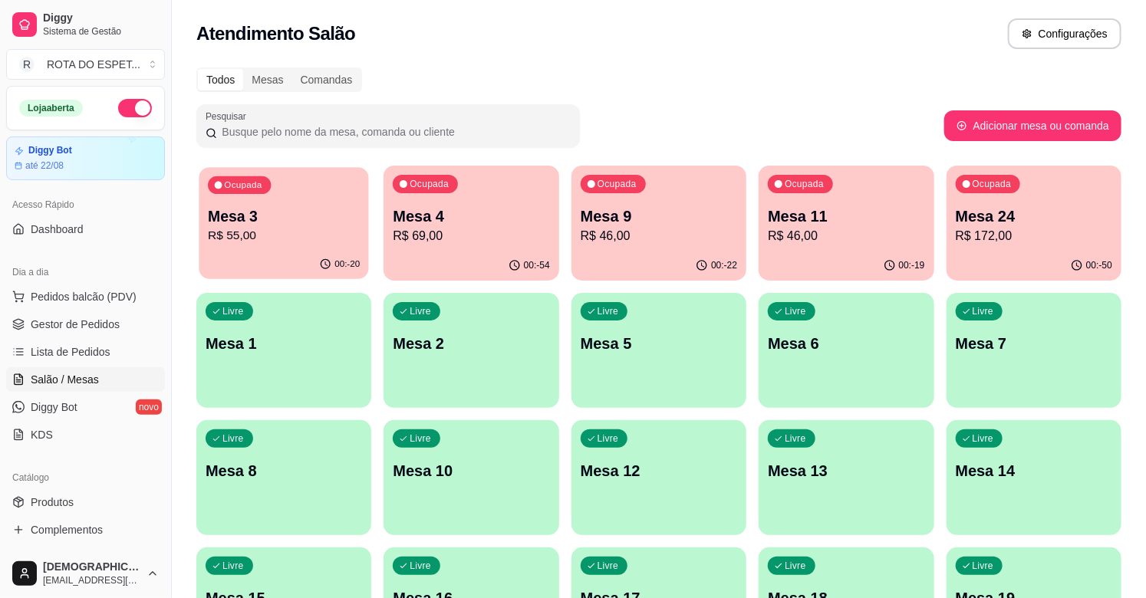
click at [298, 225] on p "Mesa 3" at bounding box center [284, 216] width 152 height 21
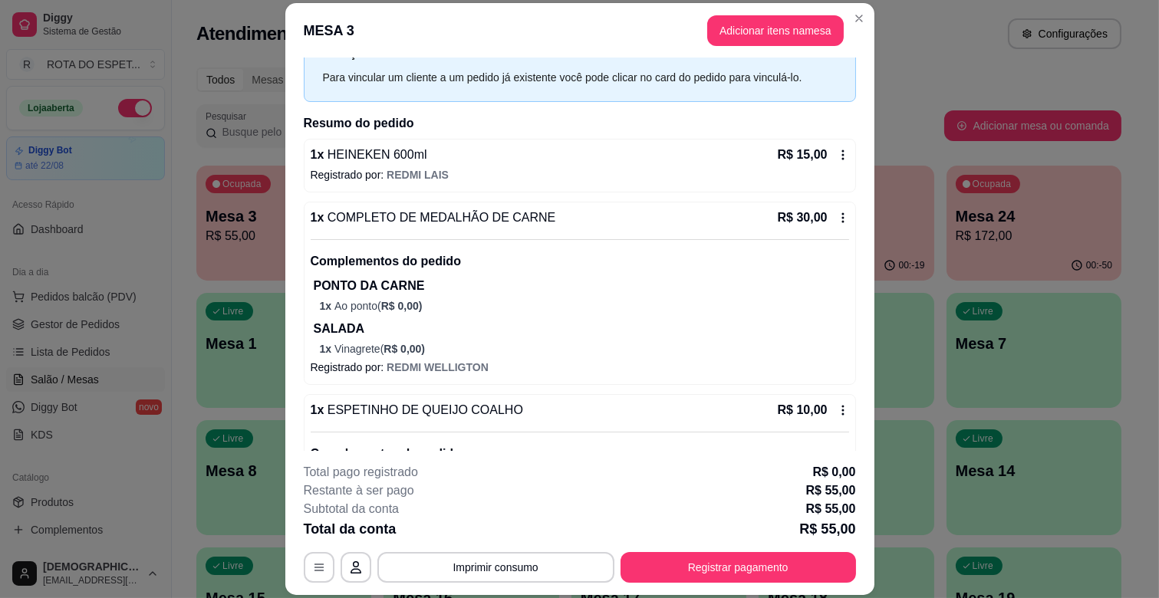
scroll to position [154, 0]
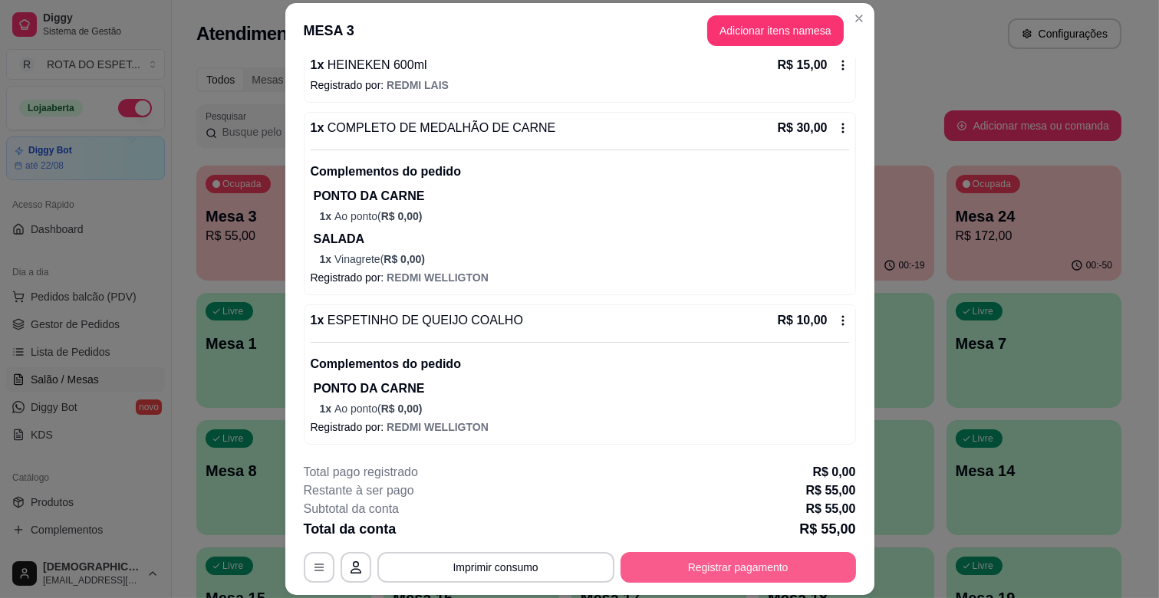
click at [742, 563] on button "Registrar pagamento" at bounding box center [738, 567] width 235 height 31
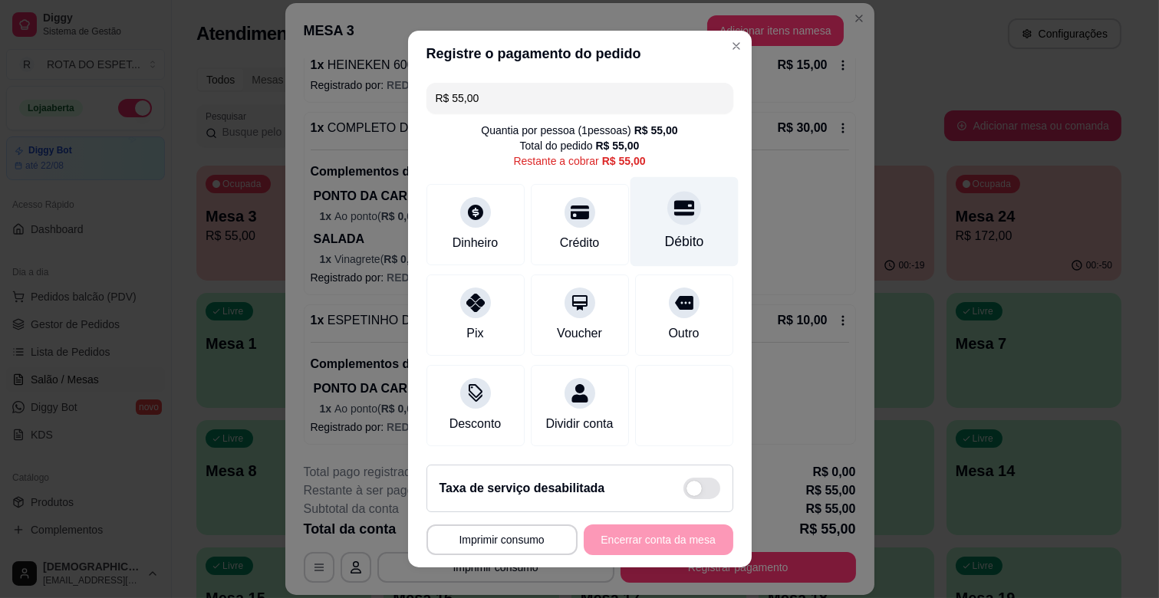
click at [665, 235] on div "Débito" at bounding box center [683, 242] width 39 height 20
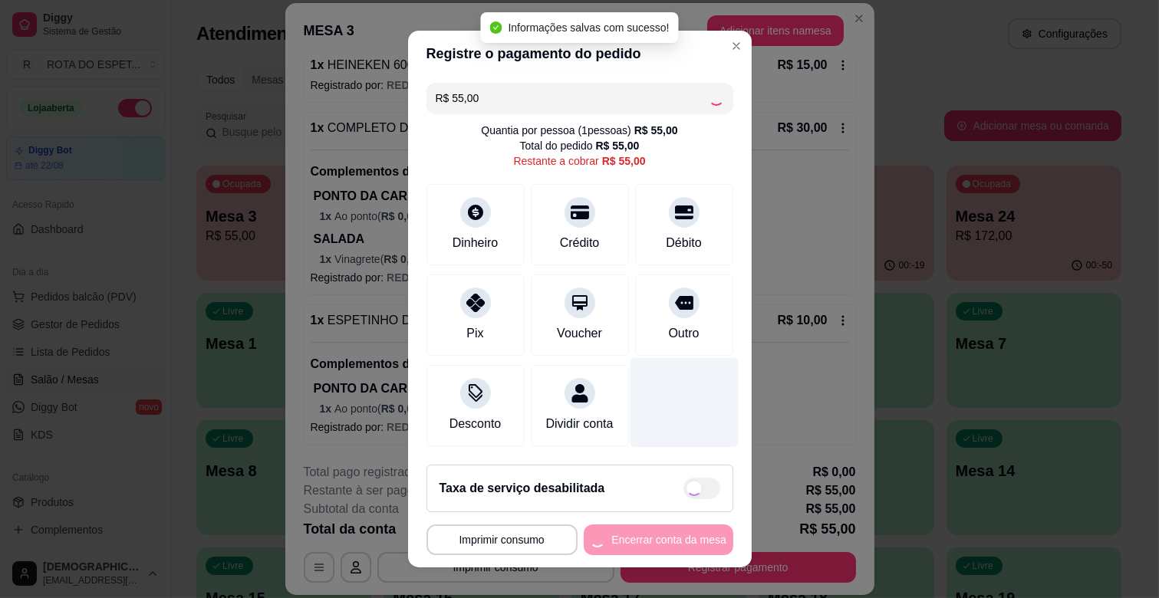
type input "R$ 0,00"
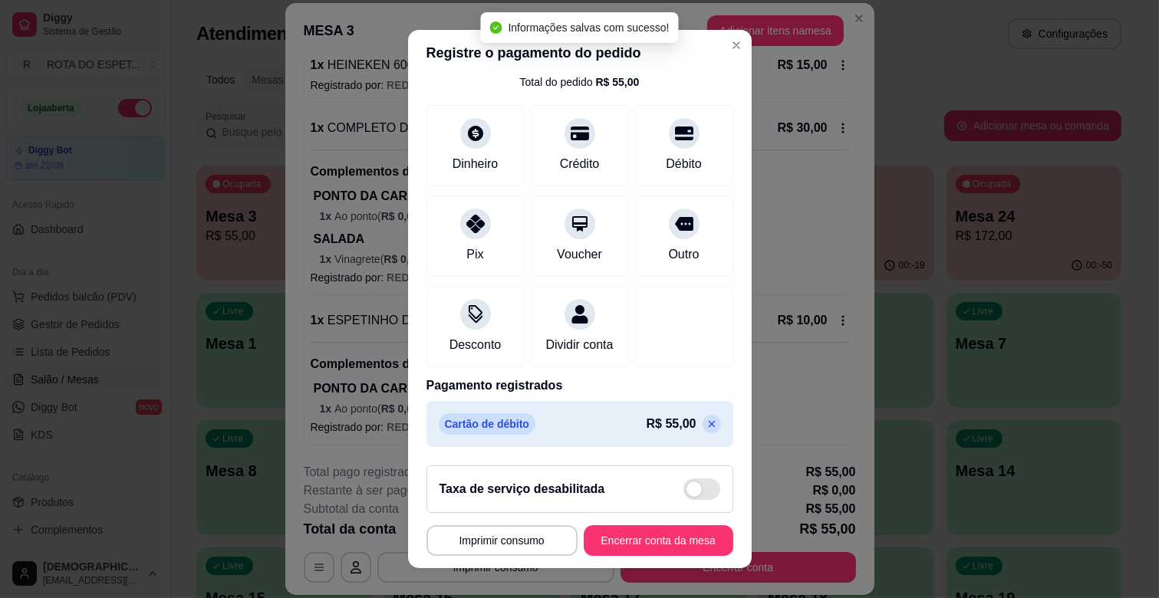
scroll to position [81, 0]
click at [670, 547] on button "Encerrar conta da mesa" at bounding box center [658, 541] width 145 height 30
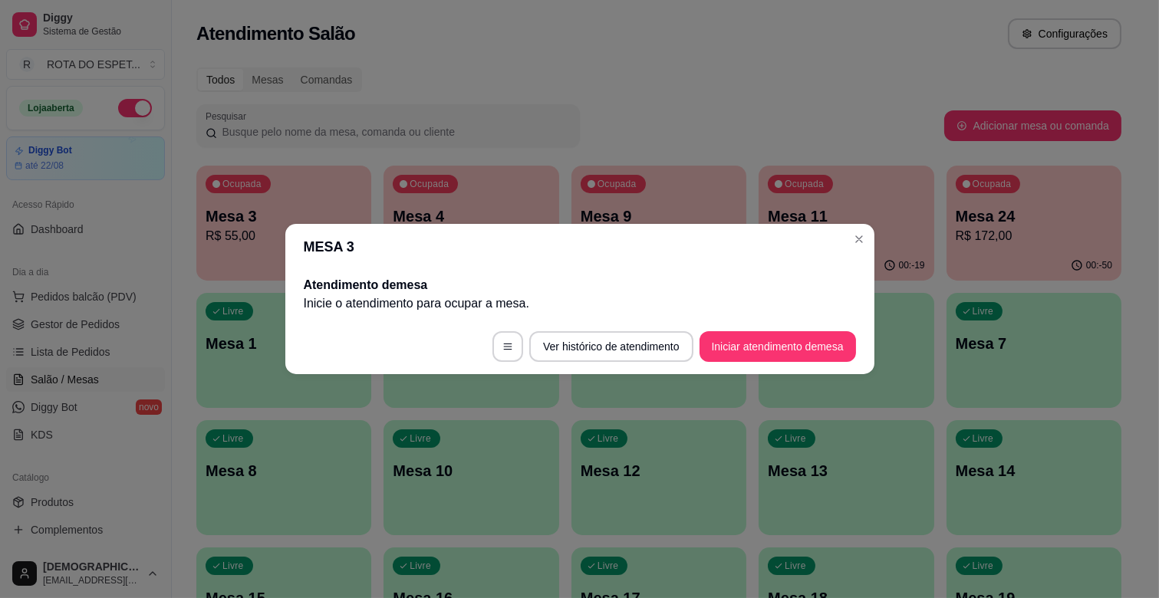
scroll to position [0, 0]
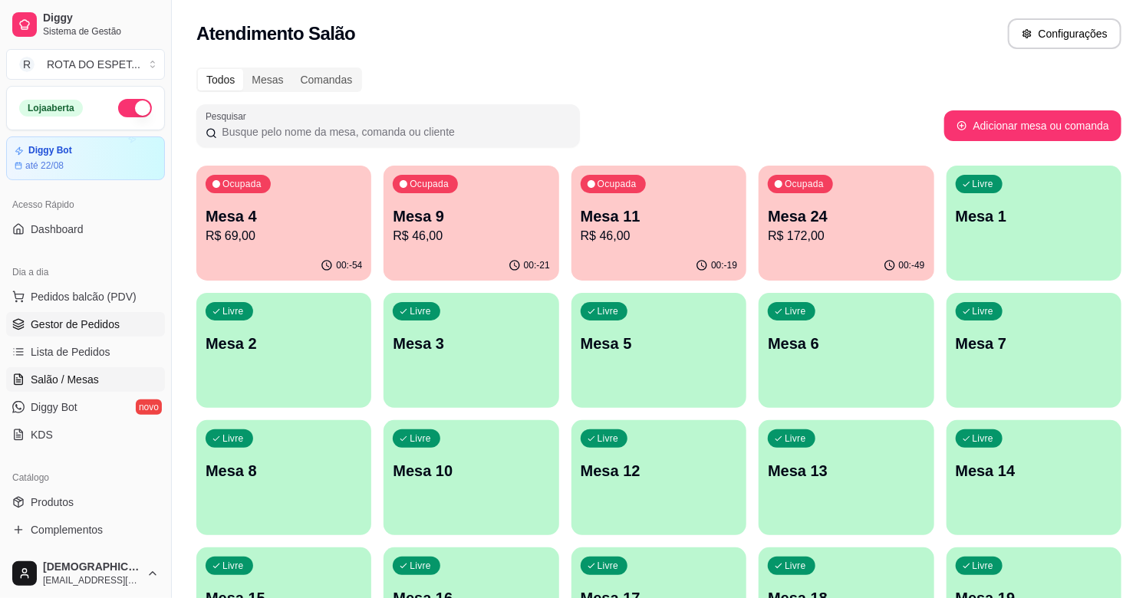
click at [79, 326] on span "Gestor de Pedidos" at bounding box center [75, 324] width 89 height 15
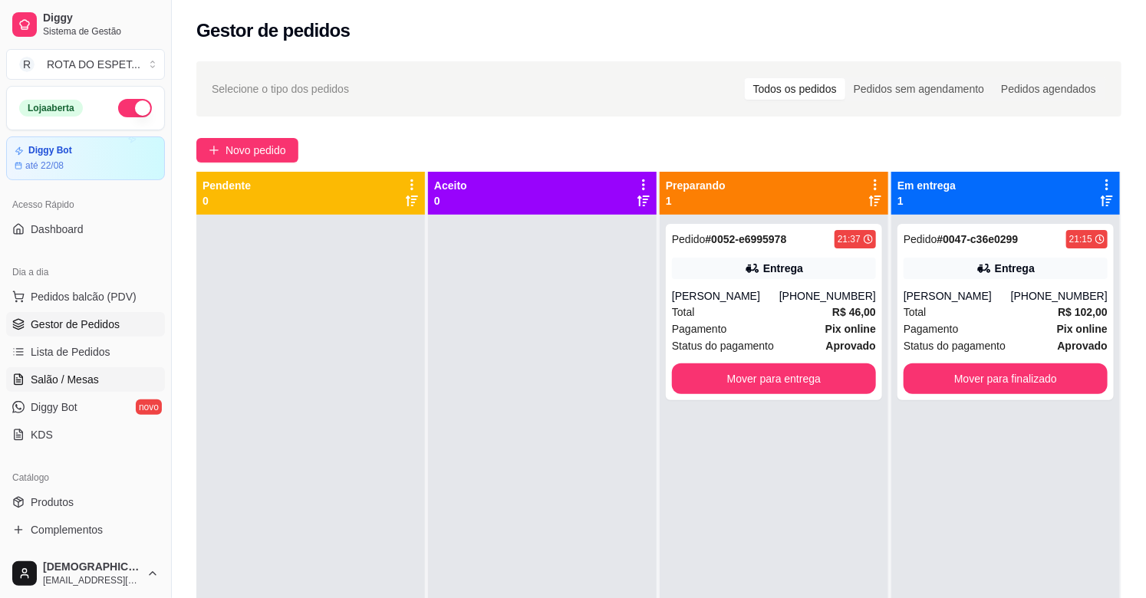
click at [77, 377] on span "Salão / Mesas" at bounding box center [65, 379] width 68 height 15
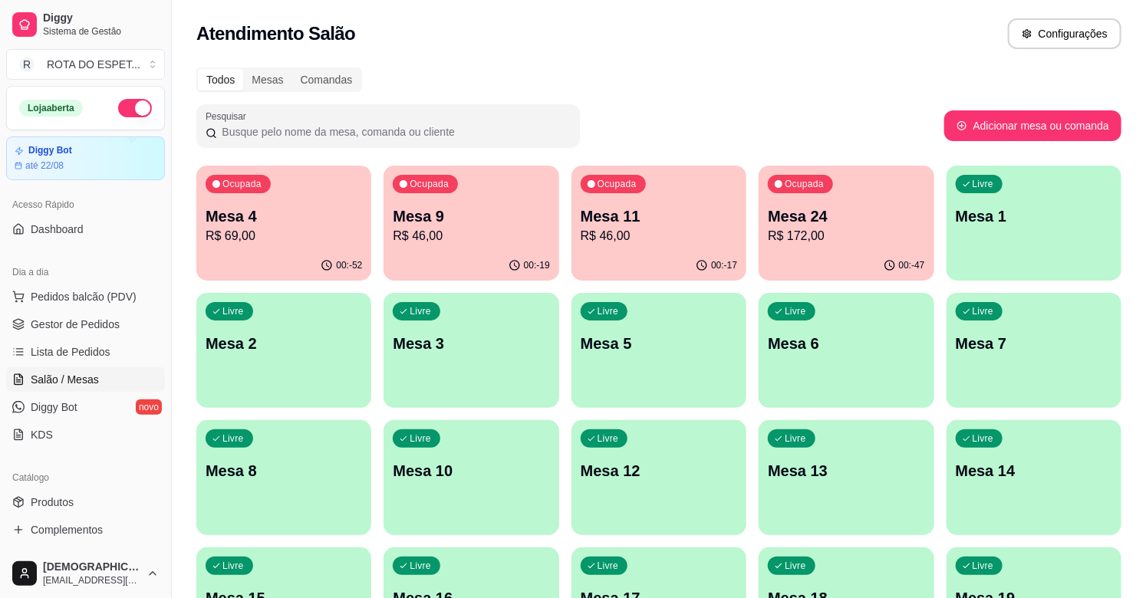
click at [660, 243] on p "R$ 46,00" at bounding box center [659, 236] width 156 height 18
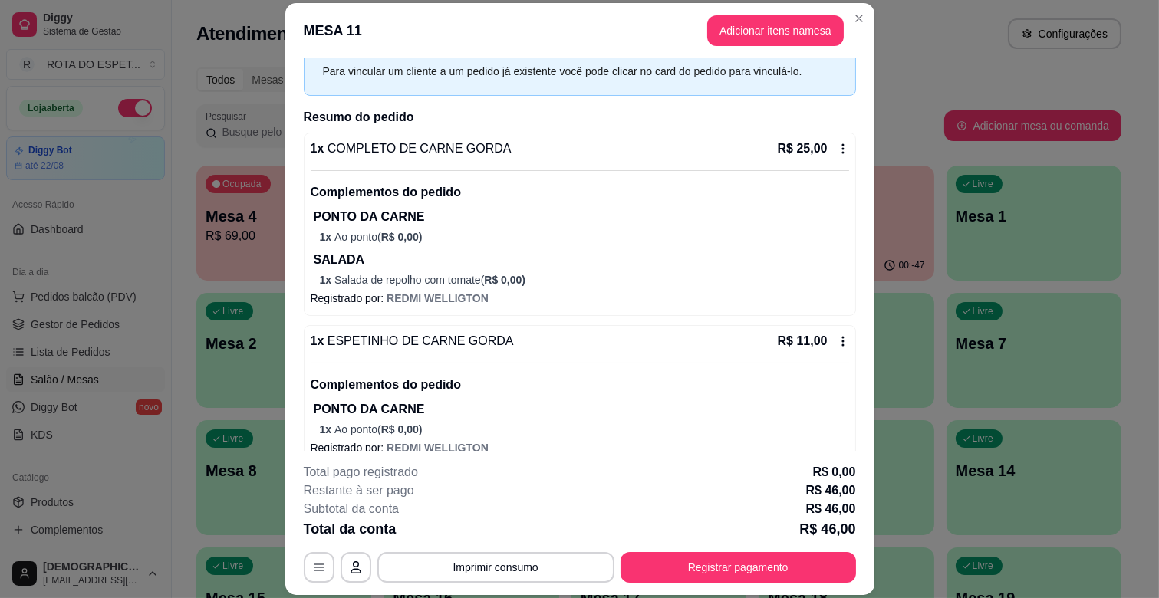
scroll to position [217, 0]
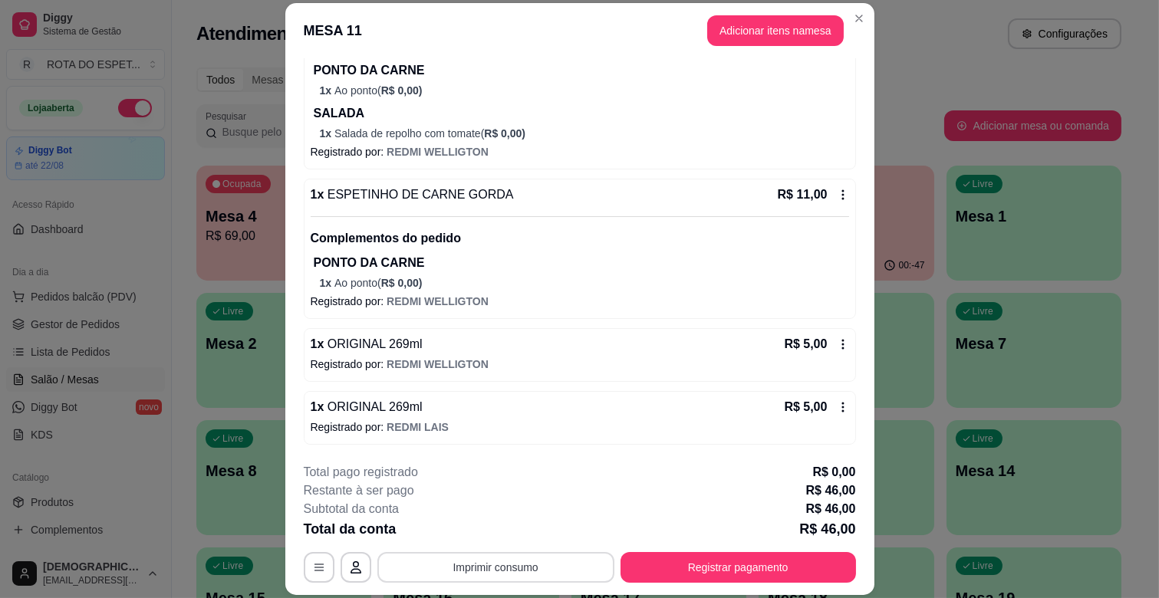
click at [510, 561] on button "Imprimir consumo" at bounding box center [495, 567] width 237 height 31
click at [512, 532] on button "IMPRESSORA CAIXA" at bounding box center [494, 532] width 127 height 25
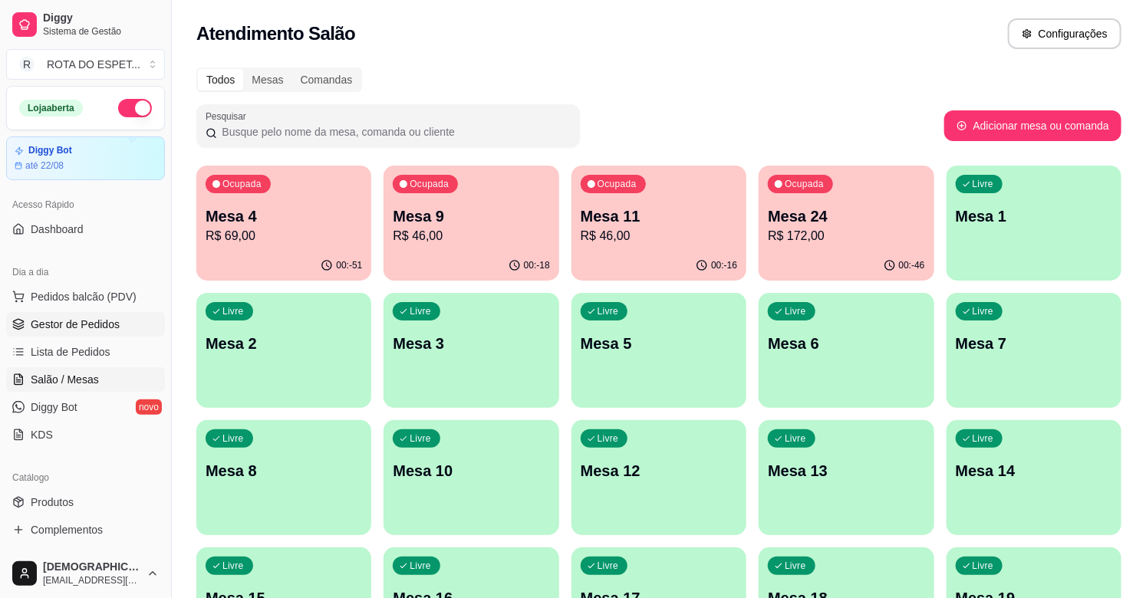
click at [54, 334] on link "Gestor de Pedidos" at bounding box center [85, 324] width 159 height 25
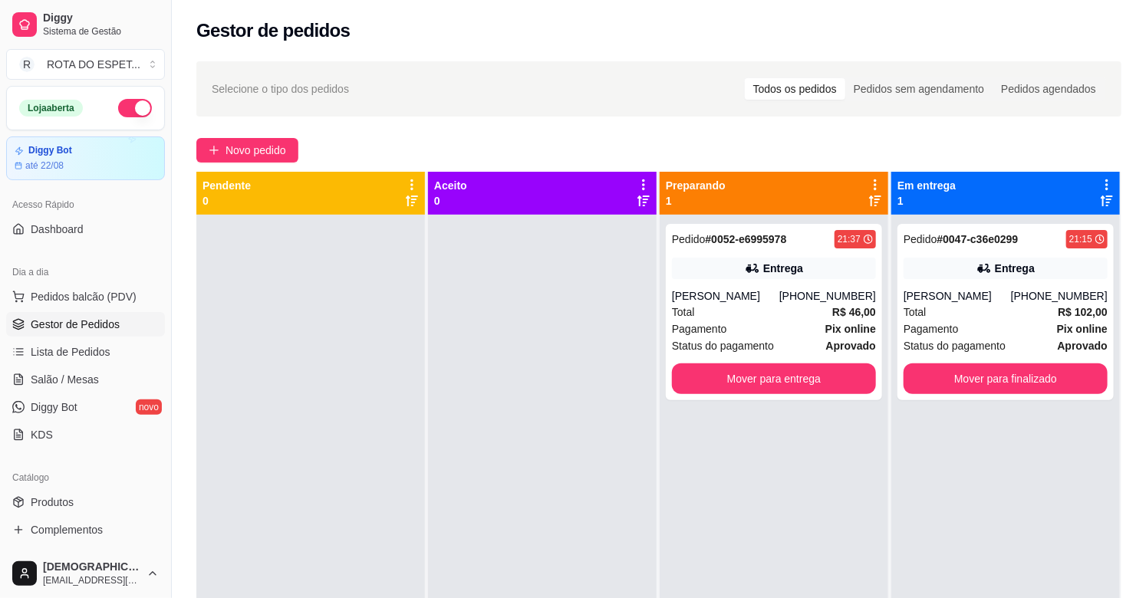
click at [479, 390] on div at bounding box center [542, 514] width 229 height 598
click at [484, 501] on div at bounding box center [542, 514] width 229 height 598
click at [78, 382] on span "Salão / Mesas" at bounding box center [65, 379] width 68 height 15
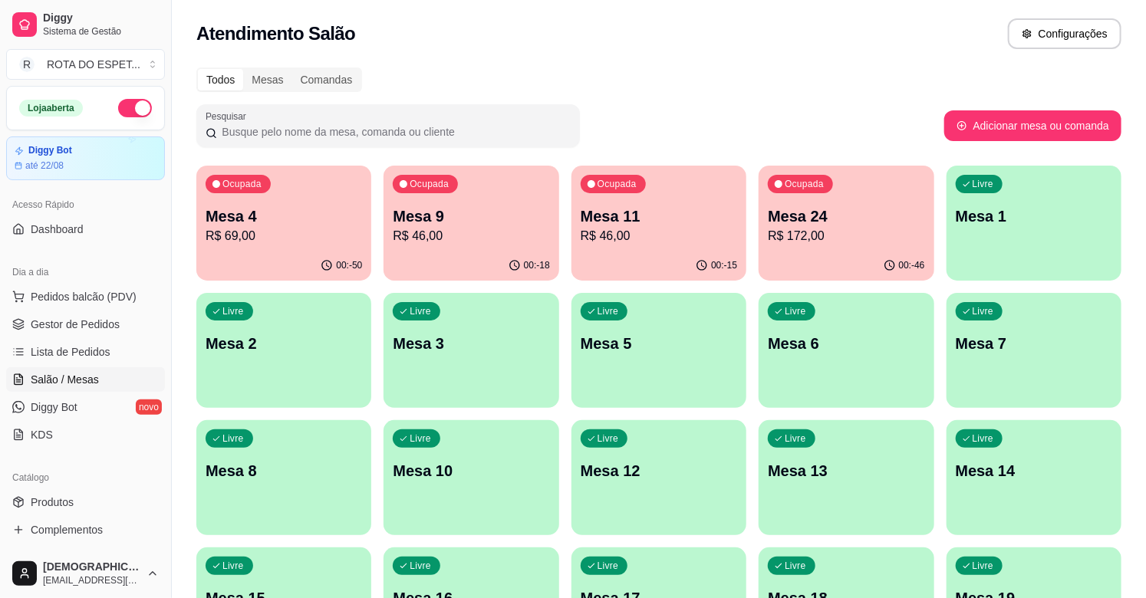
click at [630, 245] on div "Ocupada Mesa 11 R$ 46,00" at bounding box center [658, 208] width 175 height 85
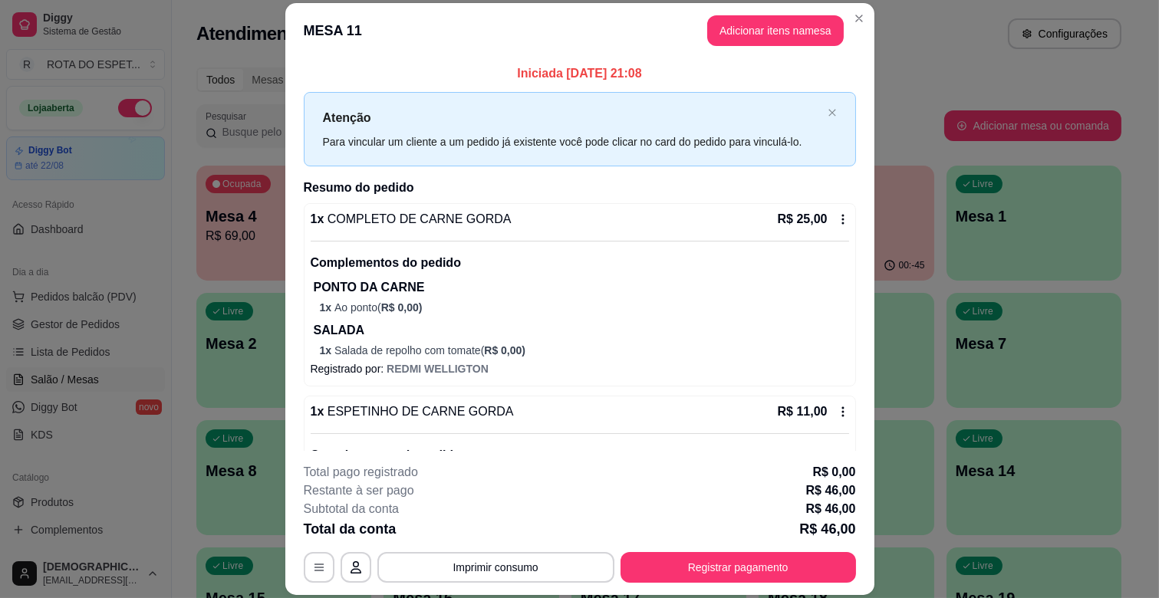
scroll to position [217, 0]
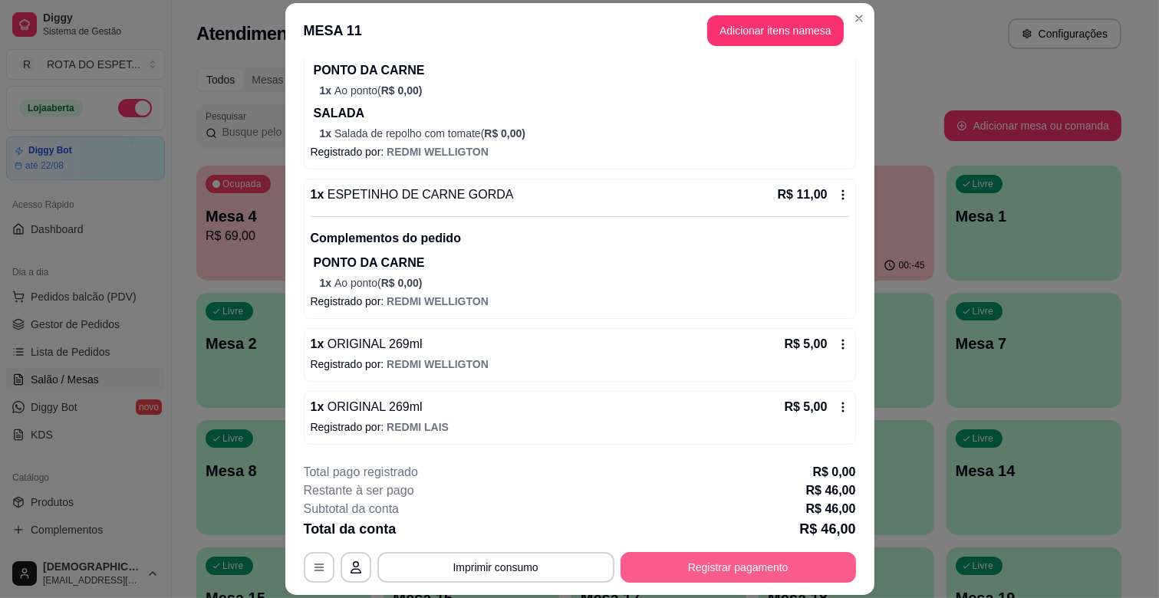
click at [742, 558] on button "Registrar pagamento" at bounding box center [738, 567] width 235 height 31
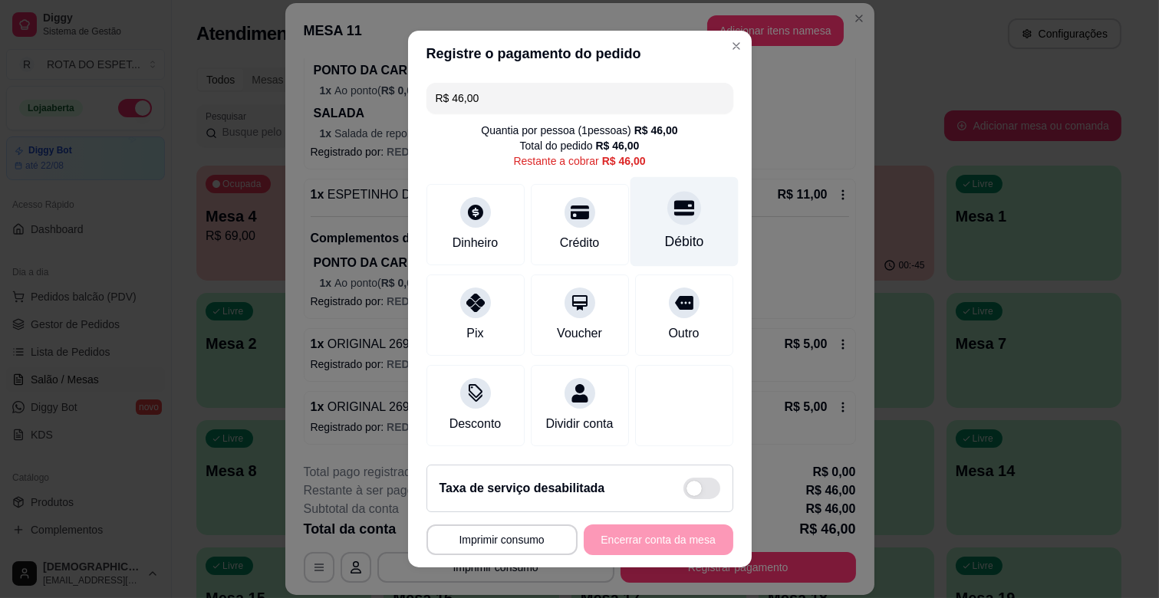
click at [667, 219] on div at bounding box center [684, 208] width 34 height 34
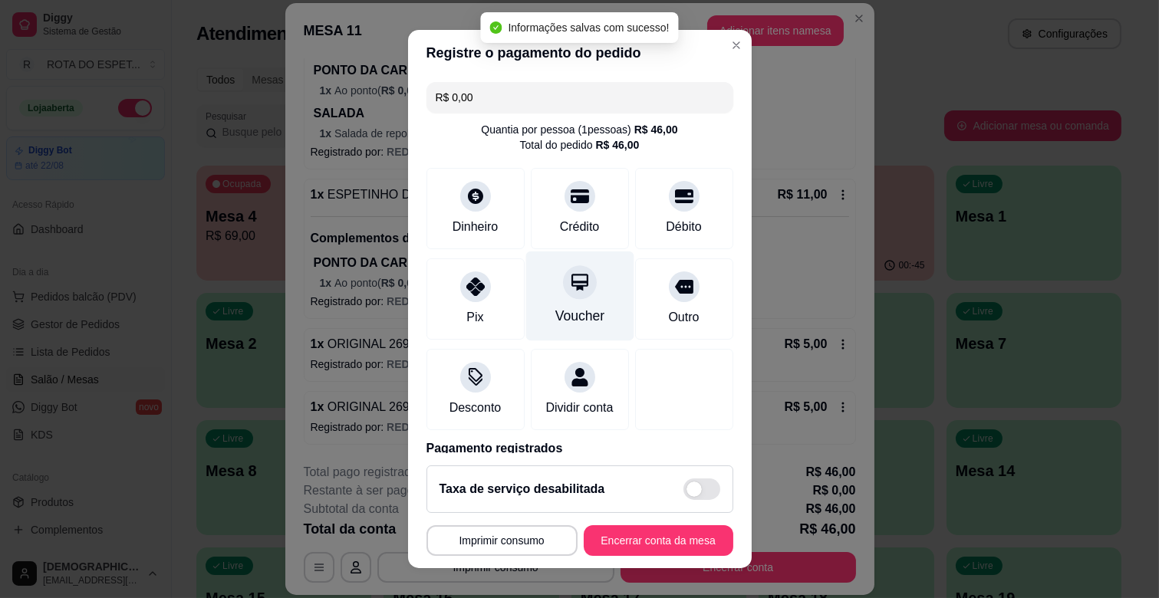
type input "R$ 0,00"
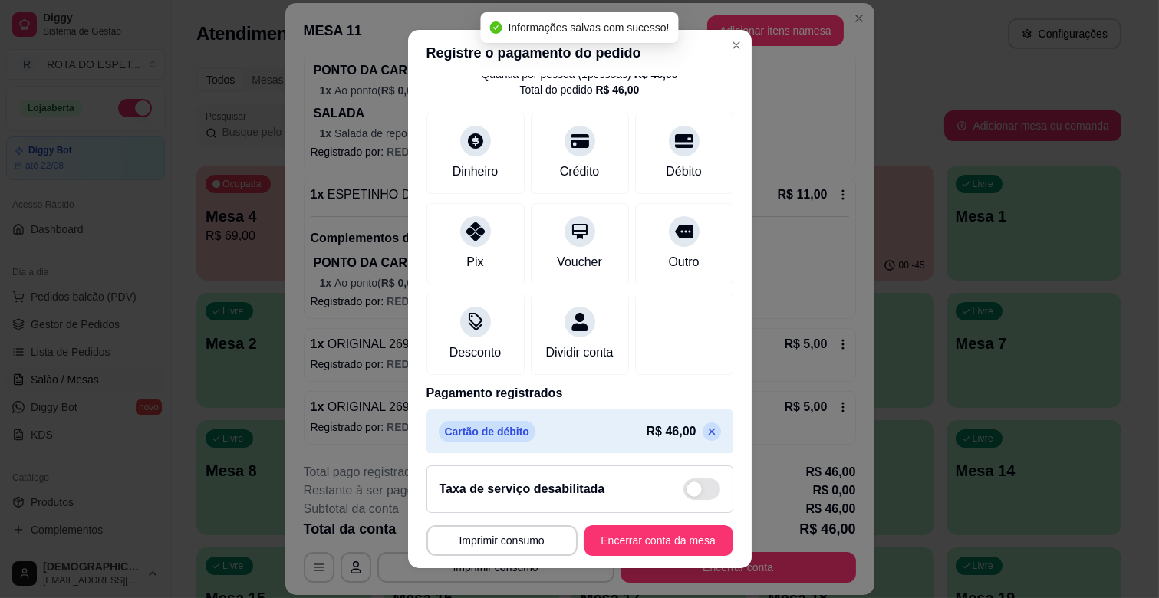
scroll to position [81, 0]
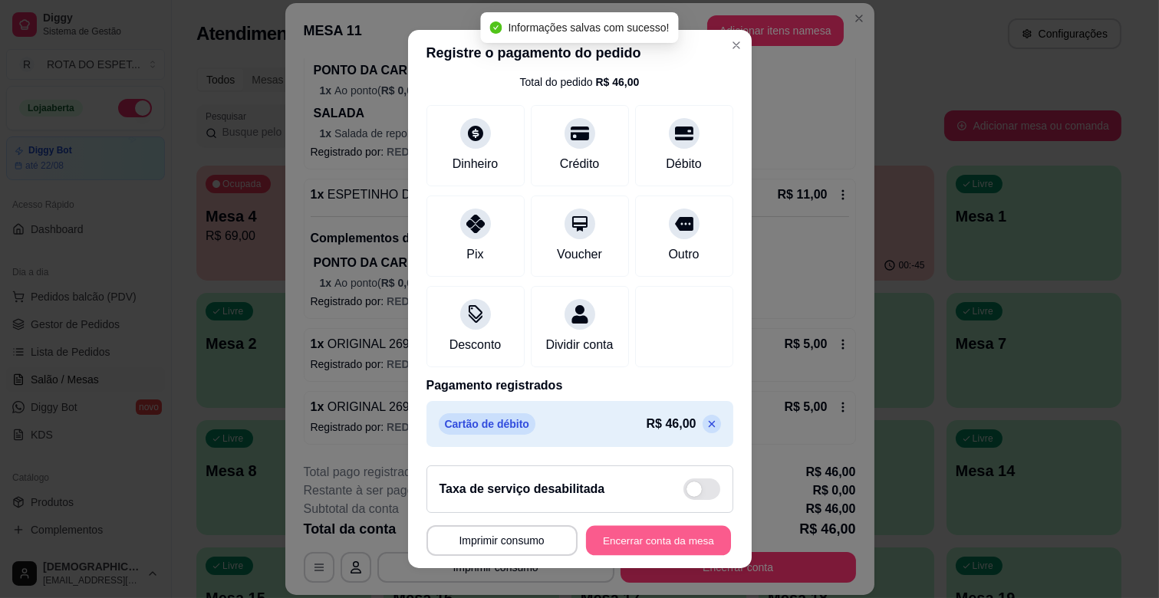
click at [653, 546] on button "Encerrar conta da mesa" at bounding box center [658, 541] width 145 height 30
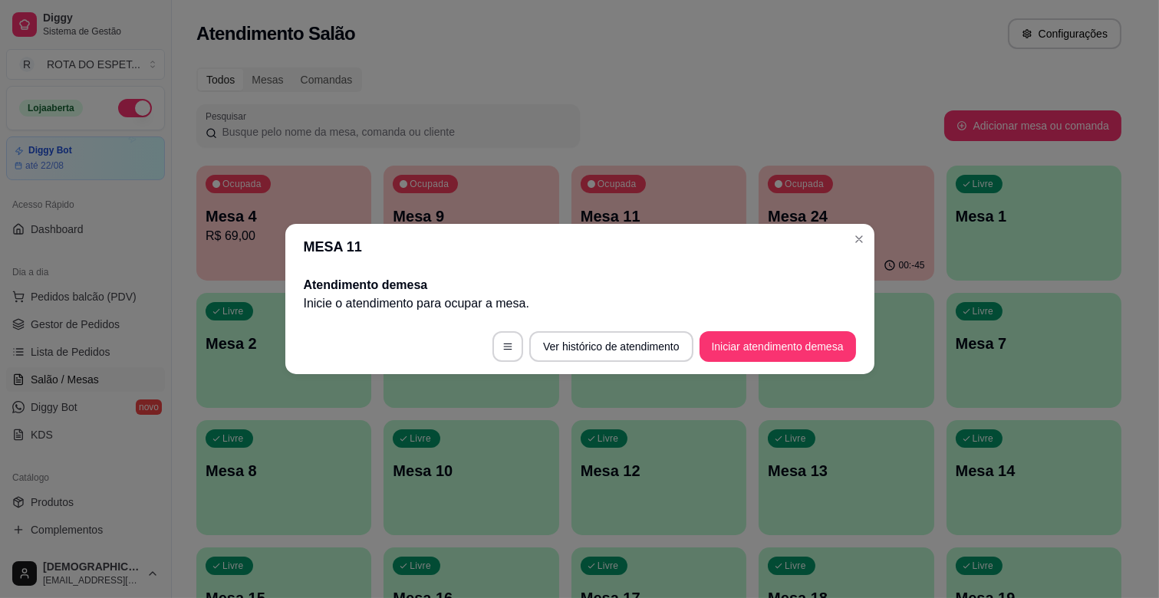
scroll to position [0, 0]
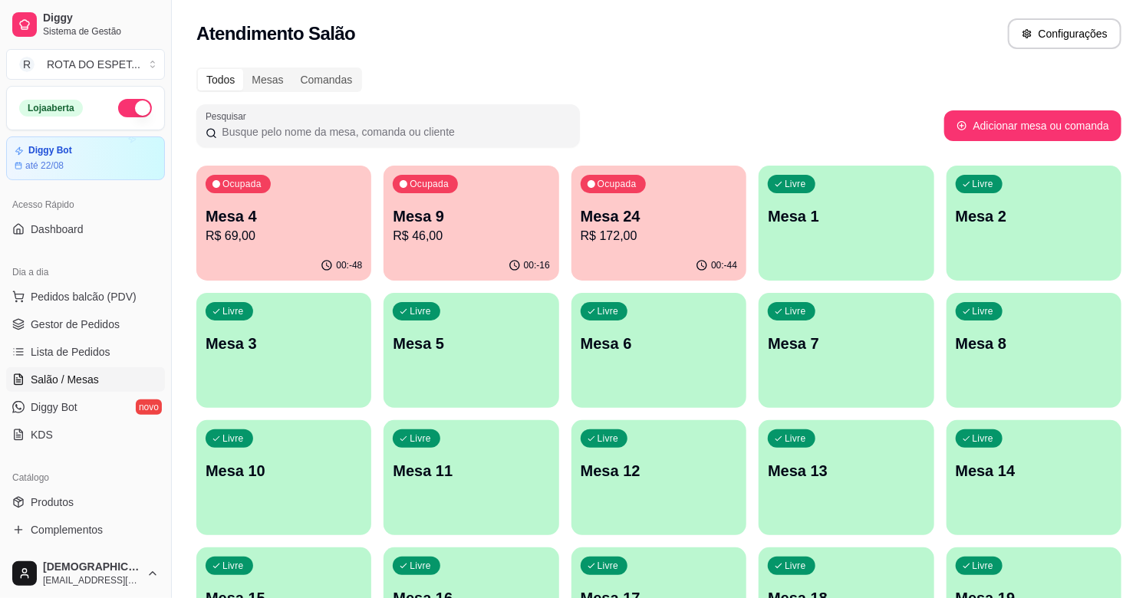
click at [459, 193] on div "Ocupada Mesa 9 R$ 46,00" at bounding box center [471, 208] width 175 height 85
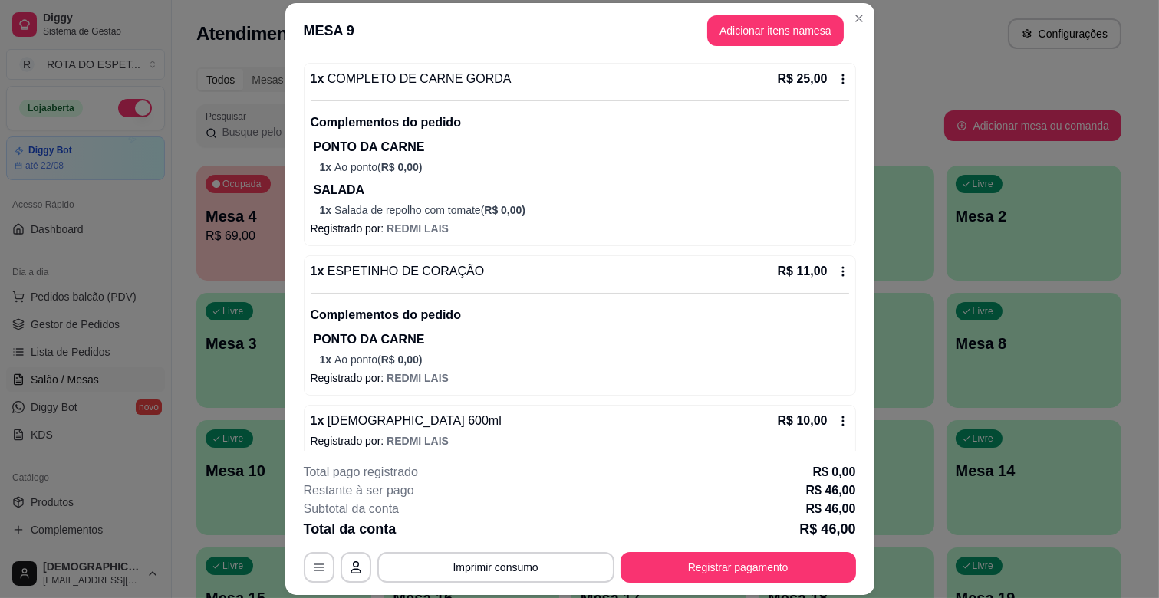
scroll to position [154, 0]
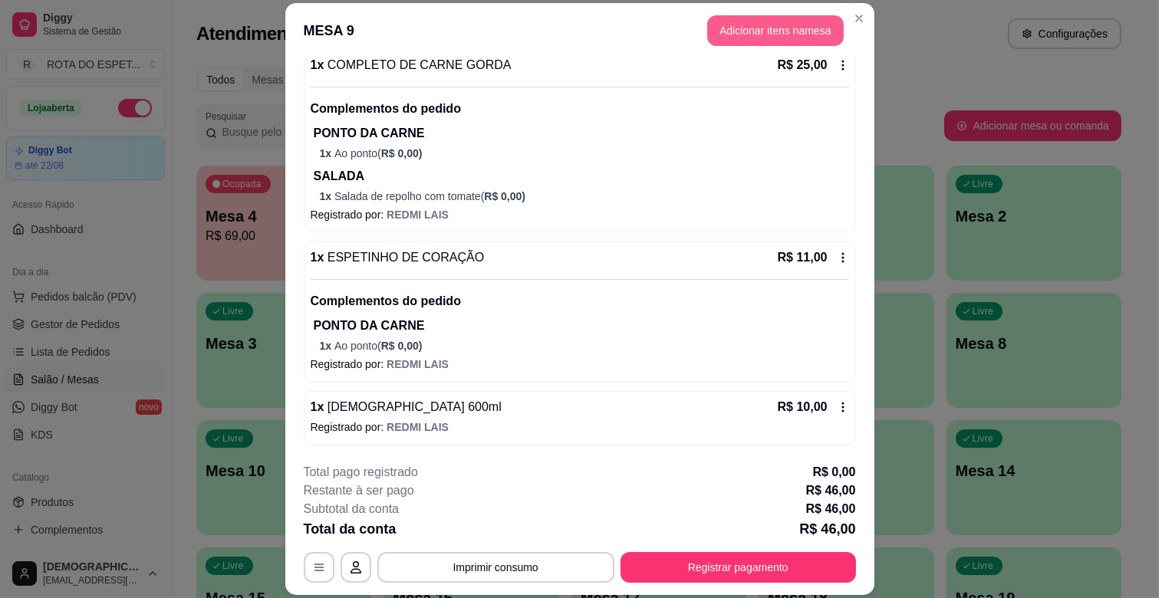
click at [775, 25] on button "Adicionar itens na mesa" at bounding box center [775, 30] width 137 height 31
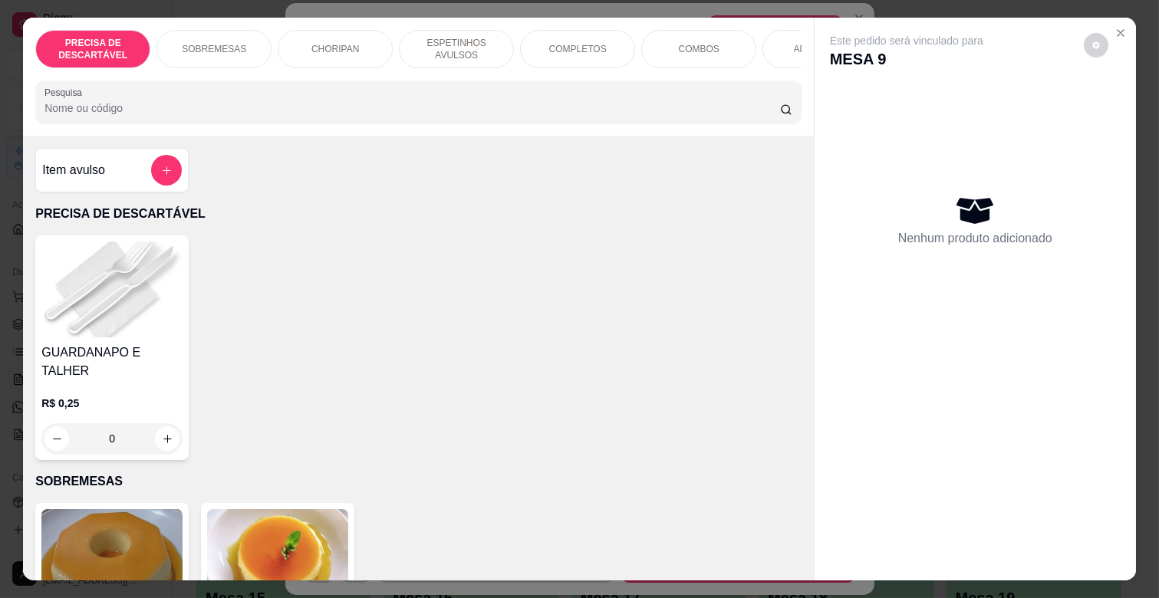
scroll to position [0, 670]
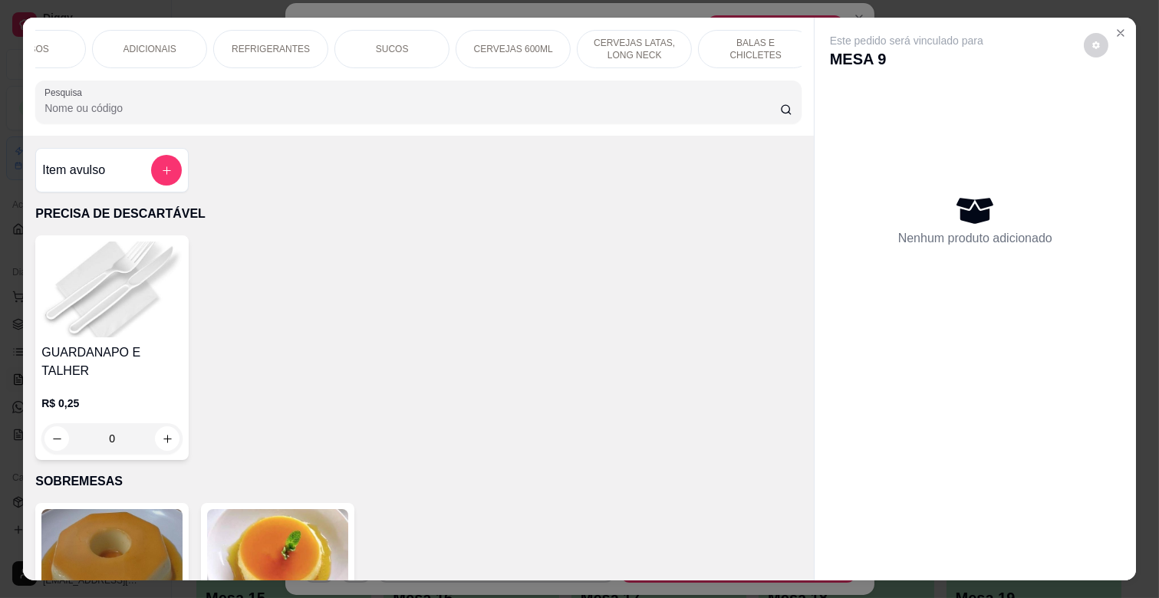
click at [729, 47] on p "BALAS E CHICLETES" at bounding box center [755, 49] width 89 height 25
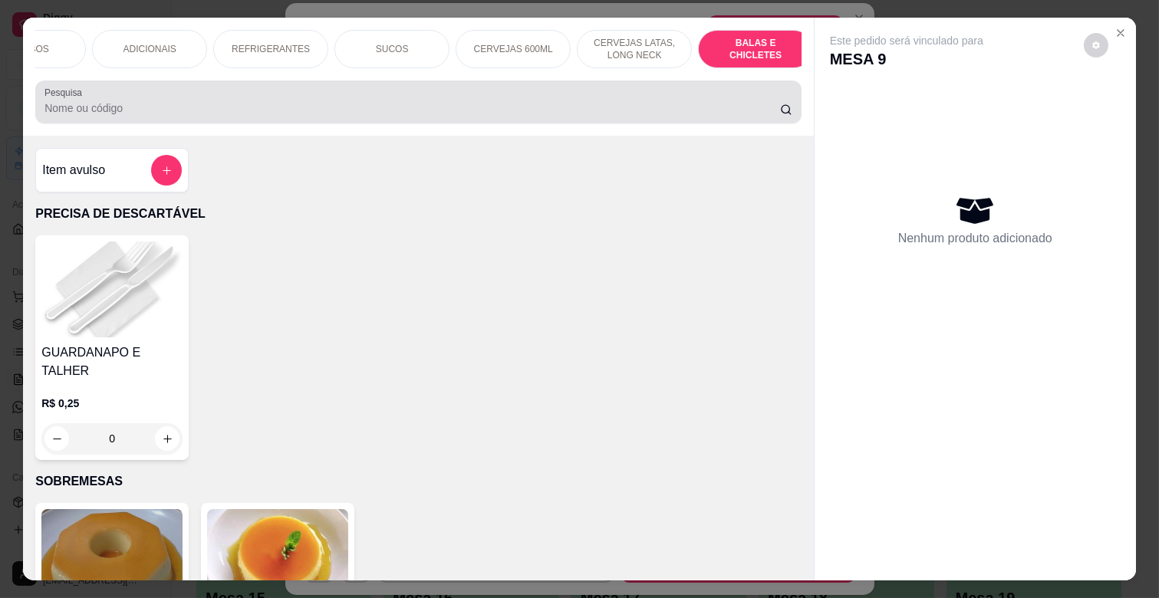
scroll to position [37, 0]
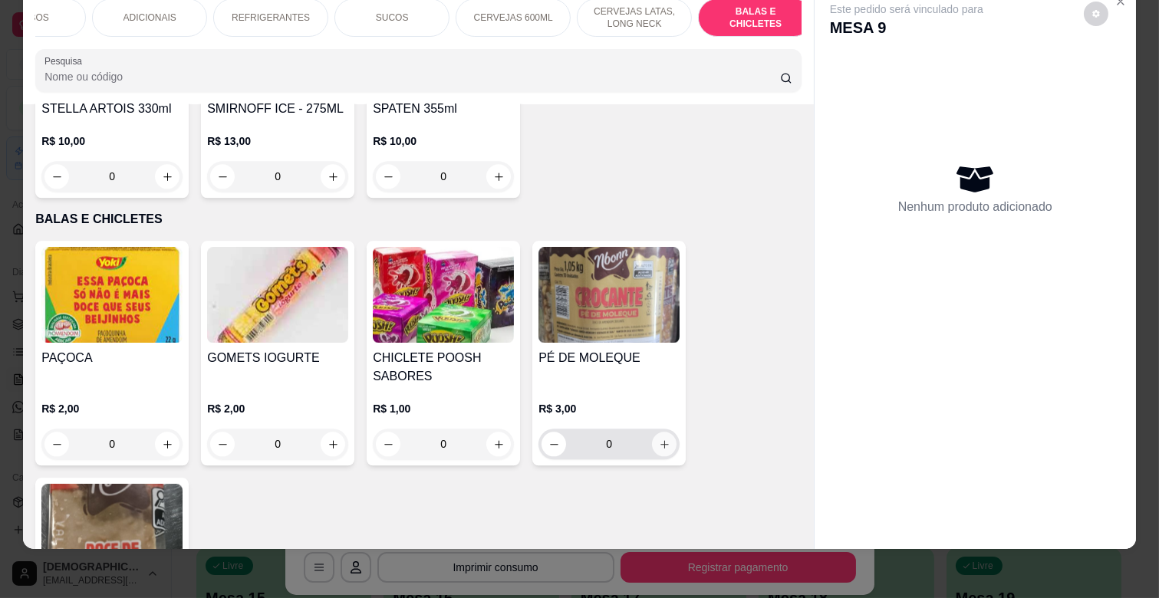
click at [659, 439] on icon "increase-product-quantity" at bounding box center [665, 445] width 12 height 12
type input "1"
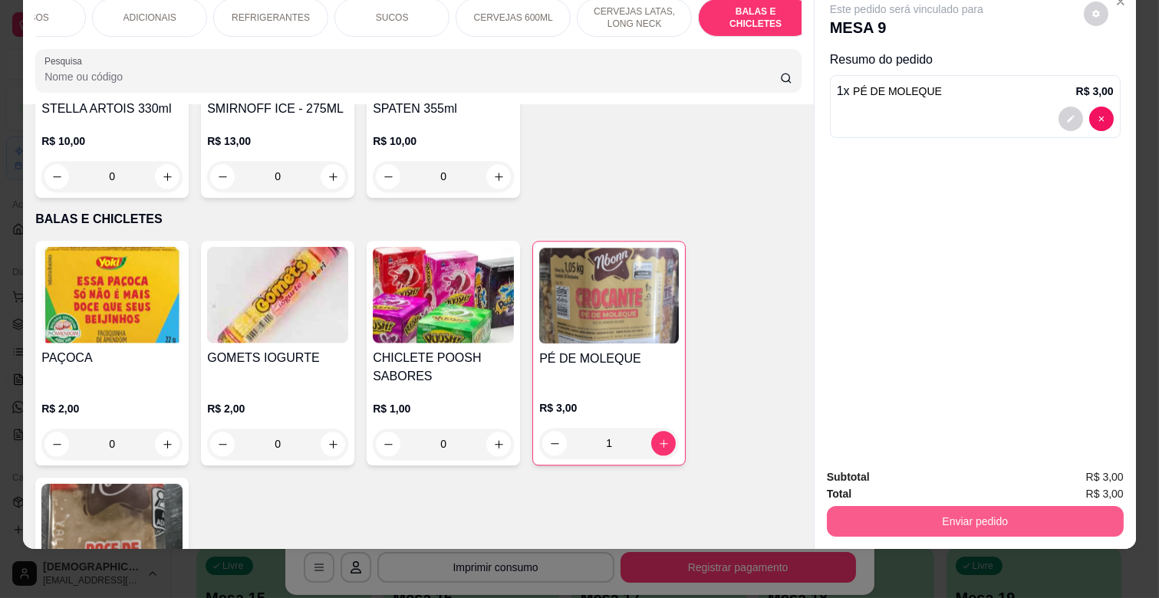
click at [999, 506] on button "Enviar pedido" at bounding box center [975, 521] width 297 height 31
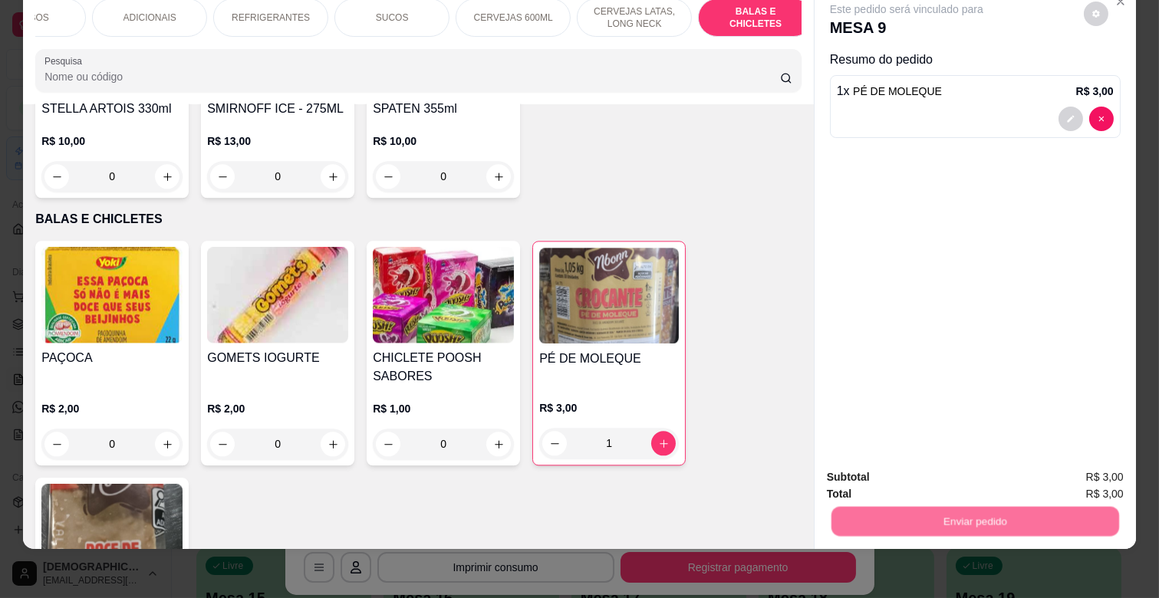
click at [952, 468] on button "Não registrar e enviar pedido" at bounding box center [924, 470] width 160 height 29
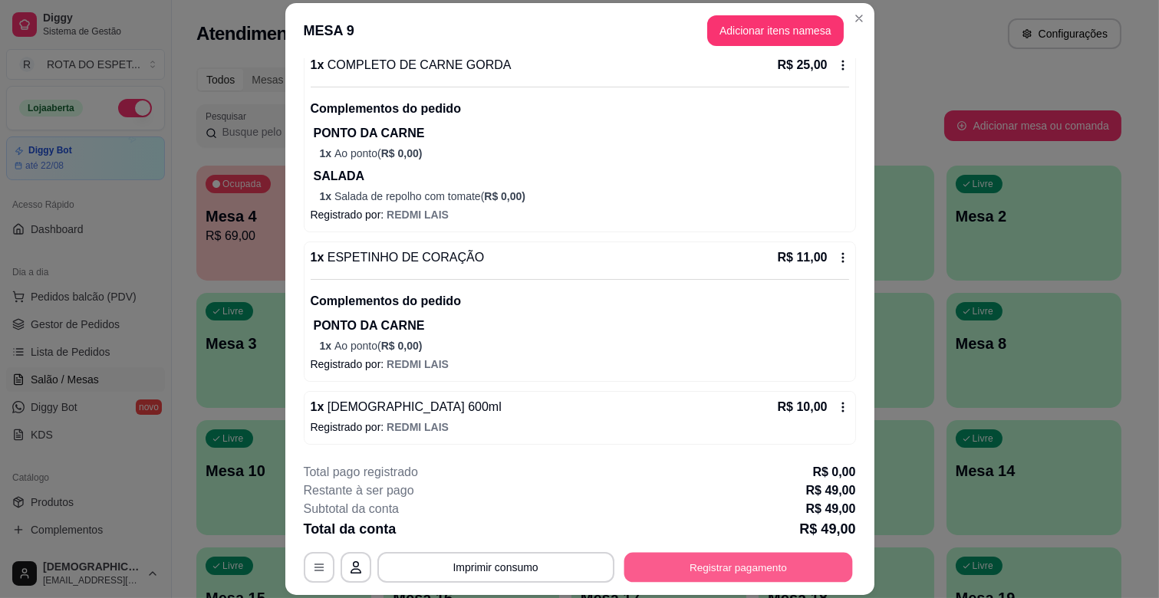
click at [716, 566] on button "Registrar pagamento" at bounding box center [738, 568] width 229 height 30
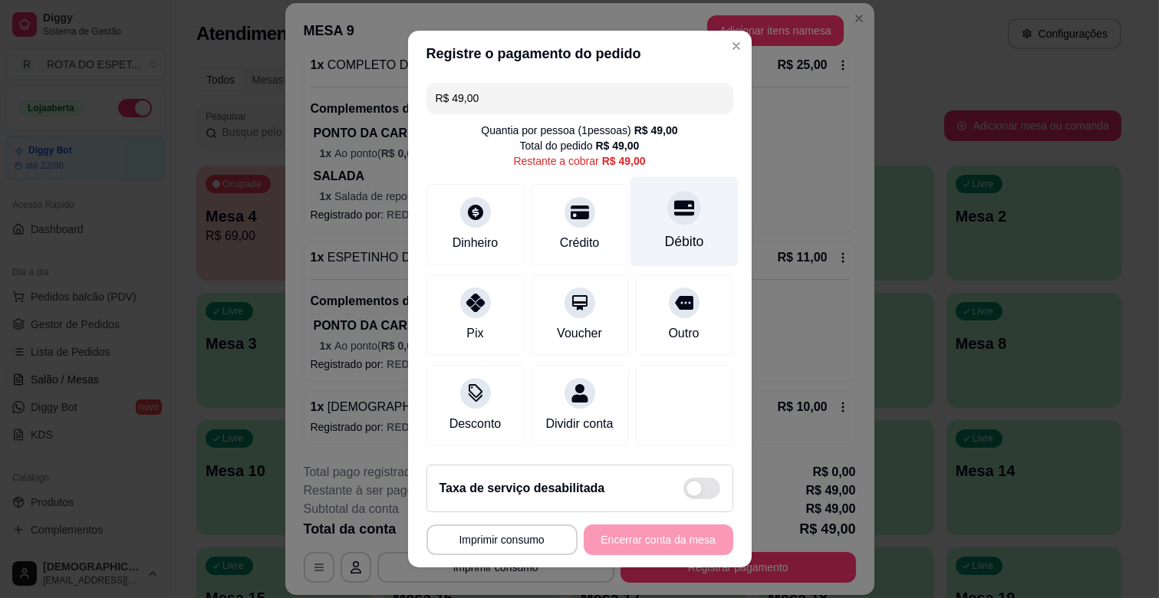
click at [671, 229] on div "Débito" at bounding box center [684, 222] width 108 height 90
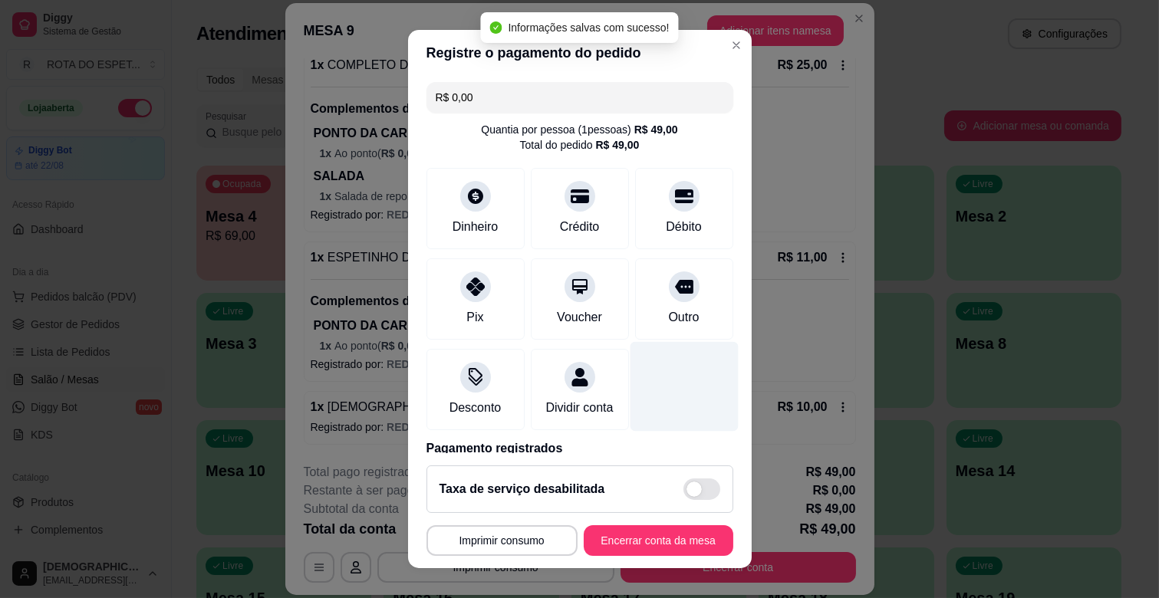
type input "R$ 0,00"
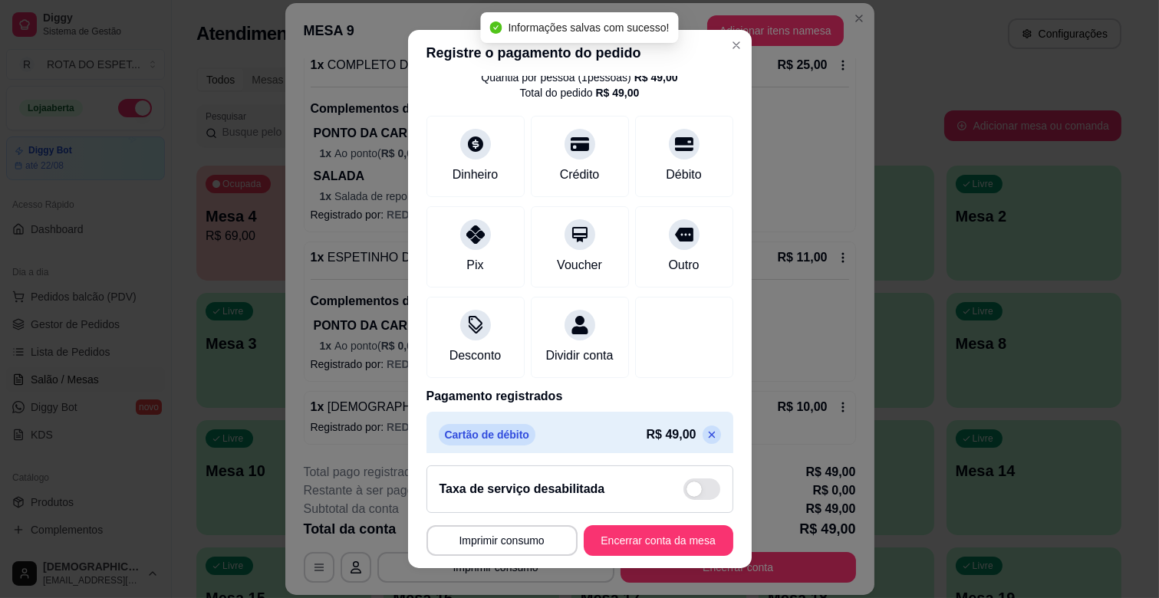
scroll to position [81, 0]
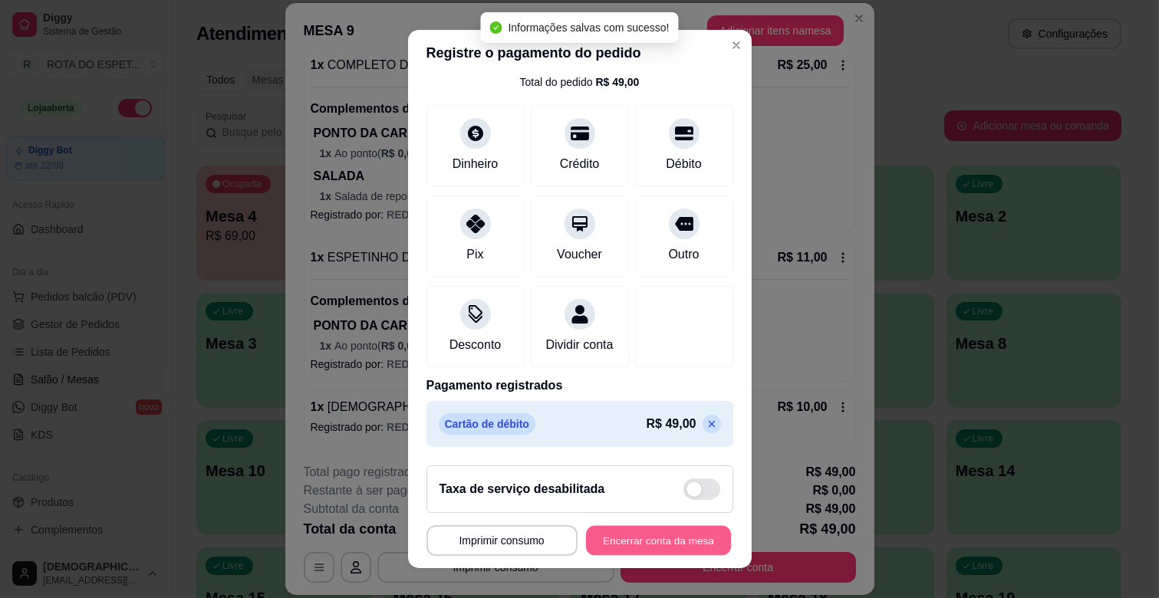
click at [660, 545] on button "Encerrar conta da mesa" at bounding box center [658, 541] width 145 height 30
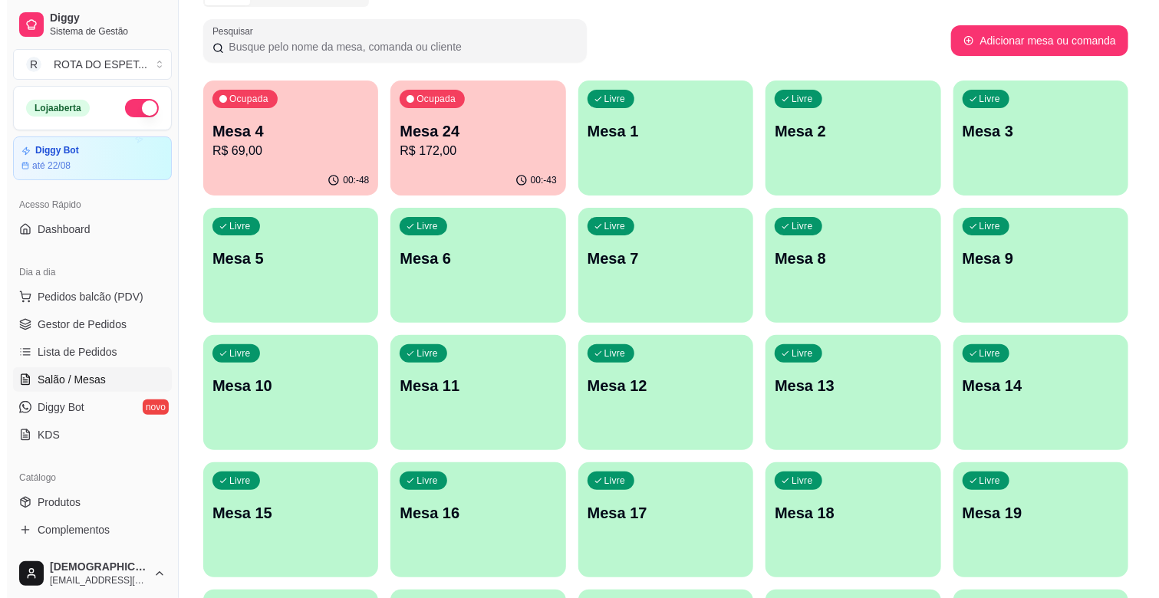
scroll to position [0, 0]
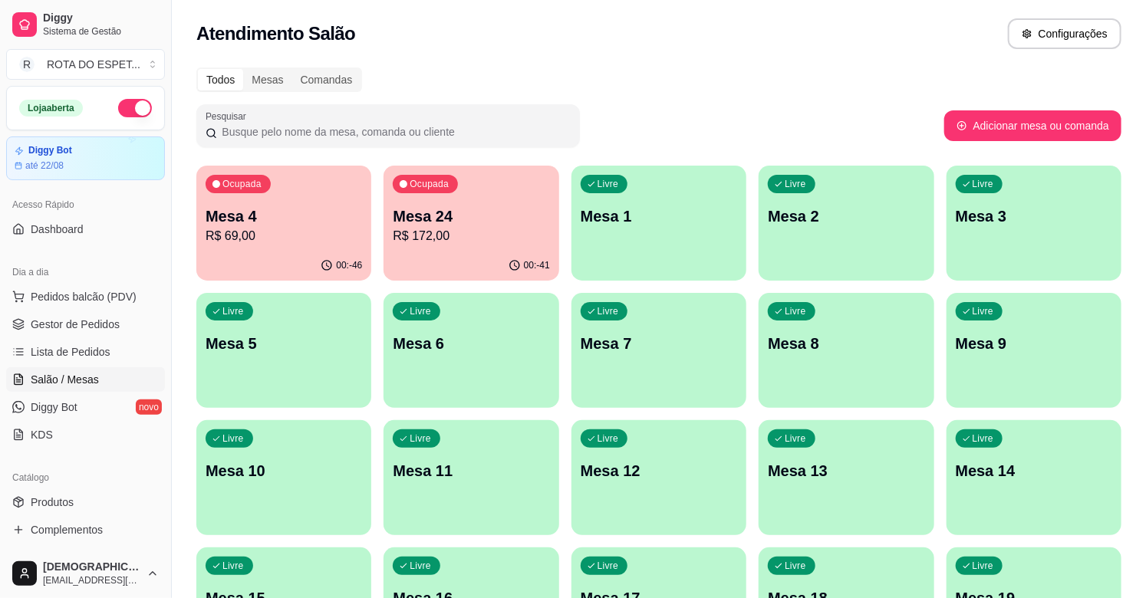
click at [758, 81] on div "Todos Mesas Comandas" at bounding box center [658, 79] width 925 height 25
click at [87, 334] on link "Gestor de Pedidos" at bounding box center [85, 324] width 159 height 25
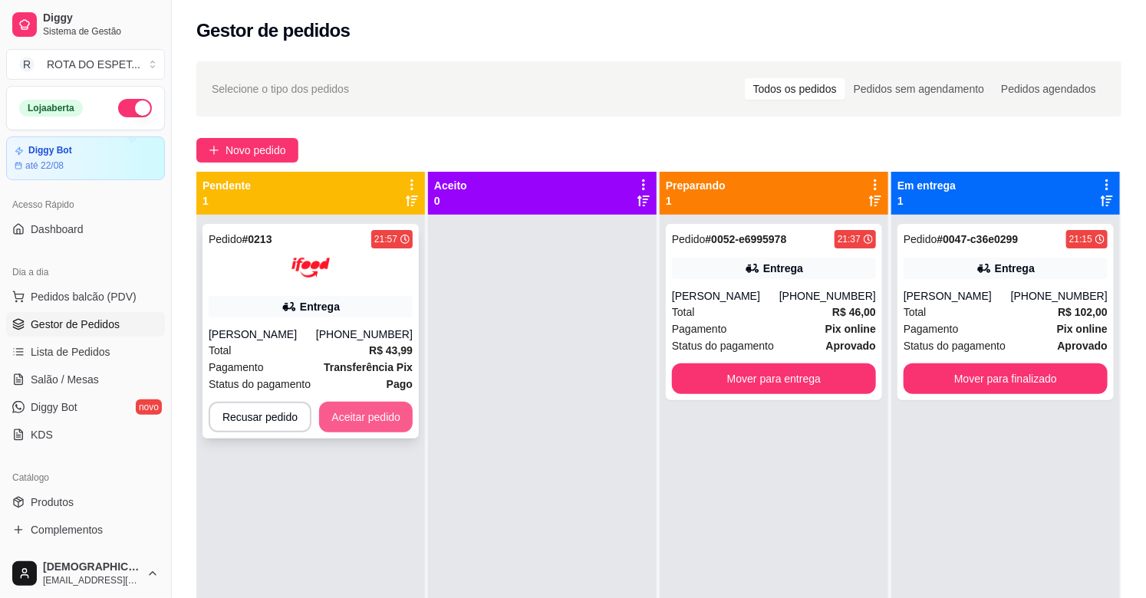
click at [389, 424] on button "Aceitar pedido" at bounding box center [366, 417] width 94 height 31
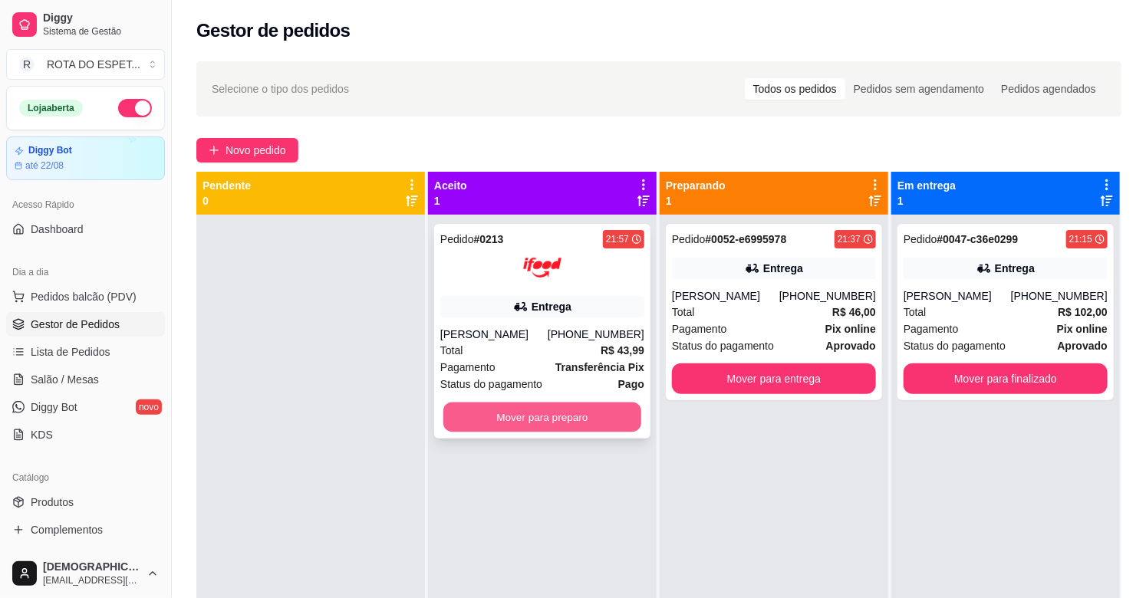
click at [493, 410] on button "Mover para preparo" at bounding box center [542, 418] width 198 height 30
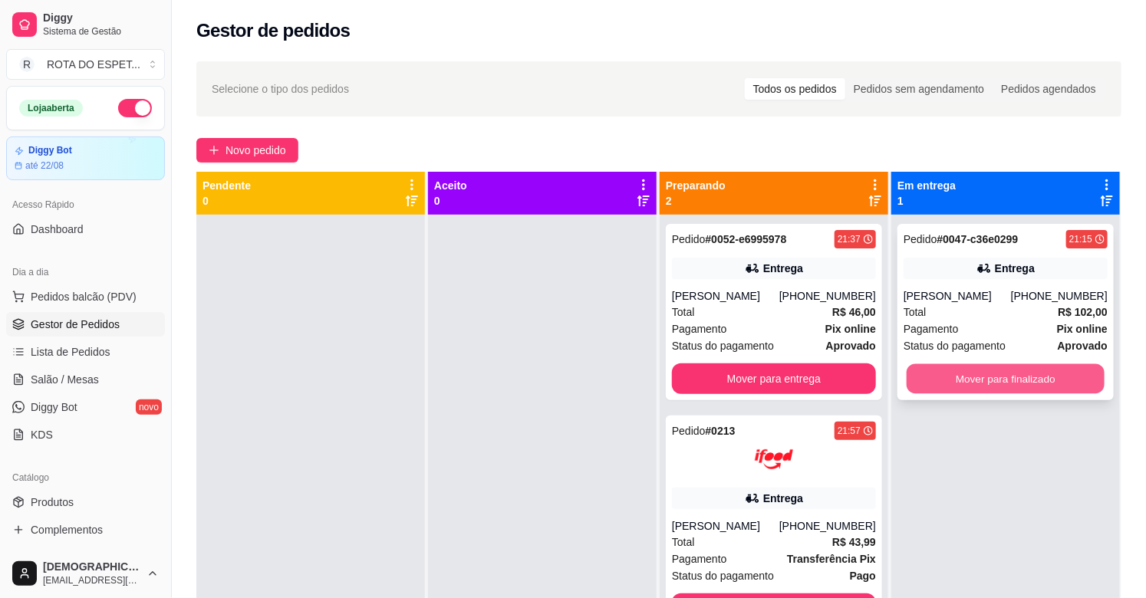
click at [990, 371] on button "Mover para finalizado" at bounding box center [1006, 379] width 198 height 30
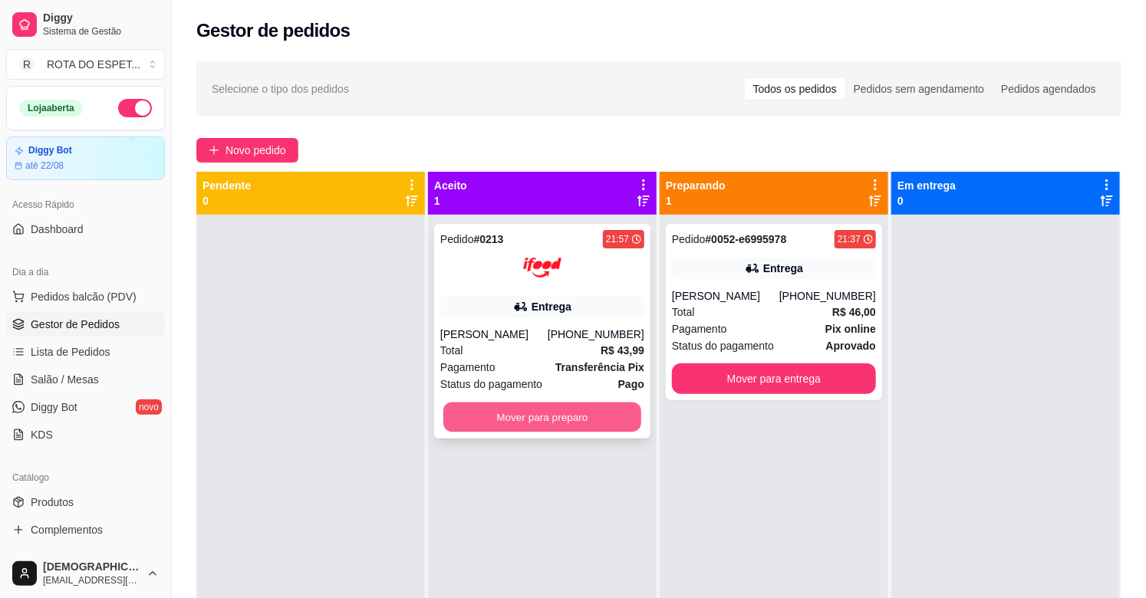
click at [581, 422] on button "Mover para preparo" at bounding box center [542, 418] width 198 height 30
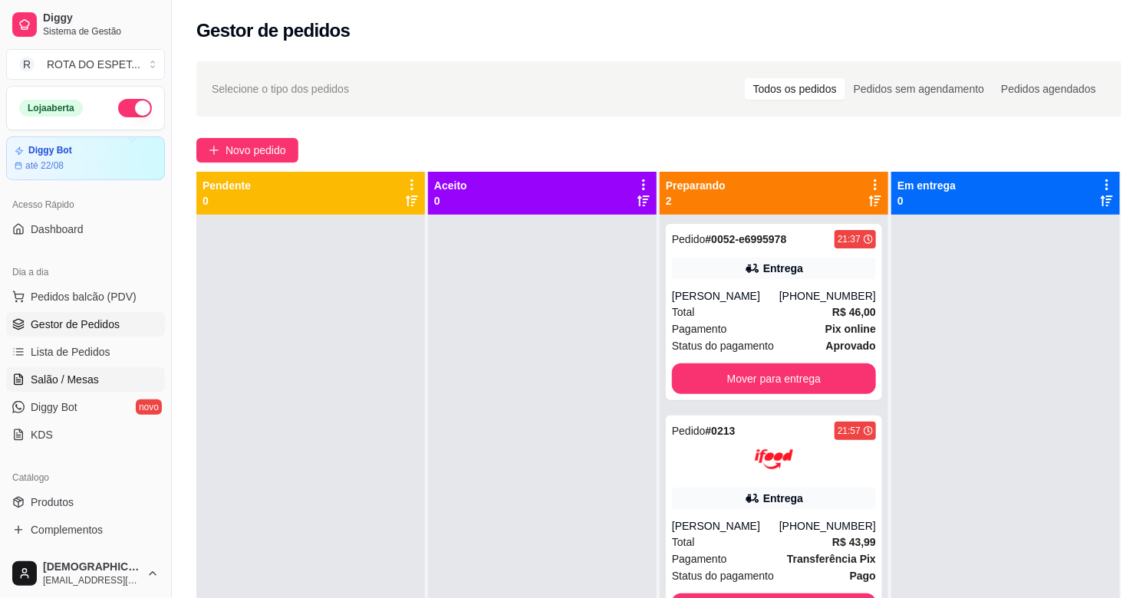
click at [73, 374] on span "Salão / Mesas" at bounding box center [65, 379] width 68 height 15
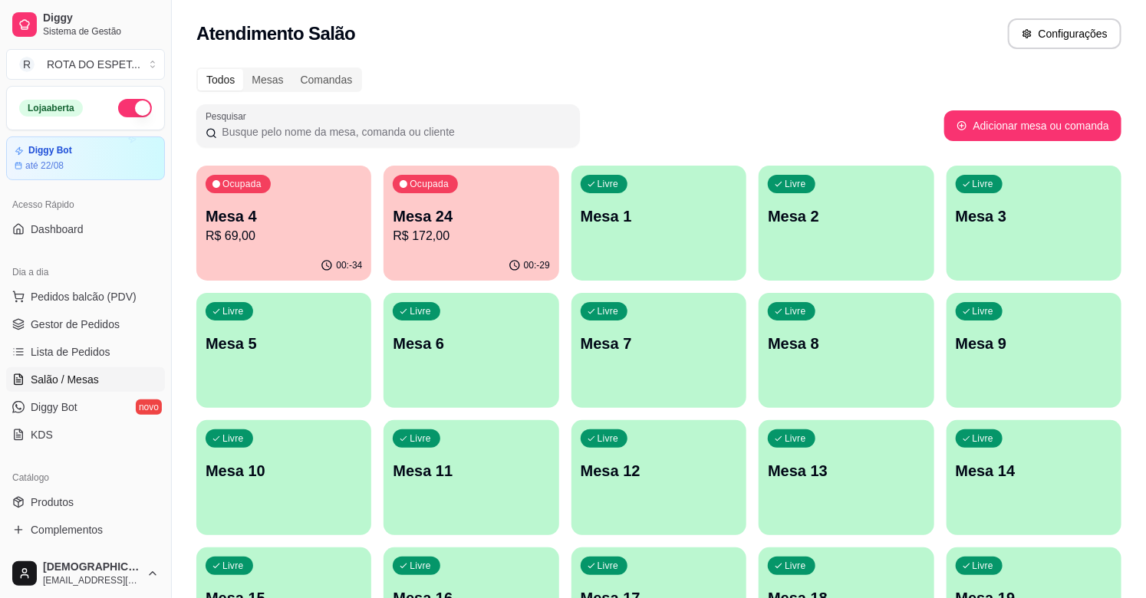
click at [509, 209] on p "Mesa 24" at bounding box center [471, 216] width 156 height 21
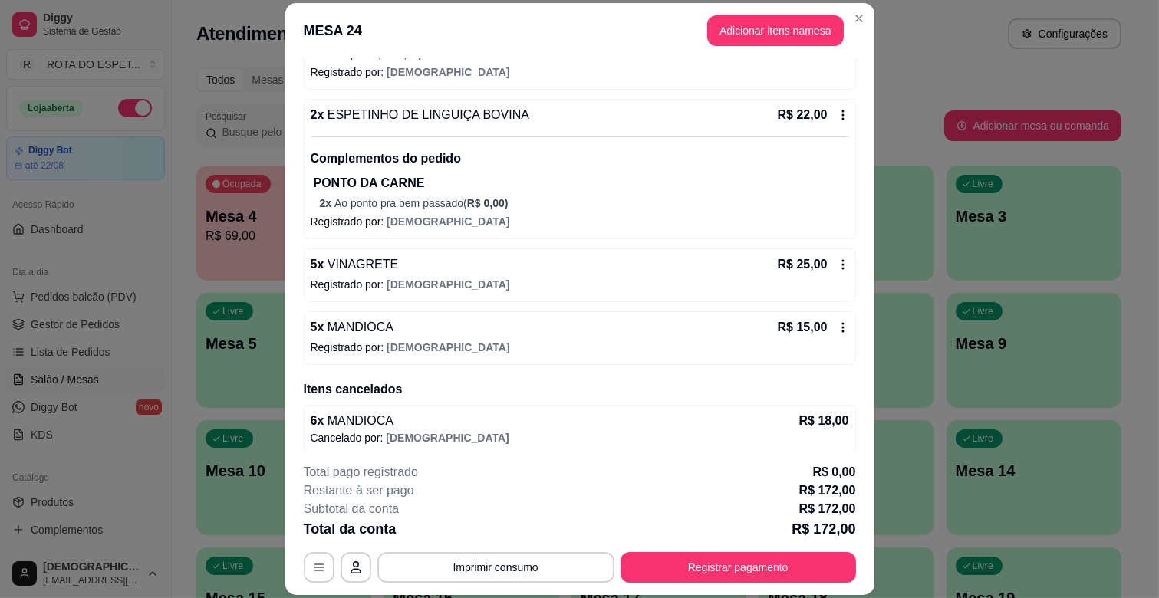
scroll to position [455, 0]
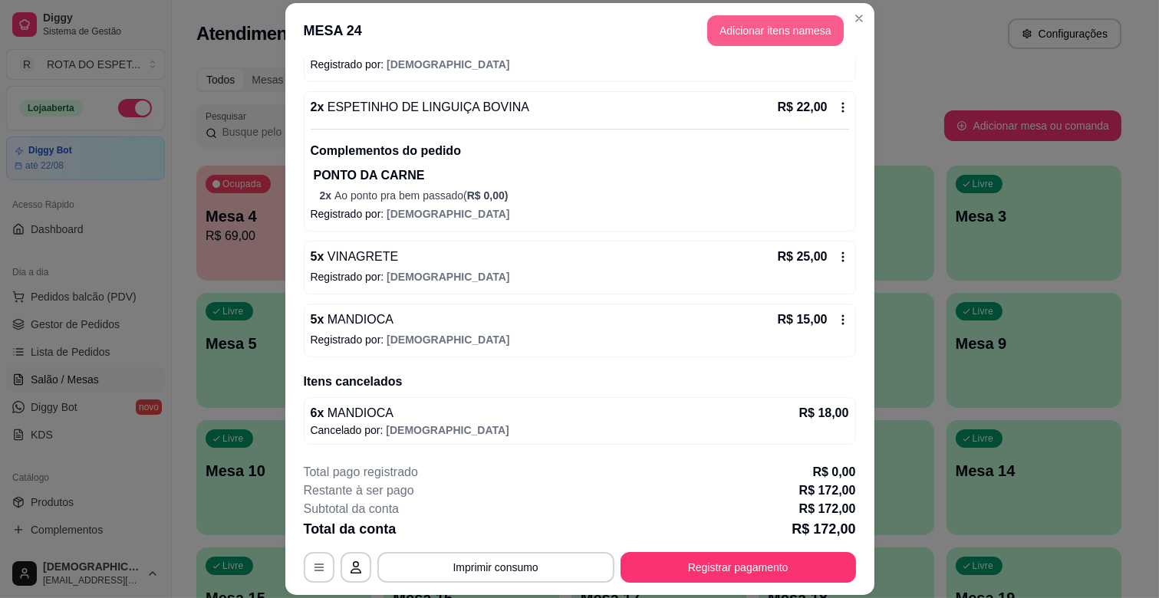
click at [788, 35] on button "Adicionar itens na mesa" at bounding box center [775, 30] width 137 height 31
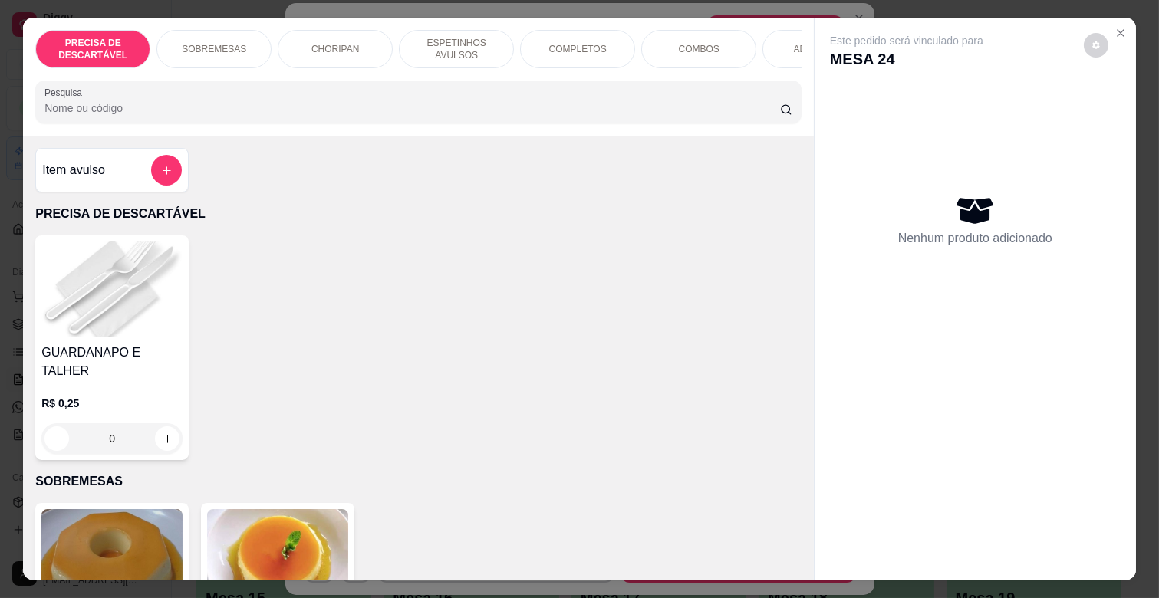
scroll to position [0, 119]
click at [714, 32] on div "ADICIONAIS" at bounding box center [701, 49] width 115 height 38
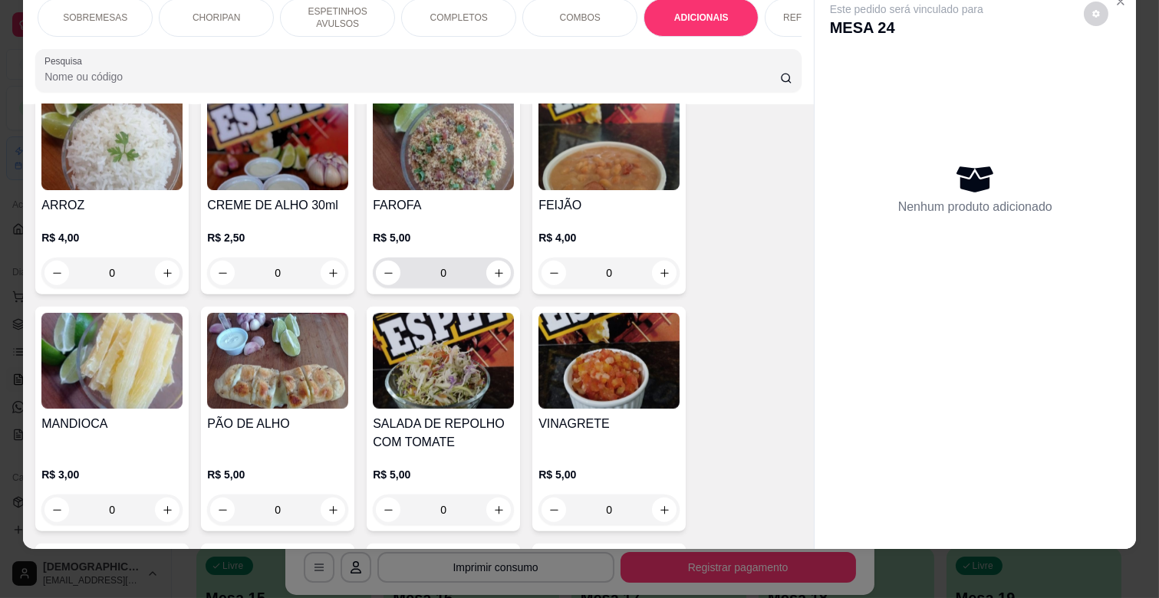
scroll to position [3055, 0]
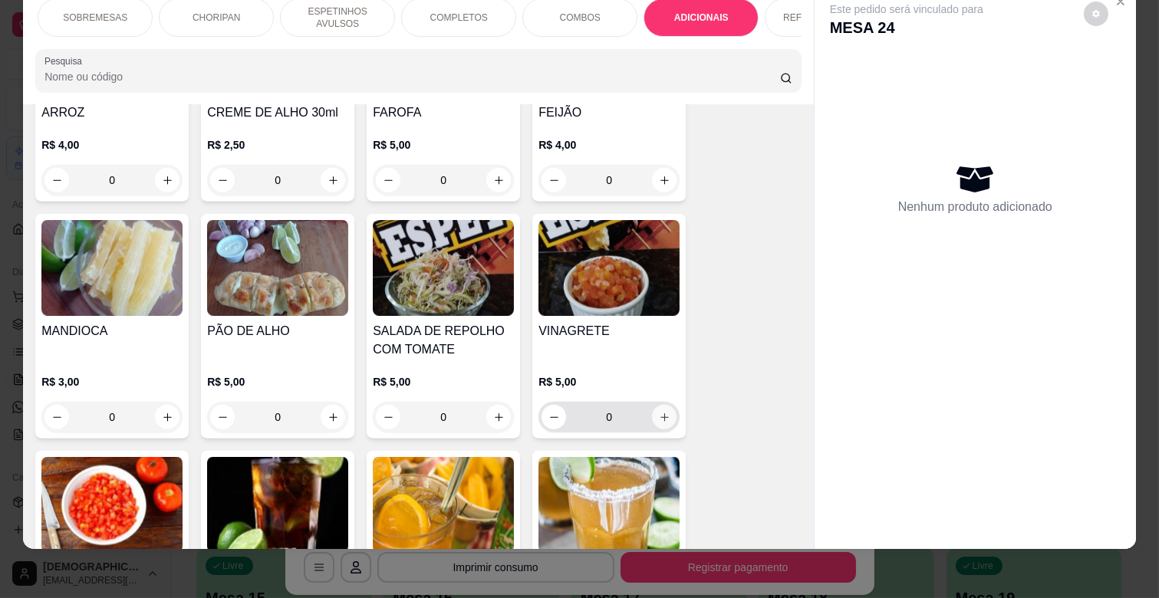
click at [659, 412] on icon "increase-product-quantity" at bounding box center [665, 418] width 12 height 12
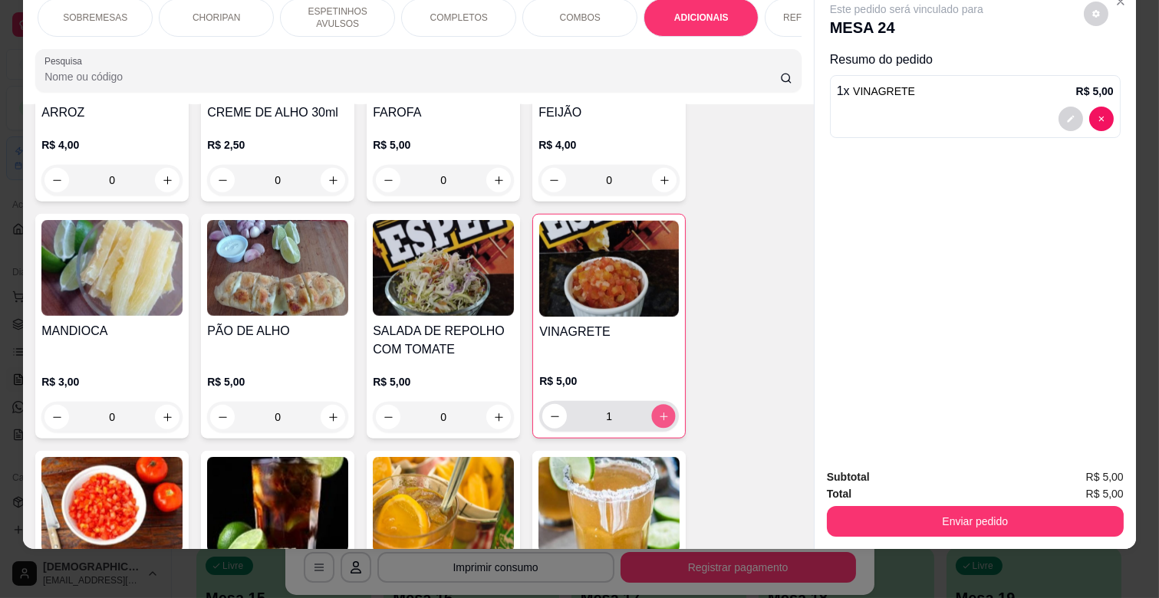
click at [658, 411] on icon "increase-product-quantity" at bounding box center [664, 417] width 12 height 12
type input "2"
click at [347, 11] on p "ESPETINHOS AVULSOS" at bounding box center [337, 17] width 89 height 25
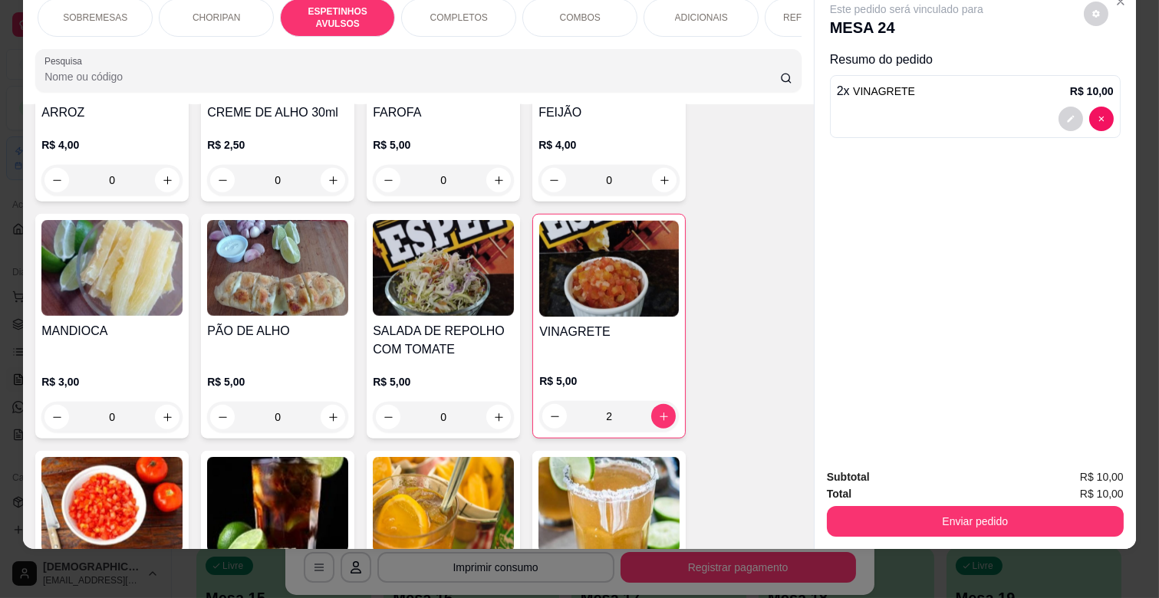
scroll to position [847, 0]
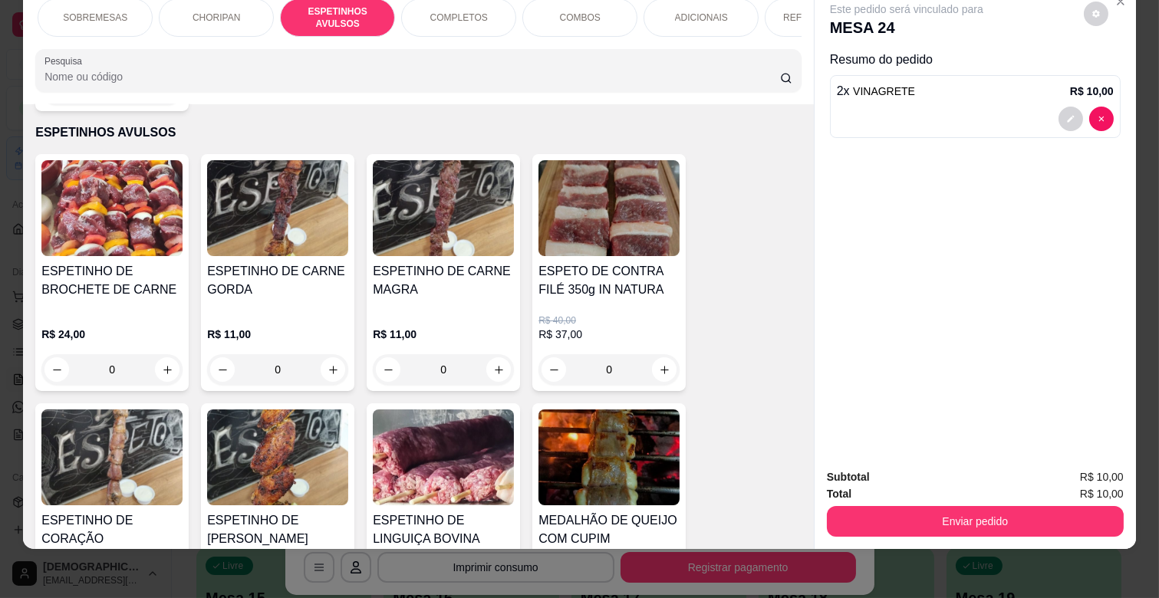
click at [501, 354] on div "0" at bounding box center [443, 369] width 141 height 31
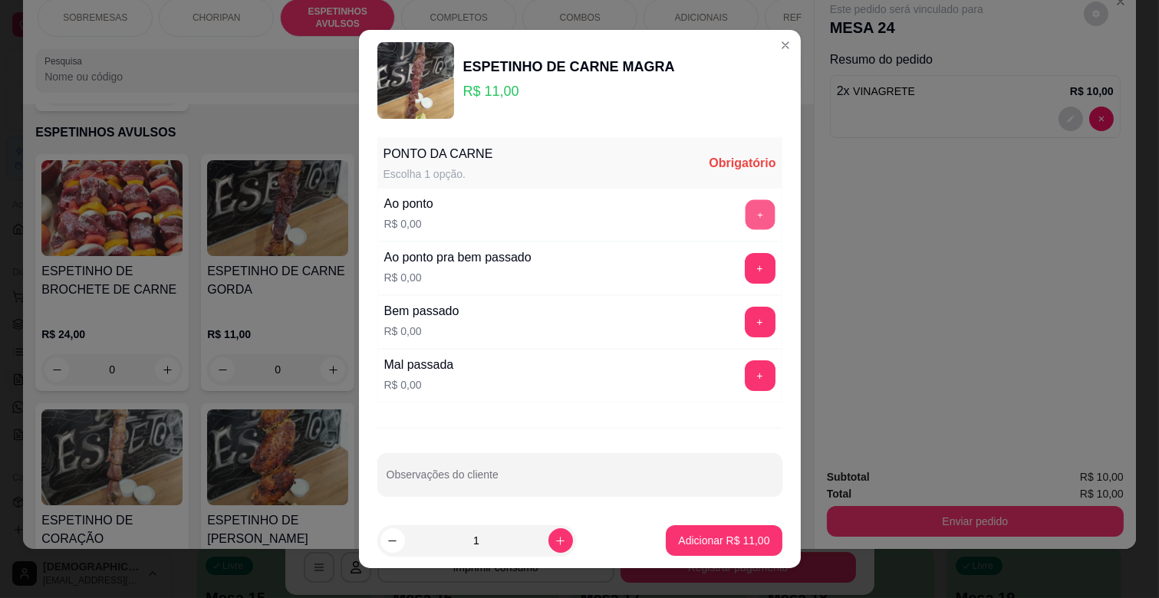
click at [745, 211] on button "+" at bounding box center [760, 215] width 30 height 30
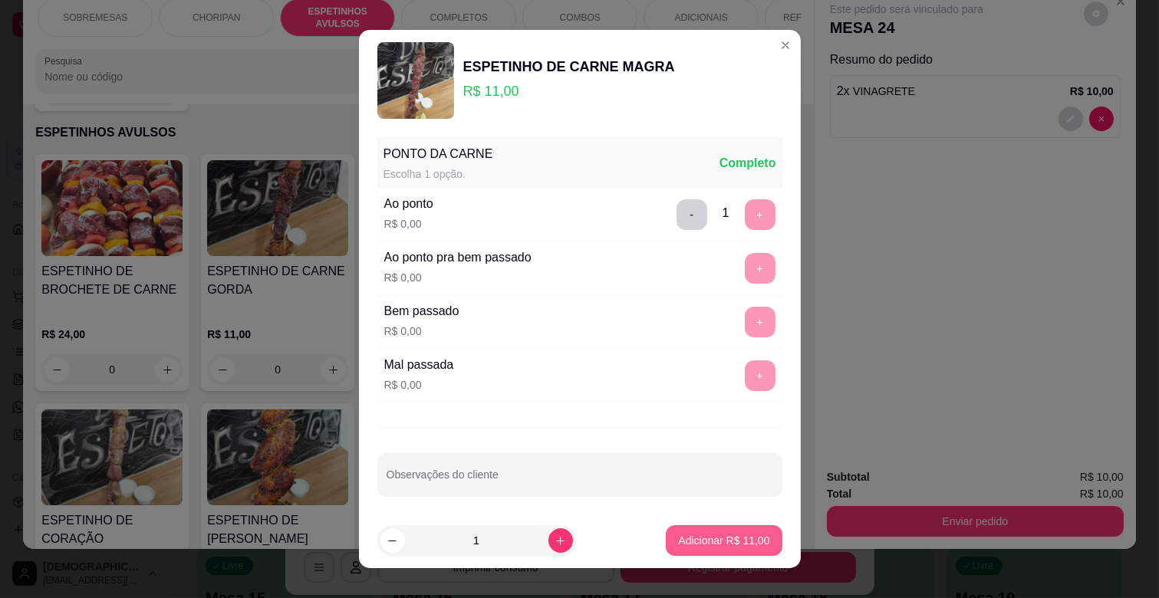
click at [723, 532] on button "Adicionar R$ 11,00" at bounding box center [724, 540] width 116 height 31
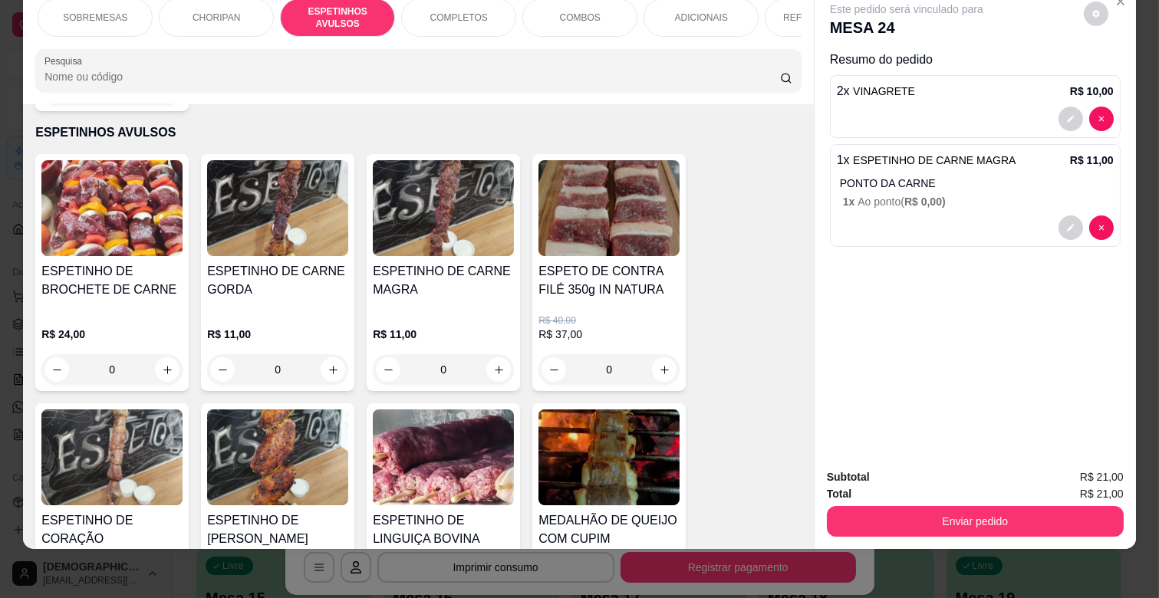
click at [786, 12] on p "REFRIGERANTES" at bounding box center [822, 18] width 78 height 12
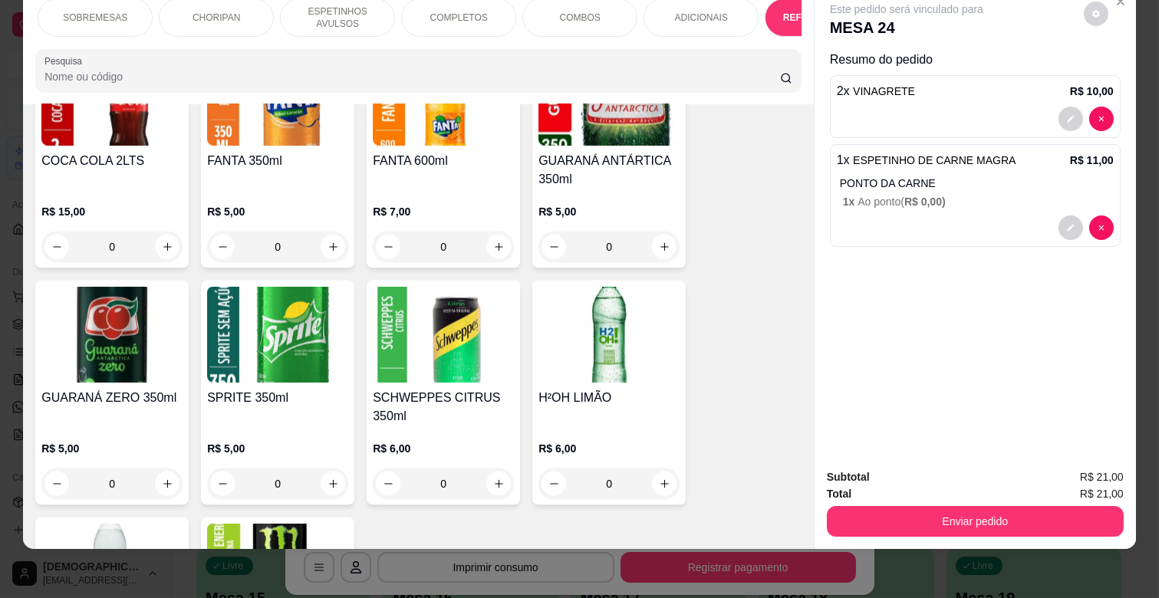
scroll to position [4119, 0]
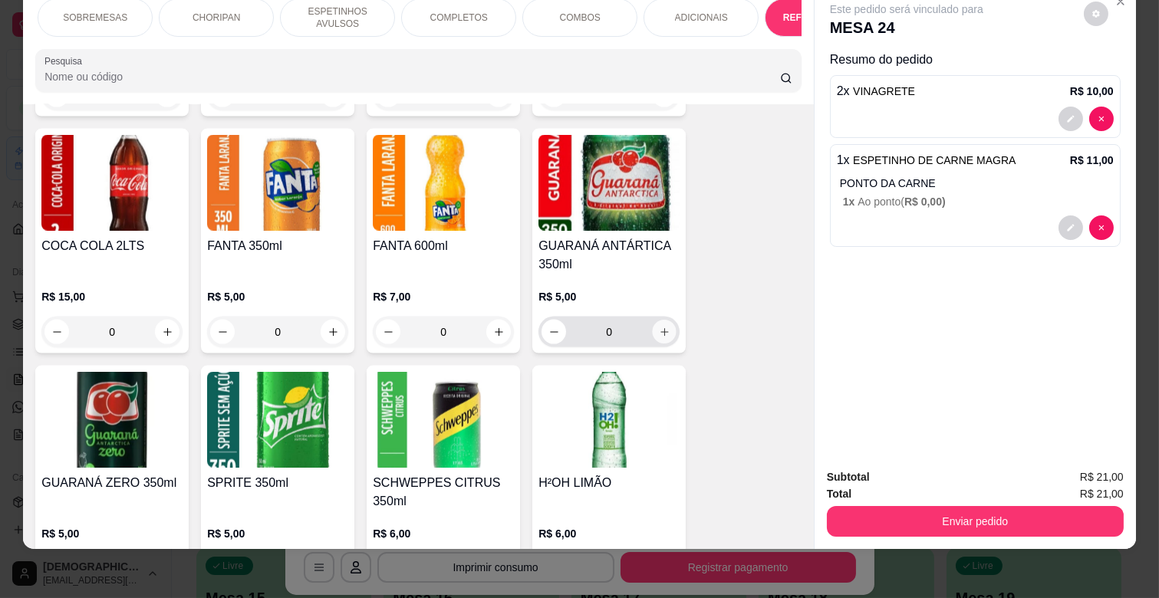
click at [660, 327] on icon "increase-product-quantity" at bounding box center [665, 333] width 12 height 12
type input "1"
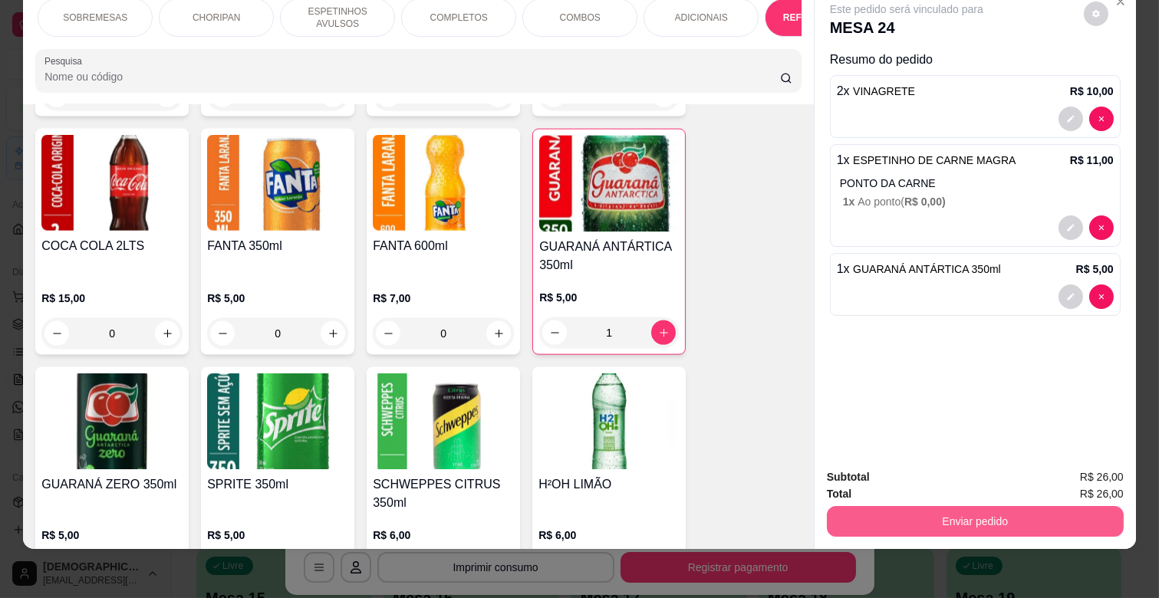
click at [1012, 506] on button "Enviar pedido" at bounding box center [975, 521] width 297 height 31
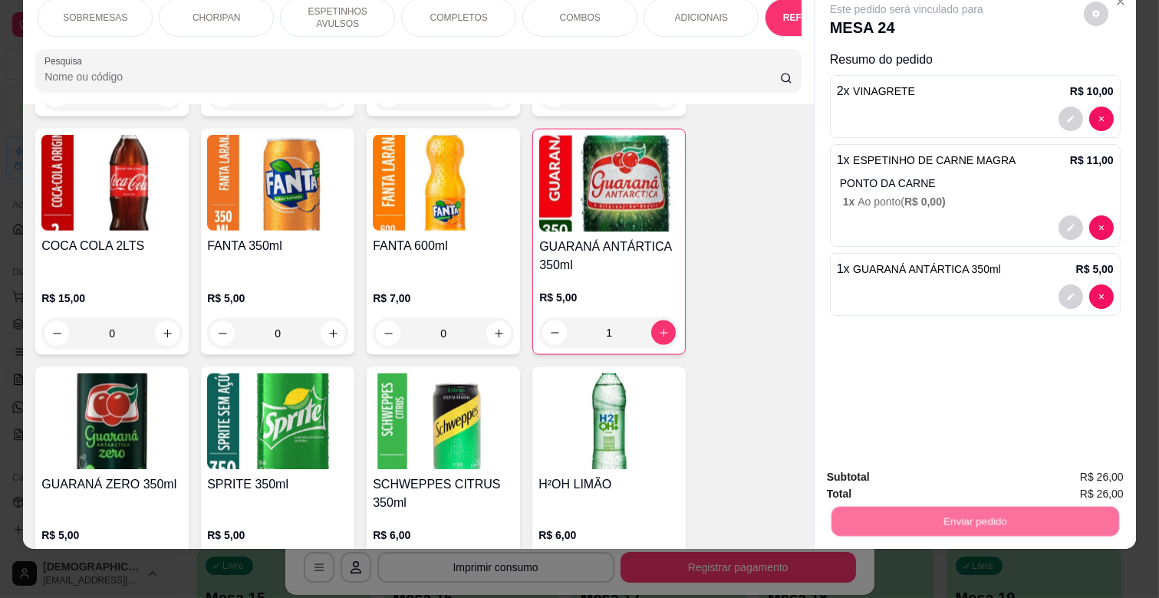
click at [941, 473] on button "Não registrar e enviar pedido" at bounding box center [924, 470] width 155 height 28
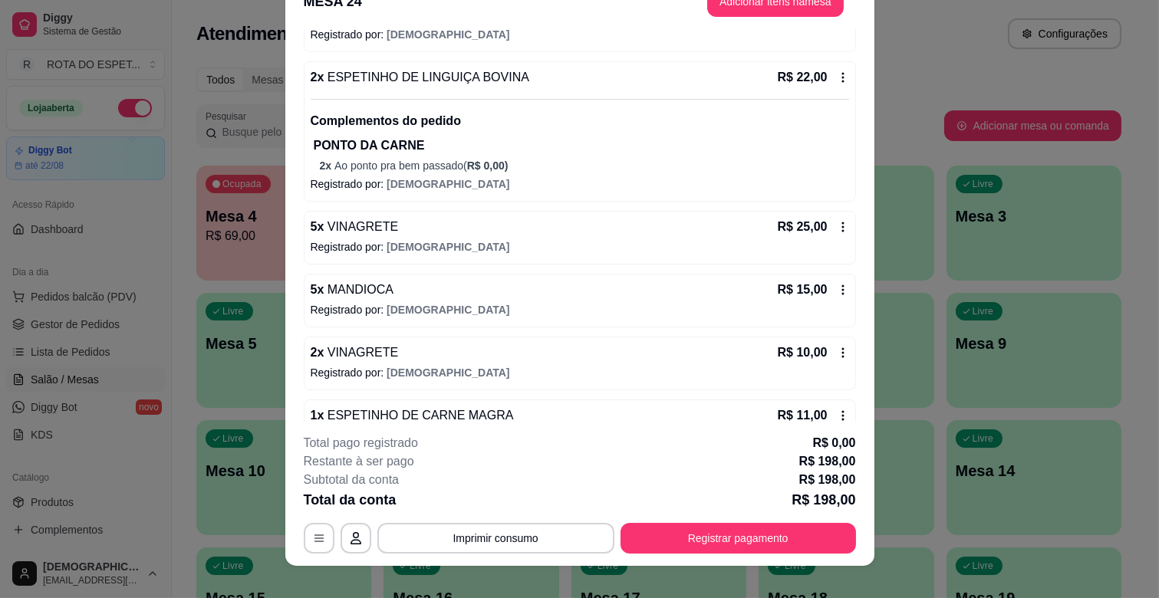
scroll to position [46, 0]
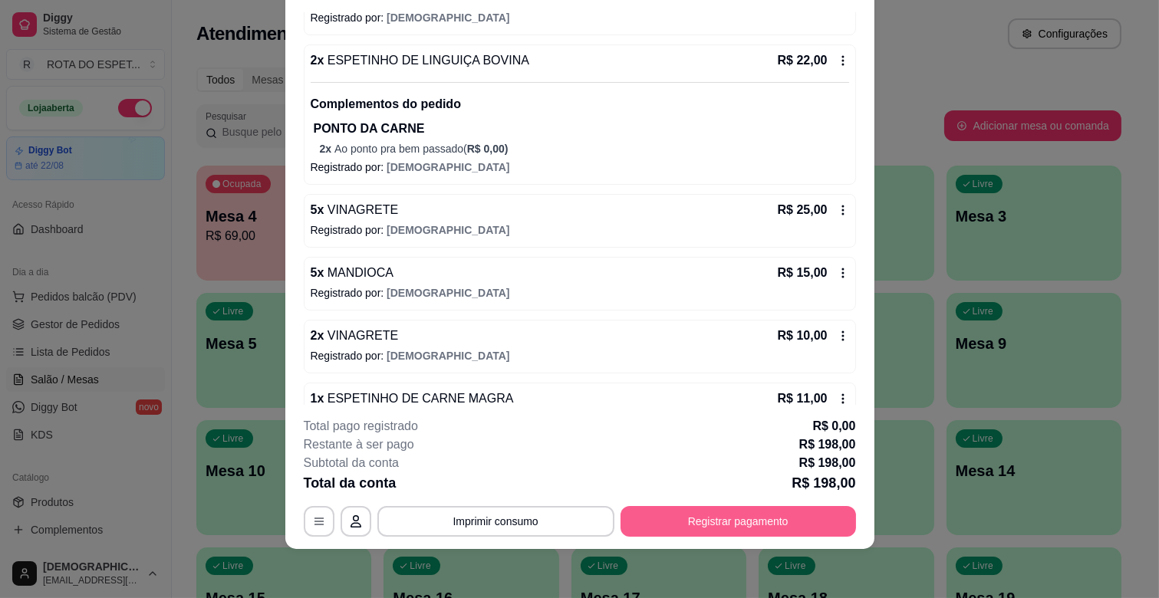
click at [733, 535] on button "Registrar pagamento" at bounding box center [738, 521] width 235 height 31
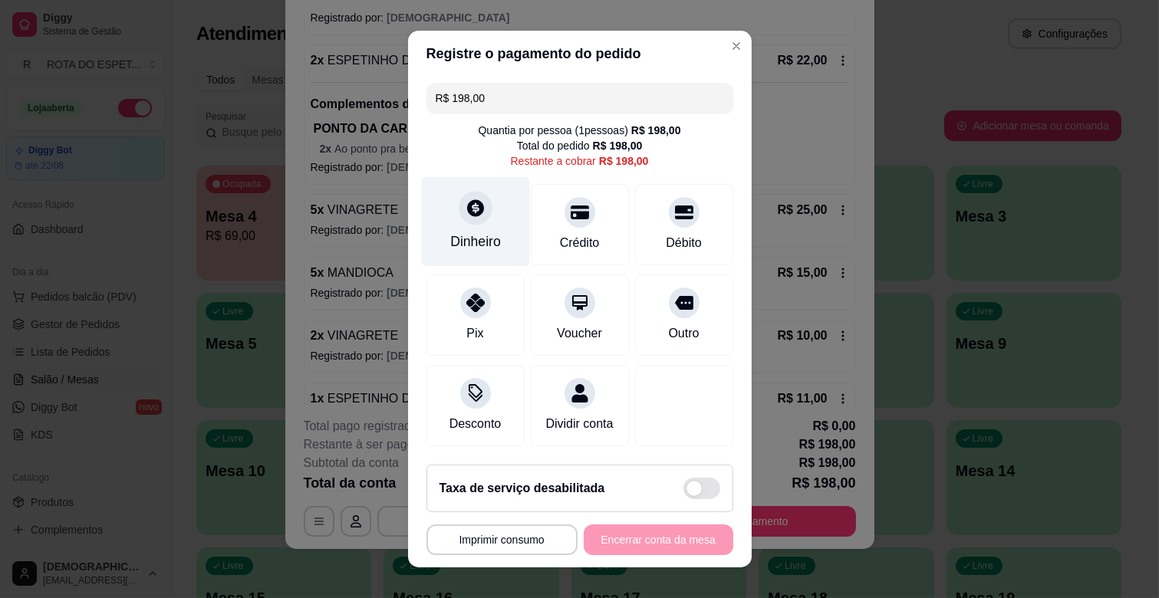
click at [489, 220] on div "Dinheiro" at bounding box center [475, 222] width 108 height 90
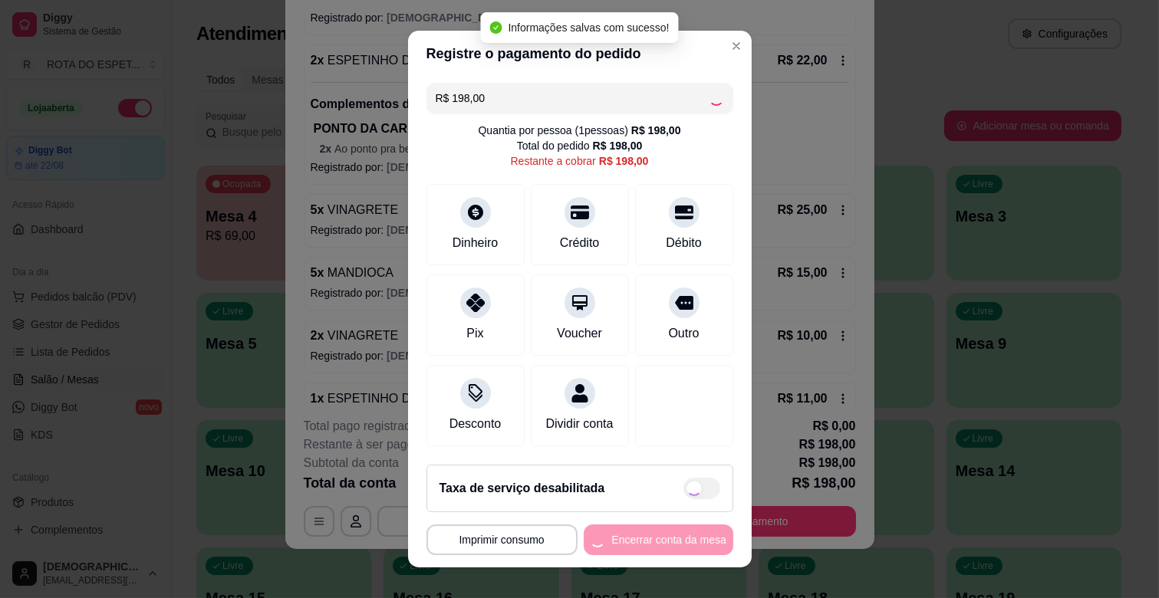
type input "R$ 0,00"
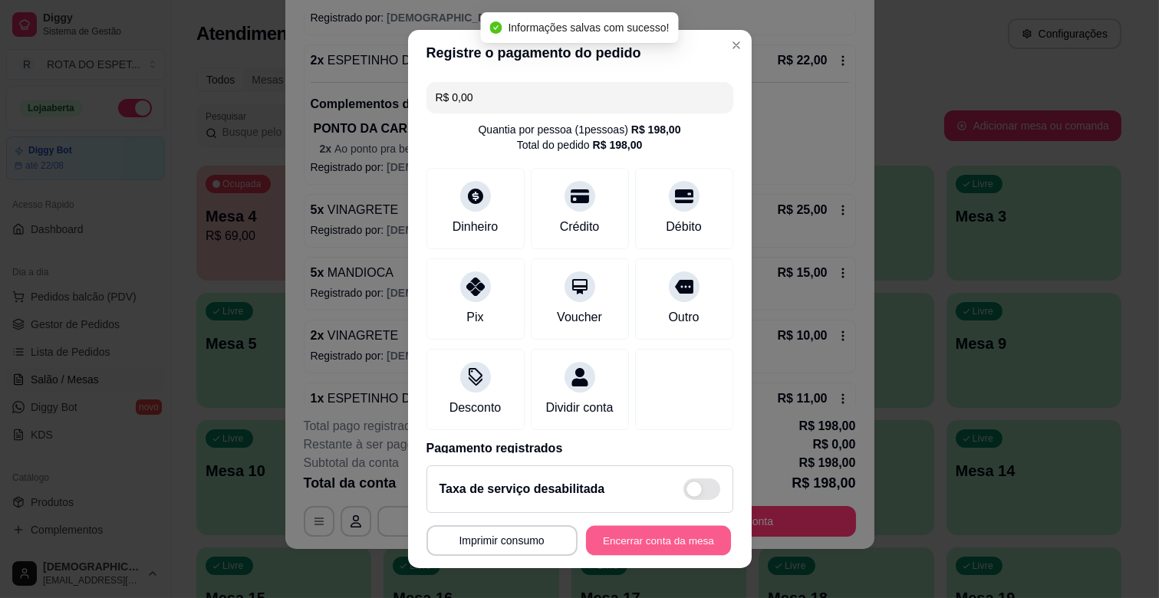
click at [647, 538] on button "Encerrar conta da mesa" at bounding box center [658, 541] width 145 height 30
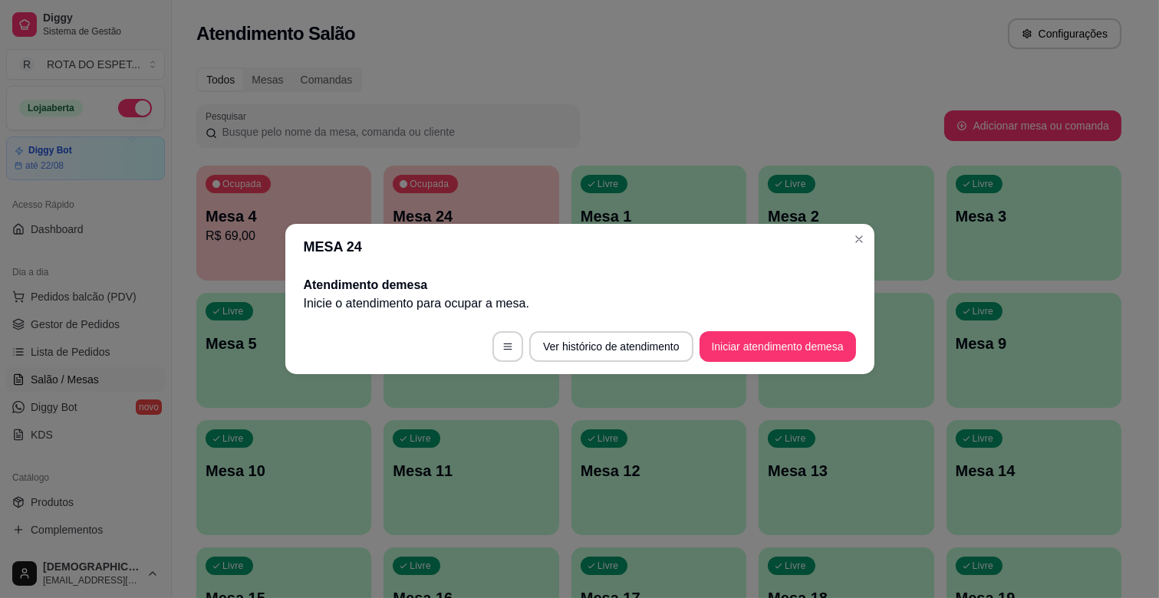
scroll to position [0, 0]
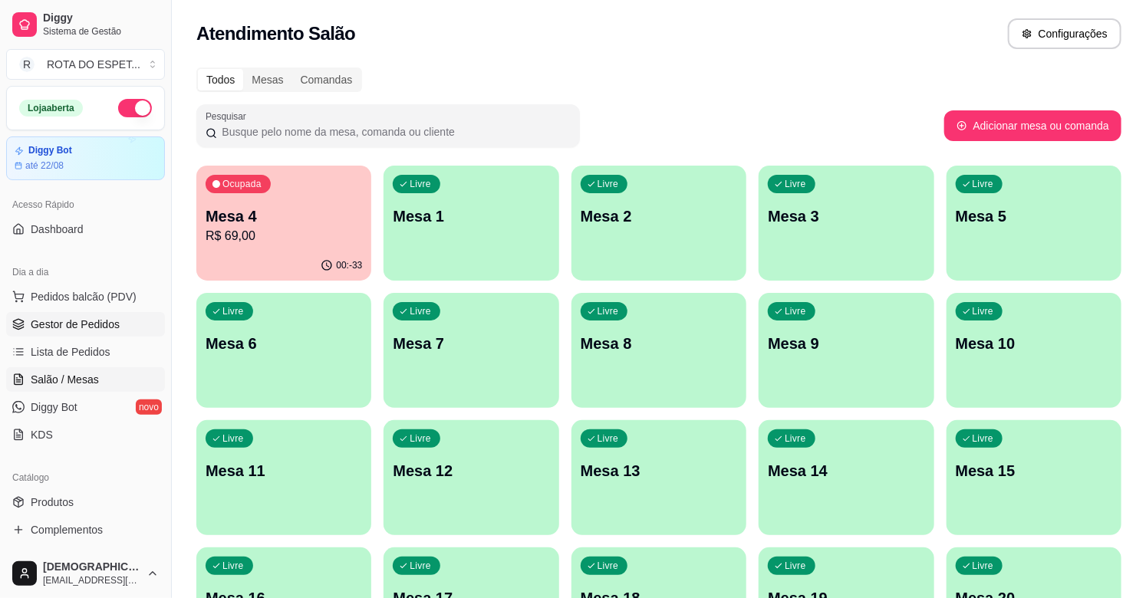
click at [112, 326] on span "Gestor de Pedidos" at bounding box center [75, 324] width 89 height 15
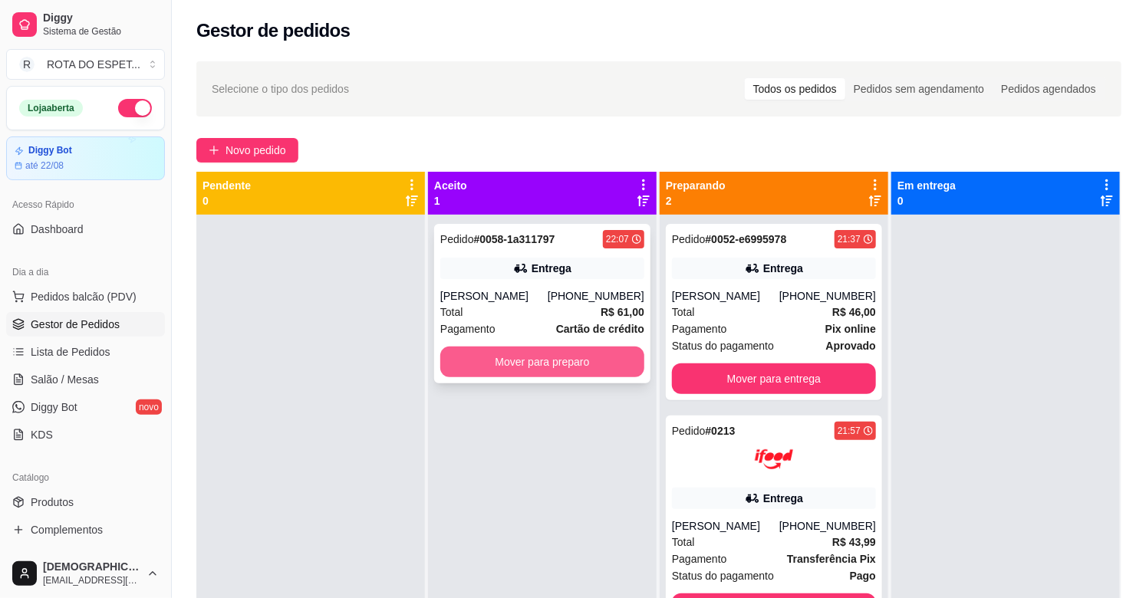
click at [525, 364] on button "Mover para preparo" at bounding box center [542, 362] width 204 height 31
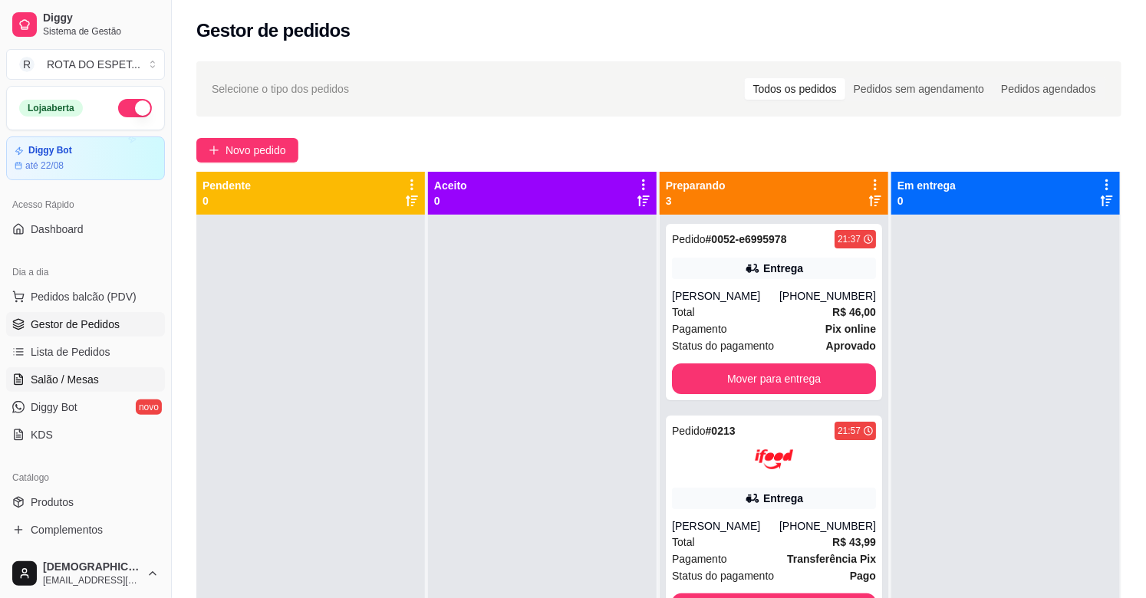
click at [71, 379] on span "Salão / Mesas" at bounding box center [65, 379] width 68 height 15
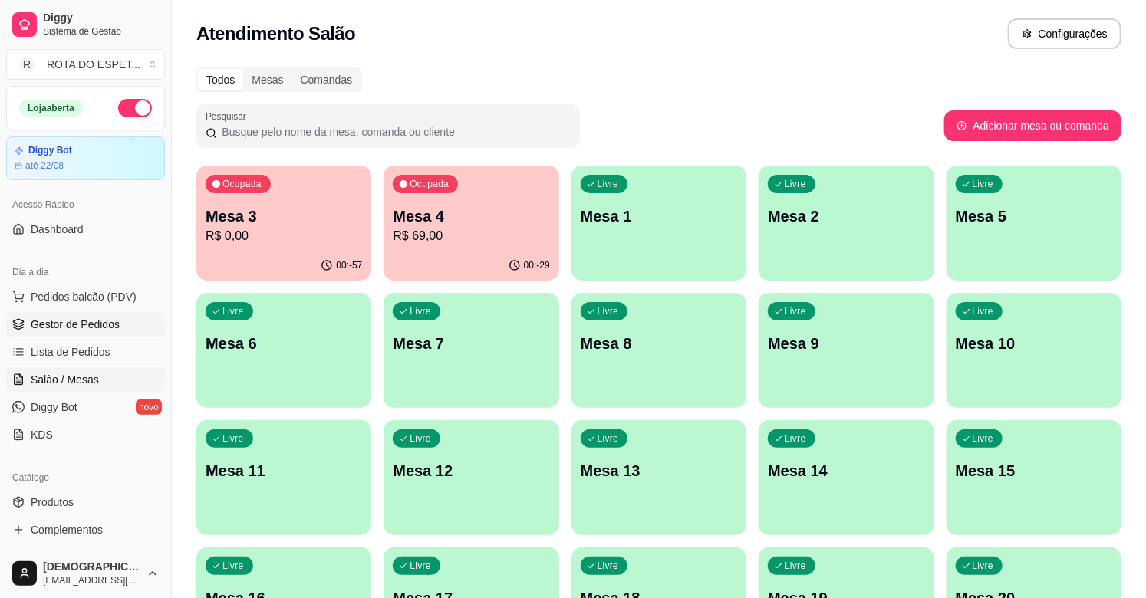
click at [81, 322] on span "Gestor de Pedidos" at bounding box center [75, 324] width 89 height 15
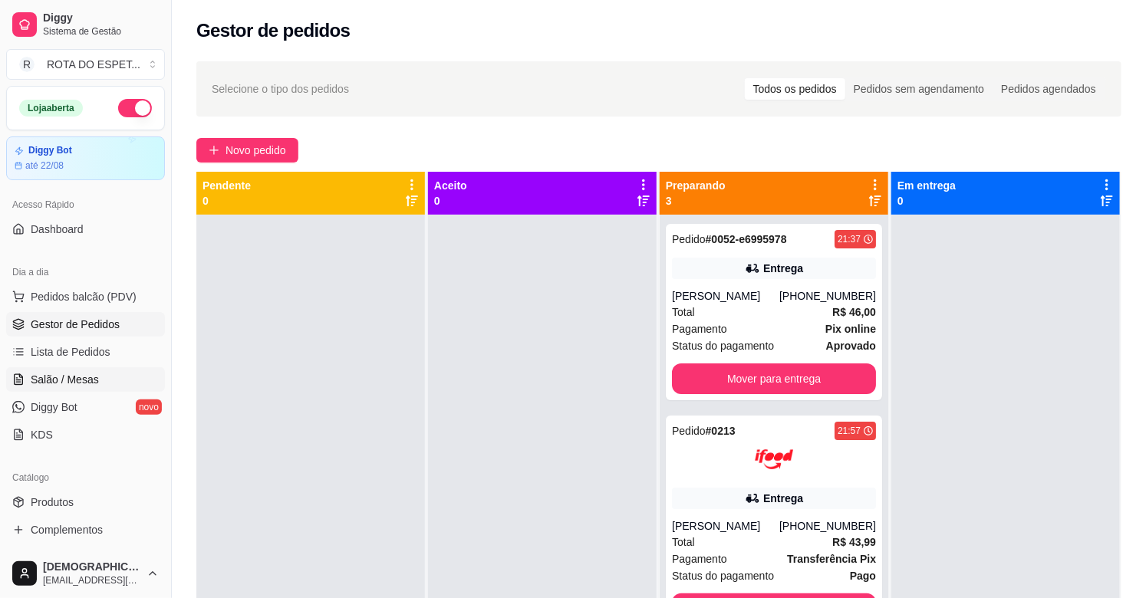
click at [71, 376] on span "Salão / Mesas" at bounding box center [65, 379] width 68 height 15
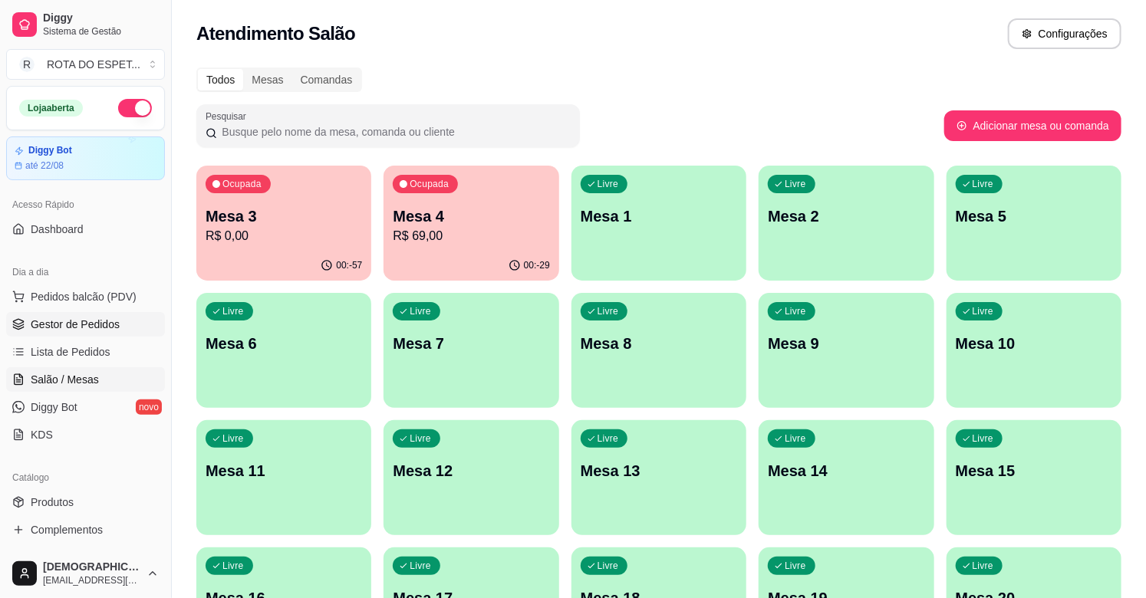
click at [108, 322] on span "Gestor de Pedidos" at bounding box center [75, 324] width 89 height 15
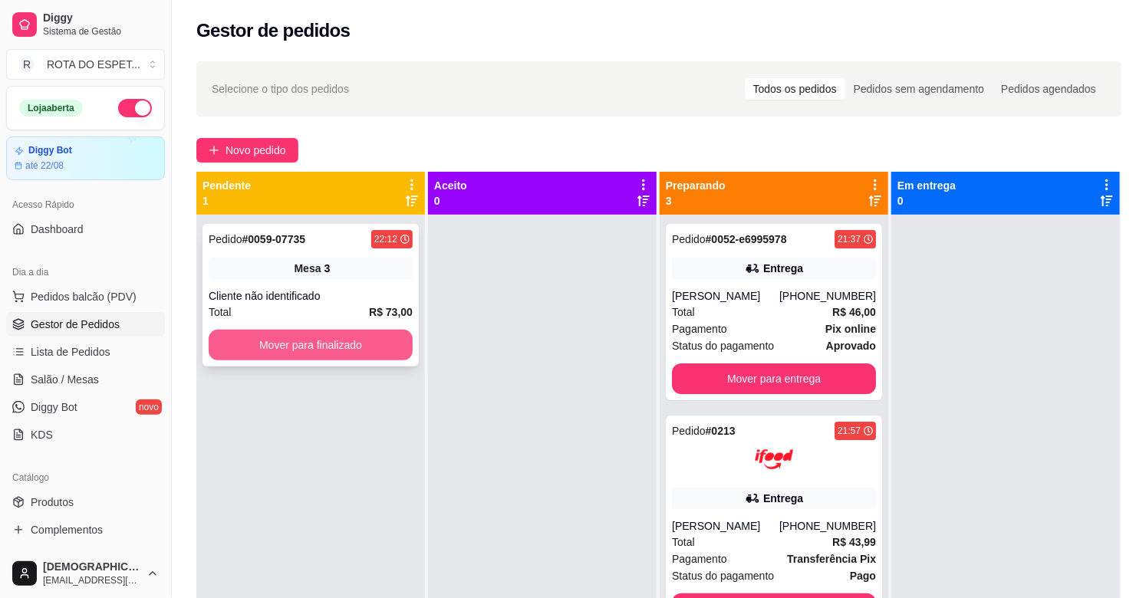
click at [384, 351] on button "Mover para finalizado" at bounding box center [311, 345] width 204 height 31
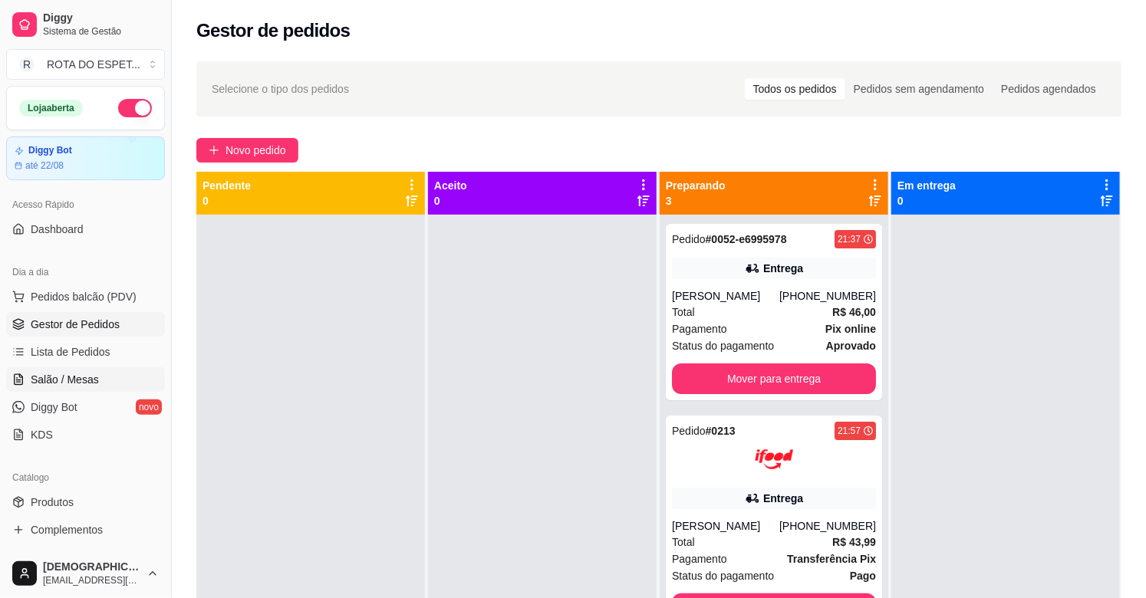
click at [117, 370] on link "Salão / Mesas" at bounding box center [85, 379] width 159 height 25
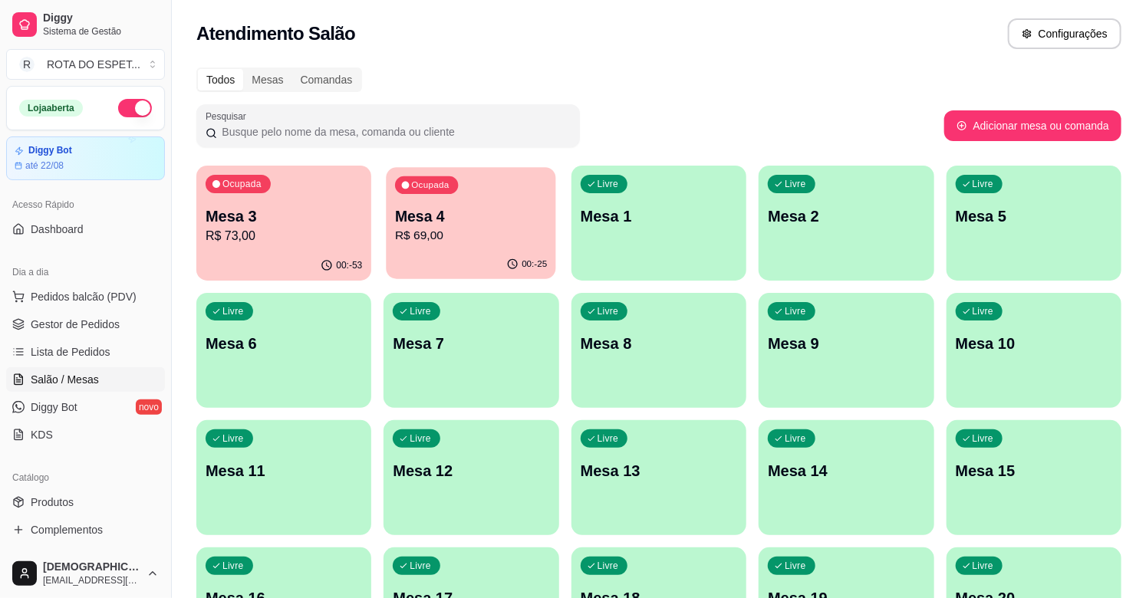
click at [471, 186] on div "Ocupada Mesa 4 R$ 69,00" at bounding box center [472, 208] width 170 height 83
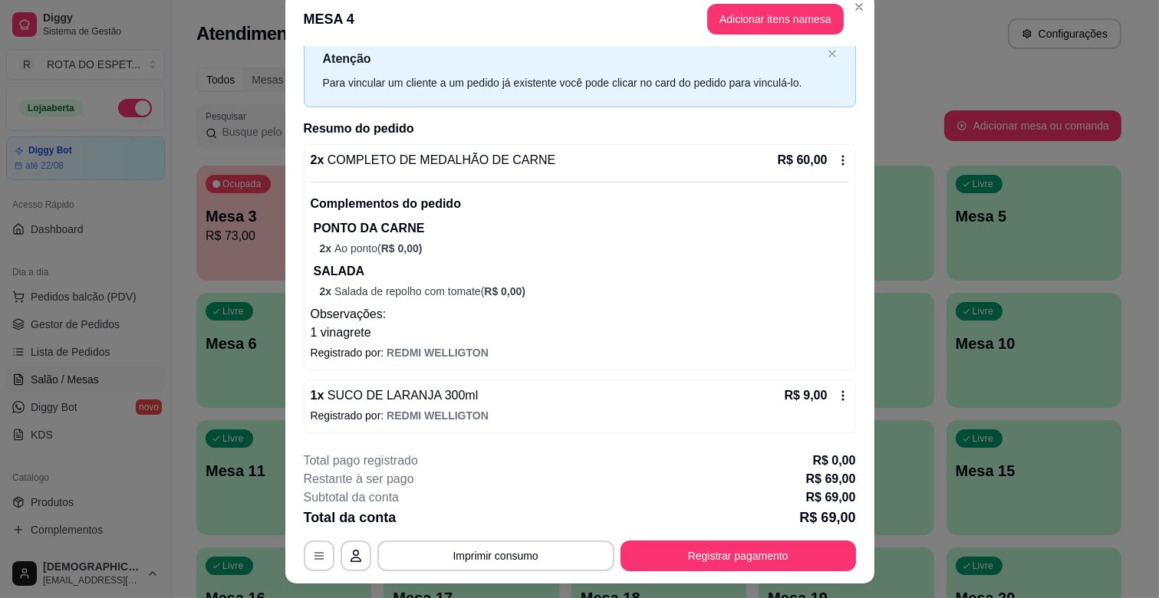
scroll to position [46, 0]
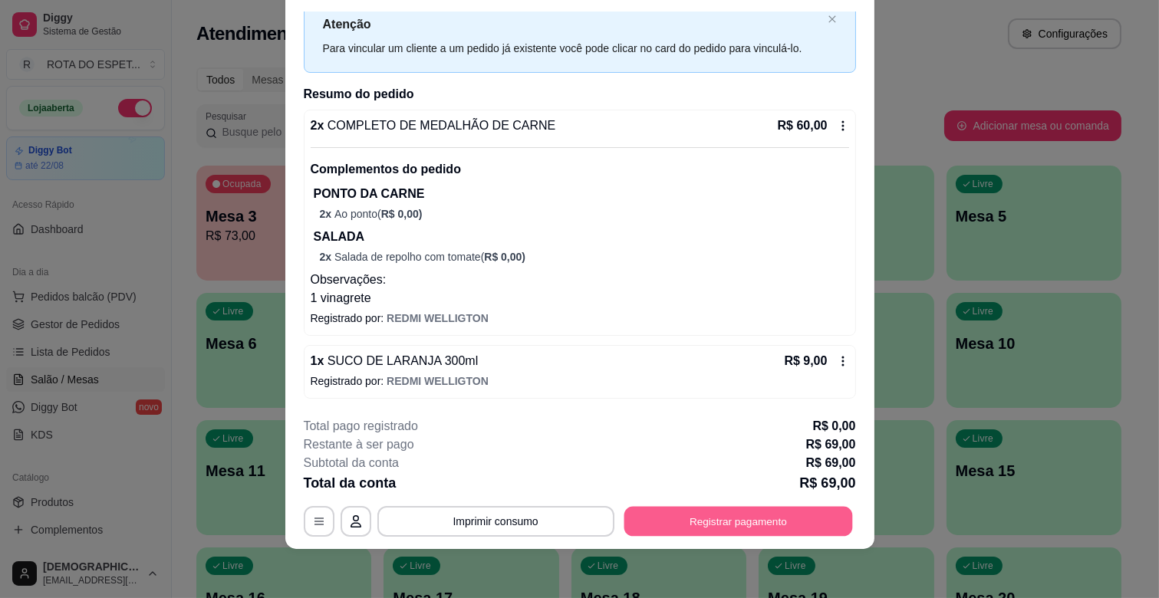
click at [695, 509] on button "Registrar pagamento" at bounding box center [738, 522] width 229 height 30
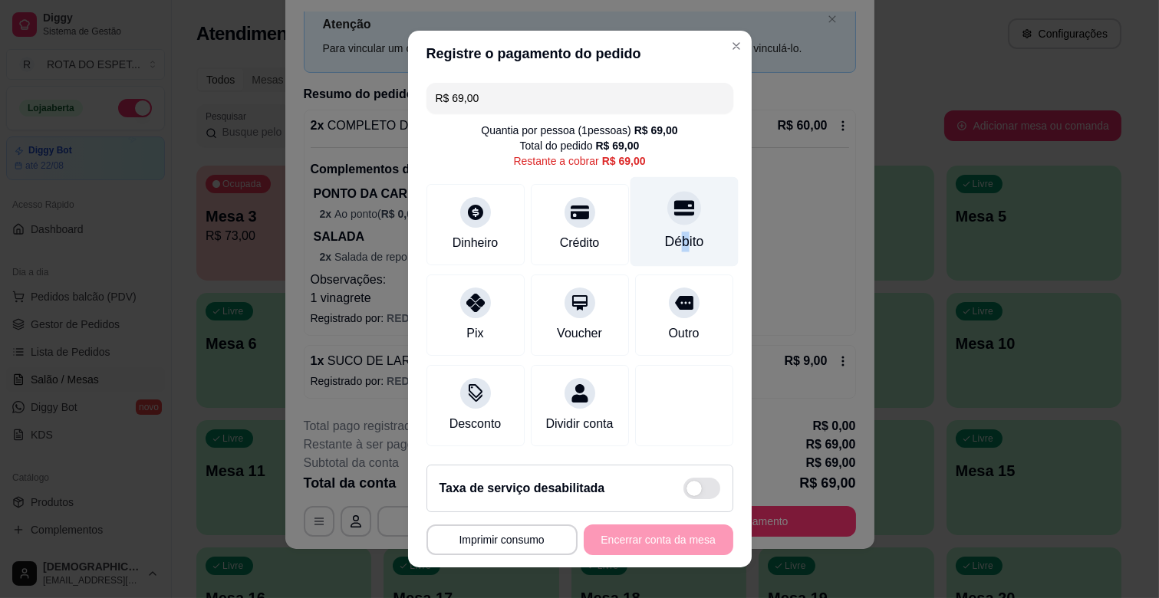
click at [658, 230] on div "Débito" at bounding box center [684, 222] width 108 height 90
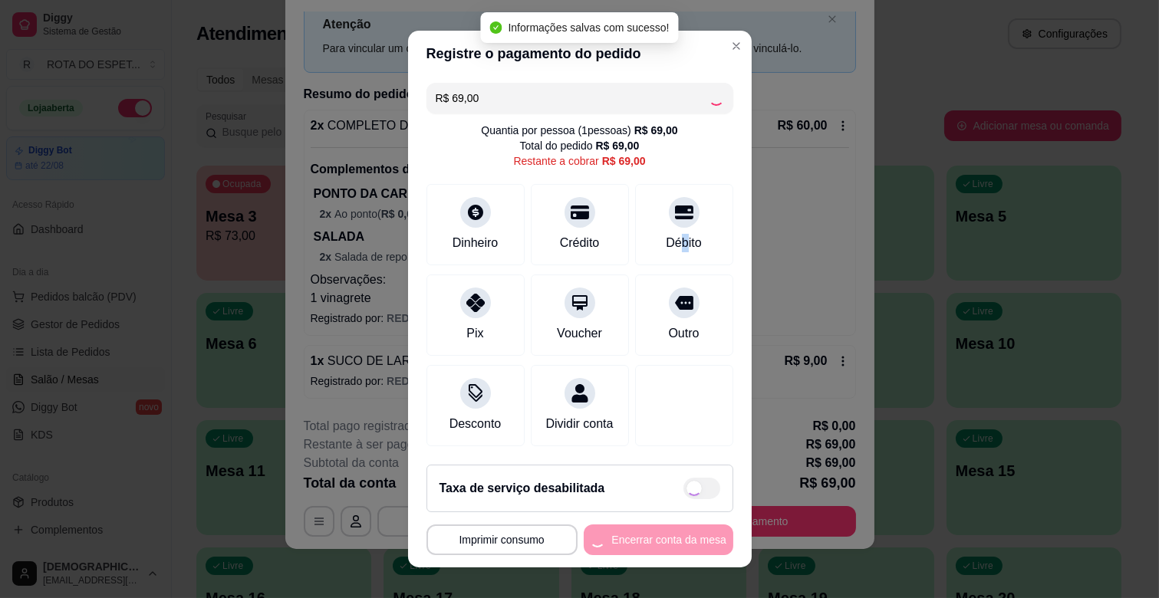
type input "R$ 0,00"
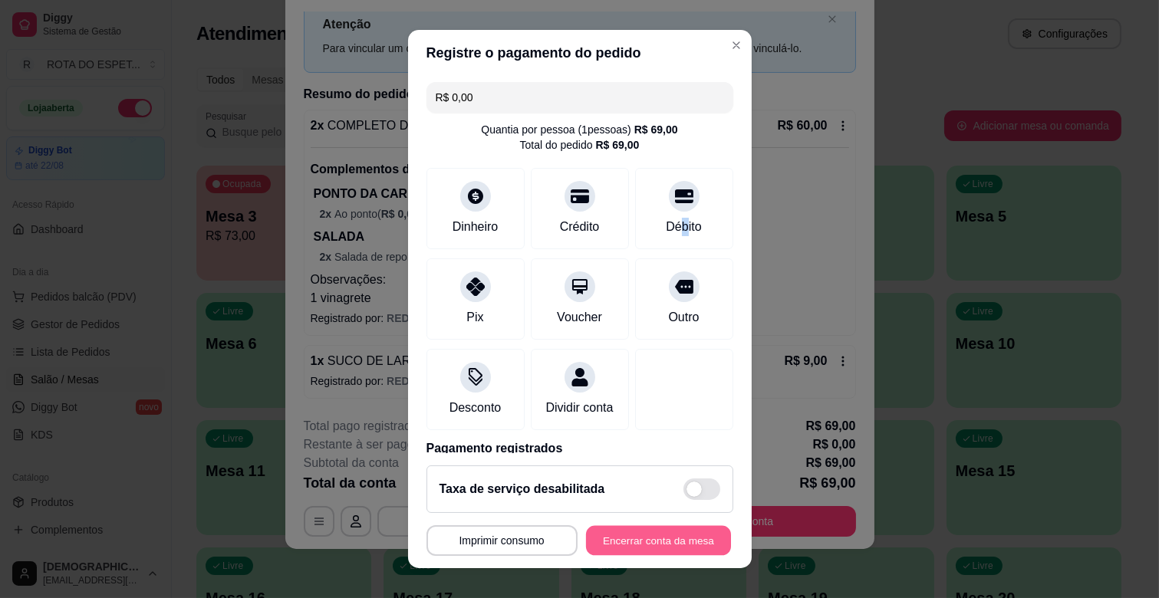
click at [676, 545] on button "Encerrar conta da mesa" at bounding box center [658, 541] width 145 height 30
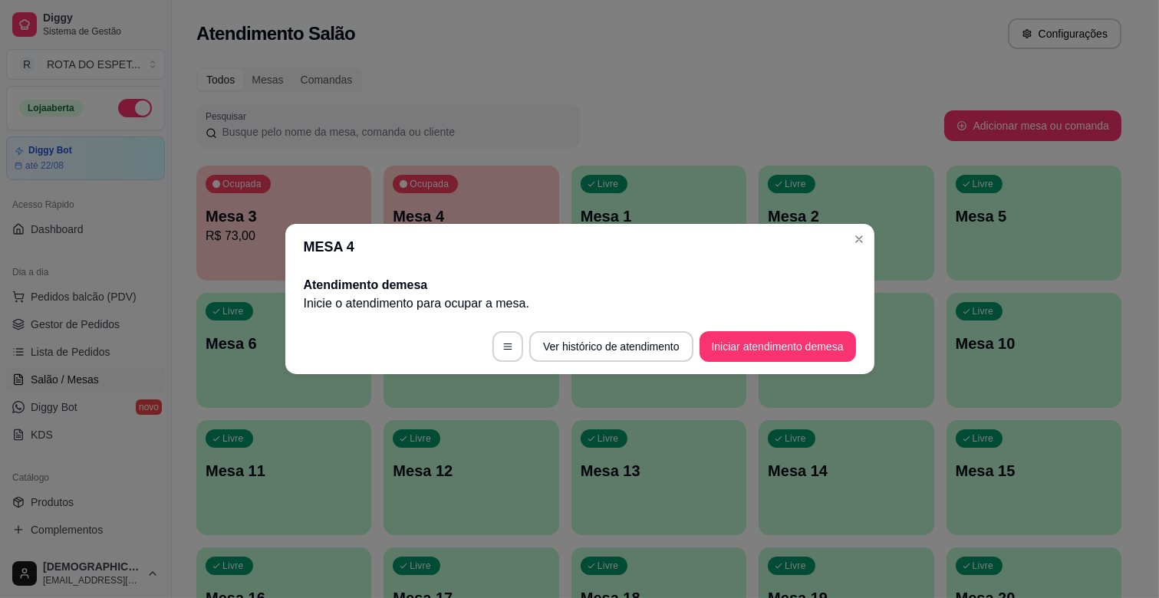
scroll to position [0, 0]
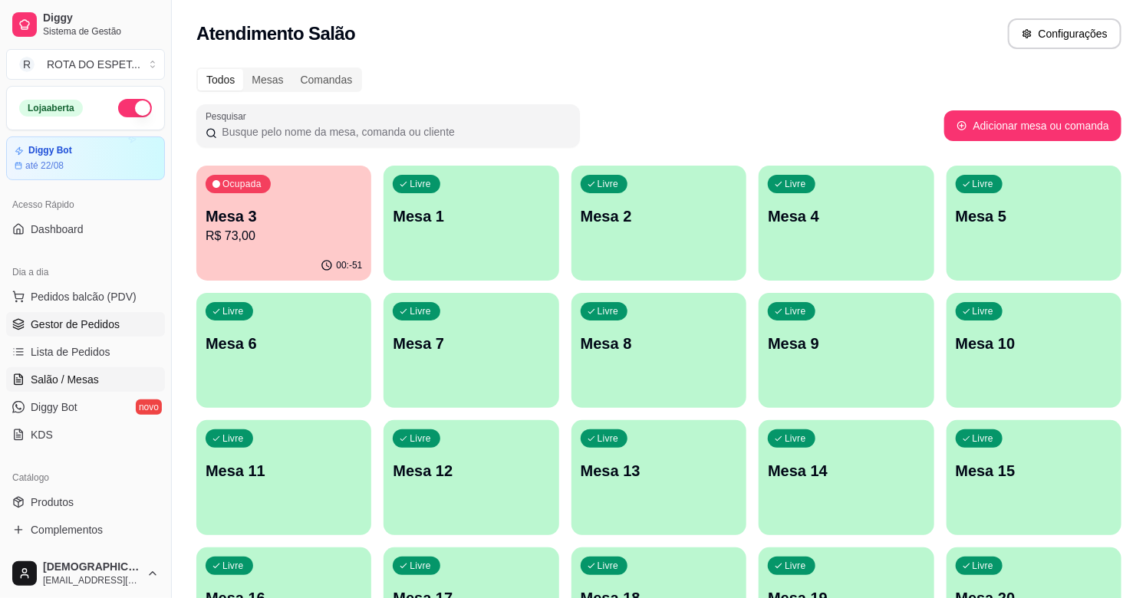
click at [94, 318] on span "Gestor de Pedidos" at bounding box center [75, 324] width 89 height 15
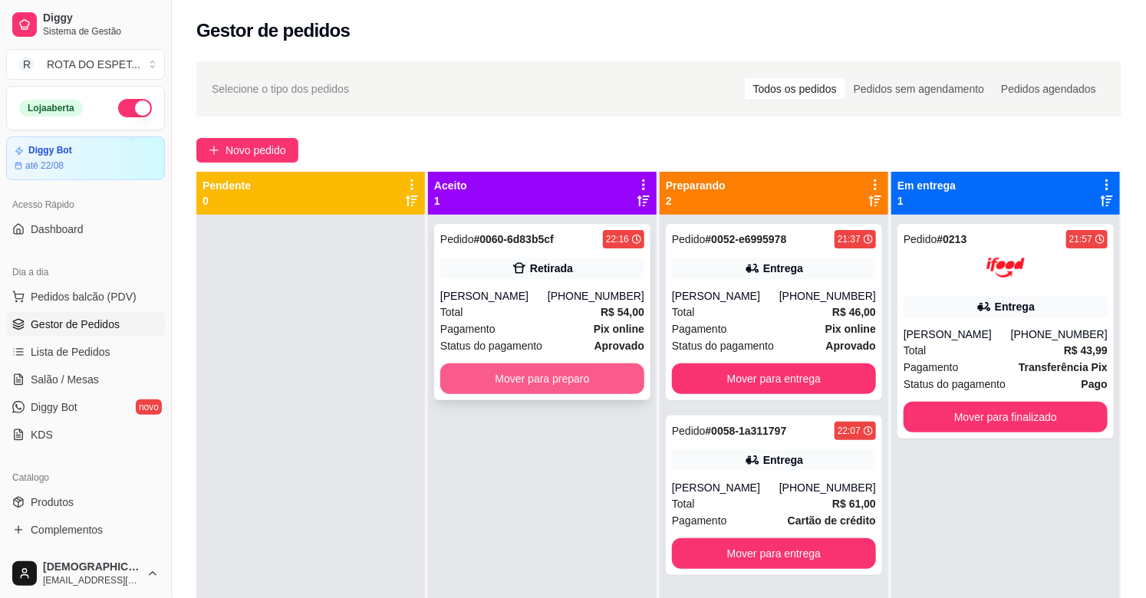
click at [554, 388] on button "Mover para preparo" at bounding box center [542, 379] width 204 height 31
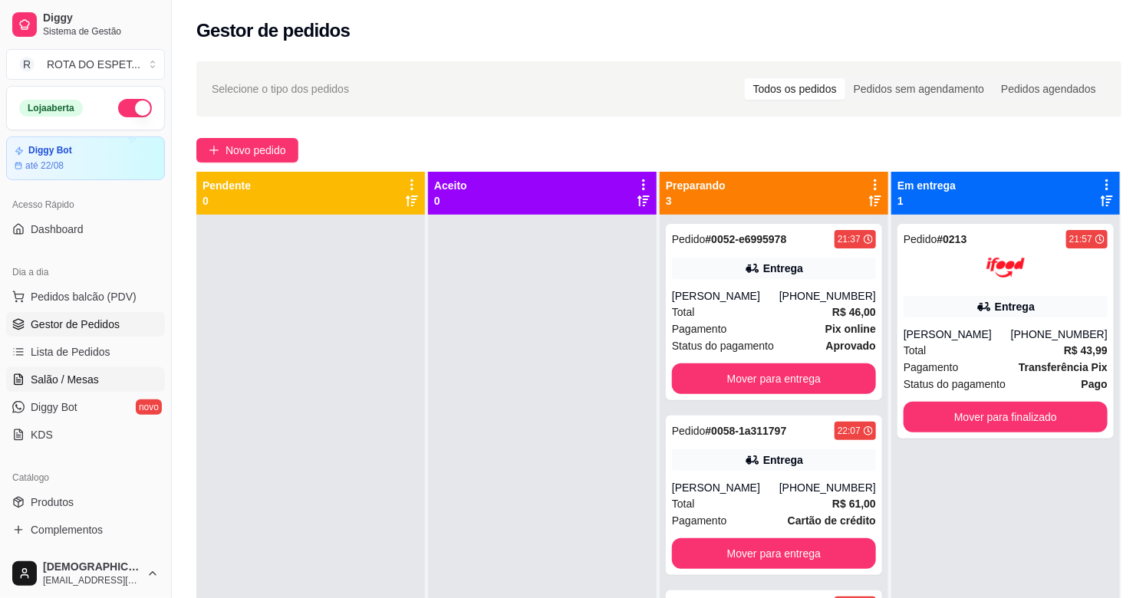
click at [24, 376] on icon at bounding box center [18, 380] width 12 height 12
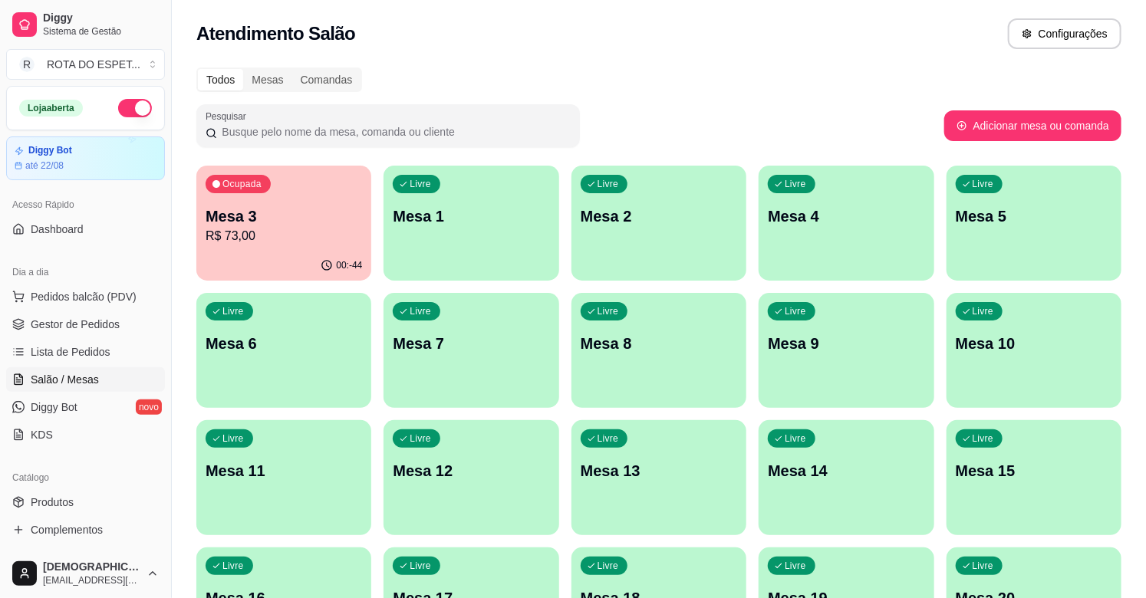
click at [671, 87] on div "Todos Mesas Comandas" at bounding box center [658, 79] width 925 height 25
click at [321, 249] on div "Ocupada Mesa 3 R$ 73,00" at bounding box center [284, 208] width 170 height 83
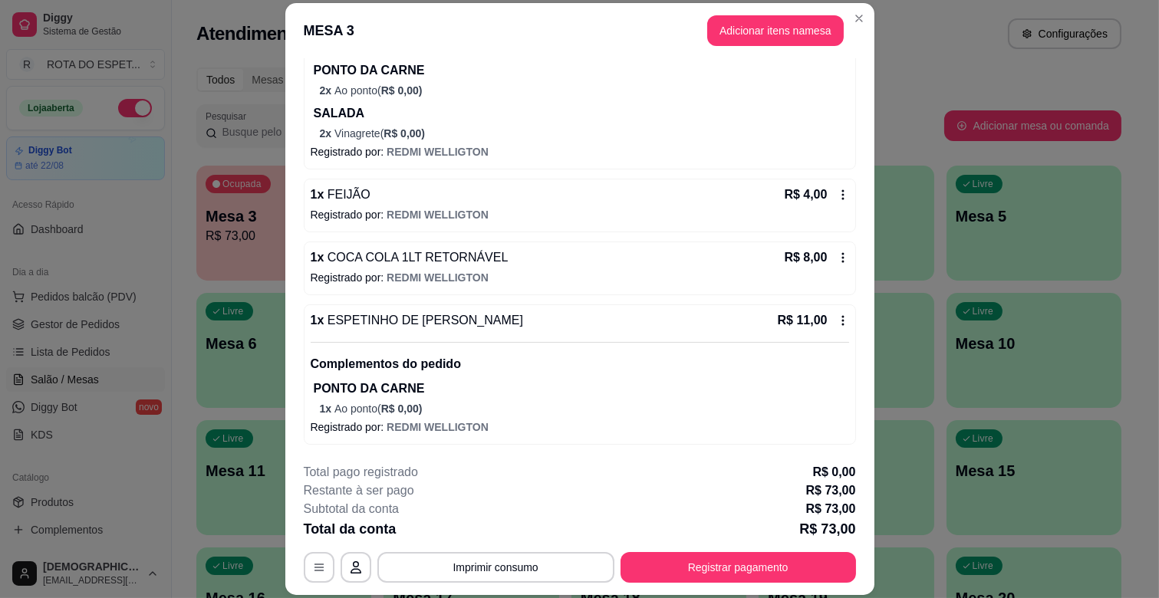
scroll to position [46, 0]
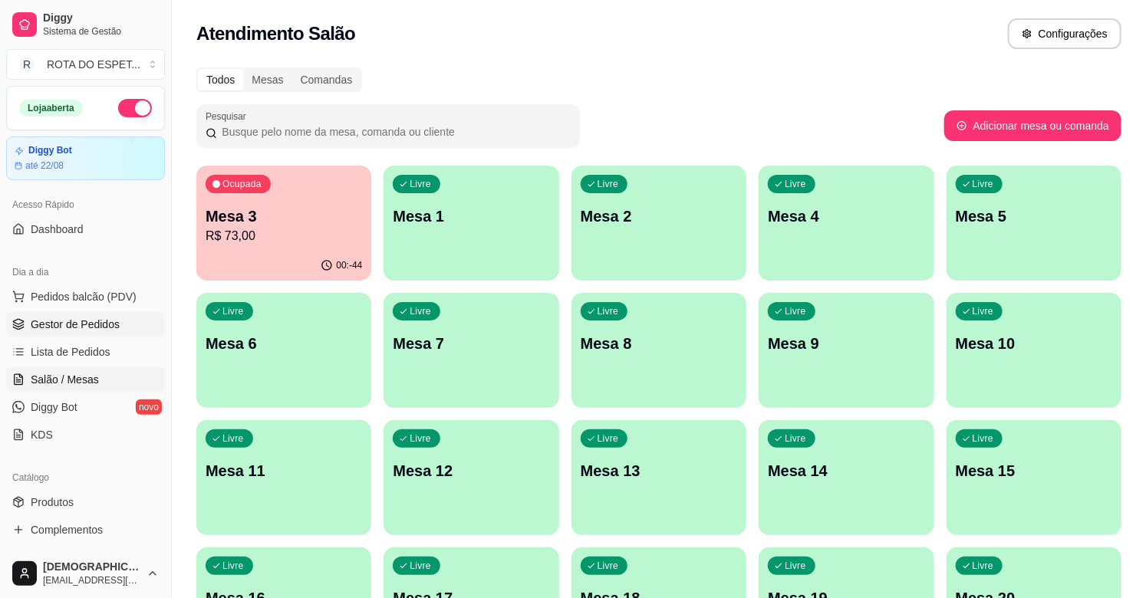
click at [65, 325] on span "Gestor de Pedidos" at bounding box center [75, 324] width 89 height 15
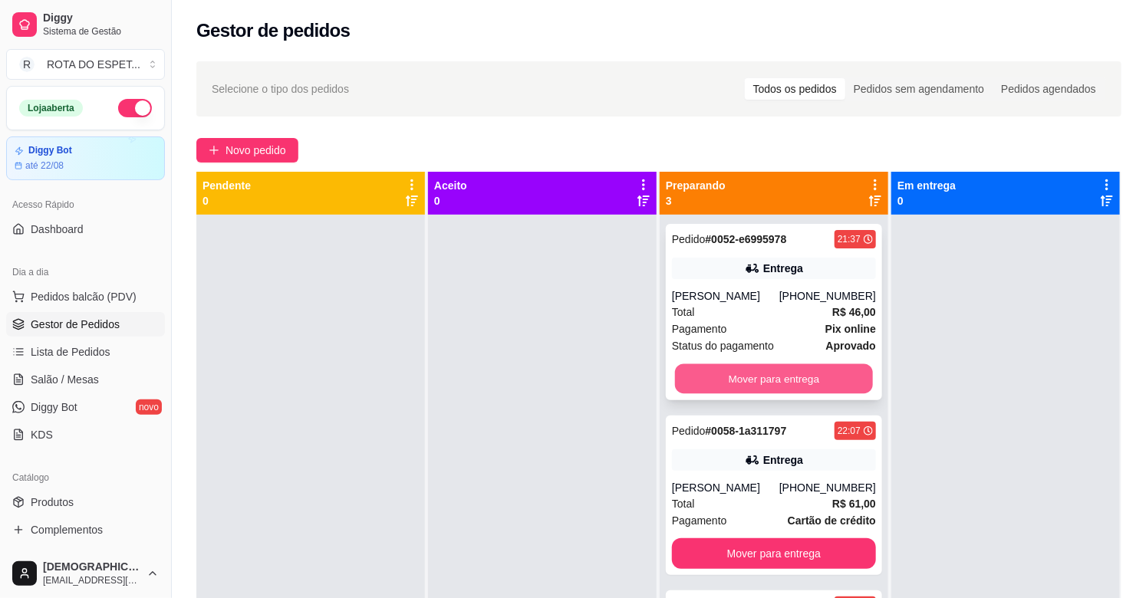
click at [791, 374] on button "Mover para entrega" at bounding box center [774, 379] width 198 height 30
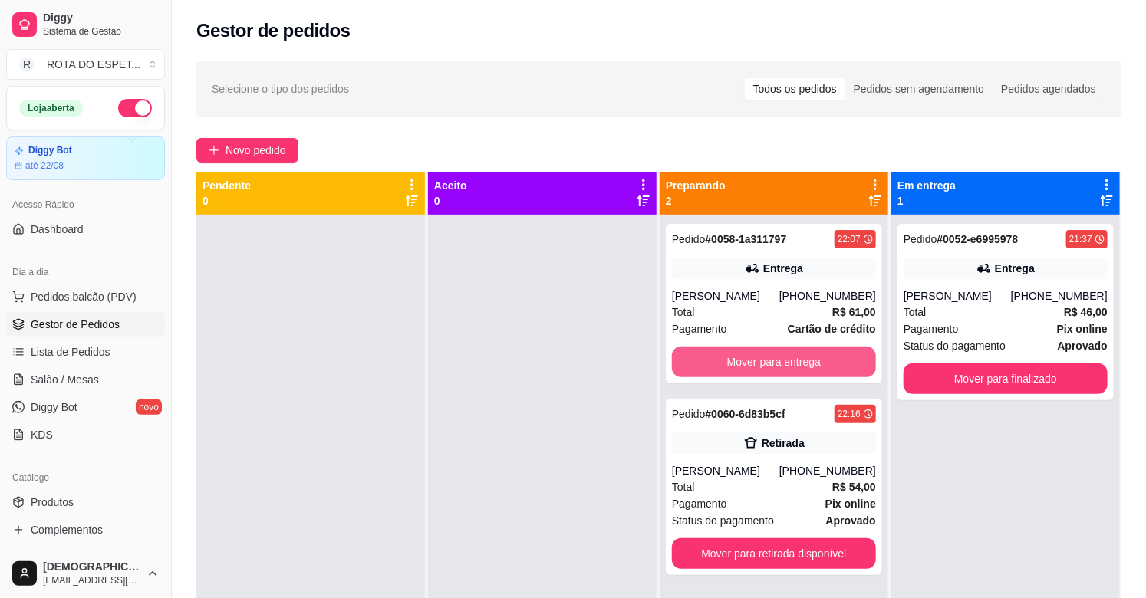
click at [791, 374] on button "Mover para entrega" at bounding box center [774, 362] width 204 height 31
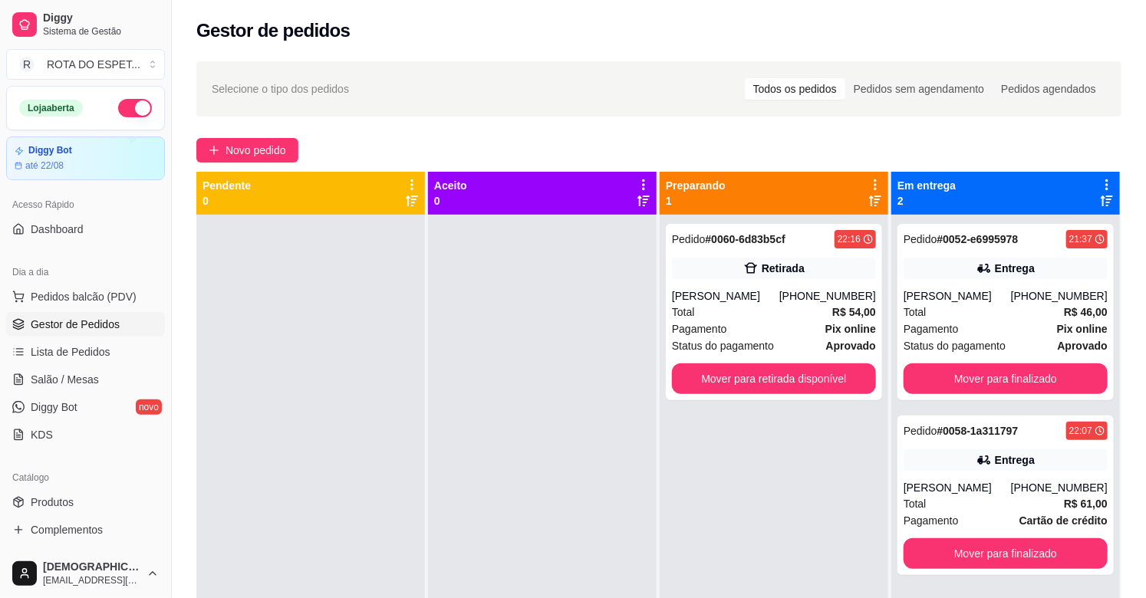
click at [502, 462] on div at bounding box center [542, 514] width 229 height 598
click at [1035, 376] on button "Mover para finalizado" at bounding box center [1006, 379] width 204 height 31
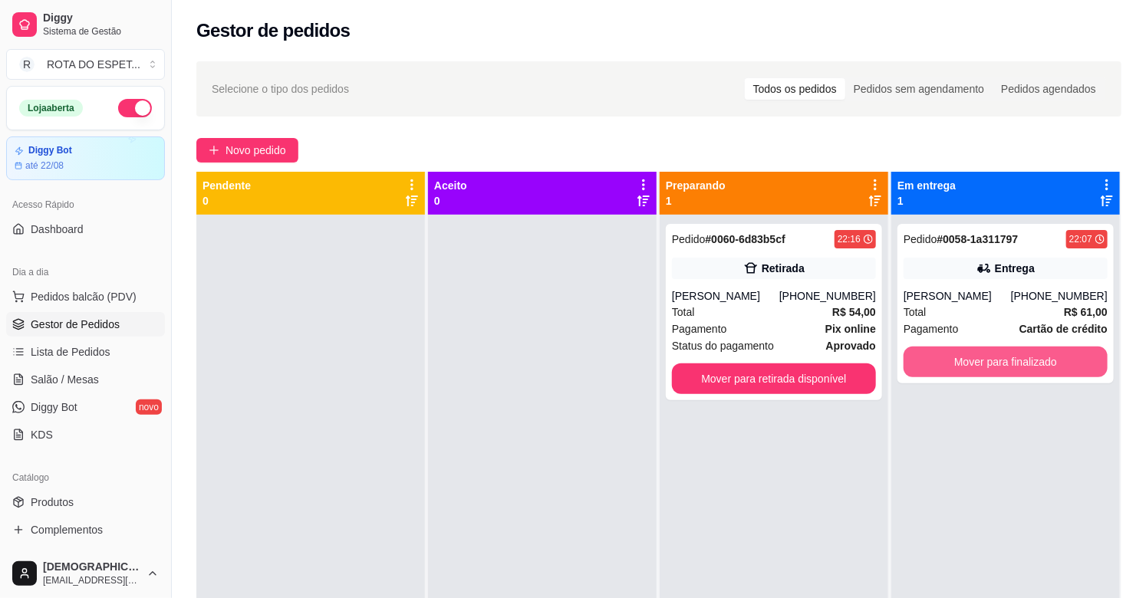
click at [1035, 376] on button "Mover para finalizado" at bounding box center [1006, 362] width 204 height 31
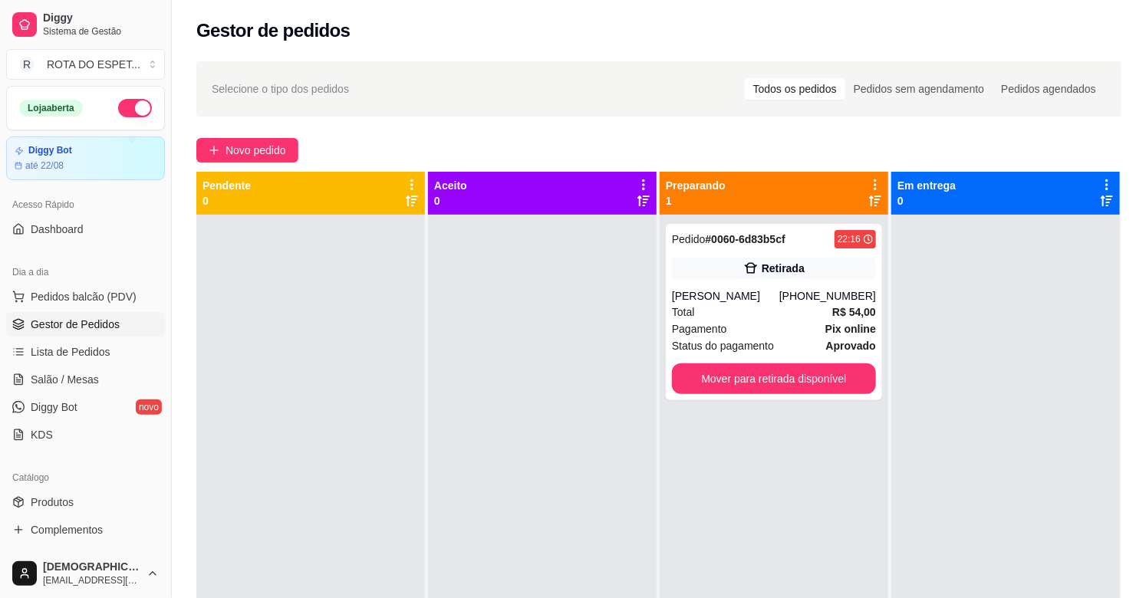
click at [839, 509] on div "Pedido # 0060-6d83b5cf 22:16 Retirada Matheus [PHONE_NUMBER] Total R$ 54,00 Pag…" at bounding box center [774, 514] width 229 height 598
click at [838, 509] on div "Pedido # 0060-6d83b5cf 22:16 Retirada Matheus [PHONE_NUMBER] Total R$ 54,00 Pag…" at bounding box center [774, 514] width 229 height 598
click at [772, 328] on div "Pagamento Pix online" at bounding box center [774, 329] width 204 height 17
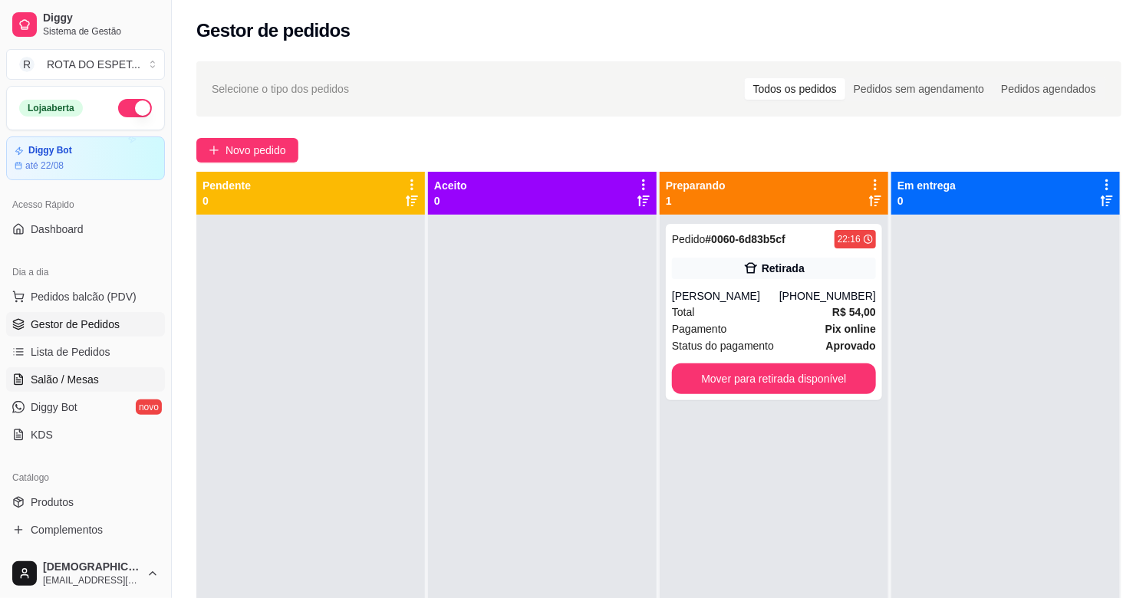
click at [75, 378] on span "Salão / Mesas" at bounding box center [65, 379] width 68 height 15
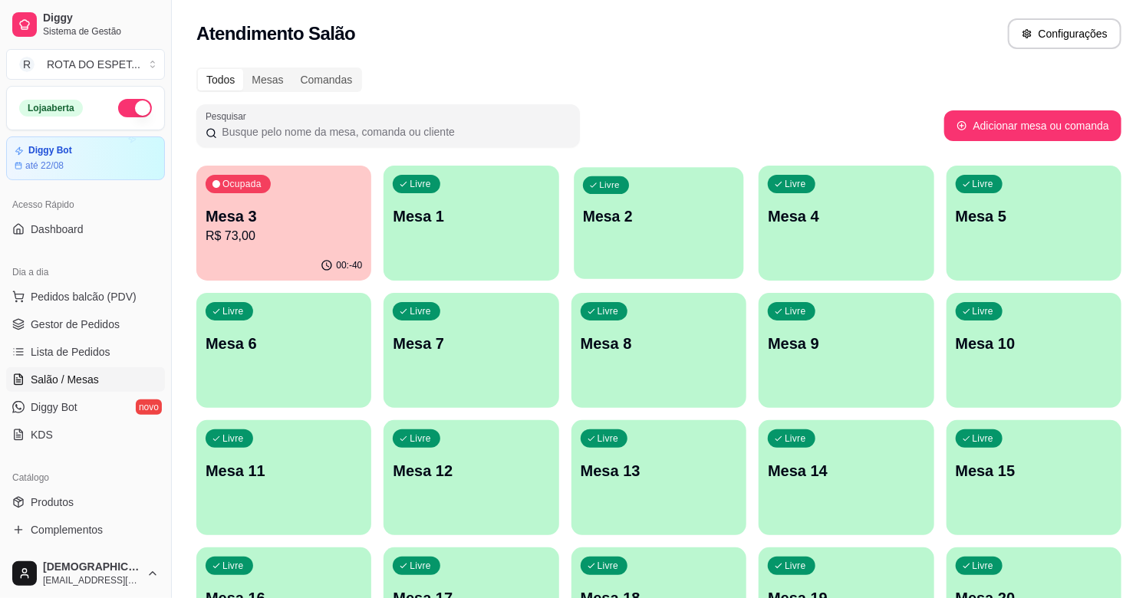
click at [616, 218] on p "Mesa 2" at bounding box center [659, 216] width 152 height 21
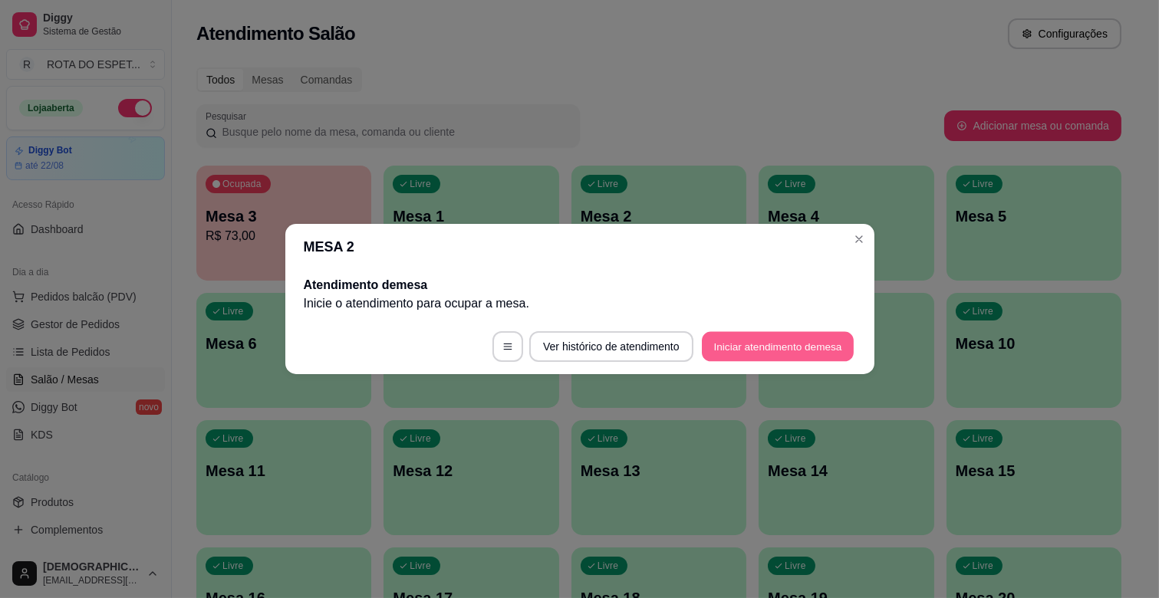
click at [760, 349] on button "Iniciar atendimento de mesa" at bounding box center [778, 347] width 152 height 30
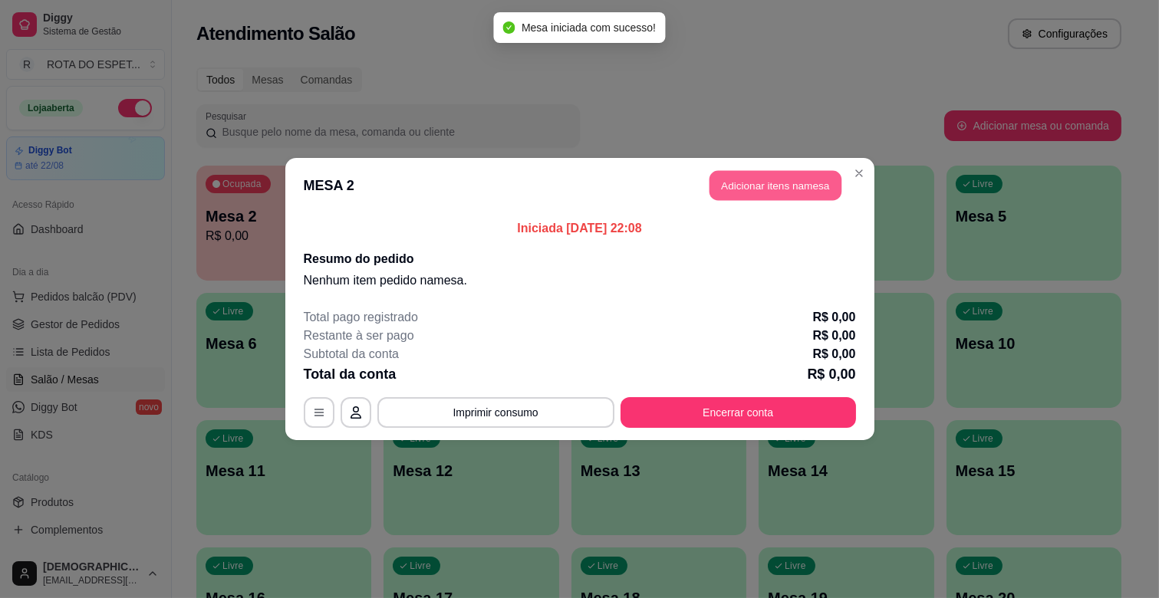
click at [796, 195] on button "Adicionar itens na mesa" at bounding box center [775, 186] width 132 height 30
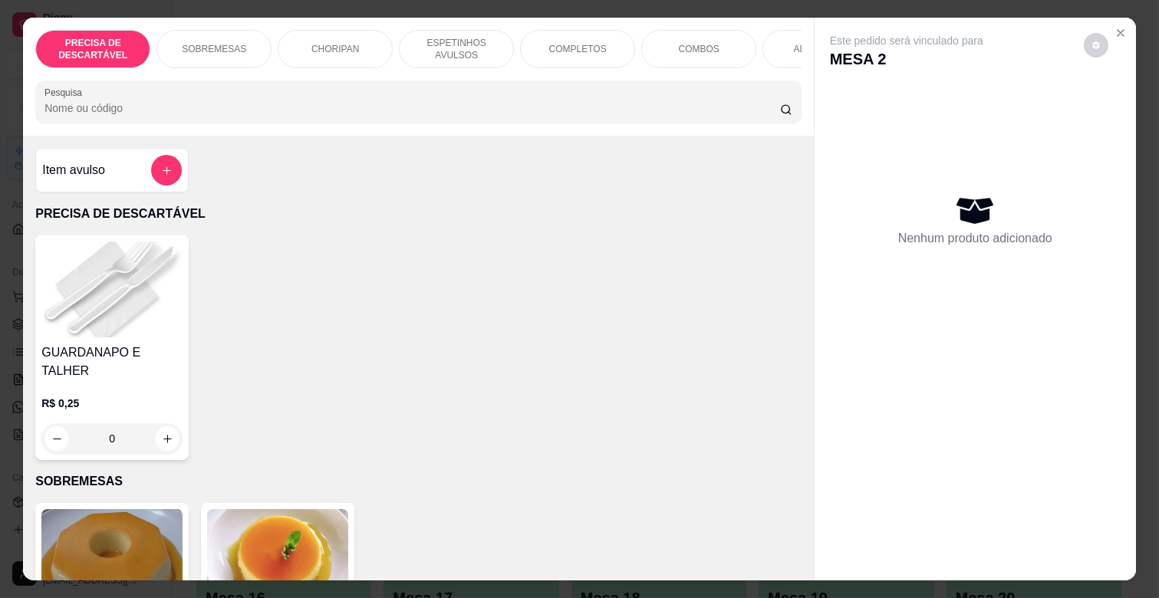
click at [746, 75] on div "PRECISA DE DESCARTÁVEL SOBREMESAS CHORIPAN ESPETINHOS AVULSOS COMPLETOS COMBOS …" at bounding box center [418, 77] width 791 height 118
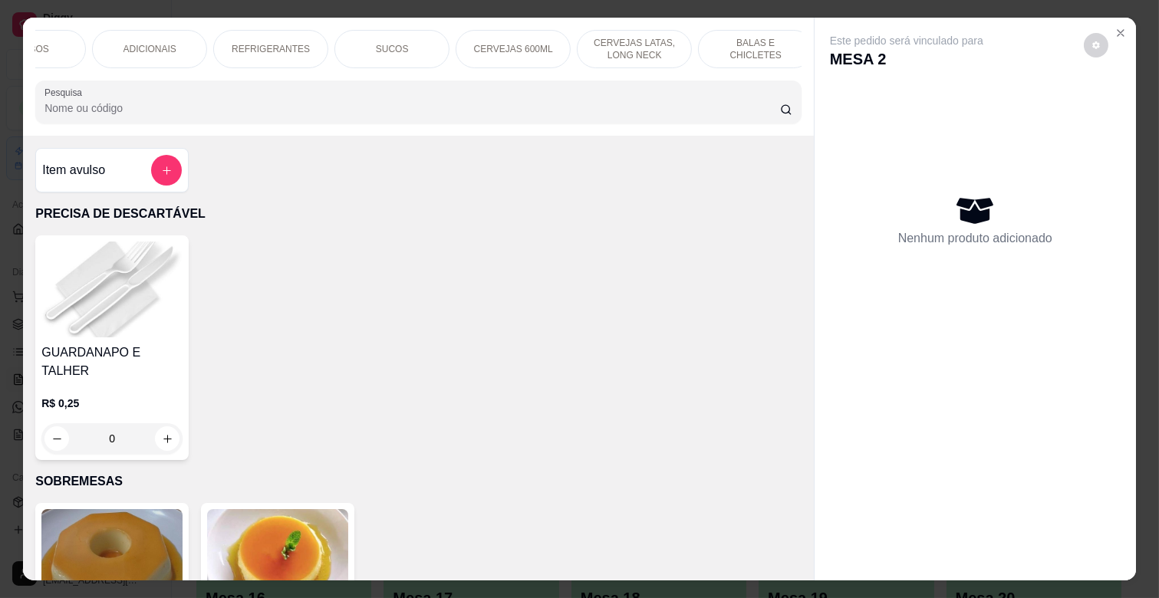
click at [239, 43] on p "REFRIGERANTES" at bounding box center [271, 49] width 78 height 12
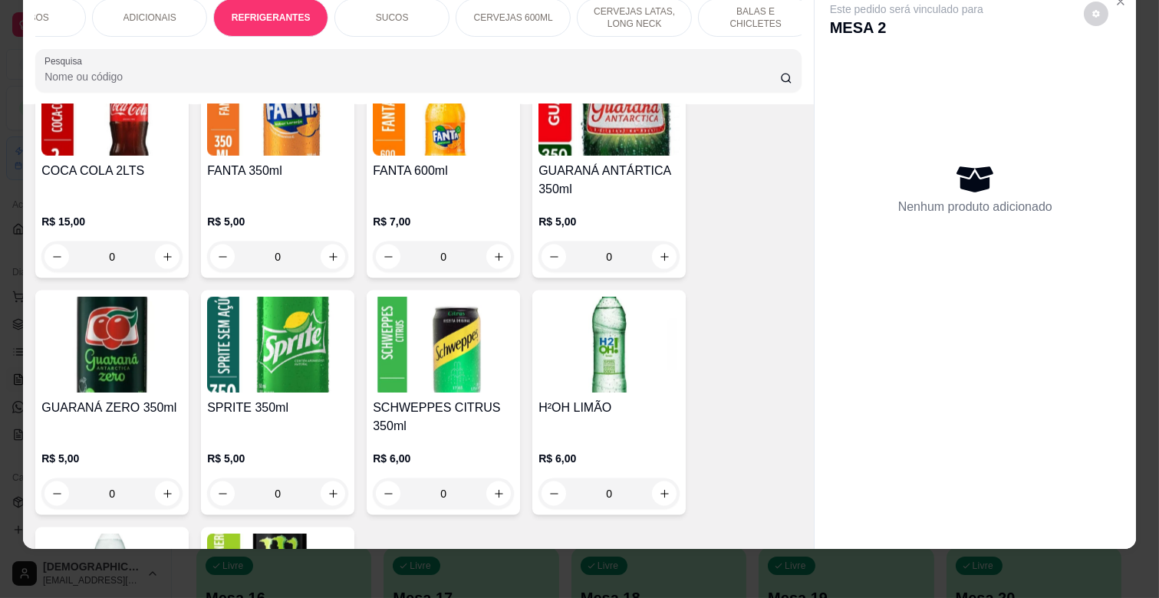
scroll to position [4204, 0]
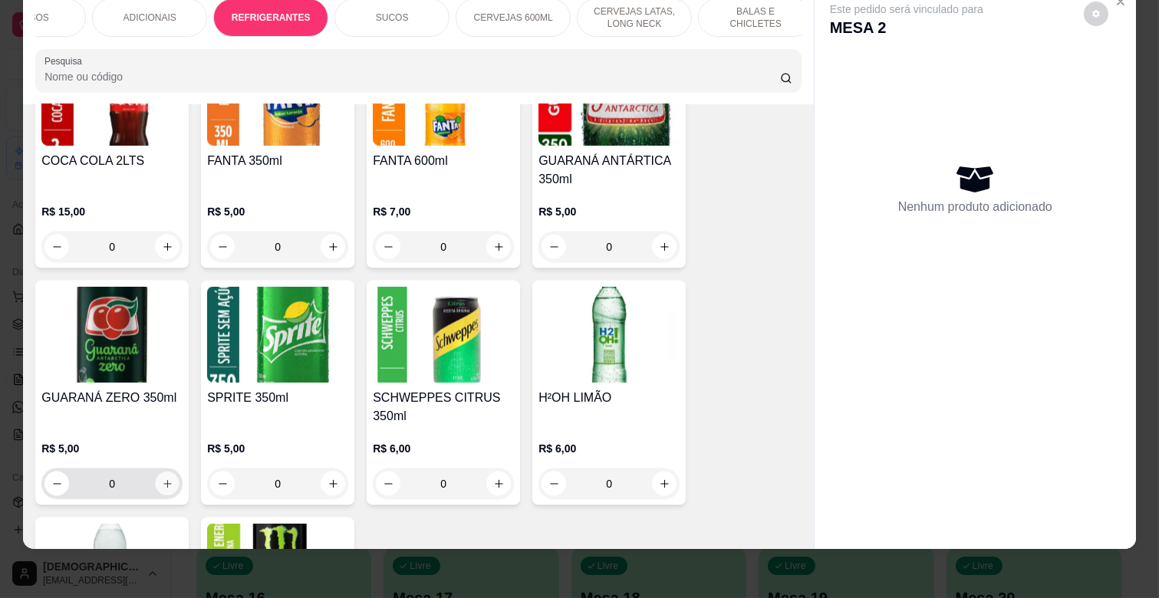
click at [156, 472] on button "increase-product-quantity" at bounding box center [168, 484] width 24 height 24
type input "1"
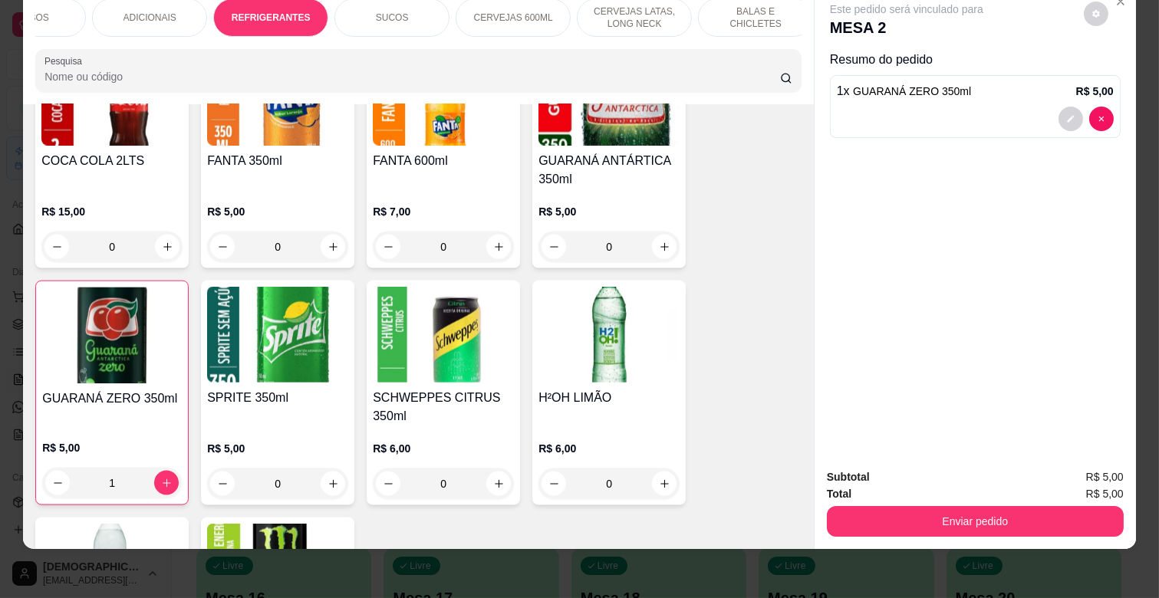
click at [904, 502] on div "Enviar pedido" at bounding box center [975, 519] width 297 height 35
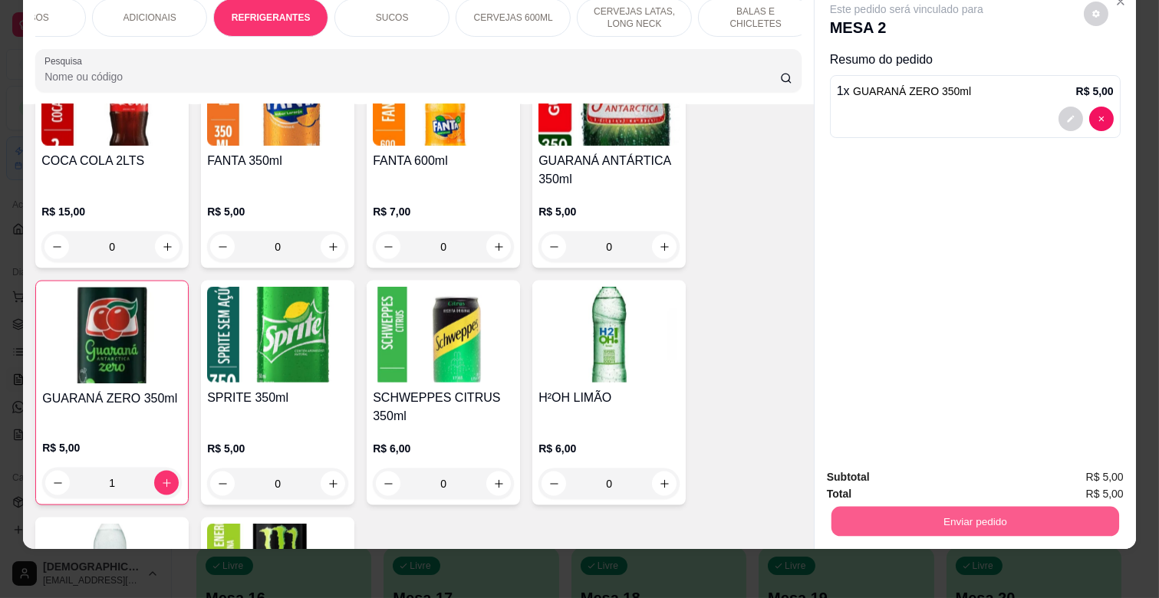
click at [920, 506] on button "Enviar pedido" at bounding box center [975, 521] width 288 height 30
click at [934, 469] on button "Não registrar e enviar pedido" at bounding box center [924, 470] width 160 height 29
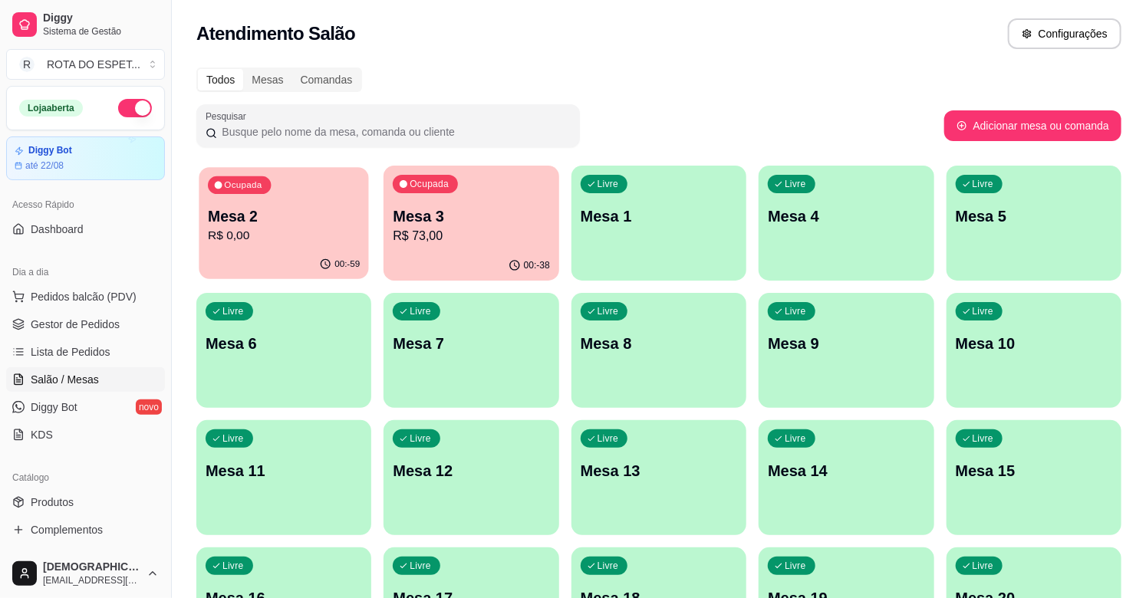
click at [289, 204] on div "Ocupada Mesa 2 R$ 0,00" at bounding box center [284, 208] width 170 height 83
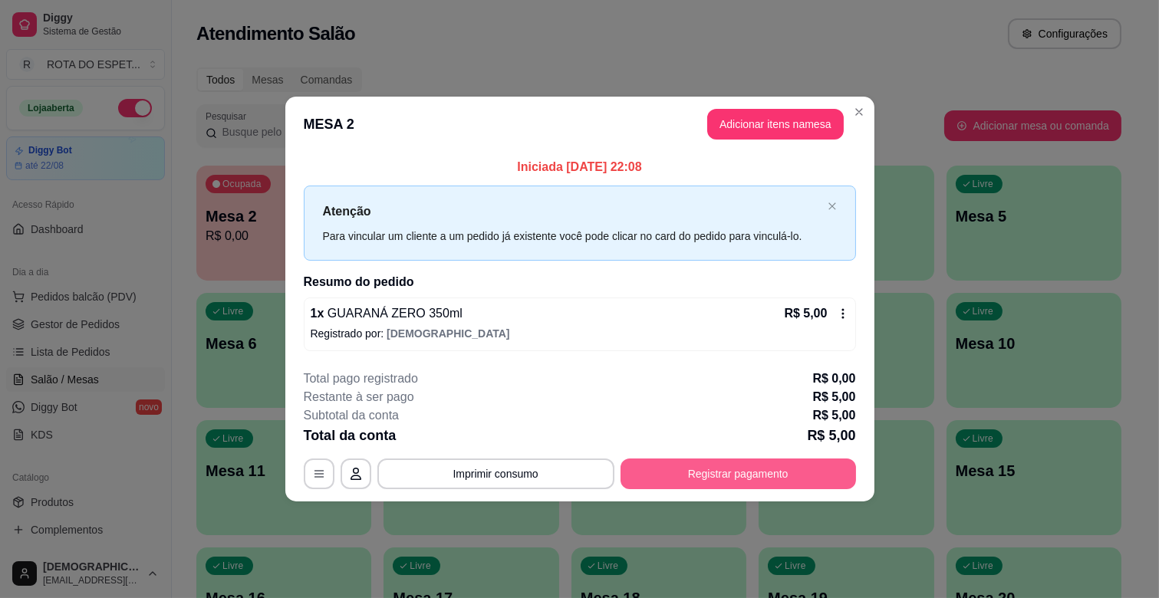
click at [756, 471] on button "Registrar pagamento" at bounding box center [738, 474] width 235 height 31
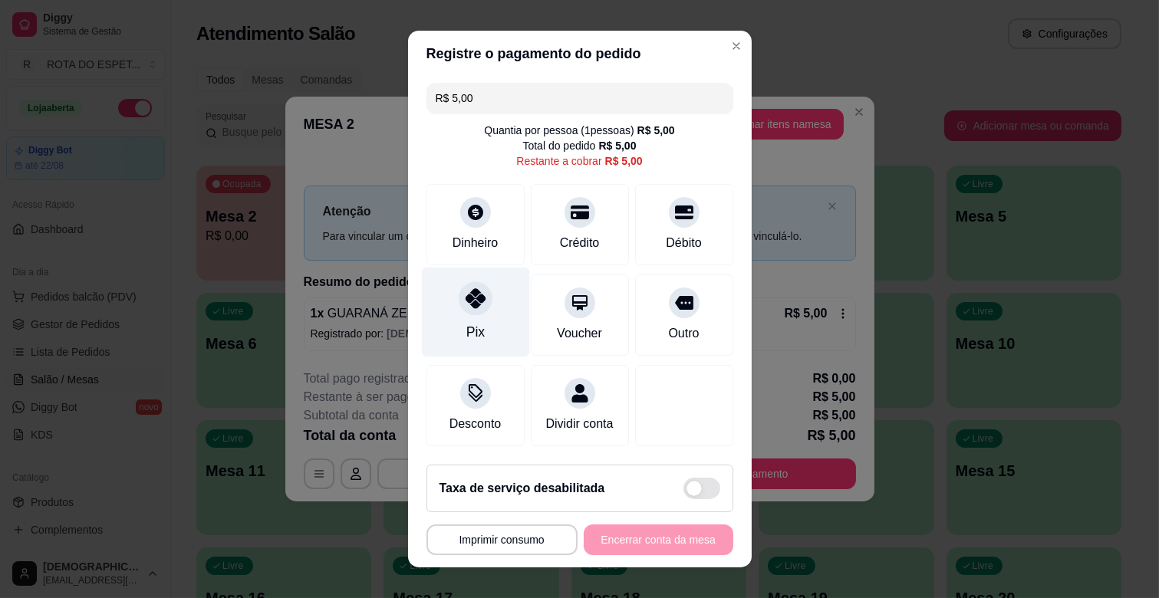
click at [489, 312] on div "Pix" at bounding box center [475, 313] width 108 height 90
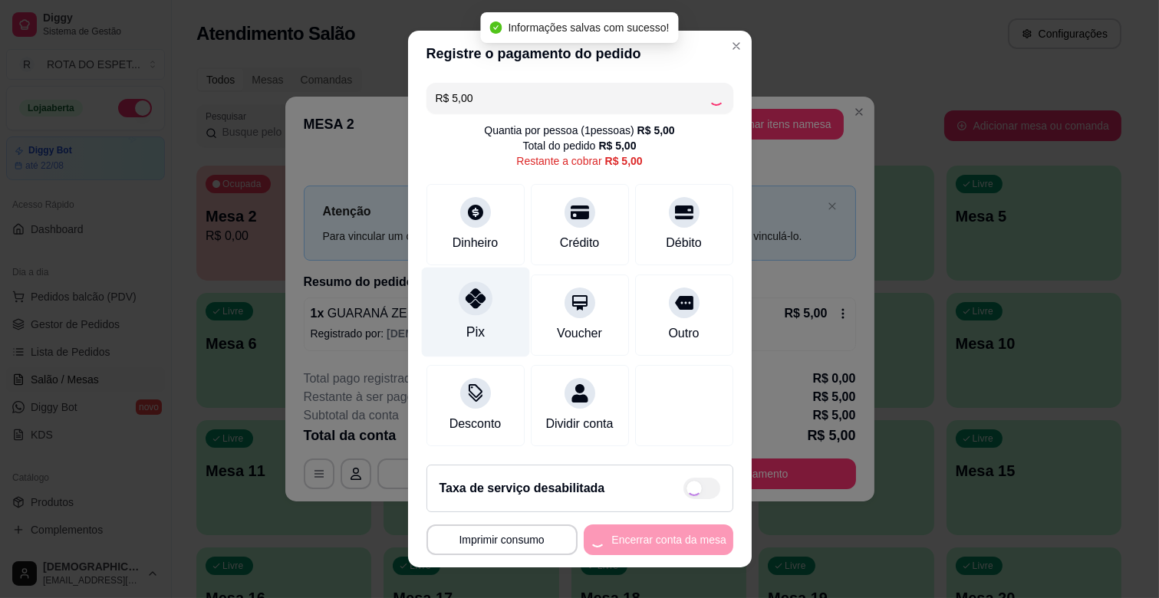
type input "R$ 0,00"
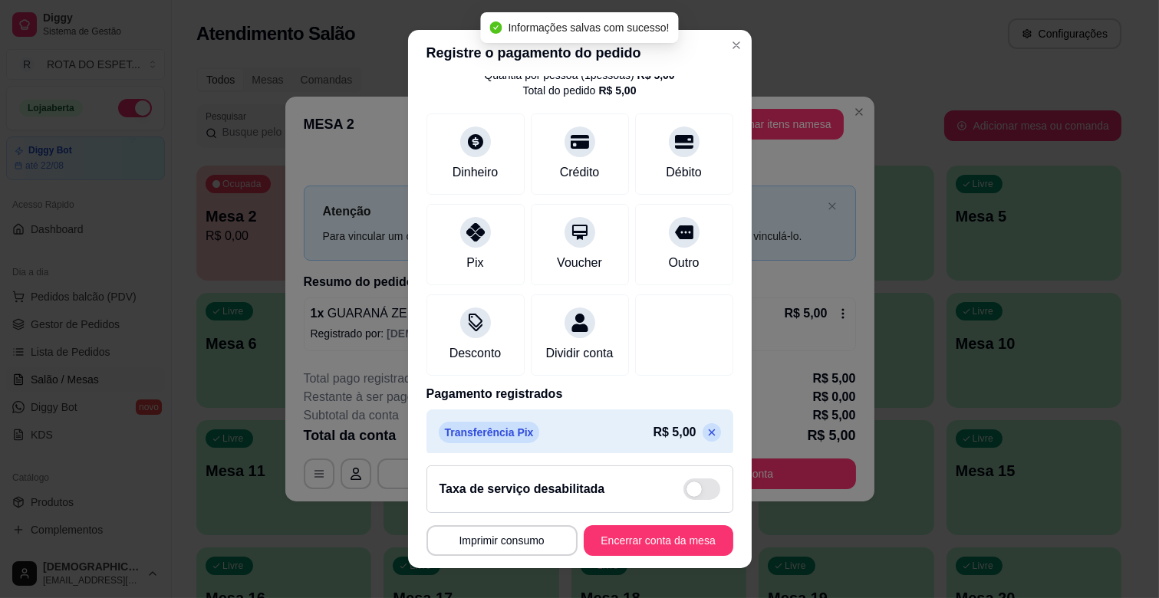
scroll to position [81, 0]
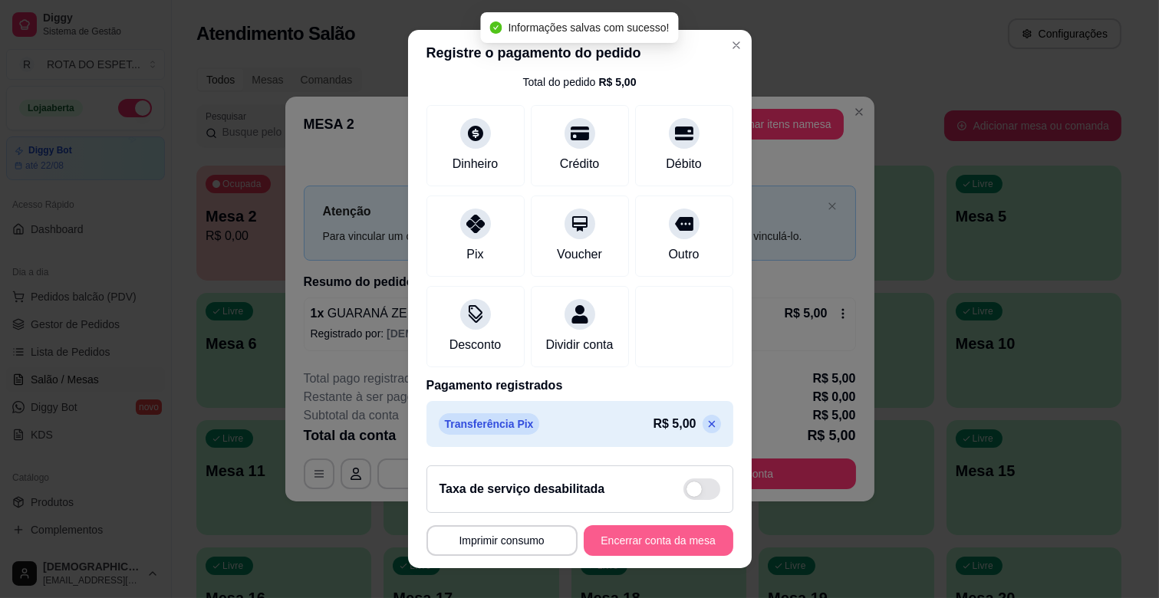
click at [669, 530] on button "Encerrar conta da mesa" at bounding box center [659, 540] width 150 height 31
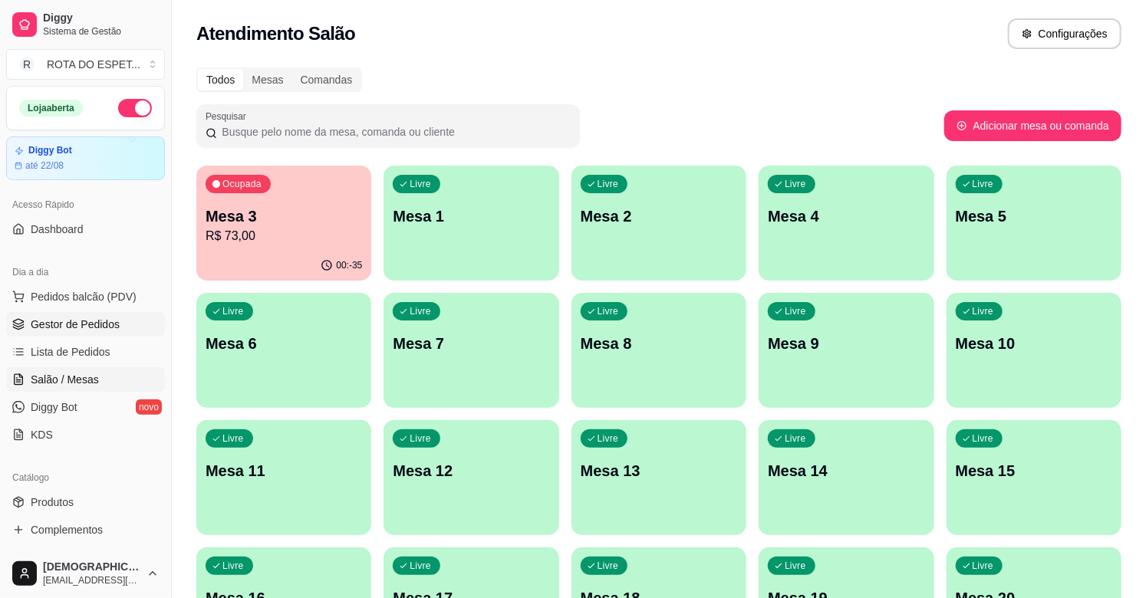
click at [97, 335] on link "Gestor de Pedidos" at bounding box center [85, 324] width 159 height 25
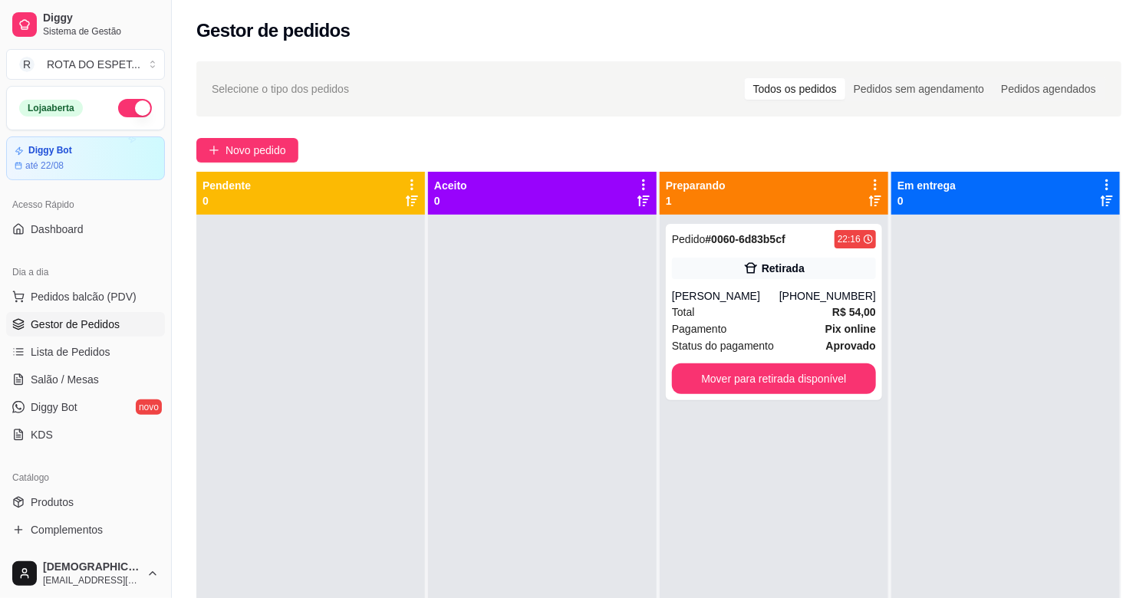
click at [485, 455] on div at bounding box center [542, 514] width 229 height 598
click at [788, 385] on button "Mover para retirada disponível" at bounding box center [774, 379] width 204 height 31
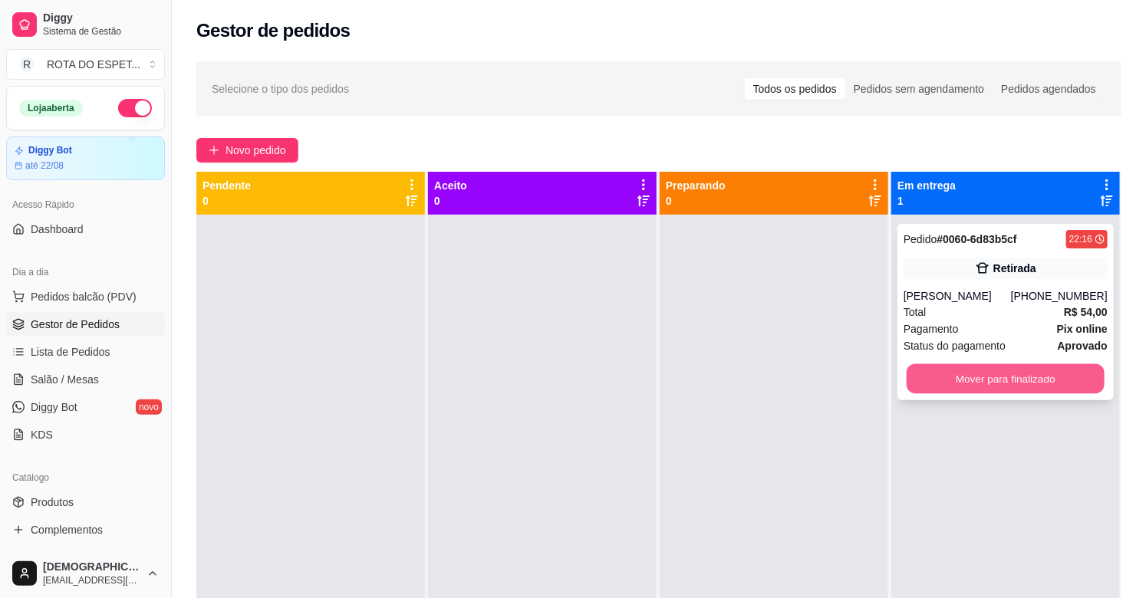
click at [1008, 377] on button "Mover para finalizado" at bounding box center [1006, 379] width 198 height 30
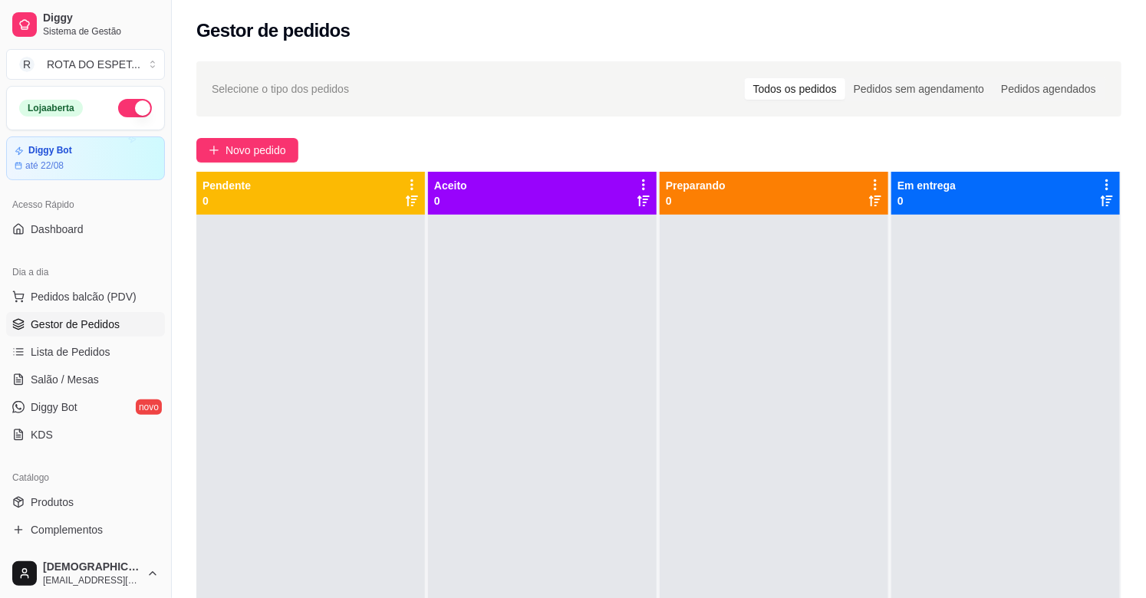
click at [466, 453] on div at bounding box center [542, 514] width 229 height 598
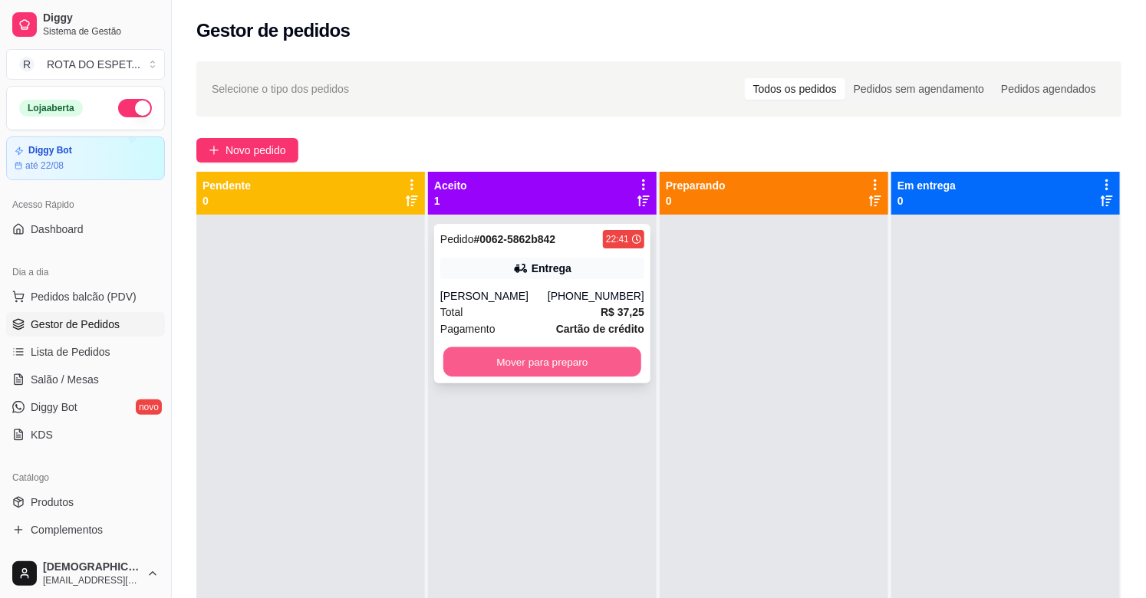
click at [479, 361] on button "Mover para preparo" at bounding box center [542, 362] width 198 height 30
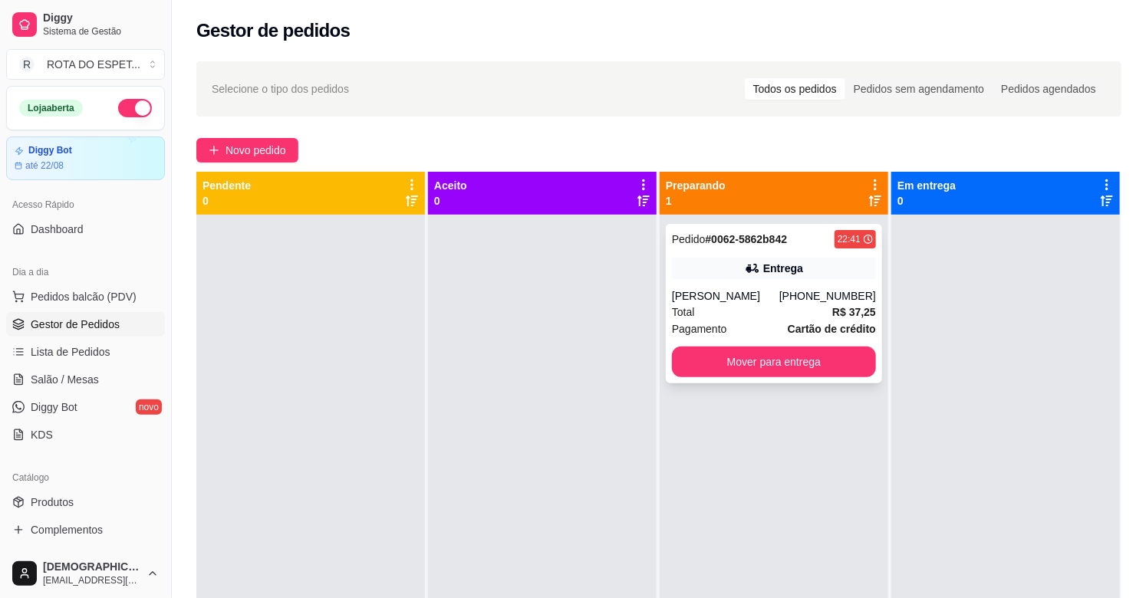
click at [781, 285] on div "Pedido # 0062-5862b842 22:41 [GEOGRAPHIC_DATA] Otávio [PHONE_NUMBER] Total R$ 3…" at bounding box center [774, 304] width 216 height 160
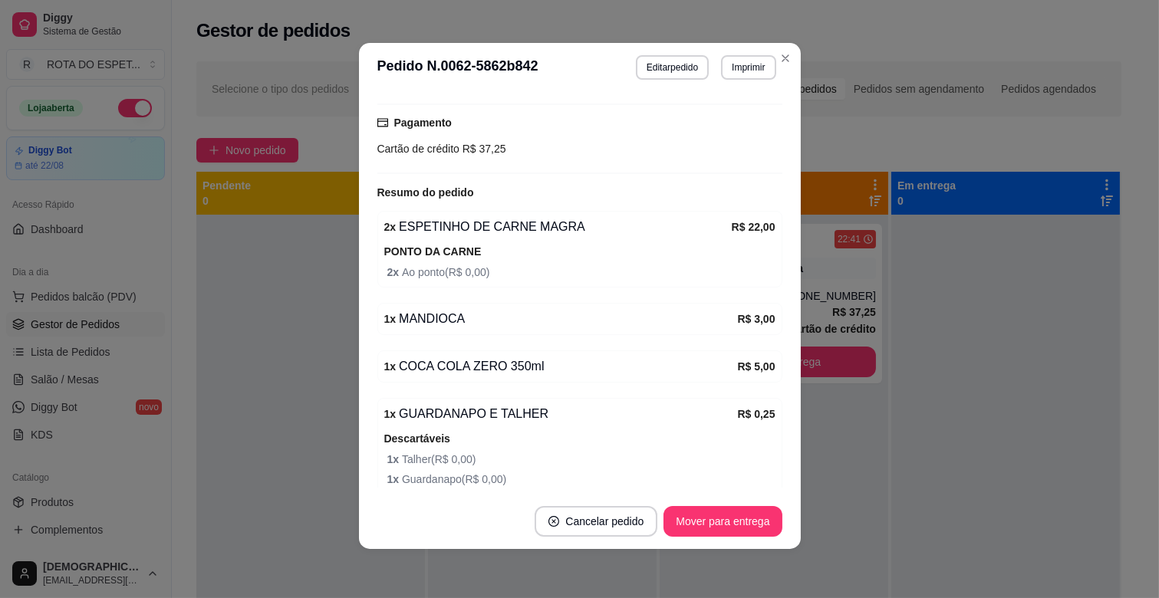
scroll to position [479, 0]
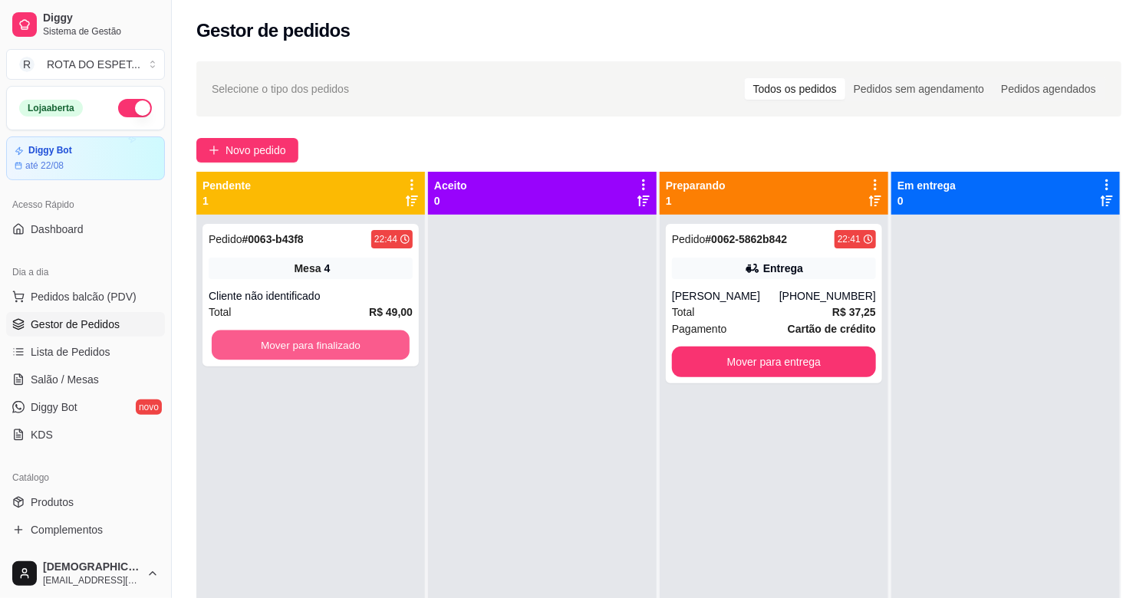
click at [223, 341] on button "Mover para finalizado" at bounding box center [311, 346] width 198 height 30
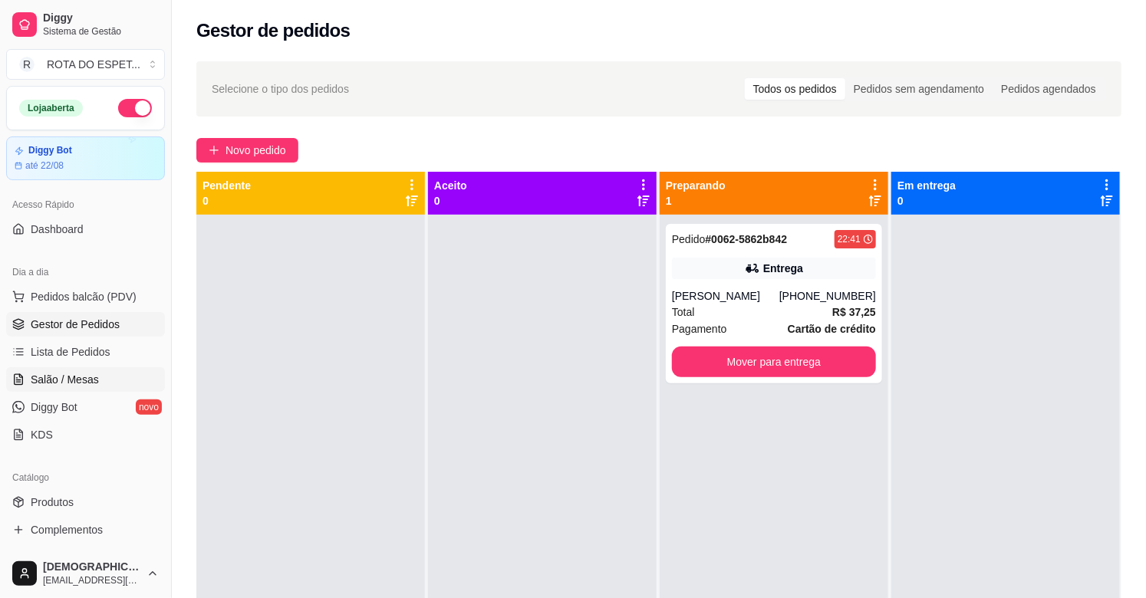
click at [56, 374] on span "Salão / Mesas" at bounding box center [65, 379] width 68 height 15
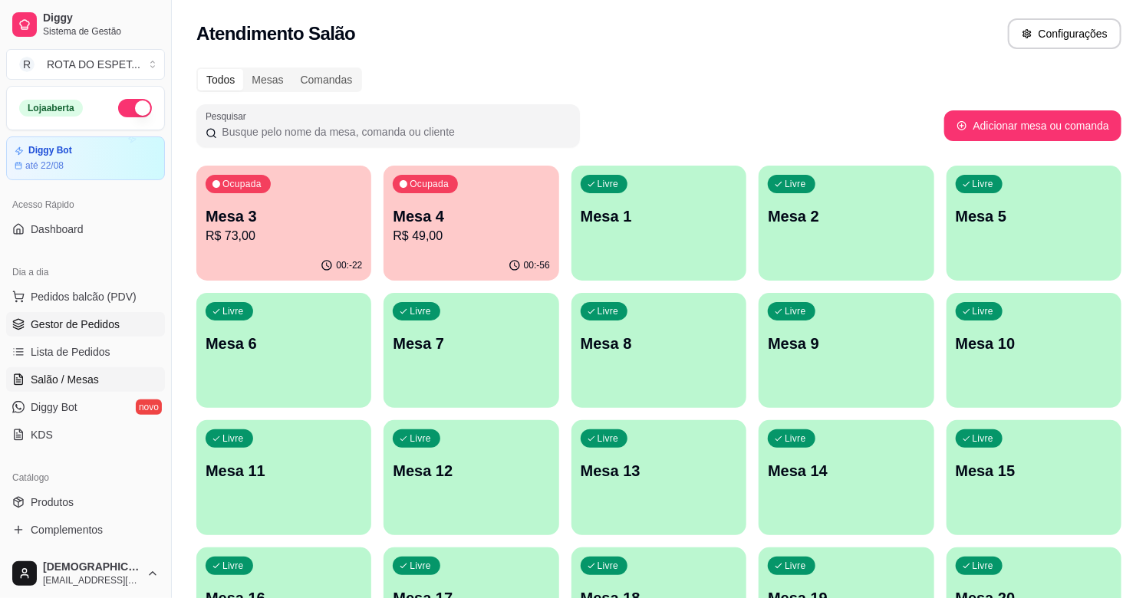
click at [65, 324] on span "Gestor de Pedidos" at bounding box center [75, 324] width 89 height 15
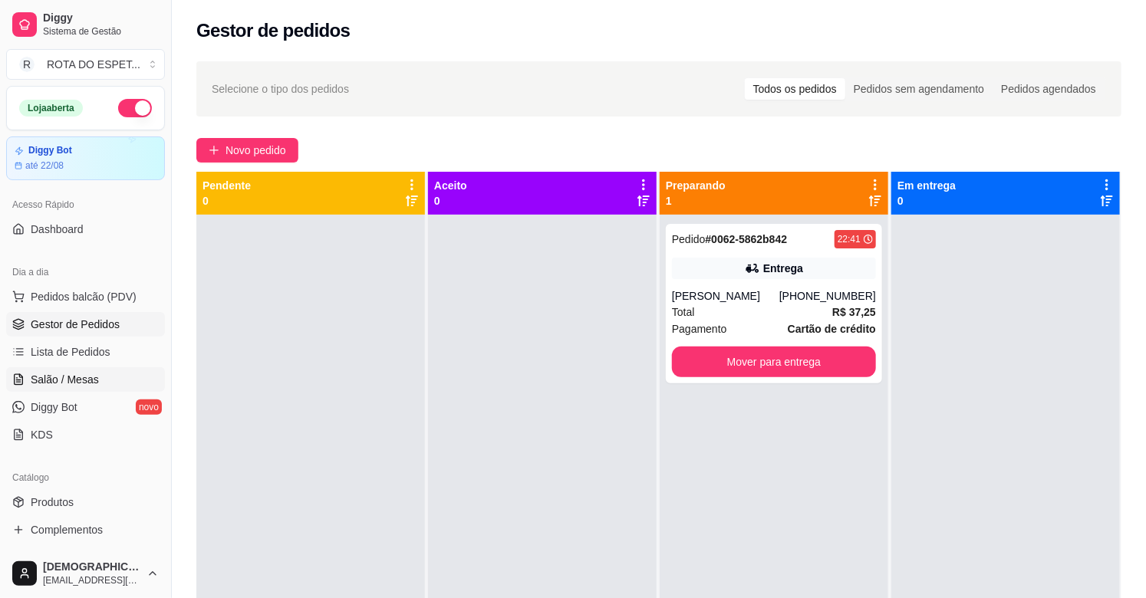
click at [79, 374] on span "Salão / Mesas" at bounding box center [65, 379] width 68 height 15
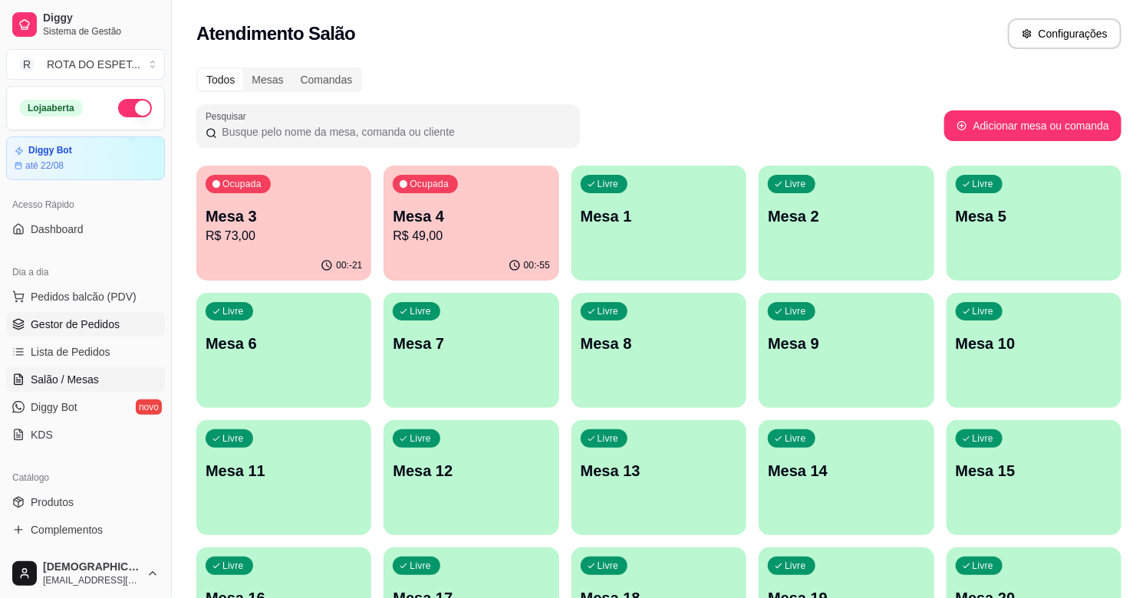
click at [63, 327] on span "Gestor de Pedidos" at bounding box center [75, 324] width 89 height 15
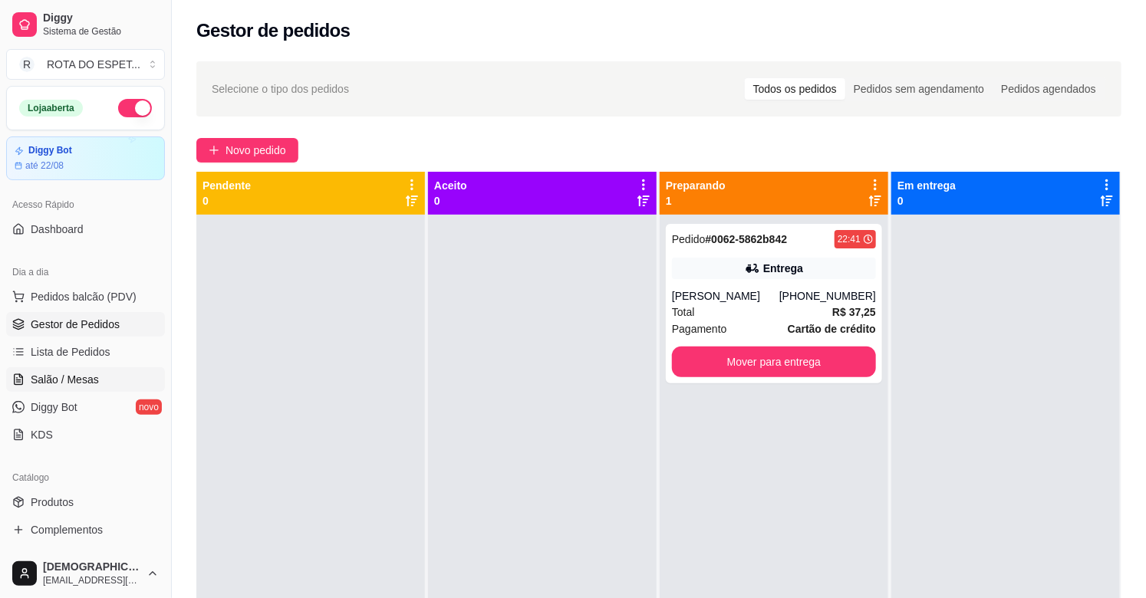
click at [89, 377] on span "Salão / Mesas" at bounding box center [65, 379] width 68 height 15
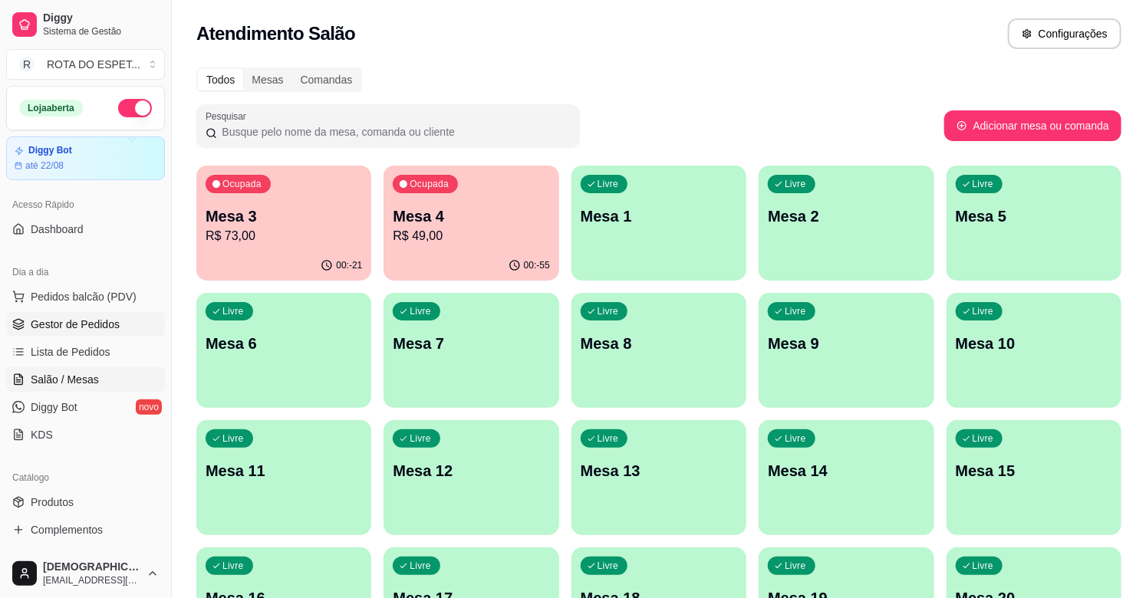
click at [19, 312] on link "Gestor de Pedidos" at bounding box center [85, 324] width 159 height 25
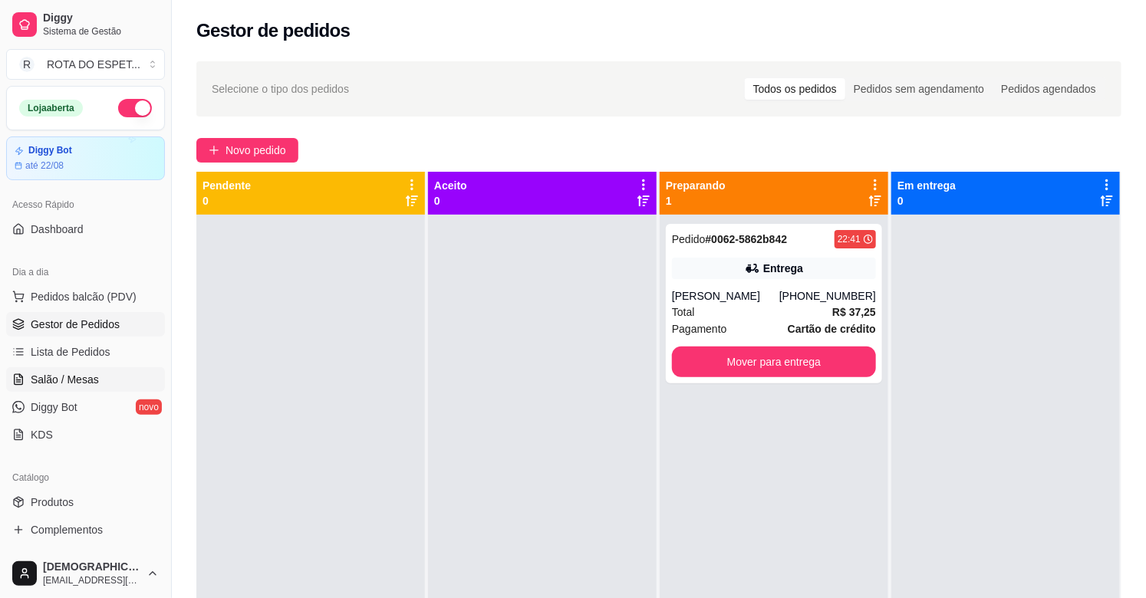
click at [75, 387] on link "Salão / Mesas" at bounding box center [85, 379] width 159 height 25
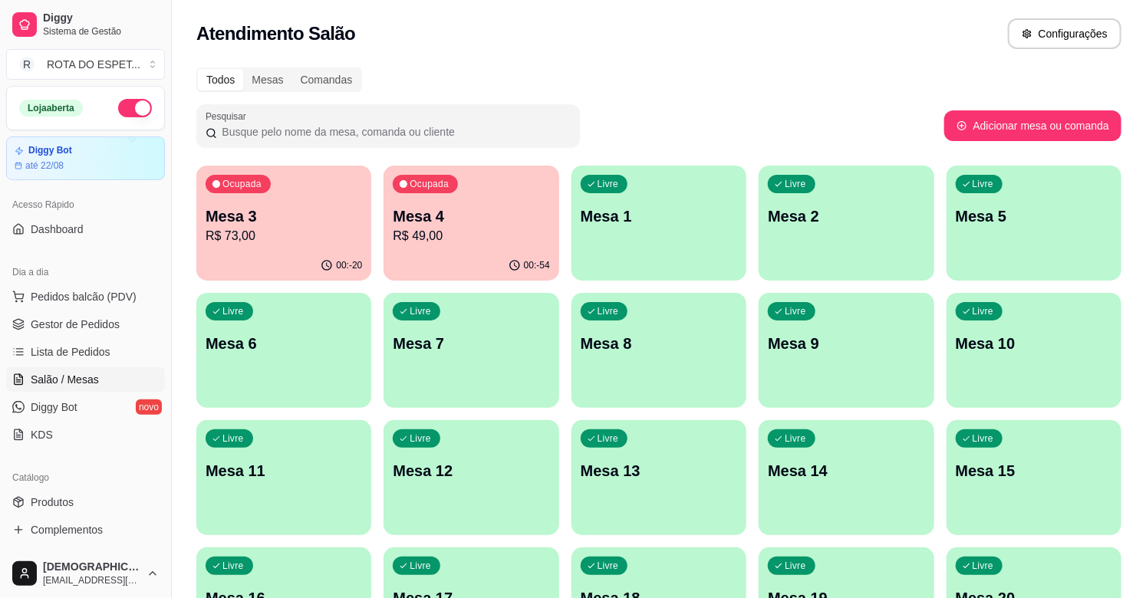
click at [266, 218] on p "Mesa 3" at bounding box center [284, 216] width 156 height 21
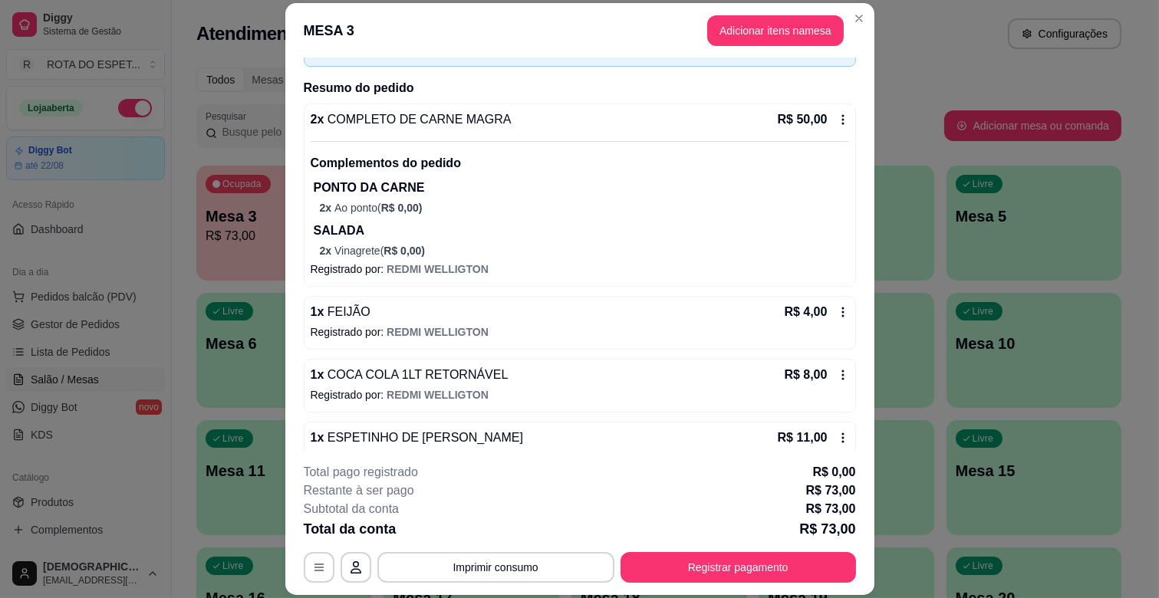
scroll to position [217, 0]
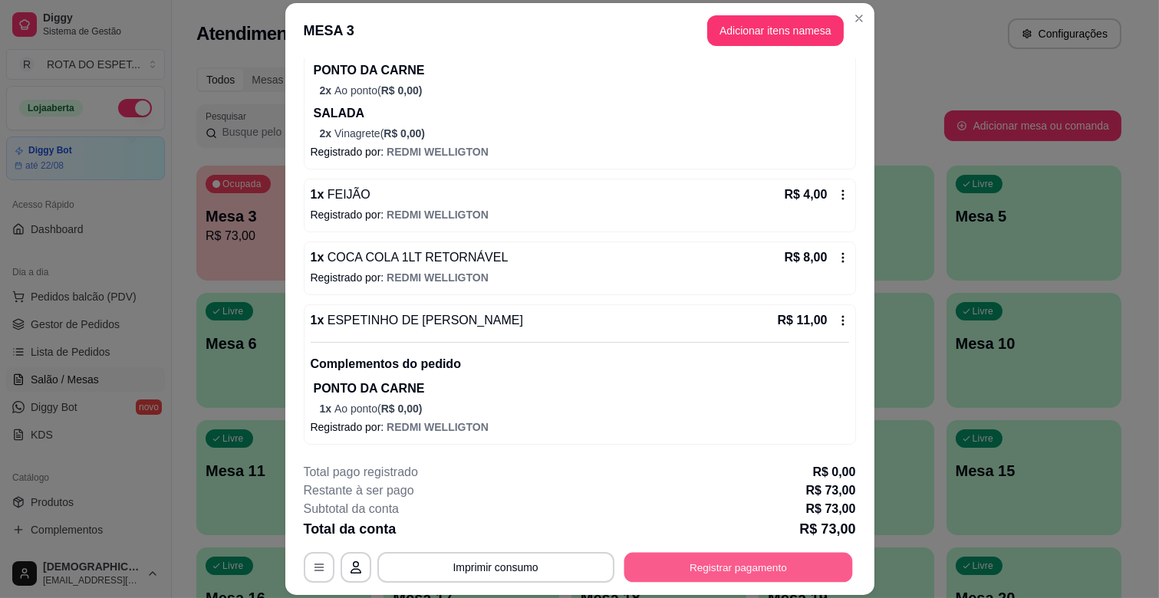
click at [742, 575] on button "Registrar pagamento" at bounding box center [738, 568] width 229 height 30
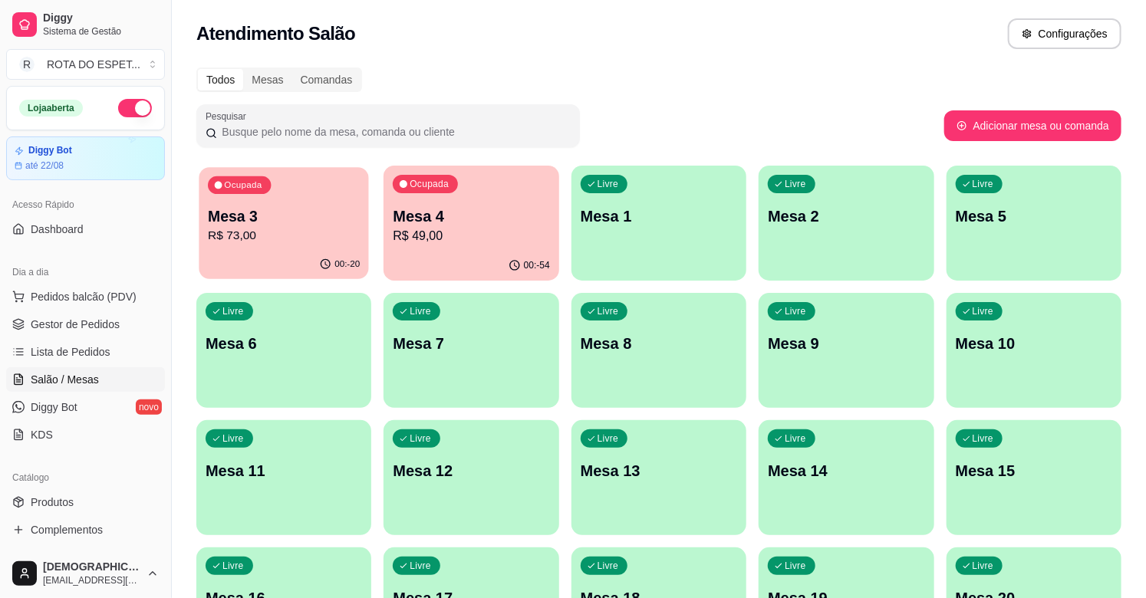
click at [291, 242] on p "R$ 73,00" at bounding box center [284, 236] width 152 height 18
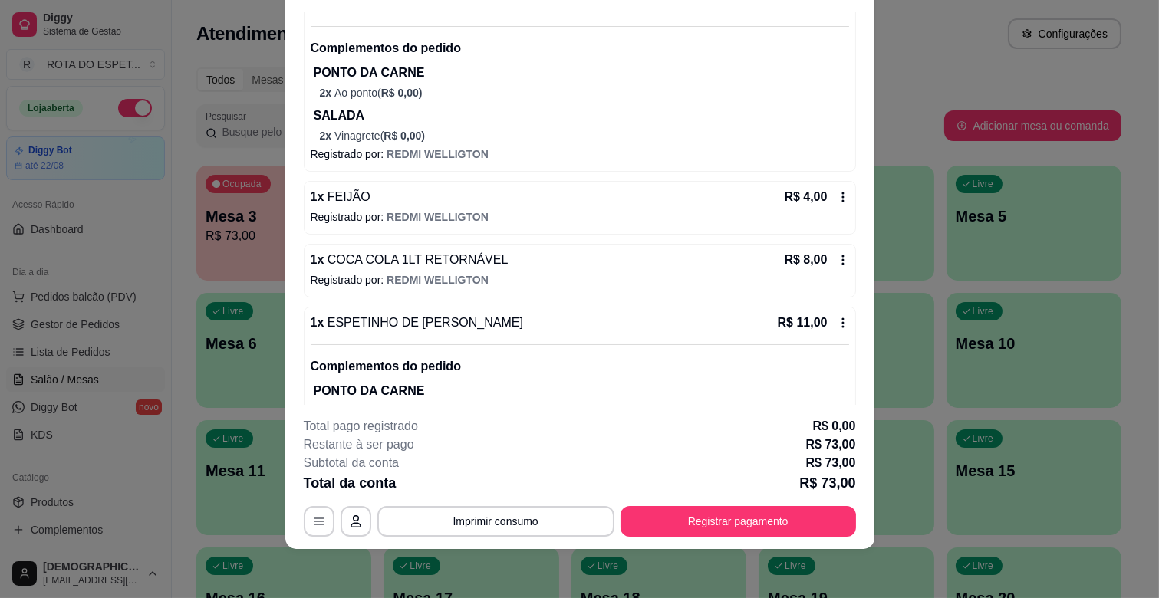
scroll to position [133, 0]
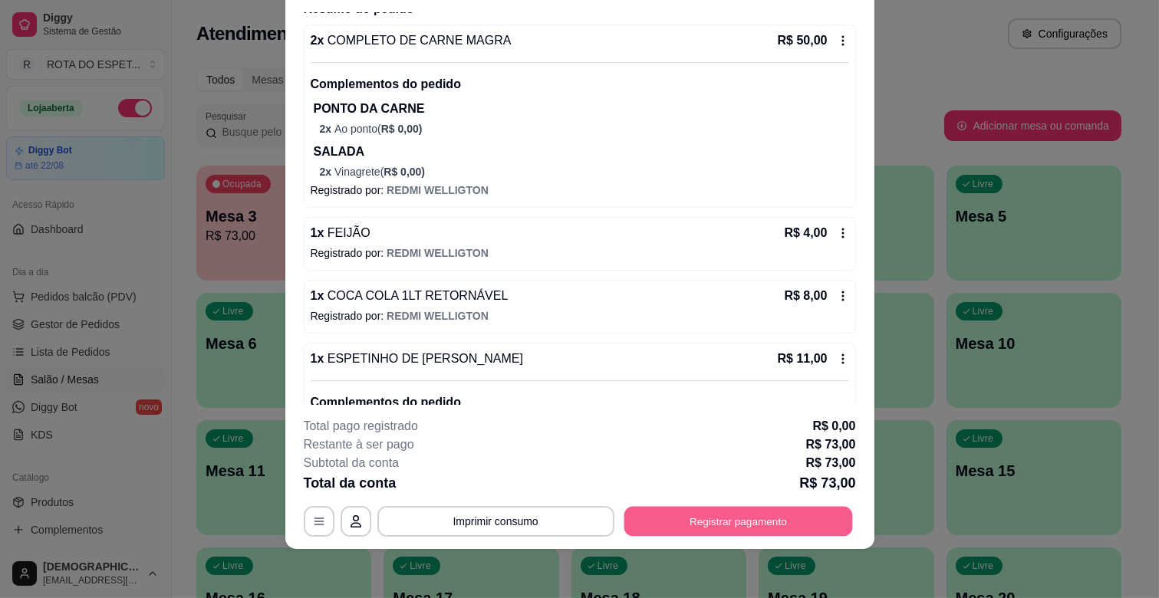
click at [735, 525] on button "Registrar pagamento" at bounding box center [738, 522] width 229 height 30
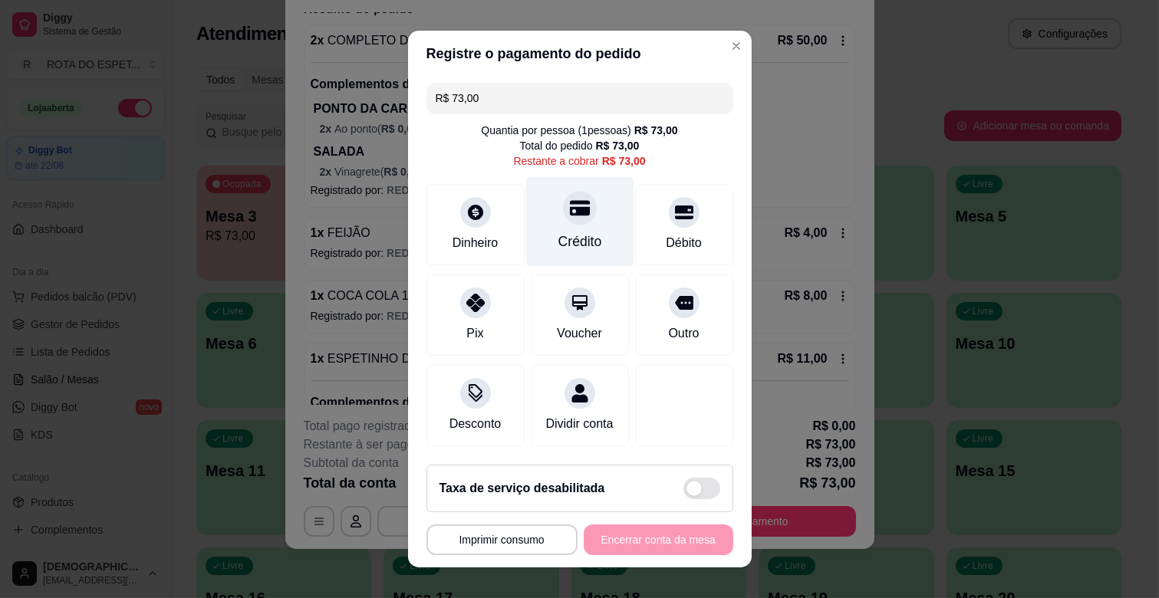
click at [569, 203] on icon at bounding box center [579, 208] width 20 height 20
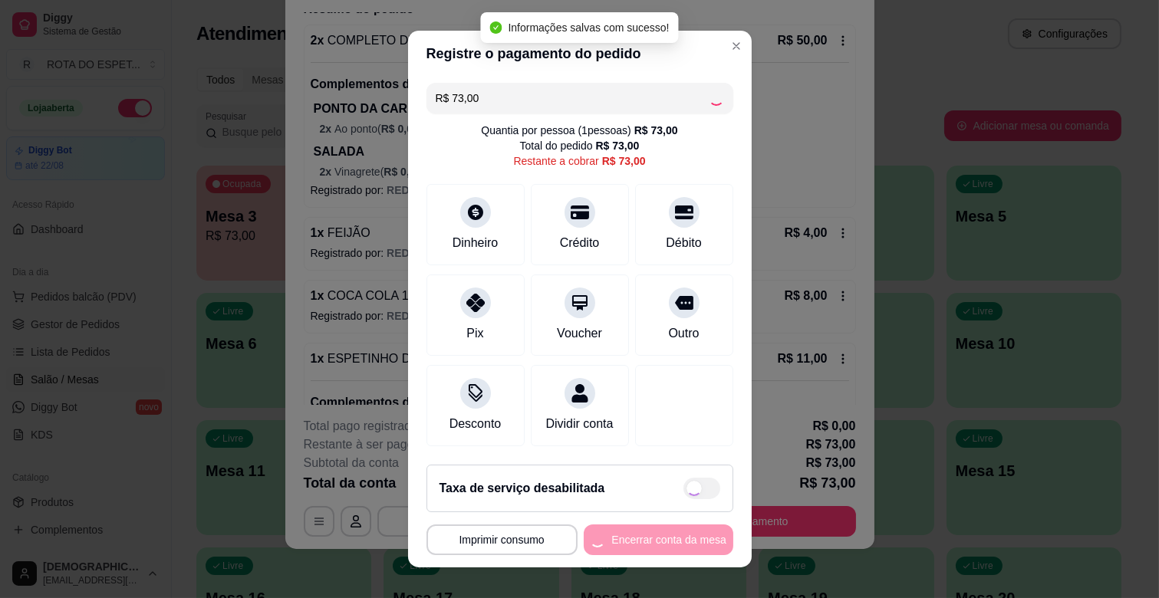
type input "R$ 0,00"
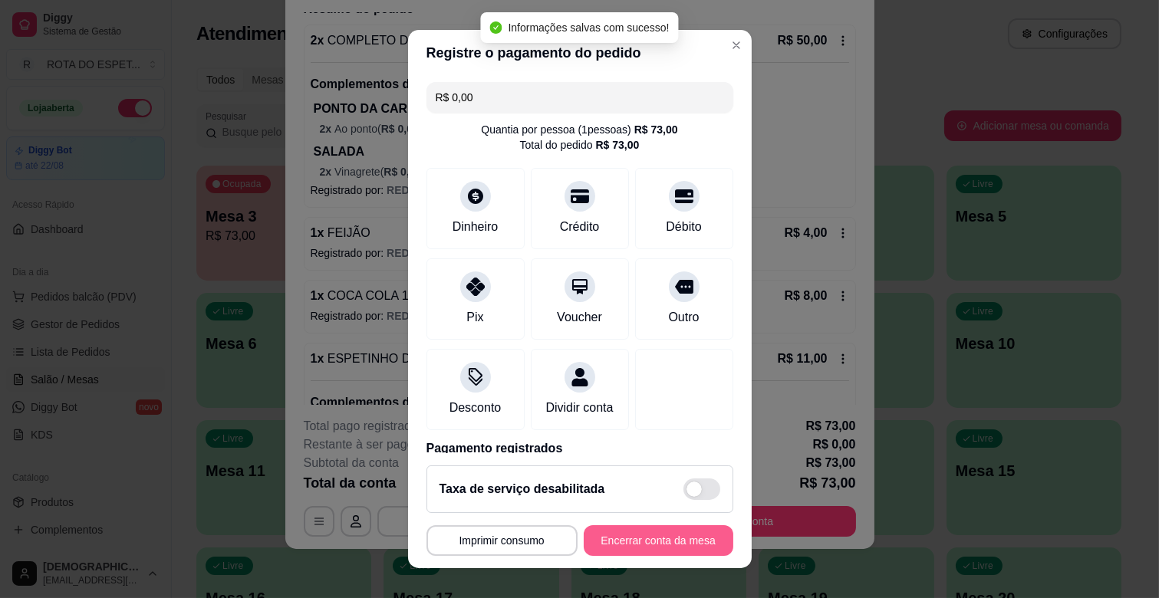
click at [672, 542] on button "Encerrar conta da mesa" at bounding box center [659, 540] width 150 height 31
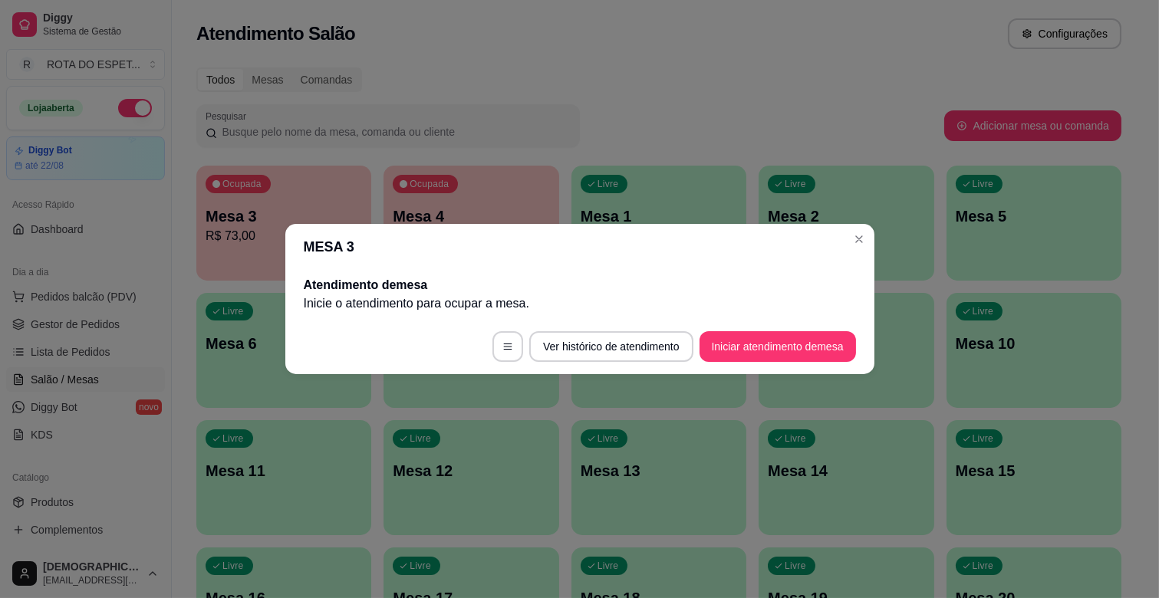
scroll to position [0, 0]
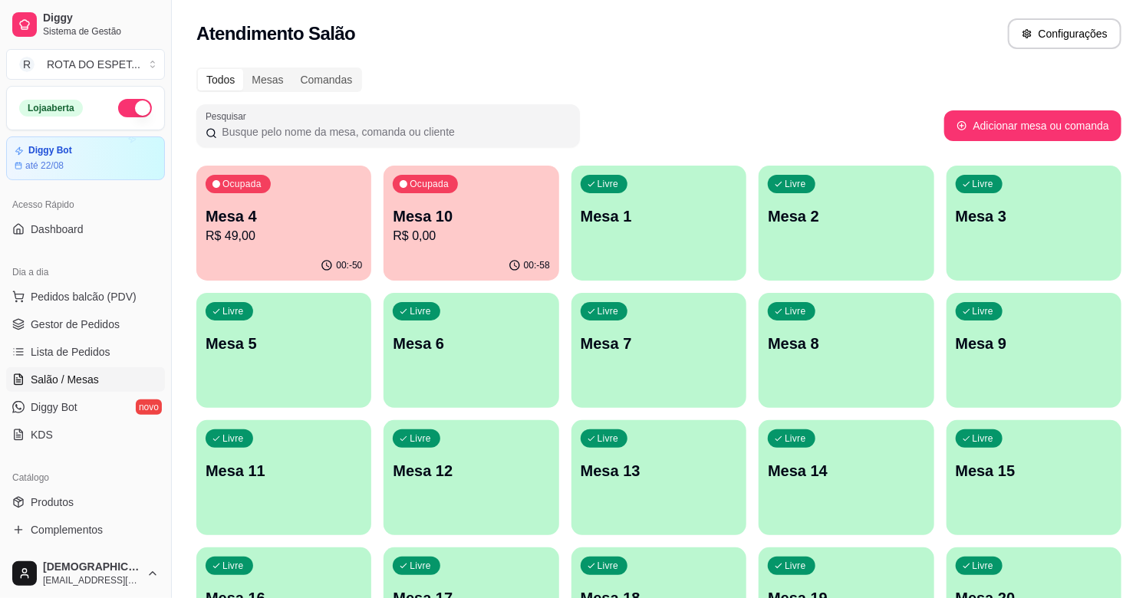
click at [64, 380] on span "Salão / Mesas" at bounding box center [65, 379] width 68 height 15
click at [73, 324] on span "Gestor de Pedidos" at bounding box center [75, 324] width 89 height 15
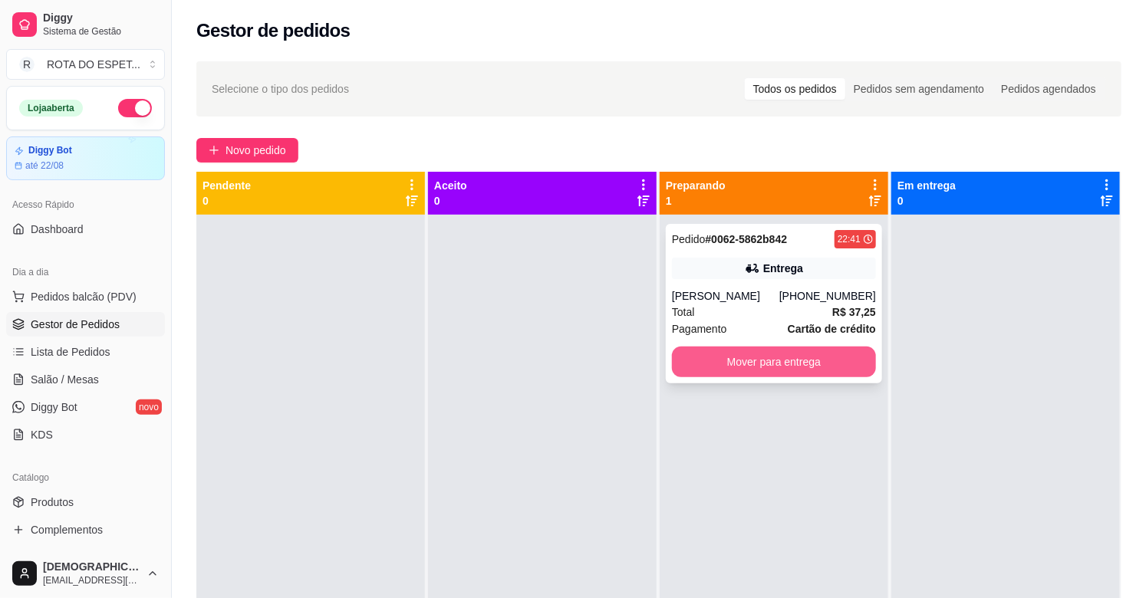
click at [845, 370] on button "Mover para entrega" at bounding box center [774, 362] width 204 height 31
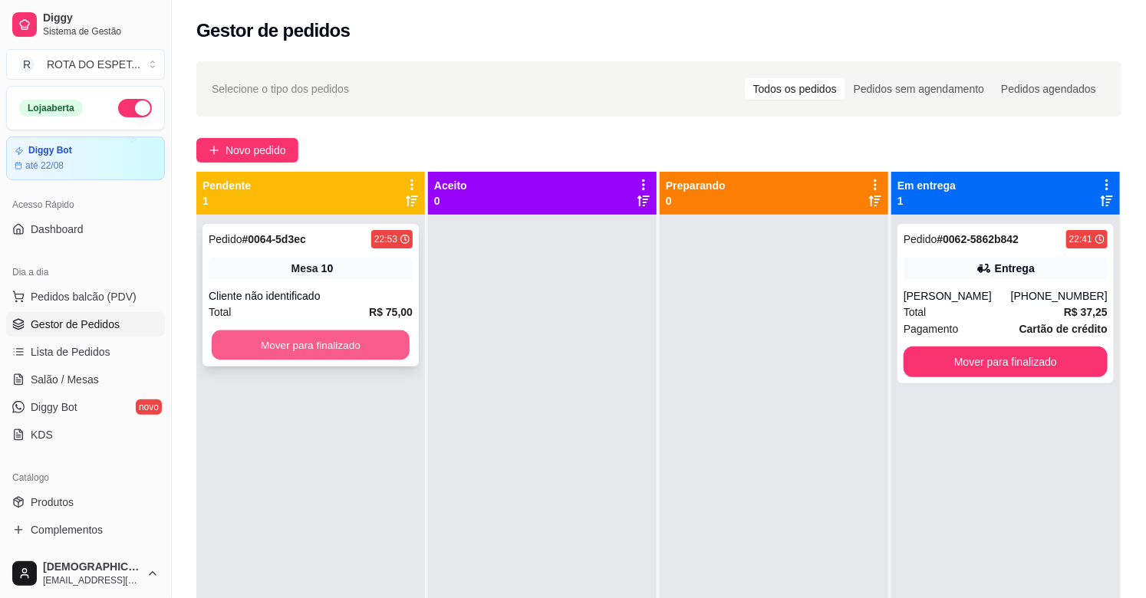
click at [335, 338] on button "Mover para finalizado" at bounding box center [311, 346] width 198 height 30
click at [326, 349] on button "Mover para finalizado" at bounding box center [311, 346] width 198 height 30
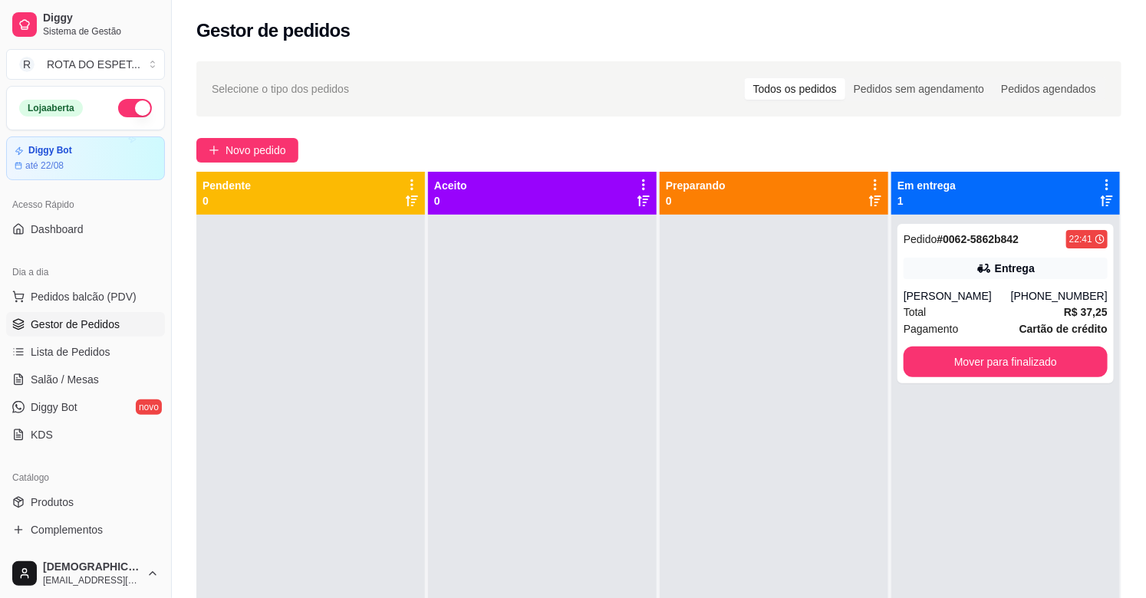
click at [492, 561] on div at bounding box center [542, 514] width 229 height 598
click at [601, 463] on div at bounding box center [542, 514] width 229 height 598
click at [48, 385] on span "Salão / Mesas" at bounding box center [65, 379] width 68 height 15
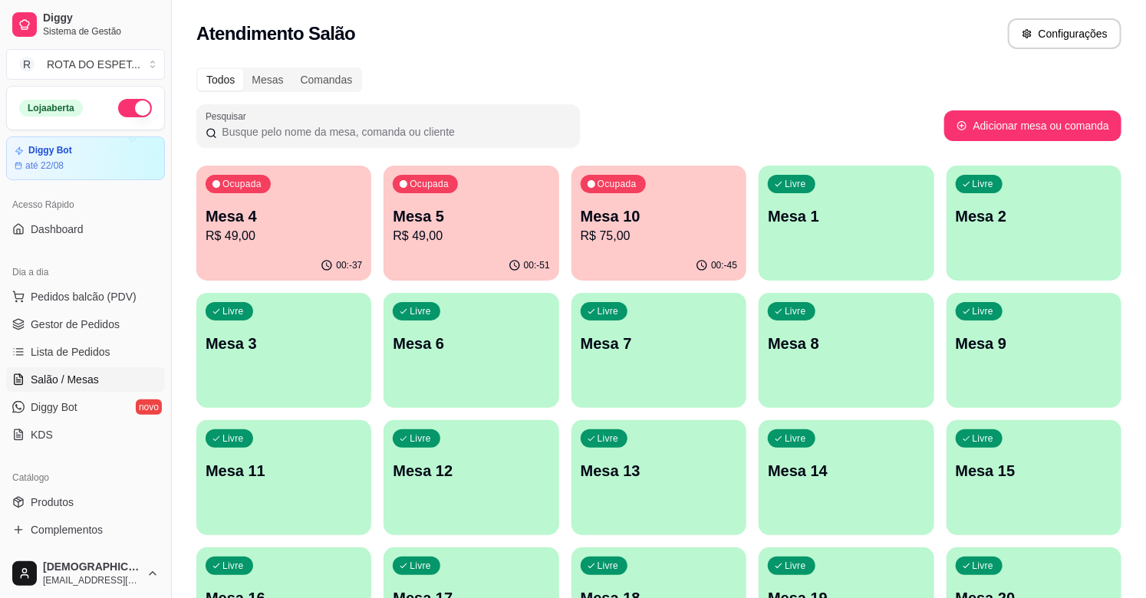
click at [502, 228] on p "R$ 49,00" at bounding box center [471, 236] width 156 height 18
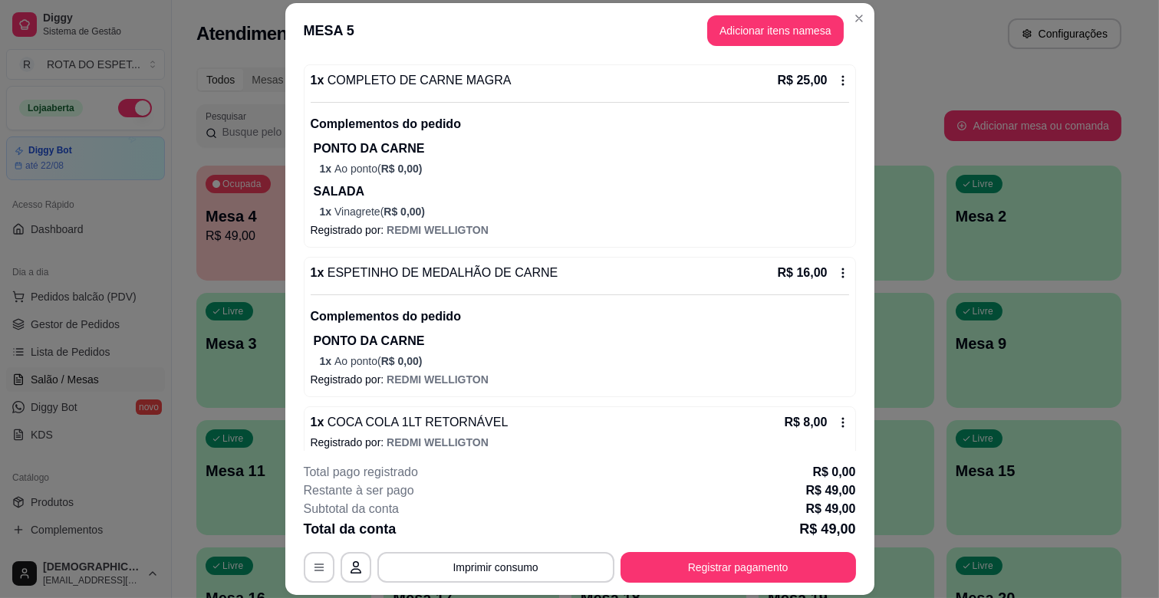
scroll to position [154, 0]
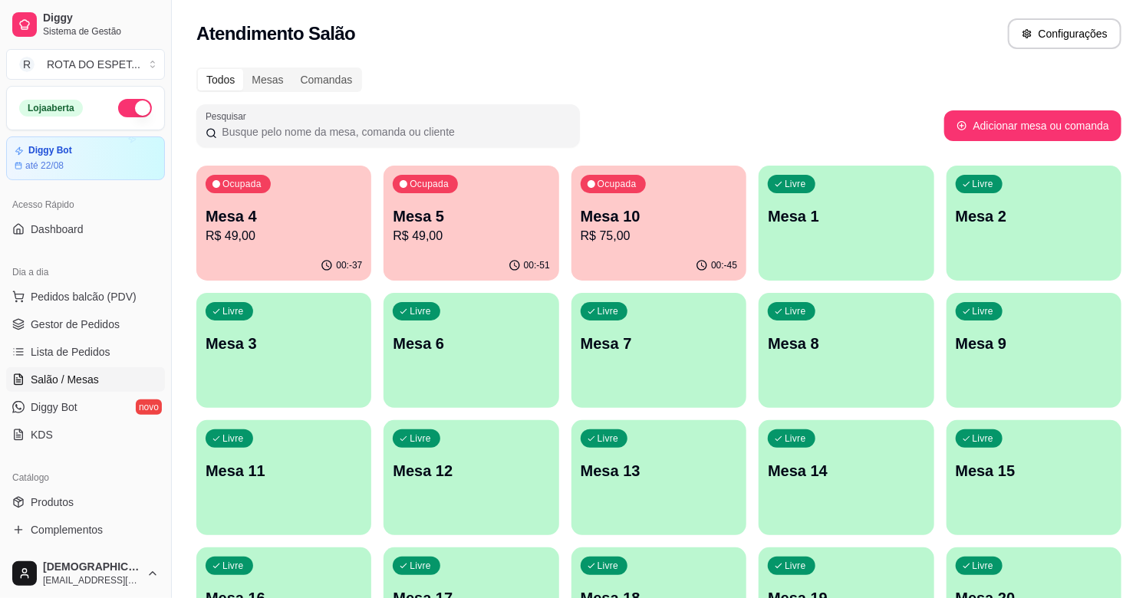
click at [641, 259] on div "00:-45" at bounding box center [658, 266] width 175 height 30
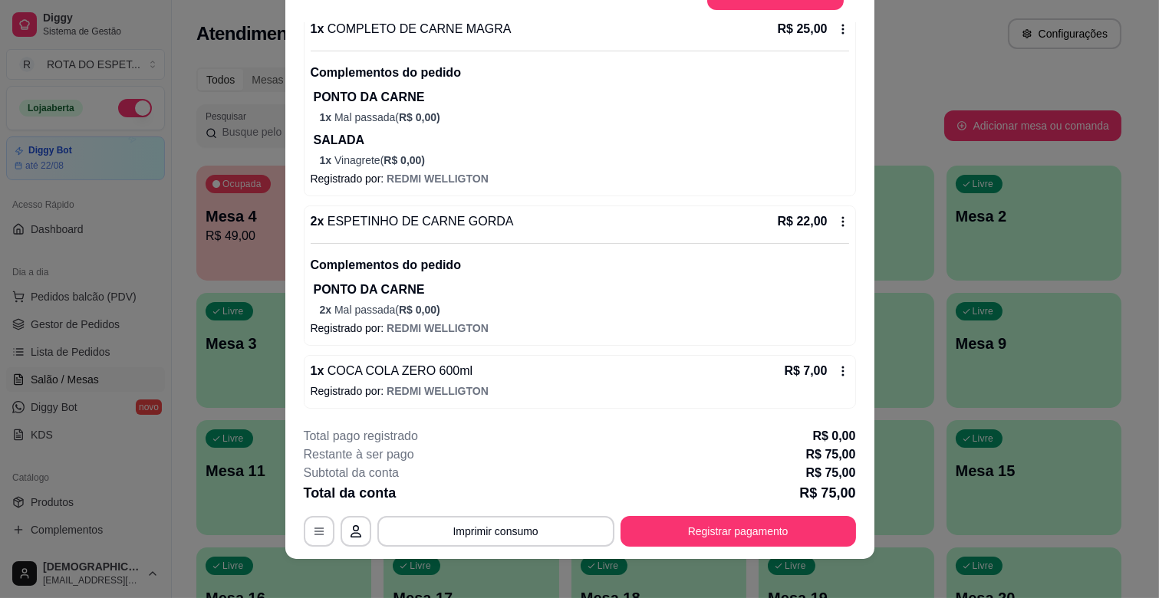
scroll to position [46, 0]
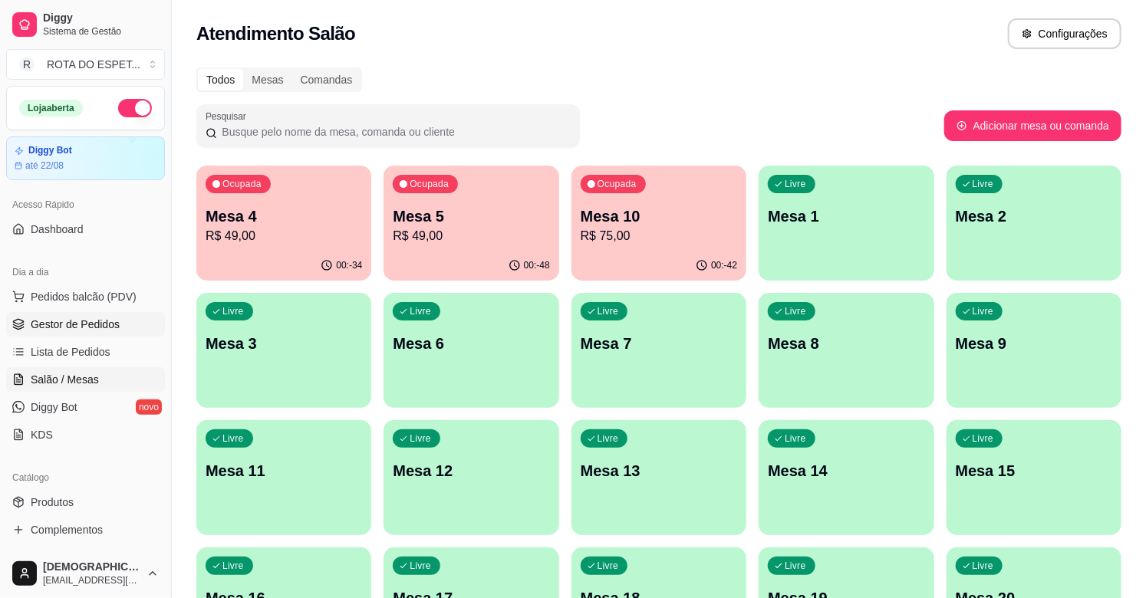
click at [71, 325] on span "Gestor de Pedidos" at bounding box center [75, 324] width 89 height 15
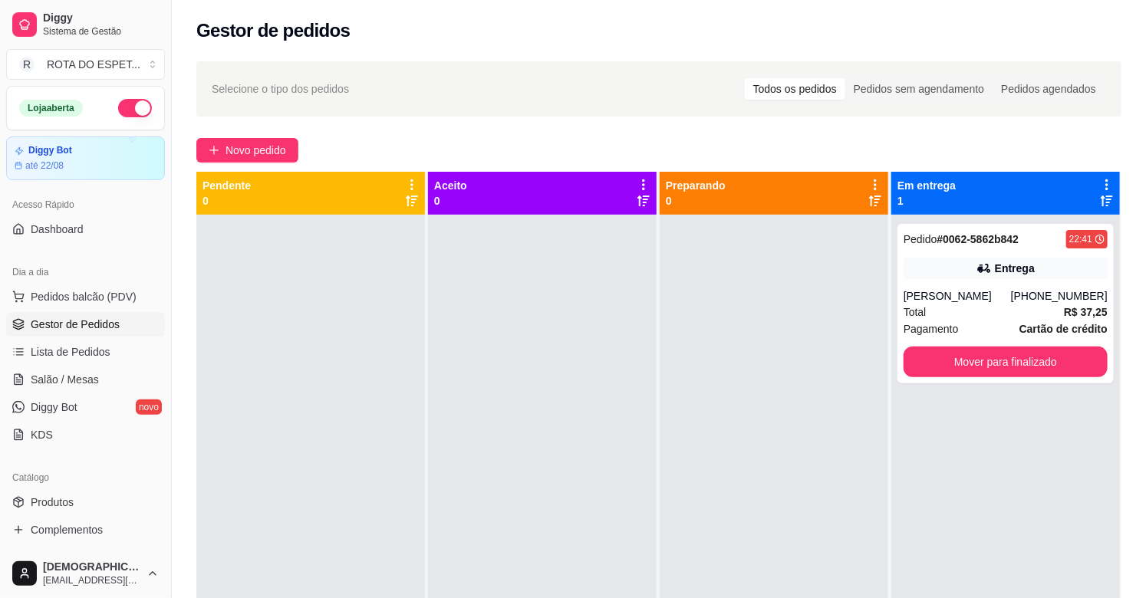
click at [756, 342] on div at bounding box center [774, 514] width 229 height 598
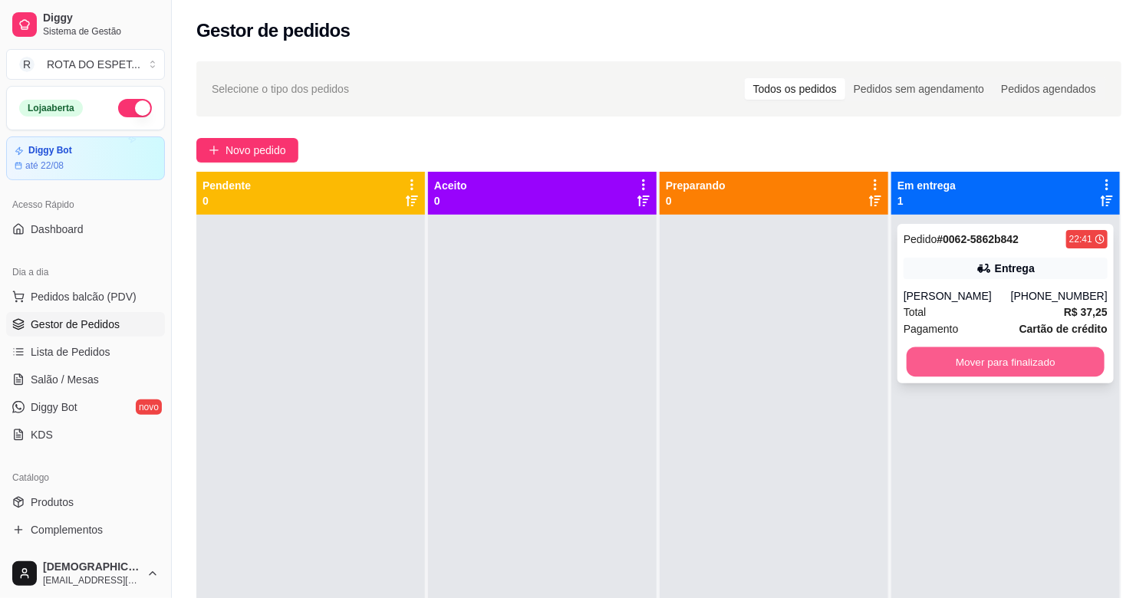
click at [1000, 359] on button "Mover para finalizado" at bounding box center [1006, 362] width 198 height 30
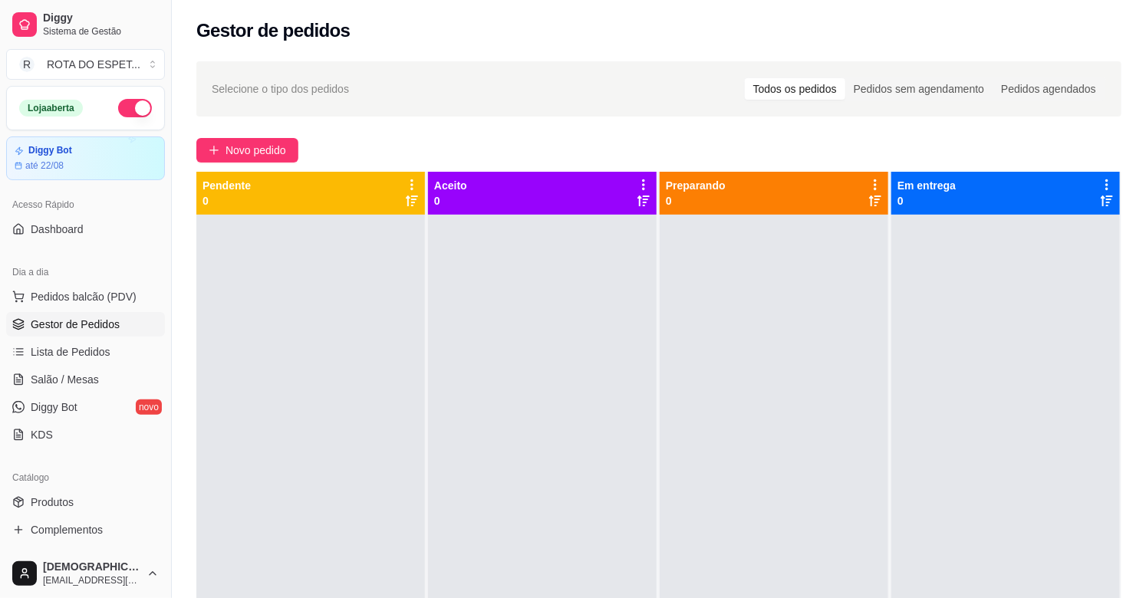
click at [828, 445] on div at bounding box center [774, 514] width 229 height 598
click at [703, 321] on div at bounding box center [774, 514] width 229 height 598
drag, startPoint x: 203, startPoint y: 183, endPoint x: 1007, endPoint y: 178, distance: 803.8
click at [1007, 178] on div "Pendente 0 Aceito 0 Preparando 0 Em entrega 0" at bounding box center [658, 471] width 925 height 598
click at [815, 360] on div at bounding box center [774, 514] width 229 height 598
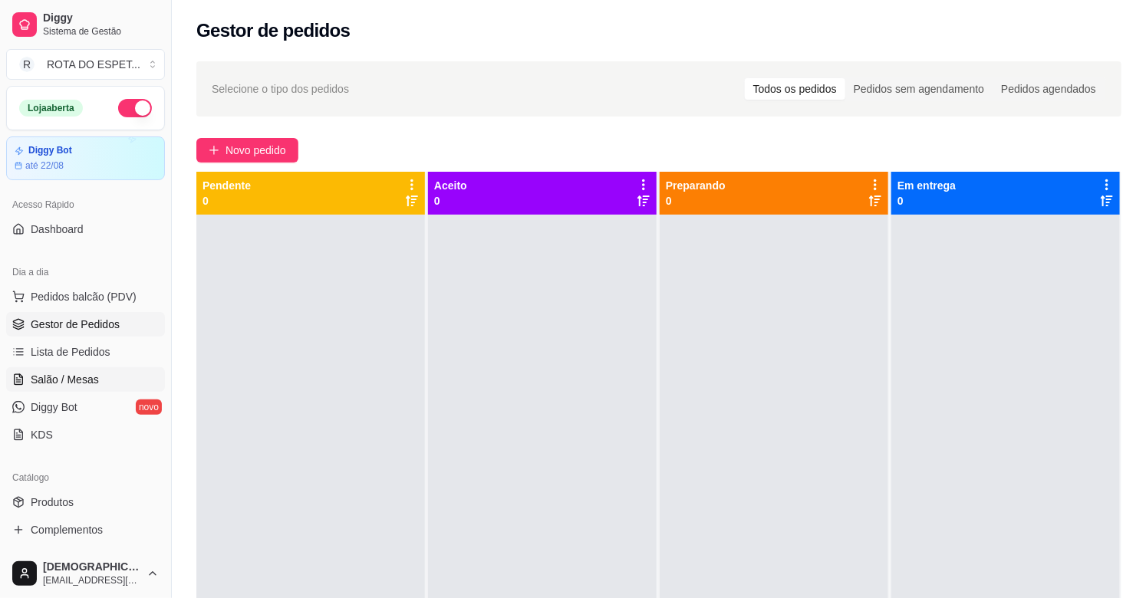
click at [110, 369] on link "Salão / Mesas" at bounding box center [85, 379] width 159 height 25
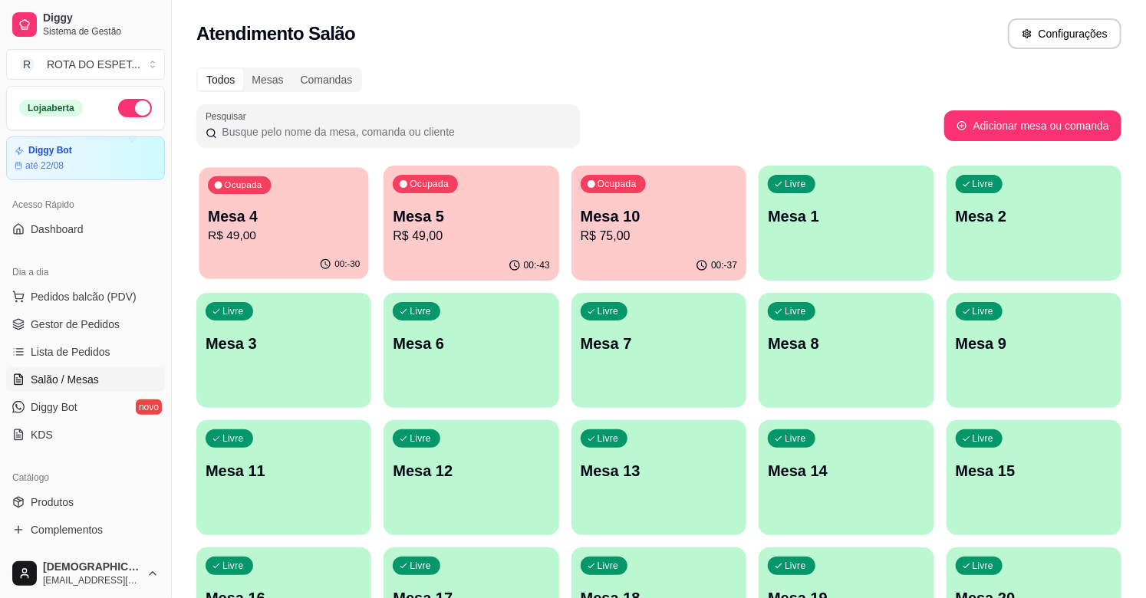
click at [324, 204] on div "Ocupada Mesa 4 R$ 49,00" at bounding box center [284, 208] width 170 height 83
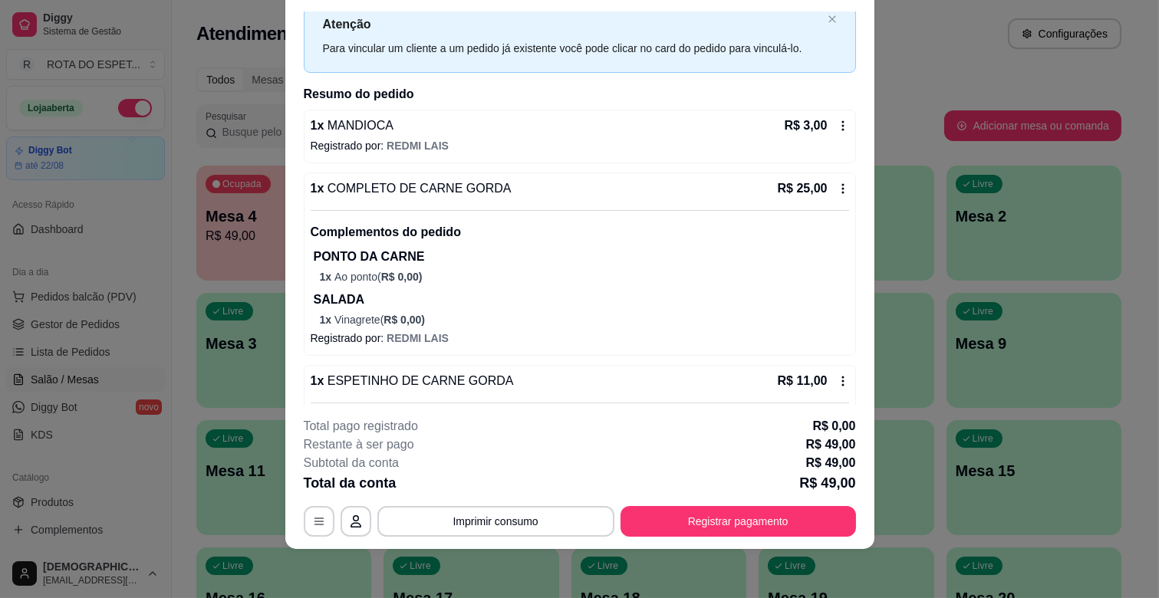
scroll to position [217, 0]
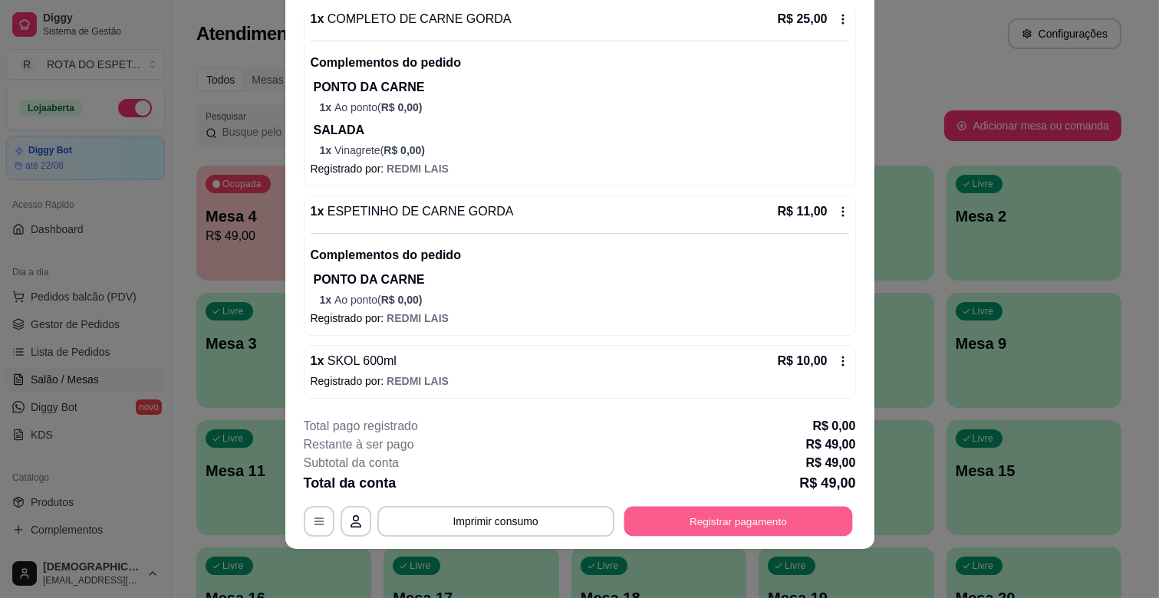
click at [734, 515] on button "Registrar pagamento" at bounding box center [738, 522] width 229 height 30
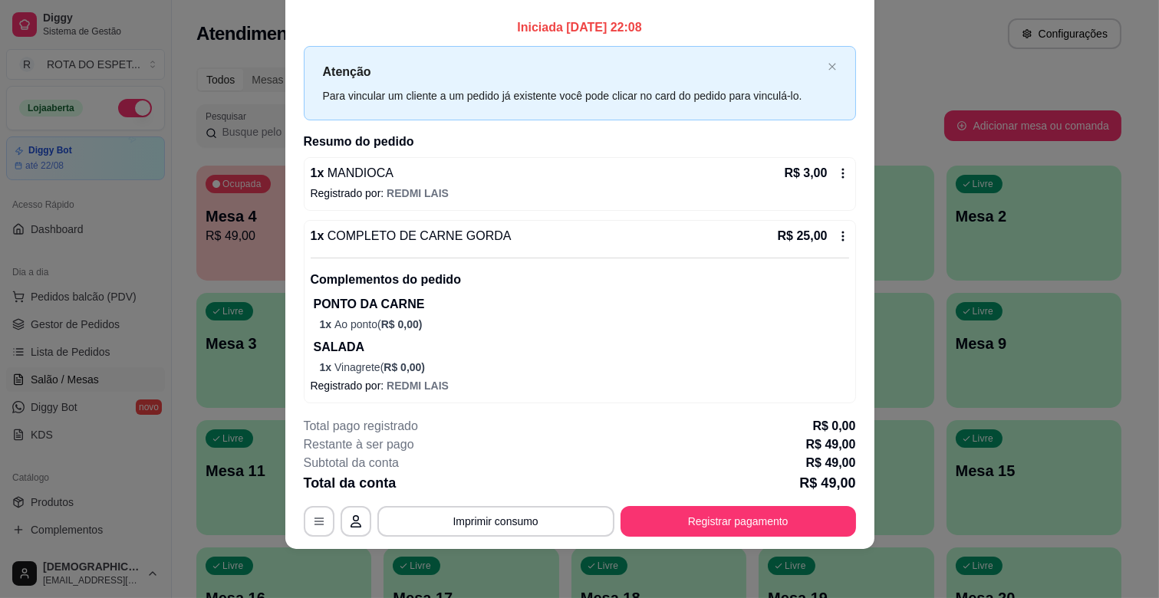
scroll to position [0, 0]
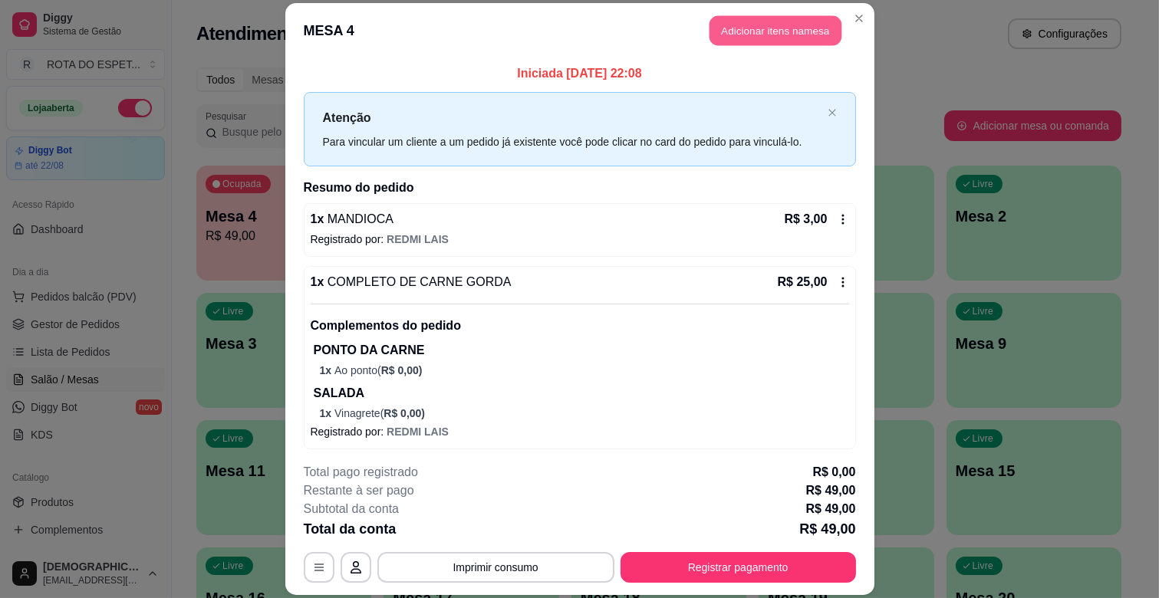
click at [749, 31] on button "Adicionar itens na mesa" at bounding box center [775, 31] width 132 height 30
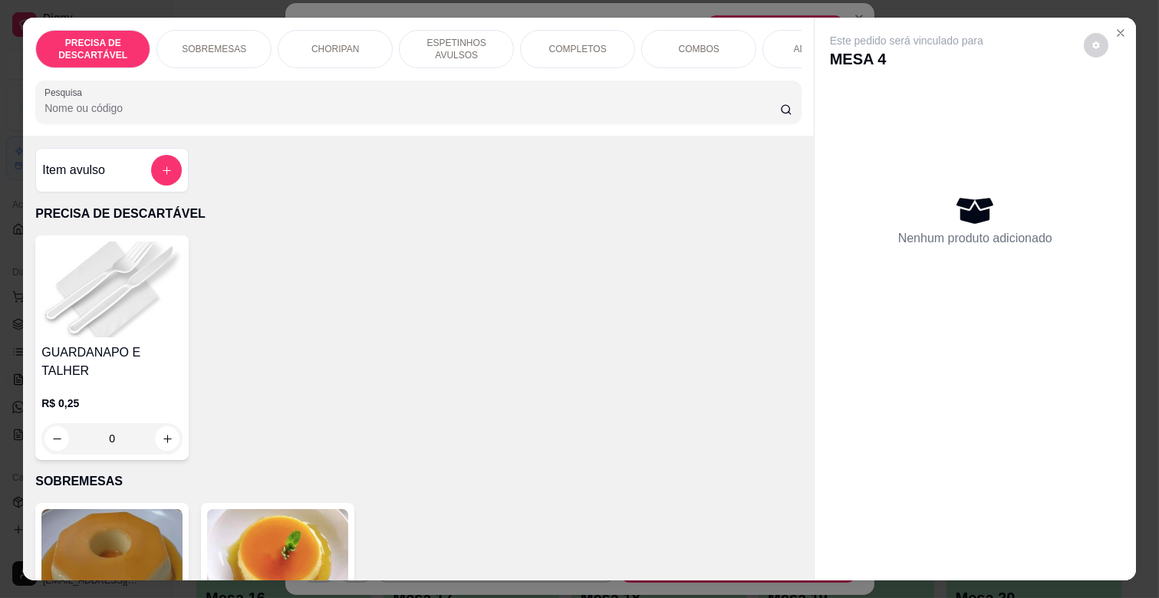
click at [1126, 27] on div "Este pedido será vinculado para MESA 4 Nenhum produto adicionado" at bounding box center [975, 287] width 321 height 538
click at [1121, 27] on button "Close" at bounding box center [1120, 33] width 25 height 25
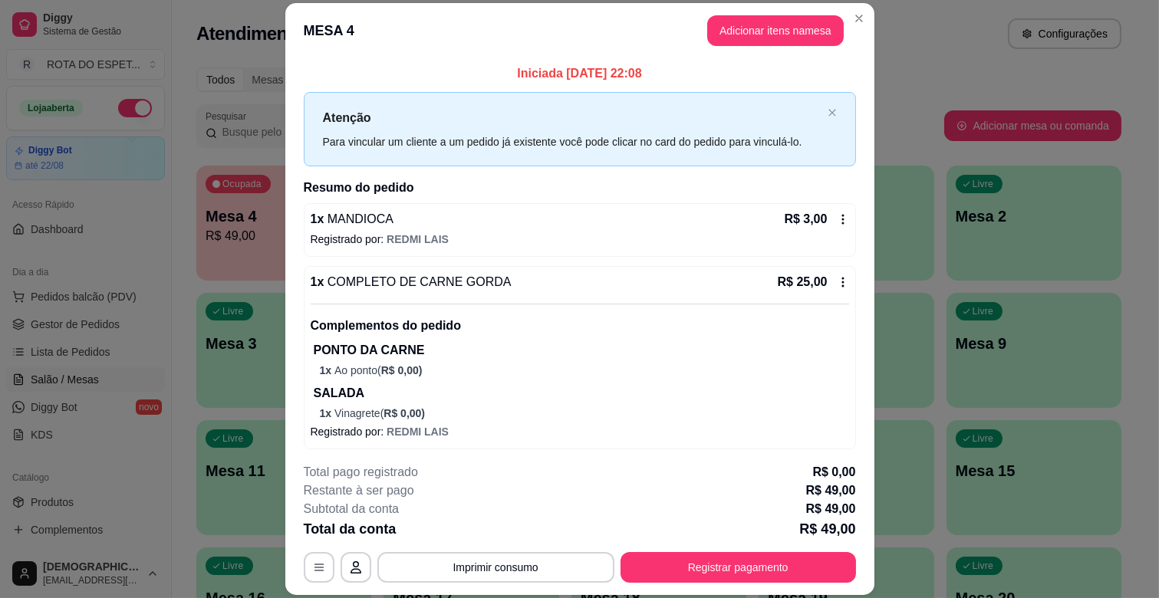
scroll to position [46, 0]
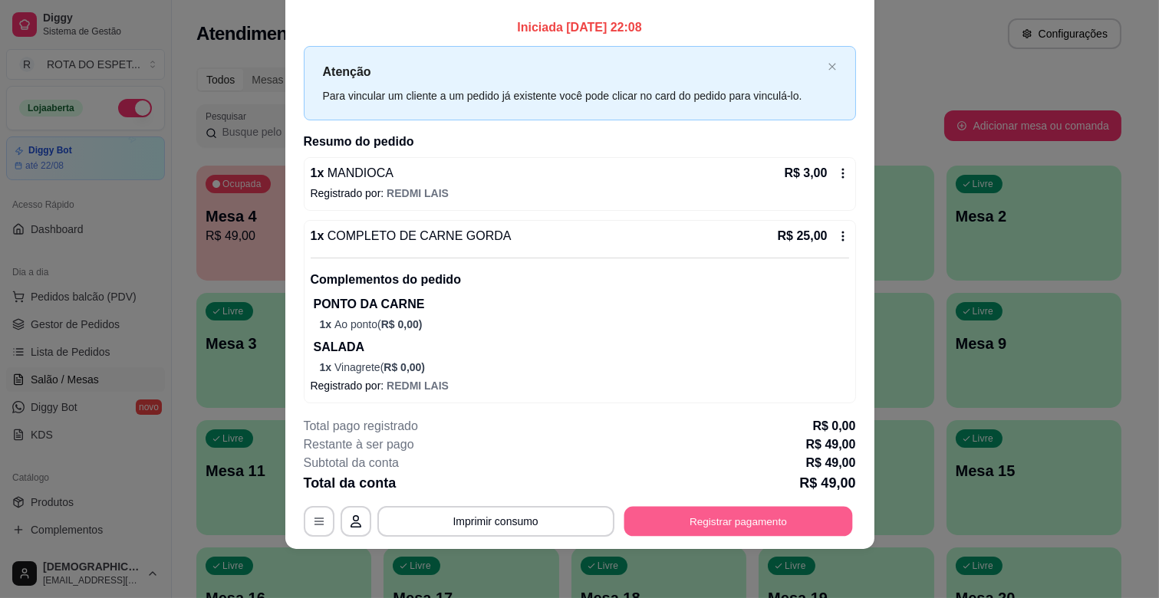
click at [763, 519] on button "Registrar pagamento" at bounding box center [738, 522] width 229 height 30
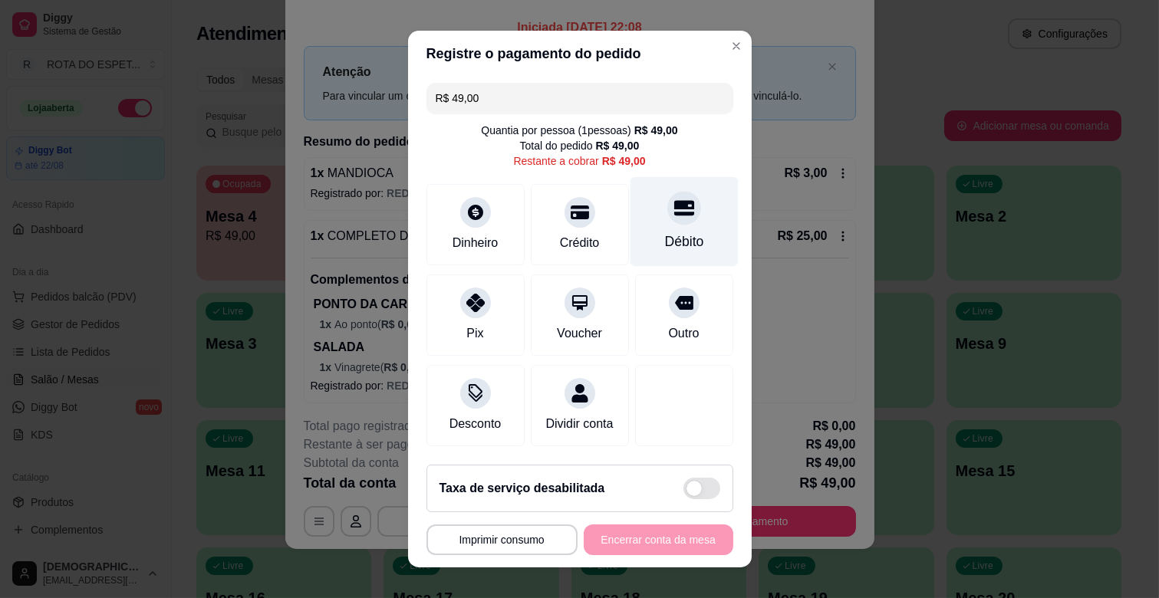
click at [670, 234] on div "Débito" at bounding box center [683, 242] width 39 height 20
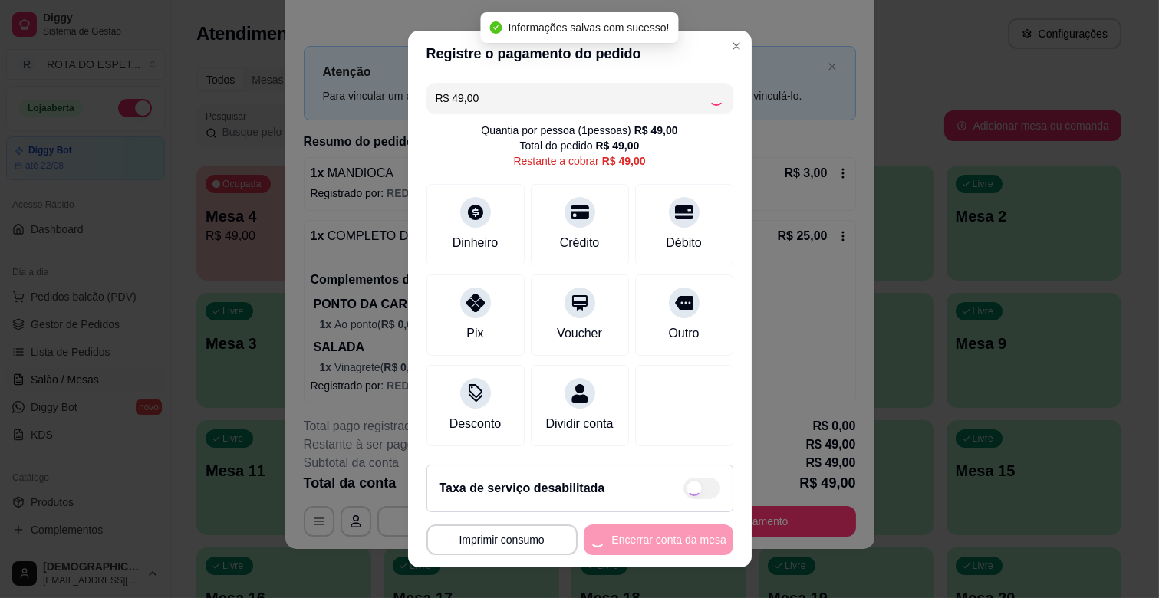
type input "R$ 0,00"
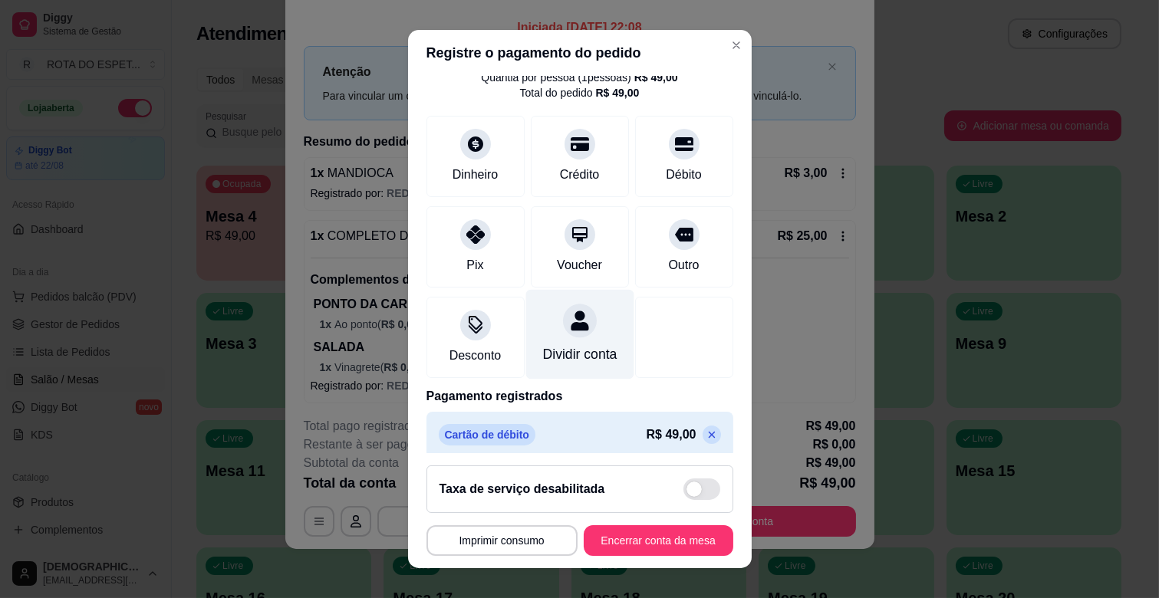
scroll to position [81, 0]
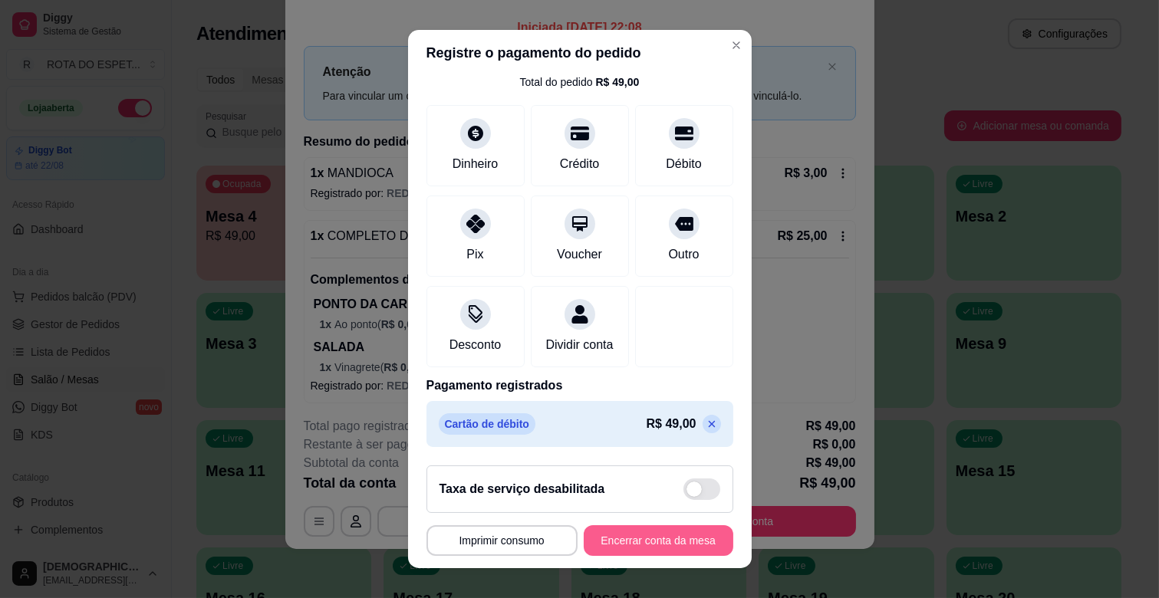
click at [634, 550] on button "Encerrar conta da mesa" at bounding box center [659, 540] width 150 height 31
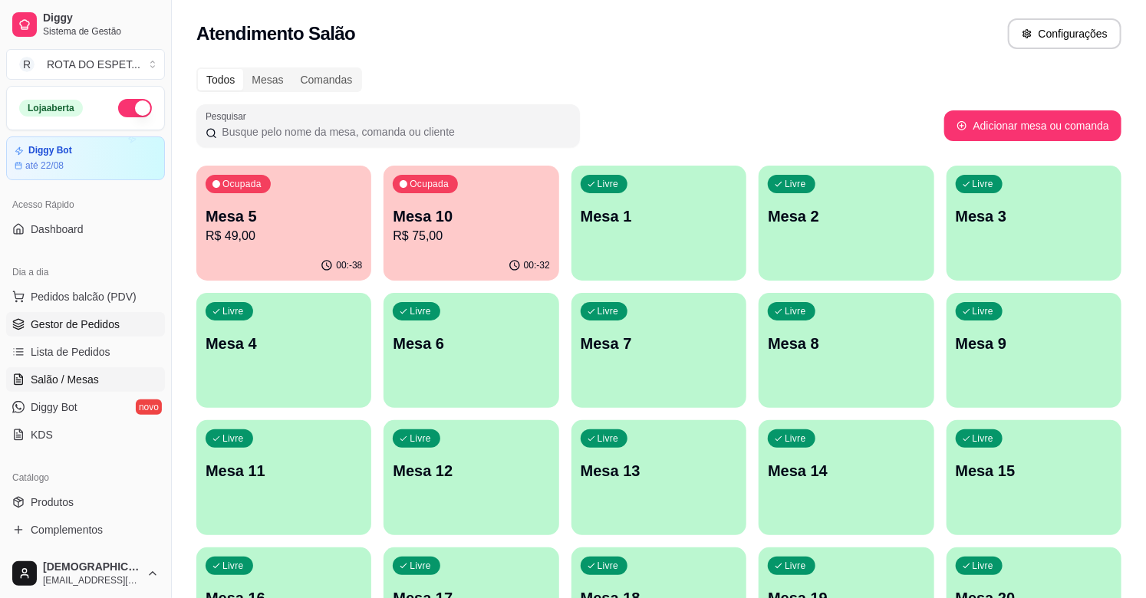
click at [137, 331] on link "Gestor de Pedidos" at bounding box center [85, 324] width 159 height 25
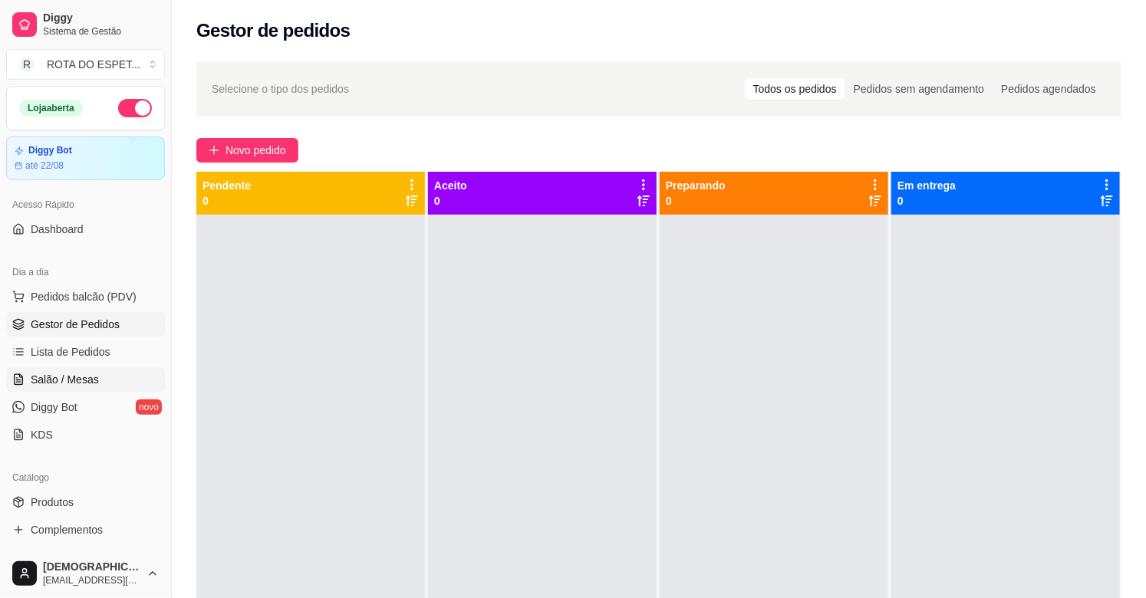
click at [74, 384] on span "Salão / Mesas" at bounding box center [65, 379] width 68 height 15
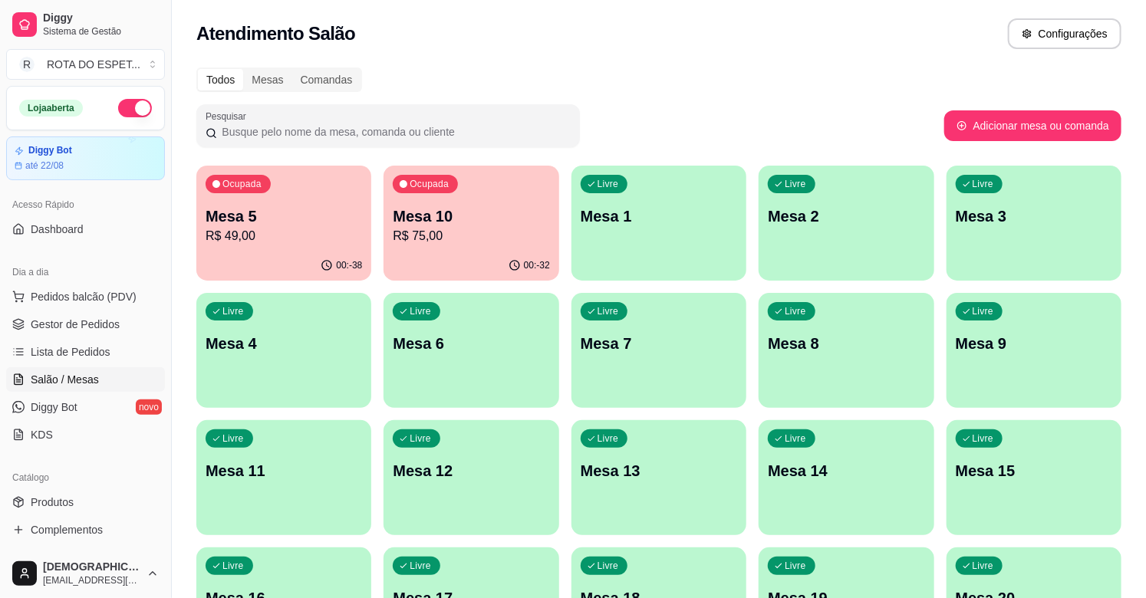
click at [518, 212] on p "Mesa 10" at bounding box center [471, 216] width 156 height 21
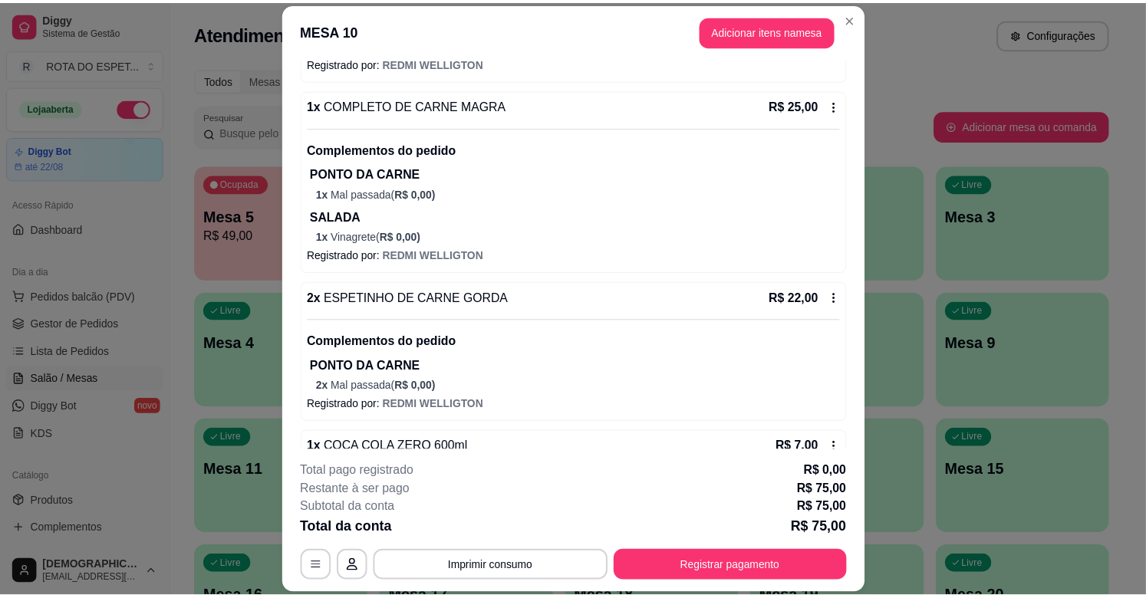
scroll to position [430, 0]
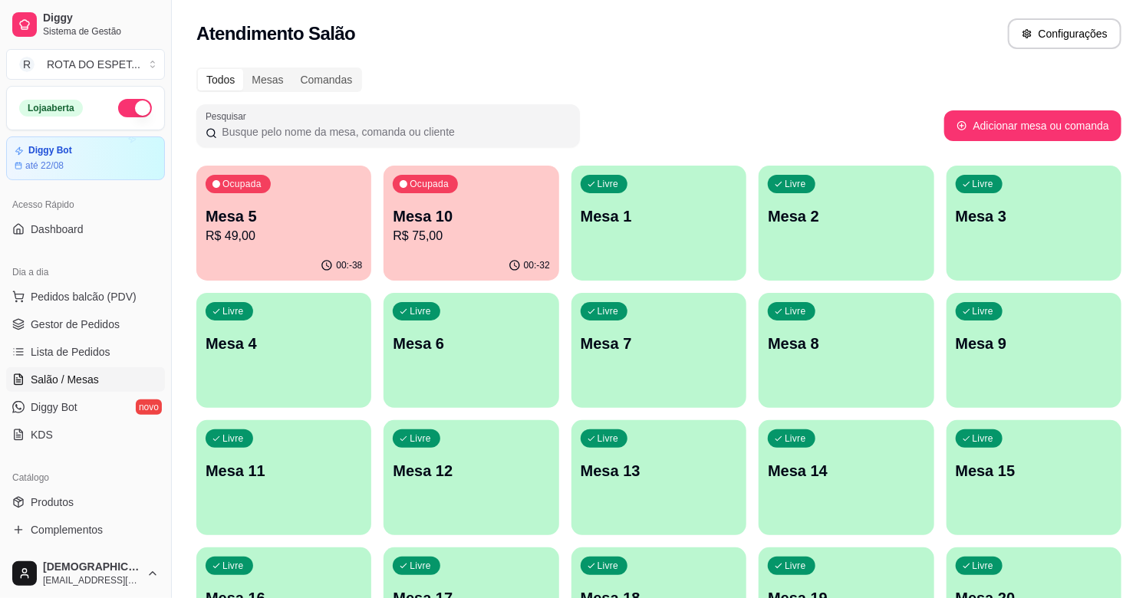
click at [297, 239] on p "R$ 49,00" at bounding box center [284, 236] width 156 height 18
click at [100, 341] on link "Lista de Pedidos" at bounding box center [85, 352] width 159 height 25
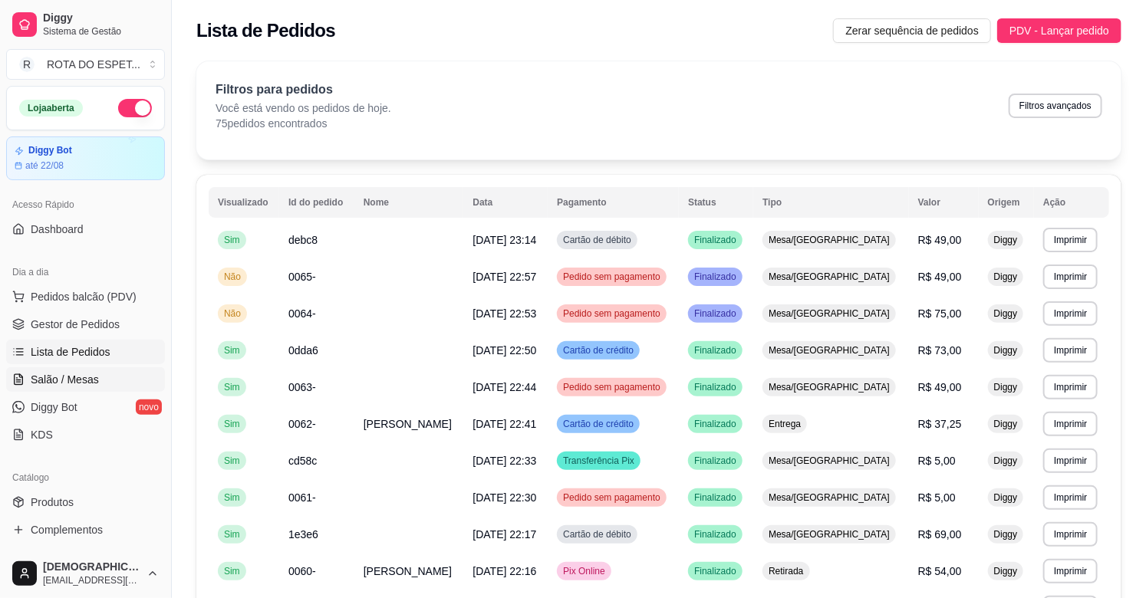
click at [78, 374] on span "Salão / Mesas" at bounding box center [65, 379] width 68 height 15
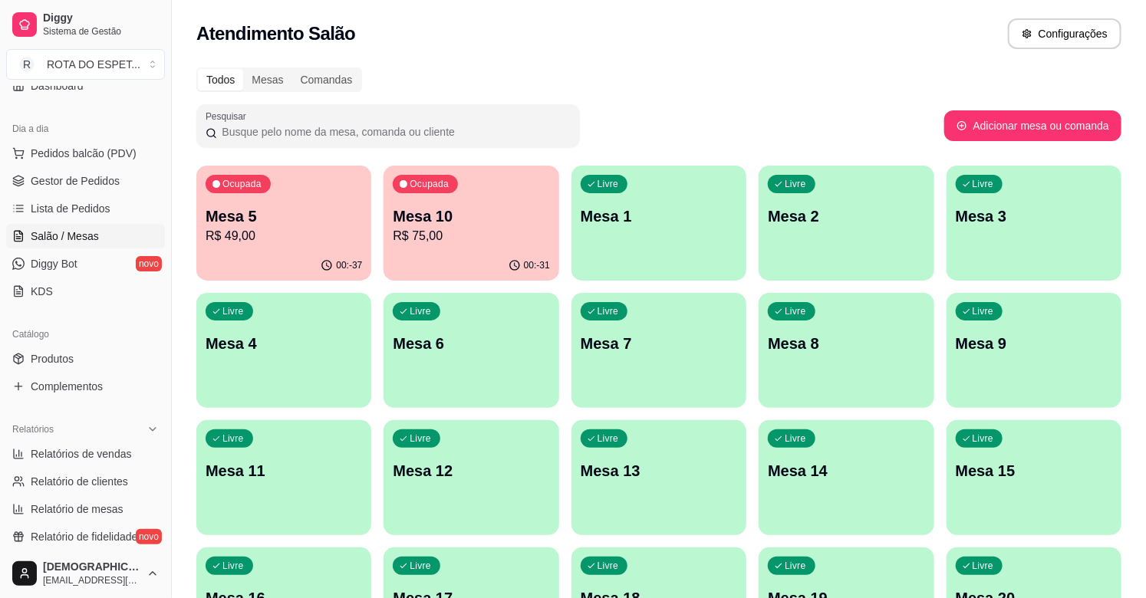
scroll to position [170, 0]
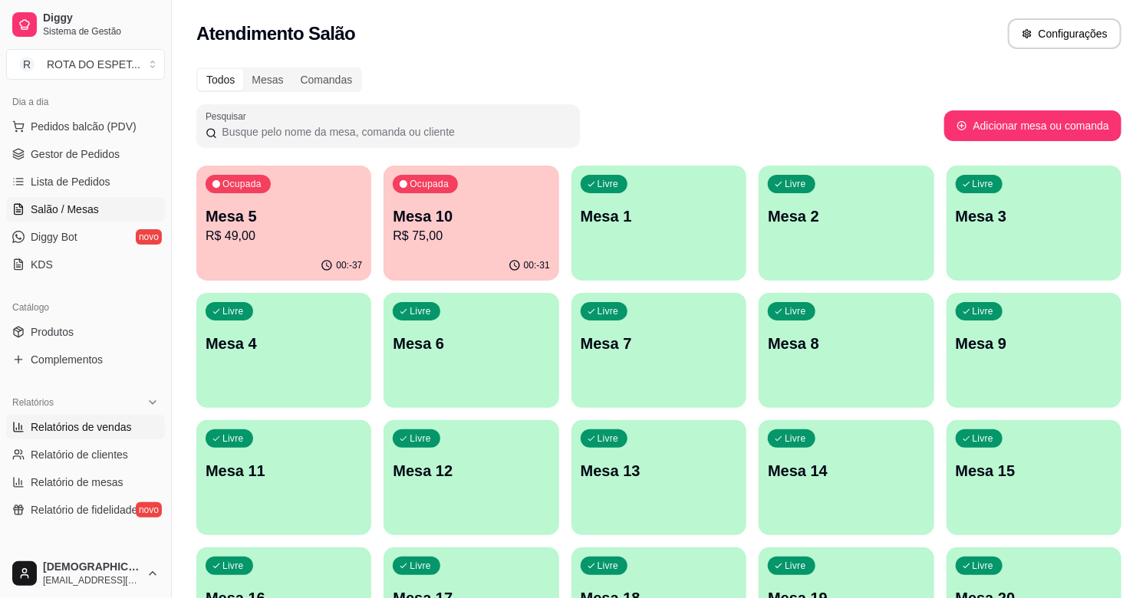
click at [111, 431] on span "Relatórios de vendas" at bounding box center [81, 427] width 101 height 15
select select "ALL"
select select "0"
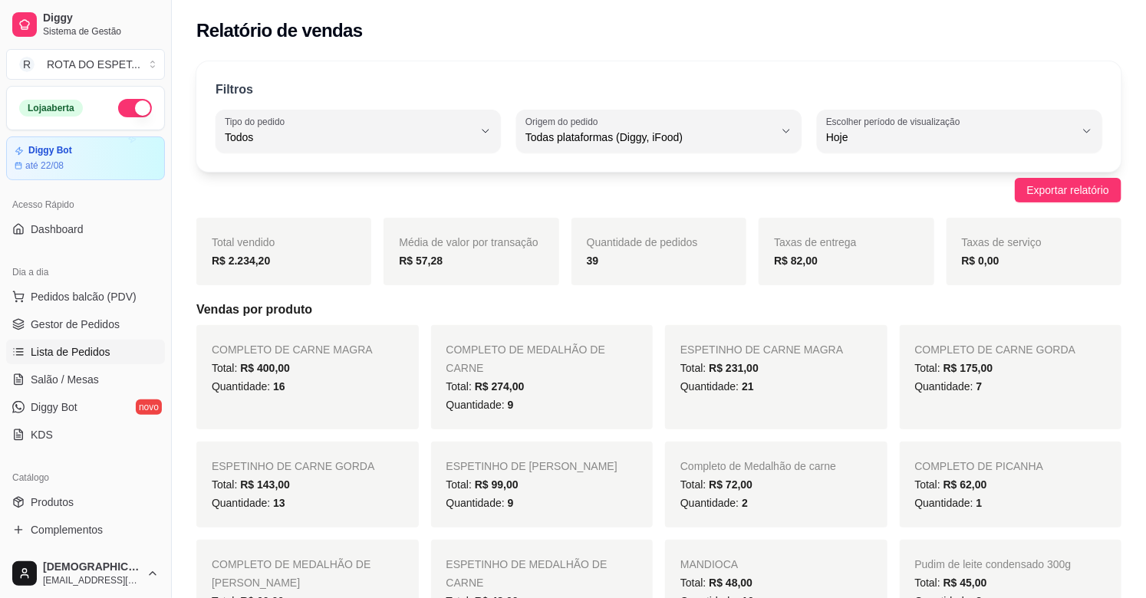
click at [83, 347] on span "Lista de Pedidos" at bounding box center [71, 351] width 80 height 15
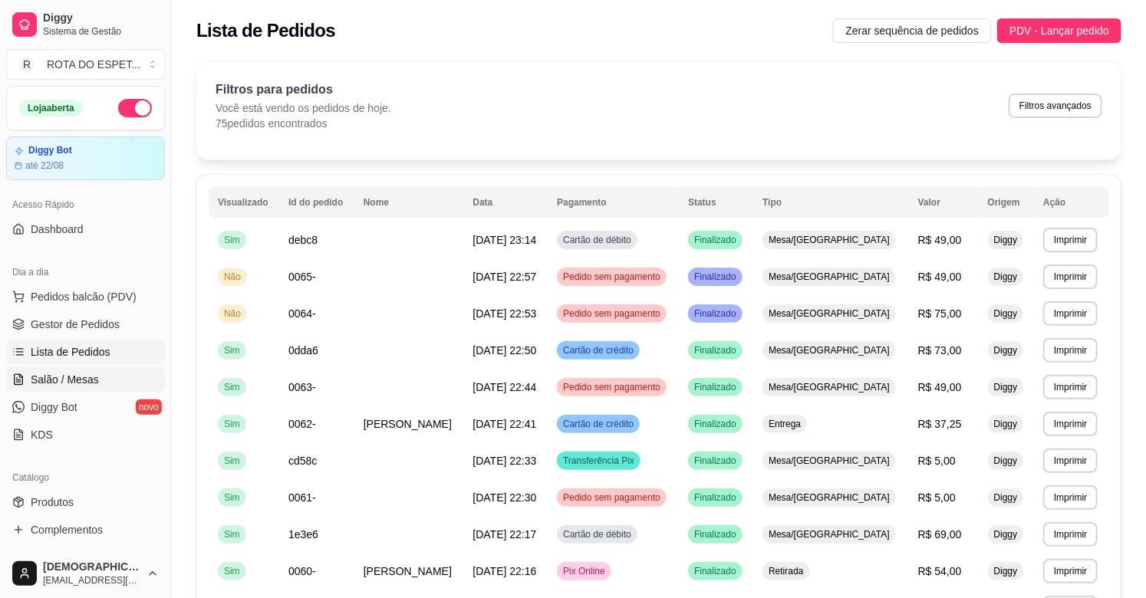
click at [90, 374] on span "Salão / Mesas" at bounding box center [65, 379] width 68 height 15
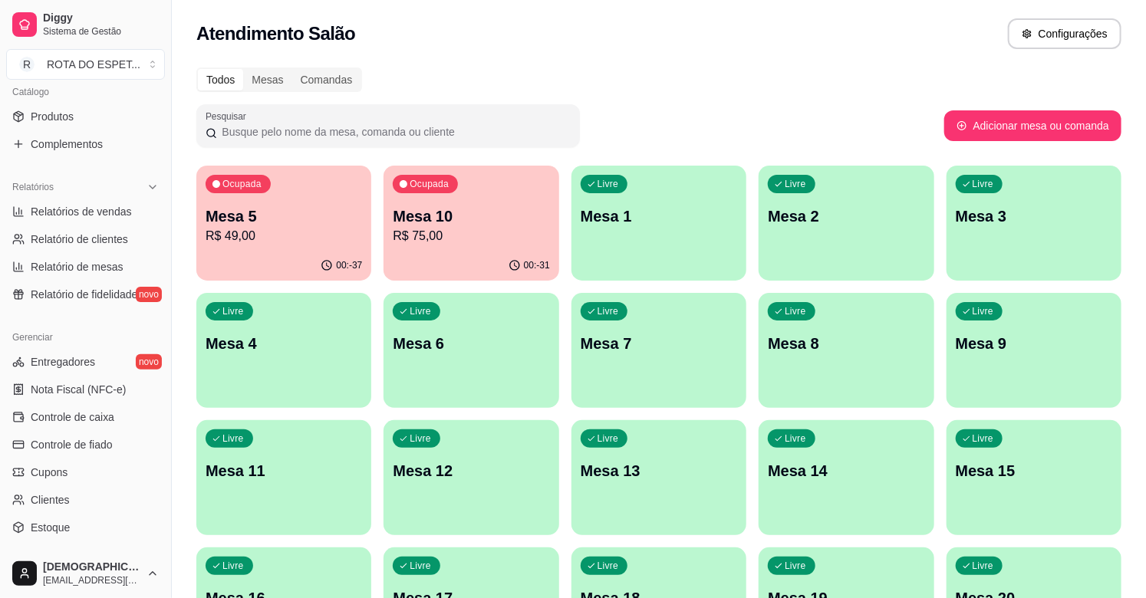
scroll to position [505, 0]
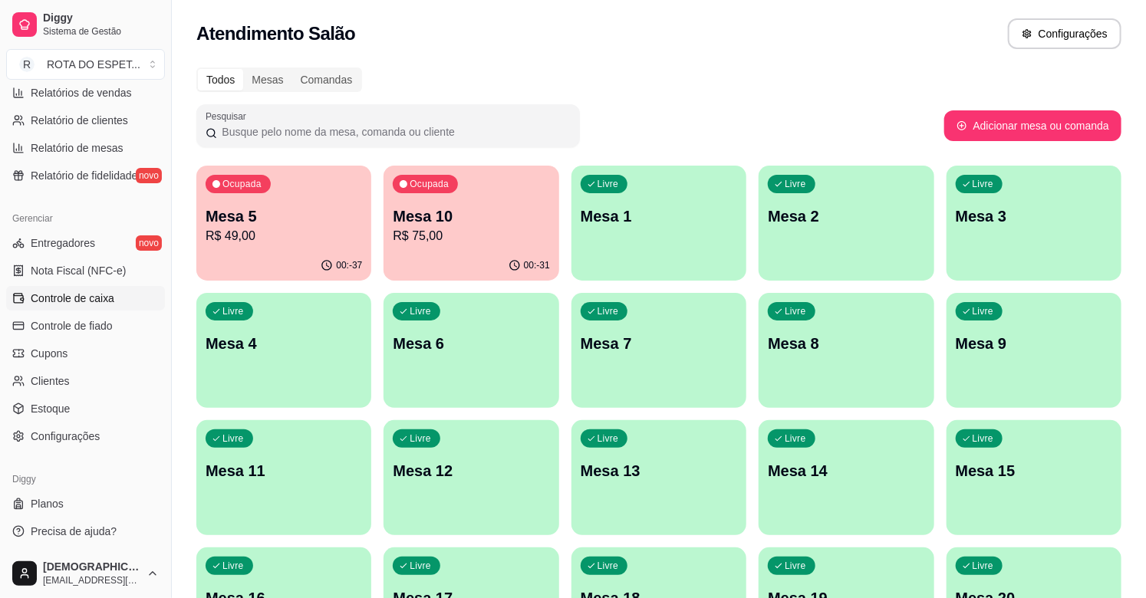
click at [95, 293] on span "Controle de caixa" at bounding box center [73, 298] width 84 height 15
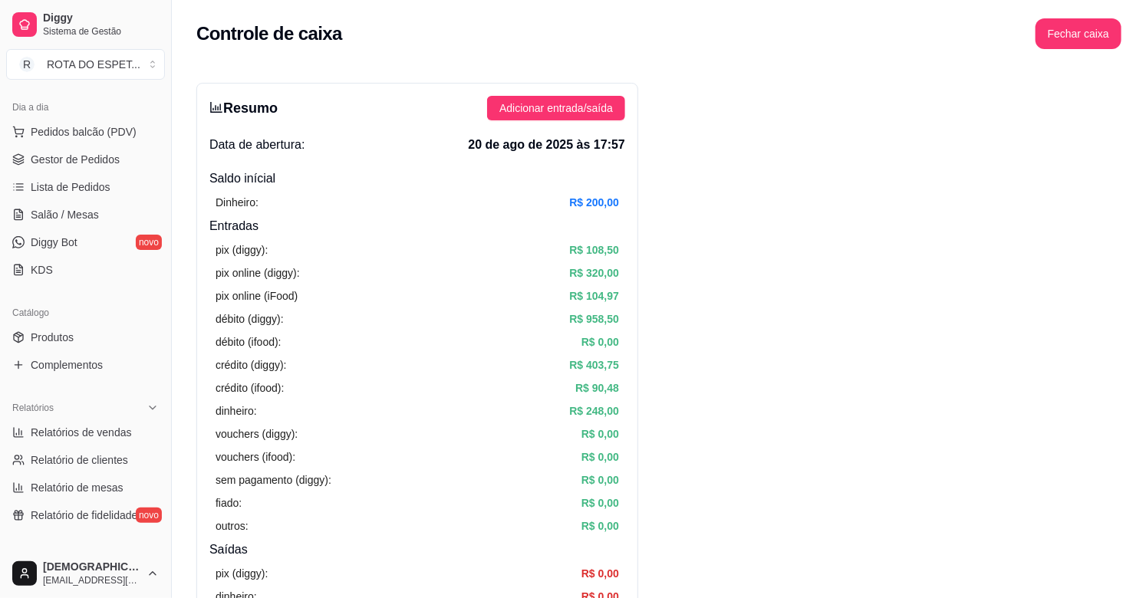
scroll to position [164, 0]
click at [89, 184] on span "Lista de Pedidos" at bounding box center [71, 187] width 80 height 15
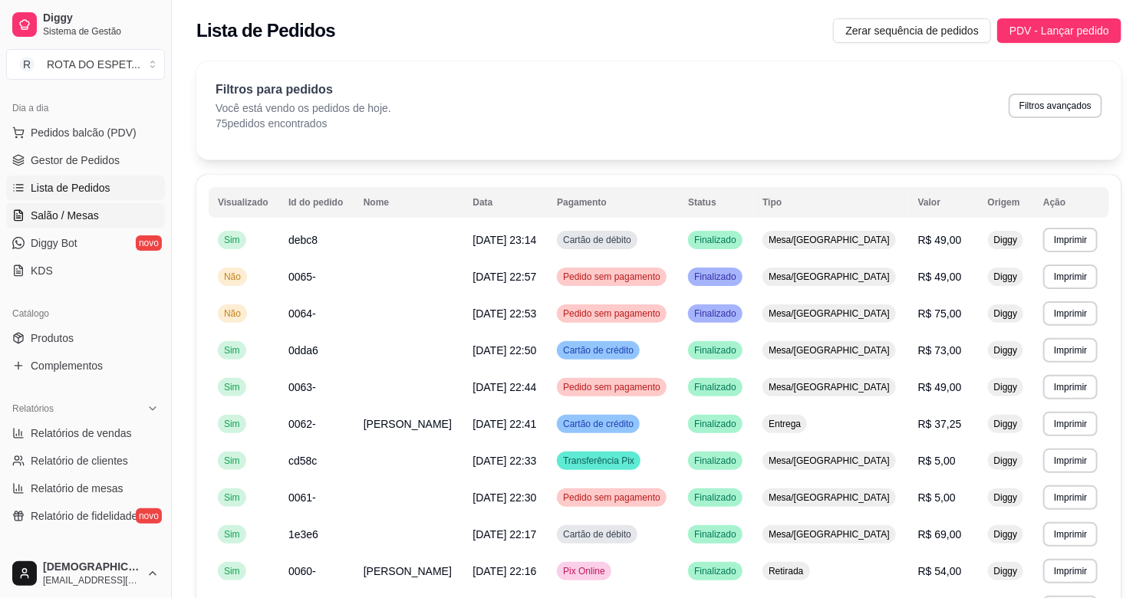
click at [61, 218] on span "Salão / Mesas" at bounding box center [65, 215] width 68 height 15
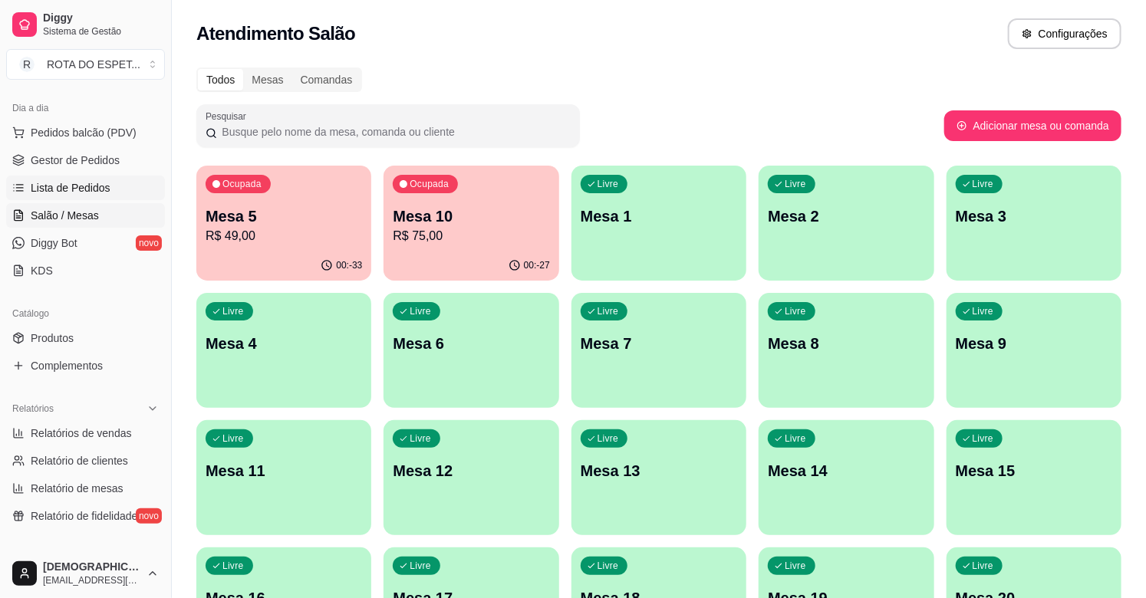
click at [71, 193] on span "Lista de Pedidos" at bounding box center [71, 187] width 80 height 15
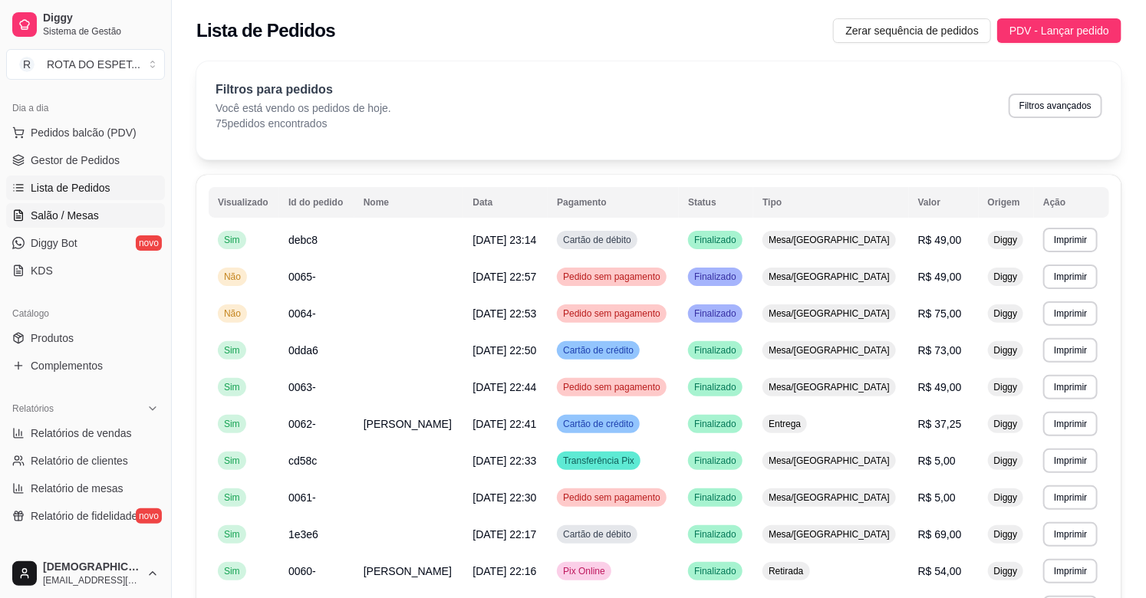
click at [71, 222] on span "Salão / Mesas" at bounding box center [65, 215] width 68 height 15
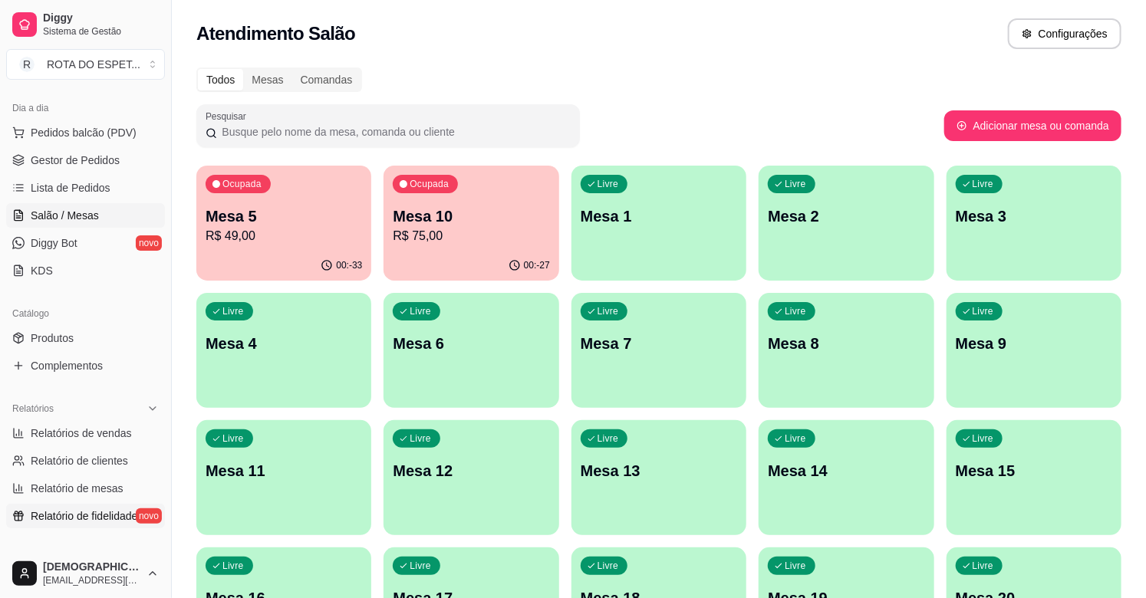
click at [59, 527] on link "Relatório de fidelidade novo" at bounding box center [85, 516] width 159 height 25
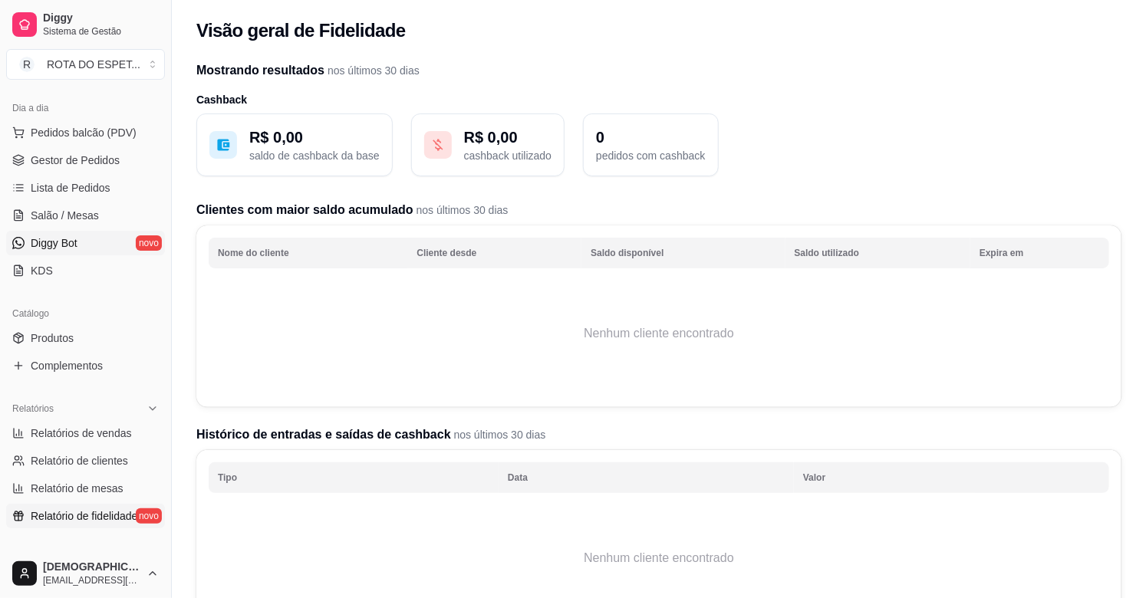
click at [55, 236] on span "Diggy Bot" at bounding box center [54, 242] width 47 height 15
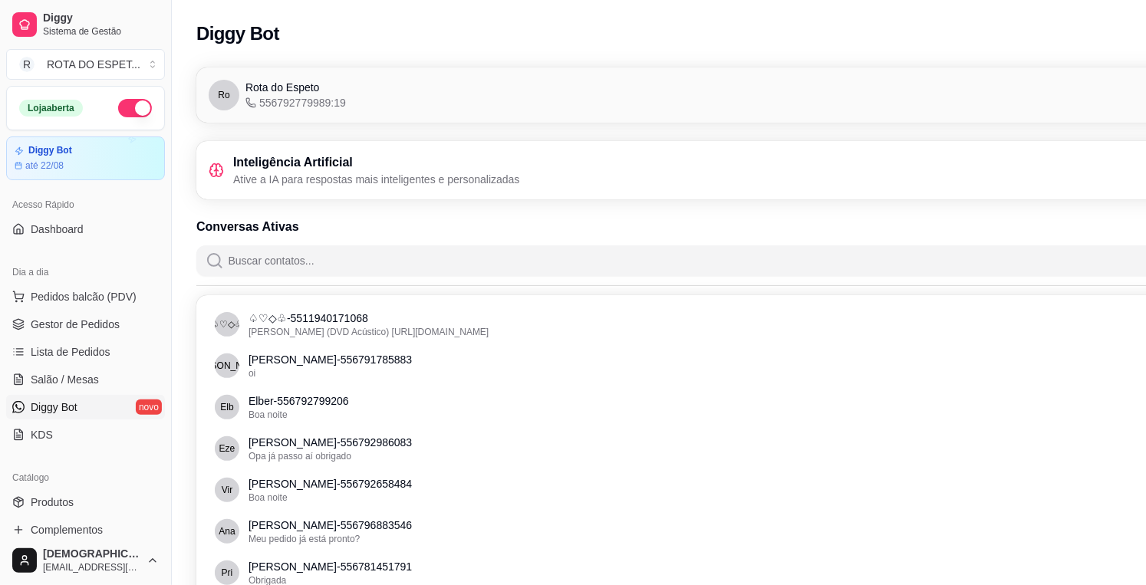
click at [417, 162] on h3 "Inteligência Artificial" at bounding box center [376, 162] width 287 height 18
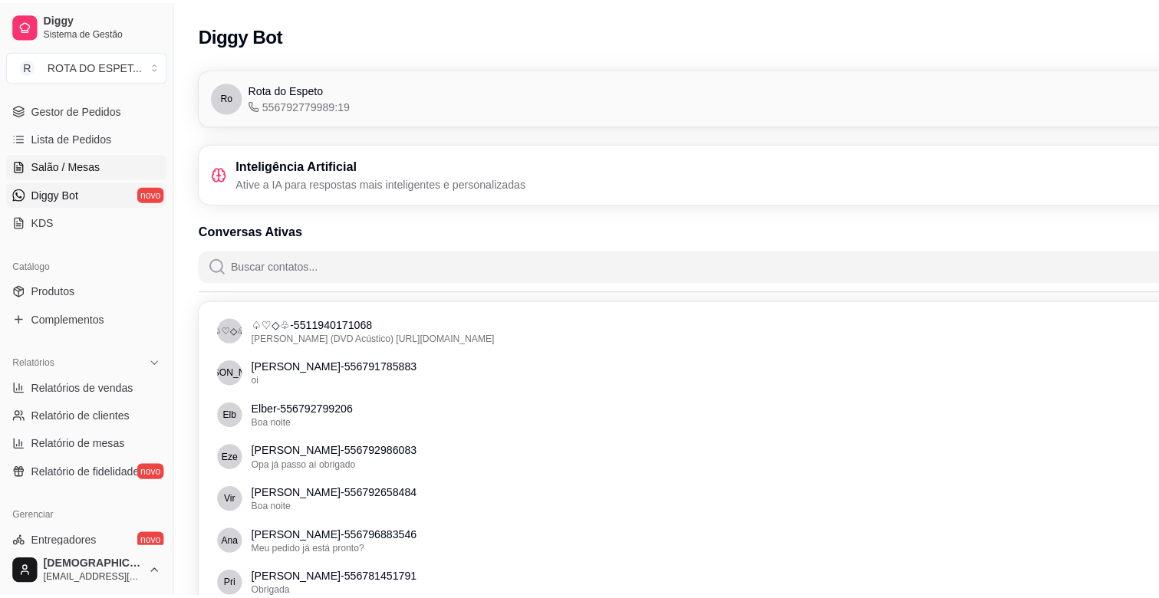
scroll to position [255, 0]
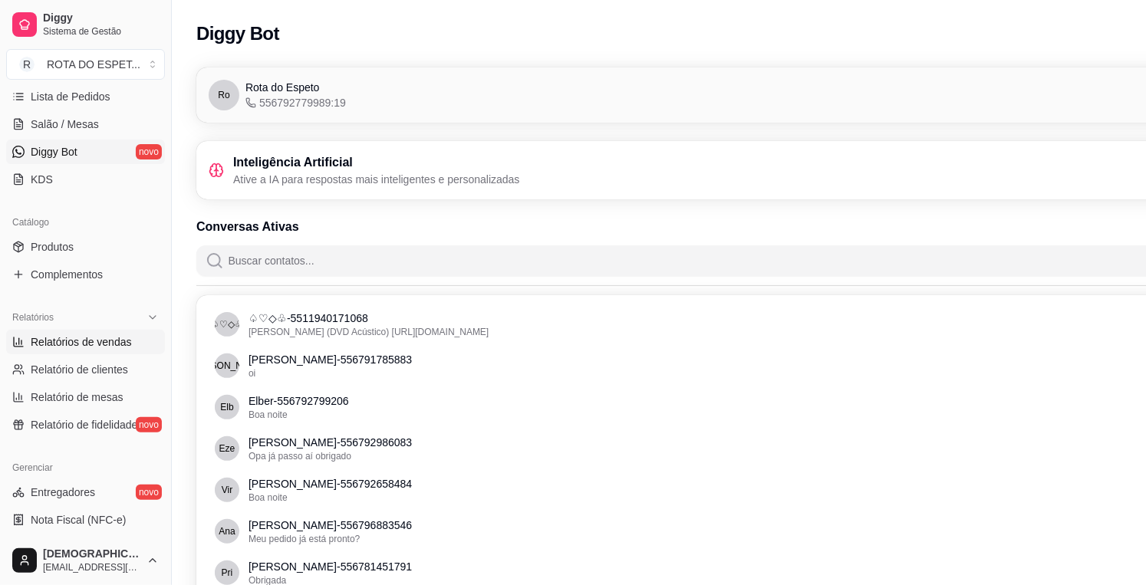
click at [96, 347] on span "Relatórios de vendas" at bounding box center [81, 341] width 101 height 15
select select "ALL"
select select "0"
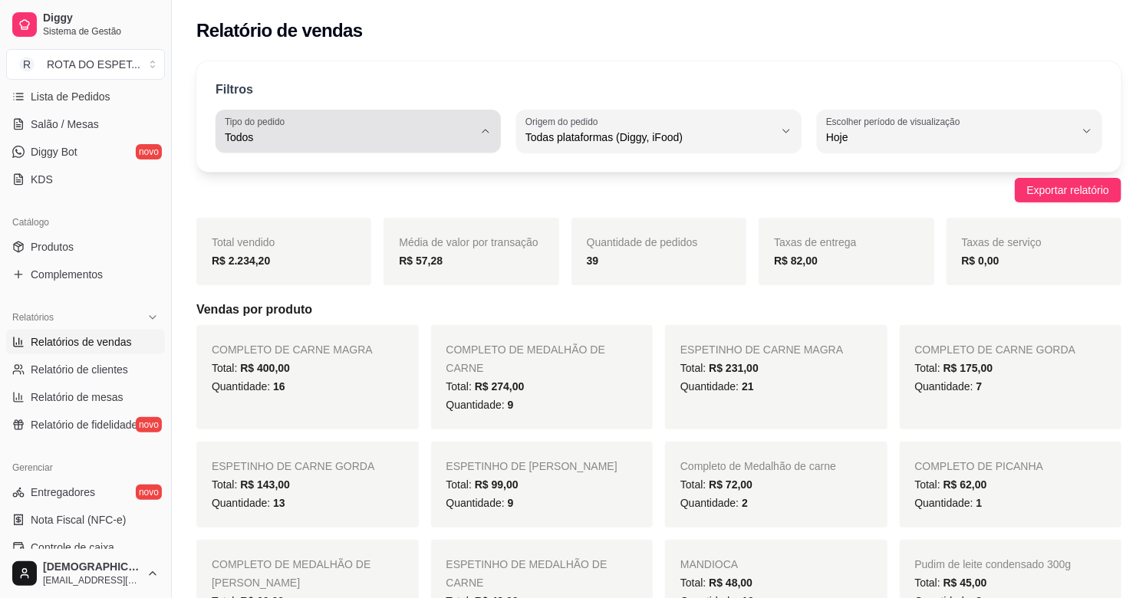
click at [439, 127] on div "Todos" at bounding box center [349, 131] width 249 height 31
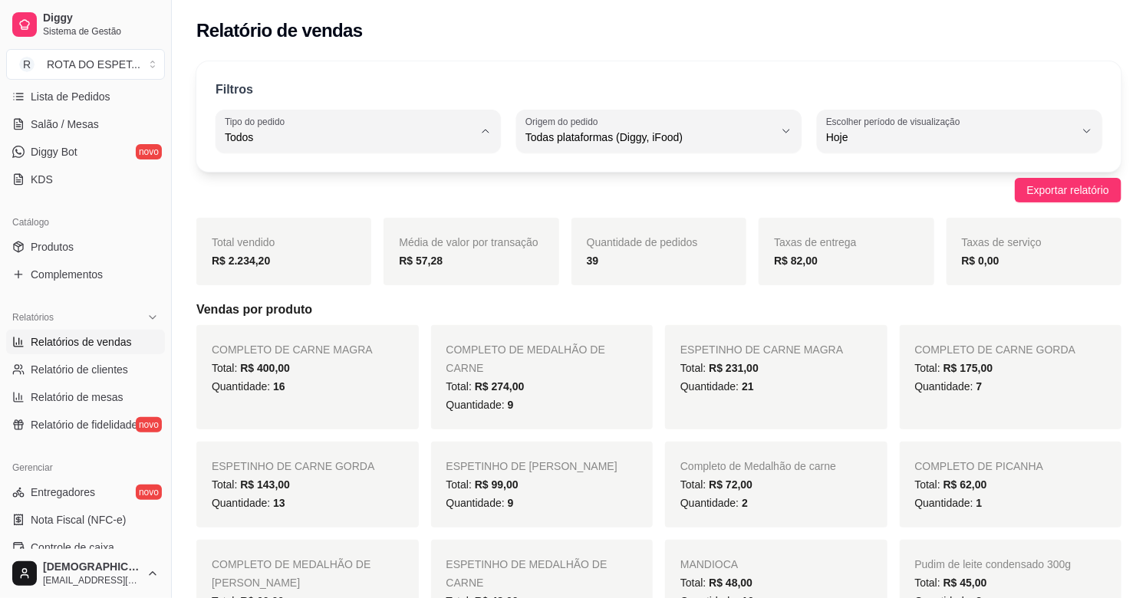
click at [377, 201] on span "Entrega" at bounding box center [350, 199] width 235 height 15
type input "DELIVERY"
select select "DELIVERY"
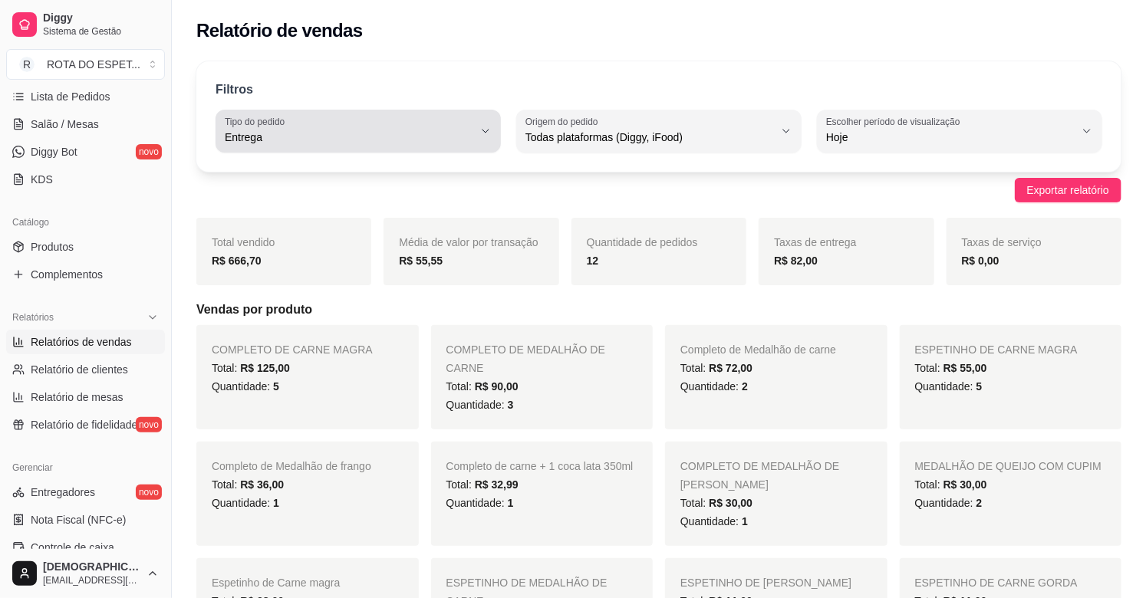
click at [434, 140] on span "Entrega" at bounding box center [349, 137] width 249 height 15
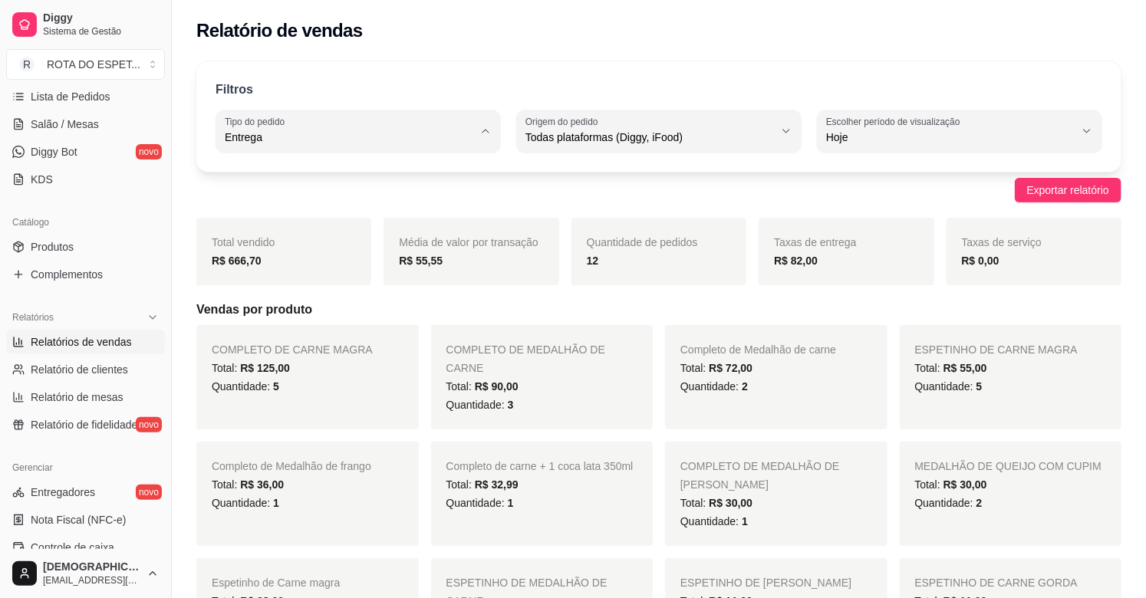
click at [77, 127] on span "Salão / Mesas" at bounding box center [65, 124] width 68 height 15
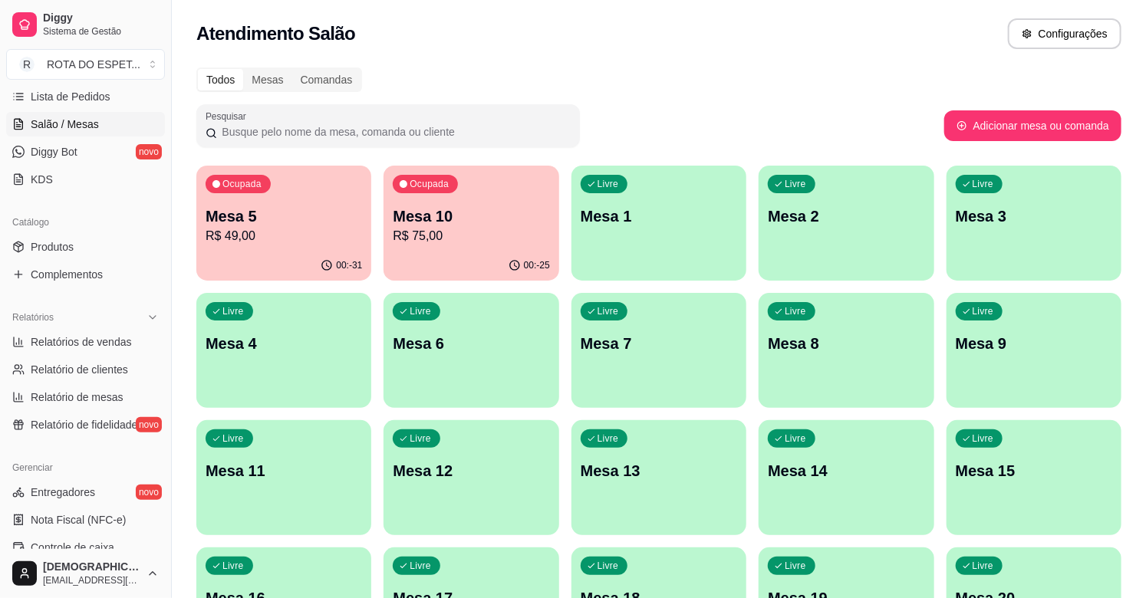
click at [509, 242] on p "R$ 75,00" at bounding box center [471, 236] width 156 height 18
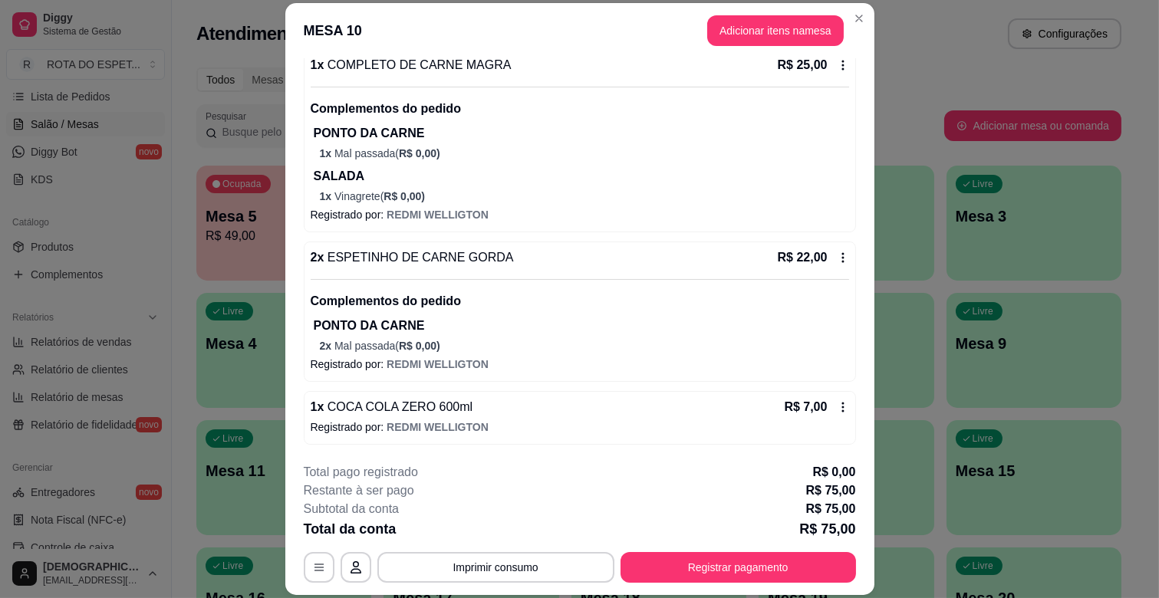
scroll to position [430, 0]
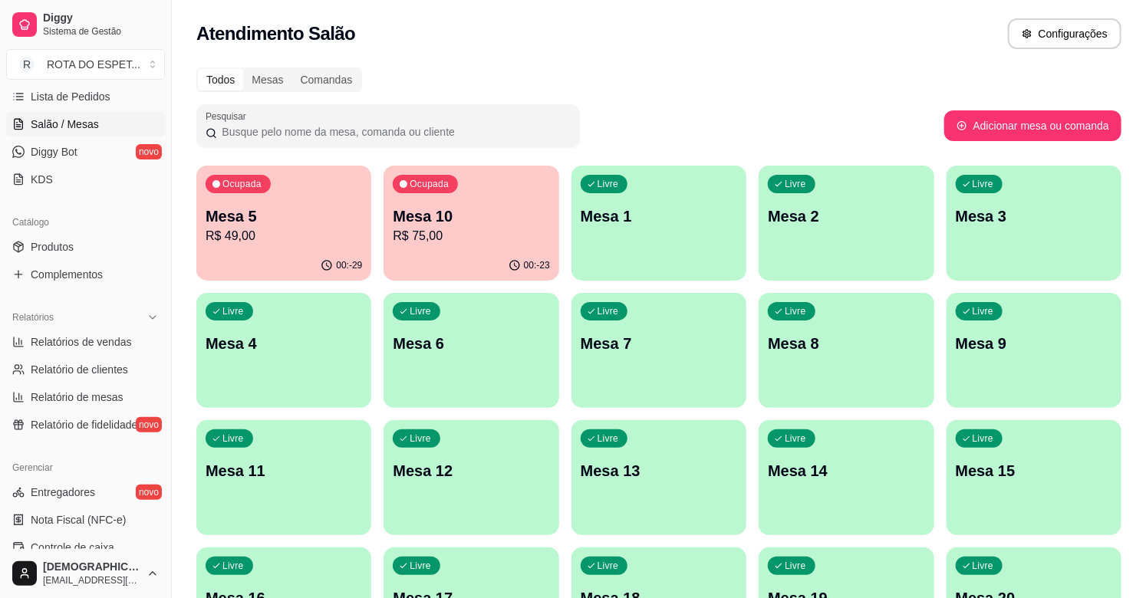
click at [303, 210] on p "Mesa 5" at bounding box center [284, 216] width 156 height 21
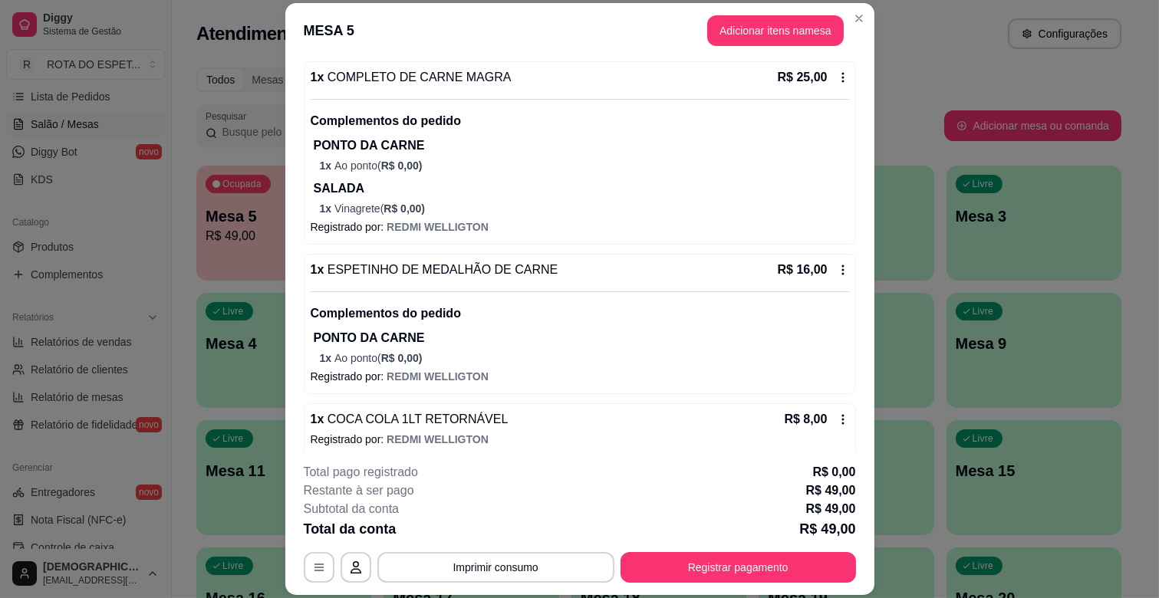
scroll to position [154, 0]
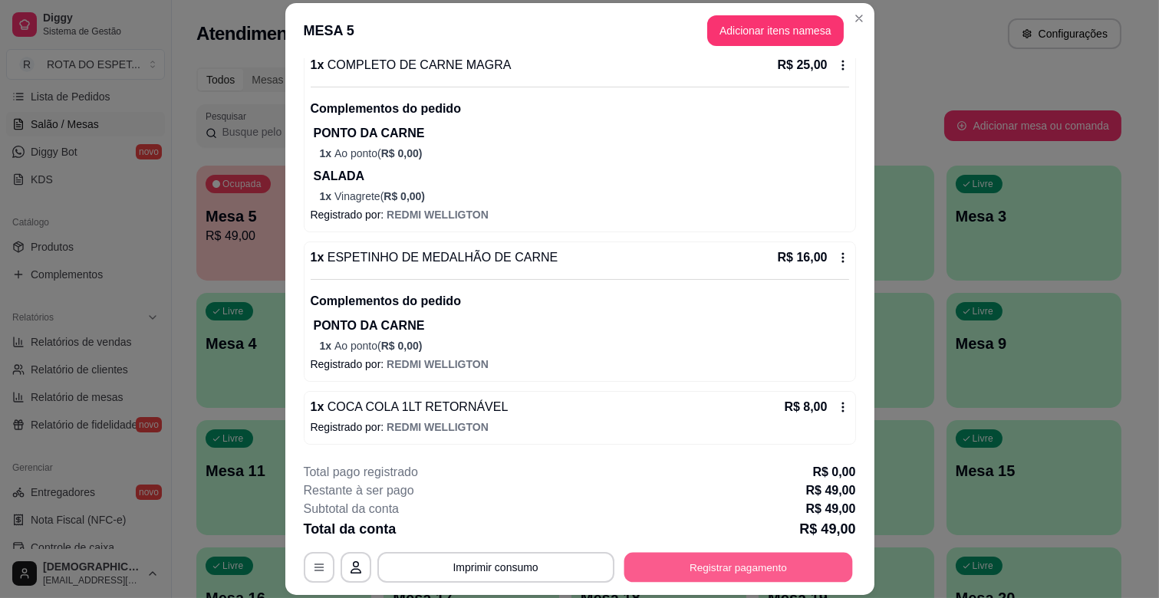
click at [729, 555] on button "Registrar pagamento" at bounding box center [738, 568] width 229 height 30
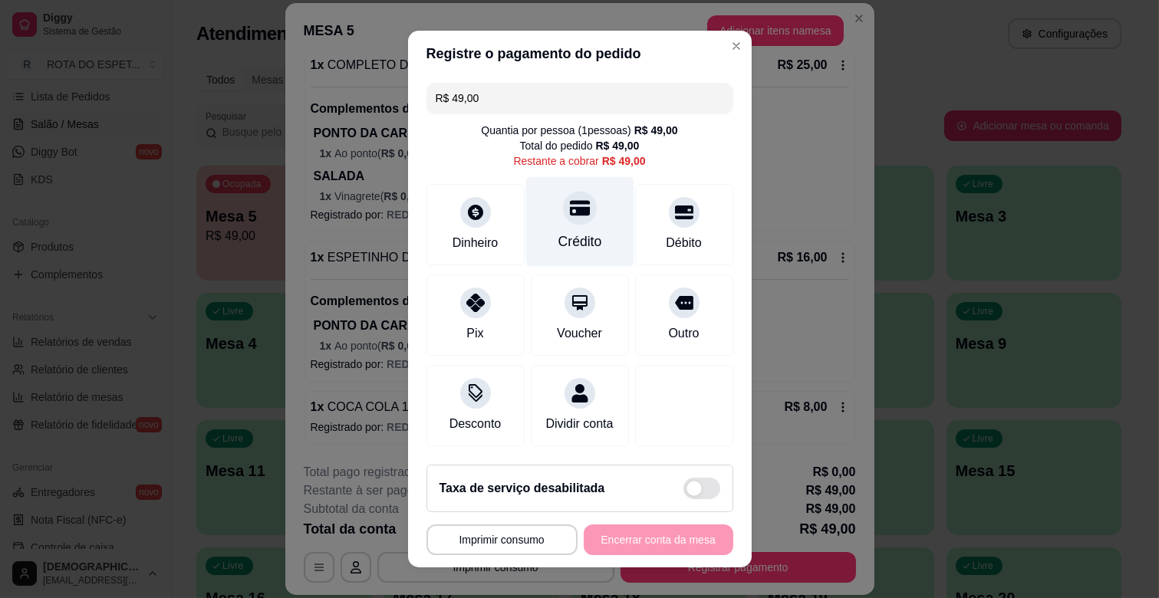
click at [558, 229] on div "Crédito" at bounding box center [579, 222] width 108 height 90
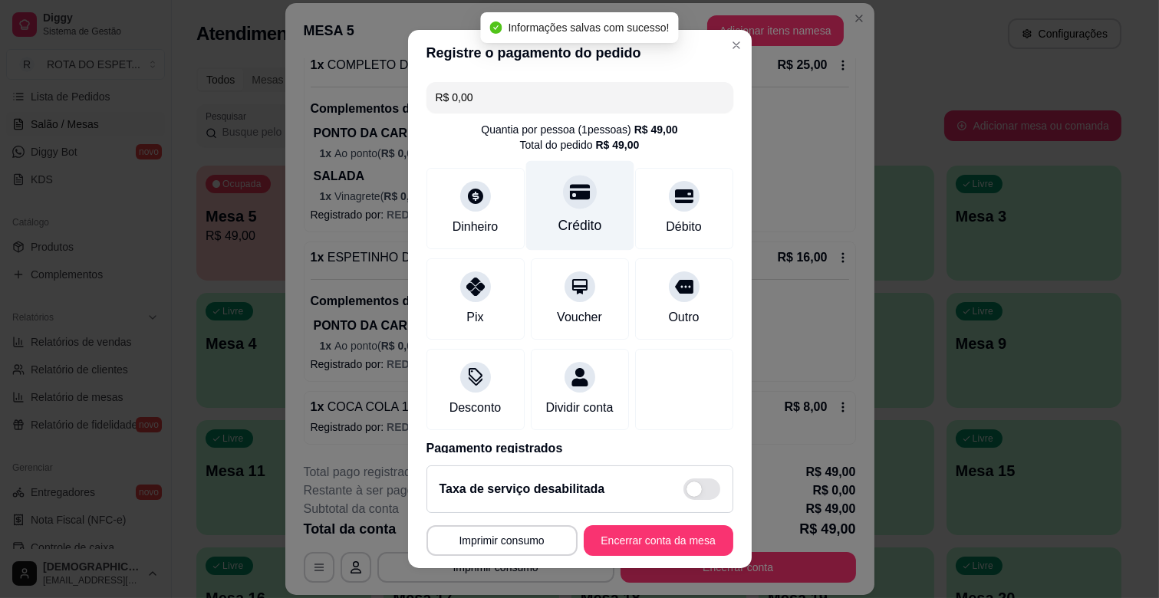
type input "R$ 0,00"
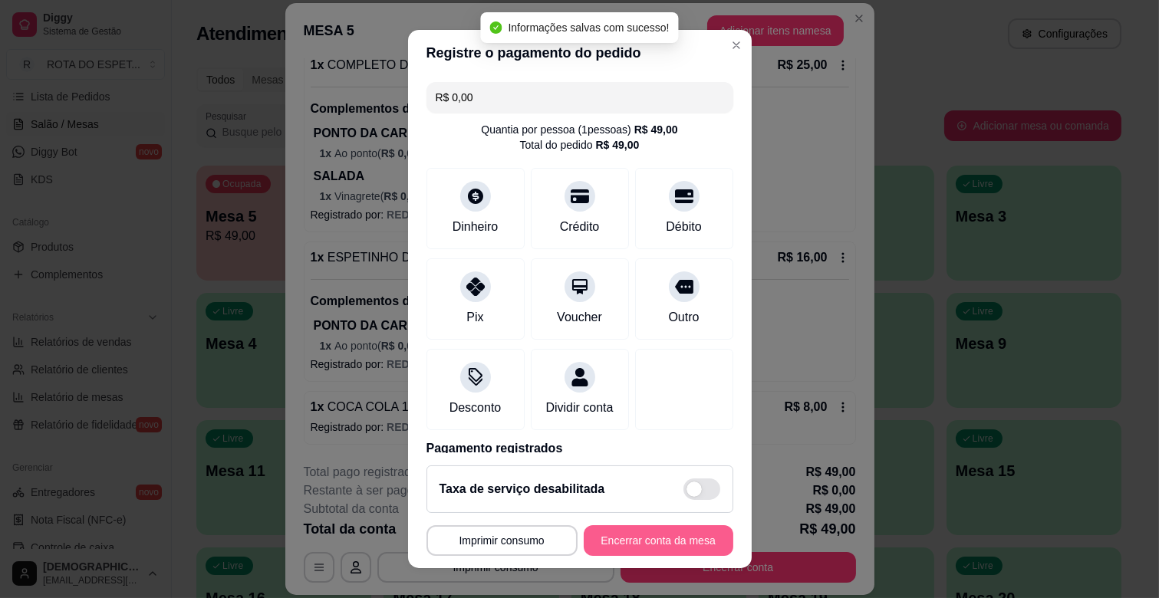
click at [632, 540] on button "Encerrar conta da mesa" at bounding box center [659, 540] width 150 height 31
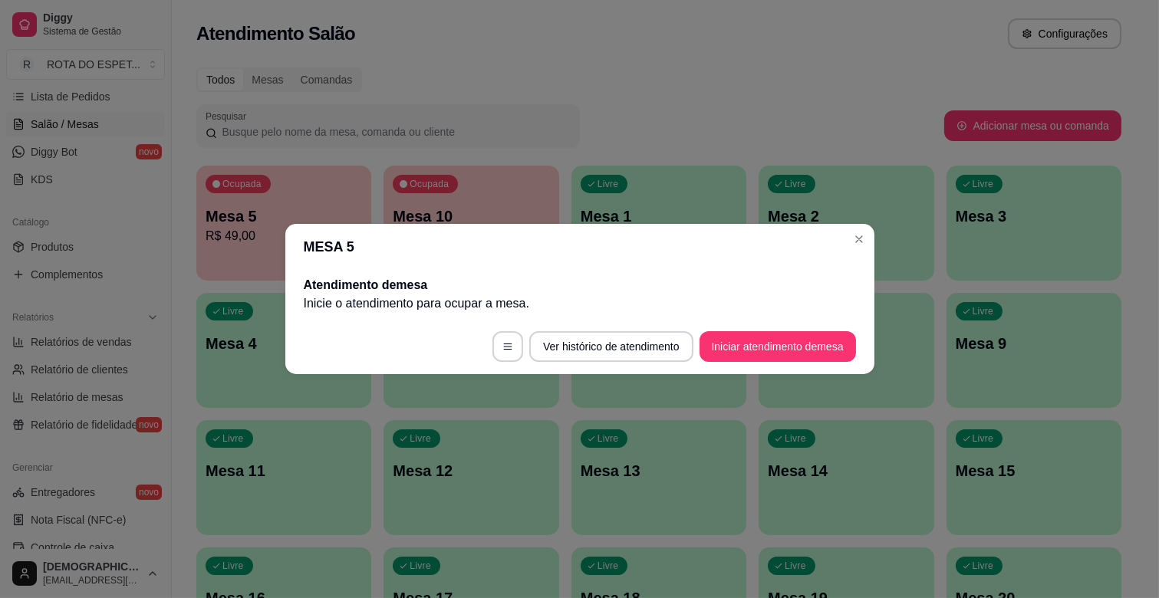
scroll to position [0, 0]
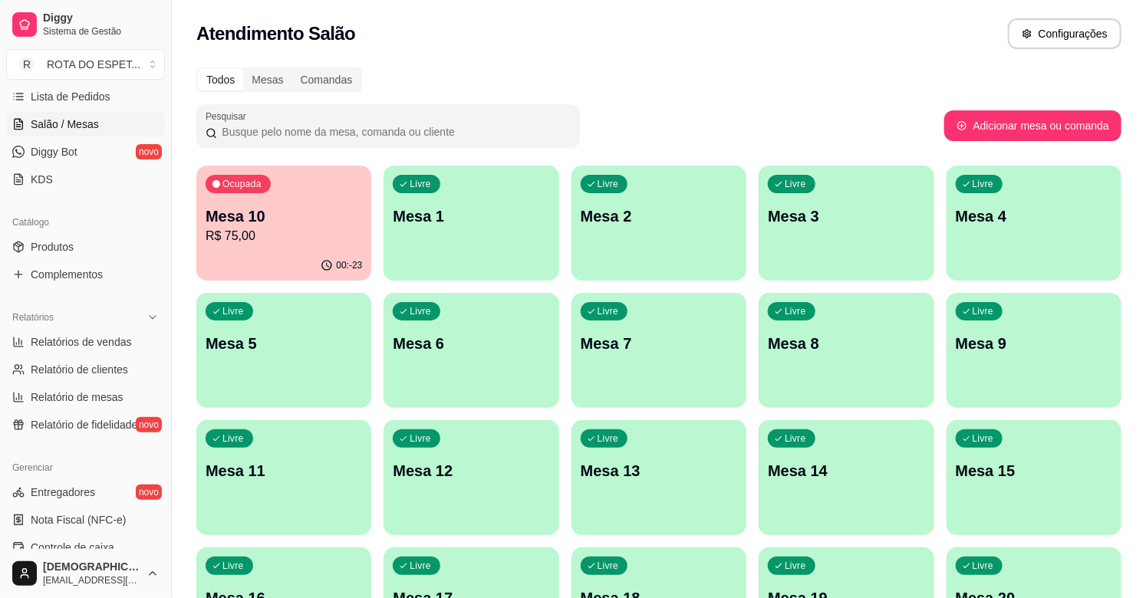
click at [322, 233] on p "R$ 75,00" at bounding box center [284, 236] width 156 height 18
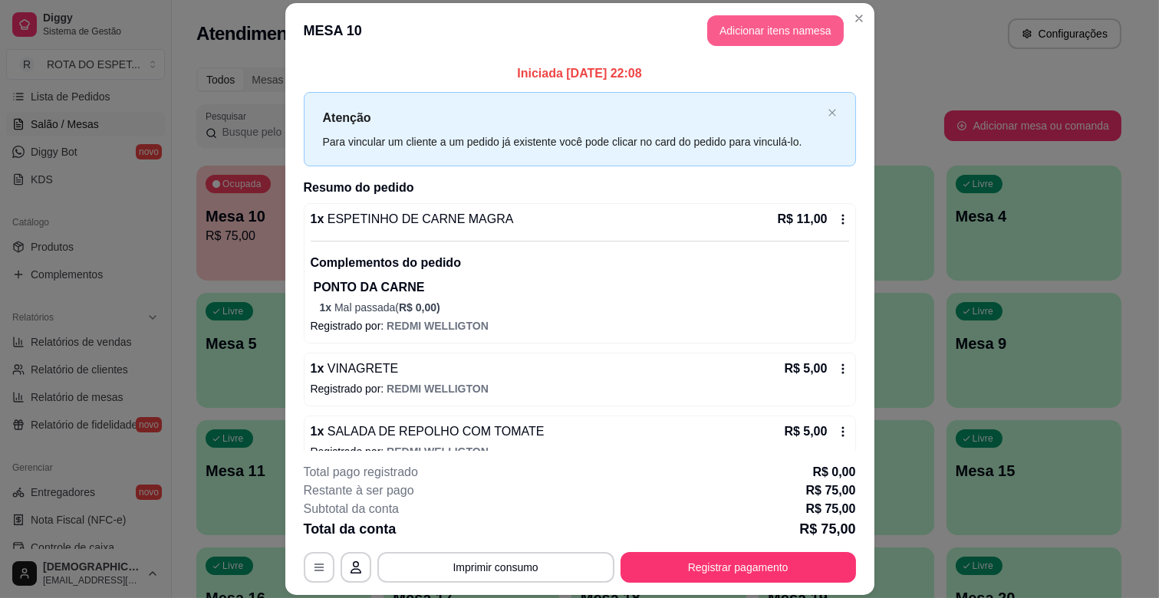
click at [788, 20] on button "Adicionar itens na mesa" at bounding box center [775, 30] width 137 height 31
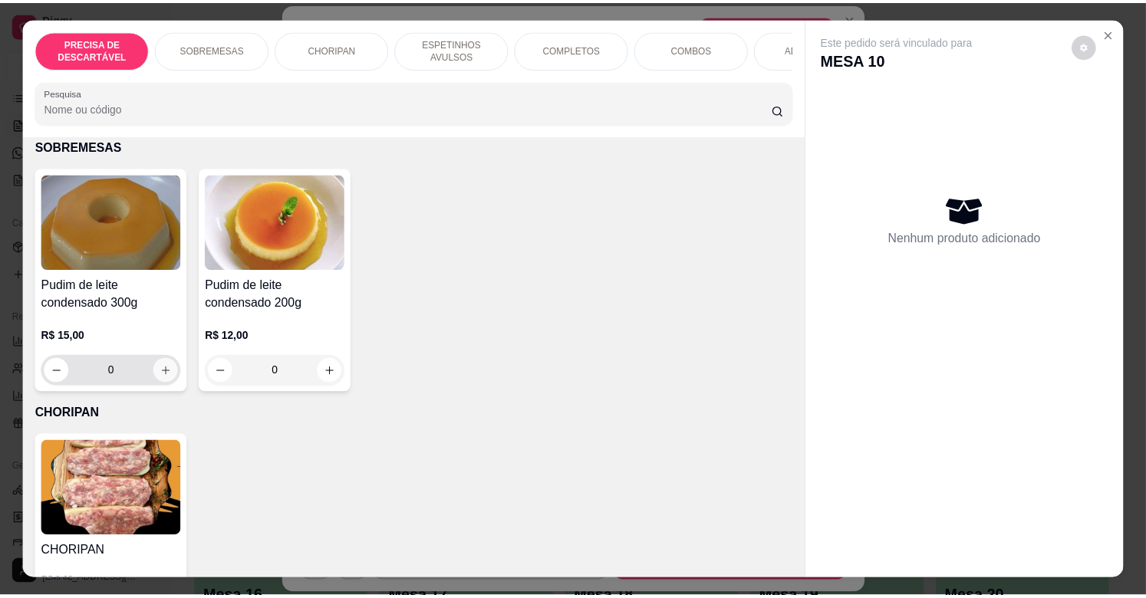
scroll to position [341, 0]
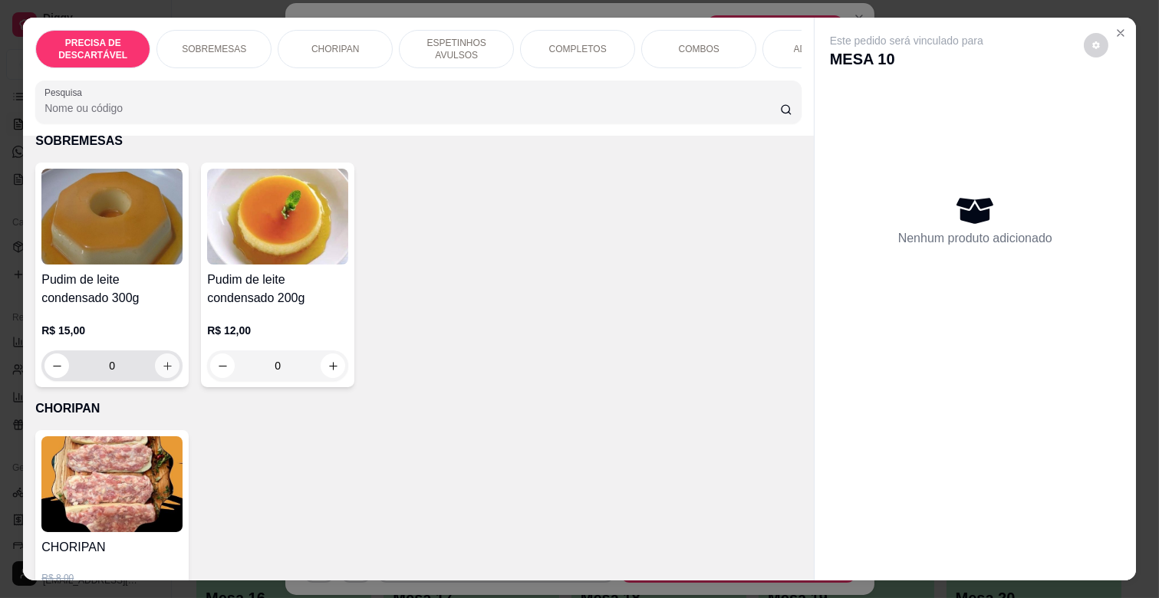
click at [162, 360] on icon "increase-product-quantity" at bounding box center [168, 366] width 12 height 12
type input "1"
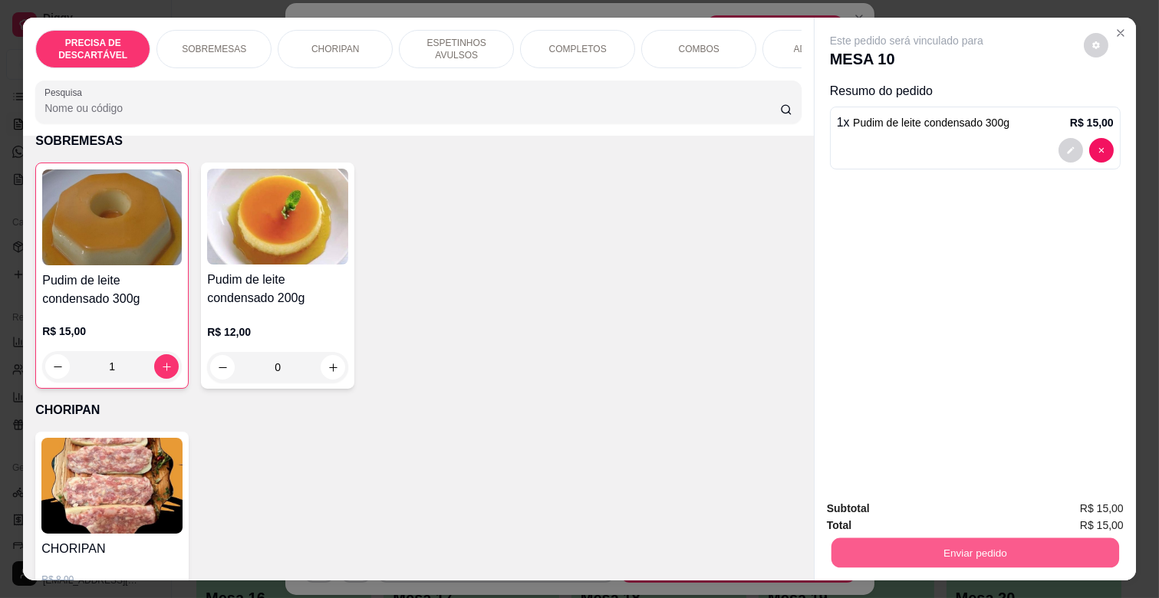
click at [1003, 547] on button "Enviar pedido" at bounding box center [975, 553] width 288 height 30
click at [931, 510] on button "Não registrar e enviar pedido" at bounding box center [924, 508] width 160 height 29
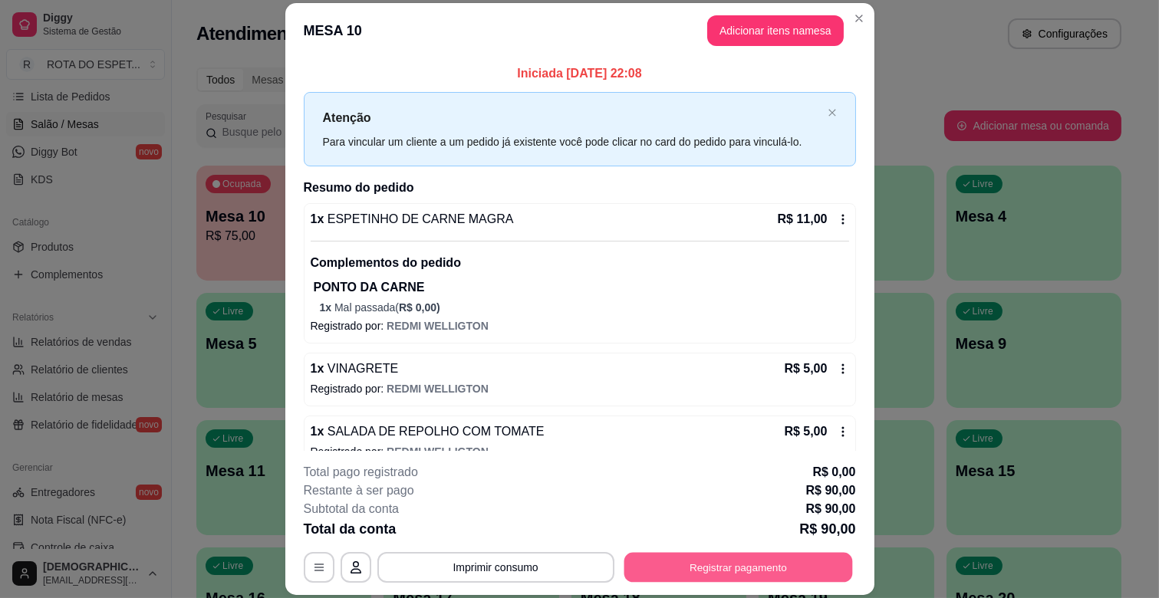
click at [701, 575] on button "Registrar pagamento" at bounding box center [738, 568] width 229 height 30
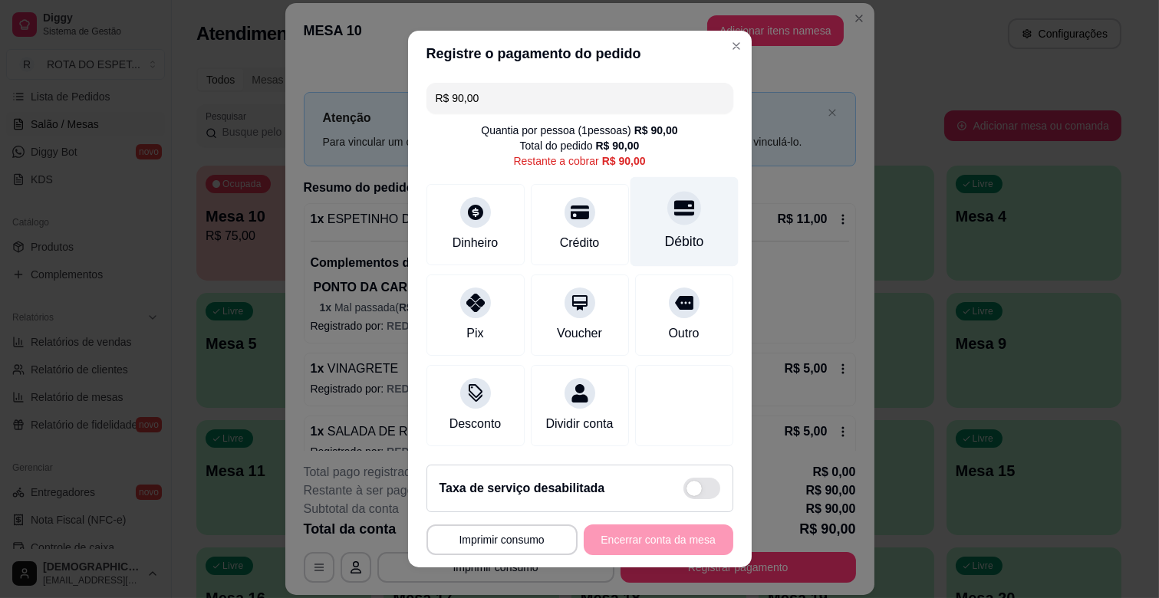
click at [673, 208] on icon at bounding box center [683, 208] width 20 height 15
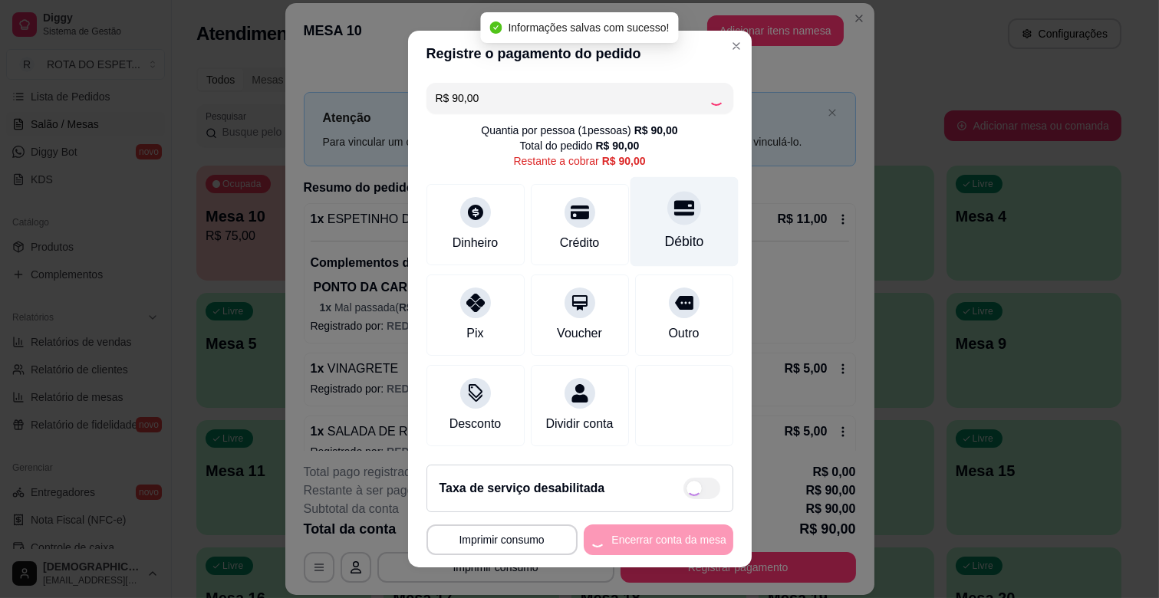
type input "R$ 0,00"
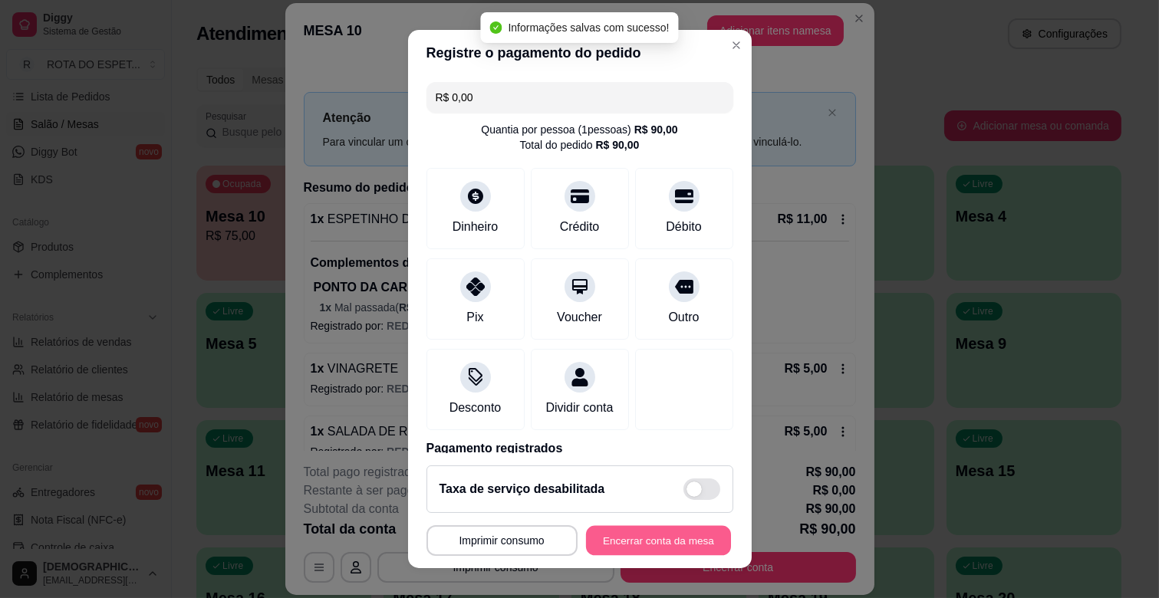
click at [650, 548] on button "Encerrar conta da mesa" at bounding box center [658, 541] width 145 height 30
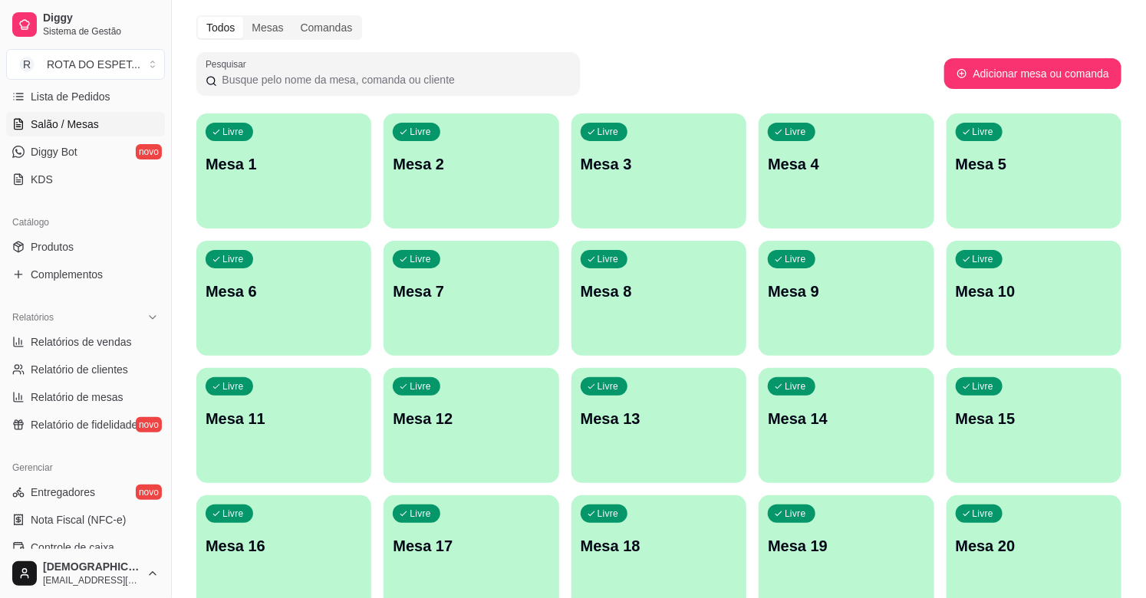
scroll to position [0, 0]
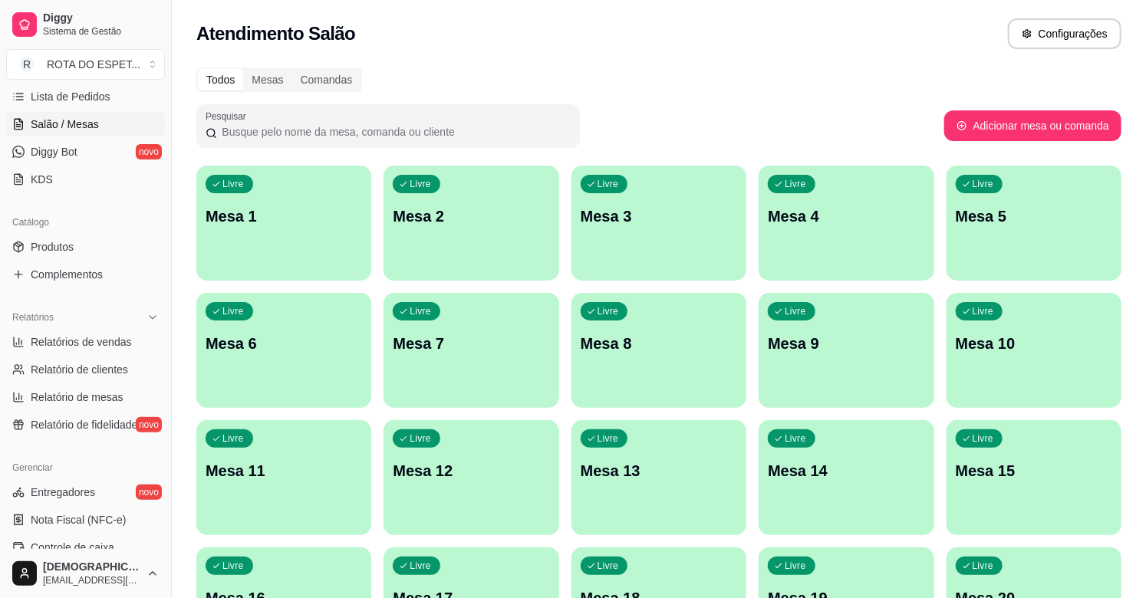
click at [762, 44] on div "Atendimento Salão Configurações" at bounding box center [658, 33] width 925 height 31
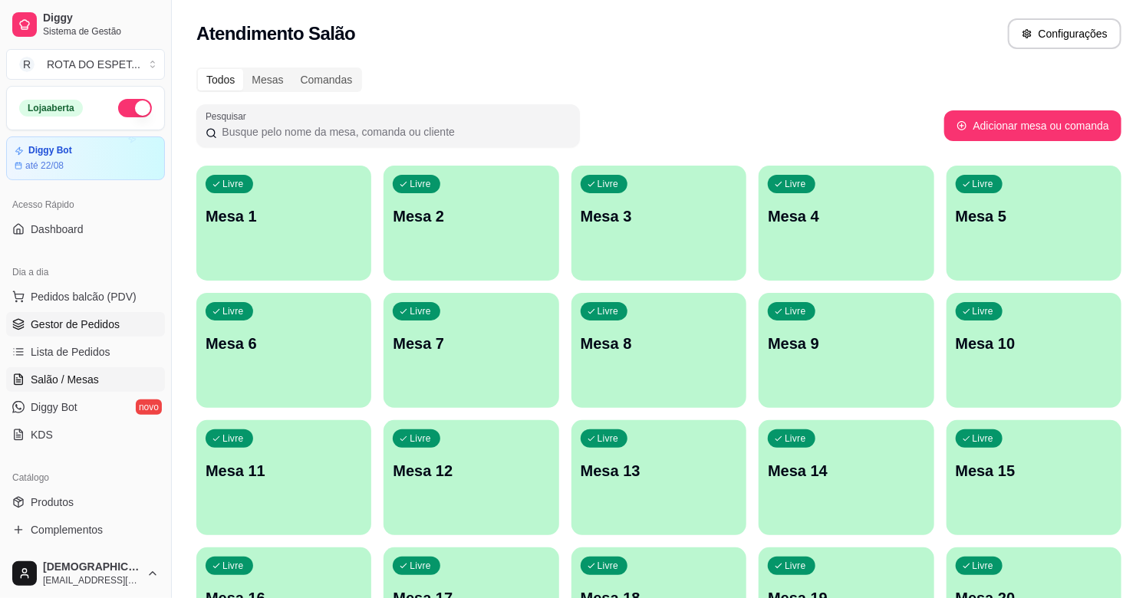
click at [119, 323] on link "Gestor de Pedidos" at bounding box center [85, 324] width 159 height 25
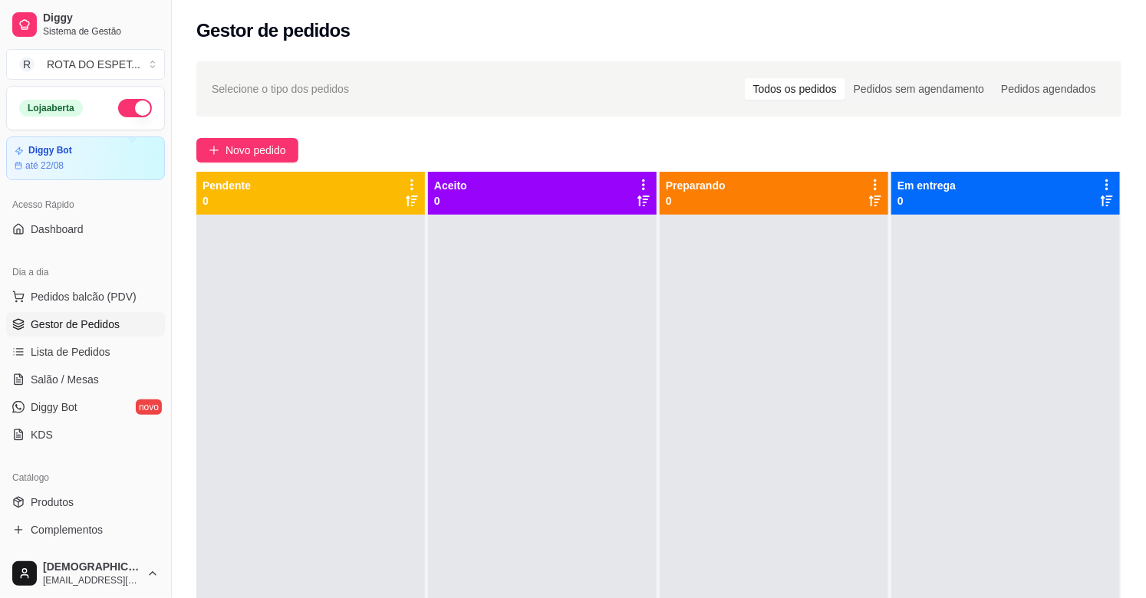
click at [119, 323] on link "Gestor de Pedidos" at bounding box center [85, 324] width 159 height 25
